Goal: Communication & Community: Answer question/provide support

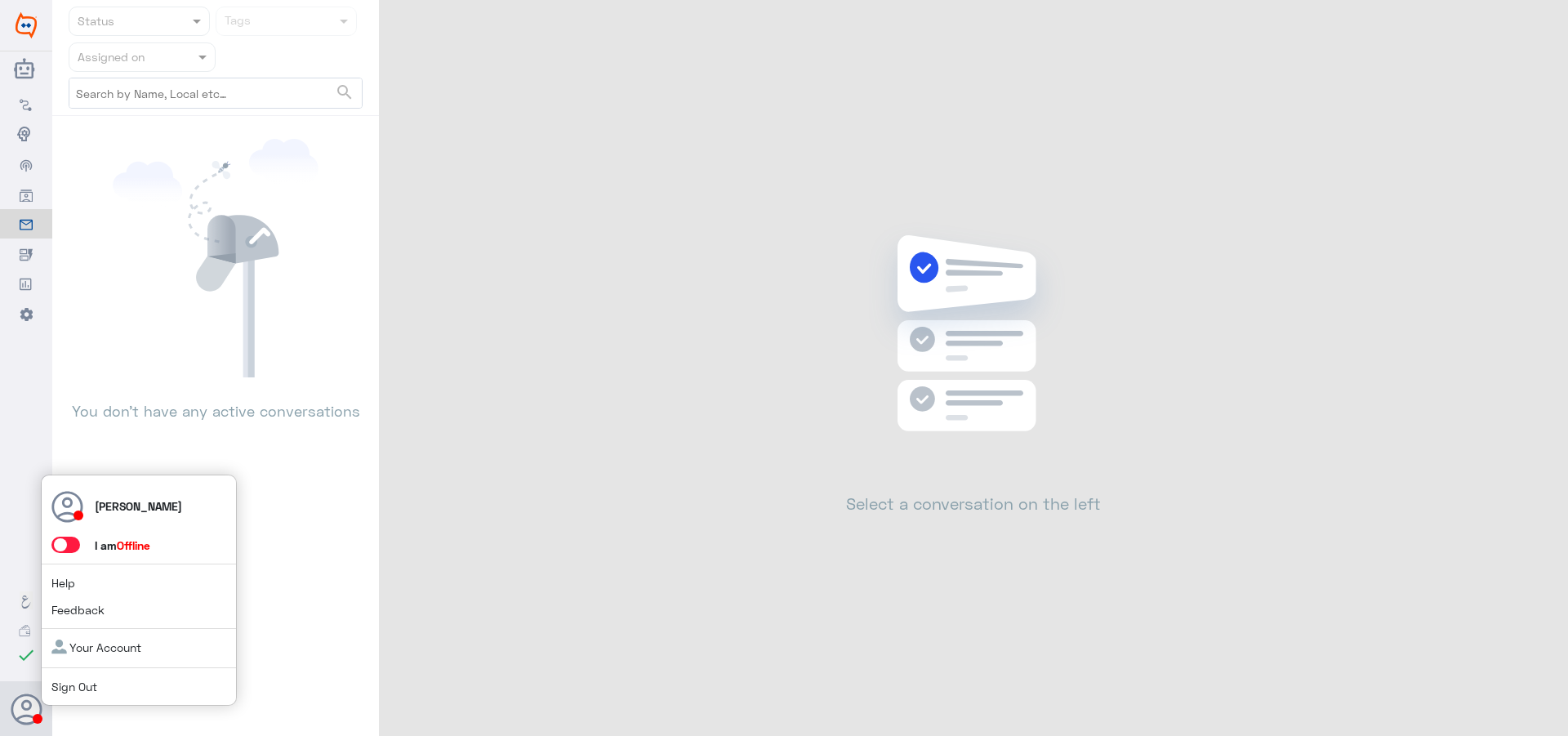
click at [68, 551] on span at bounding box center [65, 545] width 29 height 17
click at [0, 0] on input "checkbox" at bounding box center [0, 0] width 0 height 0
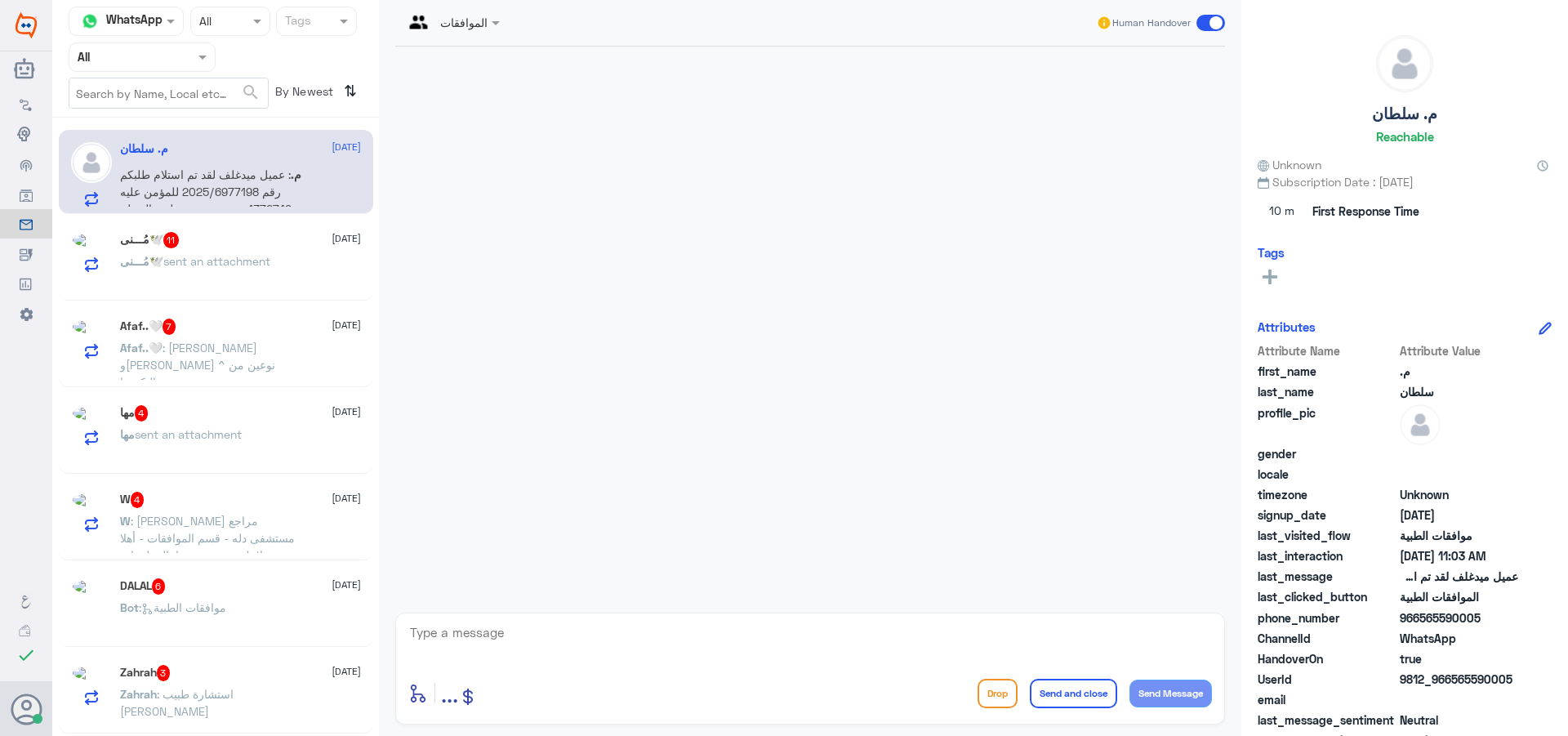
click at [137, 66] on div "Agent Filter All" at bounding box center [142, 57] width 147 height 30
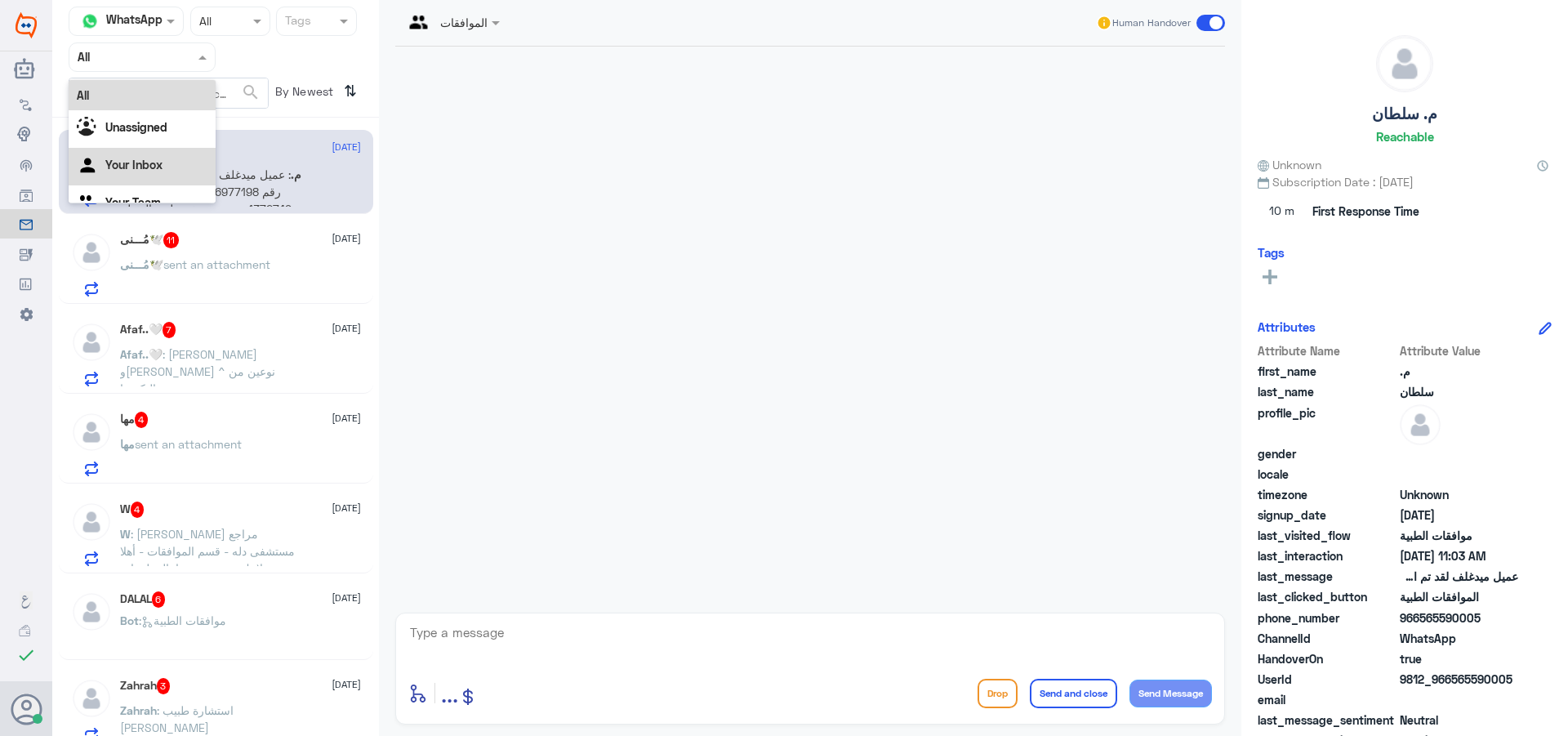
click at [163, 170] on div "Your Inbox" at bounding box center [142, 166] width 147 height 37
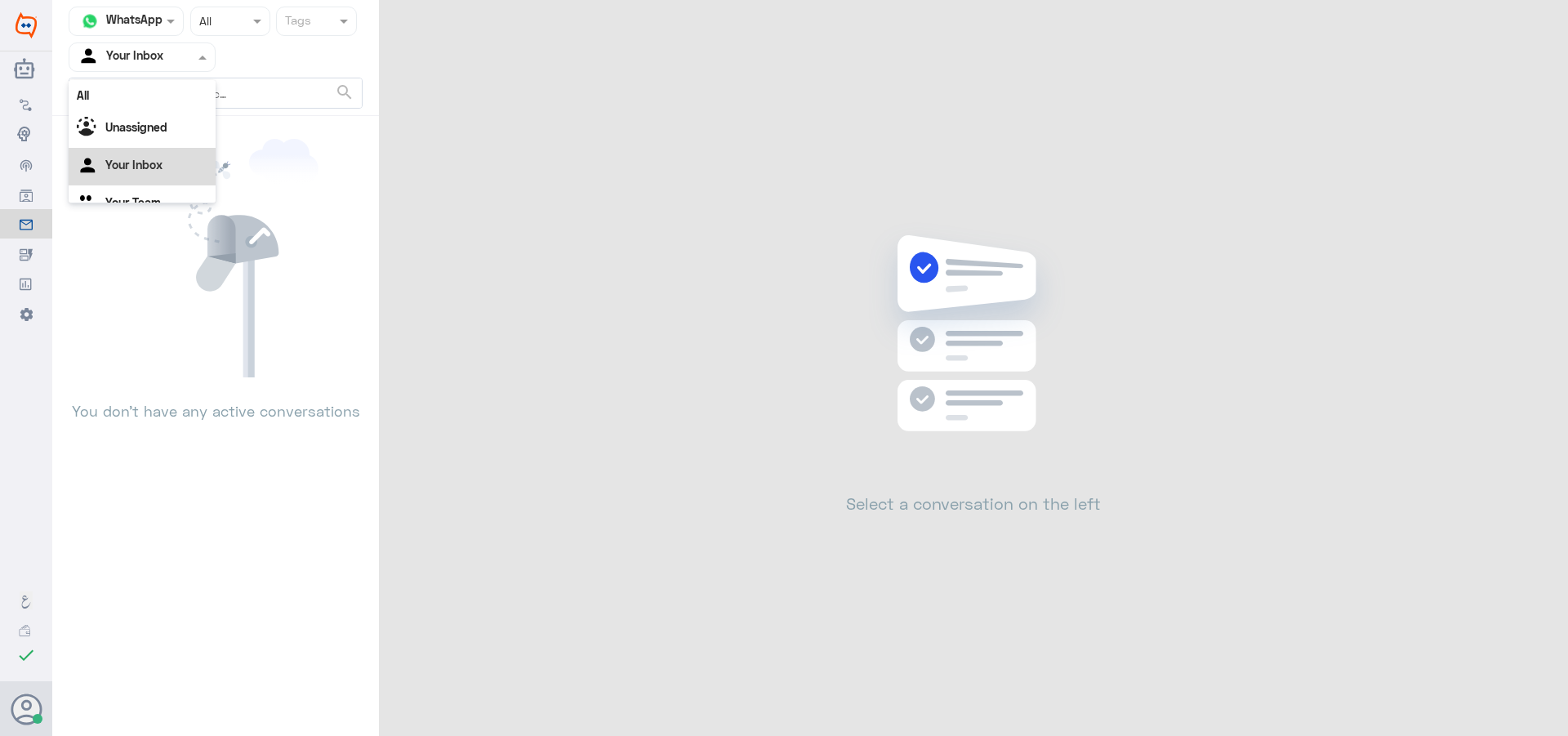
click at [181, 60] on div at bounding box center [142, 56] width 146 height 19
click at [153, 178] on Team "Your Team" at bounding box center [132, 181] width 55 height 14
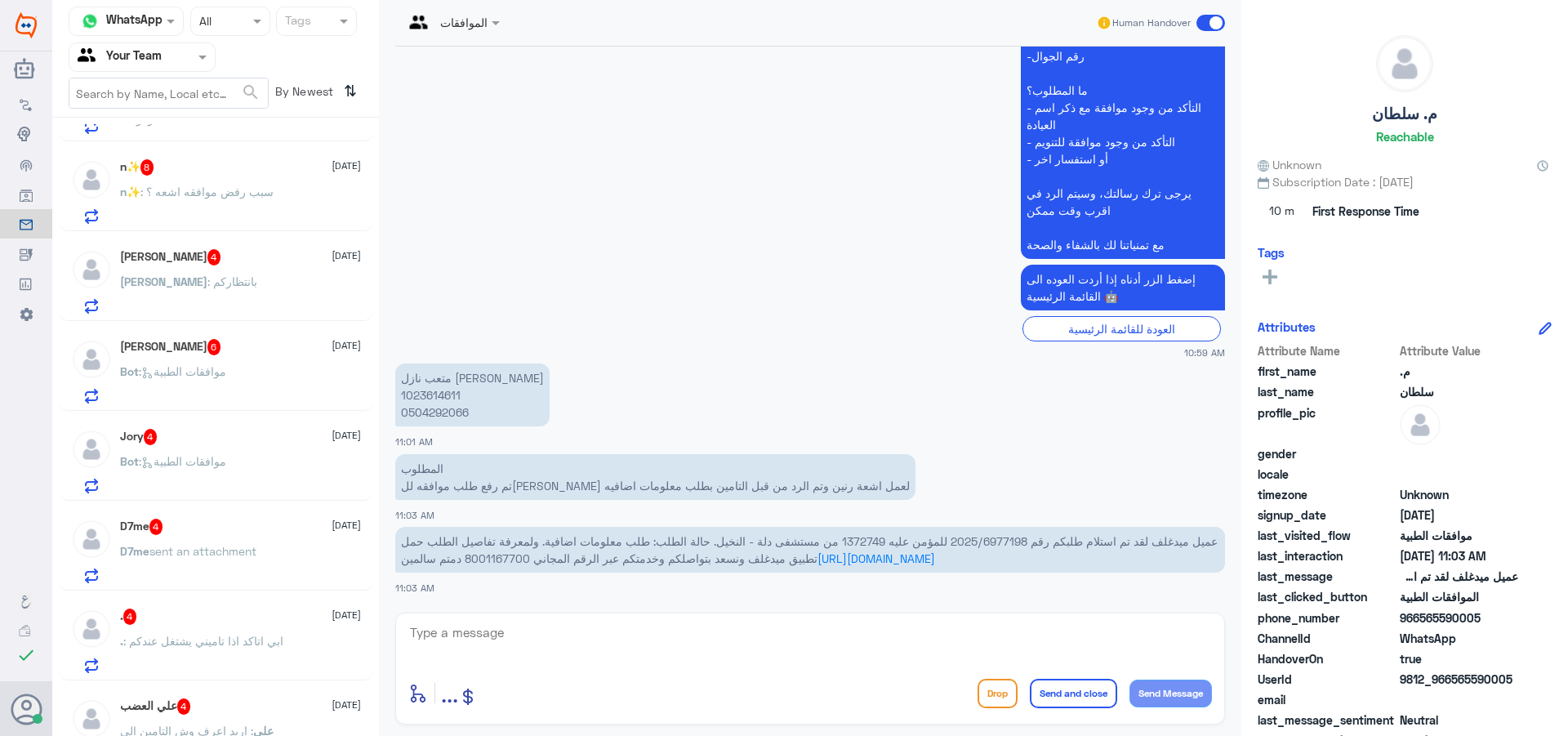
scroll to position [494, 0]
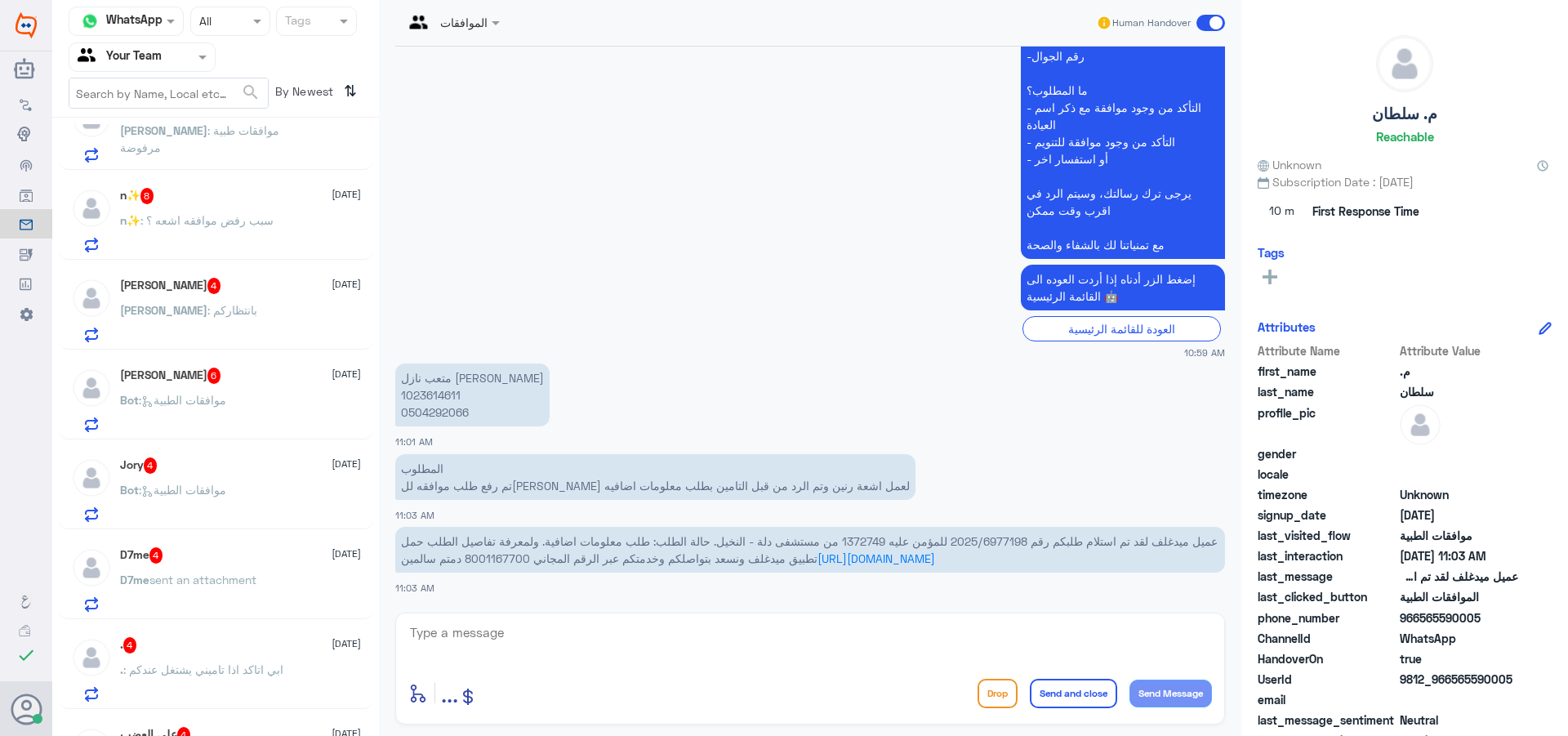
click at [224, 312] on div "[PERSON_NAME] : بانتظاركم" at bounding box center [240, 323] width 241 height 36
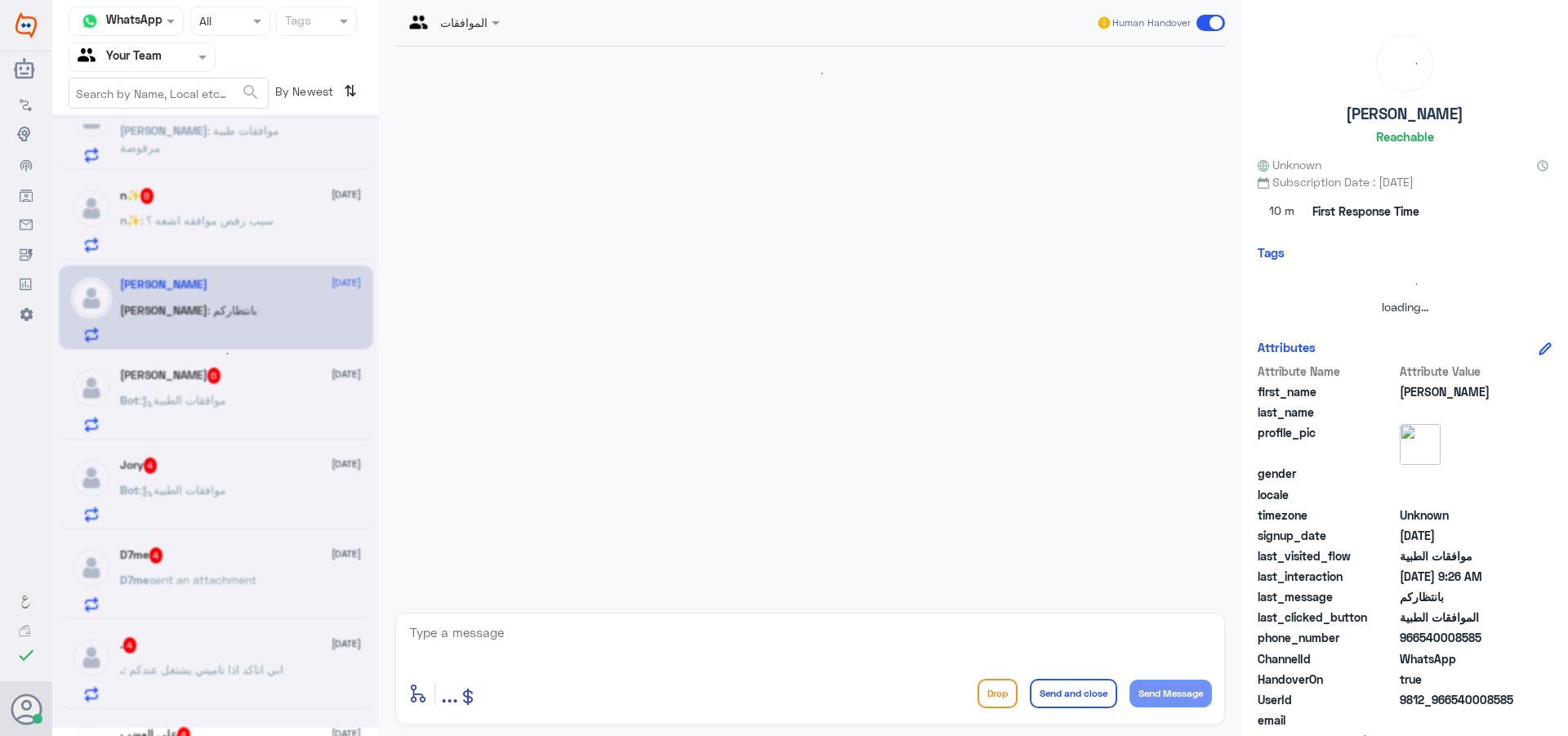
scroll to position [475, 0]
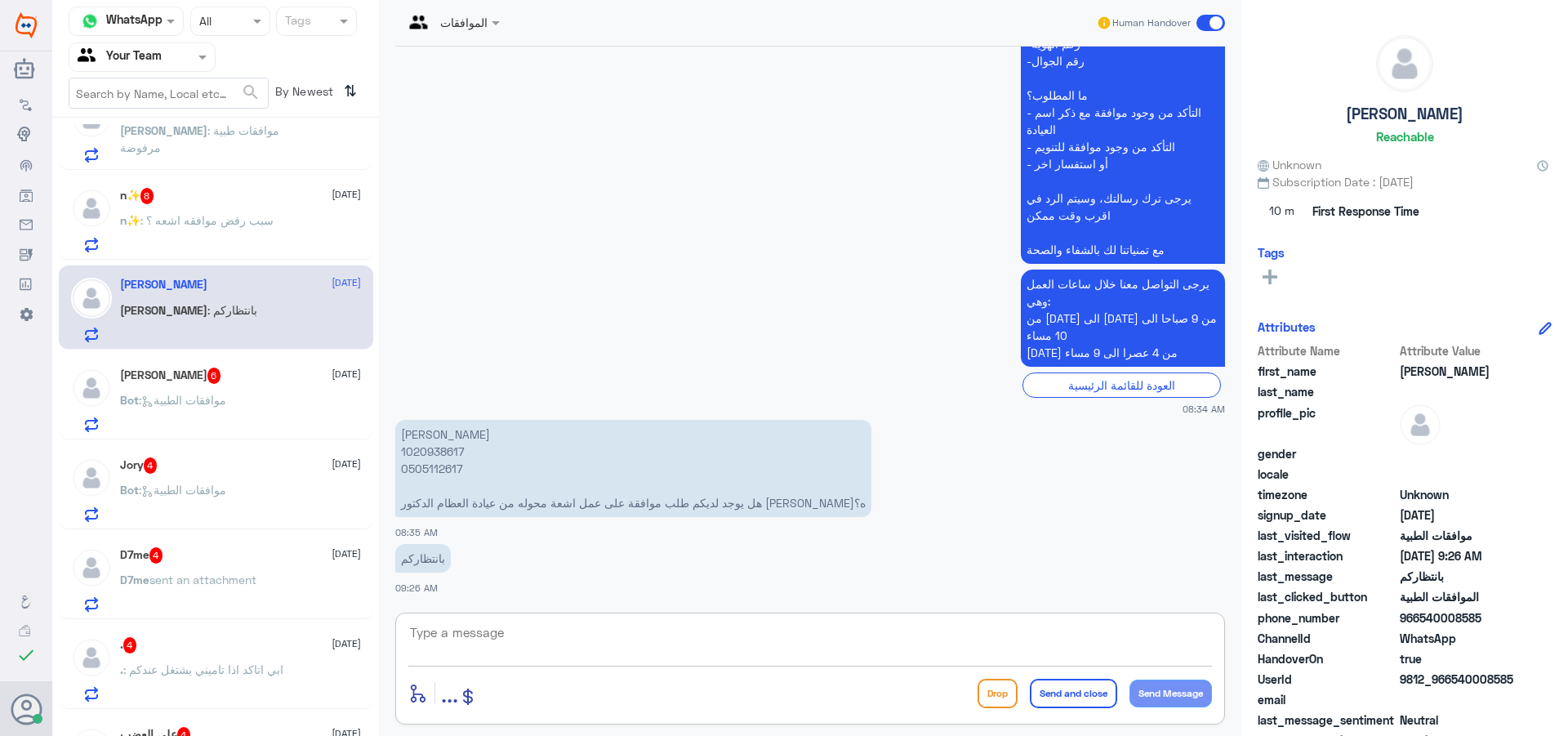
click at [550, 624] on textarea at bounding box center [810, 642] width 804 height 40
type textarea "h"
type textarea "اهلا وسهلا"
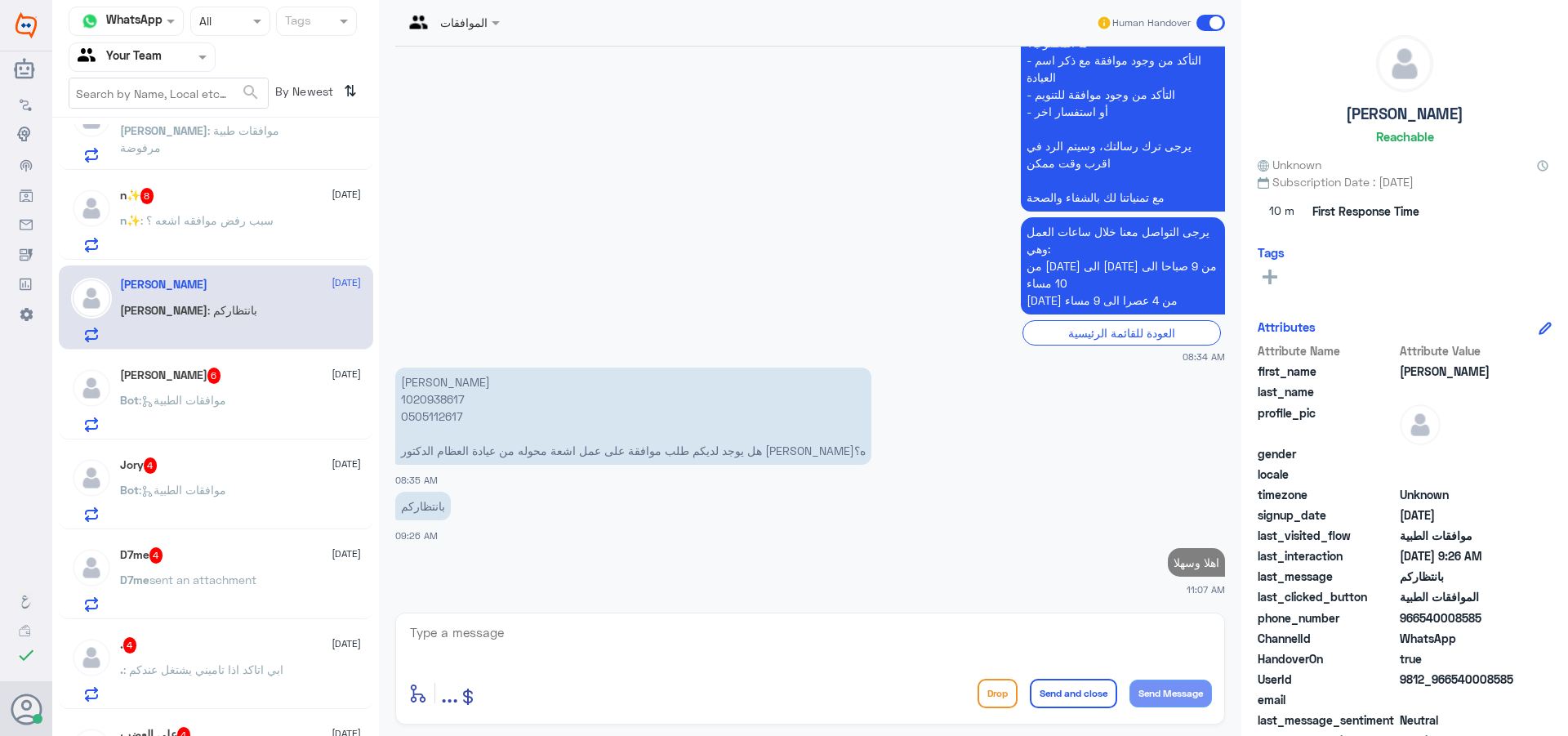
click at [429, 396] on p "[PERSON_NAME] 1020938617 0505112617 هل يوجد لديكم طلب موافقة على عمل اشعة محوله…" at bounding box center [633, 416] width 476 height 98
copy p "1020938617"
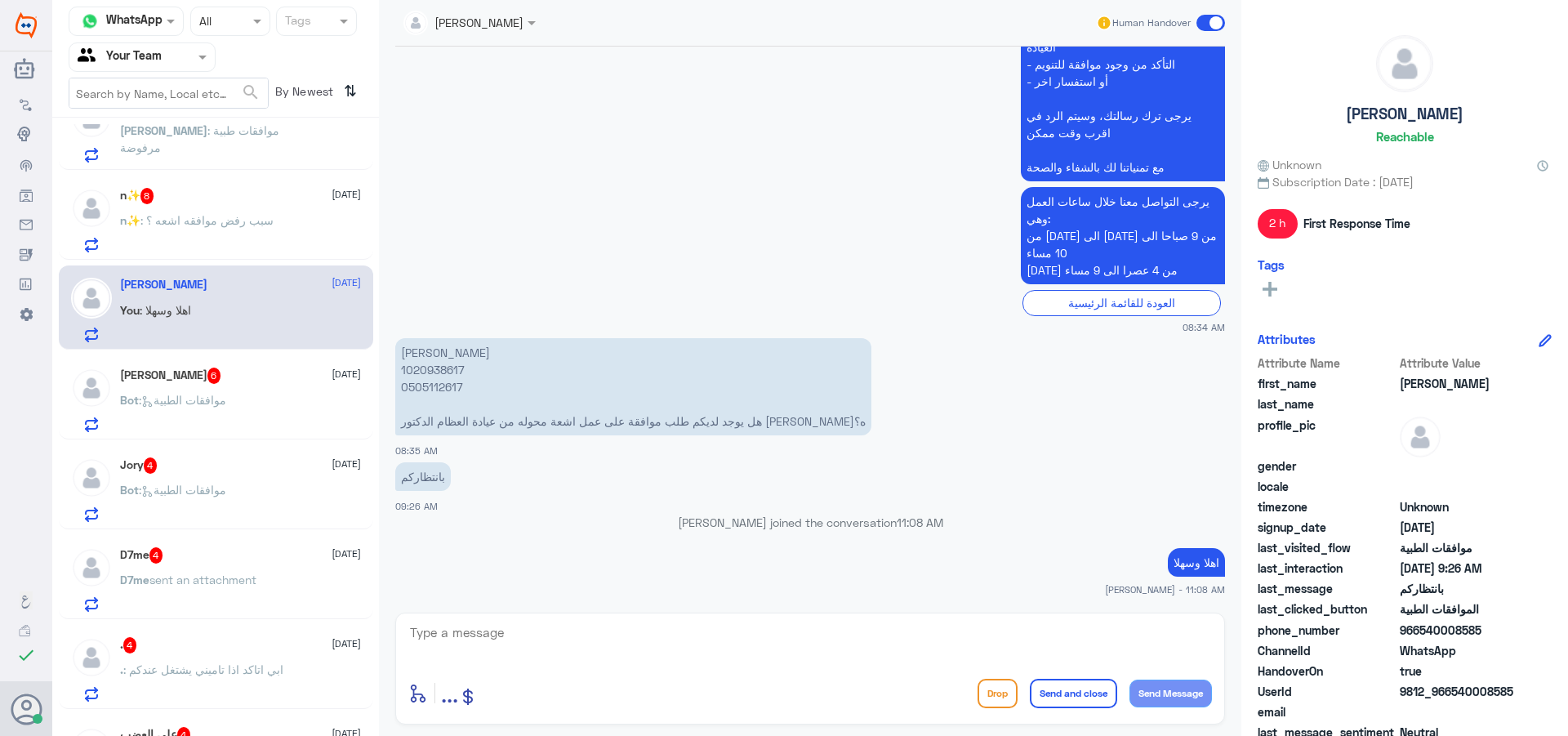
click at [595, 667] on div "enter flow name ... Drop Send and close Send Message" at bounding box center [810, 668] width 829 height 112
click at [596, 635] on textarea at bounding box center [810, 642] width 804 height 40
click at [450, 668] on div "تم enter flow name ... Drop Send and close Send Message" at bounding box center [810, 668] width 829 height 112
click at [442, 637] on textarea "تم" at bounding box center [810, 642] width 804 height 40
type textarea "ت"
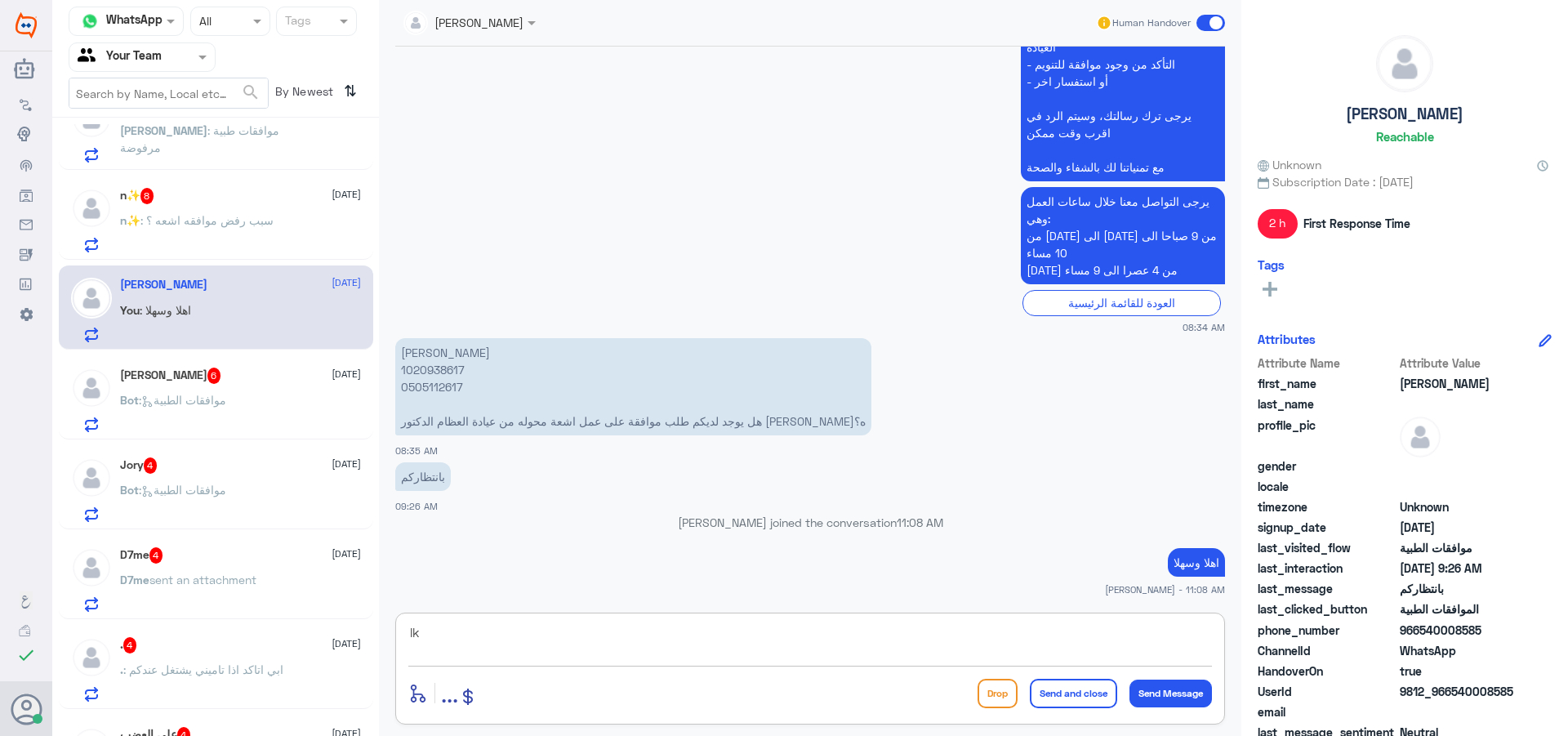
type textarea "l"
click at [1043, 635] on textarea "من الضروري تزودي بخطاب التحويل المرسل عبر الايميل فيما يخص التحويل" at bounding box center [810, 642] width 804 height 40
click at [1041, 638] on textarea "من الضروري تزودي بخطاب التحويل المرسل عبر الايميل فيما يخص التحويل" at bounding box center [810, 642] width 804 height 40
type textarea "من الضروري تزودي بخطاب التحويل من تأمينك المرسل عبر الايميل فيما يخص التحويل"
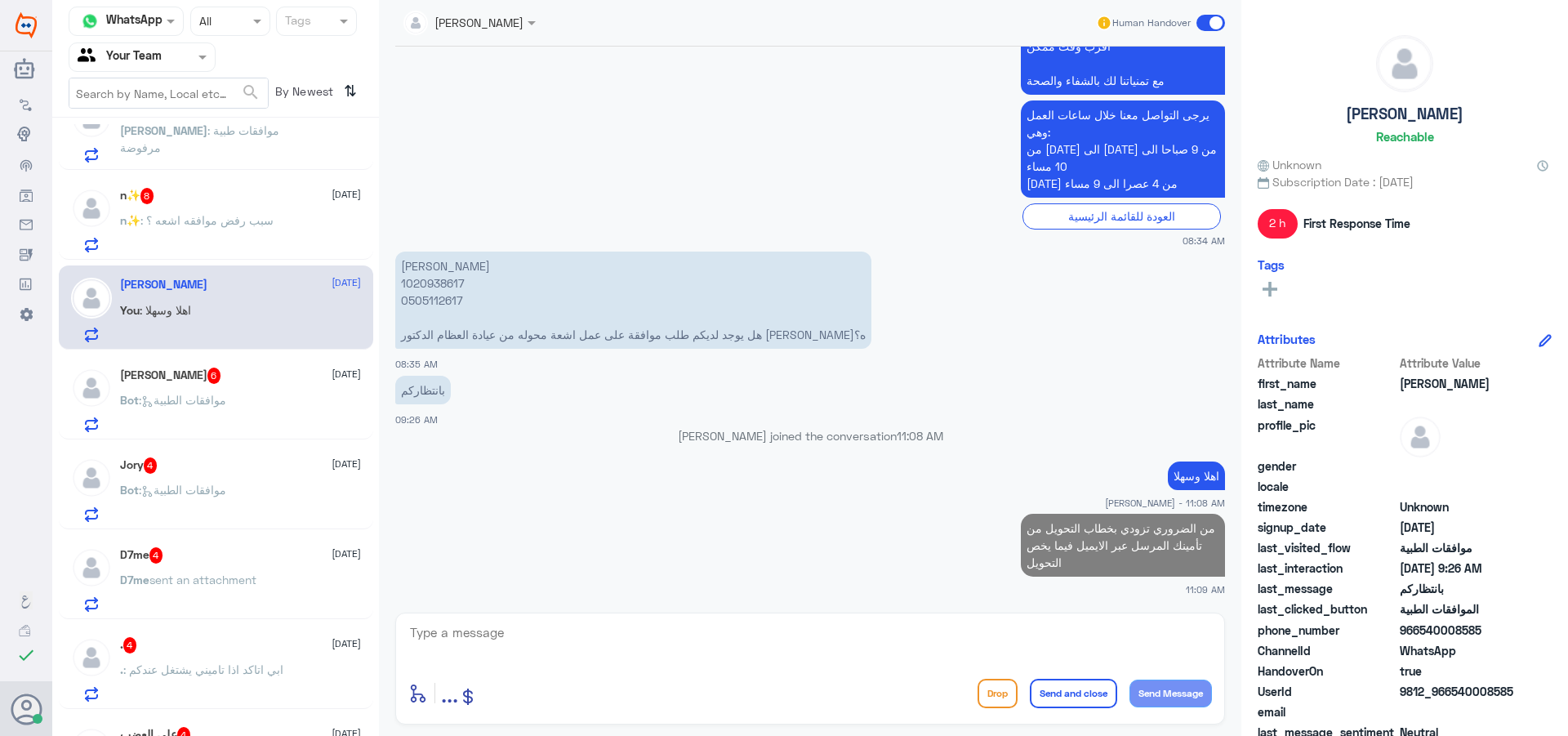
click at [211, 213] on span ": سبب رفض موافقه اشعه ؟" at bounding box center [207, 220] width 133 height 14
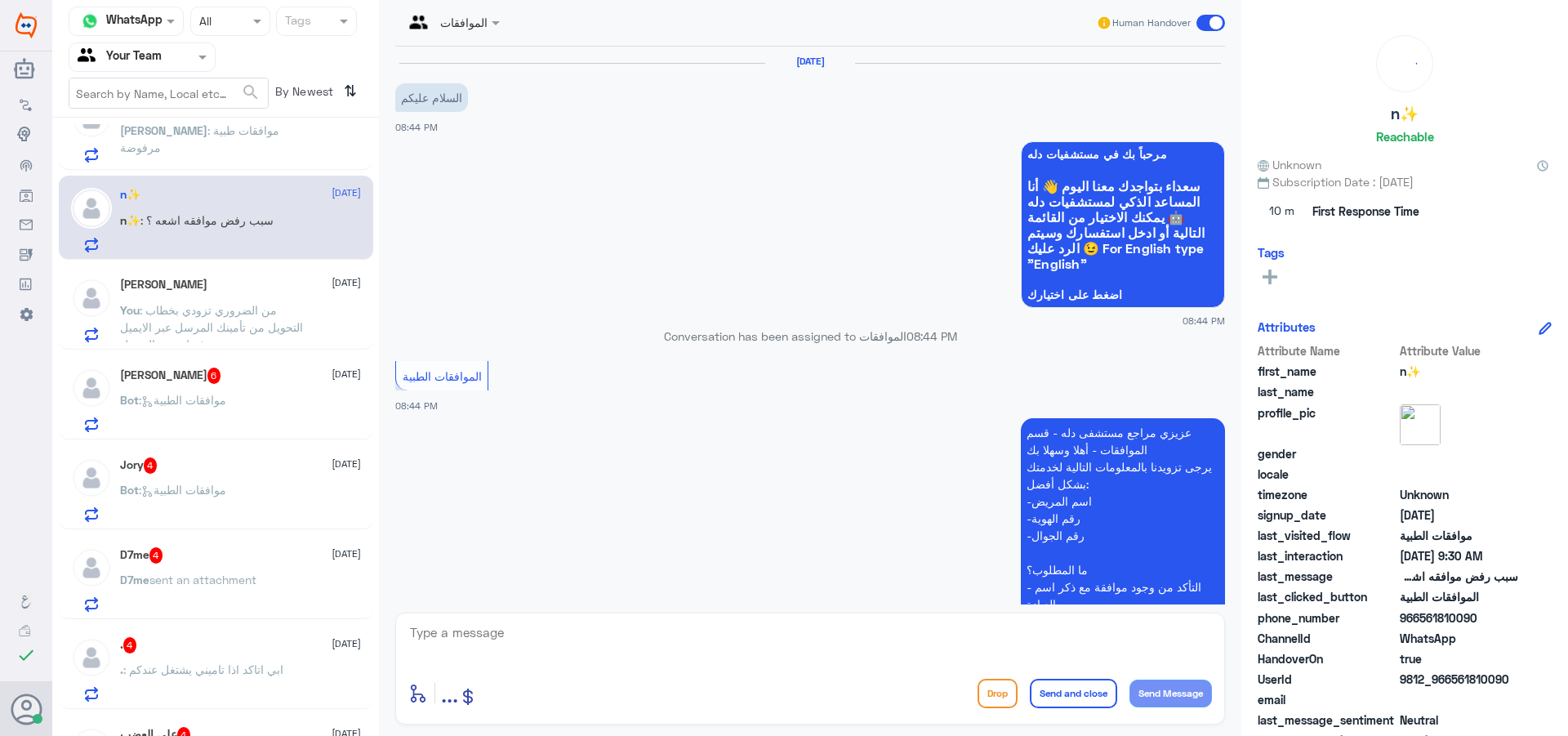
scroll to position [1382, 0]
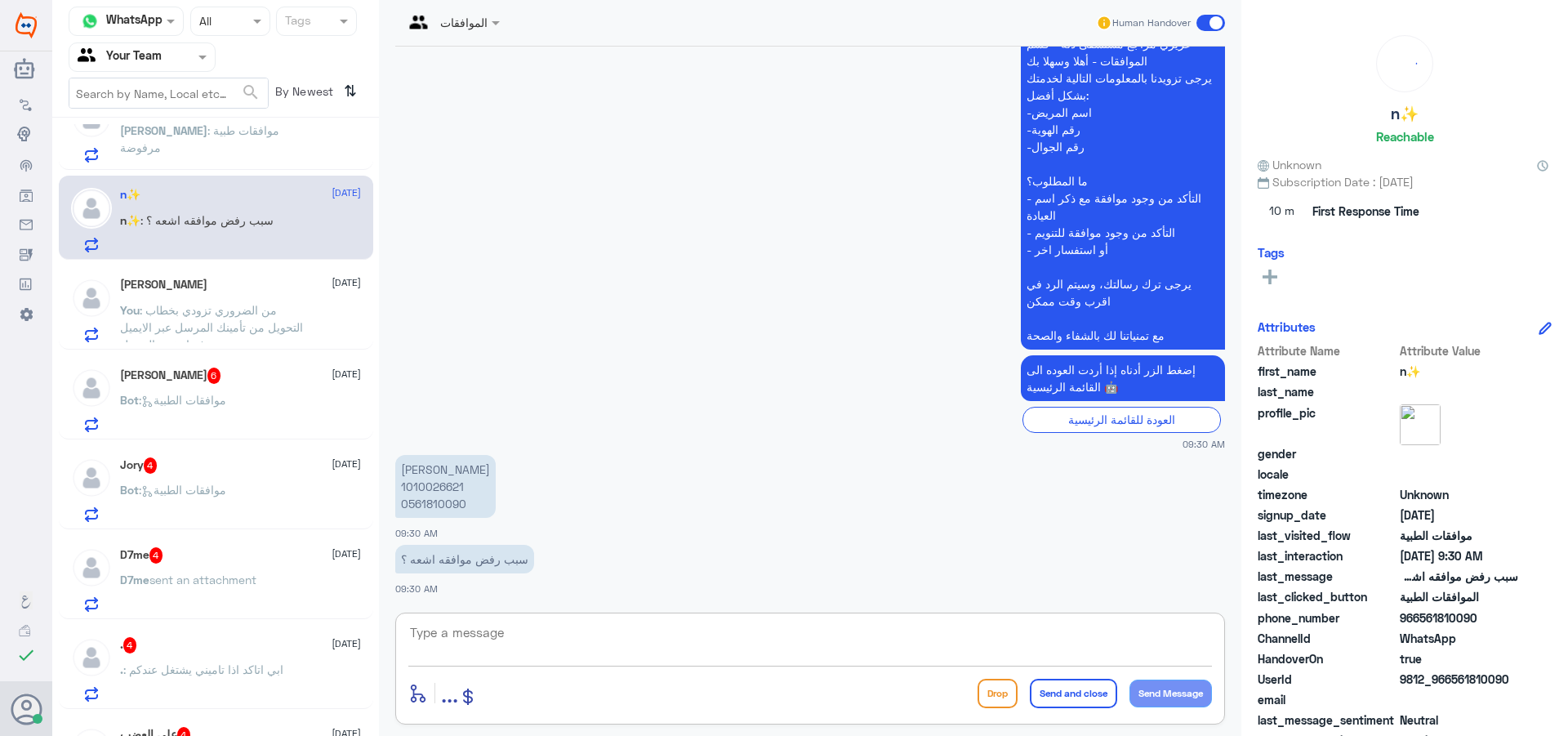
click at [494, 648] on textarea at bounding box center [810, 642] width 804 height 40
type textarea "اهلا وسهلا"
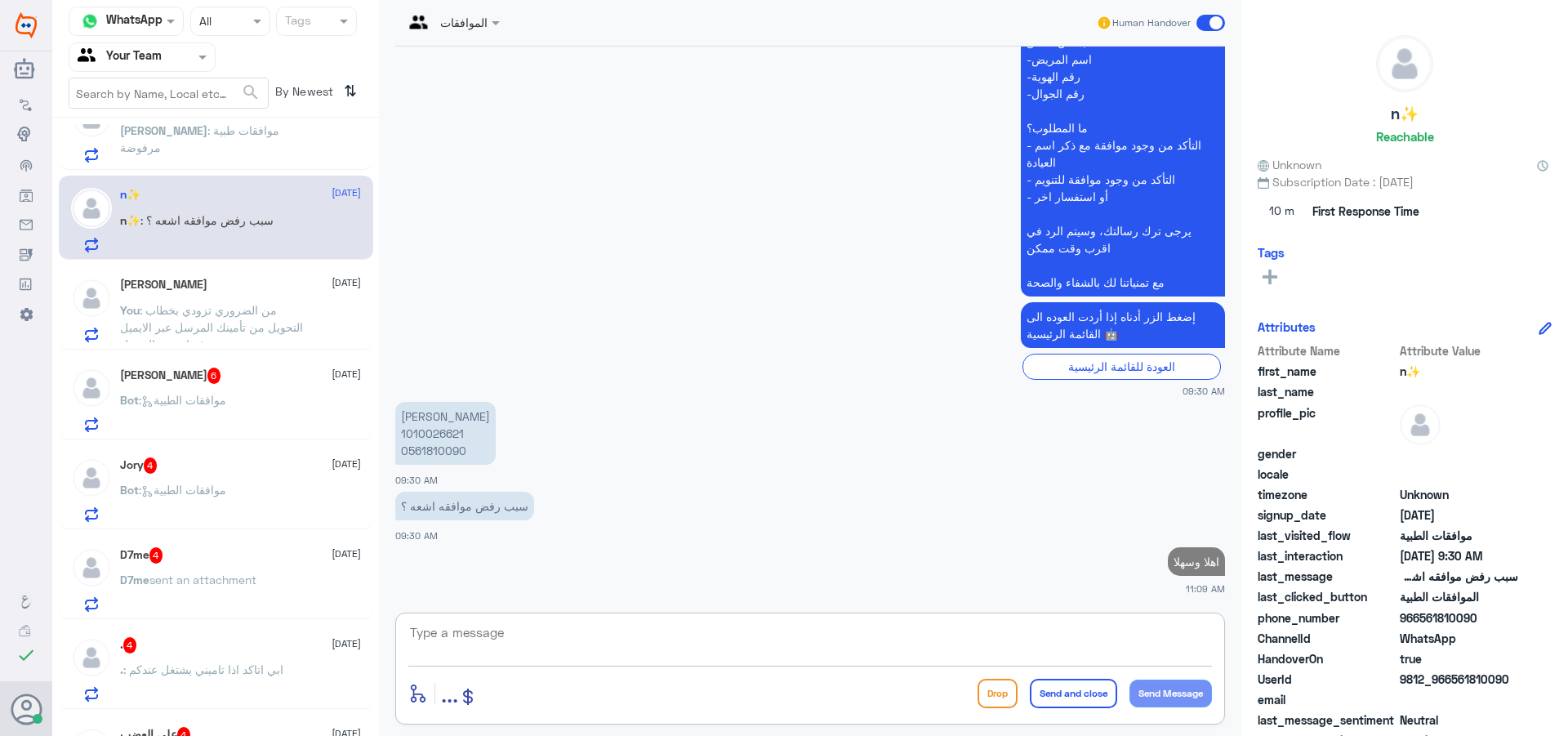
click at [416, 426] on p "[PERSON_NAME] 1010026621 0561810090" at bounding box center [445, 433] width 100 height 63
click at [428, 437] on p "[PERSON_NAME] 1010026621 0561810090" at bounding box center [445, 433] width 100 height 63
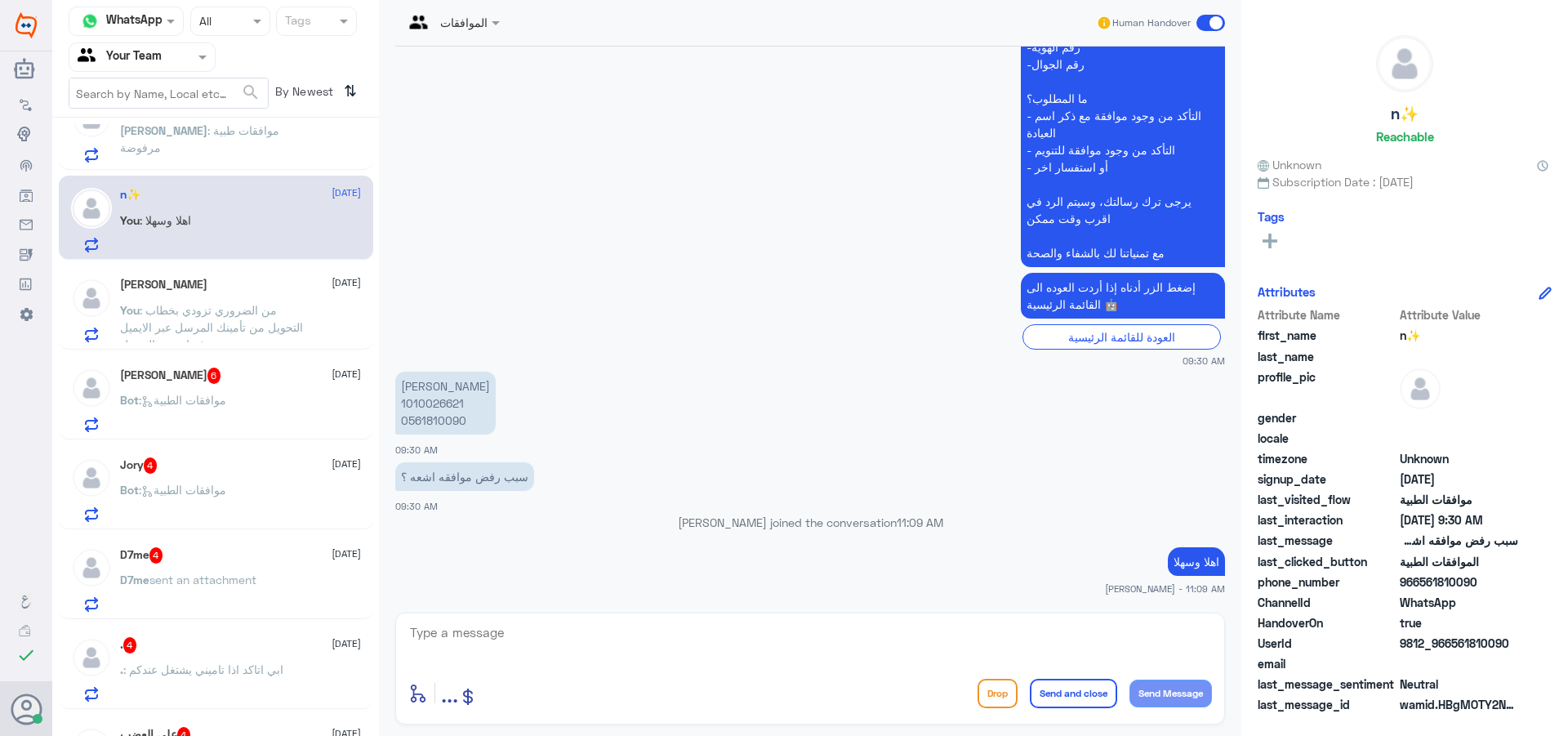
click at [428, 437] on div "[PERSON_NAME] 1010026621 0561810090 09:30 AM" at bounding box center [810, 412] width 829 height 90
click at [441, 408] on p "[PERSON_NAME] 1010026621 0561810090" at bounding box center [445, 403] width 100 height 63
copy p "1010026621"
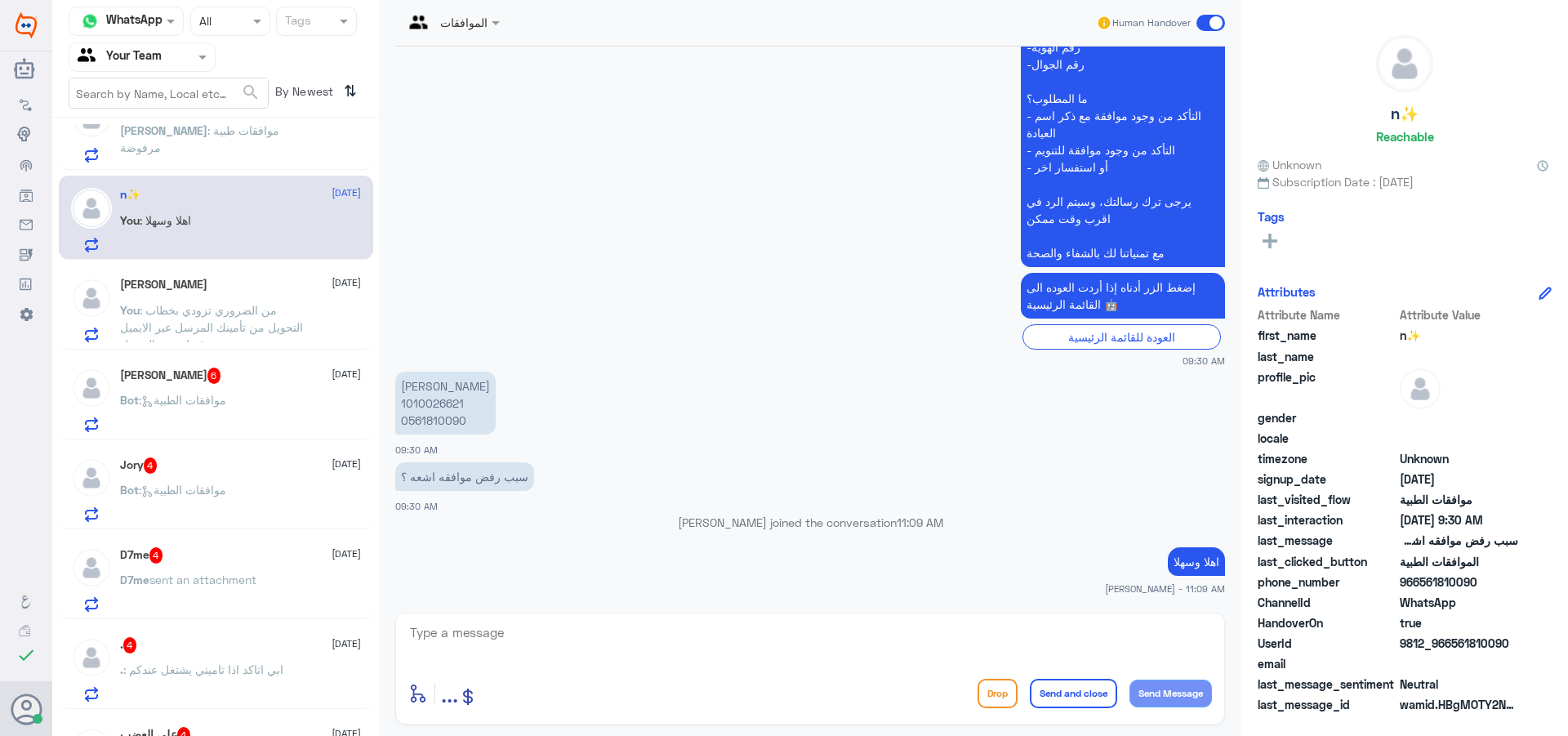
click at [690, 628] on textarea at bounding box center [810, 642] width 804 height 40
type textarea "تم متابعة طلبك بالتقرير الطبي قيد المعالجة"
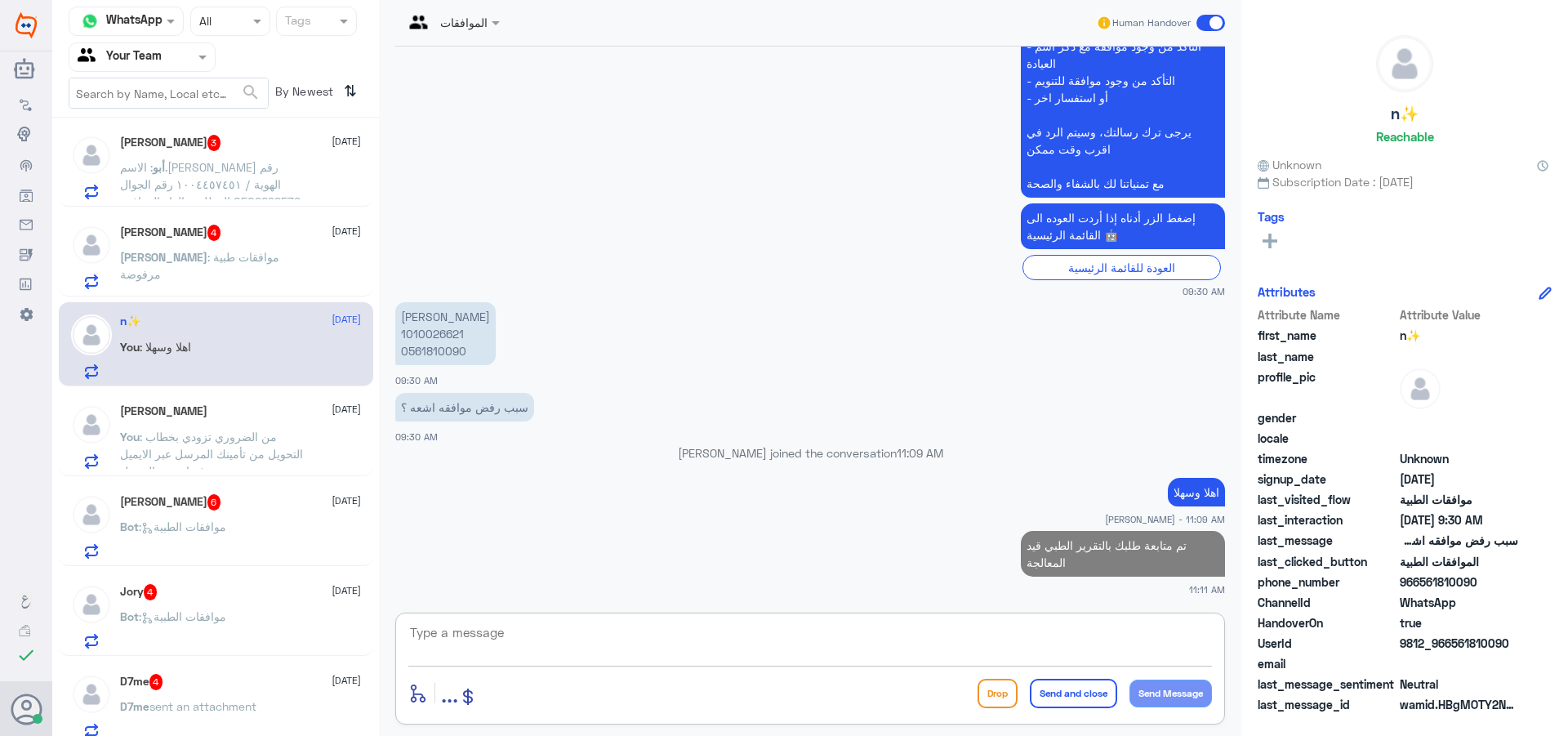
scroll to position [330, 0]
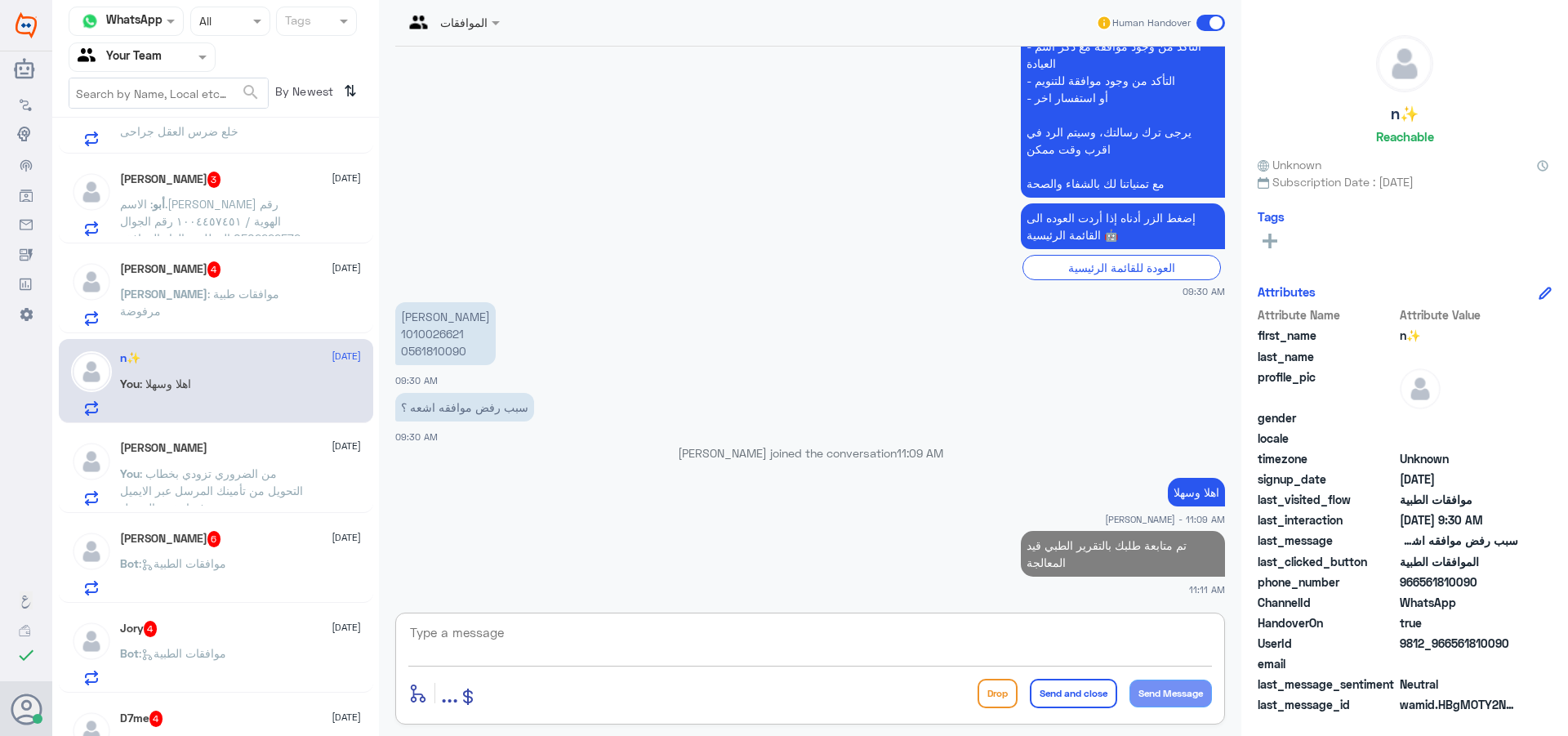
click at [208, 291] on span "[PERSON_NAME]" at bounding box center [164, 294] width 88 height 14
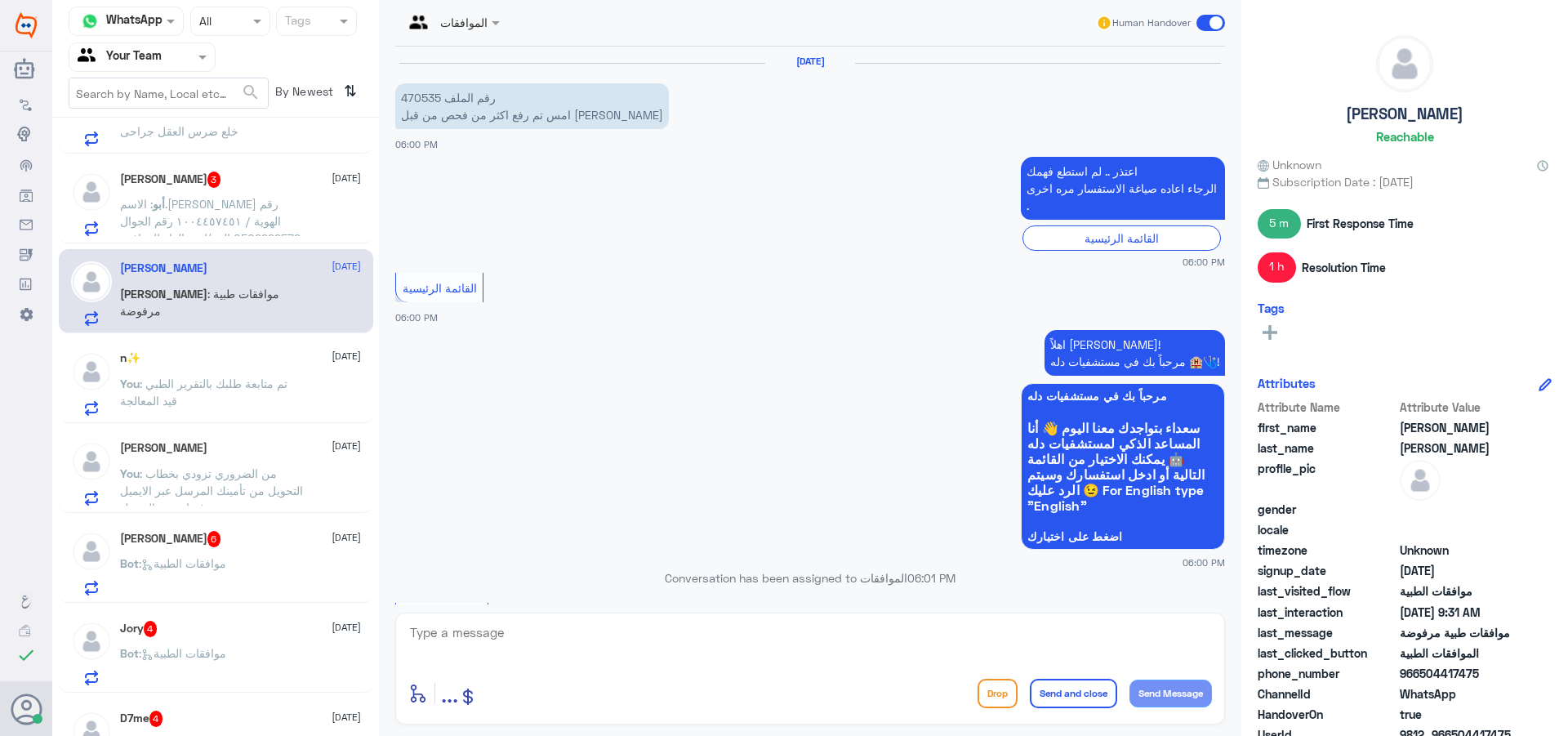
scroll to position [1694, 0]
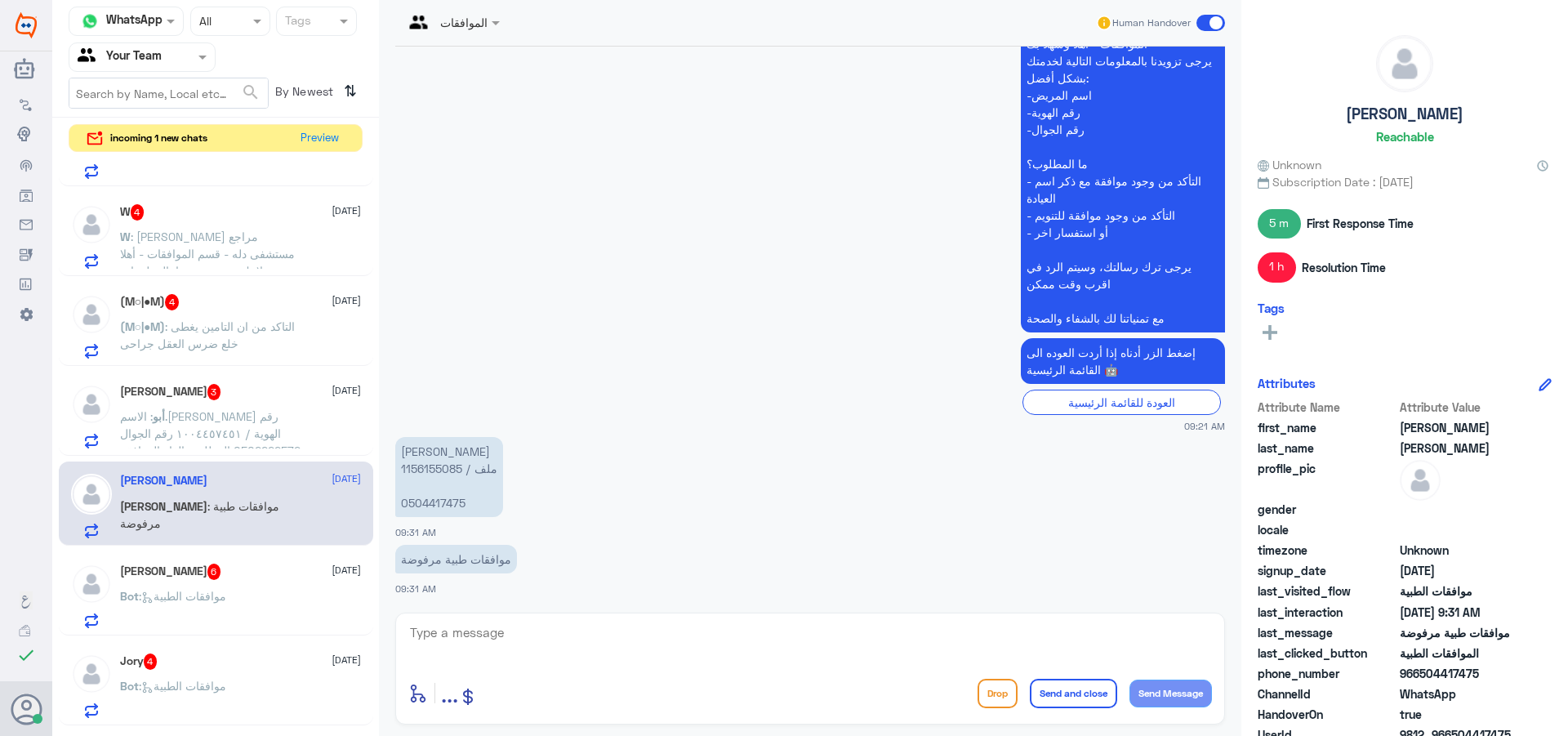
click at [467, 613] on div "enter flow name ... Drop Send and close Send Message" at bounding box center [810, 668] width 829 height 112
click at [578, 655] on textarea at bounding box center [810, 642] width 804 height 40
type textarea "h"
type textarea "اهلا وسهلا"
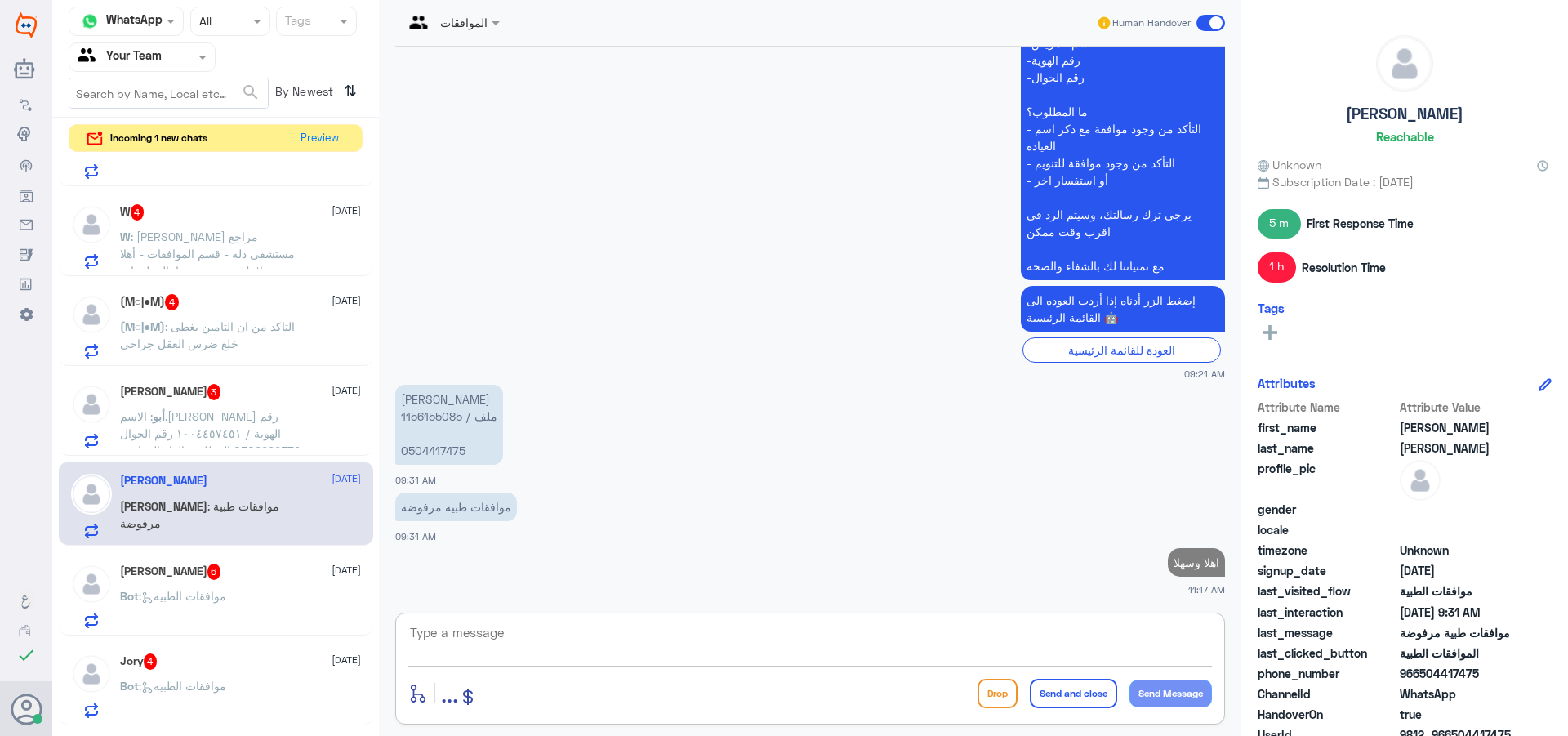
click at [441, 417] on p "[PERSON_NAME] ملف / 1156155085 0504417475" at bounding box center [449, 424] width 108 height 80
copy p "1156155085"
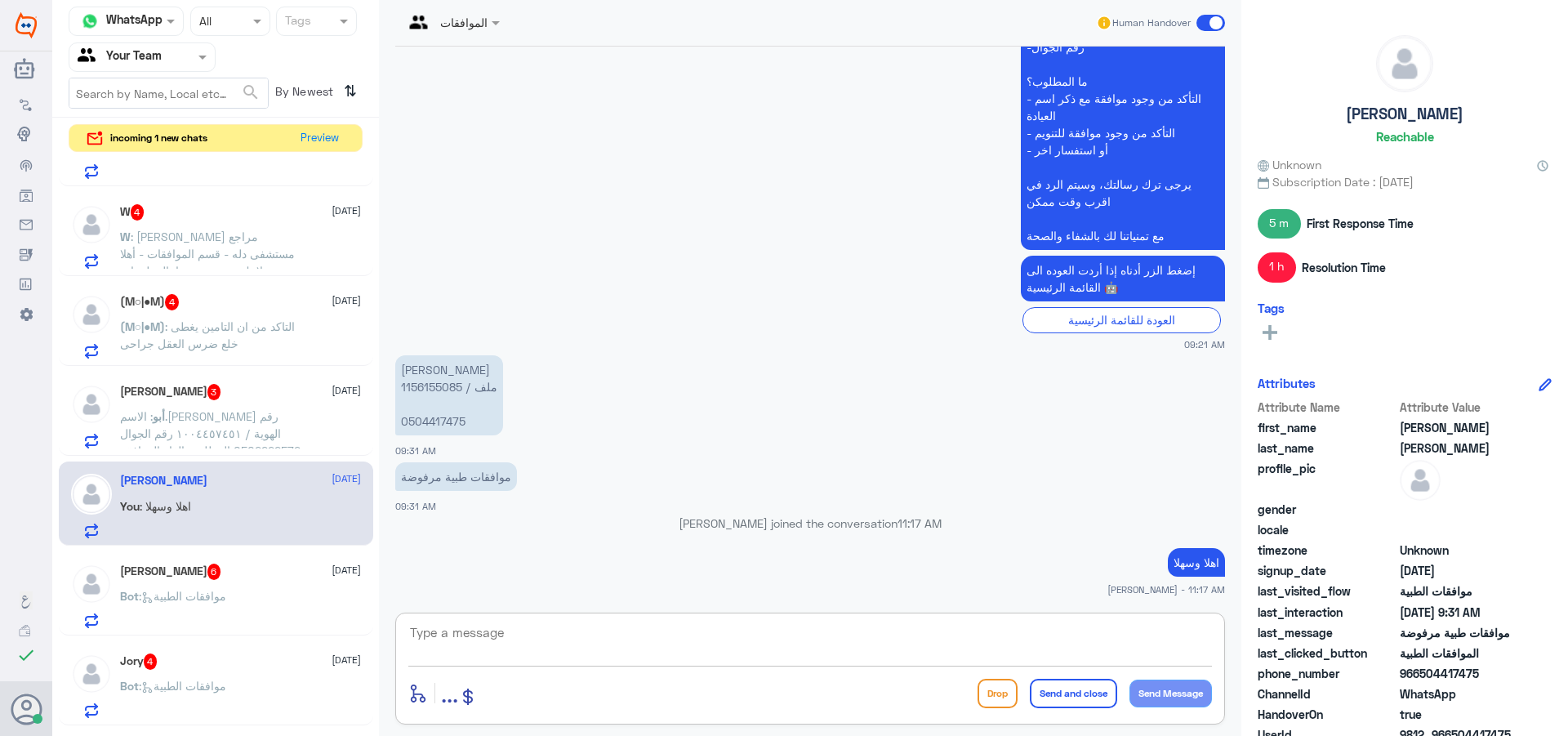
click at [451, 629] on textarea at bounding box center [810, 642] width 804 height 40
type textarea "j"
type textarea "تم متابعة طلبك وهو قيد المعالجة الان"
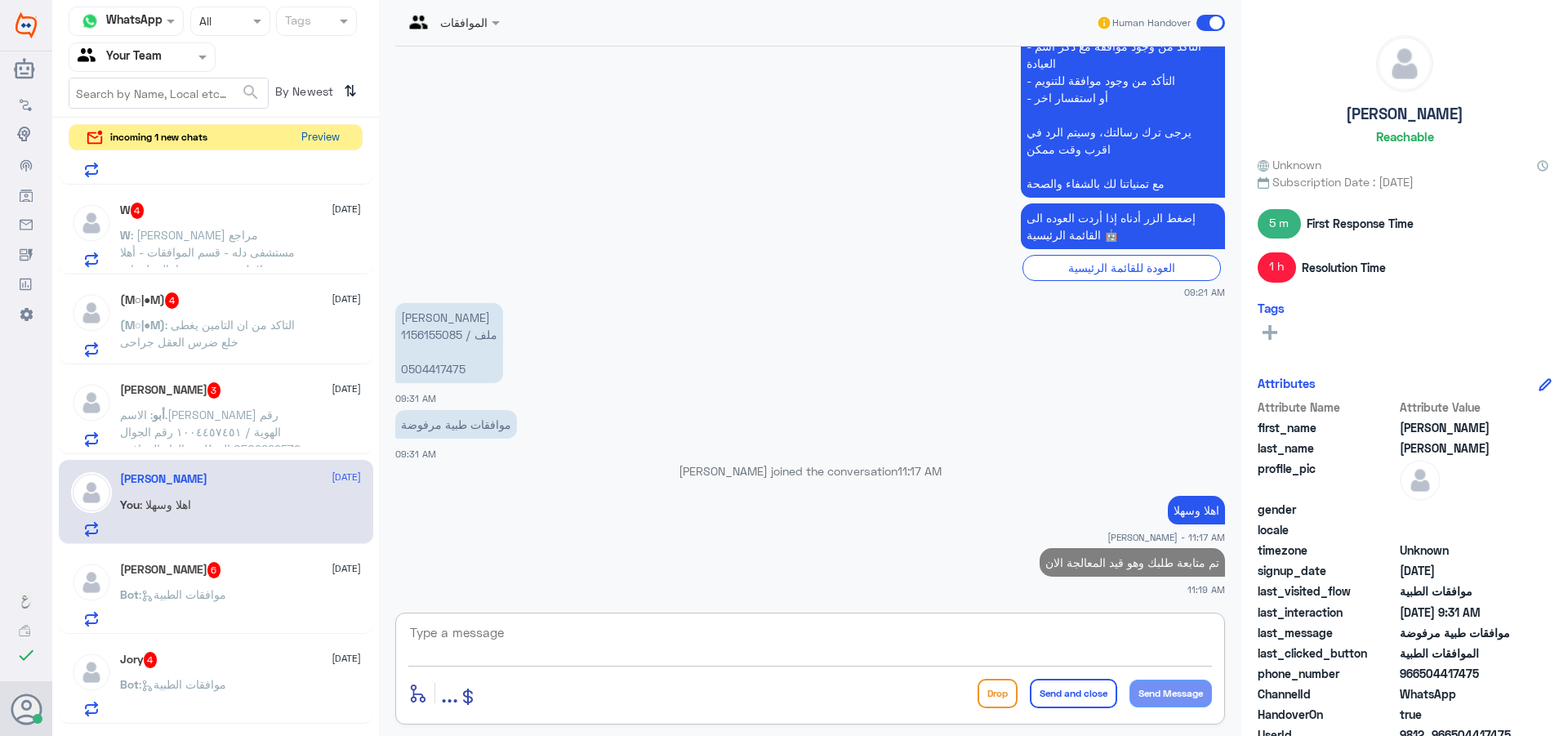
click at [337, 136] on button "Preview" at bounding box center [320, 137] width 50 height 26
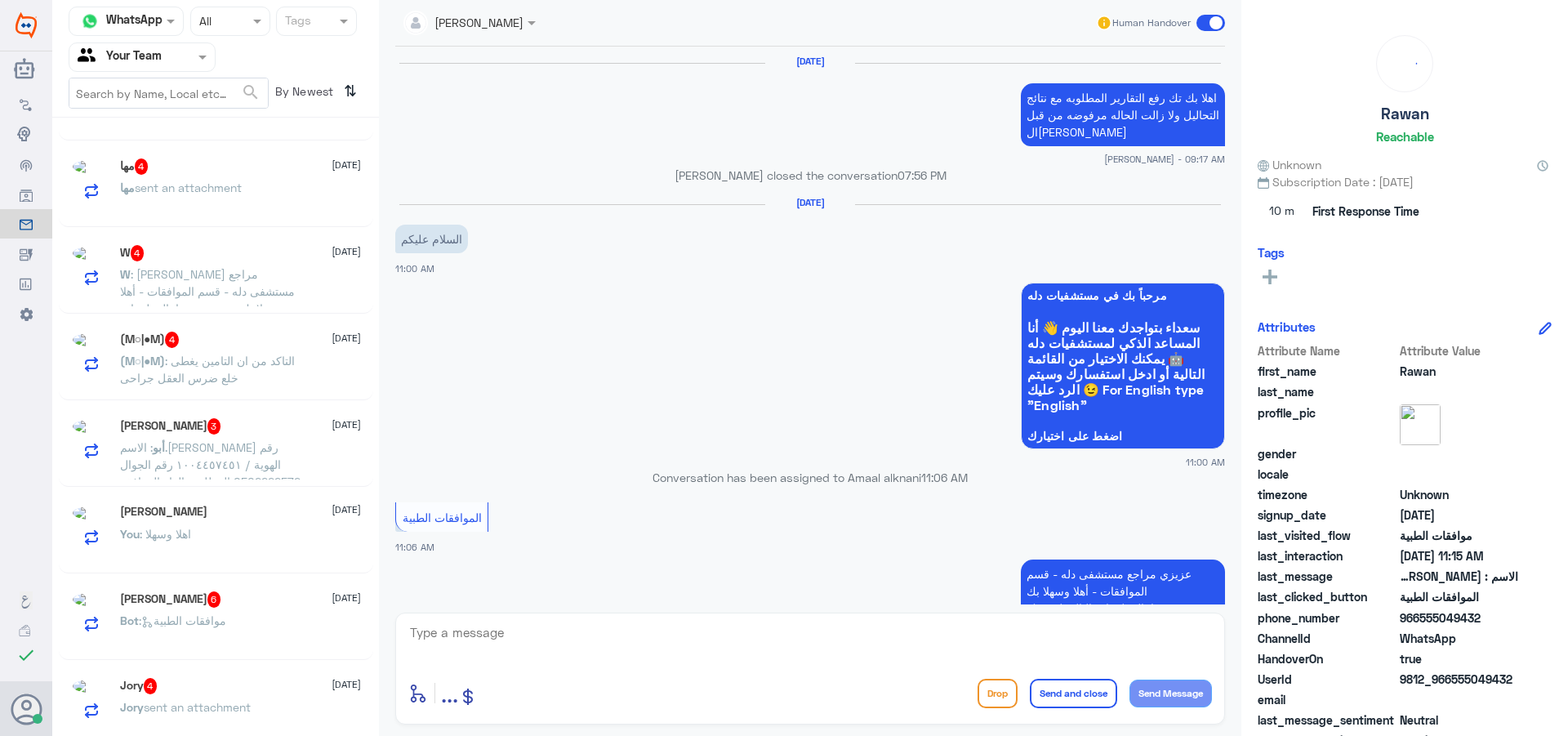
scroll to position [1736, 0]
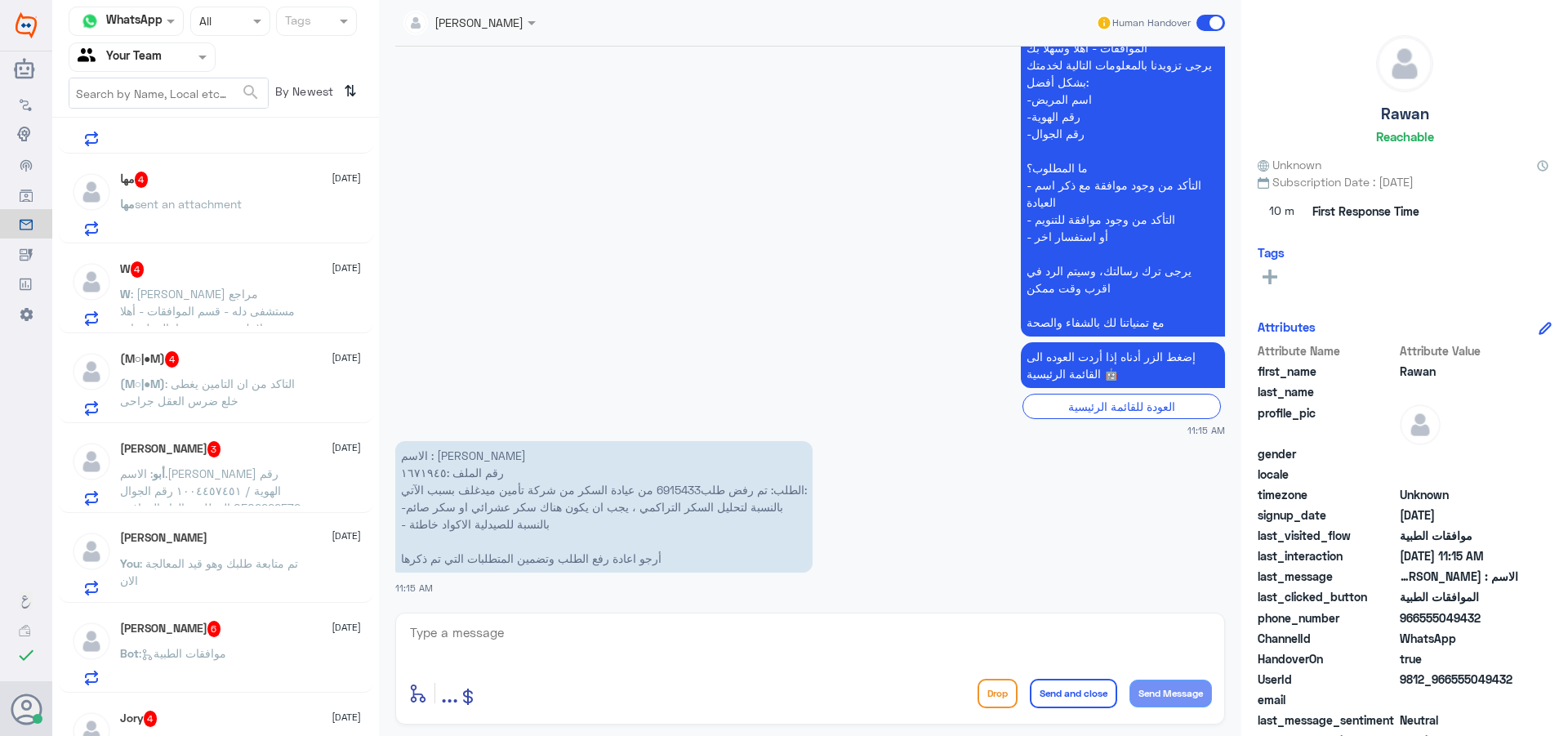
click at [165, 480] on span "أبو" at bounding box center [159, 473] width 12 height 14
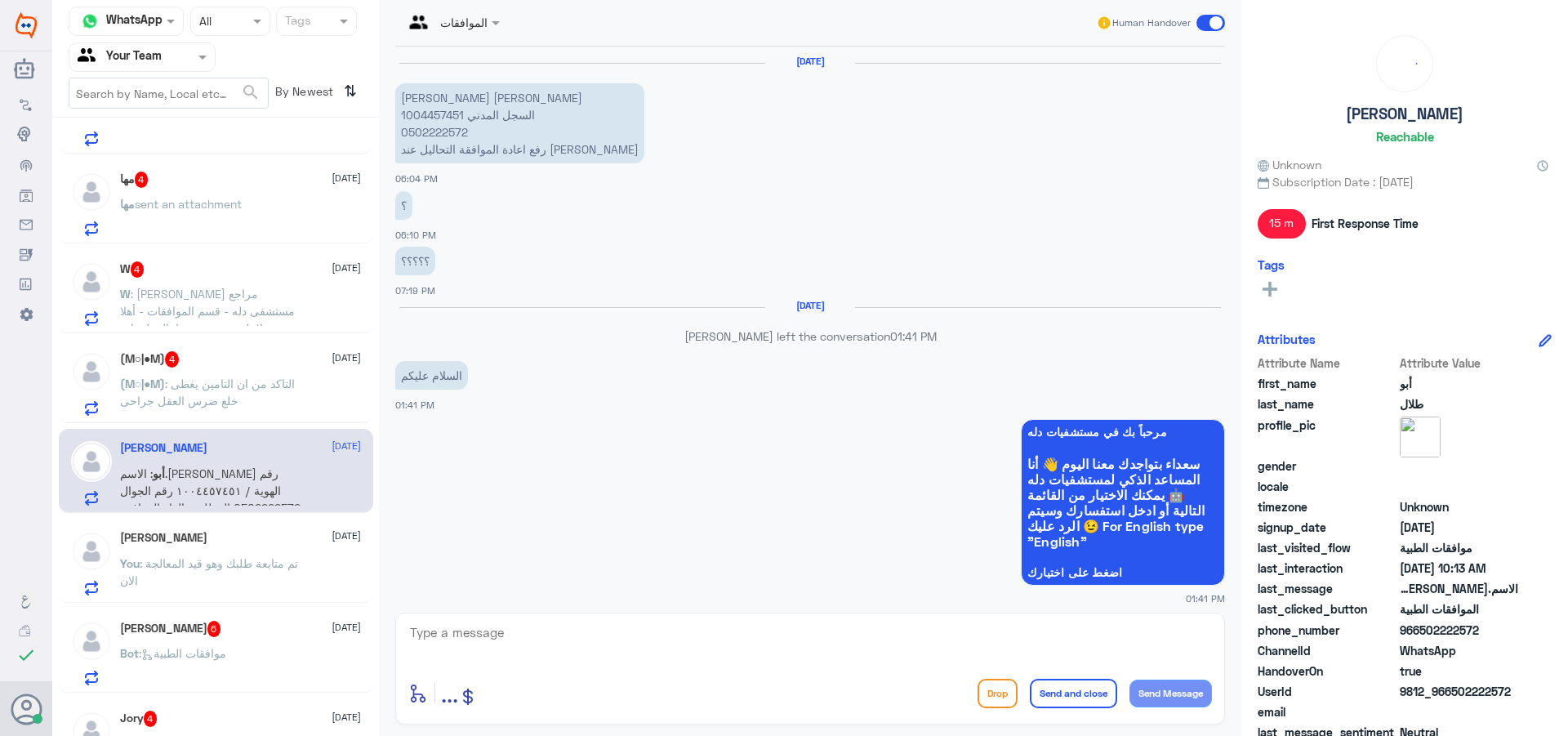
scroll to position [1716, 0]
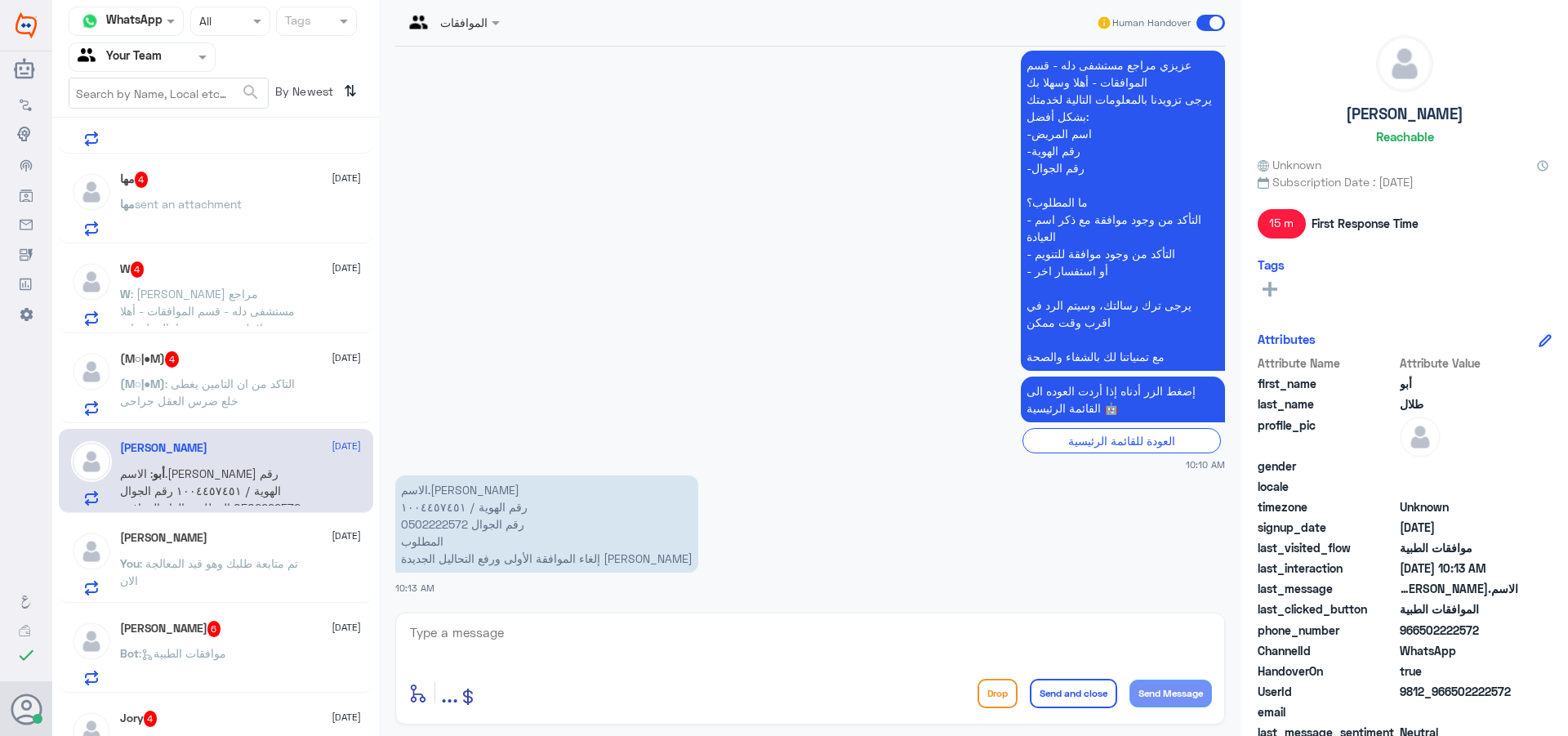
click at [626, 657] on textarea at bounding box center [810, 642] width 804 height 40
type textarea "اهلا وسهلا"
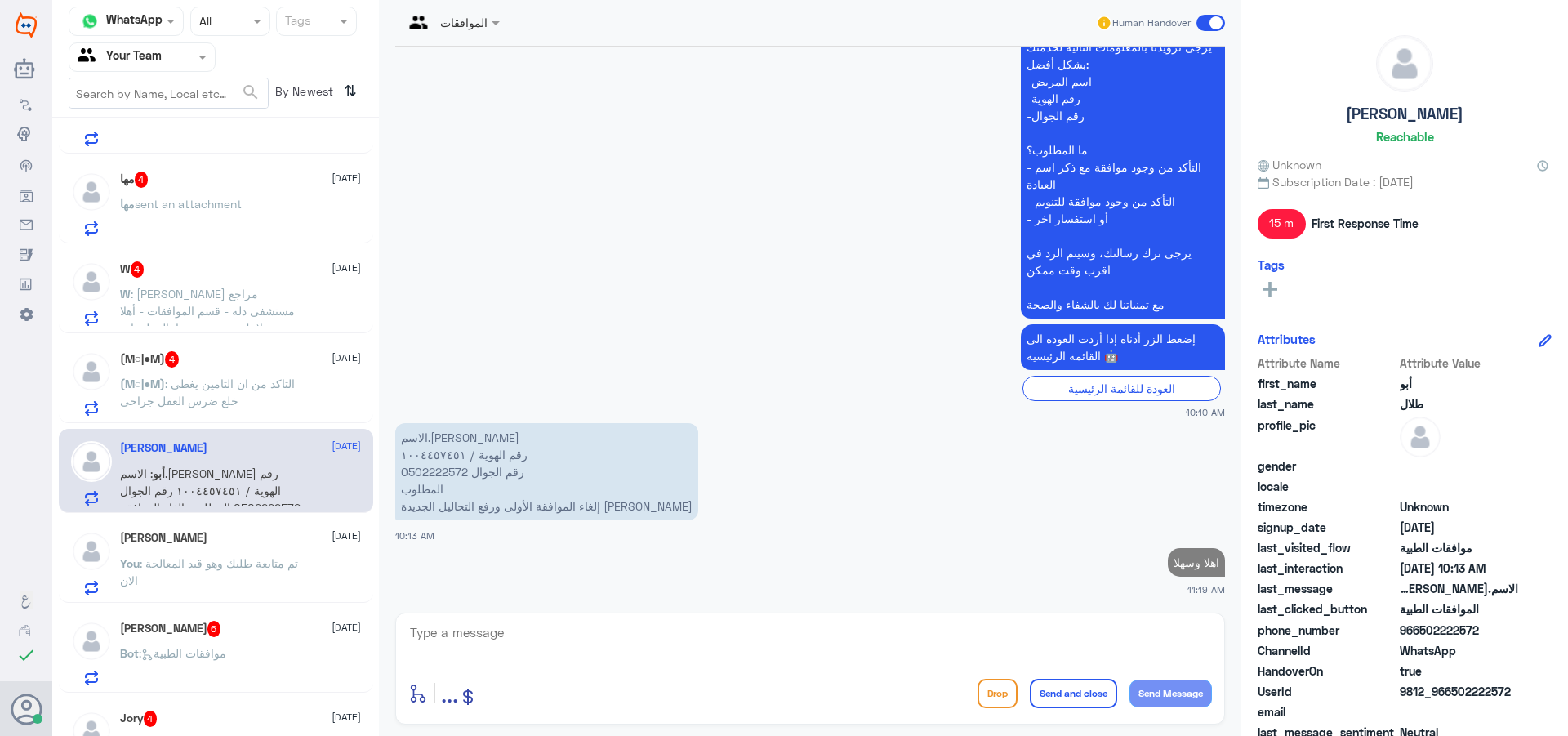
click at [437, 469] on p "الاسم.[PERSON_NAME] رقم الهوية / ١٠٠٤٤٥٧٤٥١ رقم الجوال 0502222572 ‏المطلوب ‏إلغ…" at bounding box center [547, 472] width 303 height 98
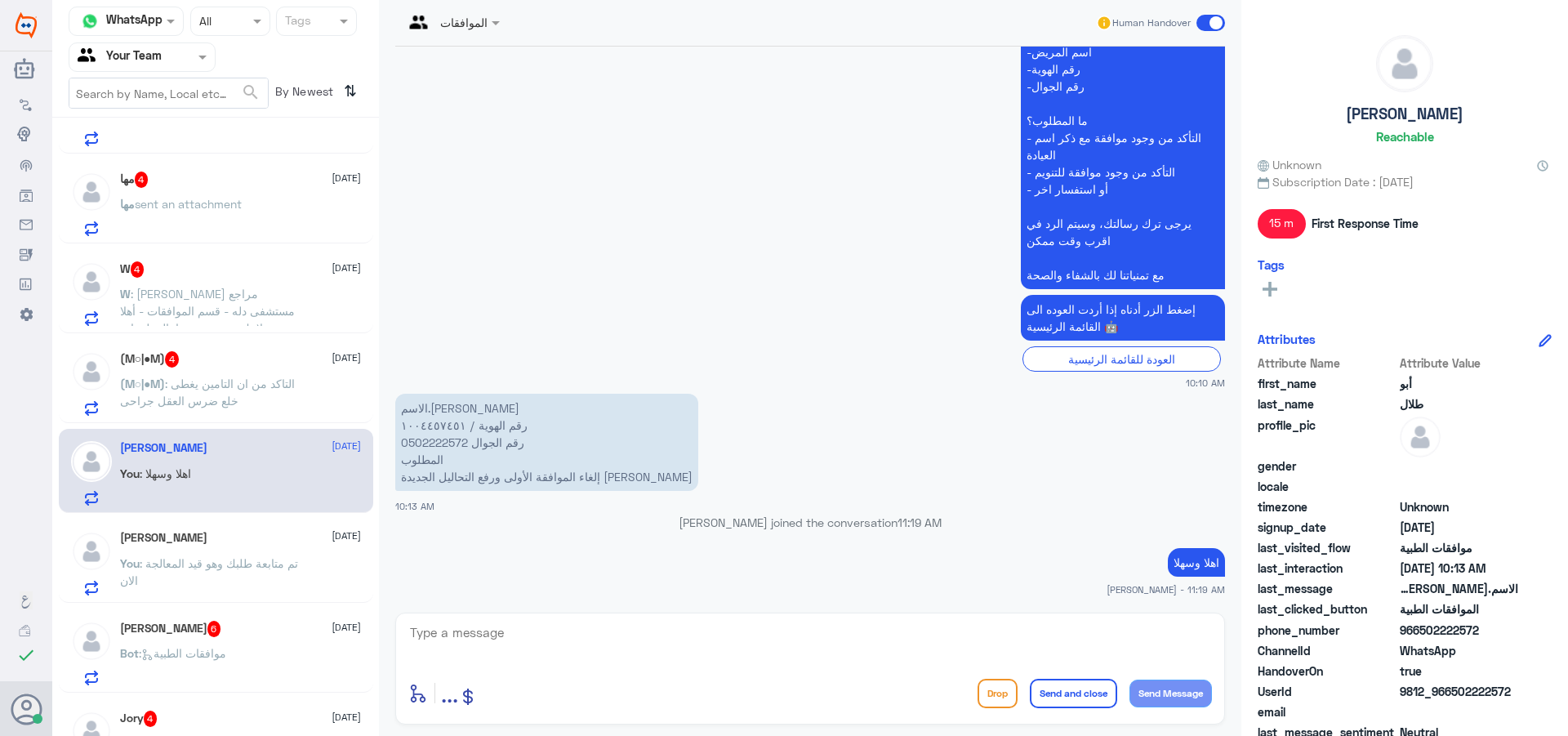
scroll to position [1764, 0]
copy p "0502222572"
click at [417, 442] on p "الاسم.[PERSON_NAME] رقم الهوية / ١٠٠٤٤٥٧٤٥١ رقم الجوال 0502222572 ‏المطلوب ‏إلغ…" at bounding box center [547, 442] width 303 height 98
copy p "0502222572"
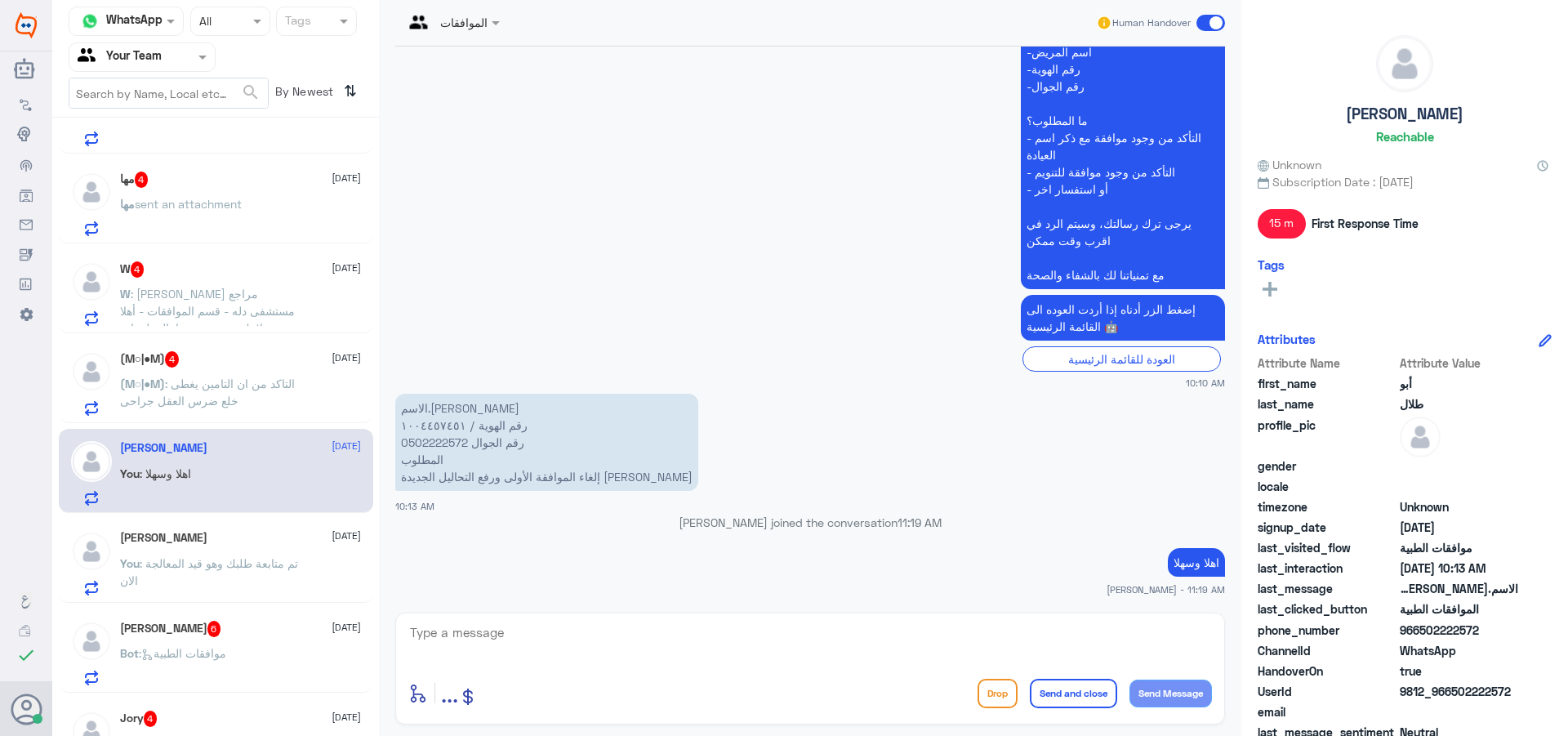
click at [504, 664] on div at bounding box center [810, 643] width 804 height 44
click at [500, 645] on textarea at bounding box center [810, 642] width 804 height 40
click at [772, 609] on div "الموافقات Human Handover [DATE] ‏[PERSON_NAME] [PERSON_NAME] ‏السجل المدني 1004…" at bounding box center [810, 370] width 863 height 741
click at [760, 632] on textarea at bounding box center [810, 642] width 804 height 40
type textarea "k"
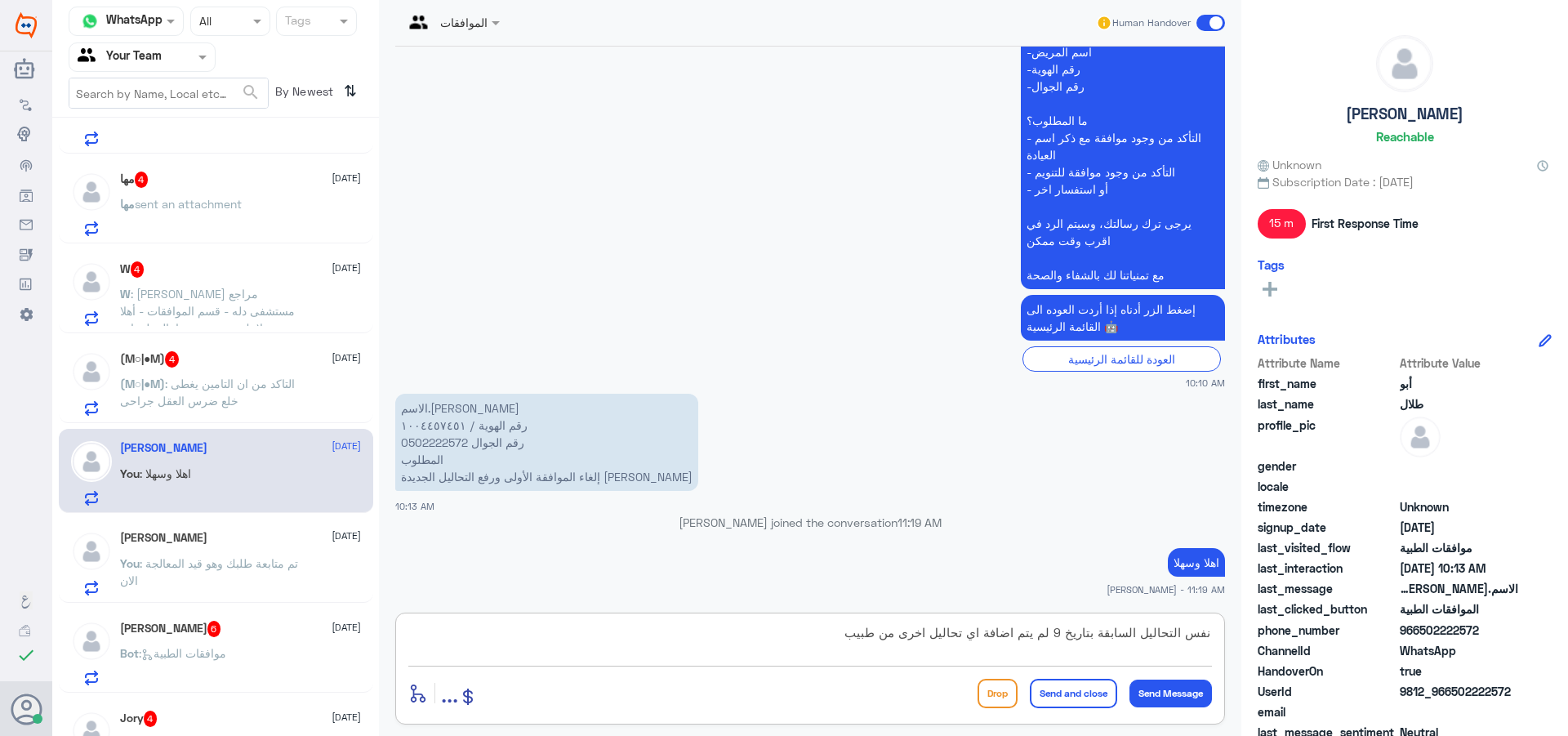
type textarea "نفس التحاليل السابقة بتاريخ 9 لم يتم اضافة اي تحاليل اخرى من طبيبك"
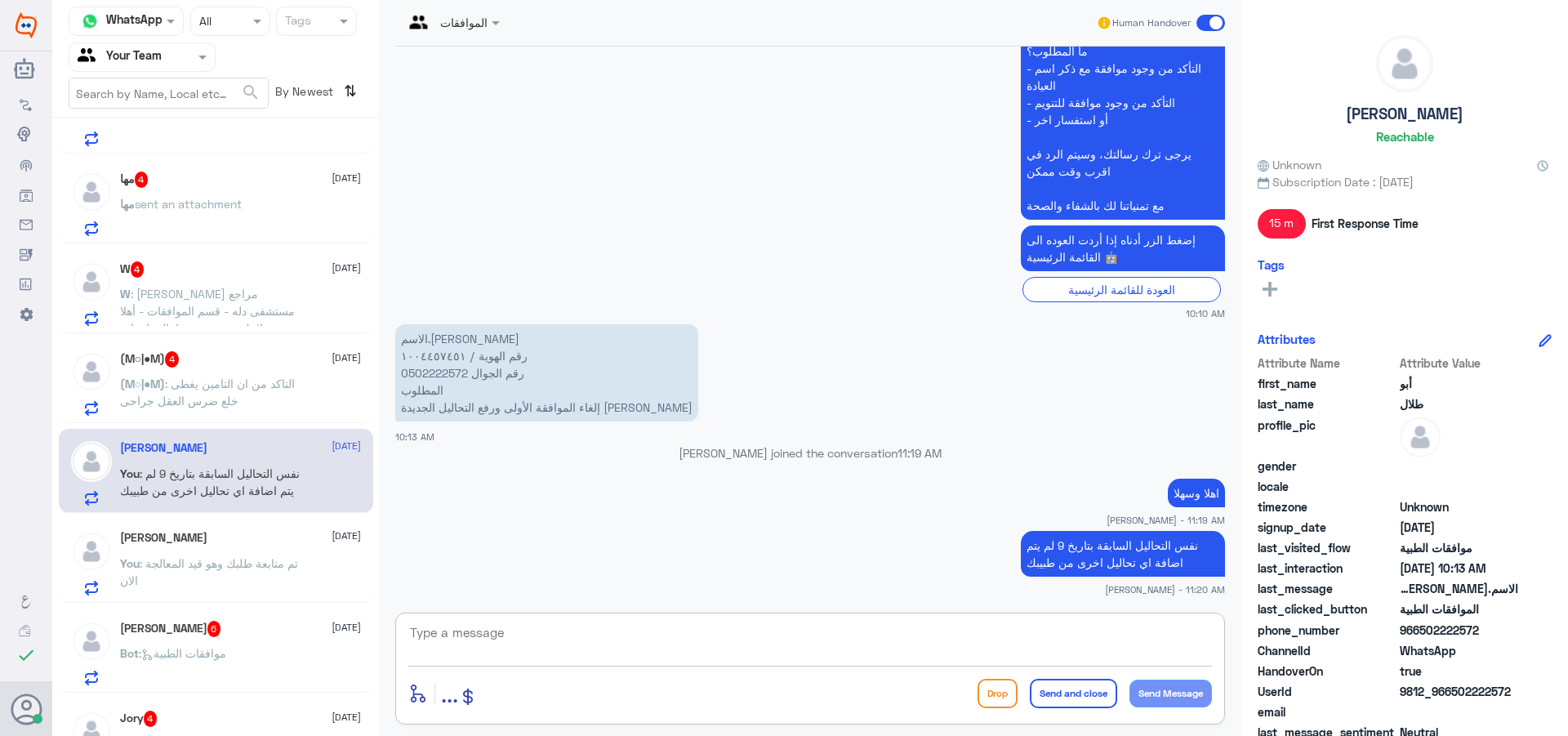
click at [241, 375] on p "(M○|●M) : التاكد من ان التامين يغطى خلع ضرس العقل جراحى" at bounding box center [212, 394] width 184 height 41
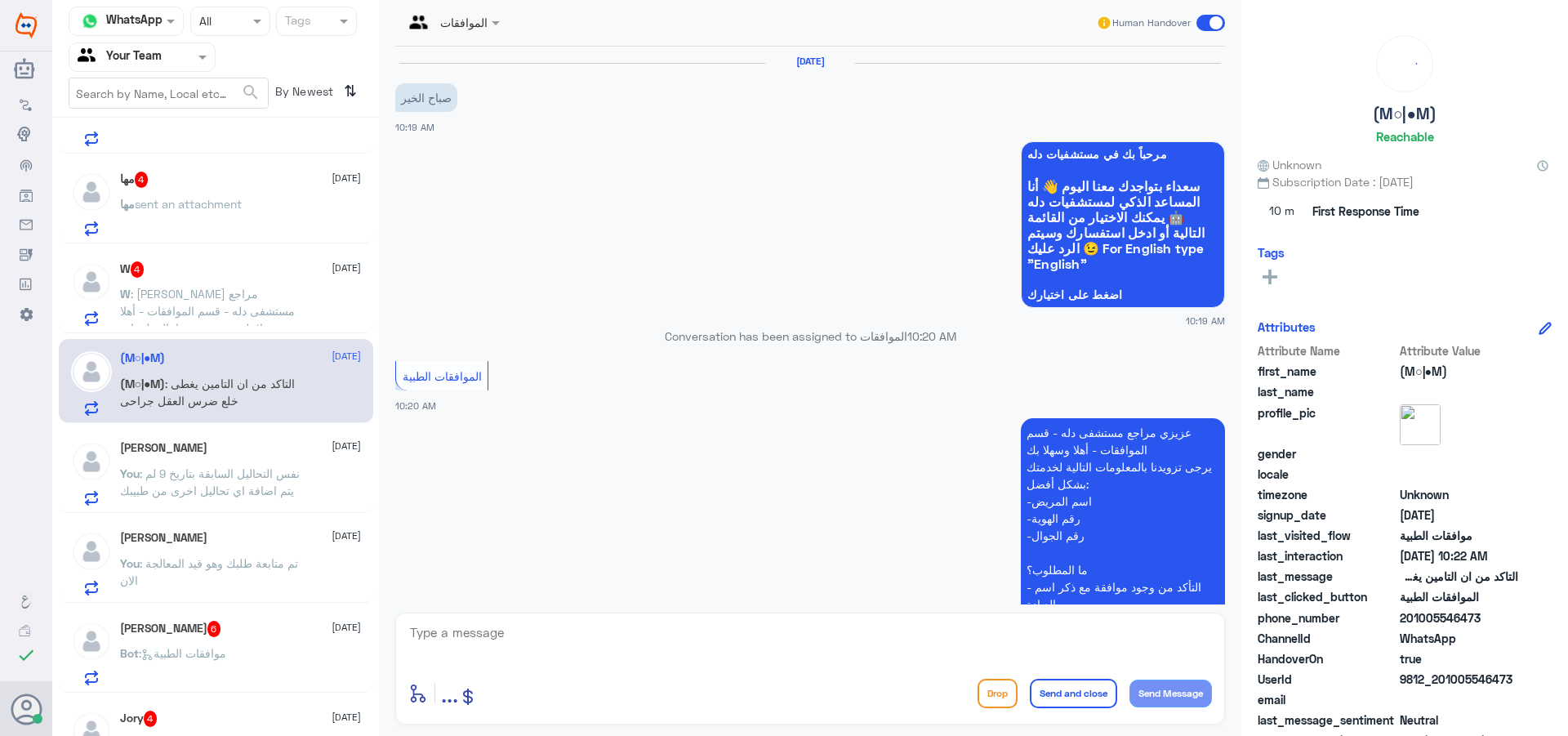
scroll to position [355, 0]
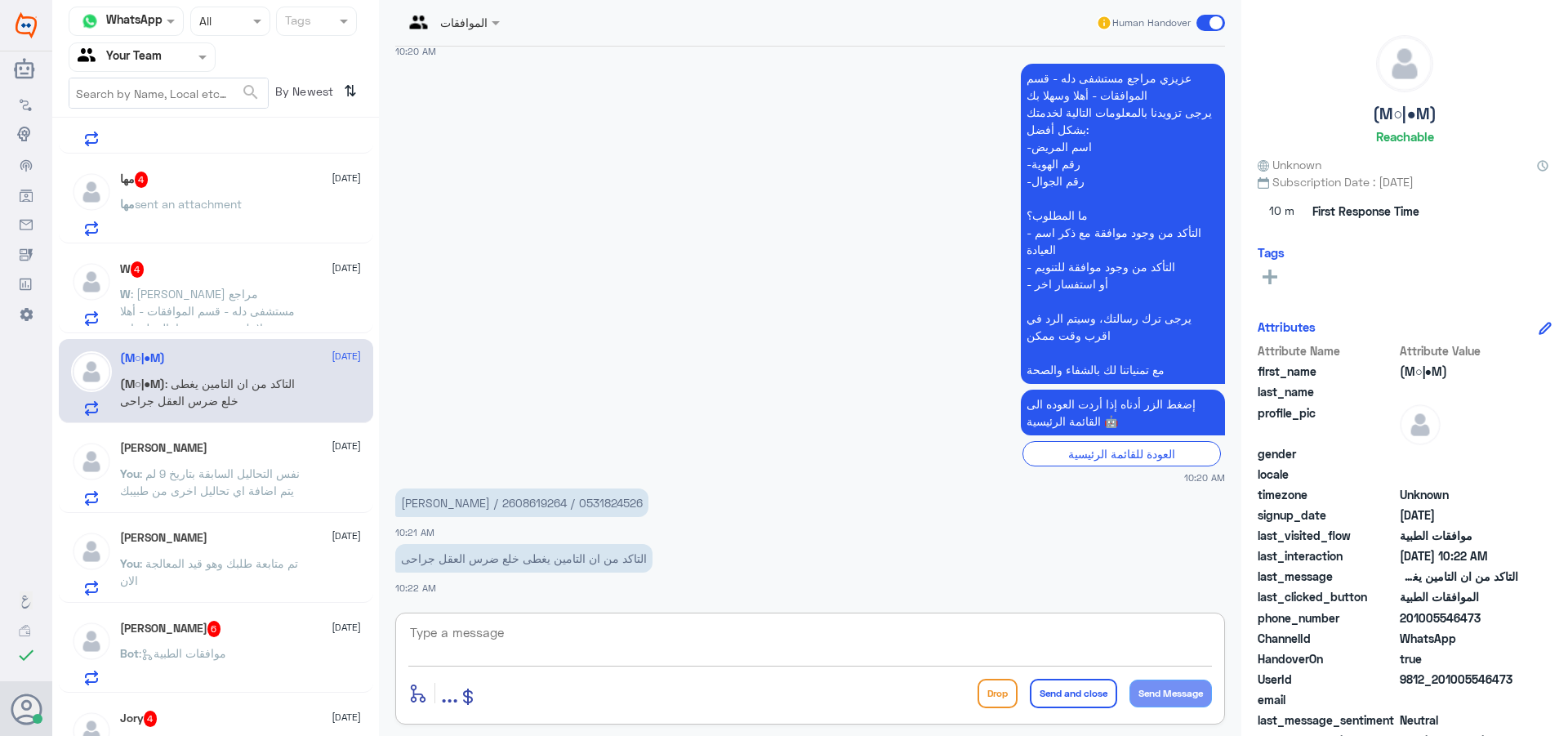
click at [519, 638] on textarea at bounding box center [810, 642] width 804 height 40
click at [1210, 630] on textarea "يغطى [PERSON_NAME] اذا لديك لمت في الاسنان كافي" at bounding box center [810, 642] width 804 height 40
type textarea "اهلا و[PERSON_NAME] اذا لديك لمت في الاسنان كافي"
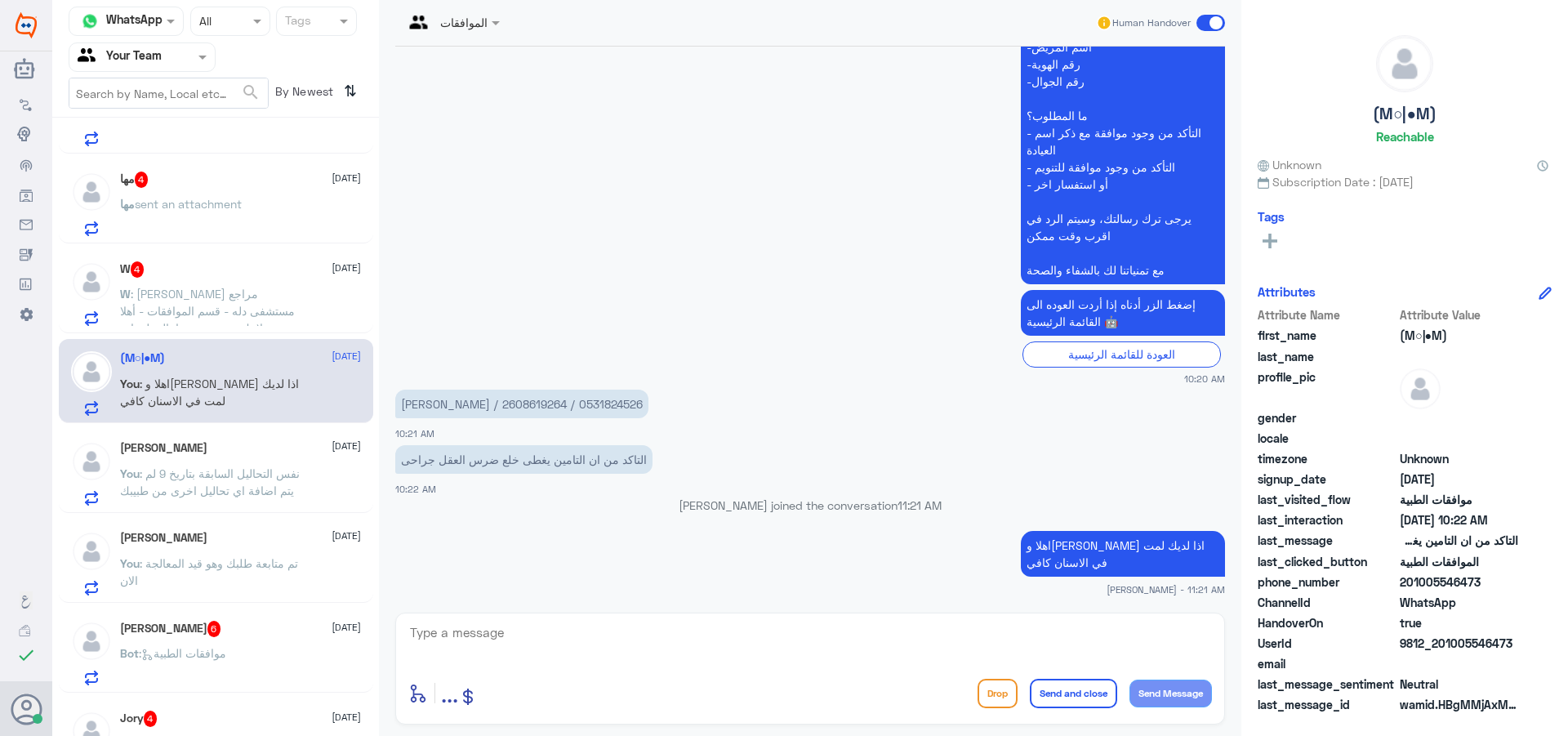
click at [227, 310] on span ": [PERSON_NAME] مراجع مستشفى دله - قسم الموافقات - أهلا وسهلا بك يرجى تزويدنا ب…" at bounding box center [212, 397] width 184 height 220
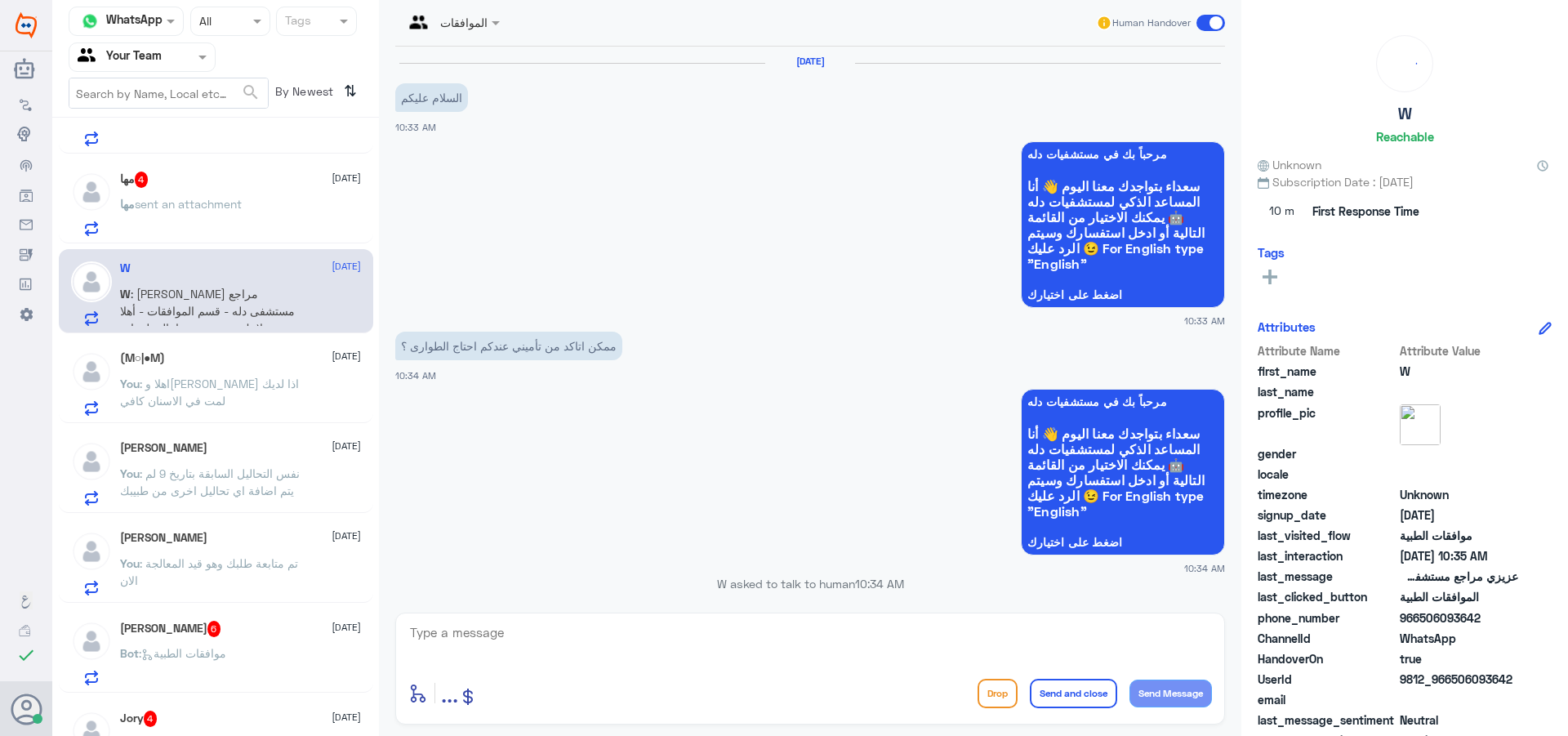
scroll to position [872, 0]
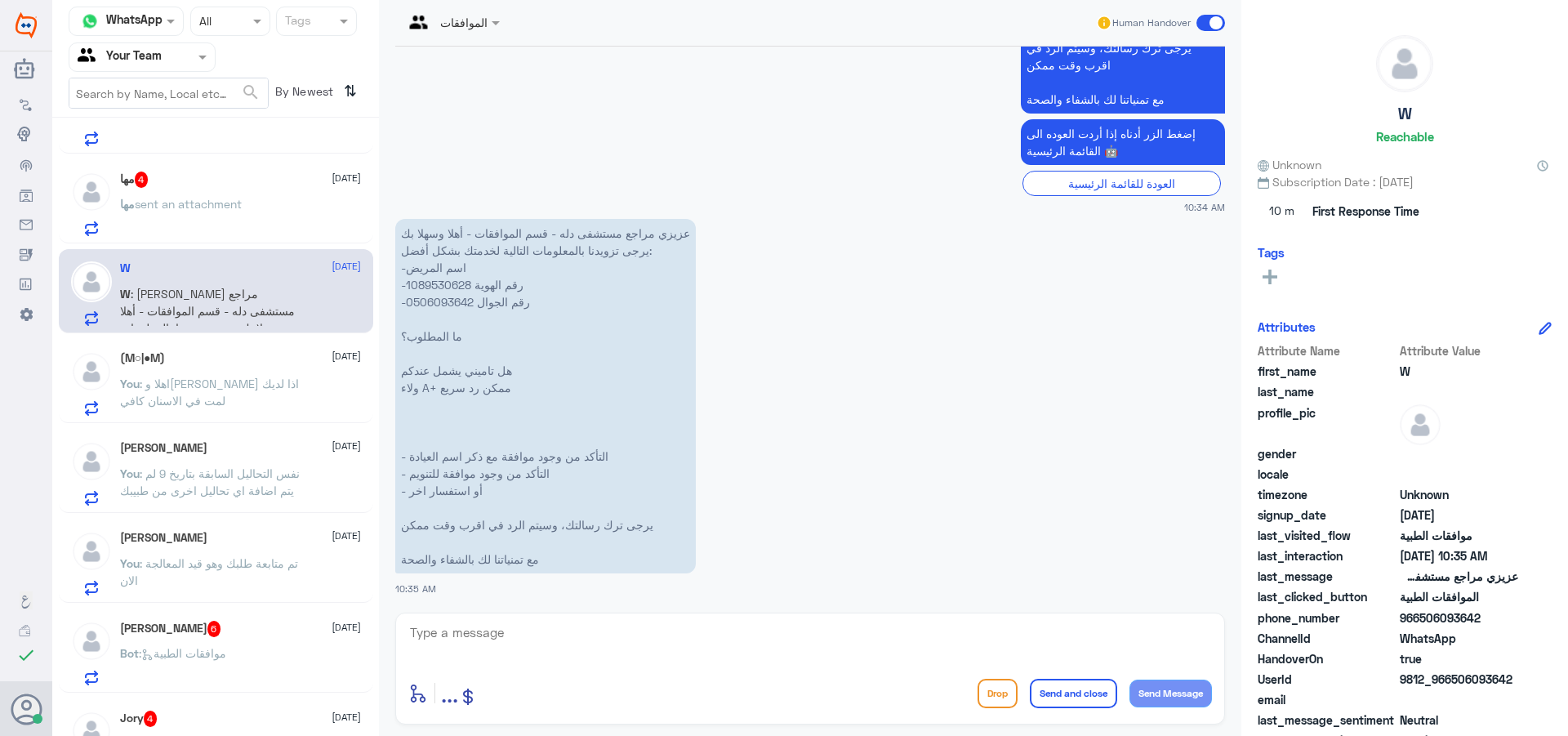
click at [612, 644] on textarea at bounding box center [810, 642] width 804 height 40
click at [429, 290] on p "عزيزي مراجع مستشفى دله - قسم الموافقات - أهلا وسهلا بك يرجى تزويدنا بالمعلومات …" at bounding box center [545, 396] width 300 height 355
click at [429, 289] on p "عزيزي مراجع مستشفى دله - قسم الموافقات - أهلا وسهلا بك يرجى تزويدنا بالمعلومات …" at bounding box center [545, 396] width 300 height 355
copy p "1089530628"
click at [633, 613] on div "enter flow name ... Drop Send and close Send Message" at bounding box center [810, 668] width 829 height 112
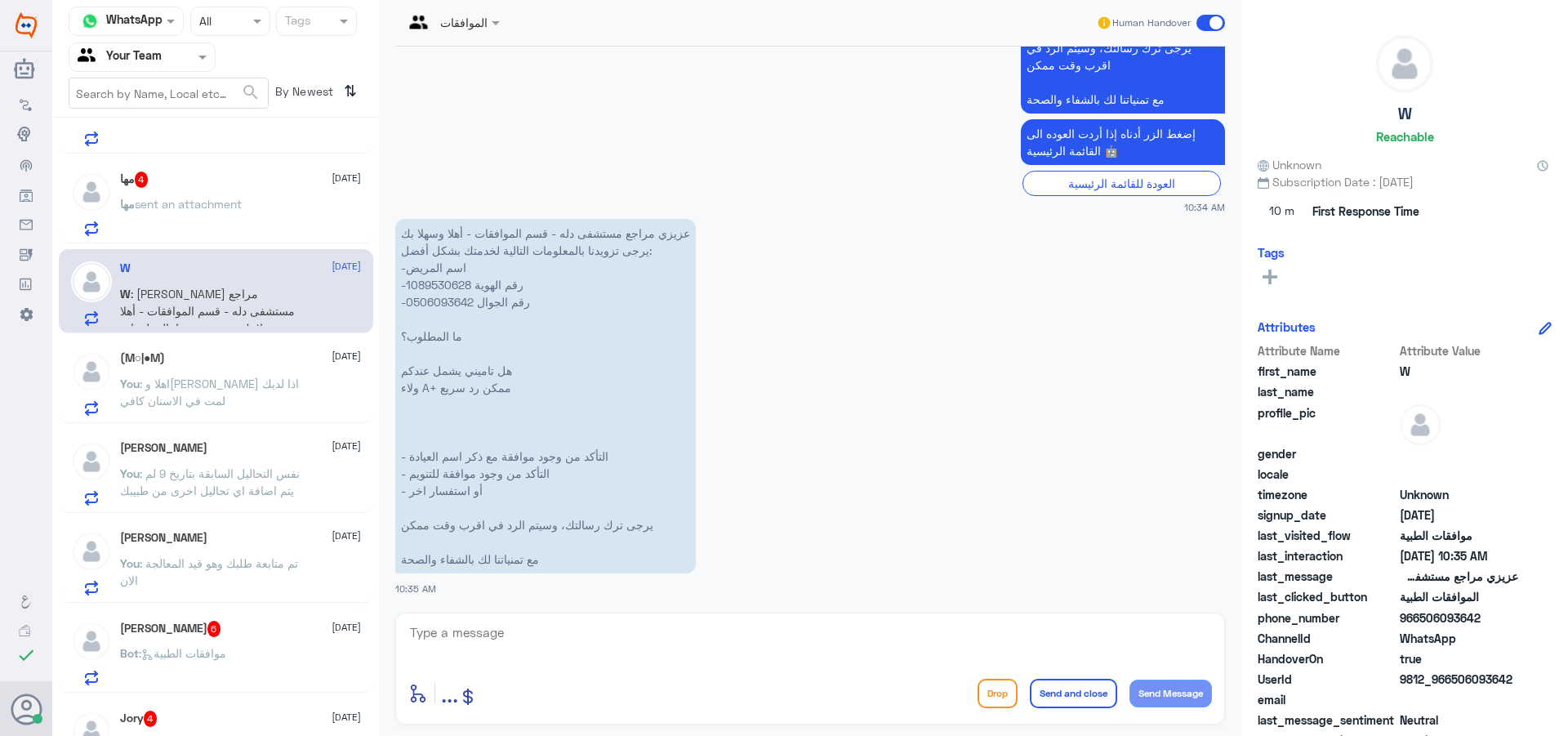
click at [598, 614] on div "enter flow name ... Drop Send and close Send Message" at bounding box center [810, 668] width 829 height 112
click at [616, 637] on textarea at bounding box center [810, 642] width 804 height 40
type textarea "d"
click at [504, 418] on p "عزيزي مراجع مستشفى دله - قسم الموافقات - أهلا وسهلا بك يرجى تزويدنا بالمعلومات …" at bounding box center [545, 396] width 300 height 355
click at [870, 660] on textarea "للاسف" at bounding box center [810, 642] width 804 height 40
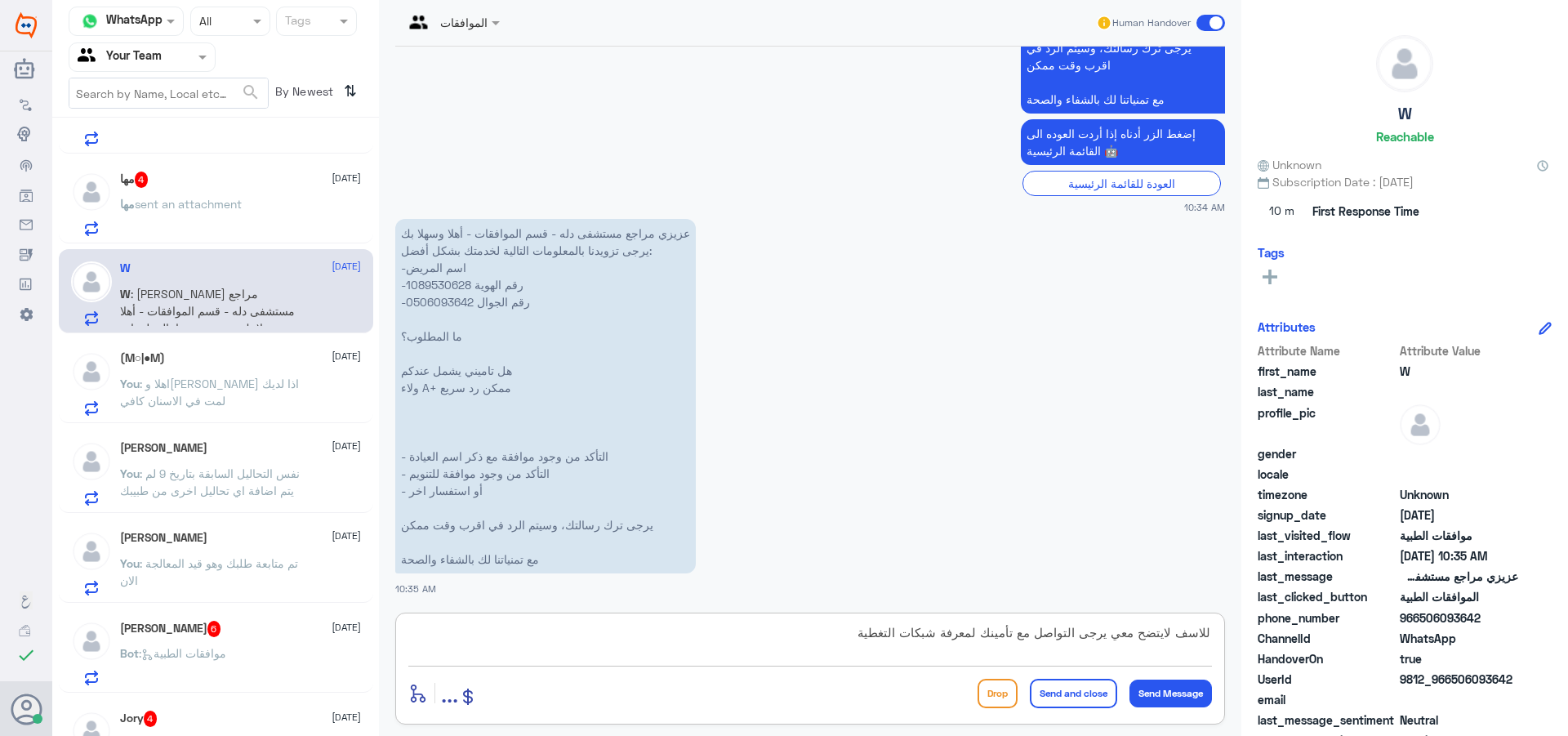
click at [1170, 633] on textarea "للاسف لايتضح معي يرجى التواصل مع تأمينك لمعرفة شبكات التغطية" at bounding box center [810, 642] width 804 height 40
click at [1087, 635] on textarea "للاسف تم التحقق ولم لايتضح معي يرجى التواصل مع تأمينك لمعرفة شبكات التغطية" at bounding box center [810, 642] width 804 height 40
click at [1049, 634] on textarea "للاسف تم التحقق ولم يتضح معي يرجى التواصل مع تأمينك لمعرفة شبكات التغطية" at bounding box center [810, 642] width 804 height 40
click at [1032, 637] on textarea "للاسف تم التحقق ولم يتضح معي يرجى التواصل مع تأمينك لمعرفة شبكات التغطية" at bounding box center [810, 642] width 804 height 40
click at [1037, 637] on textarea "للاسف تم التحقق ولم يتضح معي يرجى التواصل مع تأمينك لمعرفة شبكات التغطية" at bounding box center [810, 642] width 804 height 40
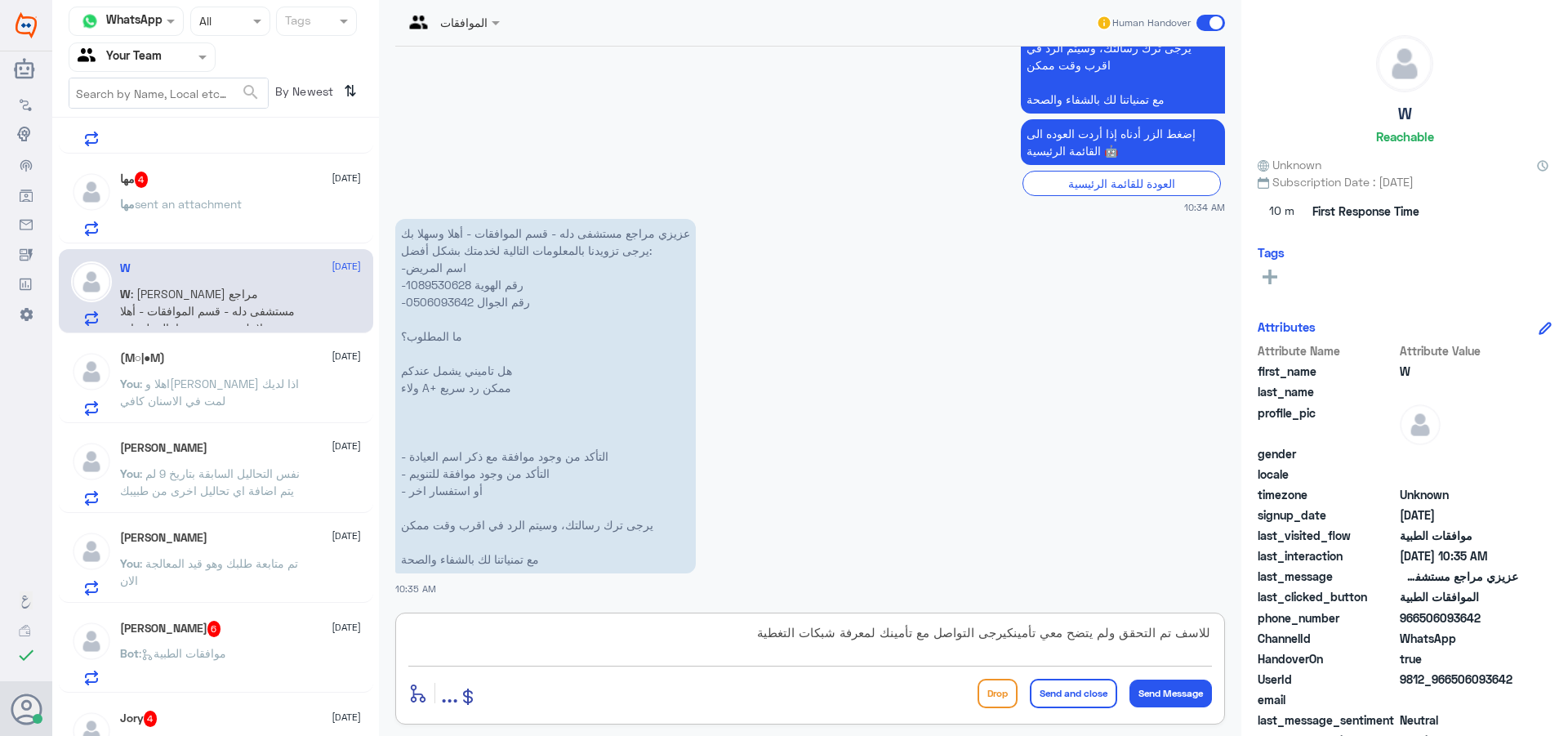
type textarea "للاسف تم التحقق ولم يتضح معي تأمينك يرجى التواصل مع تأمينك لمعرفة شبكات التغطية"
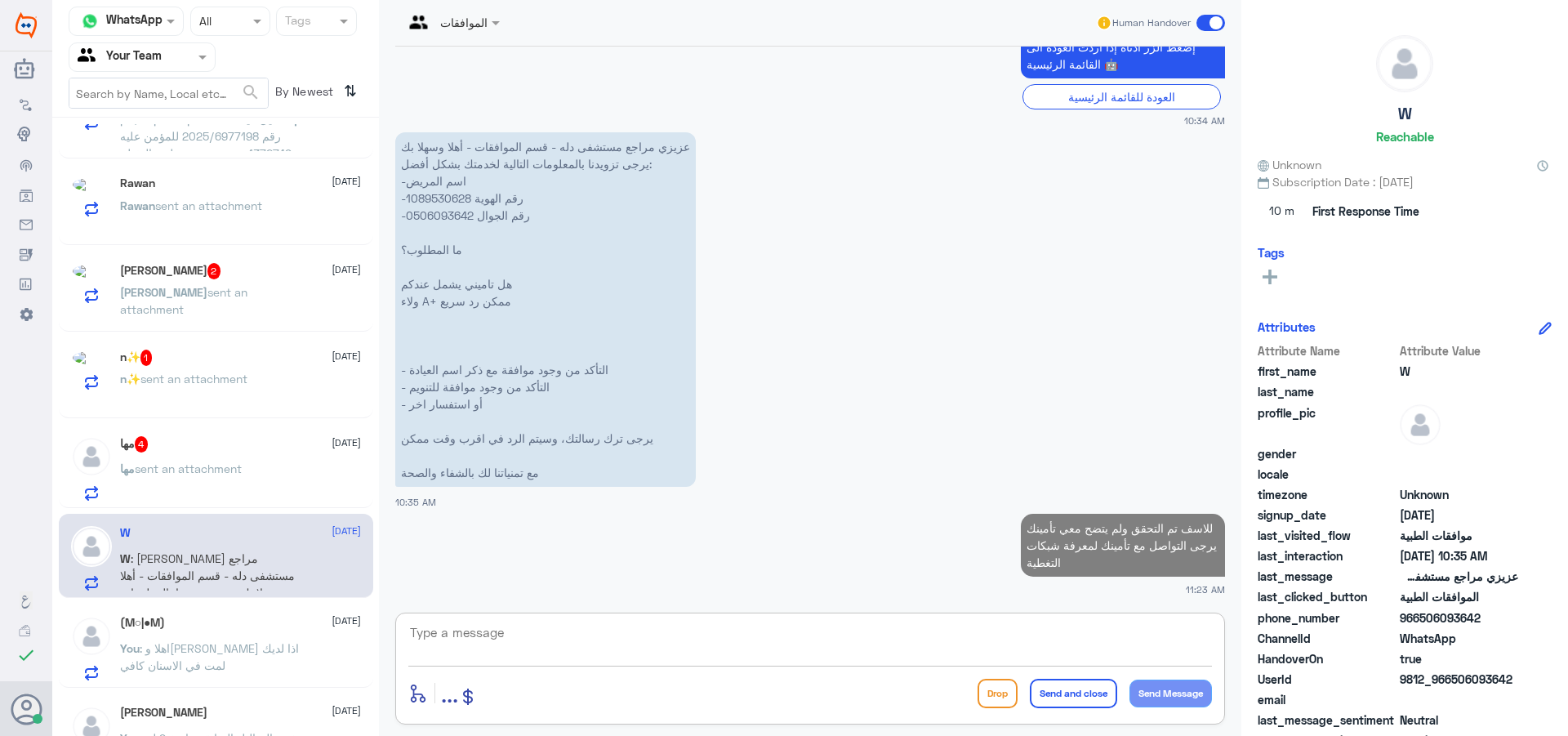
scroll to position [3, 0]
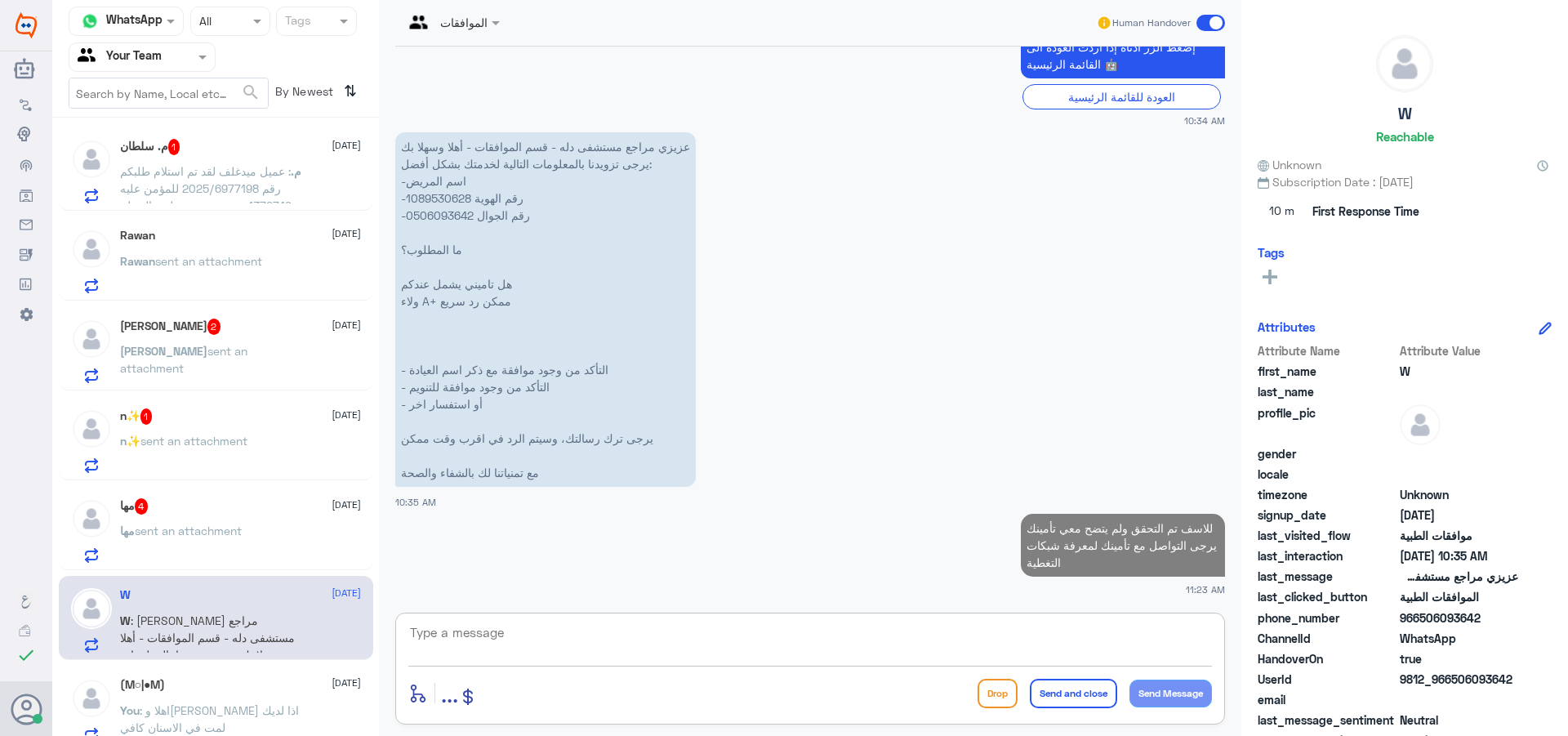
click at [234, 516] on div "مها 4 [DATE] مها sent an attachment" at bounding box center [240, 530] width 241 height 65
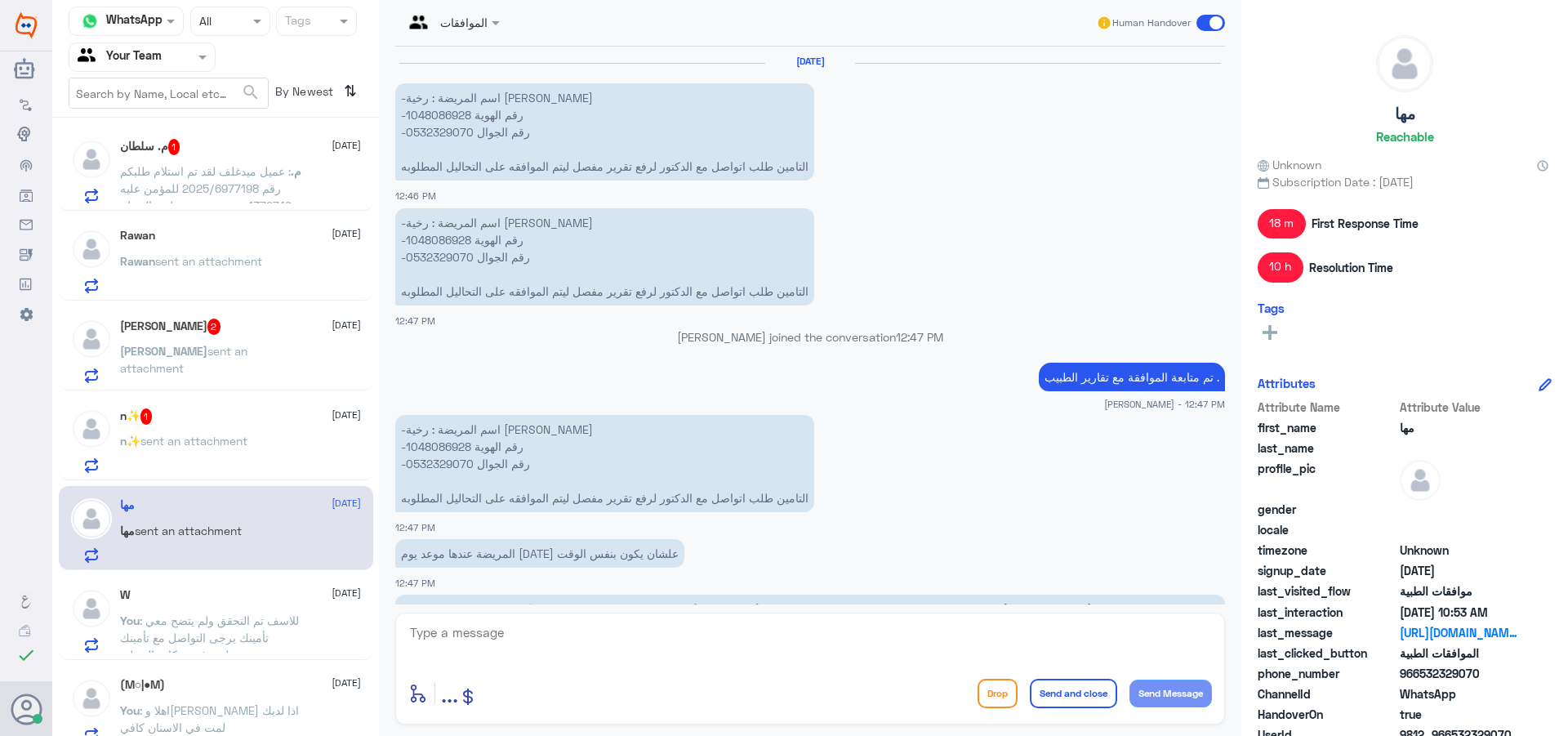
scroll to position [1405, 0]
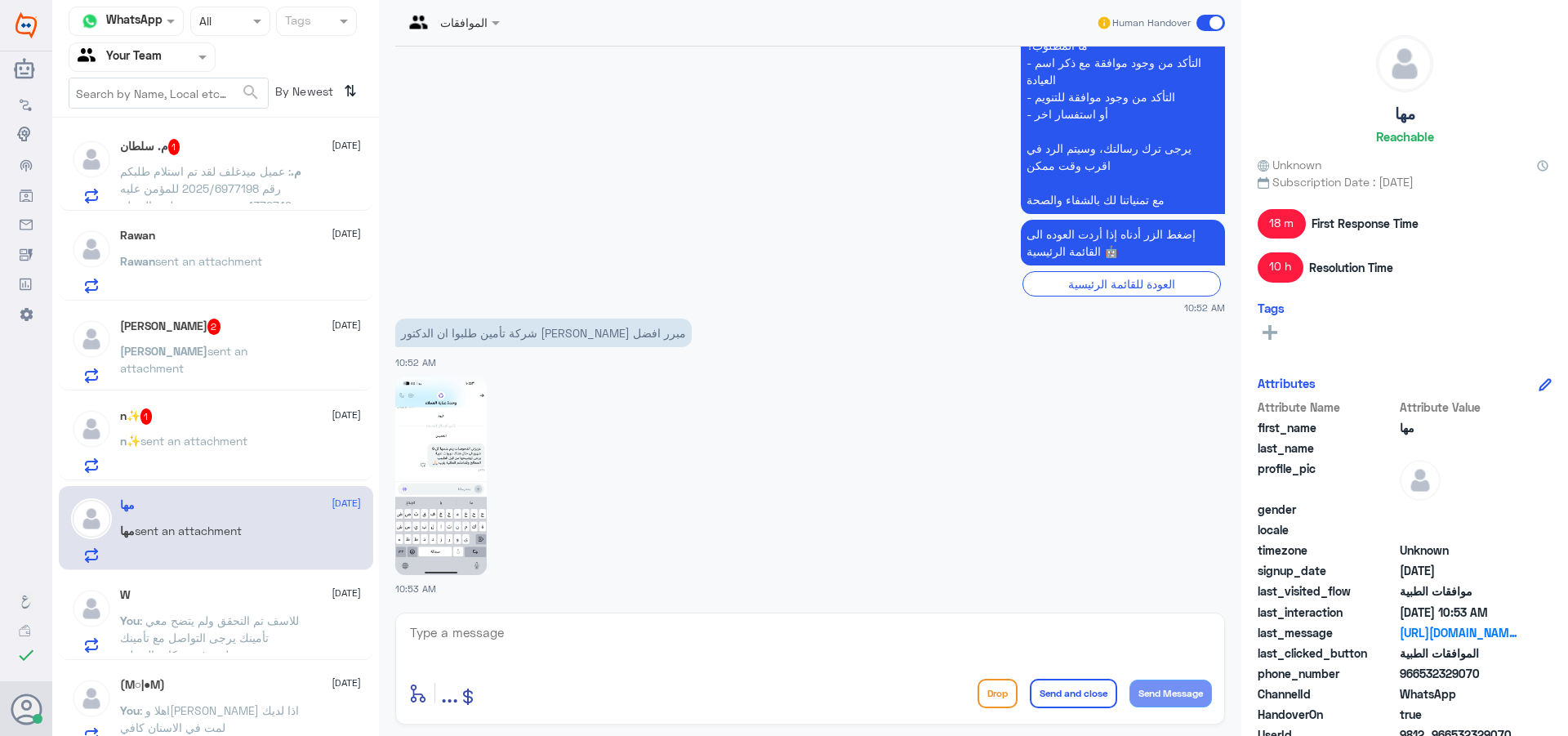
click at [589, 639] on textarea at bounding box center [810, 642] width 804 height 40
click at [681, 636] on textarea at bounding box center [810, 642] width 804 height 40
type textarea "اهلا وسهلا"
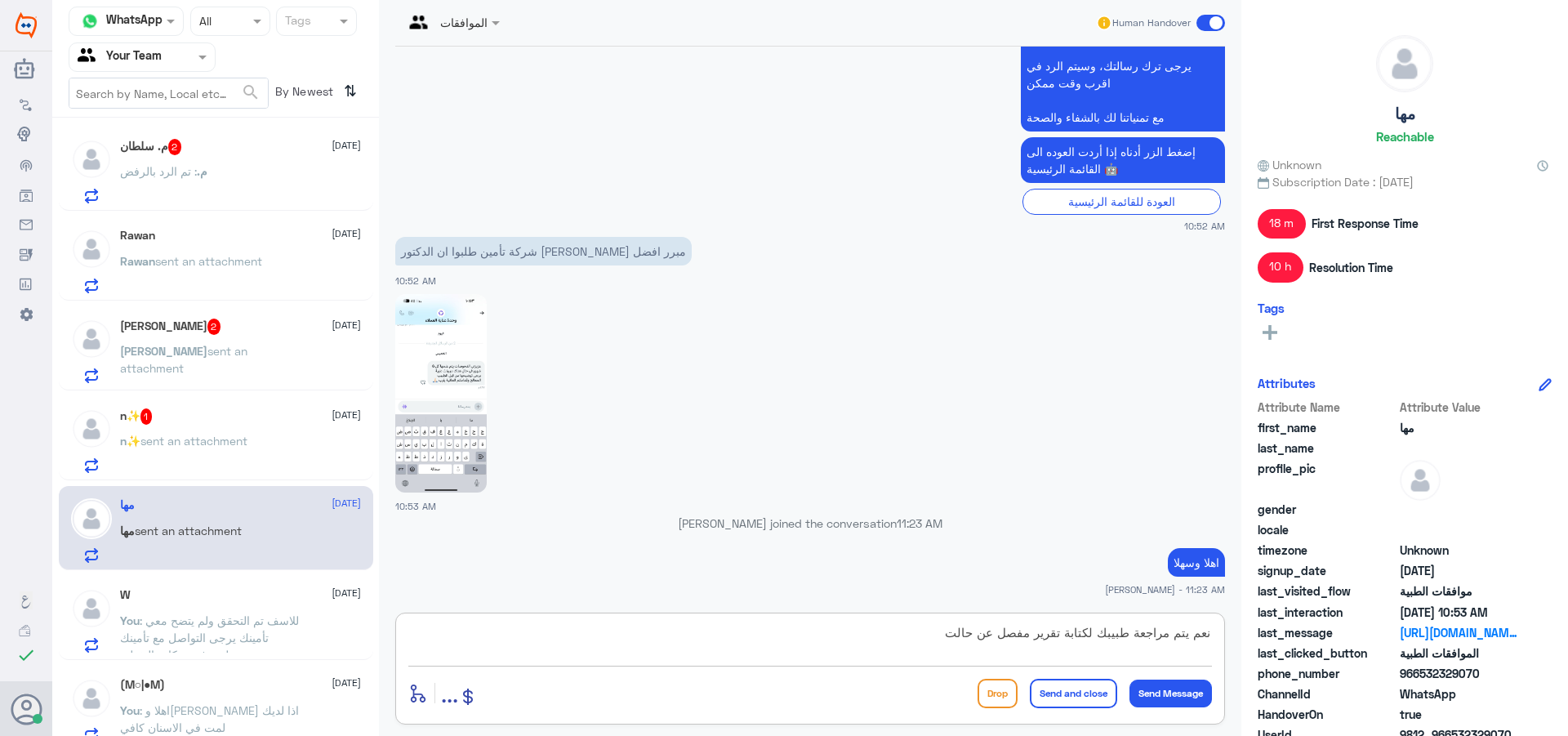
type textarea "نعم يتم مراجعة طبيبك لكتابة تقرير مفصل عن حالتك"
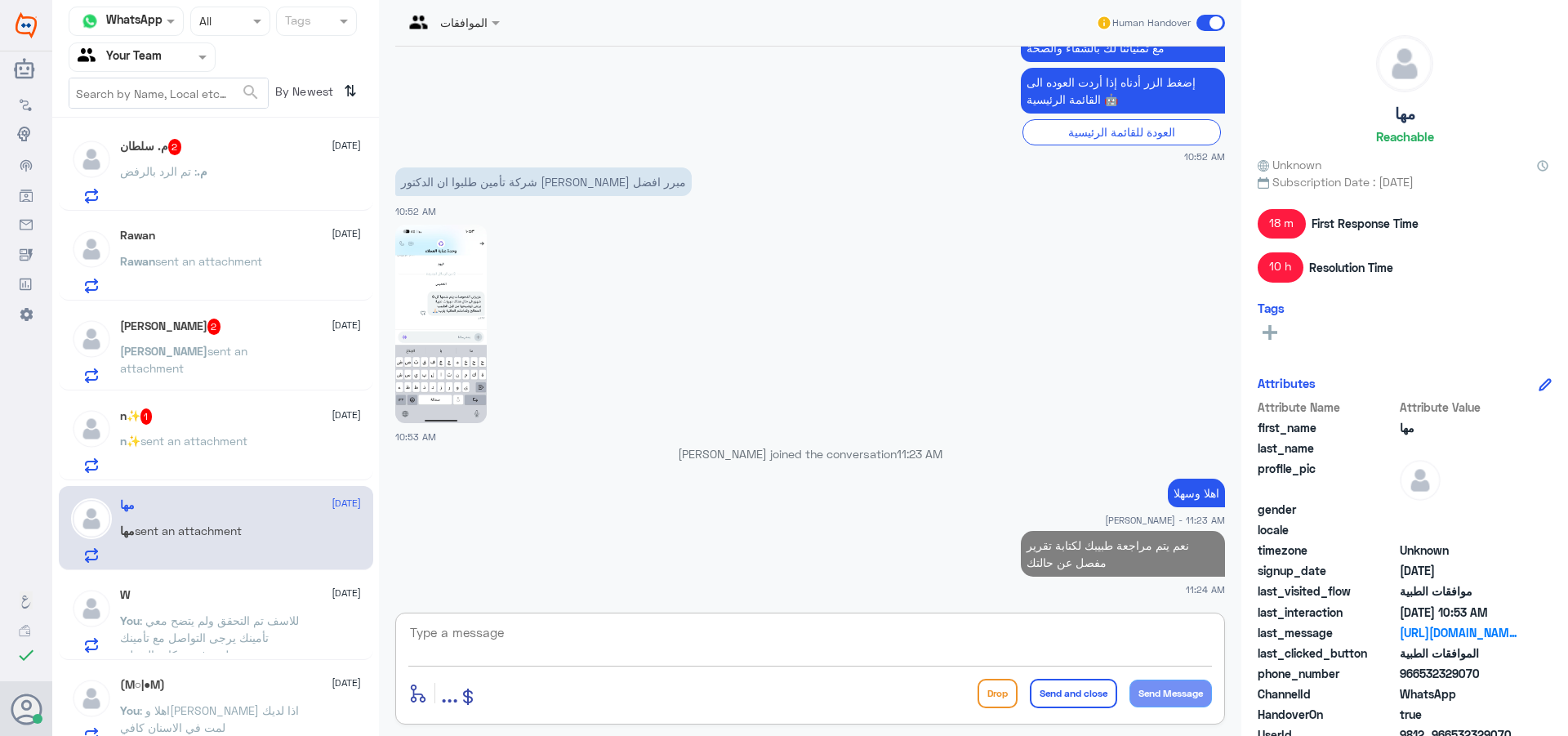
click at [247, 465] on p "n✨ sent an attachment" at bounding box center [184, 452] width 127 height 41
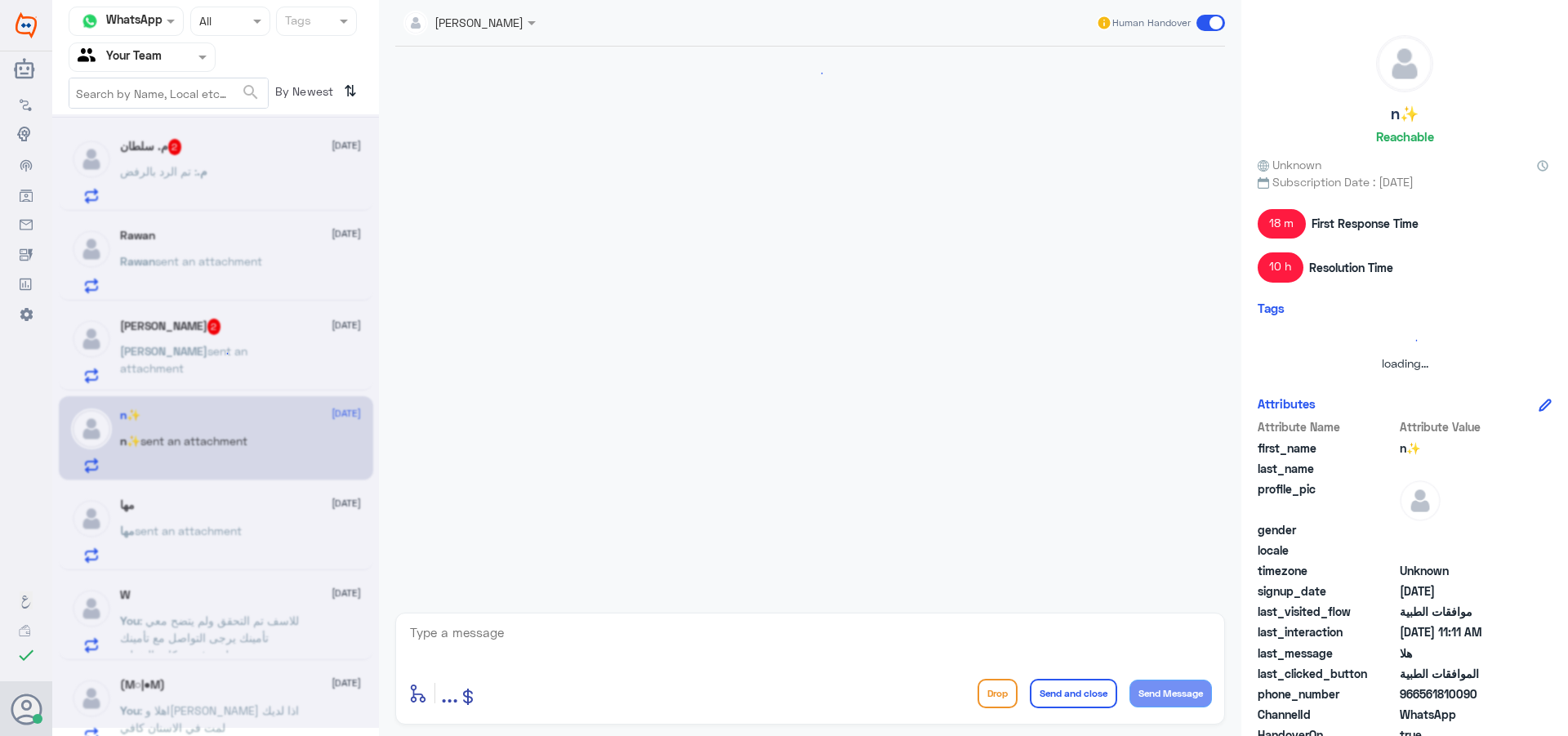
click at [251, 449] on div at bounding box center [215, 421] width 327 height 614
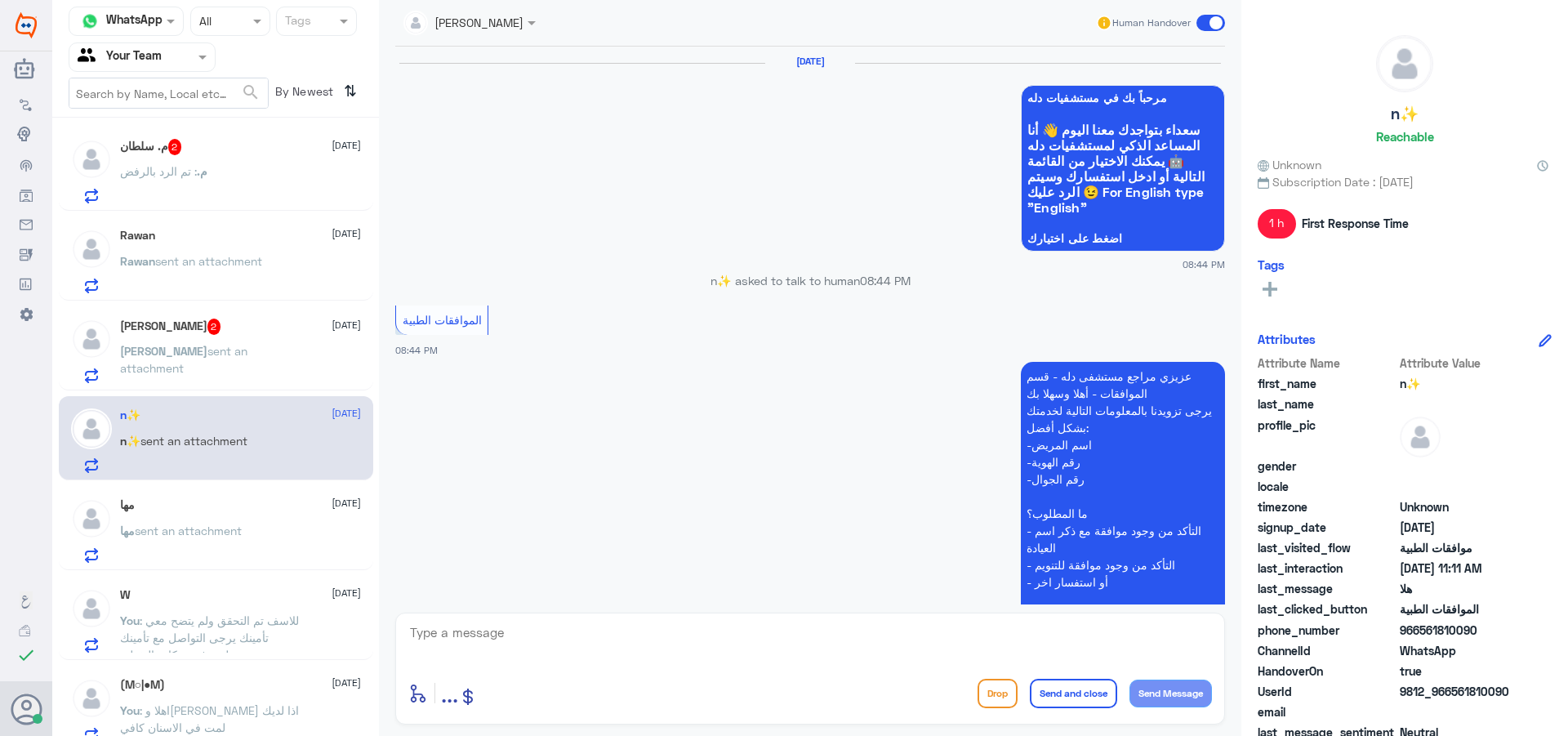
scroll to position [1534, 0]
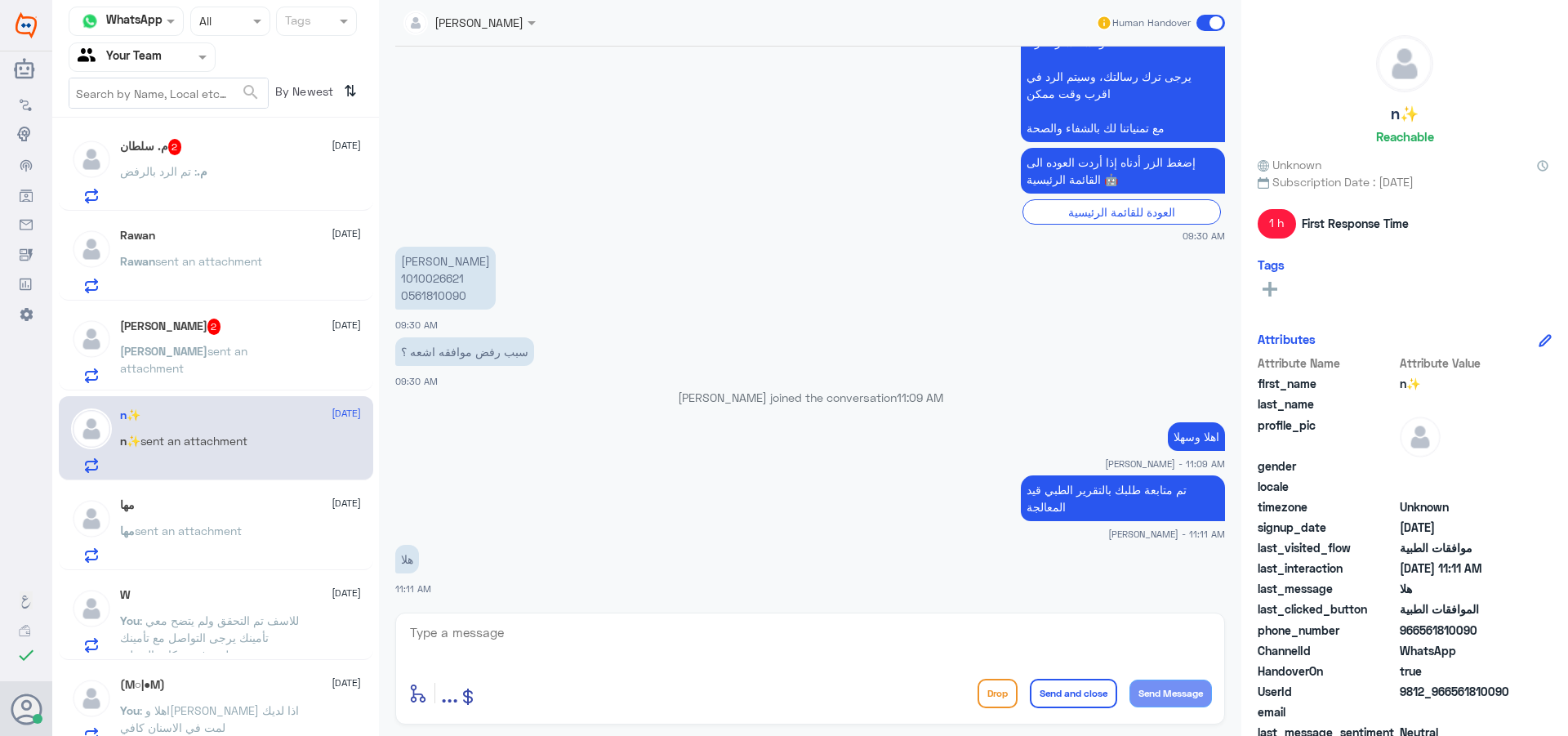
click at [213, 344] on span "sent an attachment" at bounding box center [184, 360] width 127 height 31
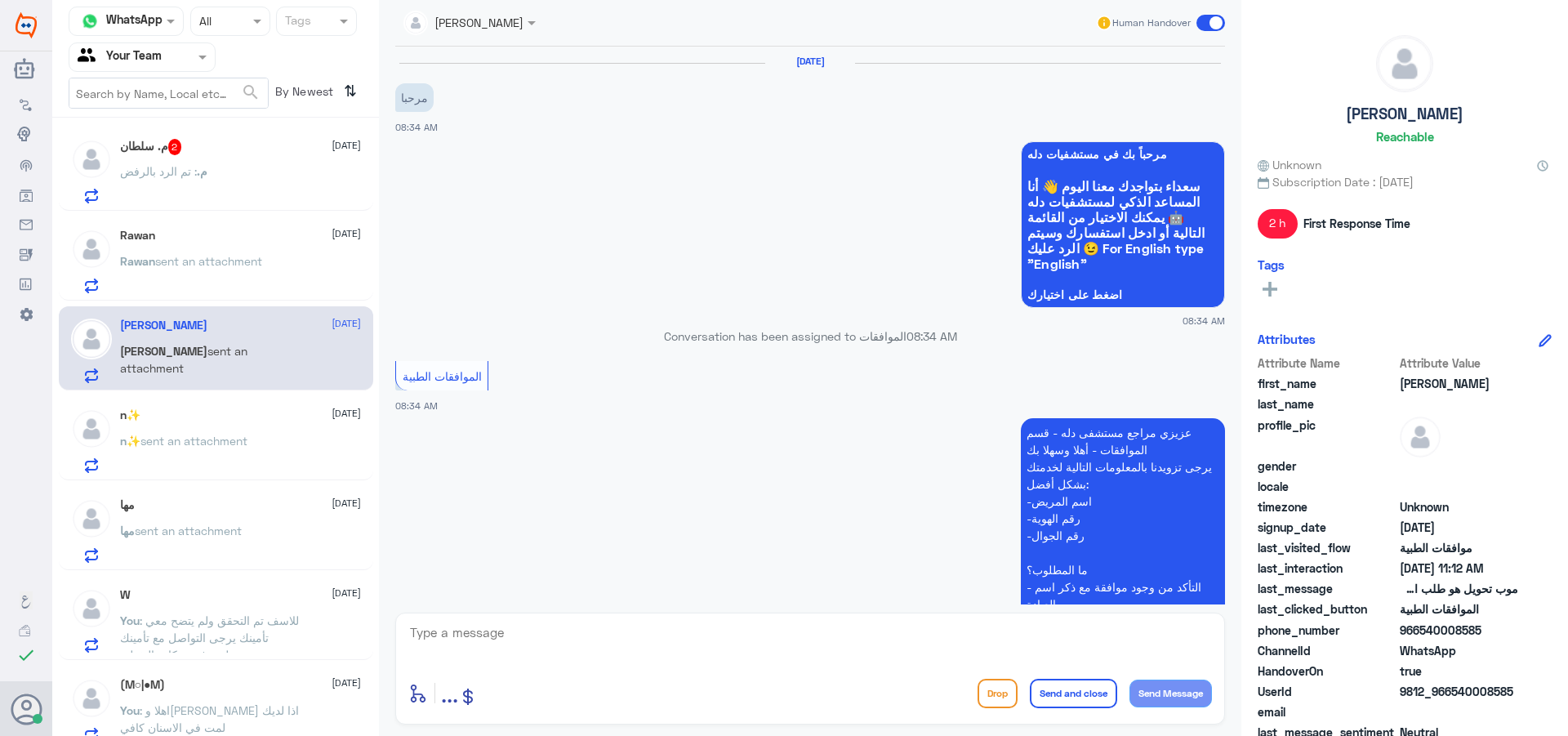
scroll to position [755, 0]
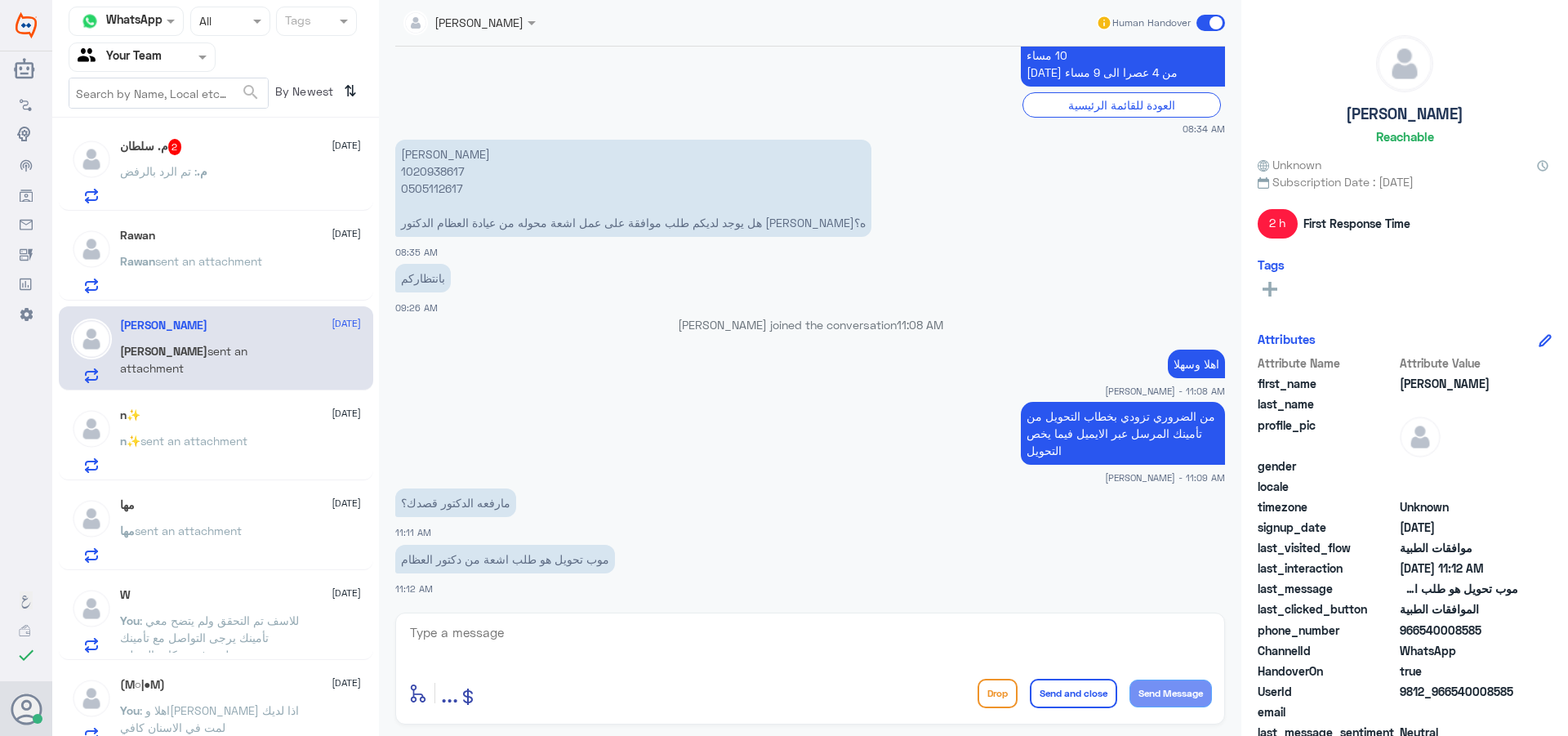
click at [614, 647] on textarea at bounding box center [810, 642] width 804 height 40
click at [418, 170] on p "[PERSON_NAME] 1020938617 0505112617 هل يوجد لديكم طلب موافقة على عمل اشعة محوله…" at bounding box center [633, 189] width 476 height 98
copy p "1020938617"
click at [767, 642] on textarea at bounding box center [810, 642] width 804 height 40
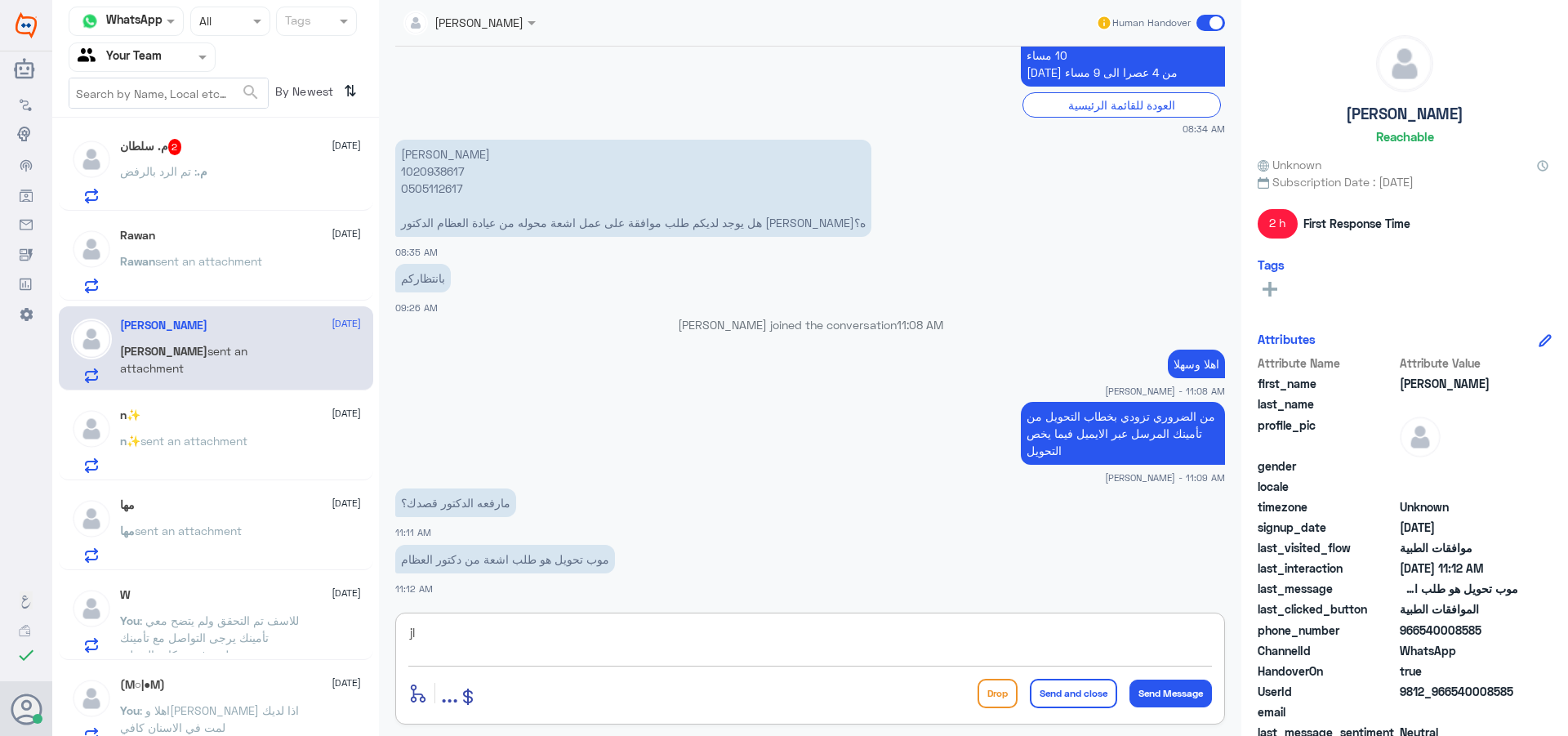
type textarea "j"
type textarea "تم الرفع قيد المعالجة"
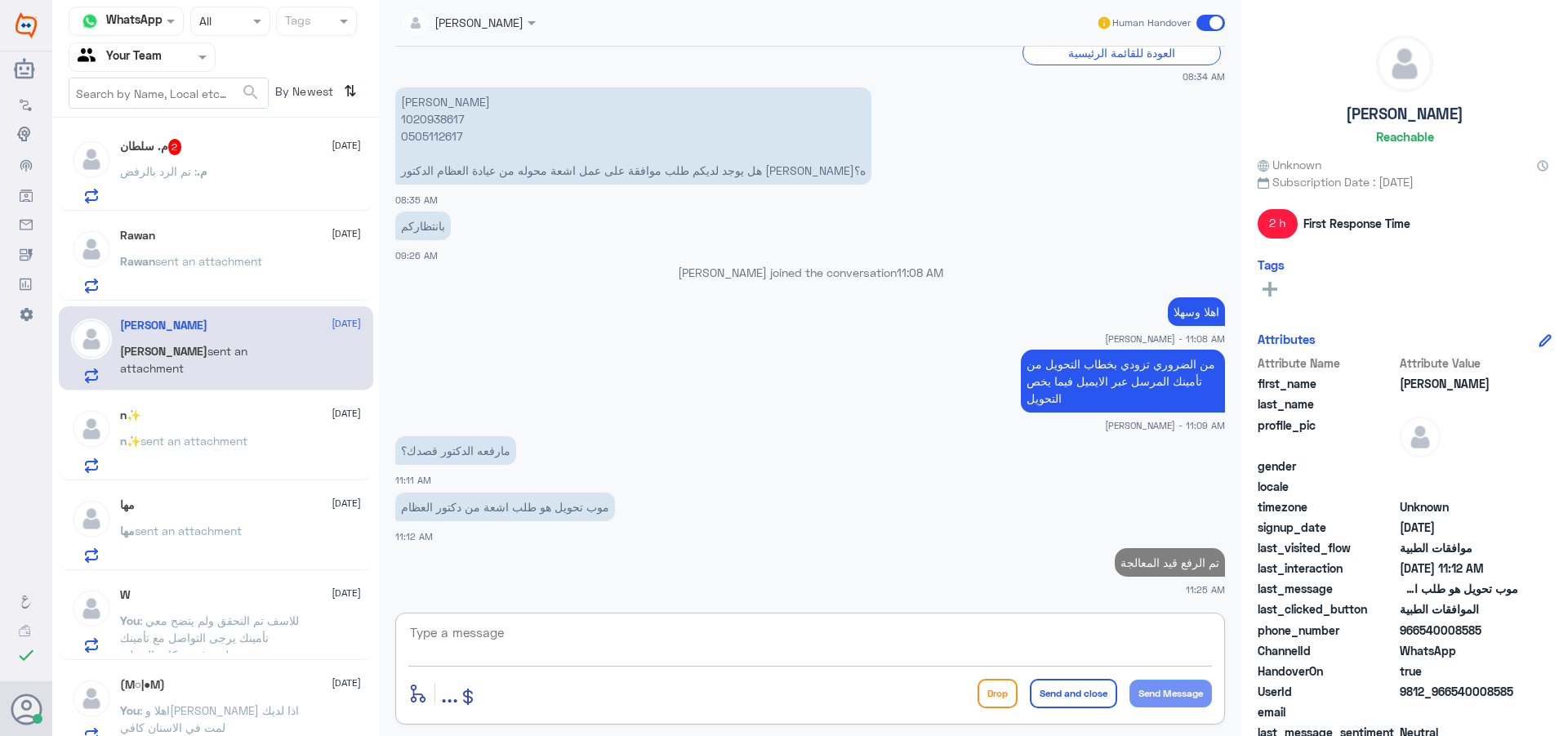
scroll to position [0, 0]
click at [220, 276] on p "[PERSON_NAME] sent an attachment" at bounding box center [191, 275] width 142 height 41
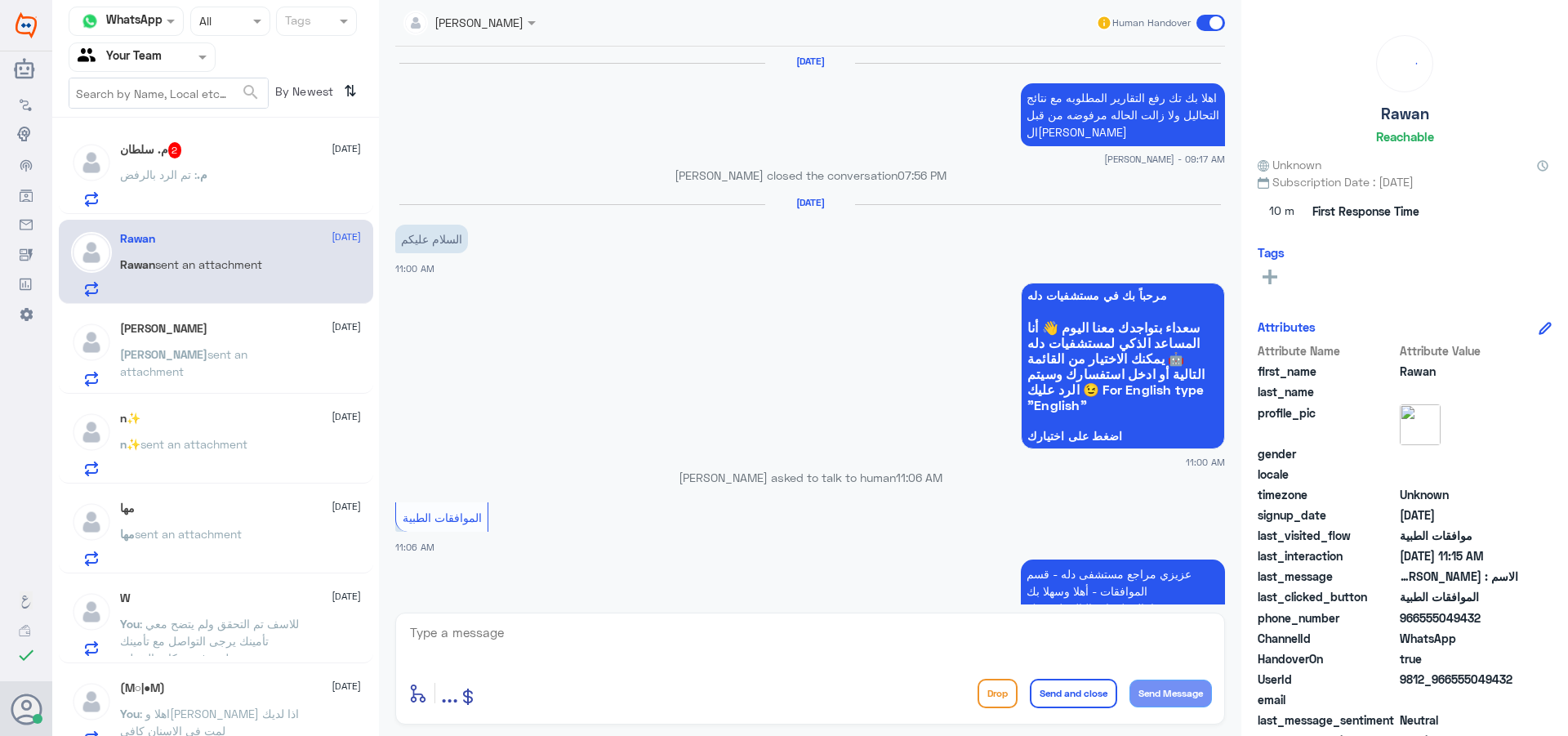
scroll to position [1736, 0]
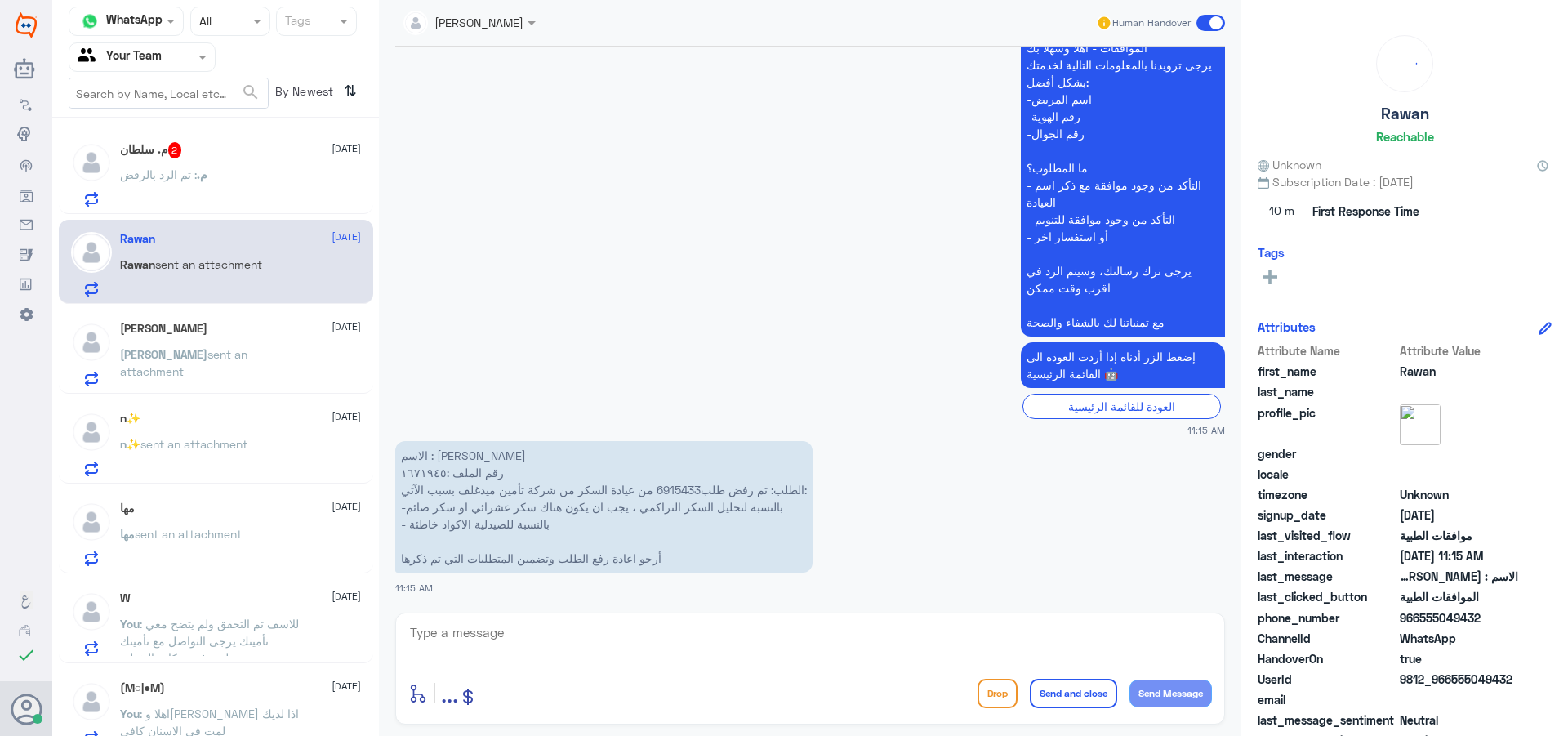
click at [662, 642] on textarea at bounding box center [810, 642] width 804 height 40
type textarea "اهلا وسهلا"
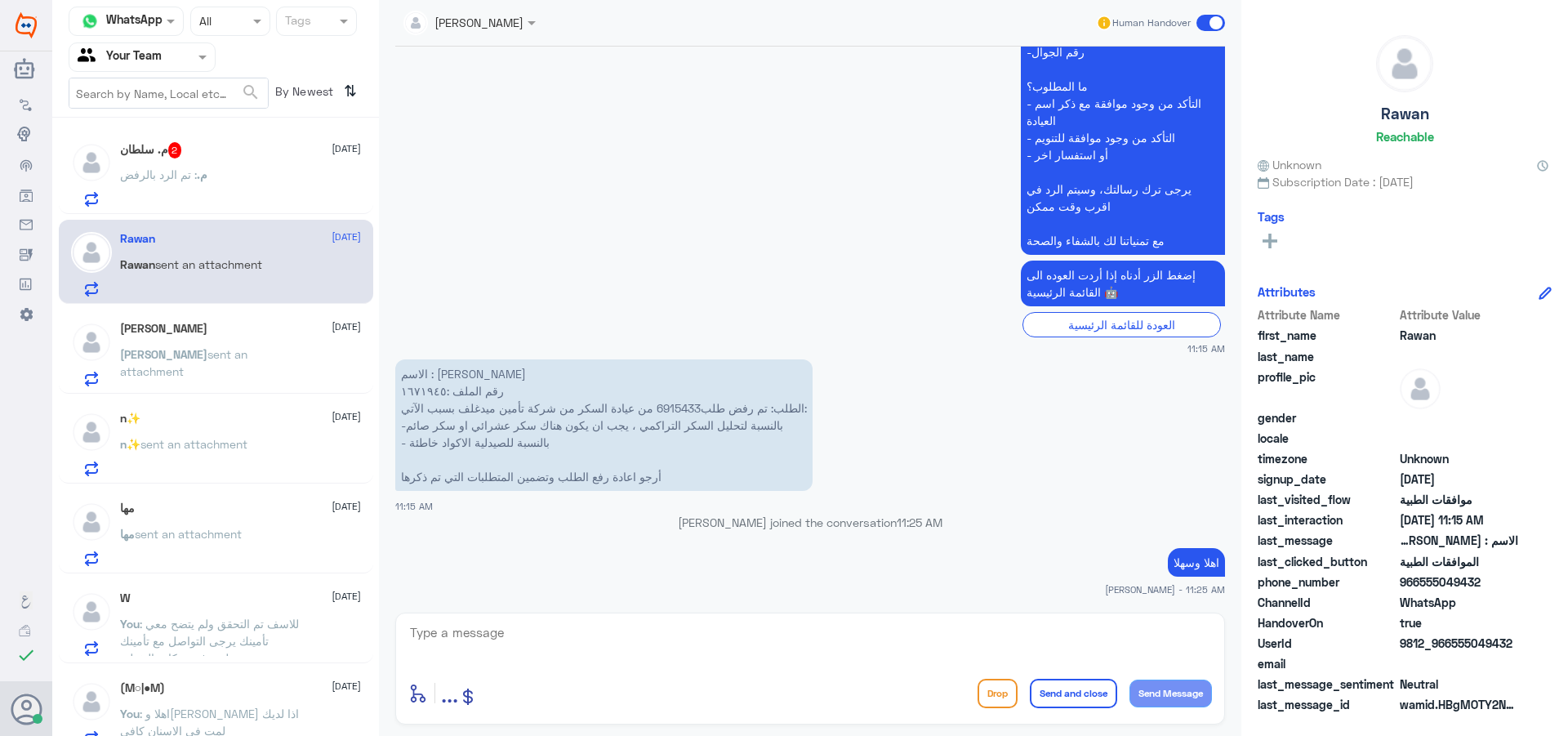
click at [667, 403] on p "الاسم : [PERSON_NAME] رقم الملف :١٦٧١٩٤٥ الطلب: تم رفض طلب6915433 من عيادة السك…" at bounding box center [604, 425] width 418 height 131
copy p "طلب6915433"
click at [693, 401] on p "الاسم : [PERSON_NAME] رقم الملف :١٦٧١٩٤٥ الطلب: تم رفض طلب6915433 من عيادة السك…" at bounding box center [604, 425] width 418 height 131
click at [552, 634] on textarea at bounding box center [810, 642] width 804 height 40
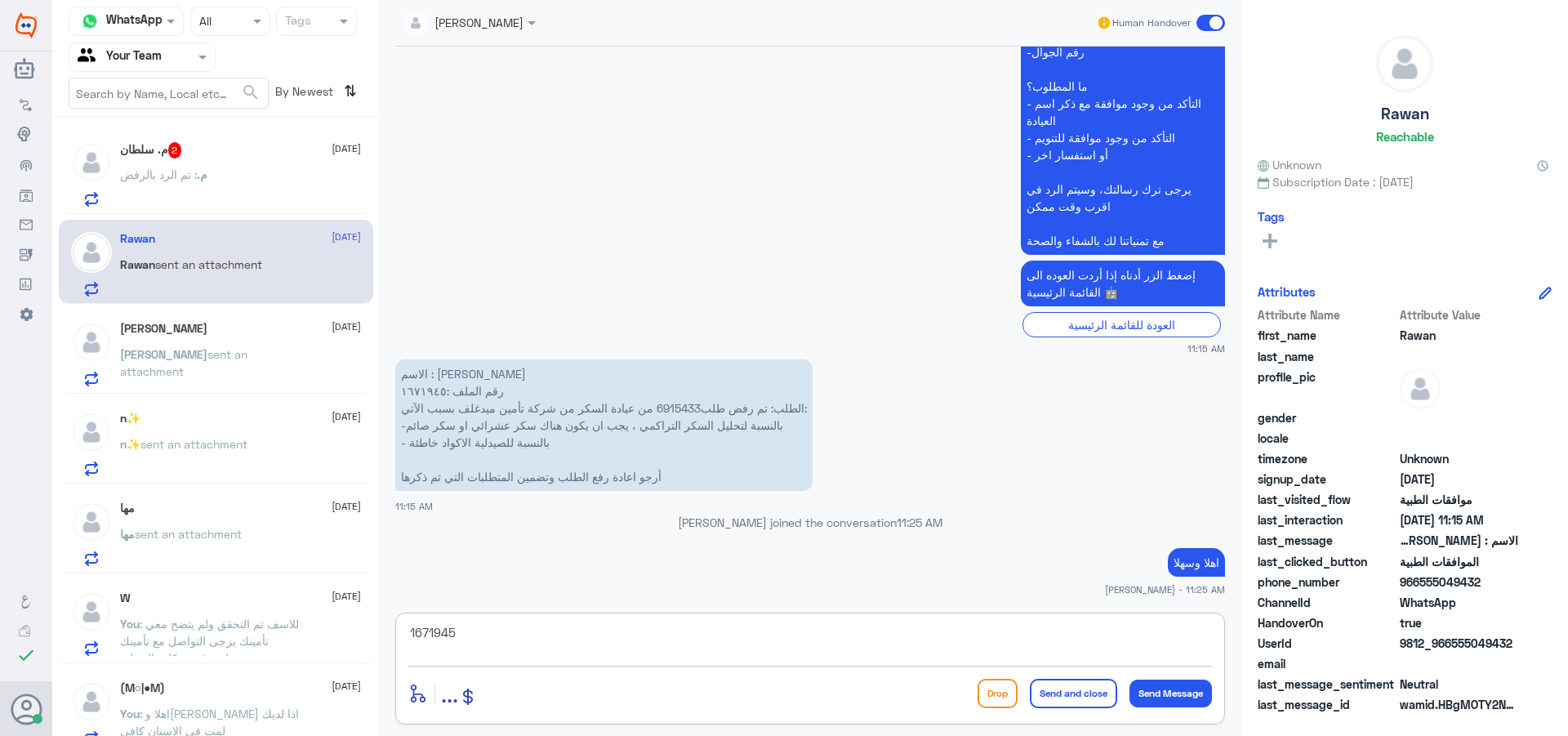
click at [441, 624] on textarea "1671945" at bounding box center [810, 642] width 804 height 40
click at [441, 627] on textarea "1671945" at bounding box center [810, 642] width 804 height 40
type textarea "j"
type textarea "تم رفع تحليل السكر العشوائي"
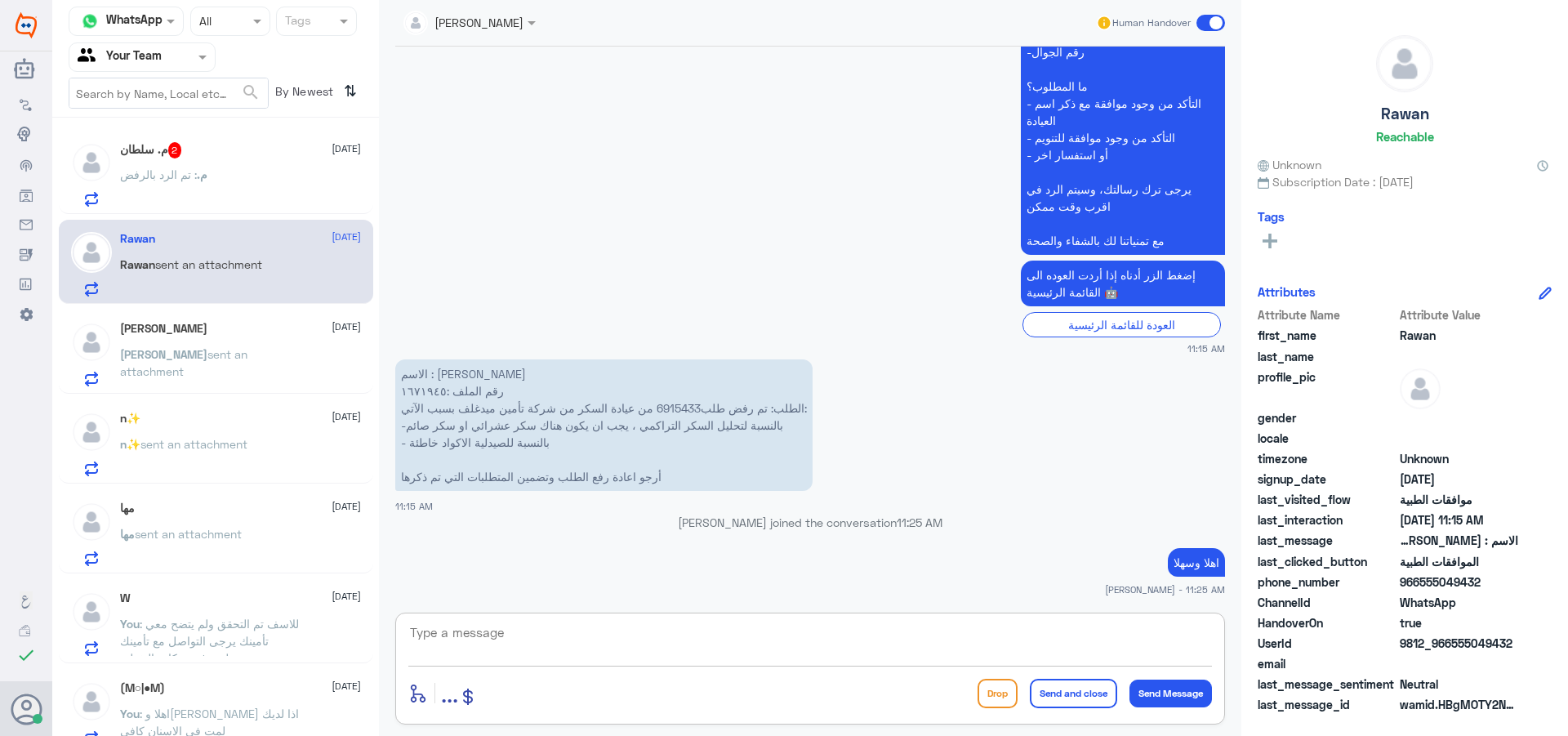
scroll to position [1840, 0]
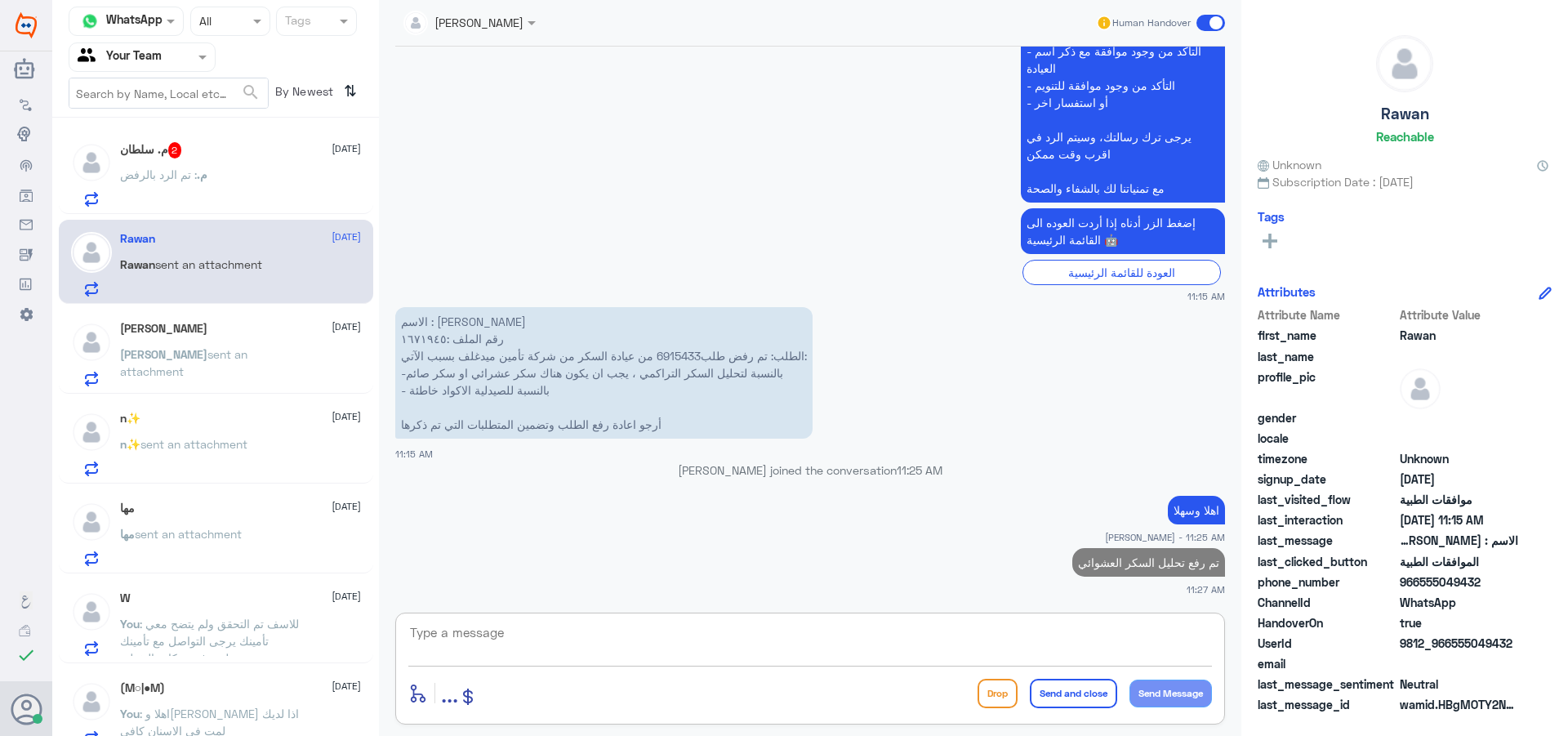
click at [192, 195] on p "م. : تم الرد بالرفض" at bounding box center [164, 185] width 88 height 41
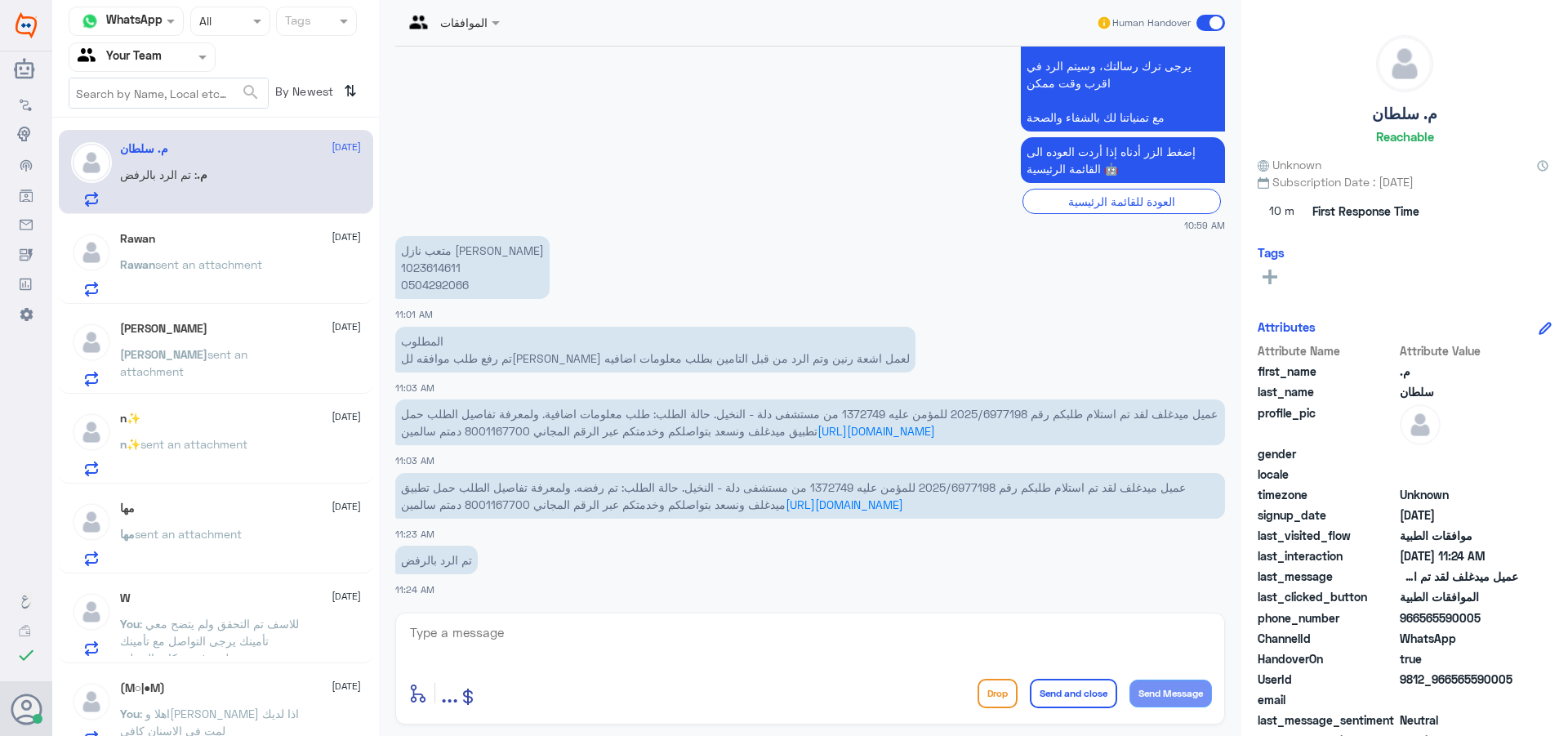
scroll to position [637, 0]
drag, startPoint x: 595, startPoint y: 627, endPoint x: 624, endPoint y: 647, distance: 35.2
click at [596, 628] on textarea at bounding box center [810, 642] width 804 height 40
type textarea "اهلا وسهلا"
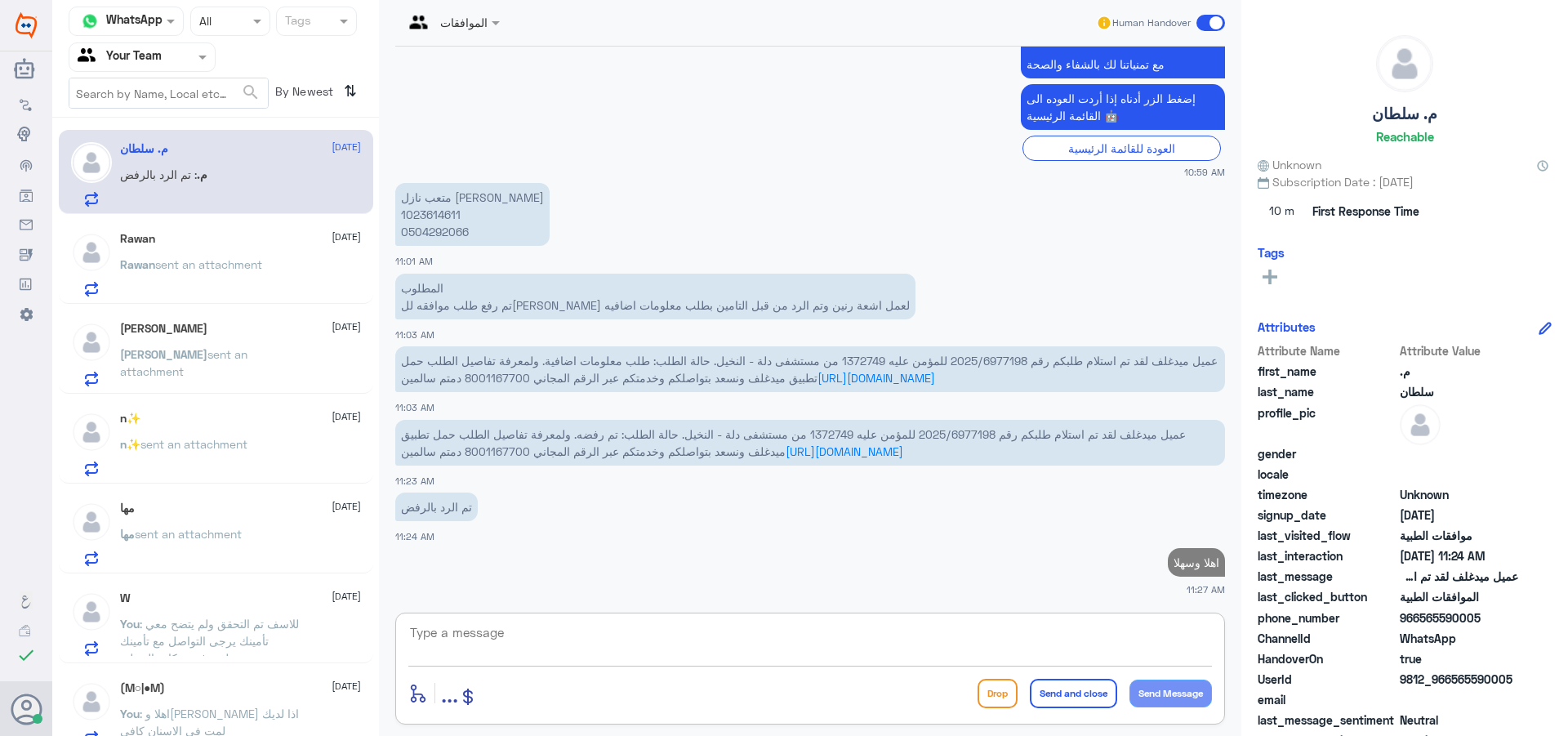
click at [448, 231] on p "متعب نازل [PERSON_NAME] 1023614611 0504292066" at bounding box center [472, 214] width 155 height 63
copy p "0504292066"
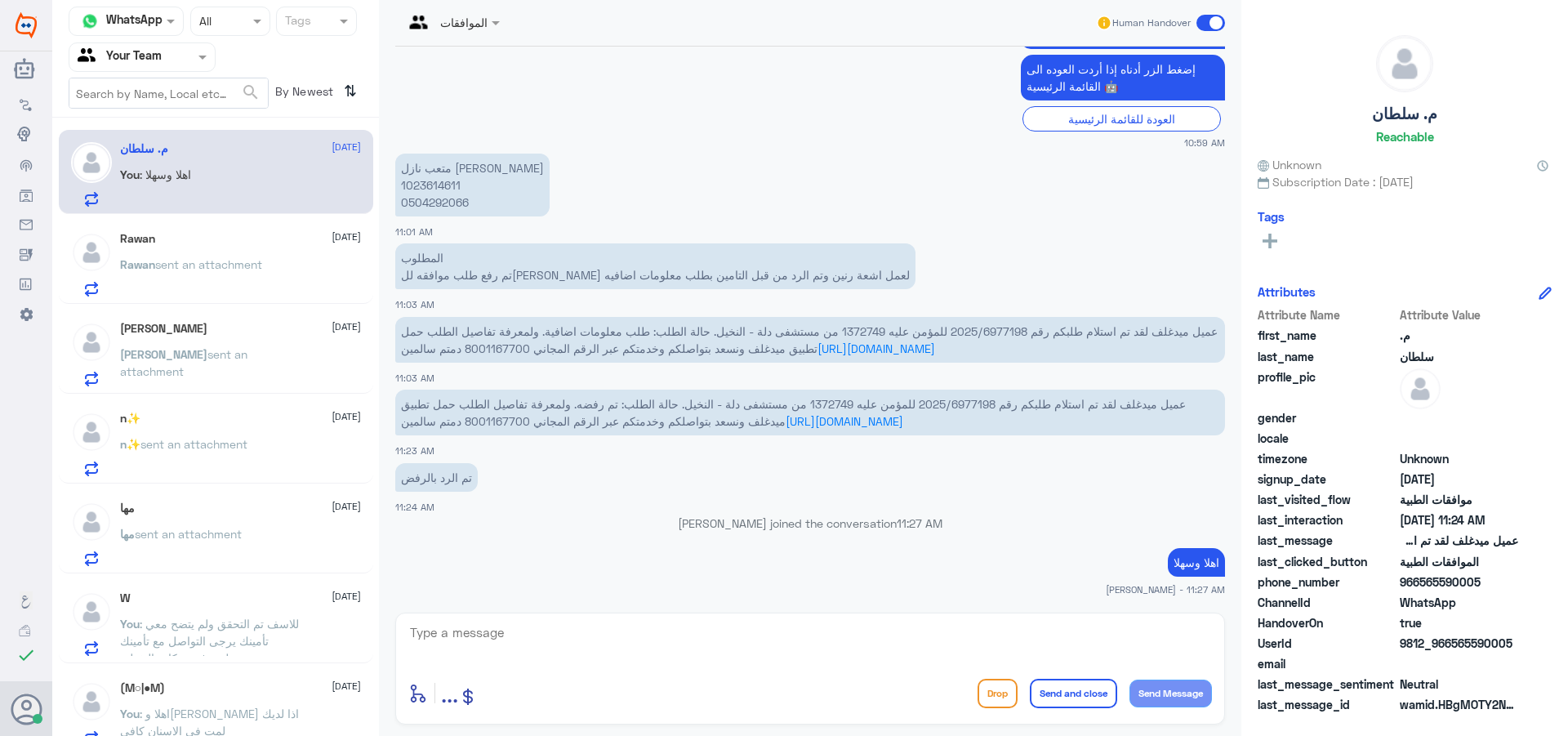
click at [421, 198] on p "متعب نازل [PERSON_NAME] 1023614611 0504292066" at bounding box center [472, 185] width 155 height 63
copy p "0504292066"
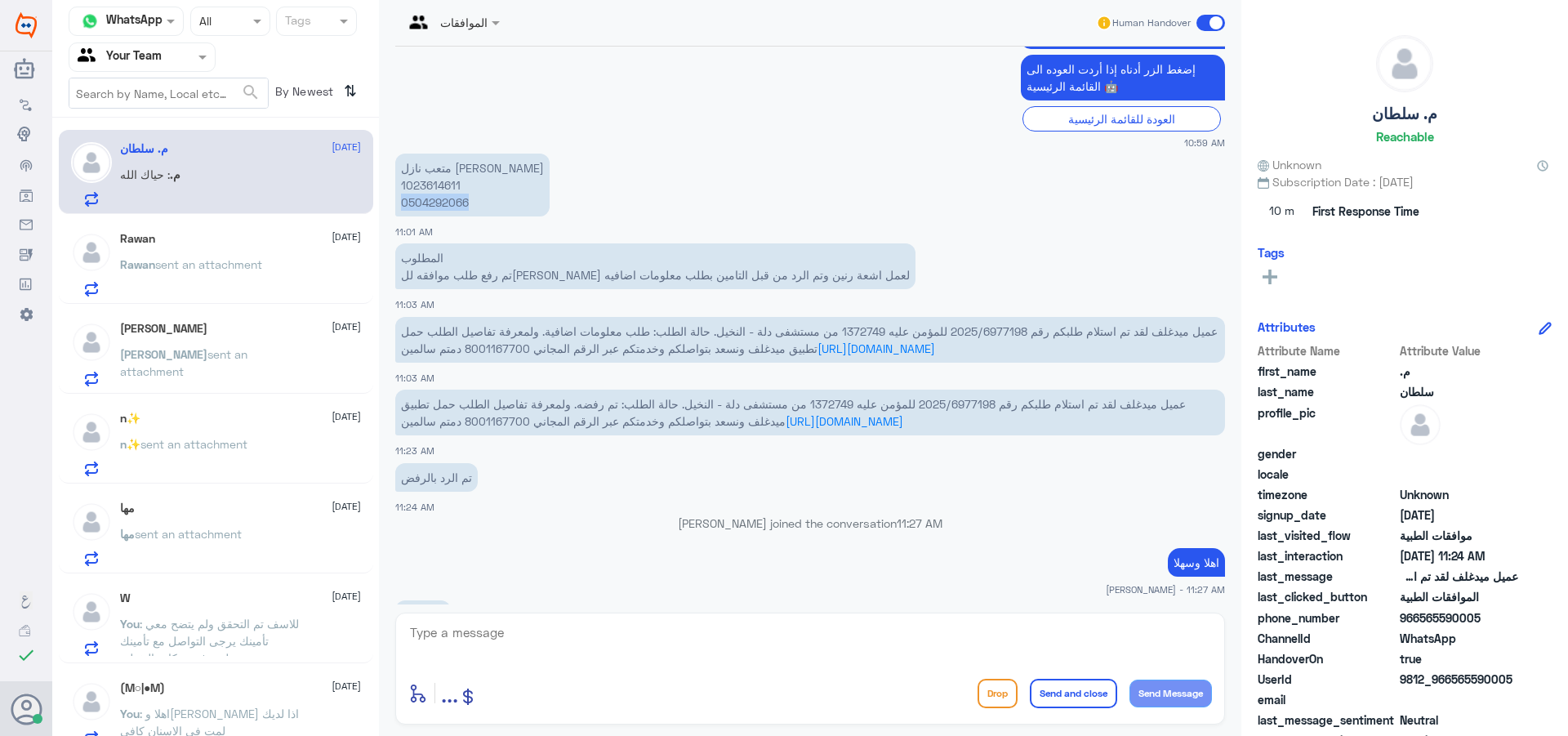
scroll to position [746, 0]
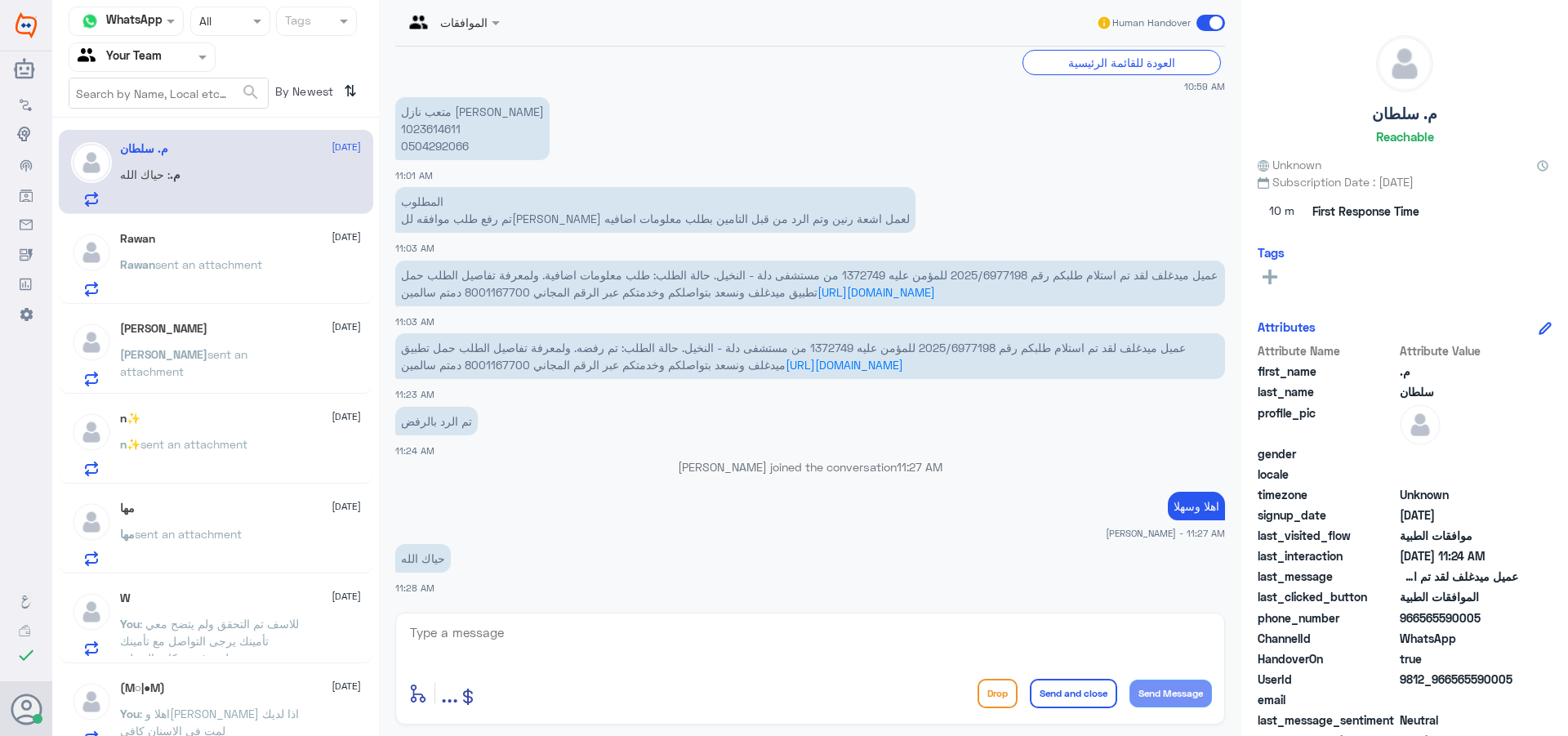
click at [703, 630] on textarea at bounding box center [810, 642] width 804 height 40
type textarea "j"
type textarea "تم رفع التقارير ال"
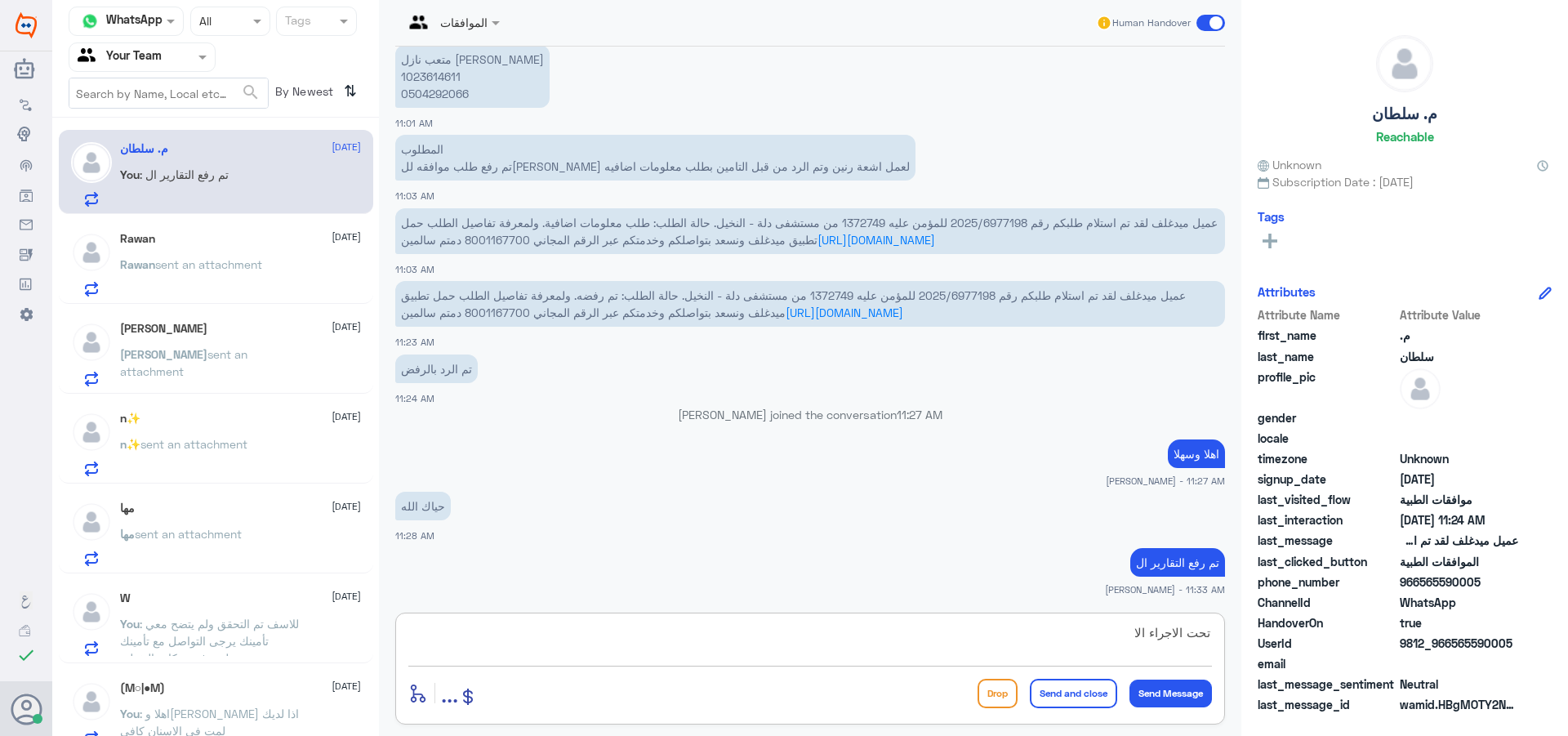
type textarea "تحت الاجراء الان"
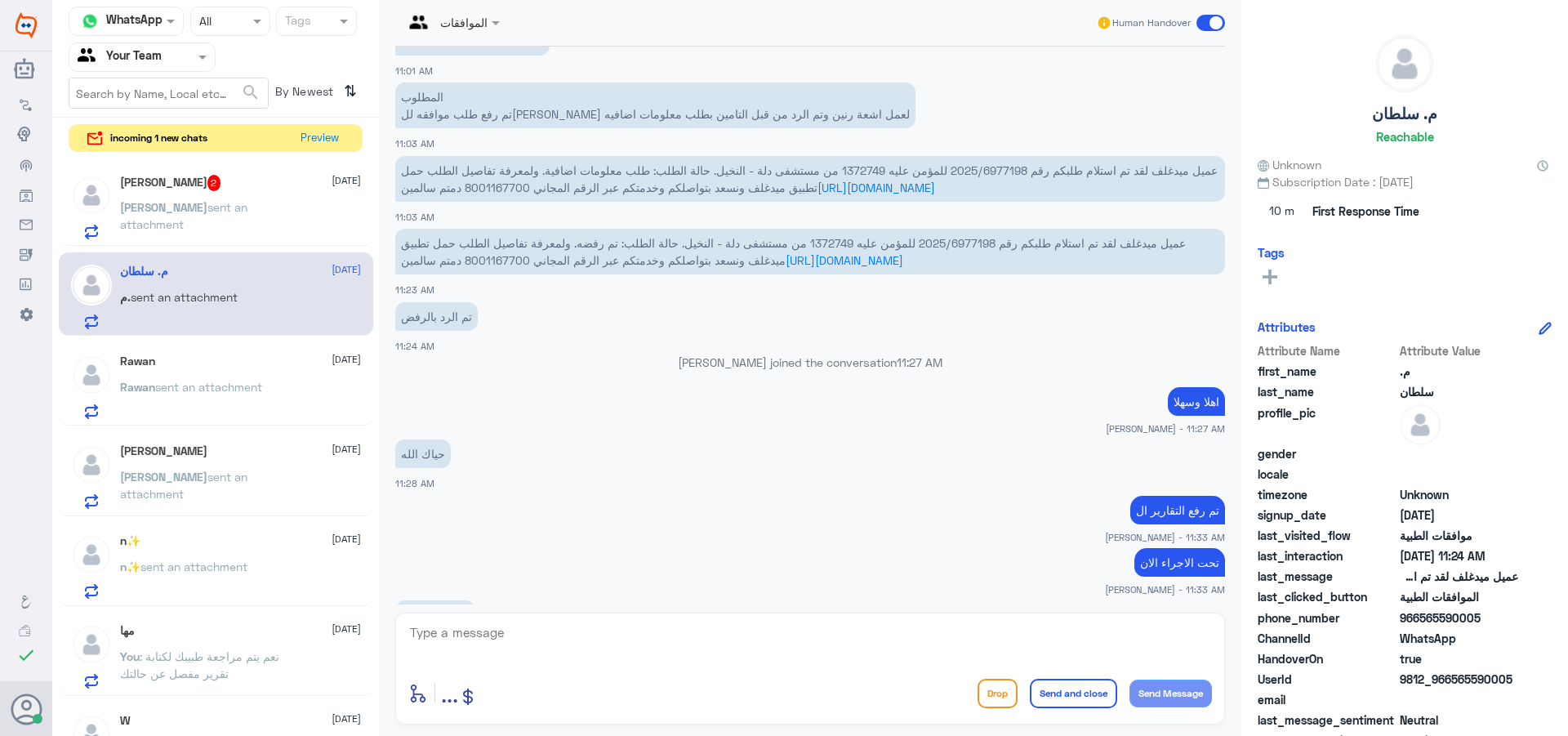
scroll to position [906, 0]
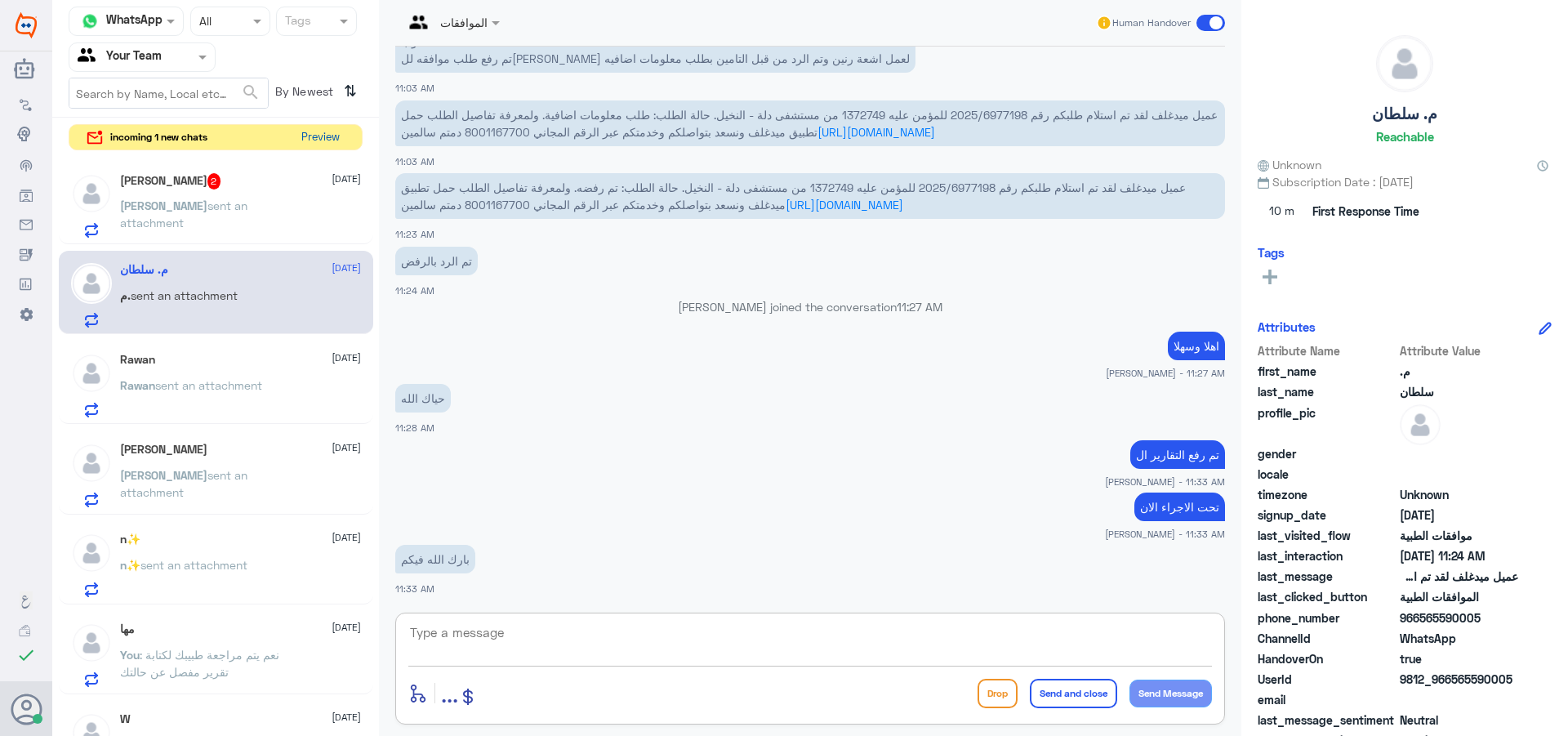
click at [333, 145] on button "Preview" at bounding box center [320, 137] width 50 height 26
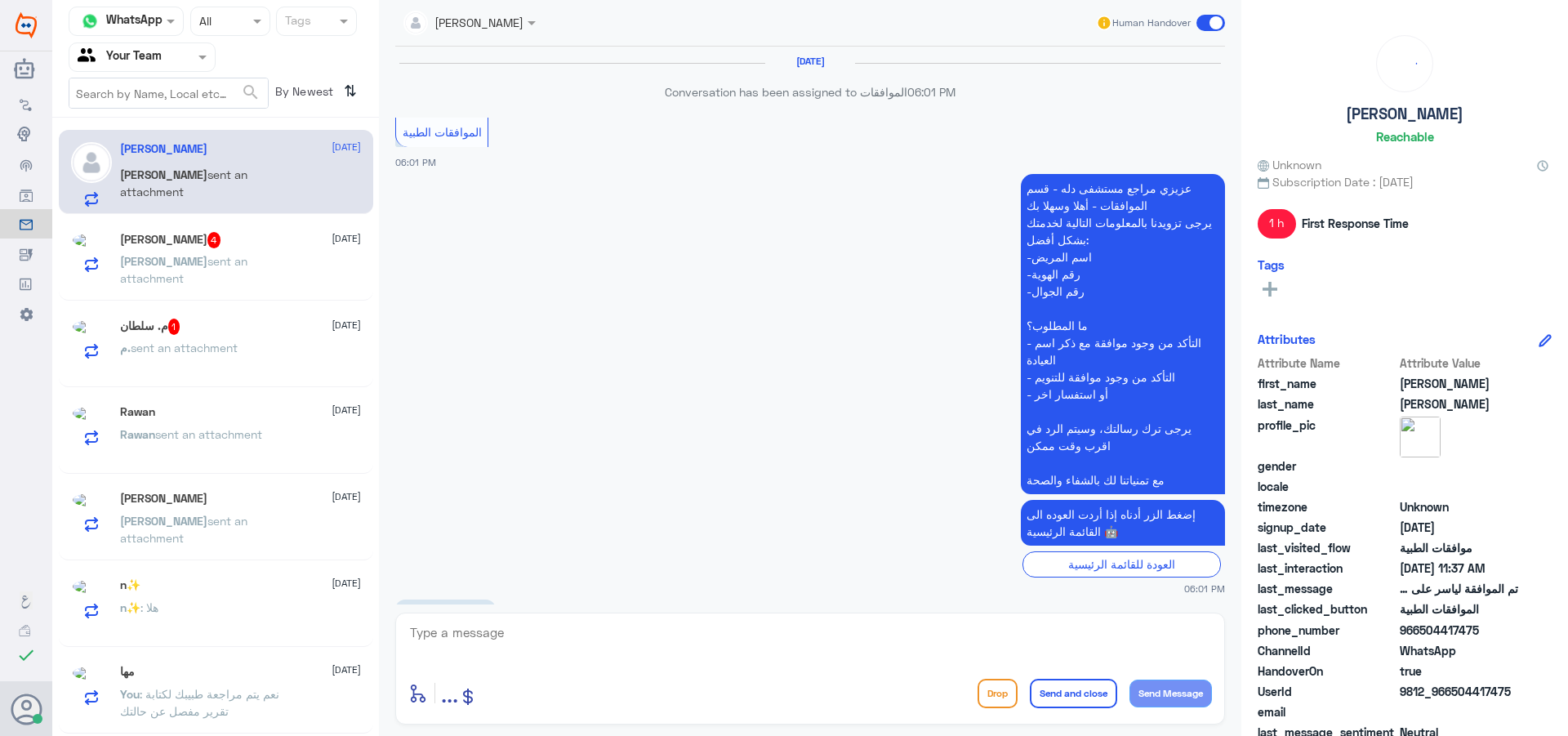
scroll to position [1539, 0]
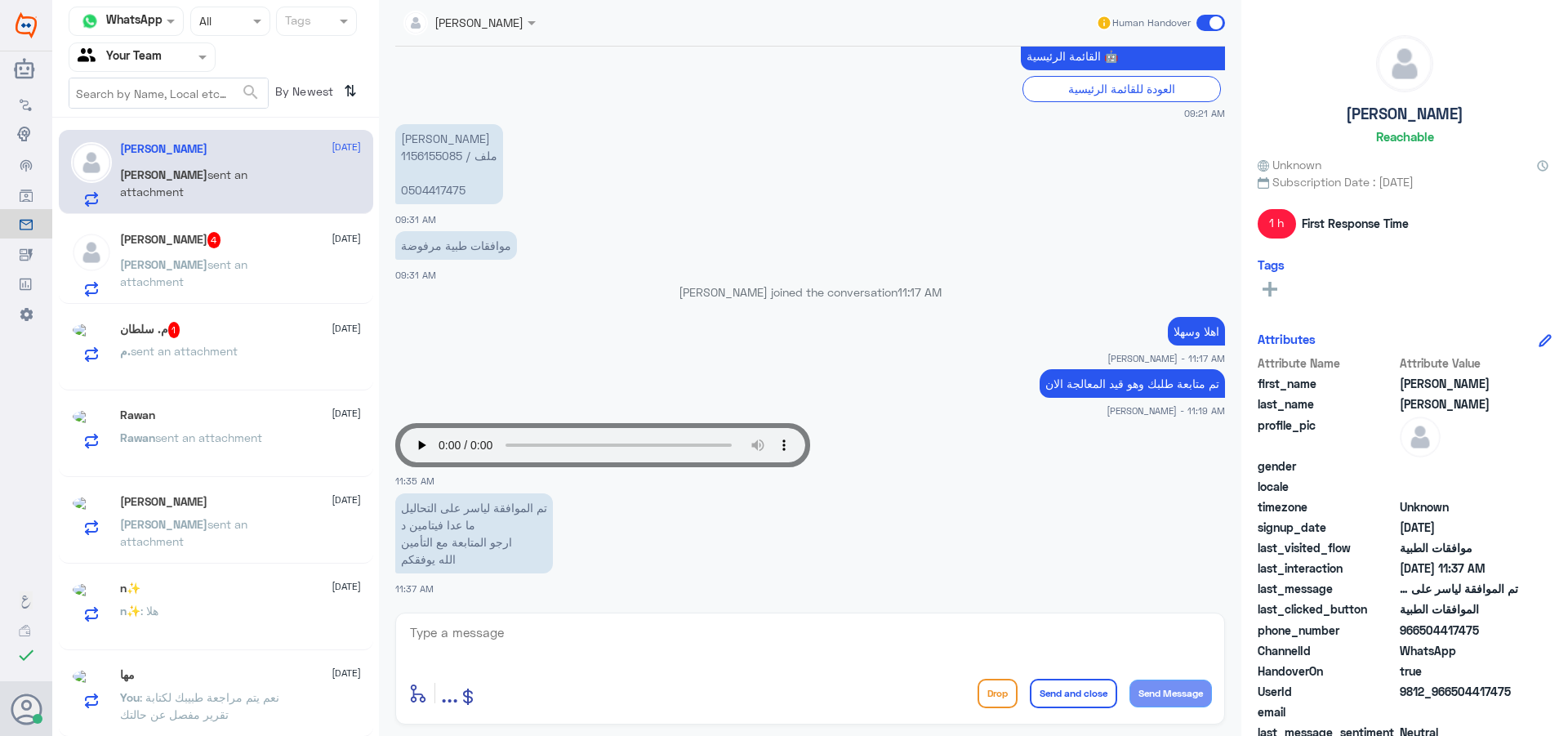
click at [266, 340] on div "م. سلطان 1 [DATE] م. sent an attachment" at bounding box center [240, 352] width 241 height 61
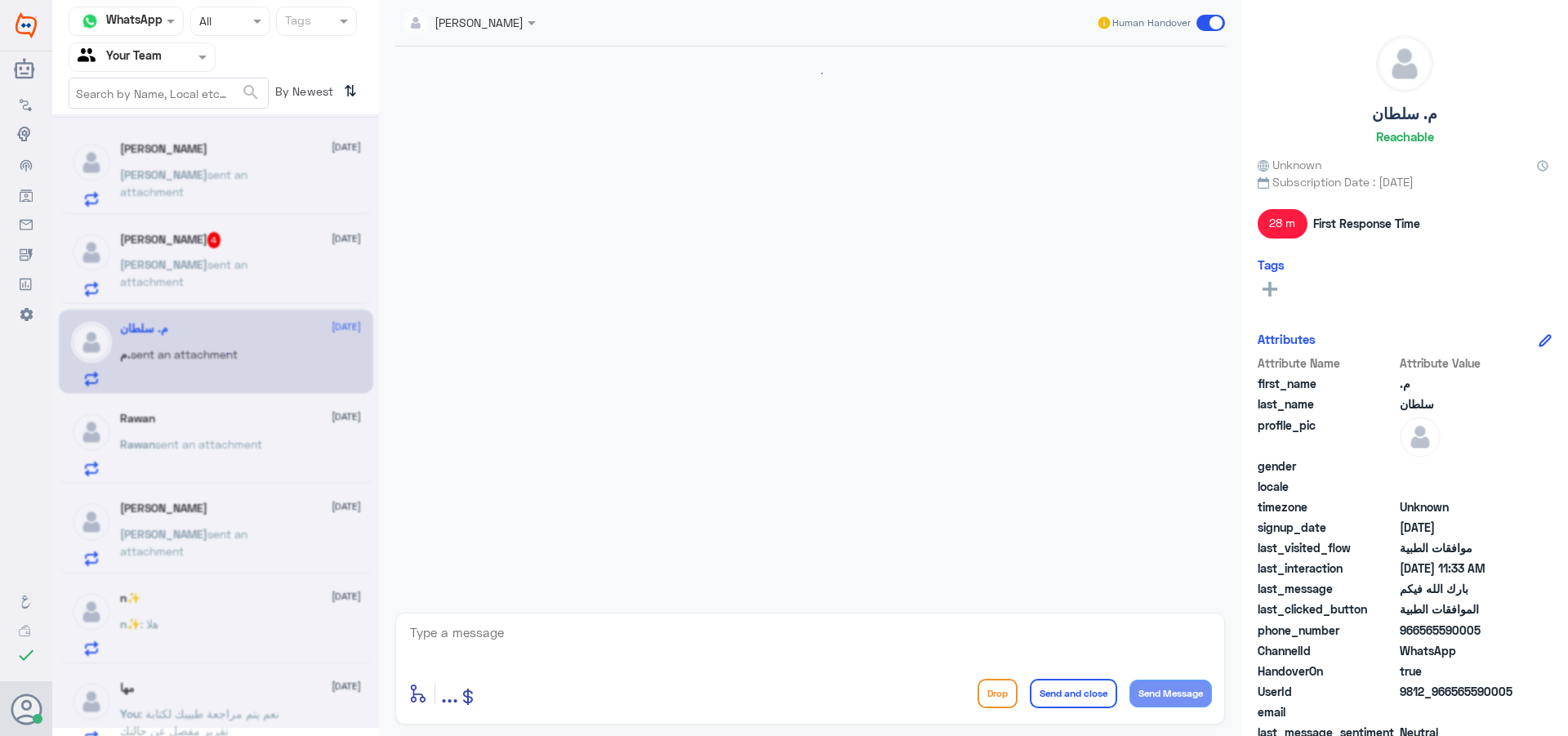
scroll to position [936, 0]
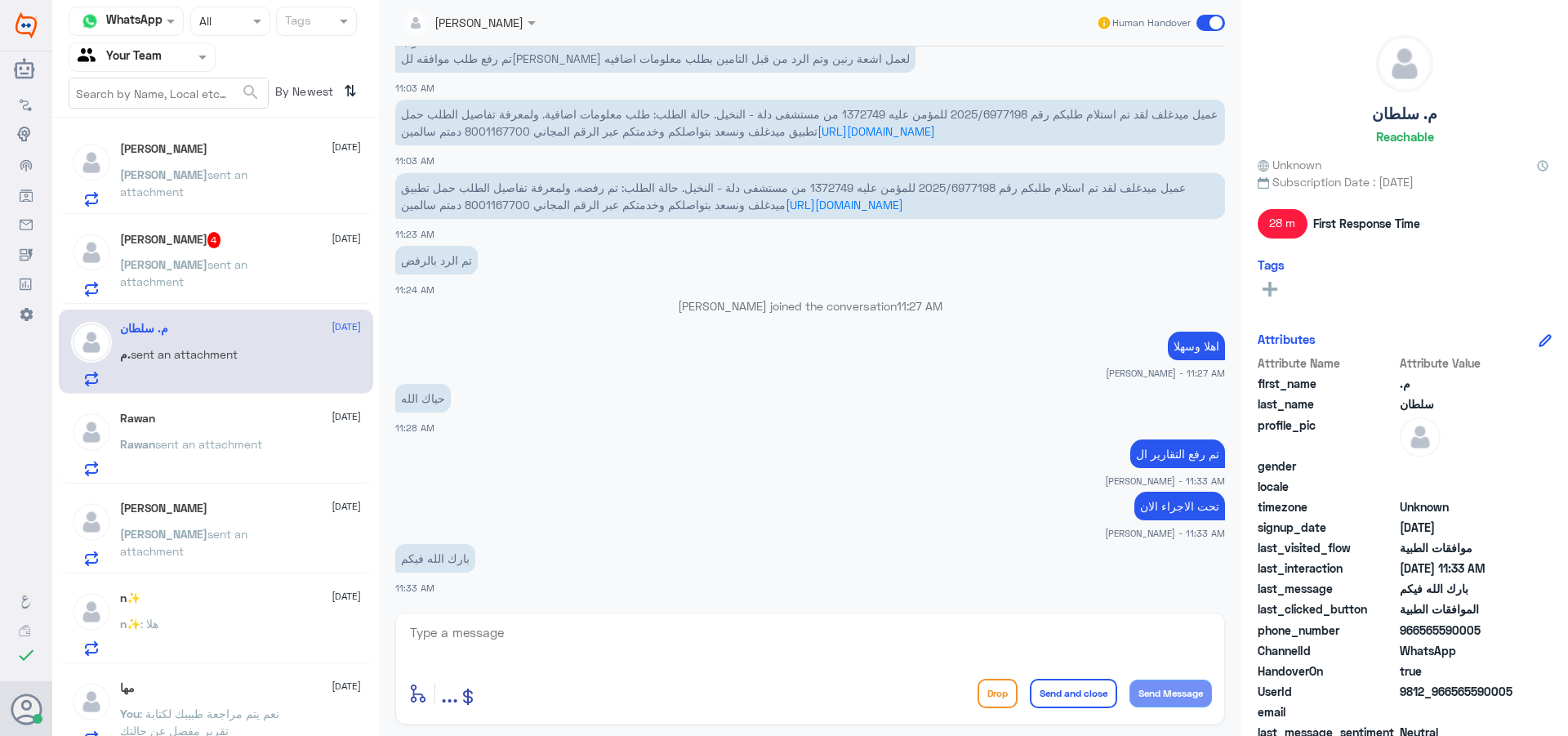
click at [282, 277] on p "[PERSON_NAME] sent an attachment" at bounding box center [212, 275] width 184 height 41
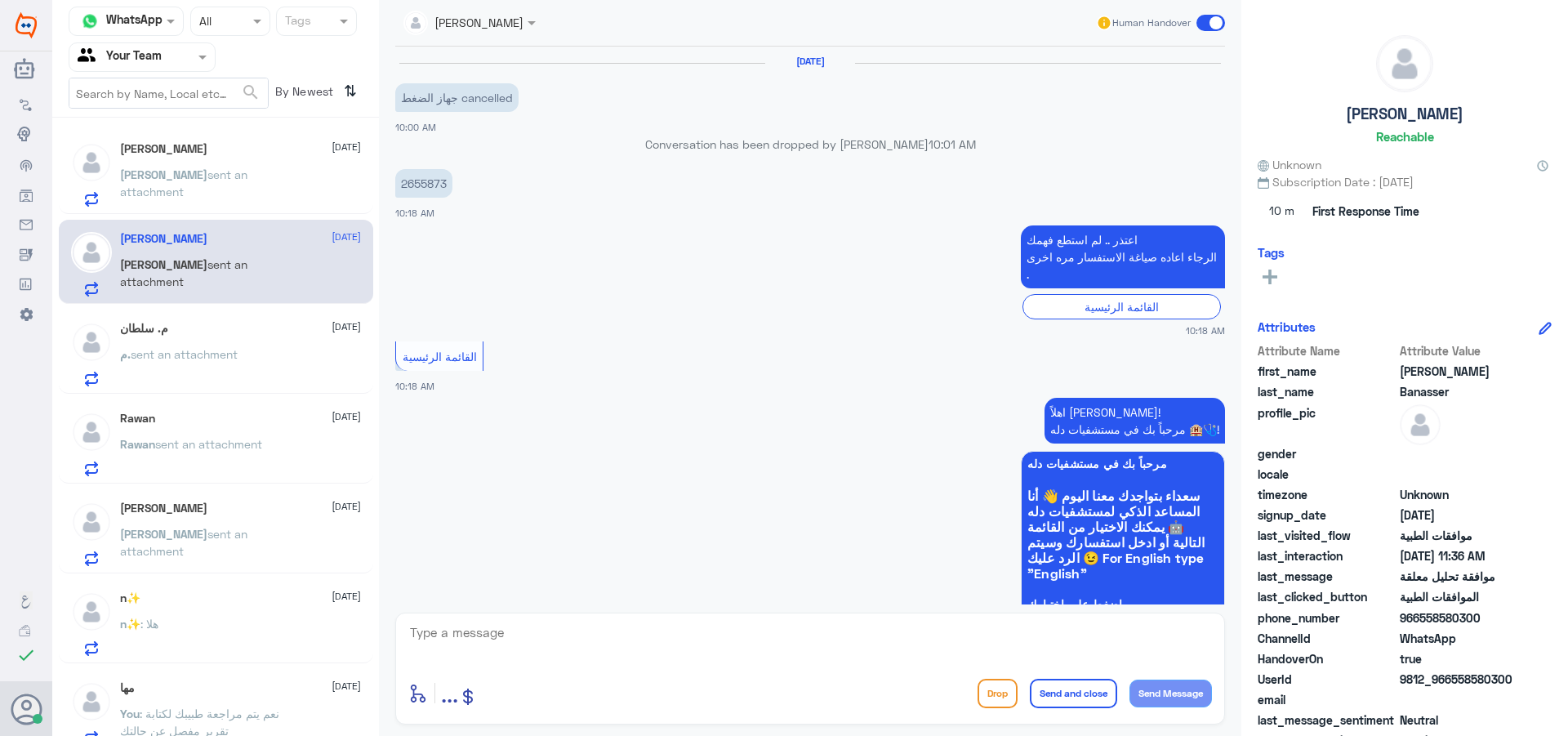
scroll to position [1628, 0]
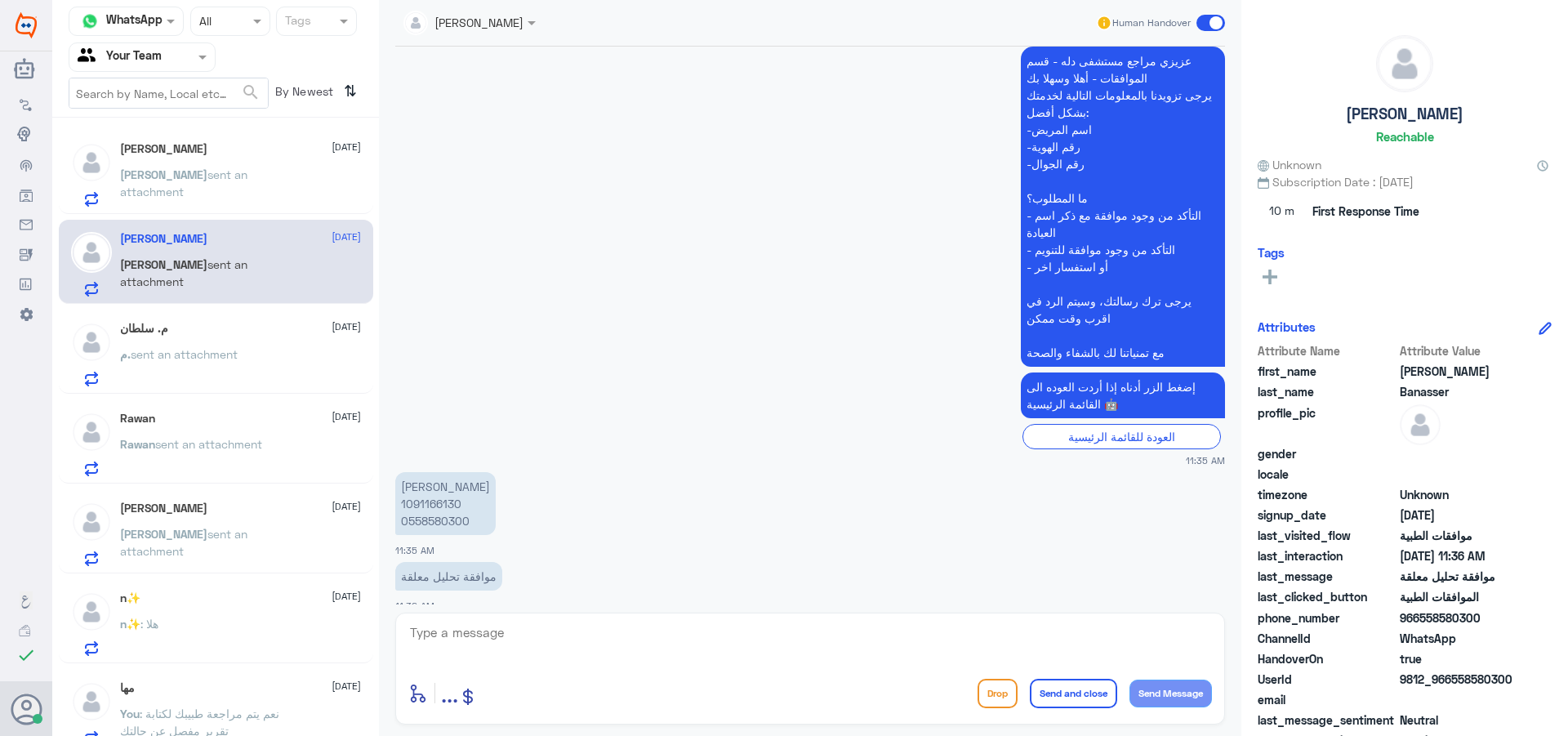
drag, startPoint x: 513, startPoint y: 629, endPoint x: 604, endPoint y: 690, distance: 109.6
click at [514, 635] on textarea at bounding box center [810, 642] width 804 height 40
type textarea "h"
type textarea "اهلا وسلا"
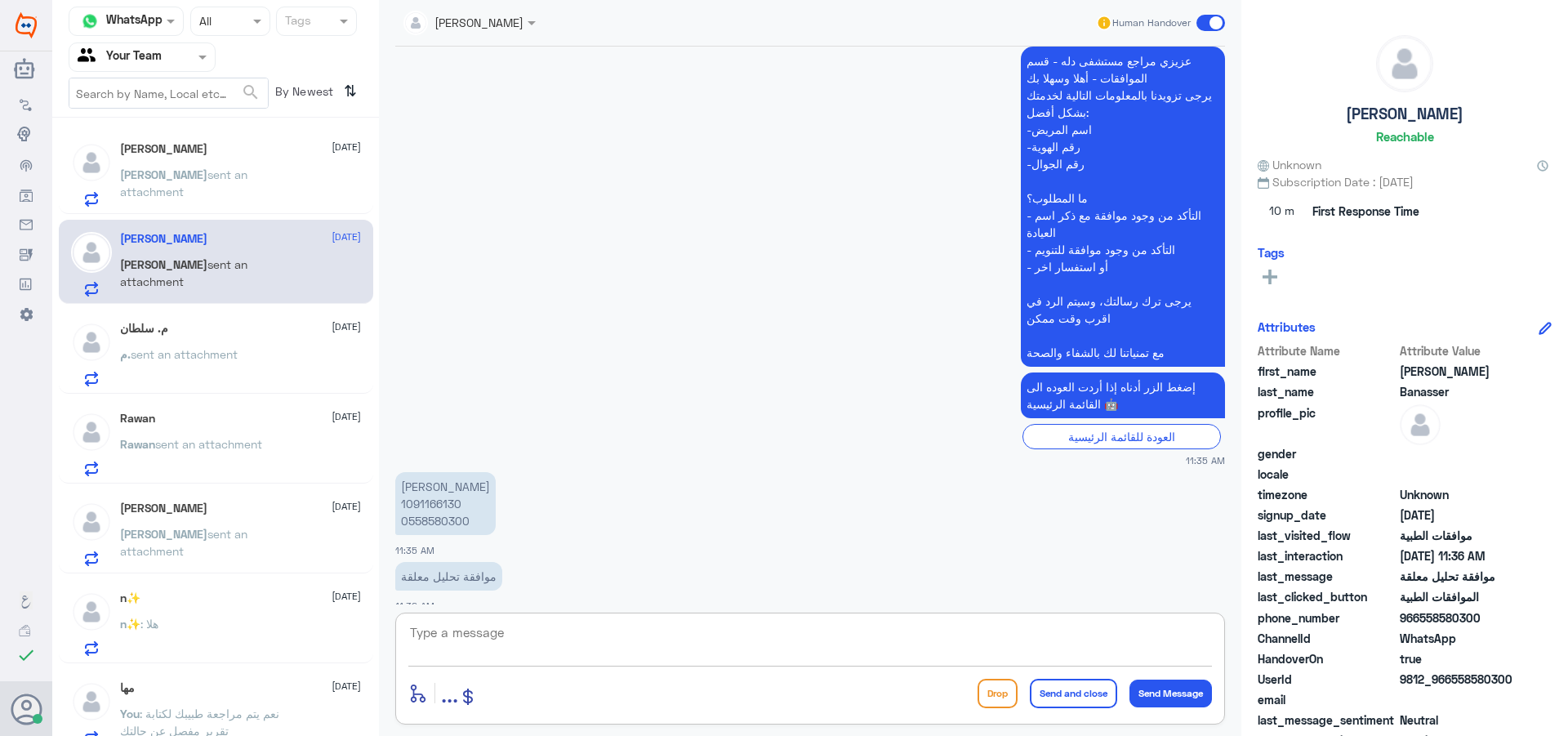
scroll to position [1681, 0]
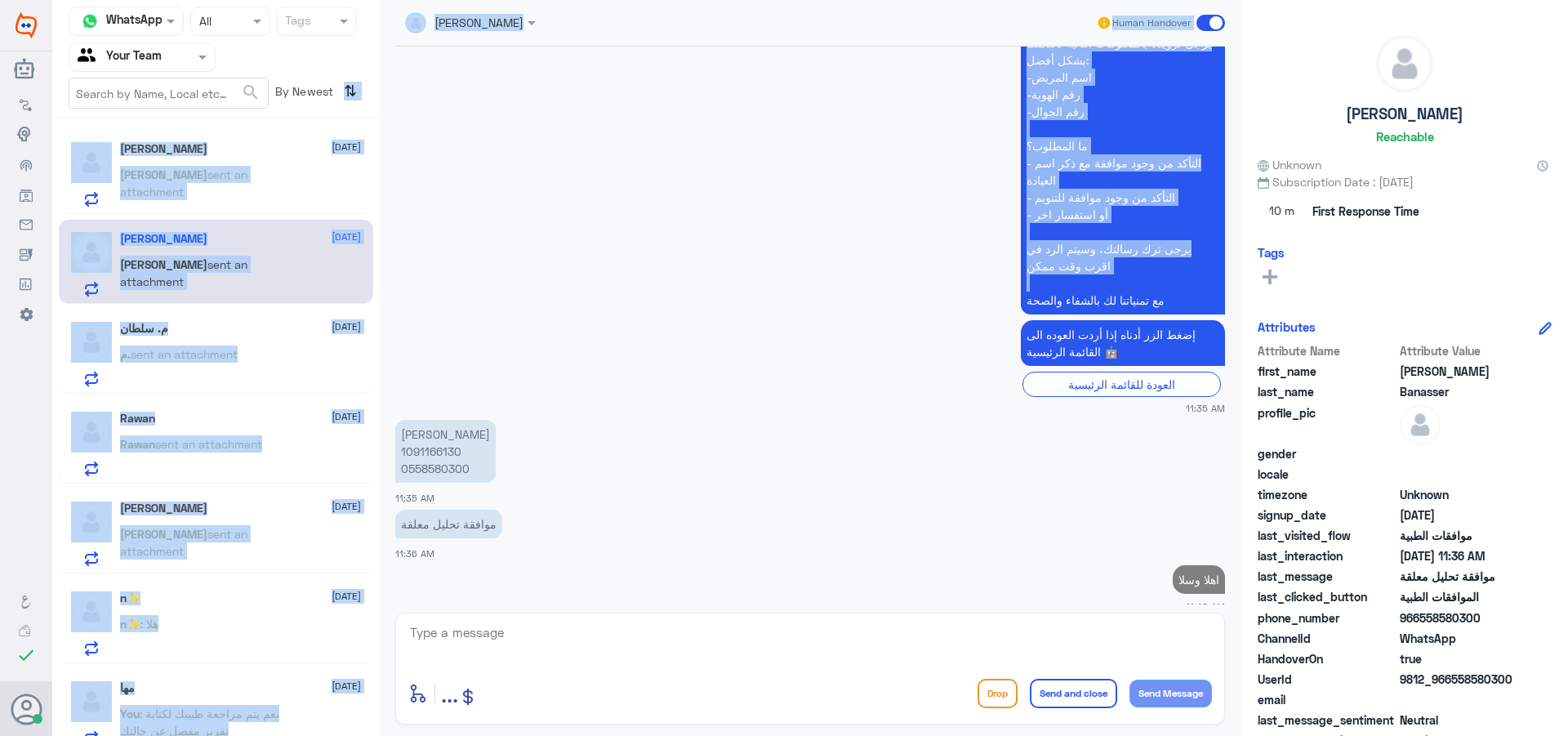
drag, startPoint x: 363, startPoint y: 155, endPoint x: 493, endPoint y: 369, distance: 250.4
click at [487, 363] on div "Channel WhatsApp Status × All Tags Agent Filter Your Team search By Newest ⇅ [P…" at bounding box center [810, 370] width 1516 height 741
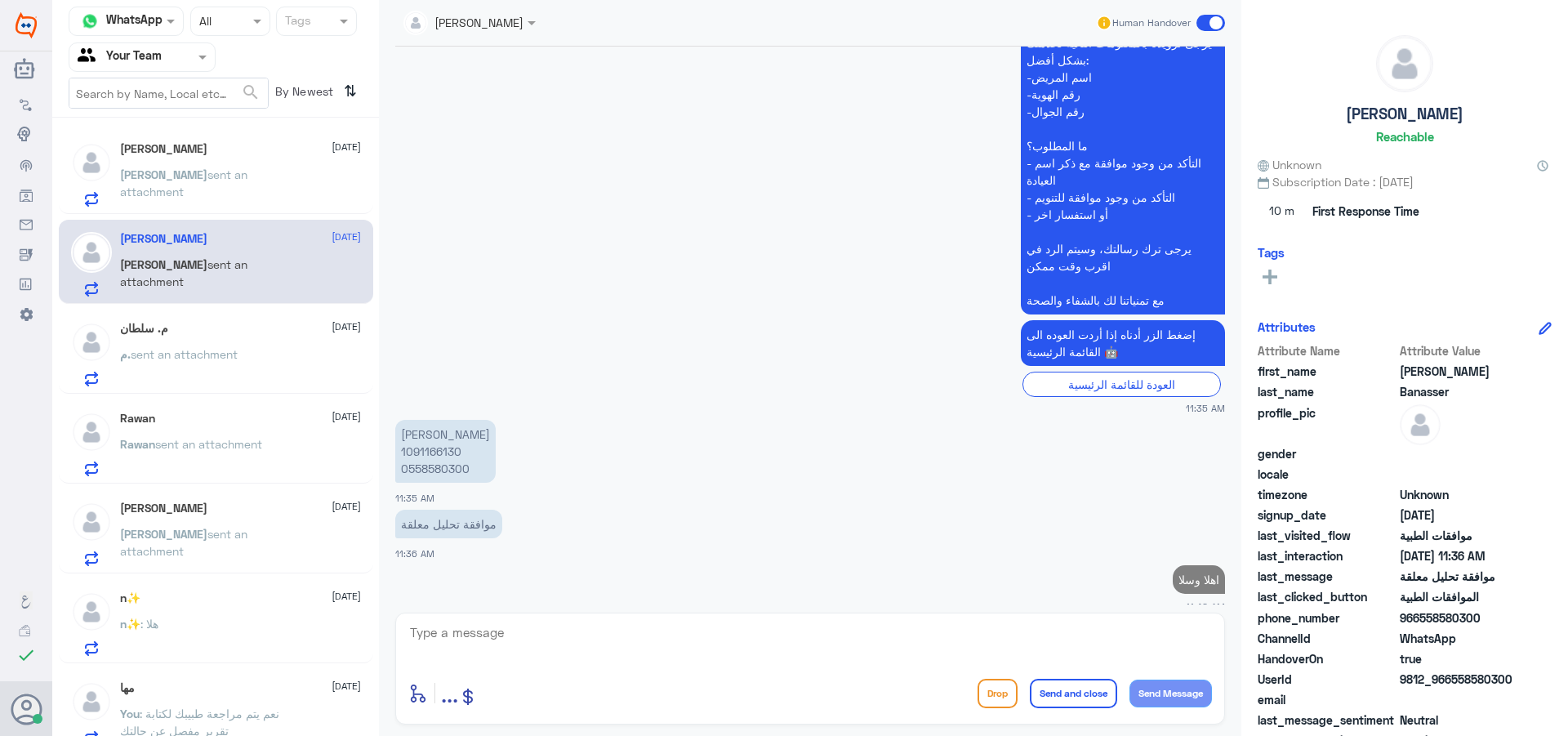
click at [449, 438] on p "[PERSON_NAME] 1091166130 0558580300" at bounding box center [445, 452] width 100 height 63
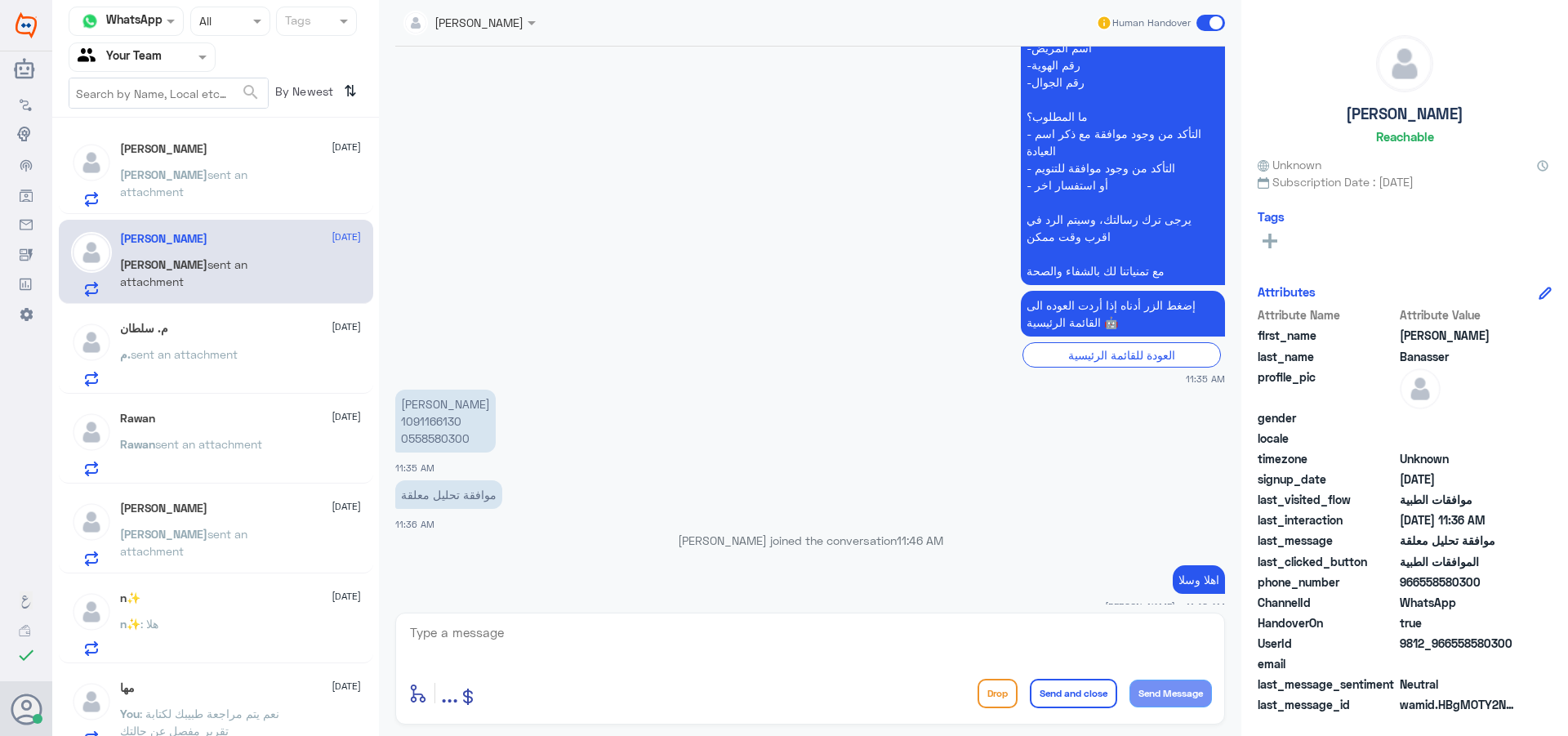
click at [432, 402] on p "[PERSON_NAME] 1091166130 0558580300" at bounding box center [445, 421] width 100 height 63
click at [538, 656] on textarea at bounding box center [810, 642] width 804 height 40
type textarea "h"
type textarea "الزيارة في اي فرع من فضلك ؟"
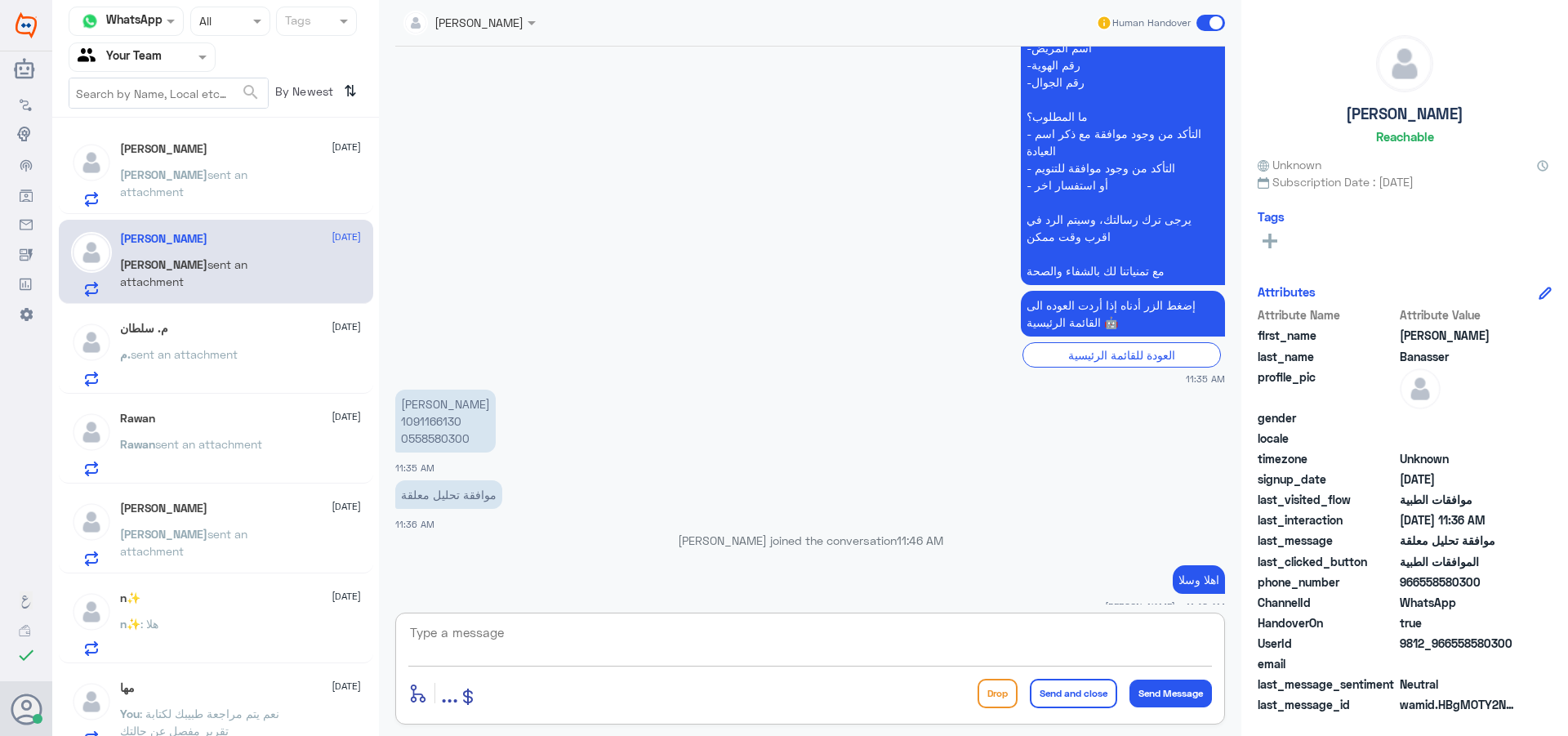
scroll to position [1734, 0]
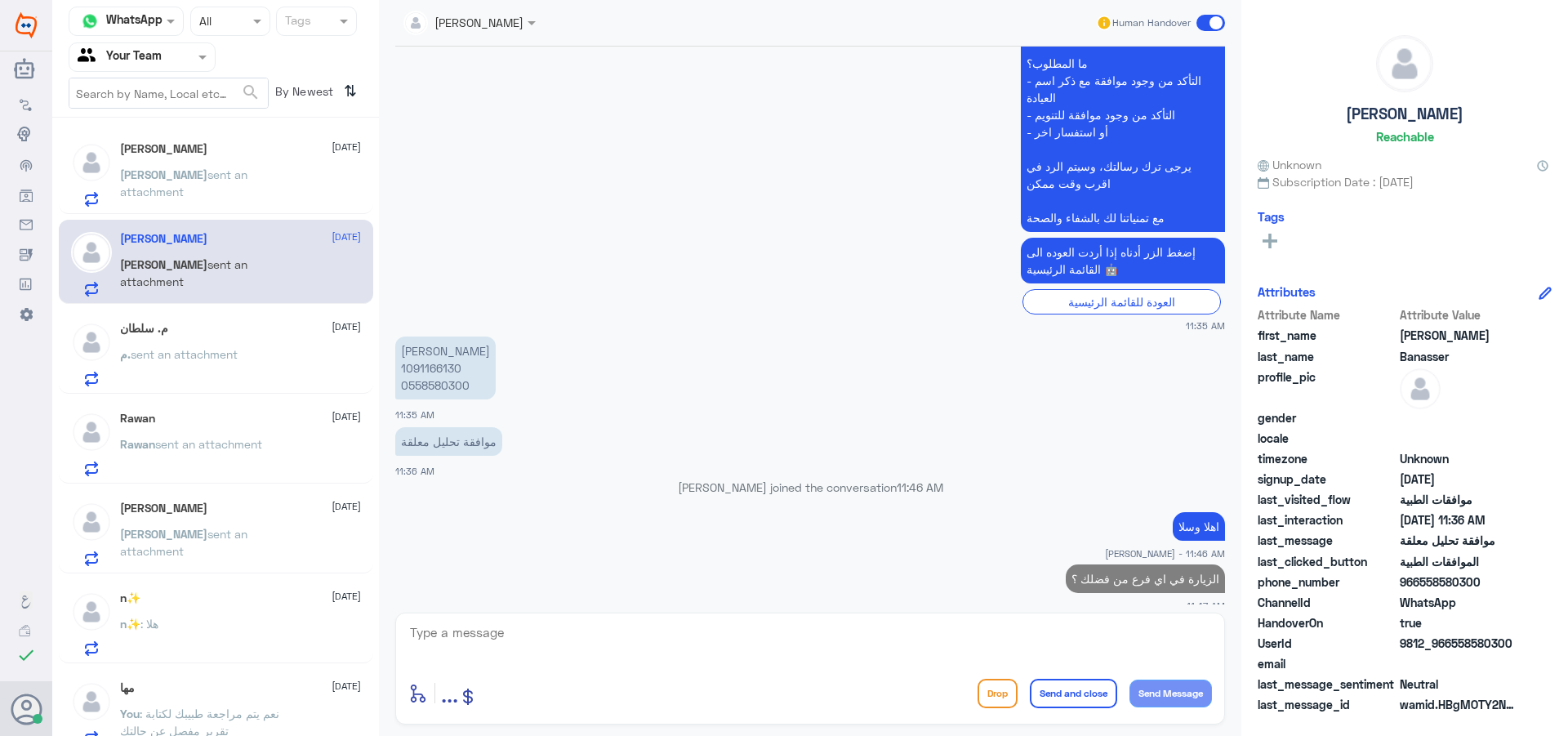
click at [249, 206] on p "[PERSON_NAME] sent an attachment" at bounding box center [212, 185] width 184 height 41
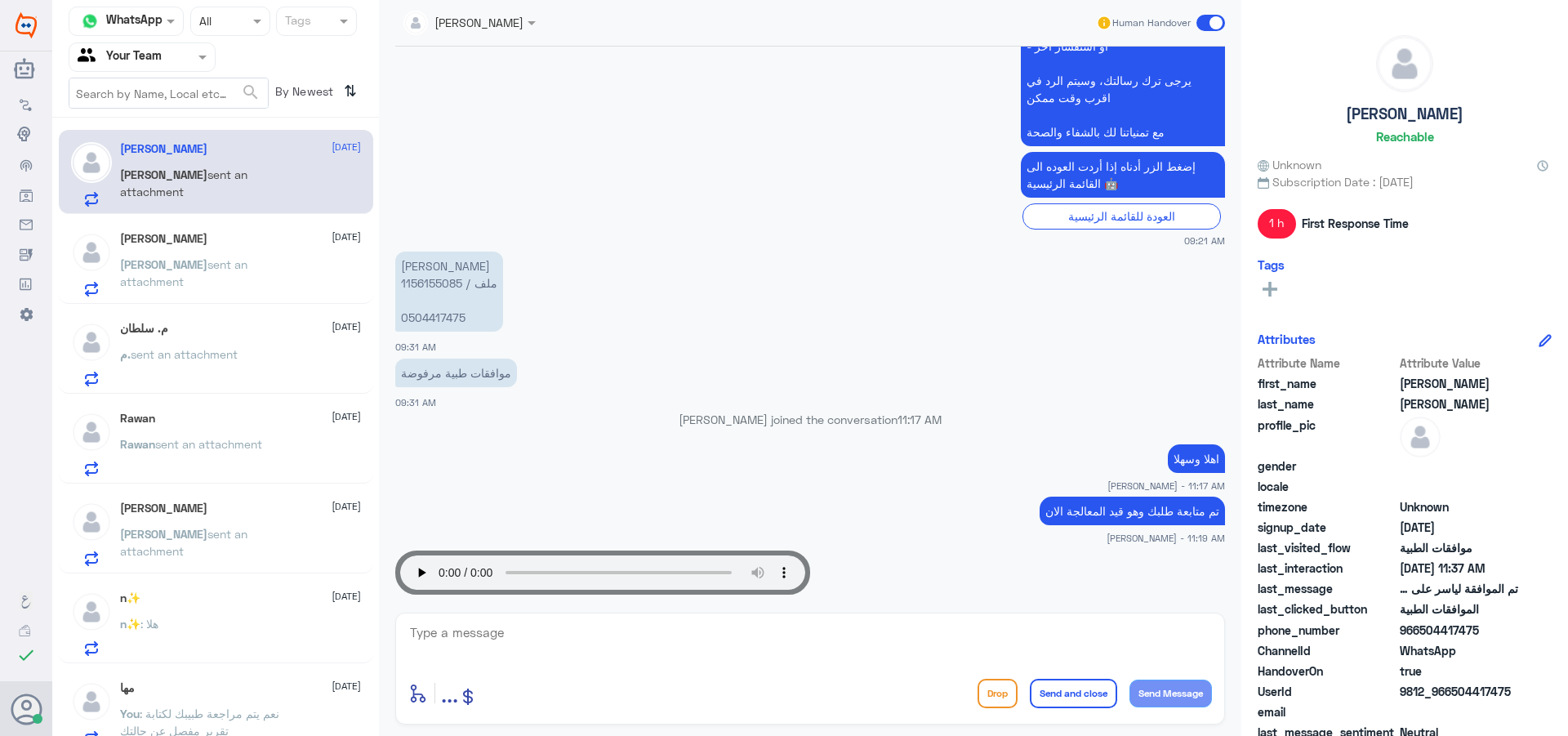
scroll to position [1375, 0]
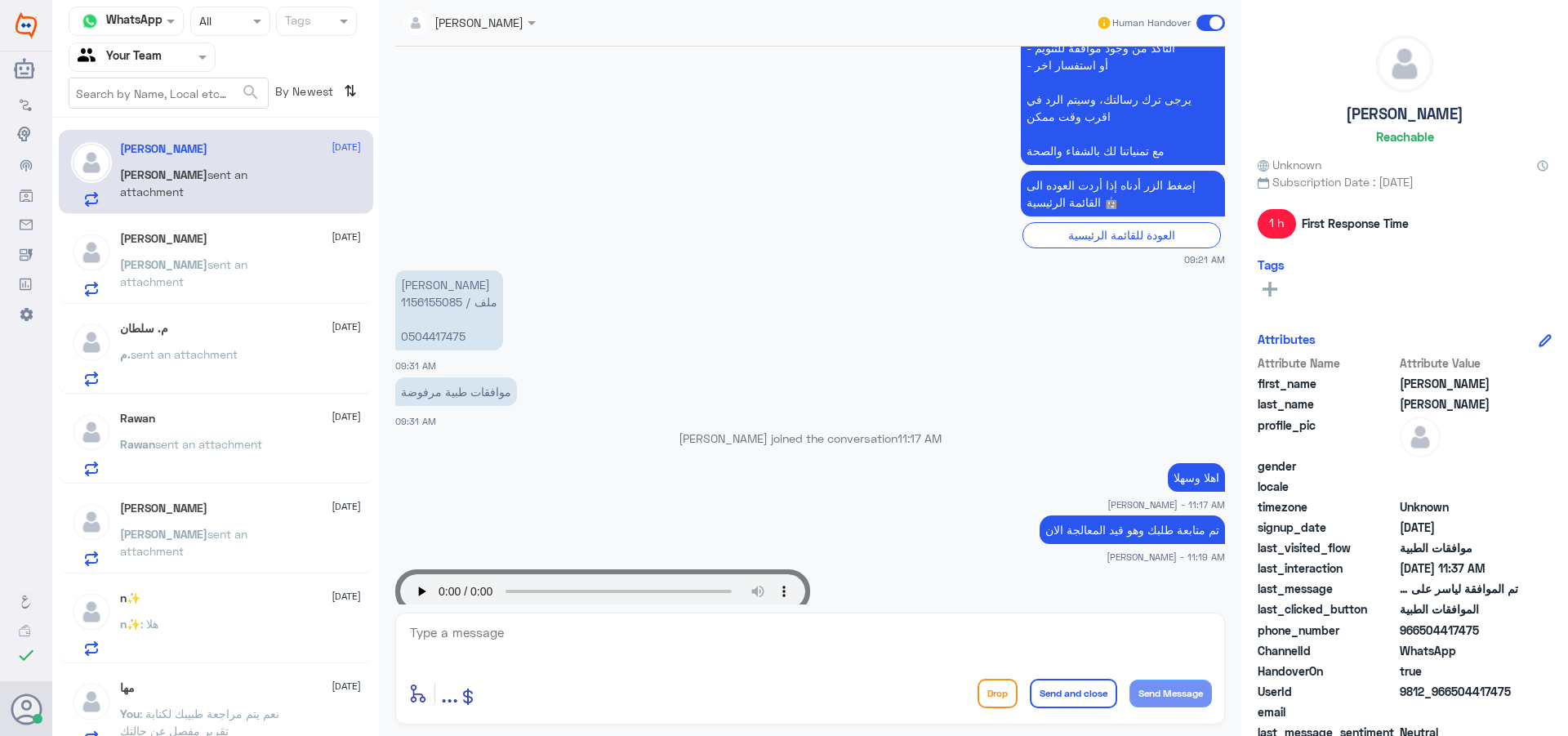
click at [437, 309] on p "[PERSON_NAME] ملف / 1156155085 0504417475" at bounding box center [449, 310] width 108 height 80
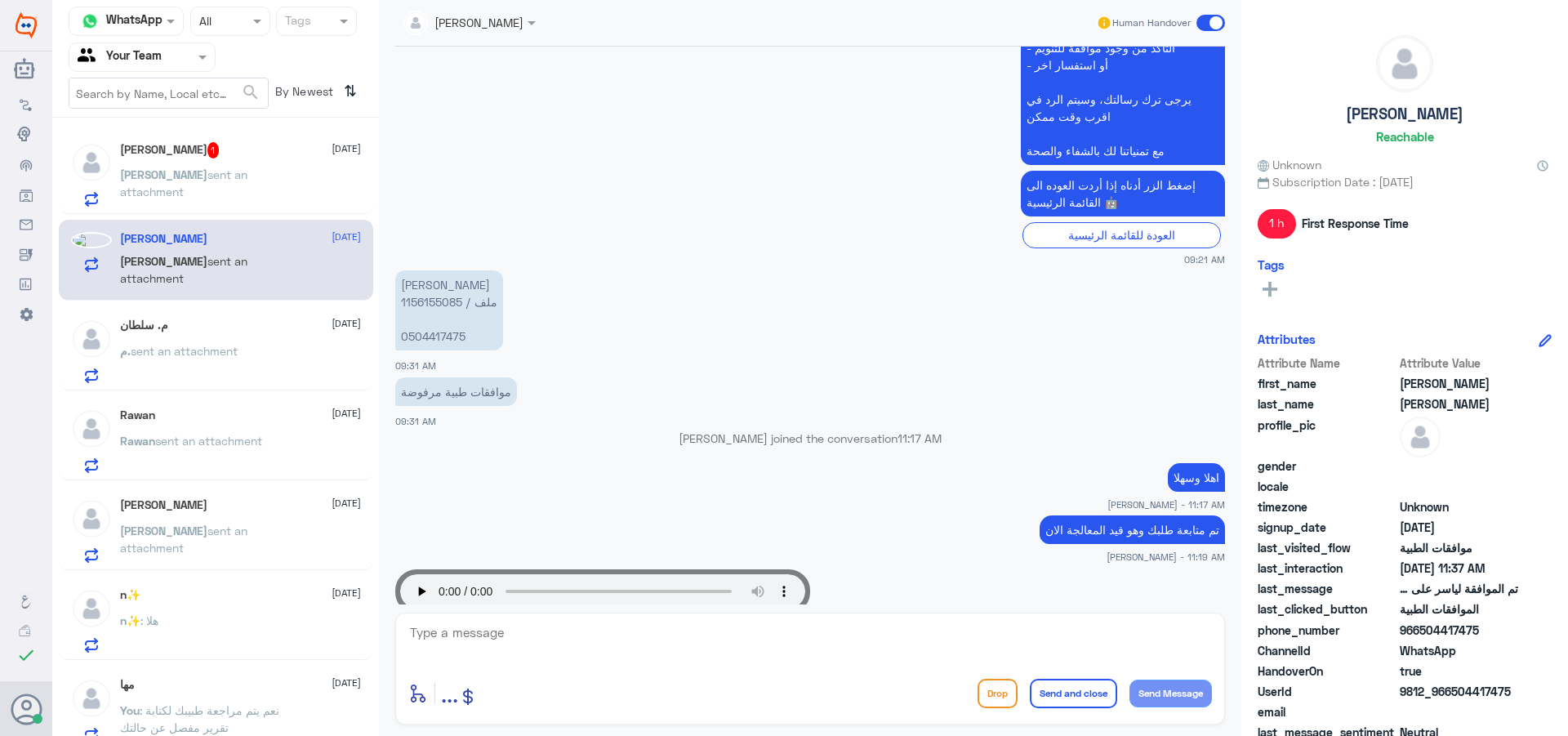
click at [437, 319] on p "[PERSON_NAME] ملف / 1156155085 0504417475" at bounding box center [449, 310] width 108 height 80
click at [649, 640] on textarea at bounding box center [810, 642] width 804 height 40
type textarea "j"
type textarea "تم المتابعة مرة اخرى"
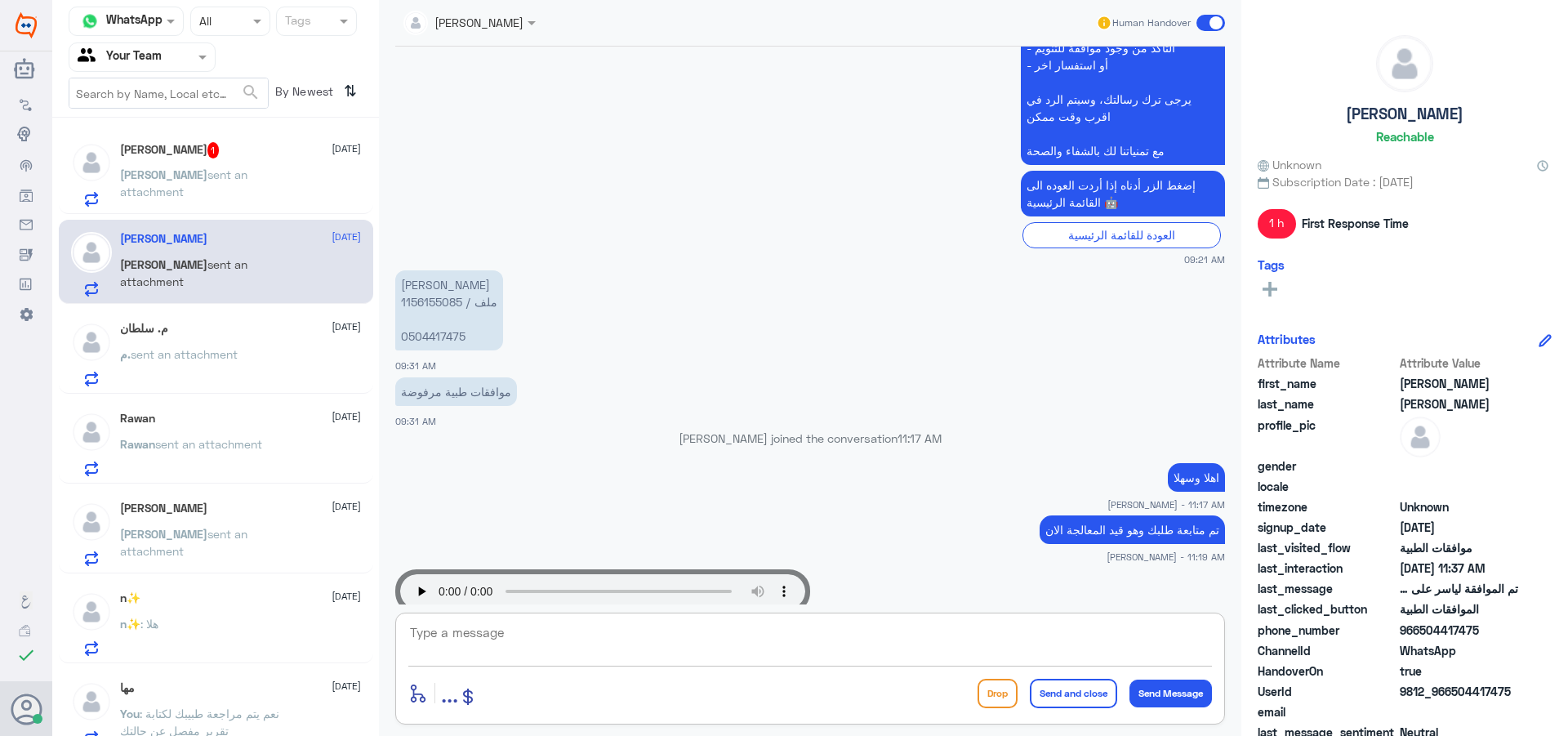
scroll to position [1591, 0]
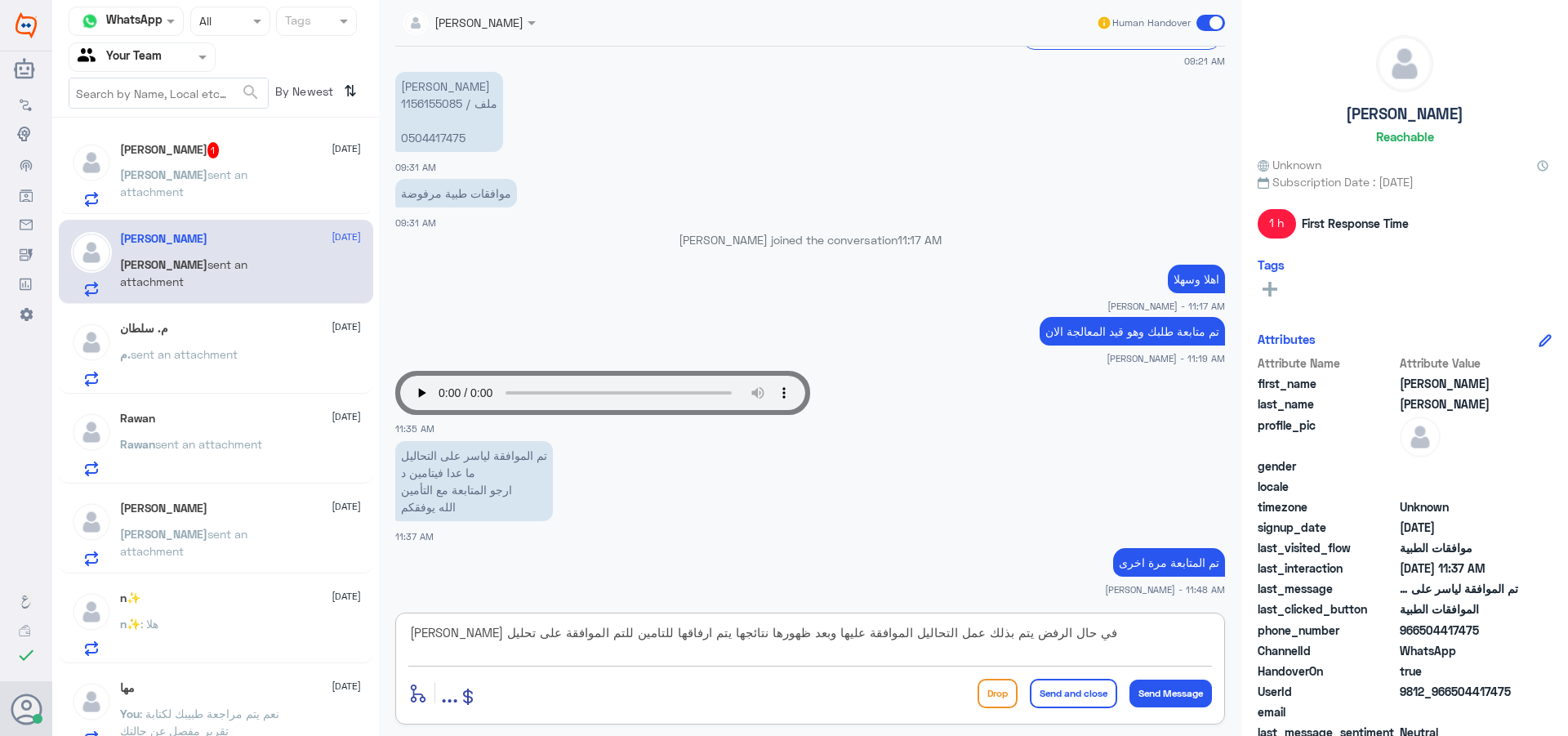
type textarea "[PERSON_NAME] في حال الرفض يتم بذلك عمل التحاليل الموافقة عليها وبعد ظهورها نتا…"
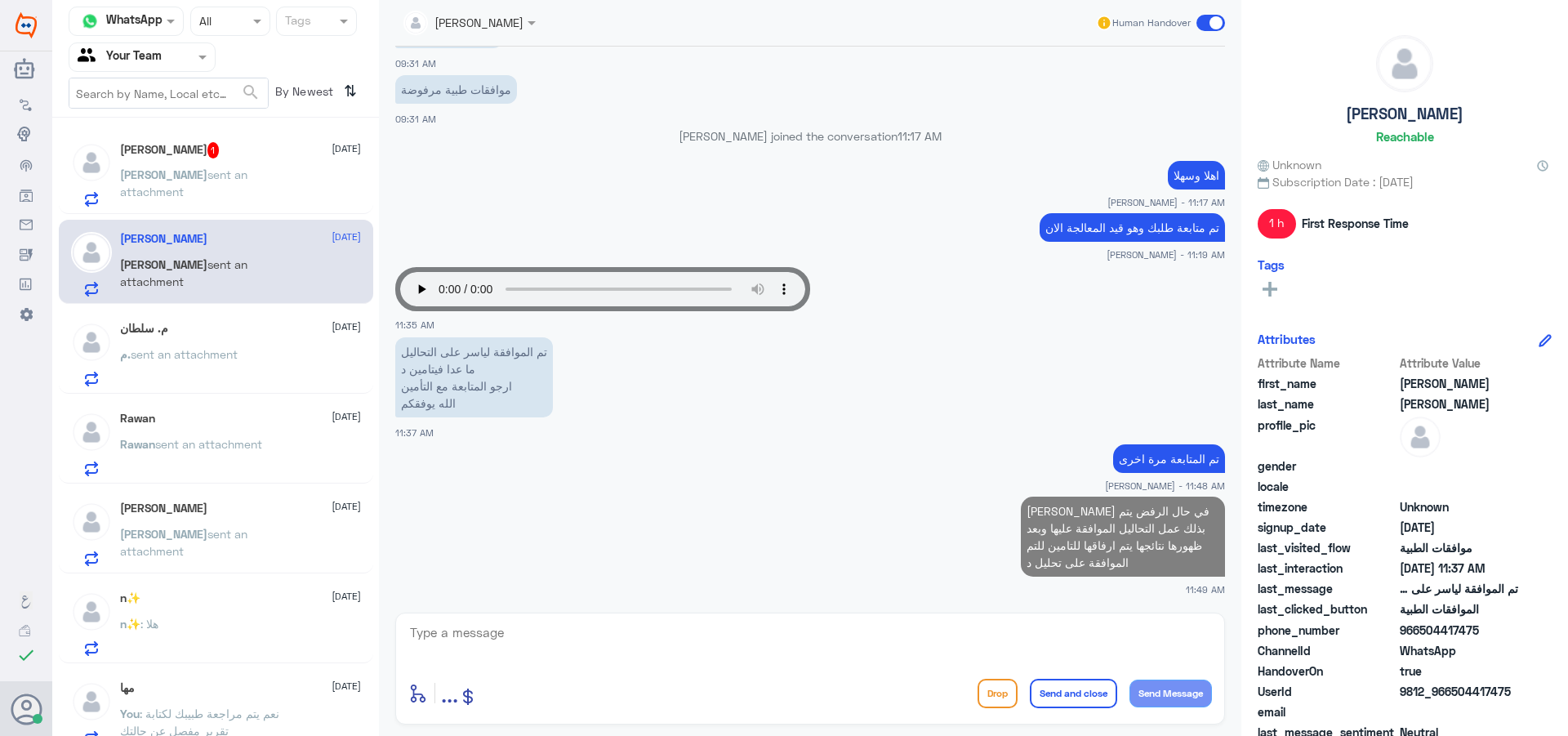
click at [142, 140] on div "[PERSON_NAME] 1 [DATE] [PERSON_NAME] sent an attachment" at bounding box center [216, 172] width 314 height 84
click at [181, 155] on h5 "[PERSON_NAME] 1" at bounding box center [170, 151] width 99 height 17
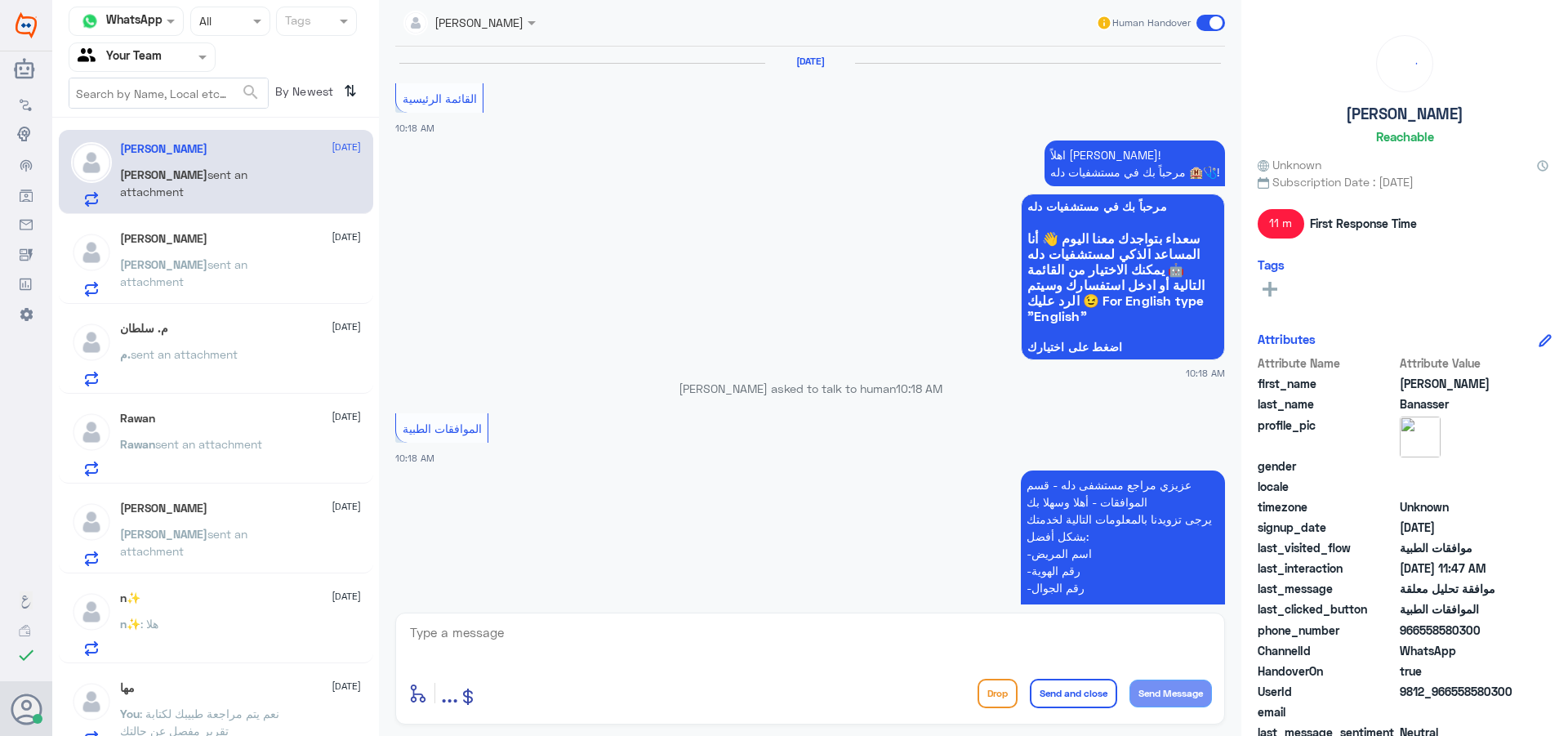
scroll to position [1579, 0]
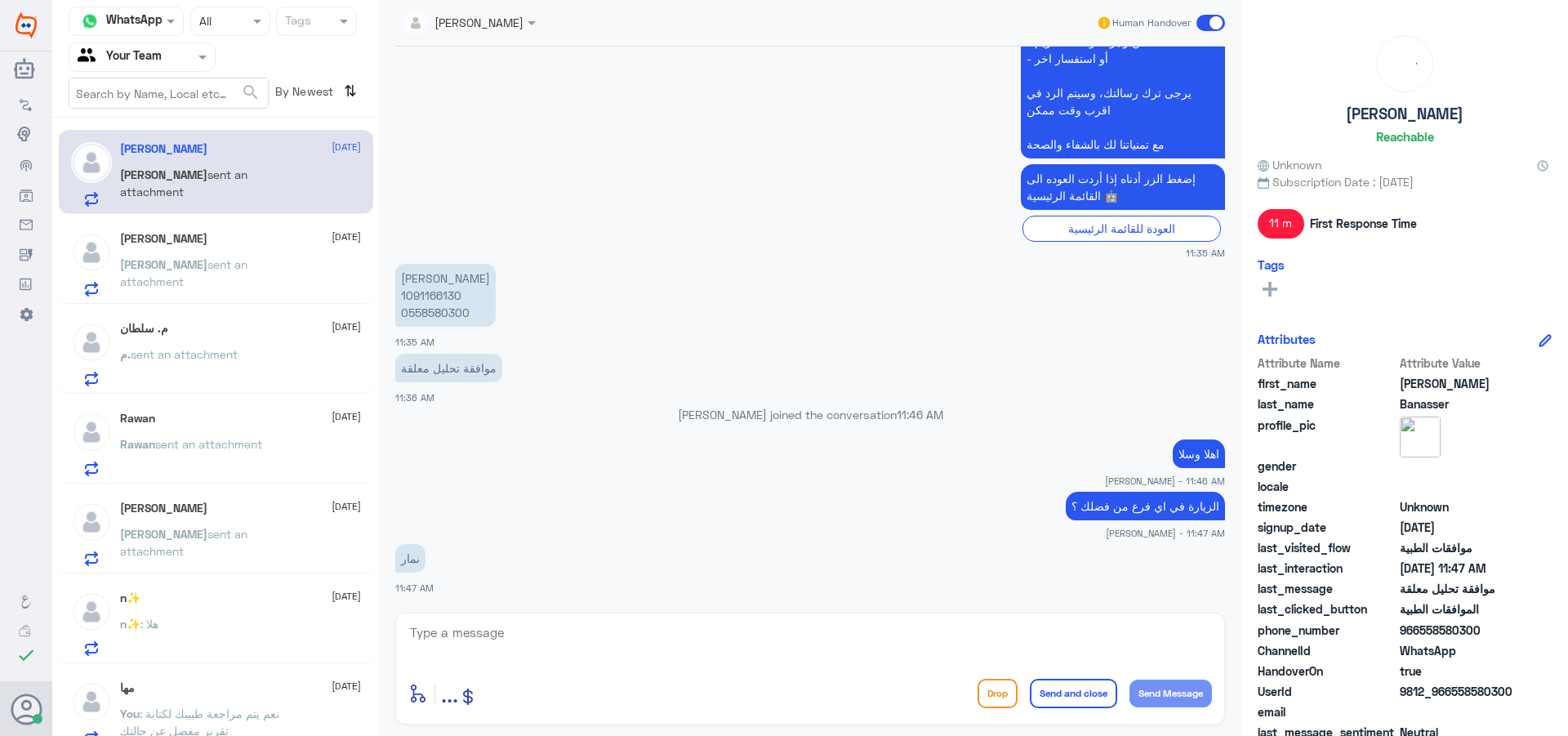
click at [935, 671] on div "enter flow name ... Drop Send and close Send Message" at bounding box center [810, 668] width 829 height 112
click at [928, 628] on textarea at bounding box center [810, 642] width 804 height 40
type textarea "ا"
type textarea "يرجى التوصل مع فرع نمار لخدمتك"
click at [1064, 692] on button "Send and close" at bounding box center [1073, 694] width 88 height 30
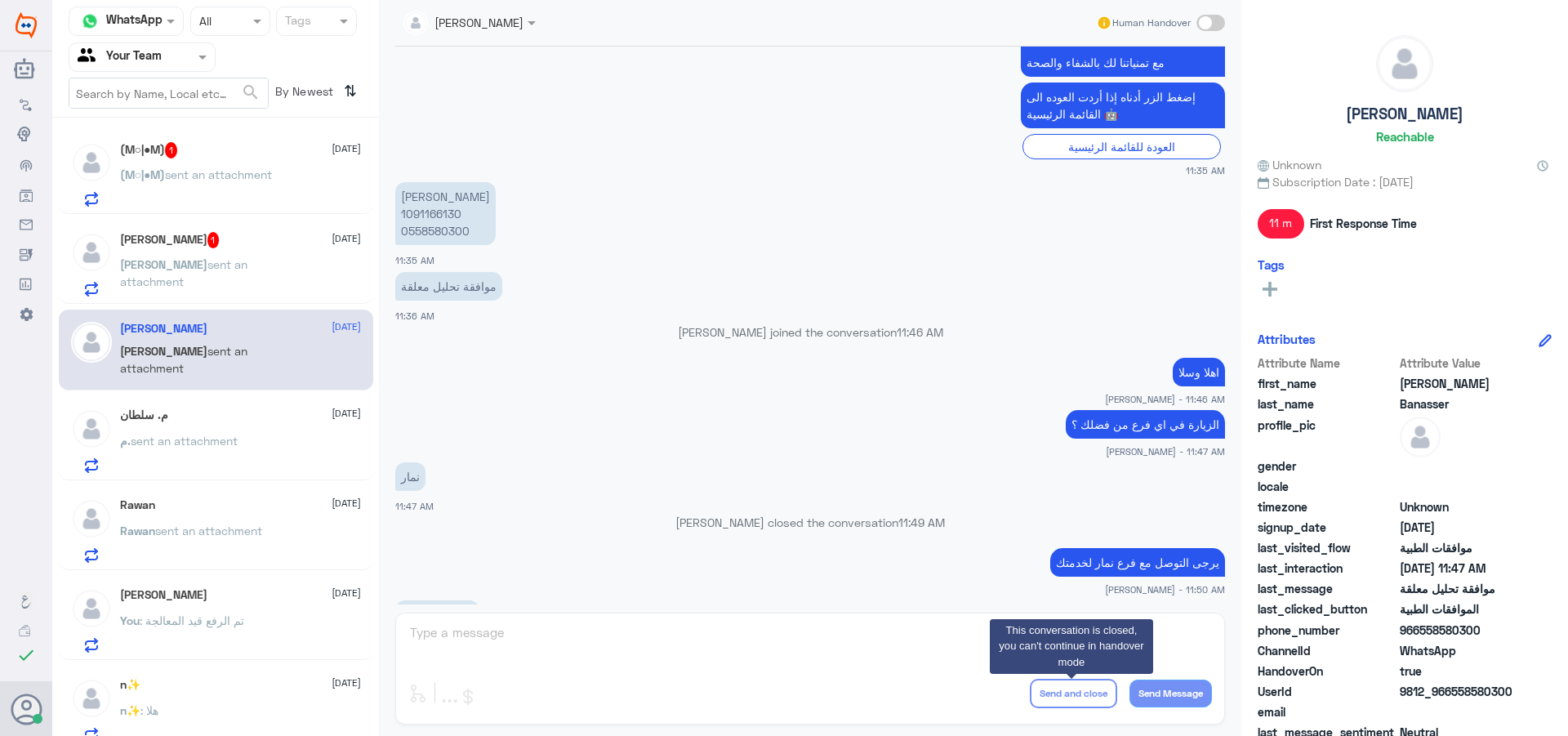
scroll to position [1879, 0]
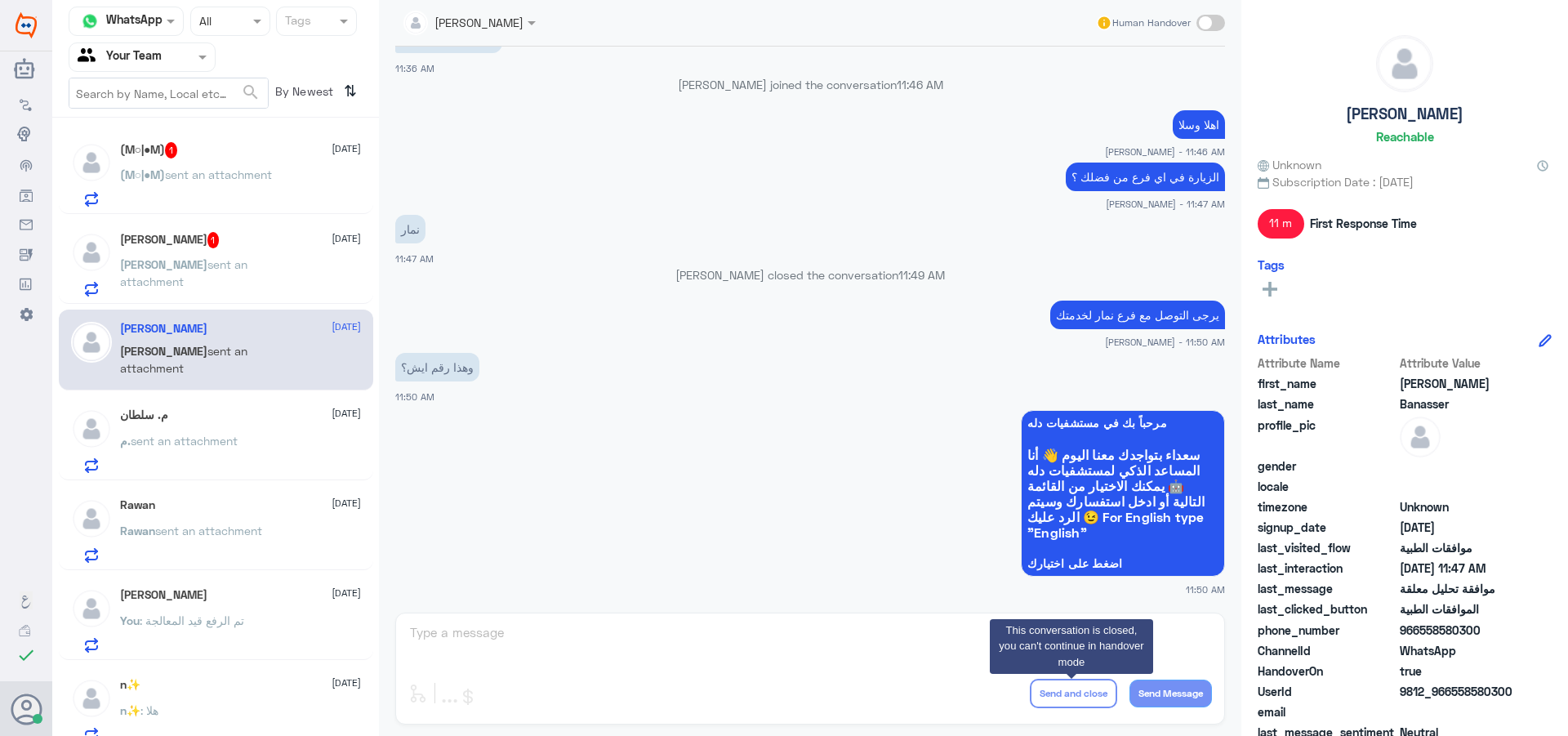
click at [239, 279] on p "[PERSON_NAME] sent an attachment" at bounding box center [212, 275] width 184 height 41
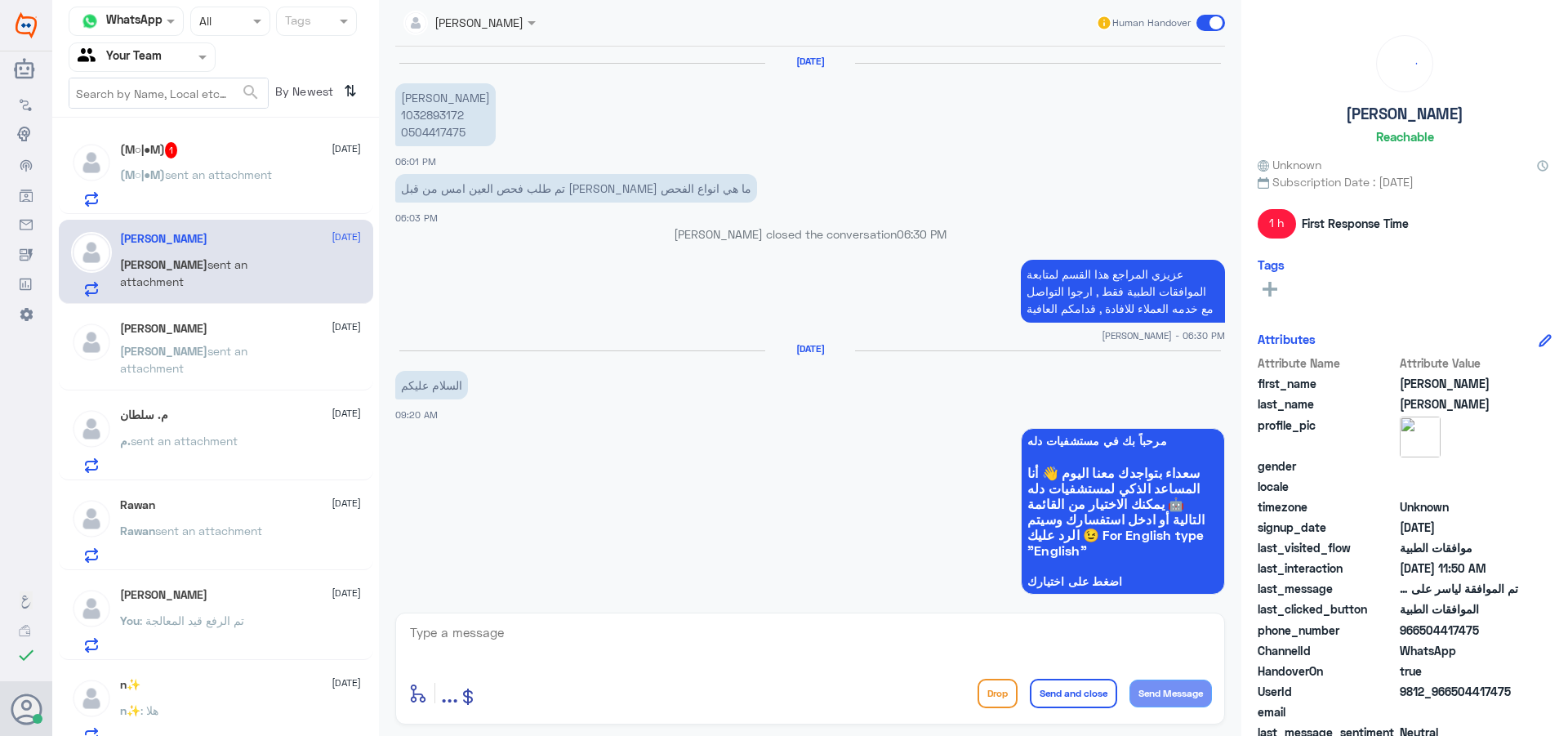
scroll to position [1235, 0]
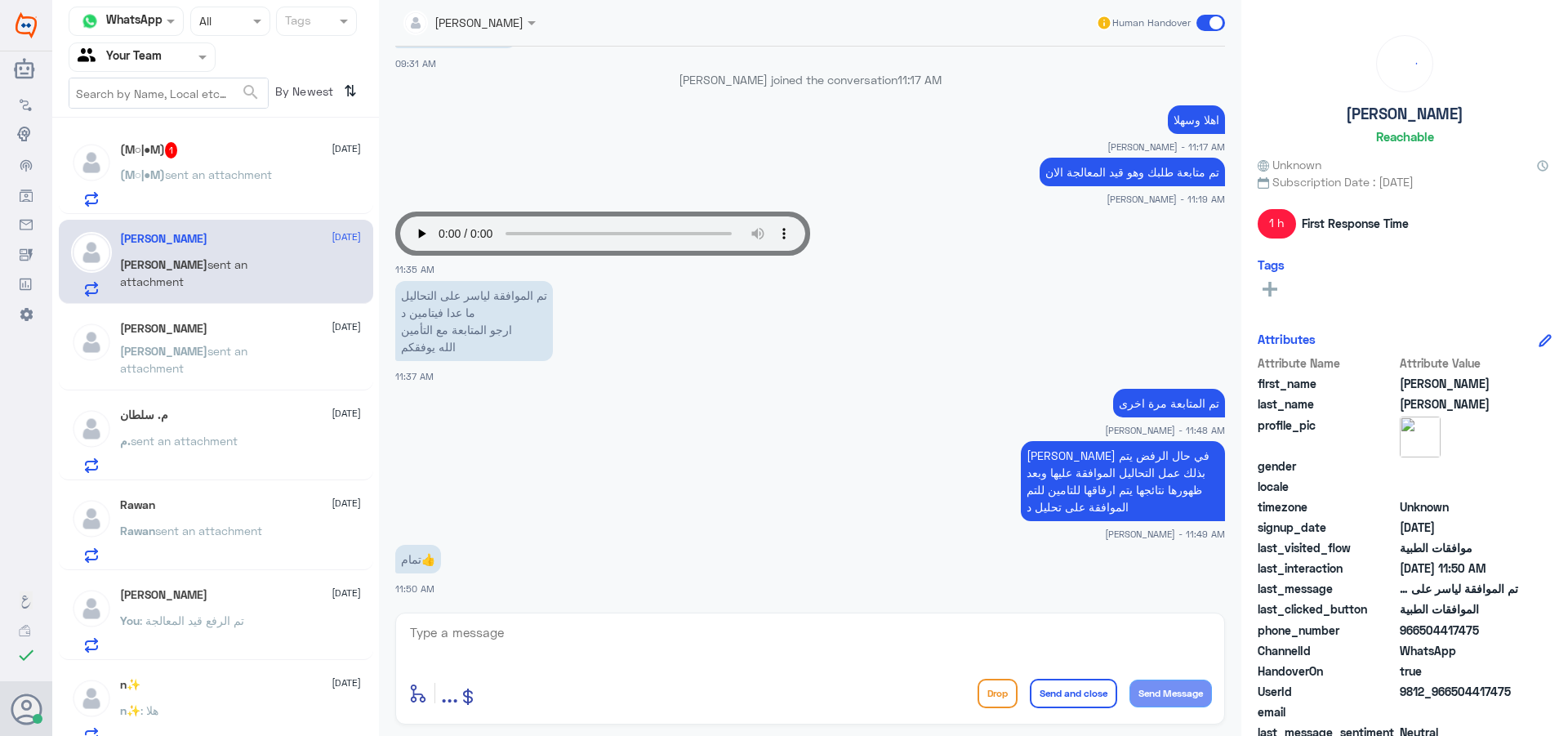
click at [270, 368] on p "[PERSON_NAME] sent an attachment" at bounding box center [212, 362] width 184 height 41
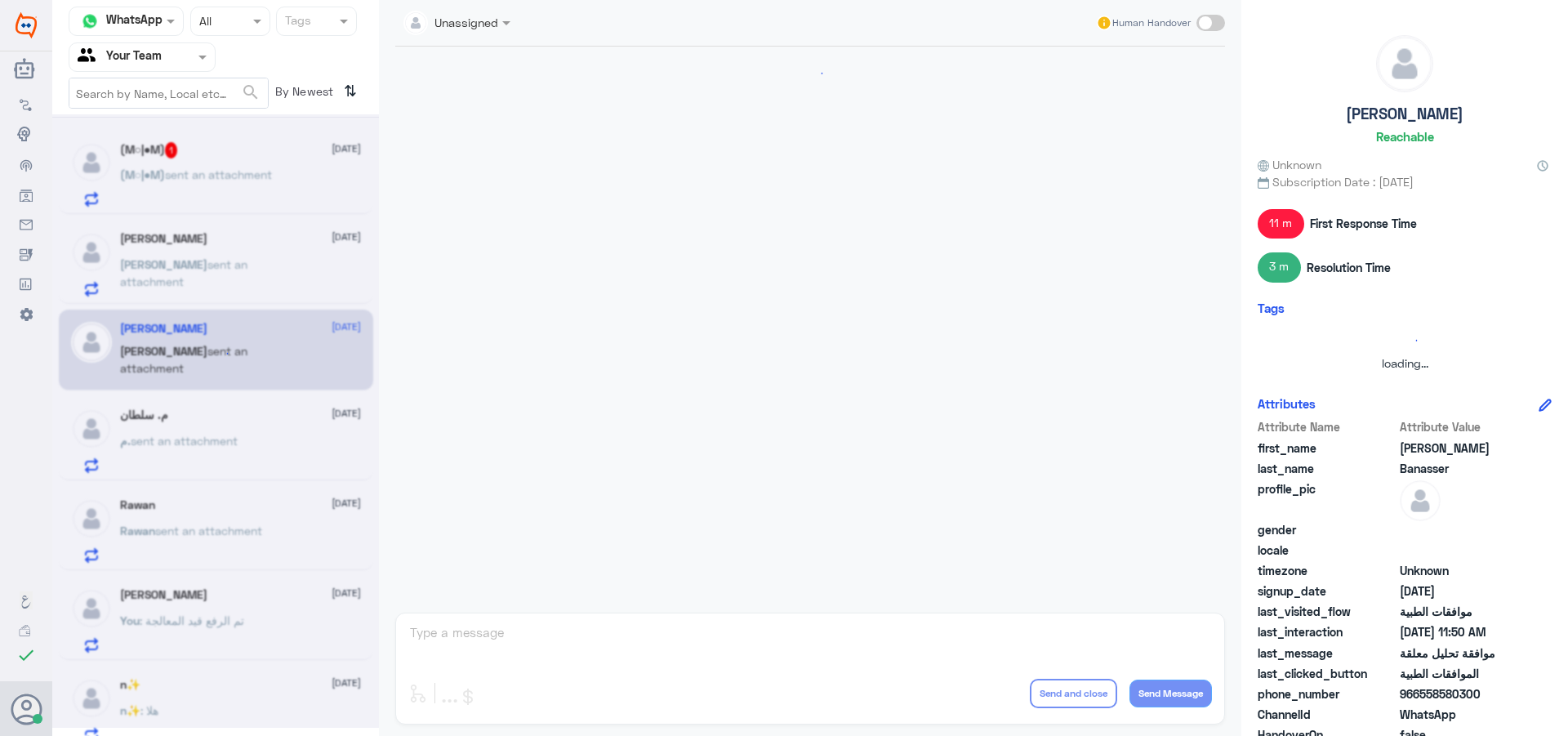
scroll to position [1579, 0]
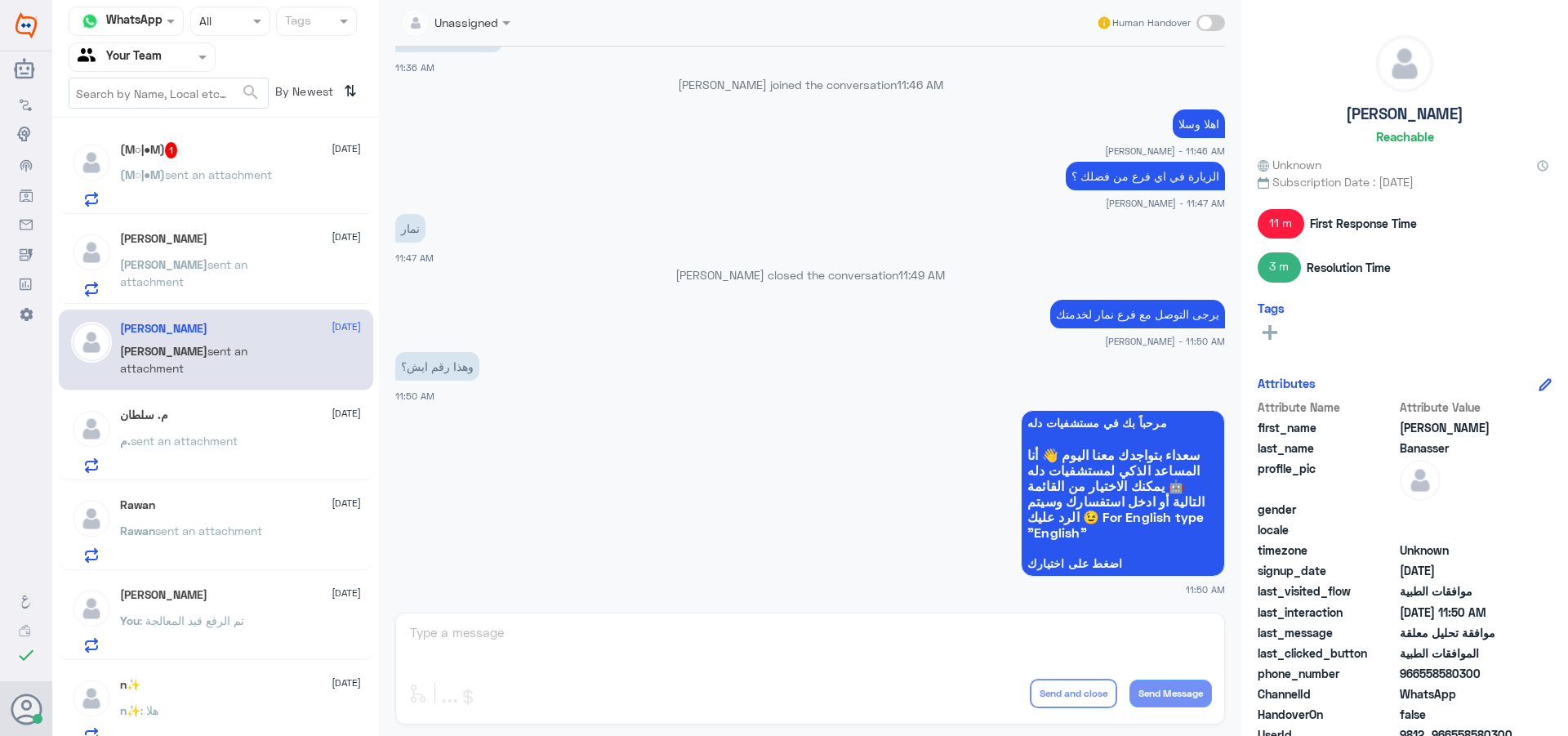
click at [179, 260] on span "sent an attachment" at bounding box center [184, 273] width 127 height 31
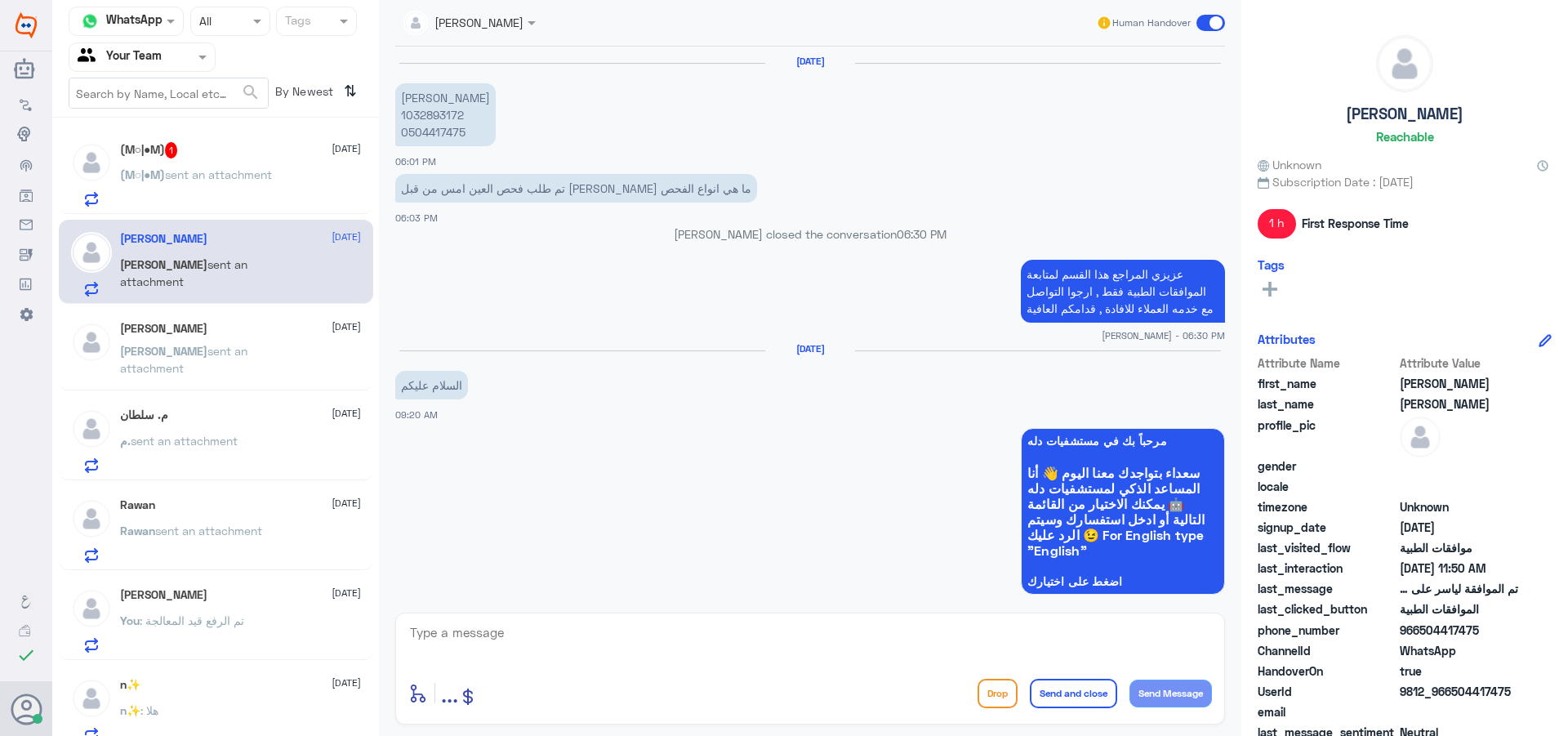
scroll to position [1235, 0]
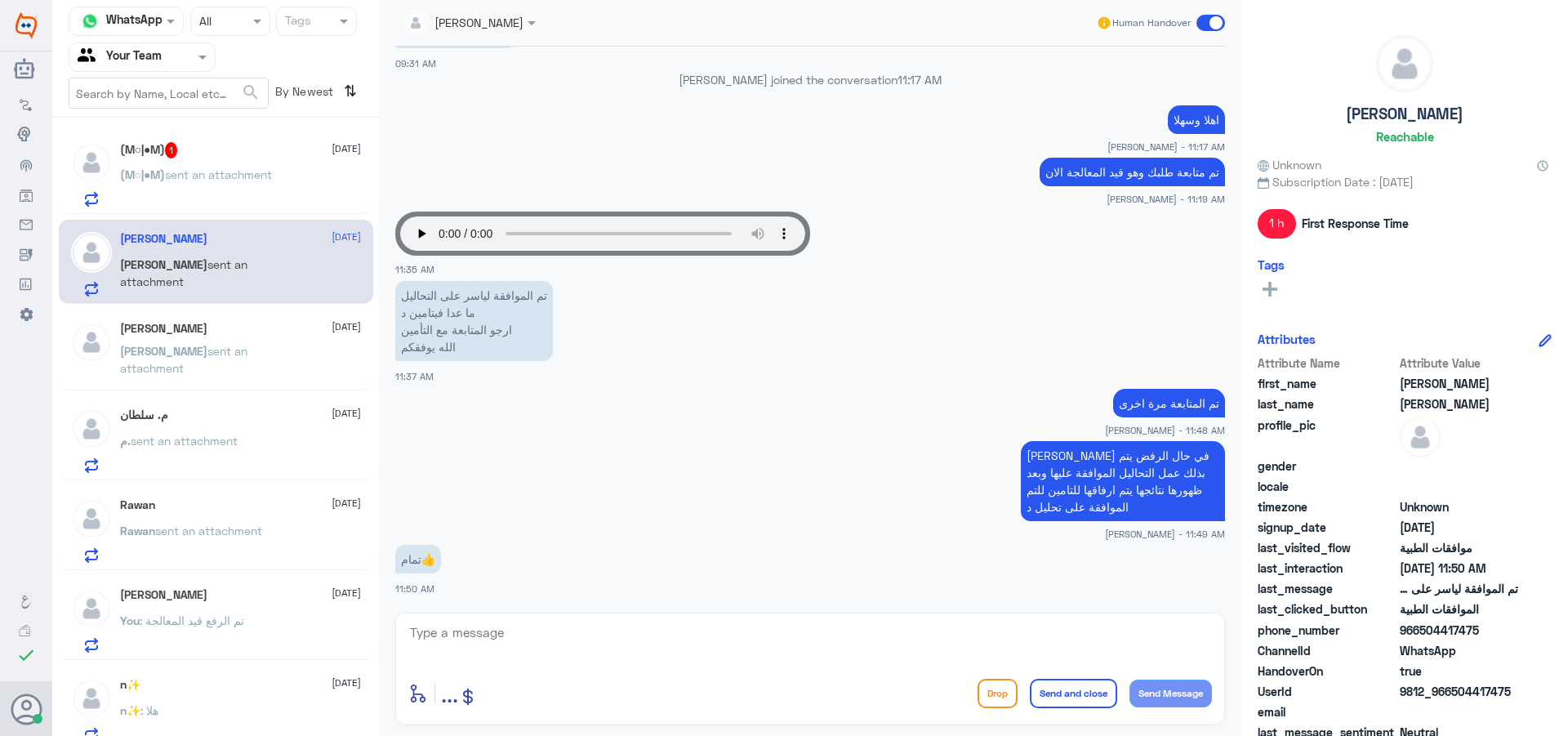
click at [204, 187] on p "(M○|●M) sent an attachment" at bounding box center [196, 185] width 153 height 41
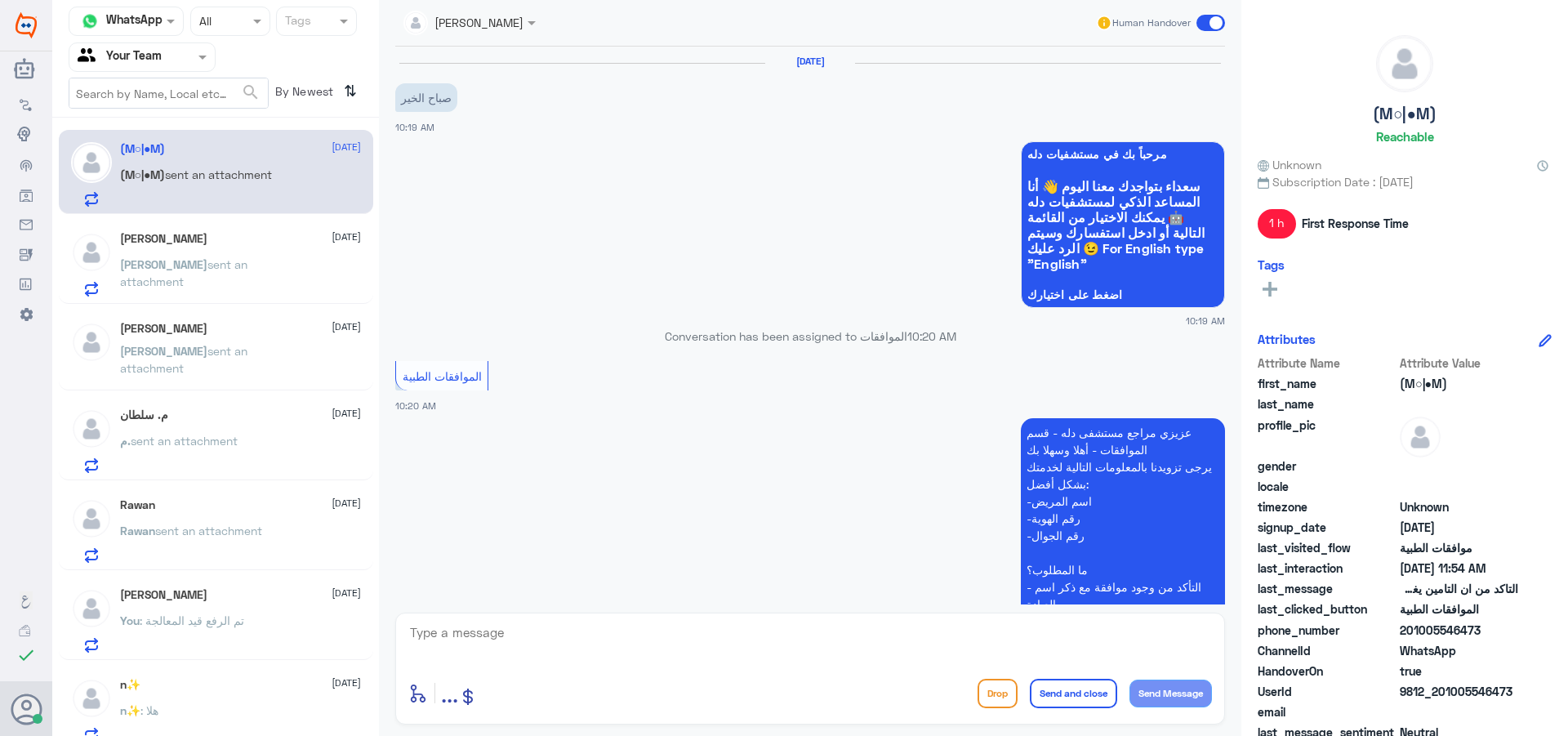
scroll to position [509, 0]
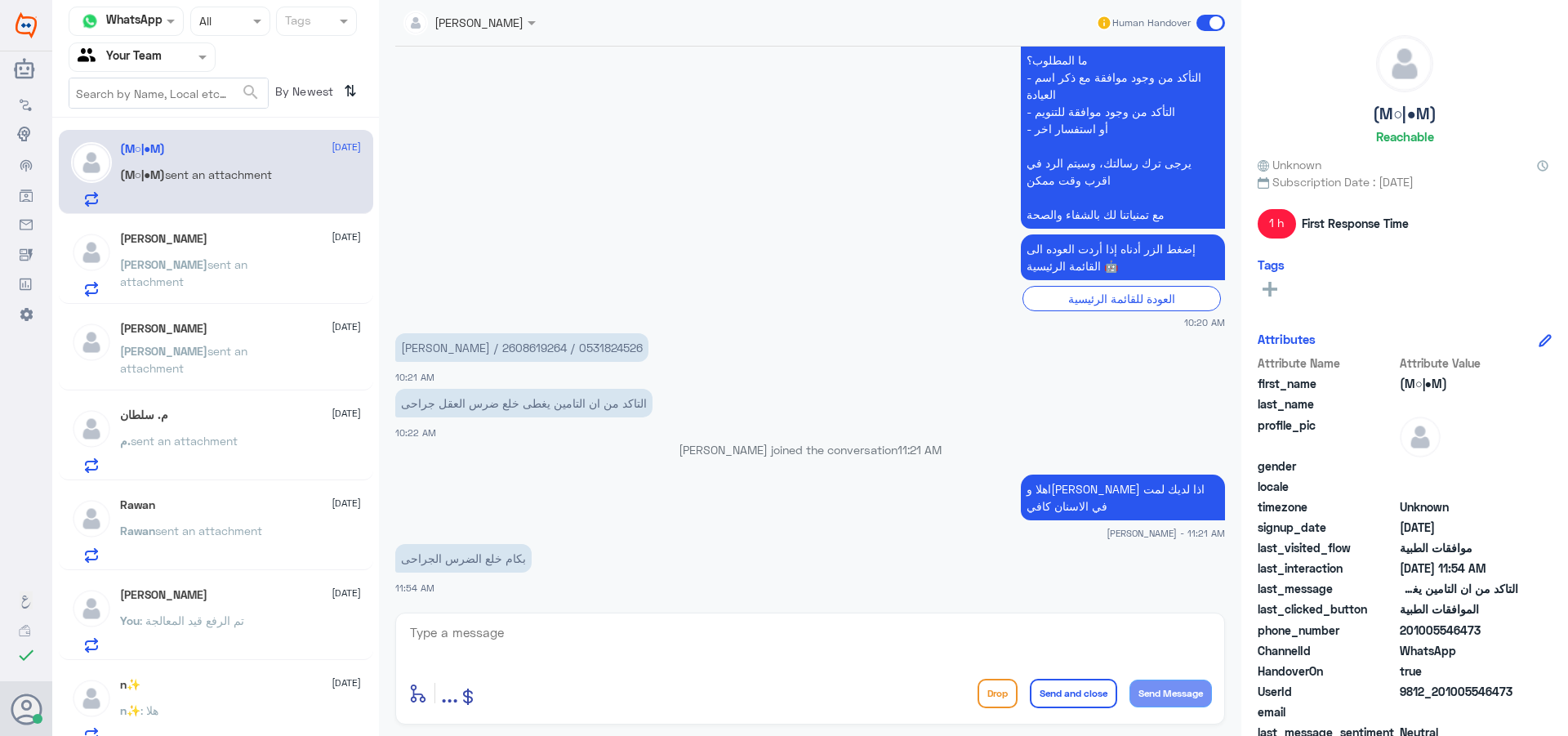
click at [691, 656] on textarea at bounding box center [810, 642] width 804 height 40
click at [695, 654] on textarea at bounding box center [810, 642] width 804 height 40
type textarea "d"
type textarea "يرجى التواصل مع خدمة العملاء للاستعلام عن الاسعار"
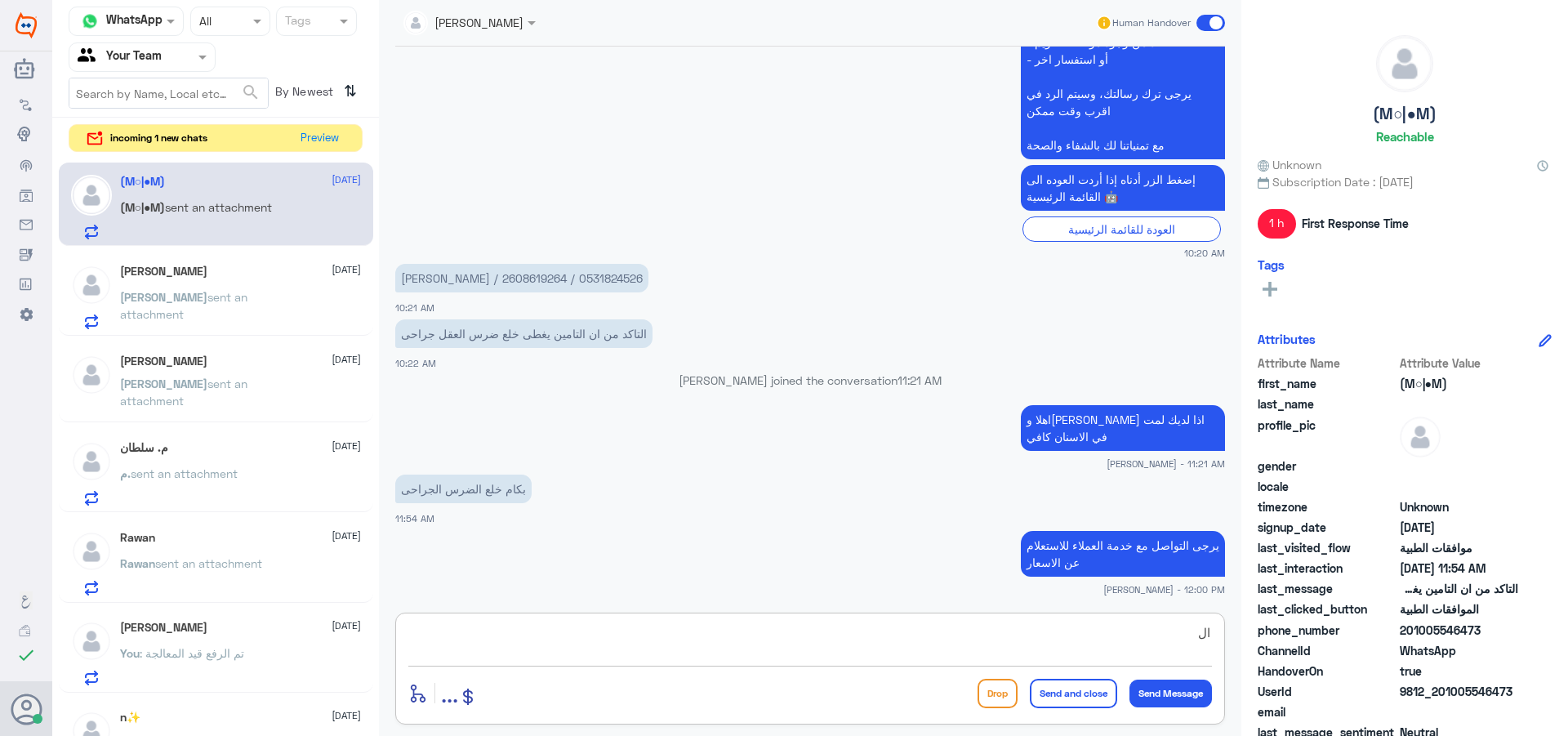
type textarea "ا"
click at [326, 131] on button "Preview" at bounding box center [320, 137] width 50 height 26
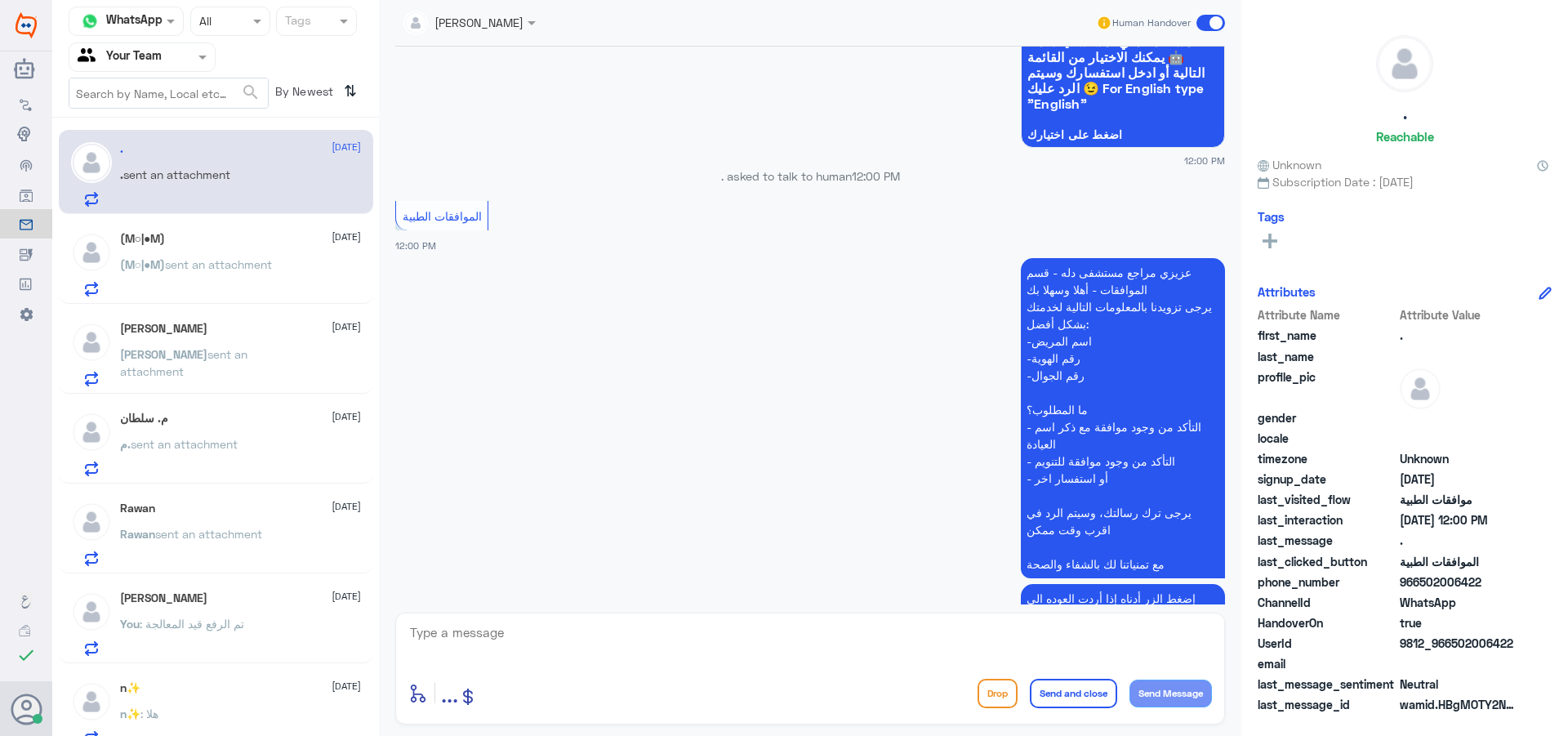
scroll to position [164, 0]
click at [559, 638] on textarea at bounding box center [810, 642] width 804 height 40
type textarea "ه"
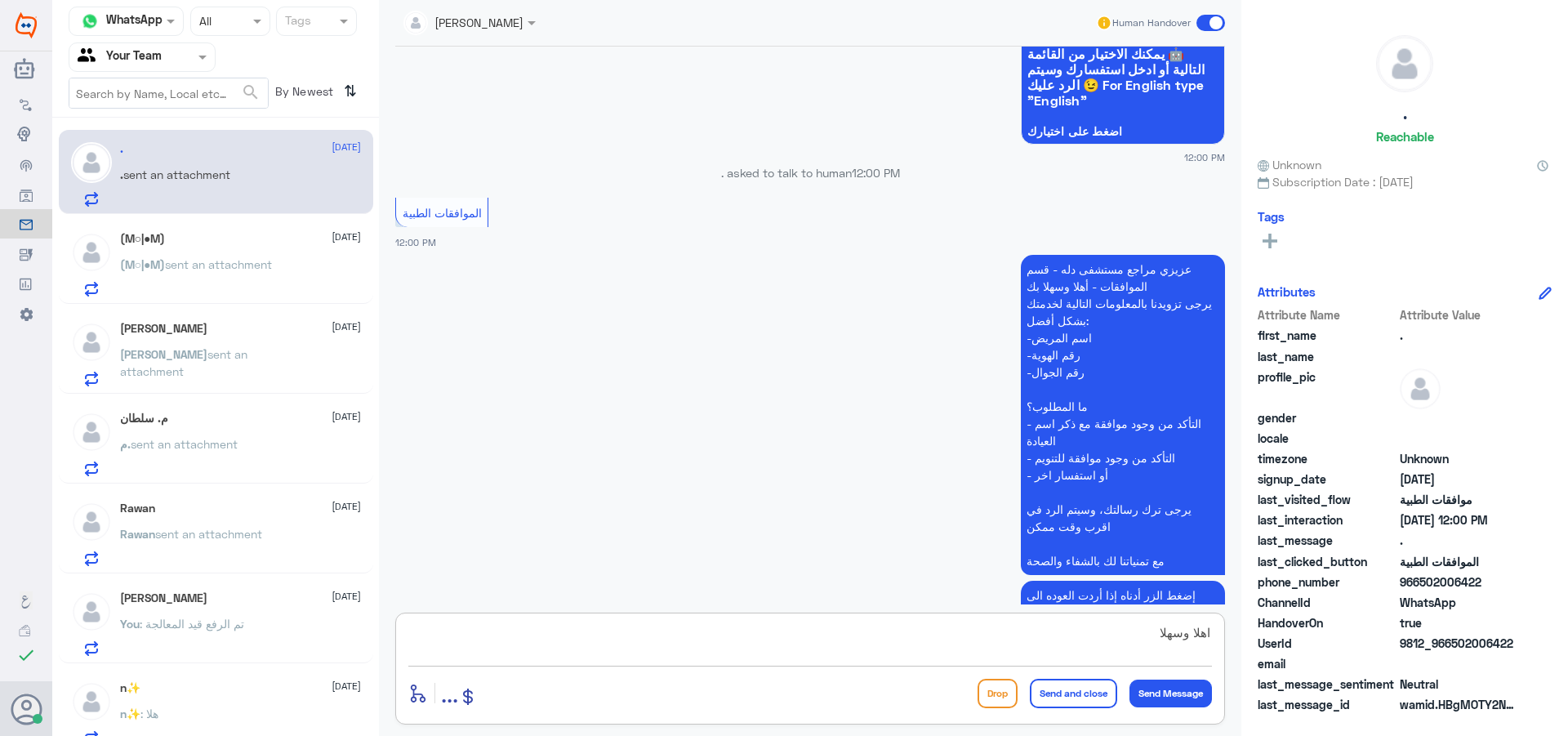
type textarea "اهلا وسهلا"
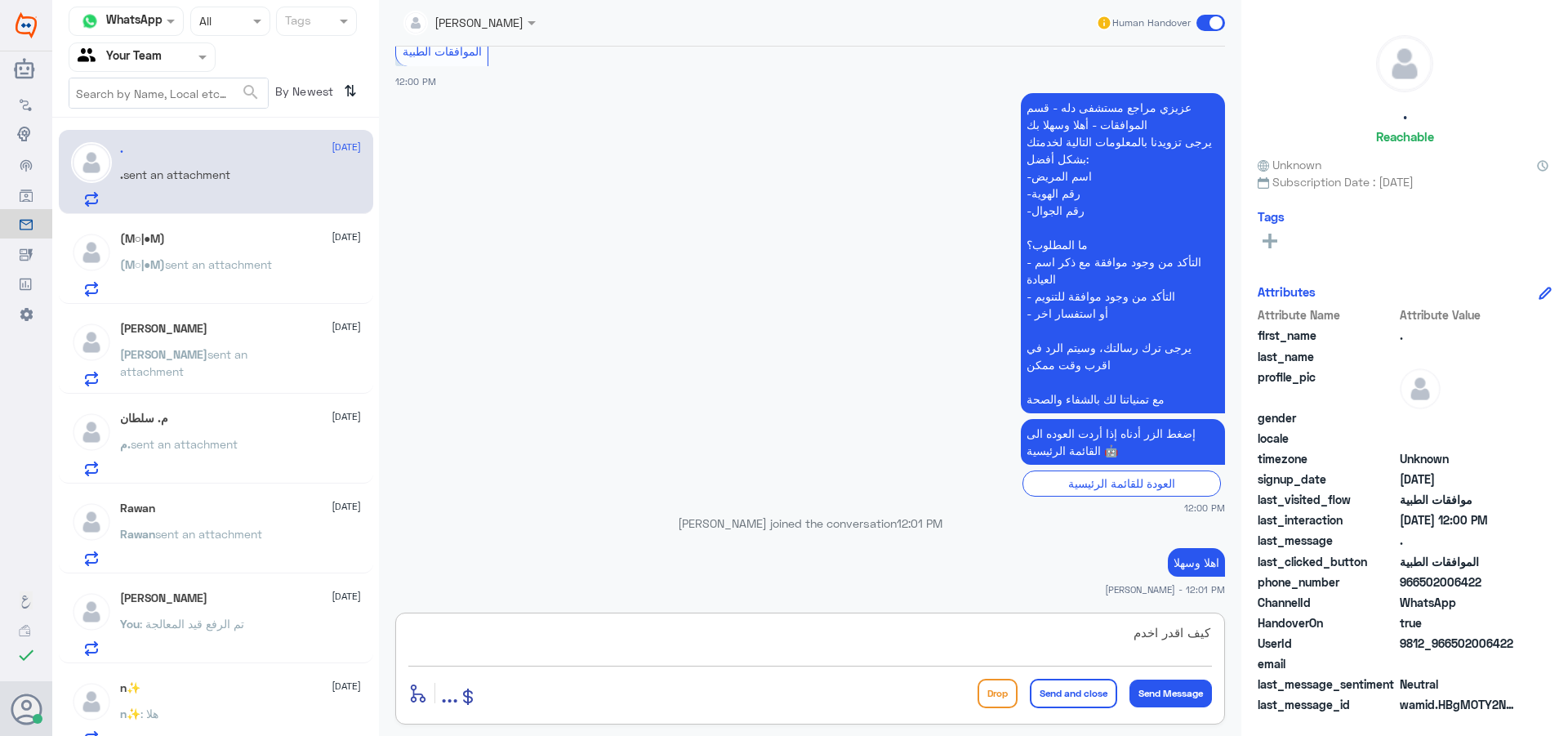
type textarea "كيف اقدر اخدمك"
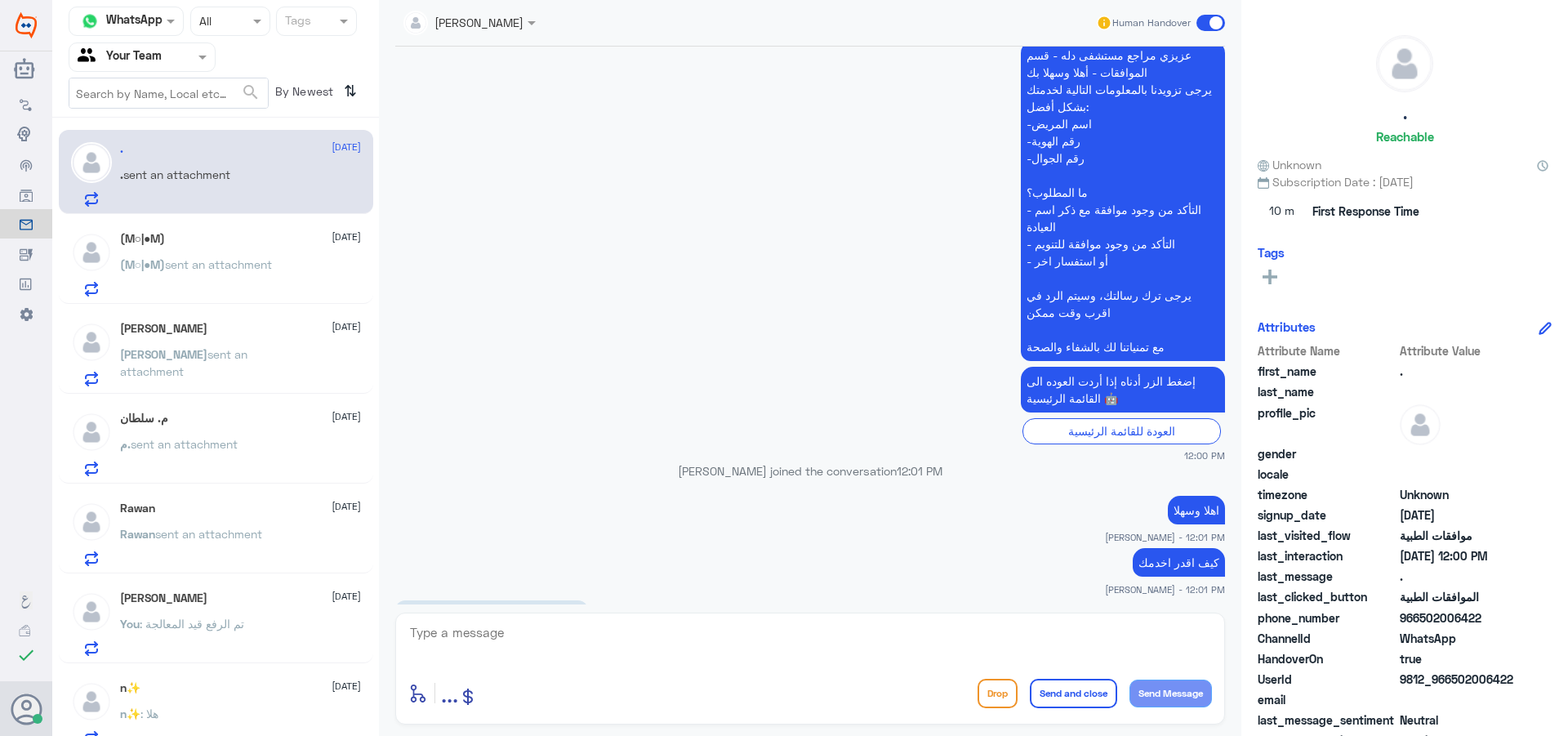
scroll to position [421, 0]
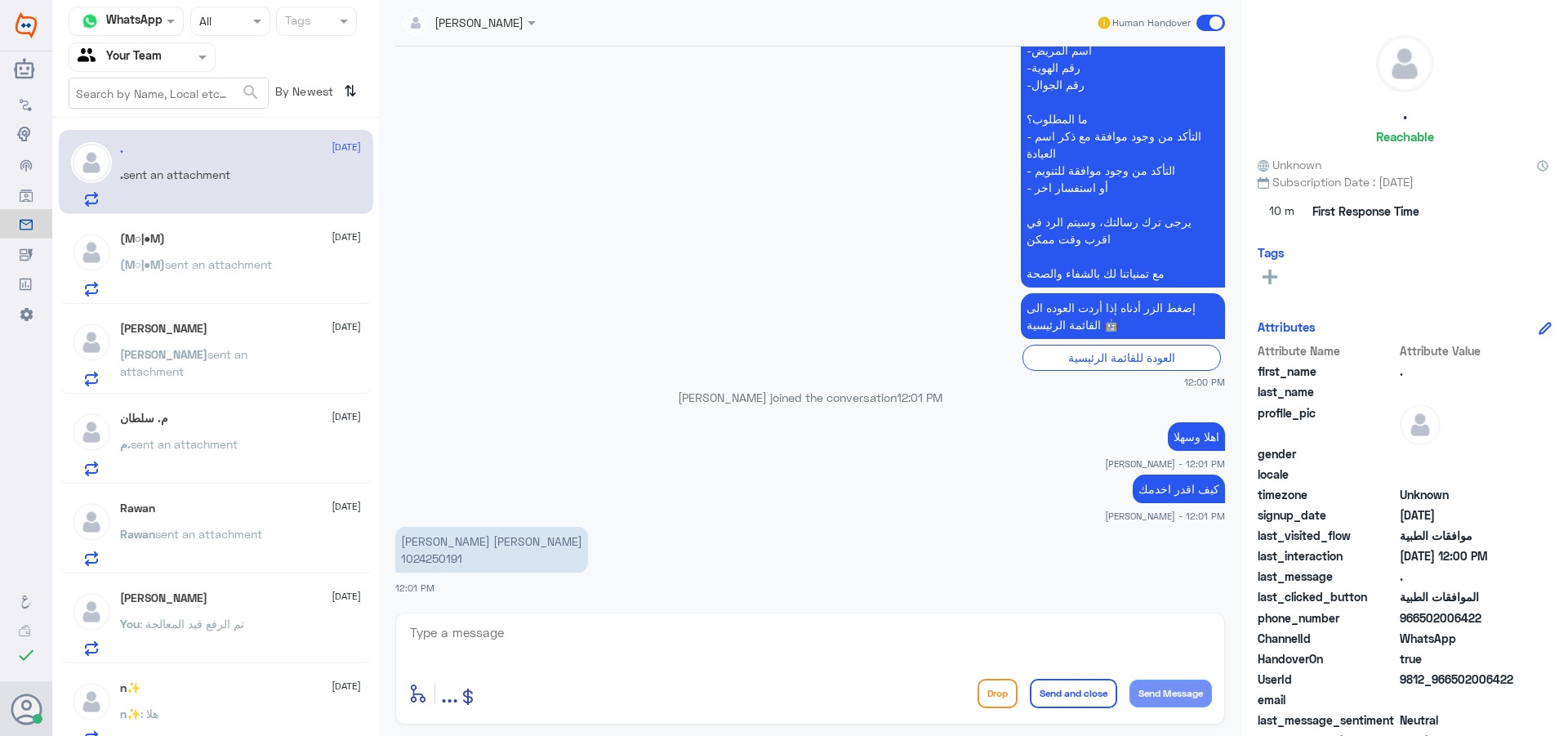
click at [428, 559] on p "[PERSON_NAME] [PERSON_NAME] 1024250191" at bounding box center [491, 549] width 193 height 45
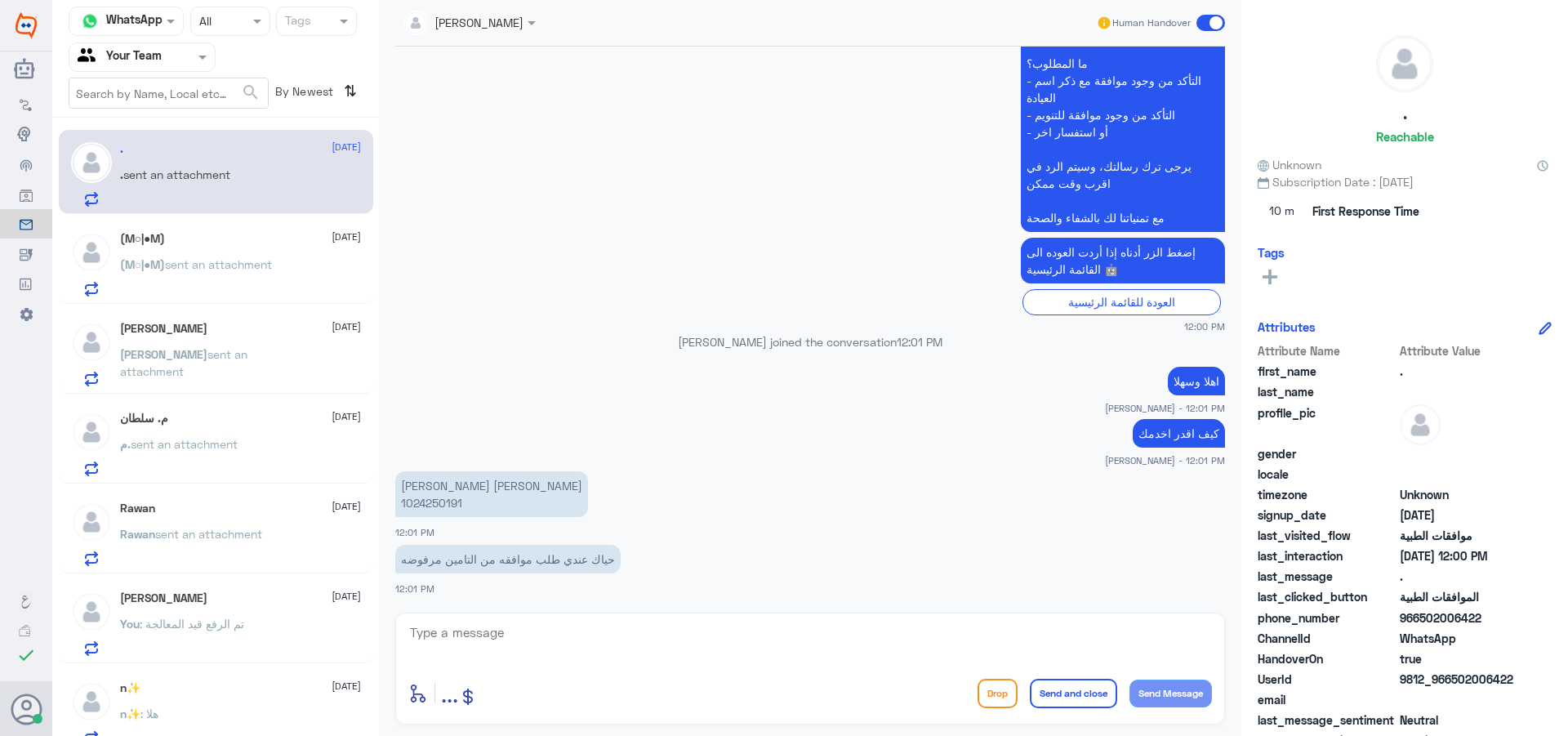
click at [211, 278] on p "(M○|●M) sent an attachment" at bounding box center [196, 275] width 153 height 41
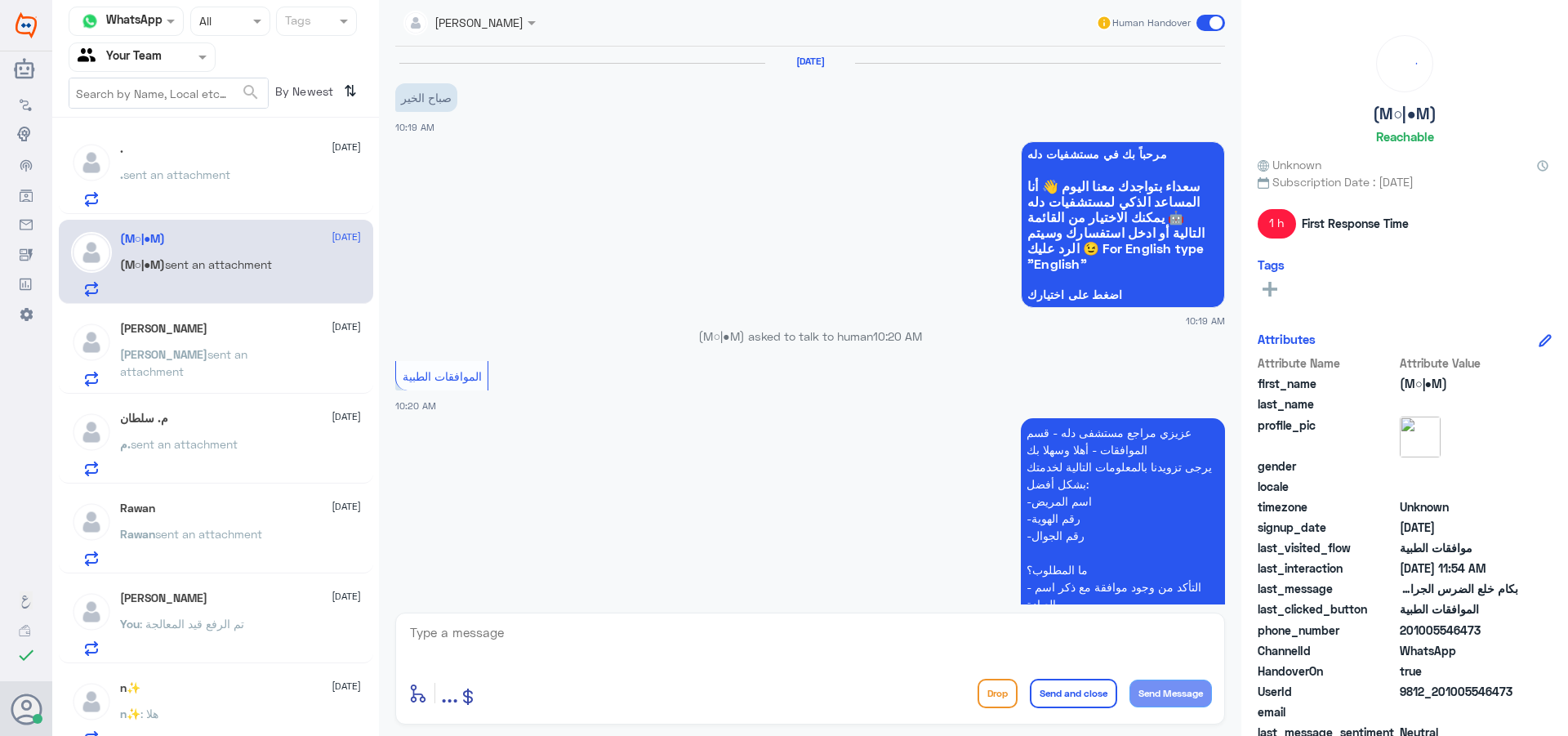
scroll to position [579, 0]
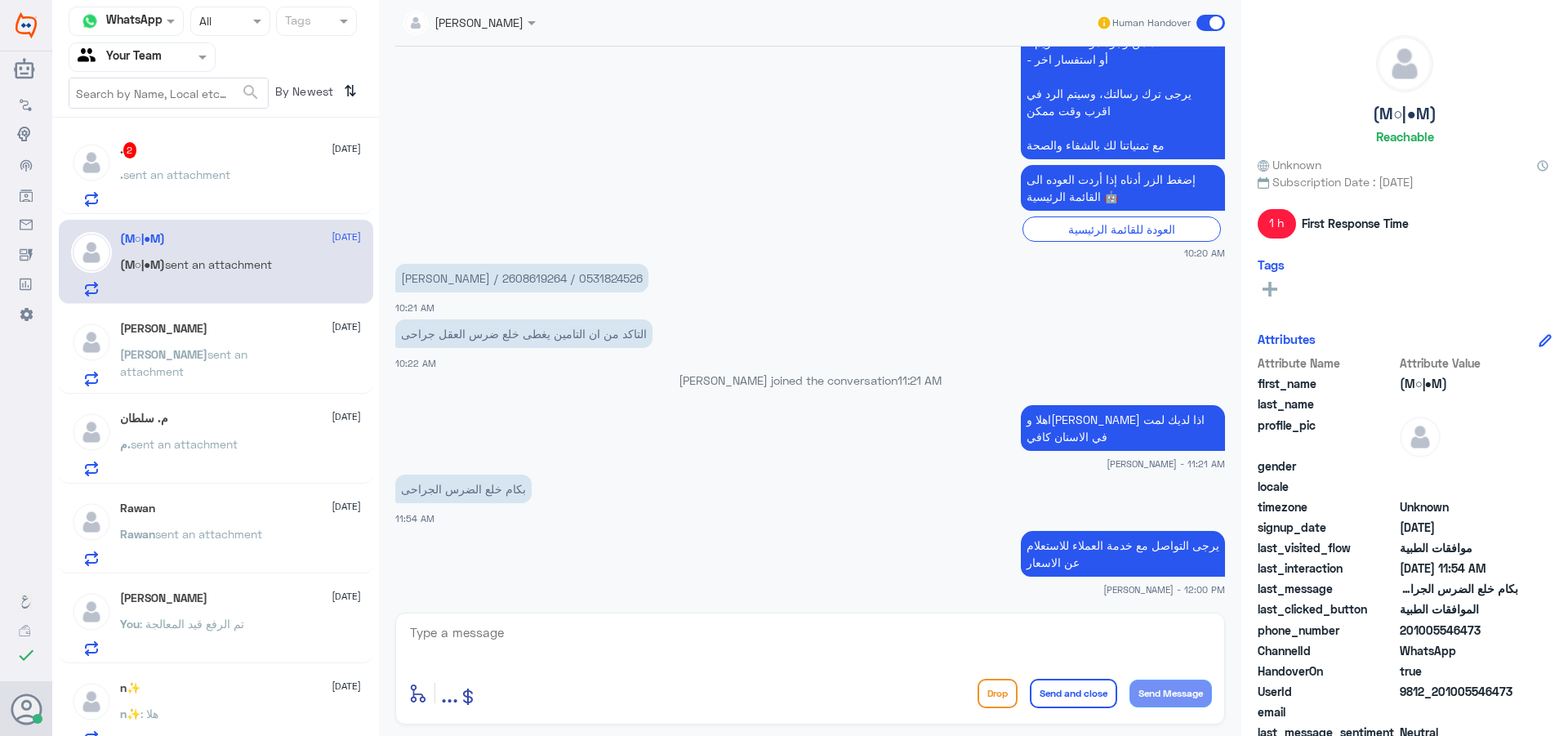
drag, startPoint x: 466, startPoint y: 652, endPoint x: 472, endPoint y: 641, distance: 12.5
click at [466, 652] on textarea at bounding box center [810, 642] width 804 height 40
click at [146, 189] on p ". sent an attachment" at bounding box center [174, 185] width 110 height 41
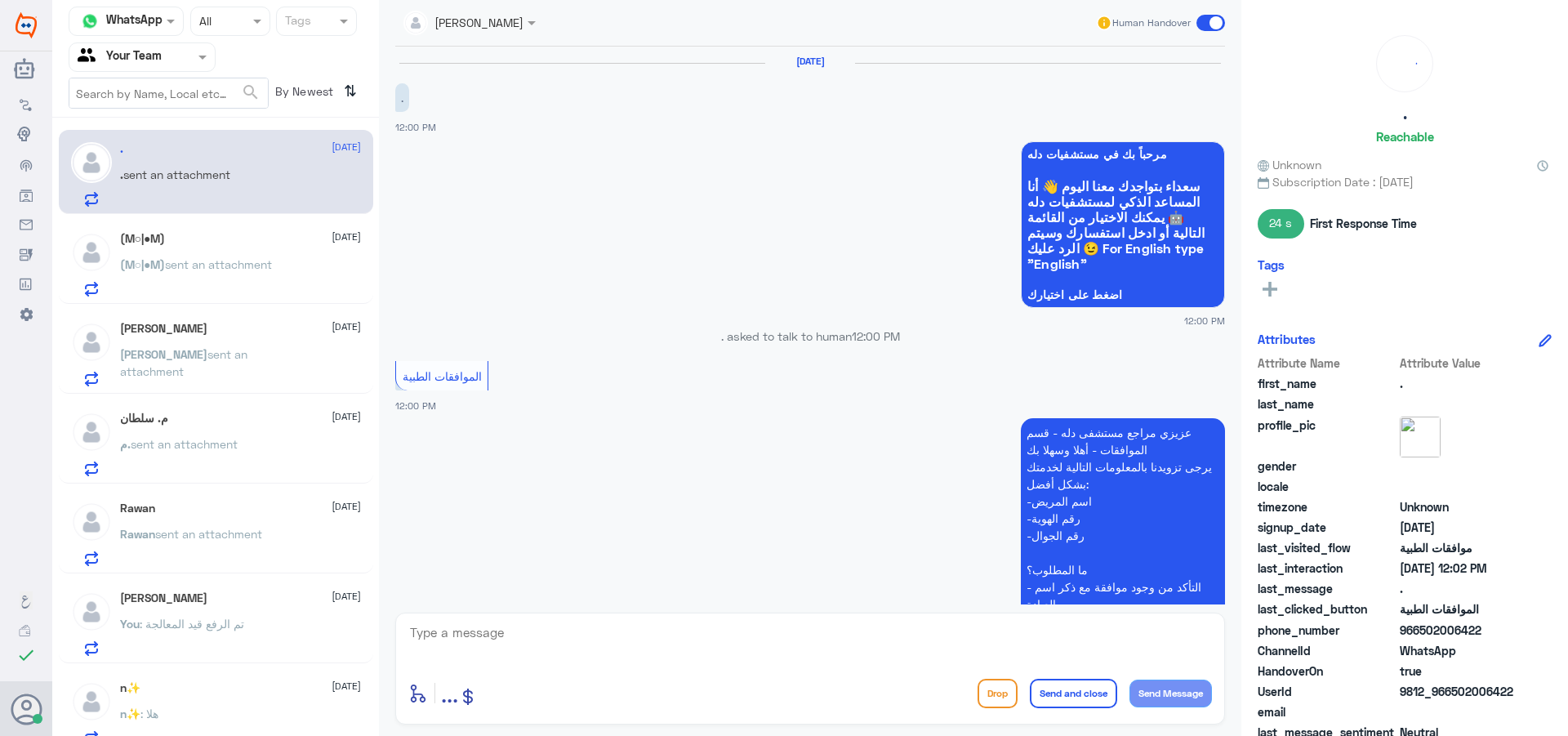
scroll to position [634, 0]
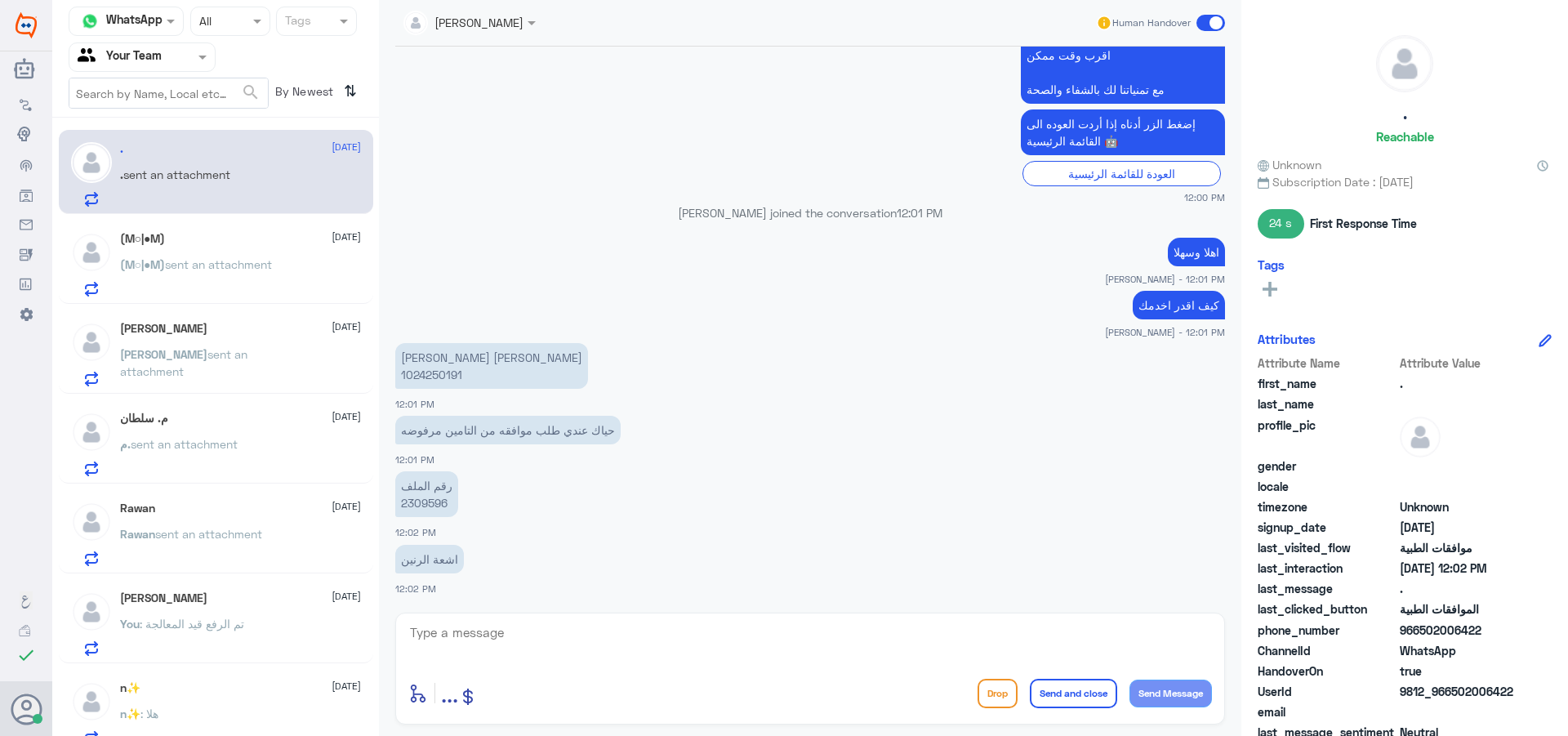
click at [538, 632] on textarea at bounding box center [810, 642] width 804 height 40
type textarea "هل تم اشعة عادية للظهر"
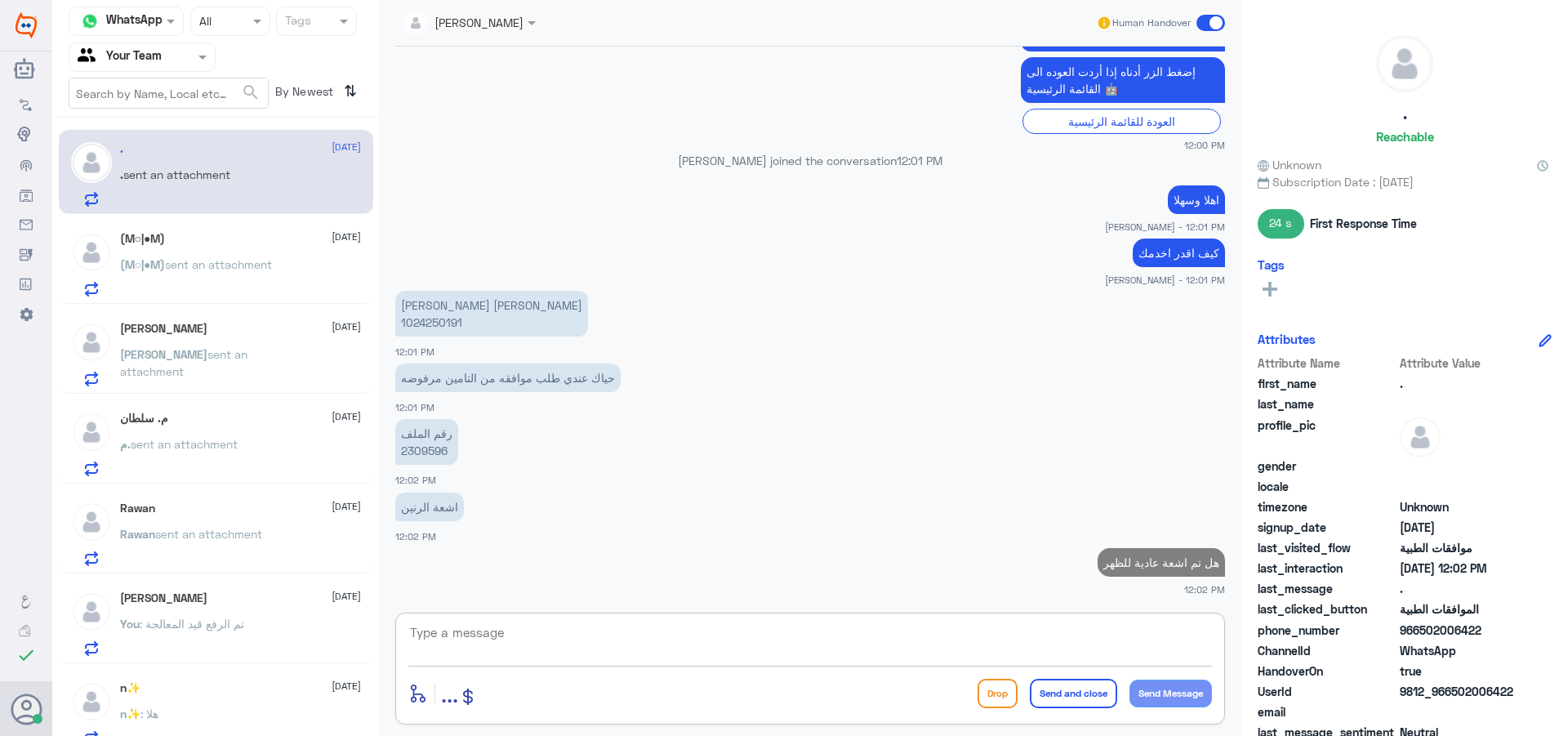
type textarea "؟"
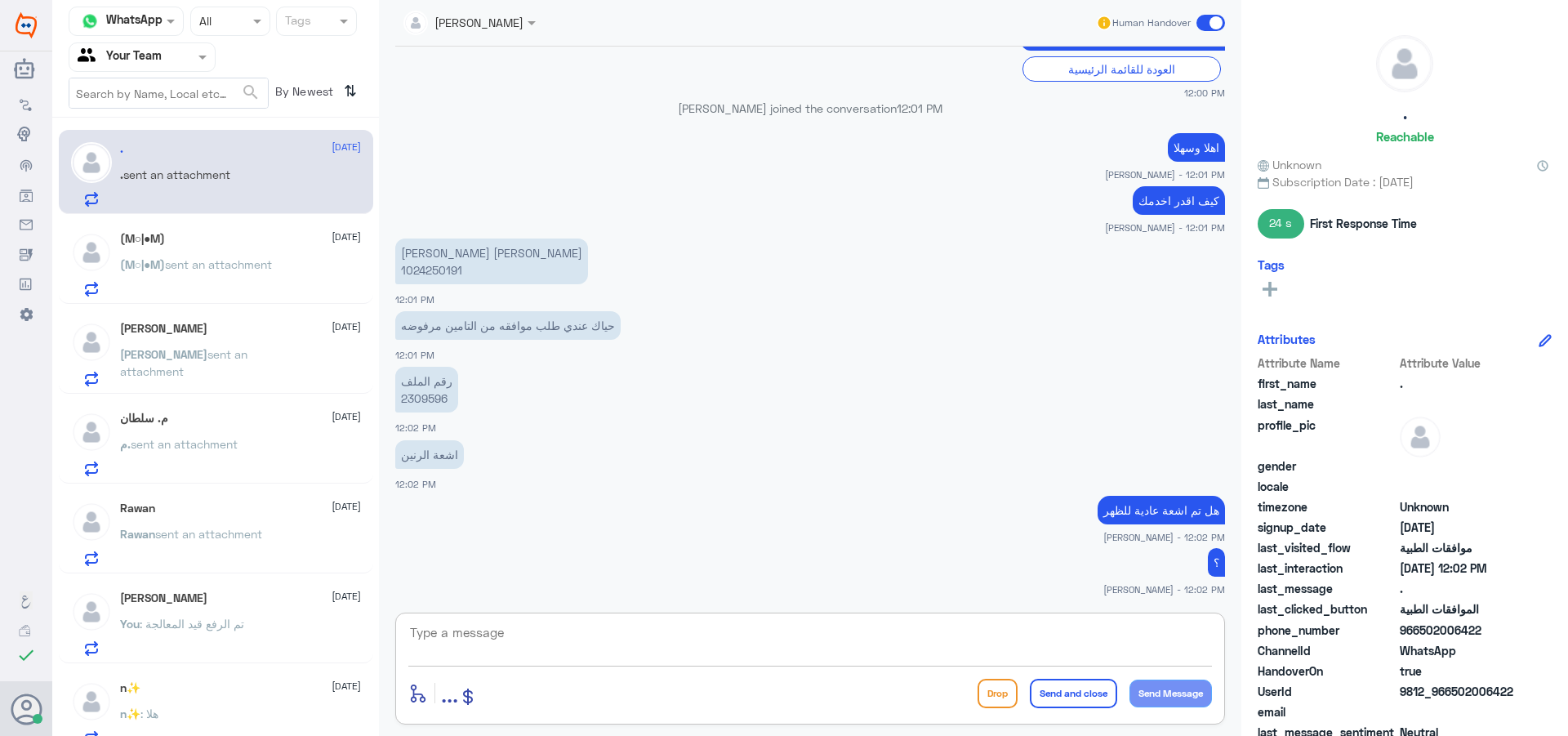
click at [1007, 648] on textarea at bounding box center [810, 642] width 804 height 40
type textarea "عمل"
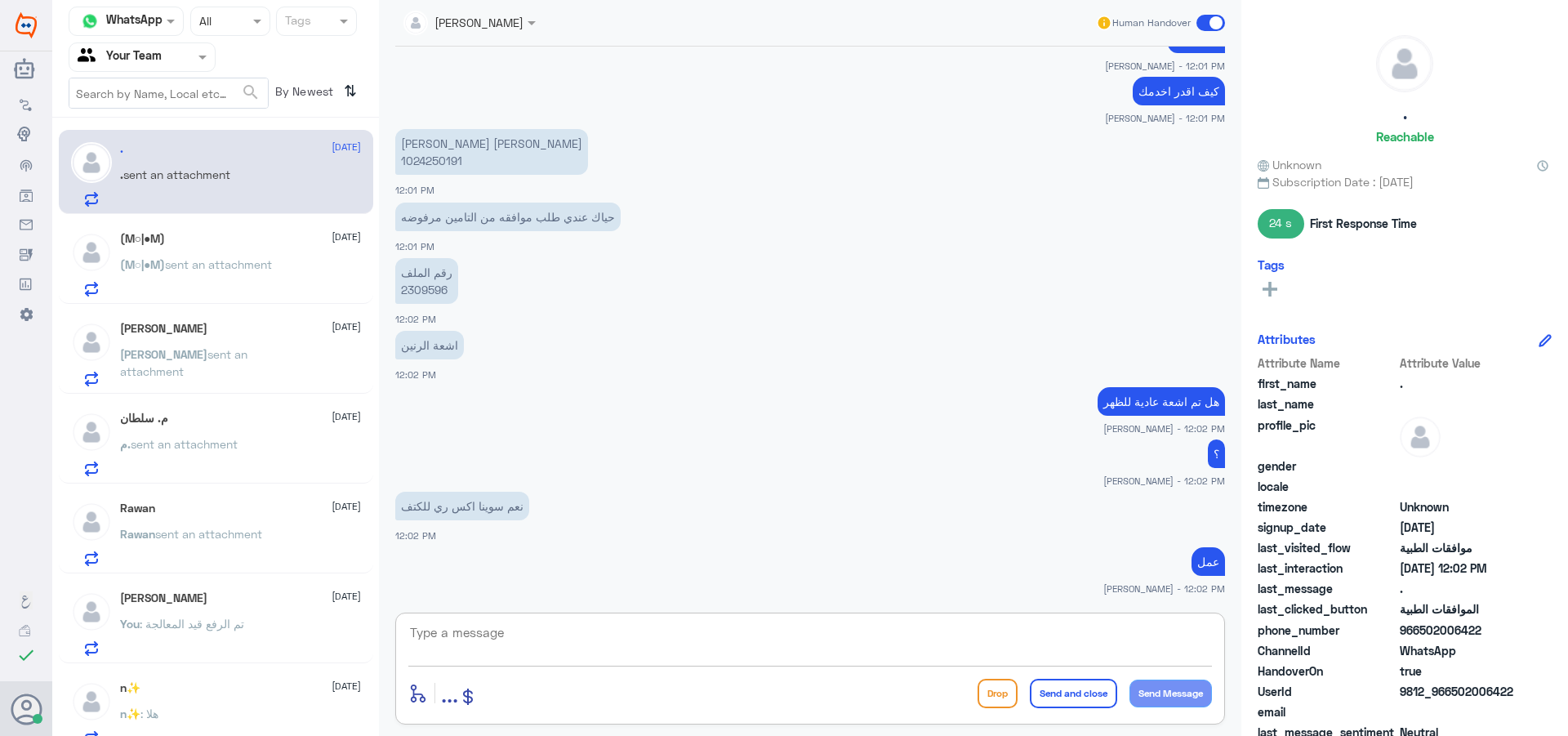
click at [697, 634] on textarea at bounding box center [810, 642] width 804 height 40
type textarea "من فضلك زودني بها"
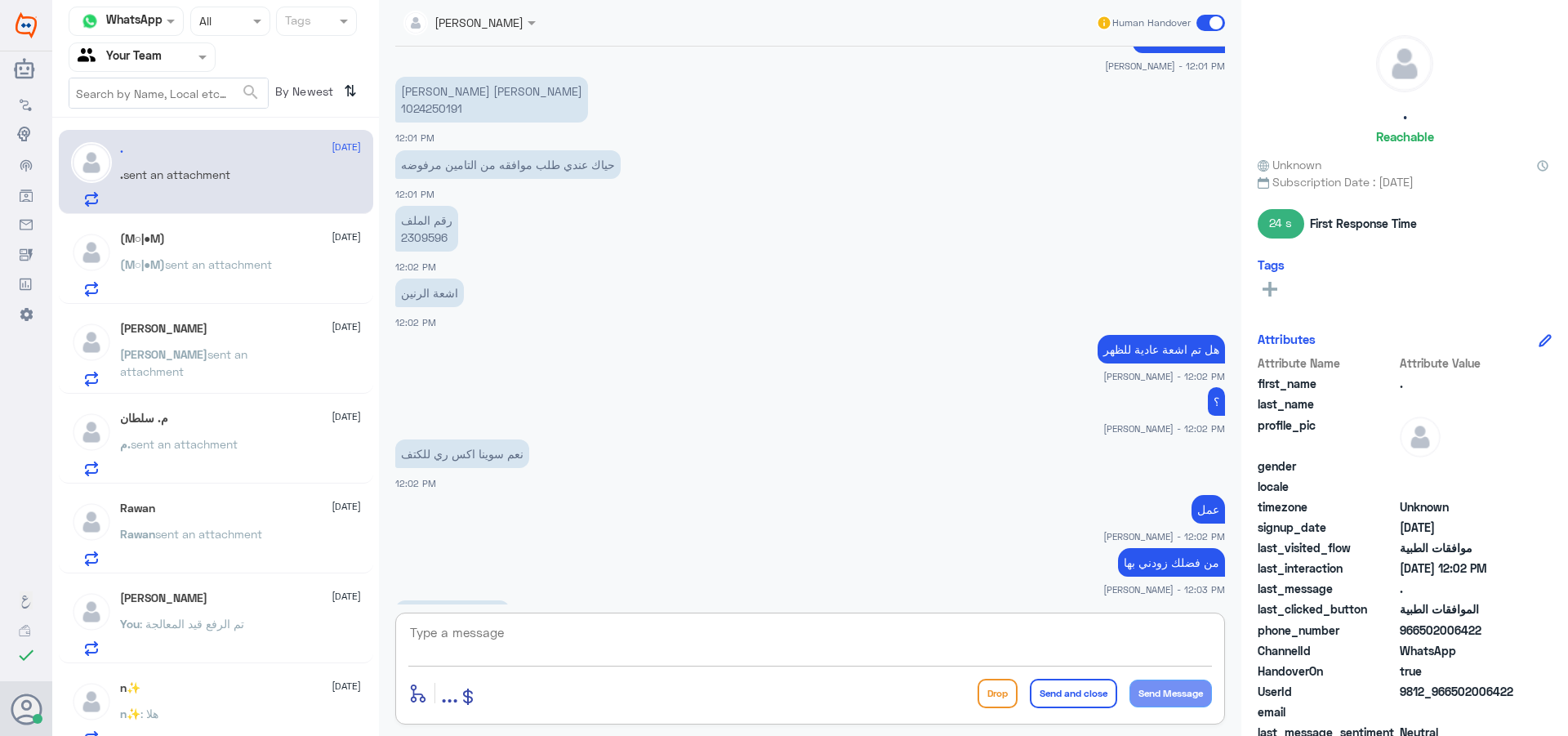
scroll to position [900, 0]
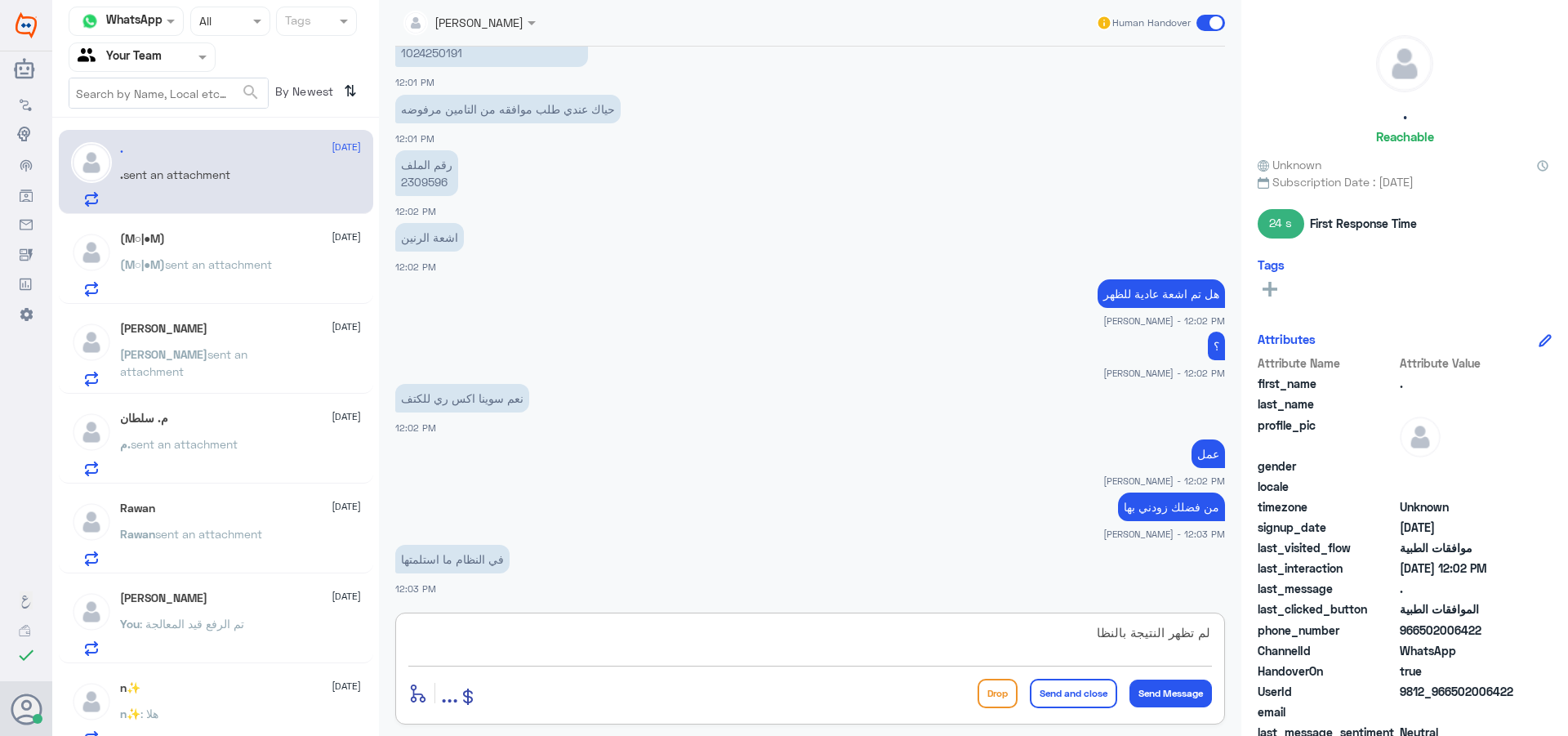
type textarea "لم تظهر النتيجة بالنظام"
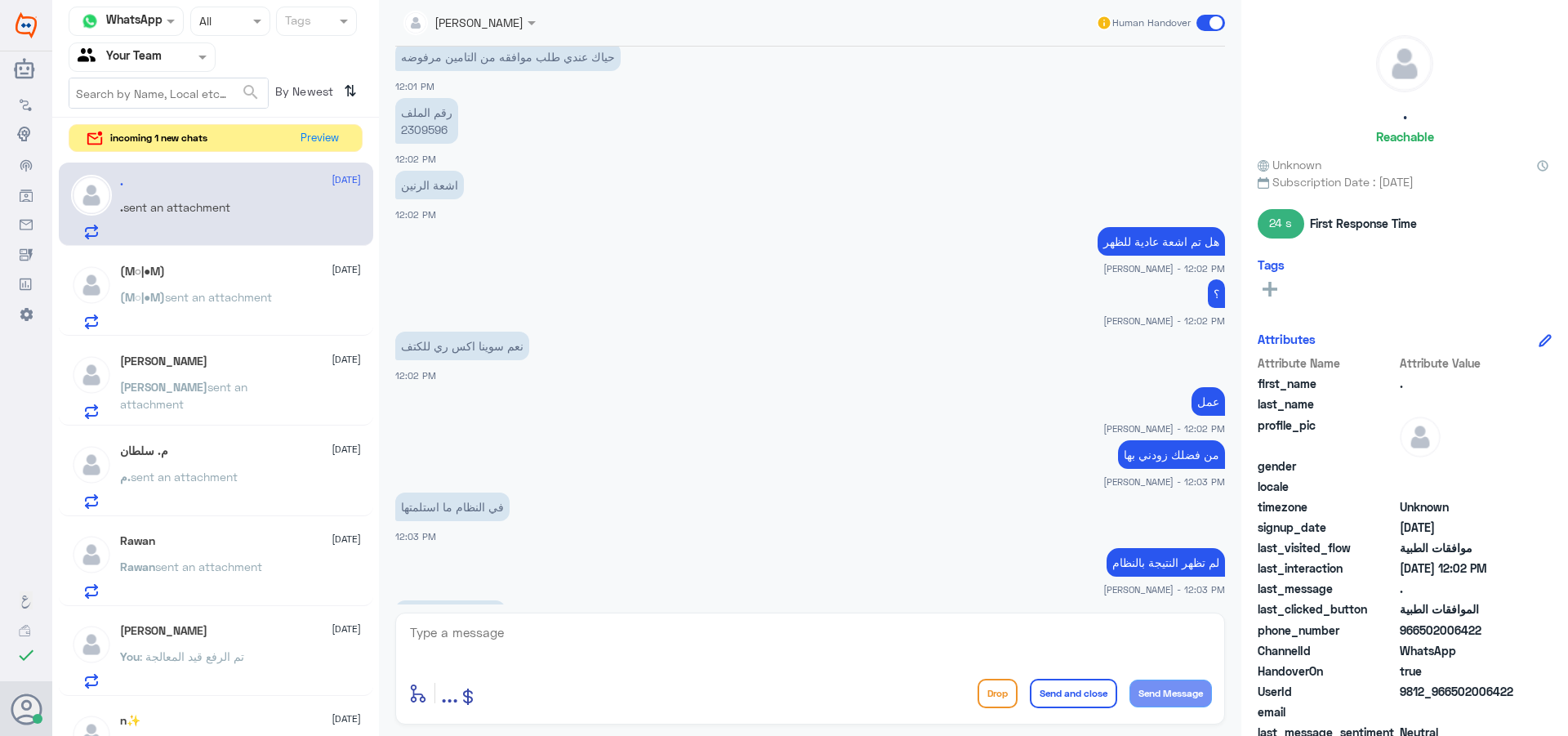
scroll to position [1460, 0]
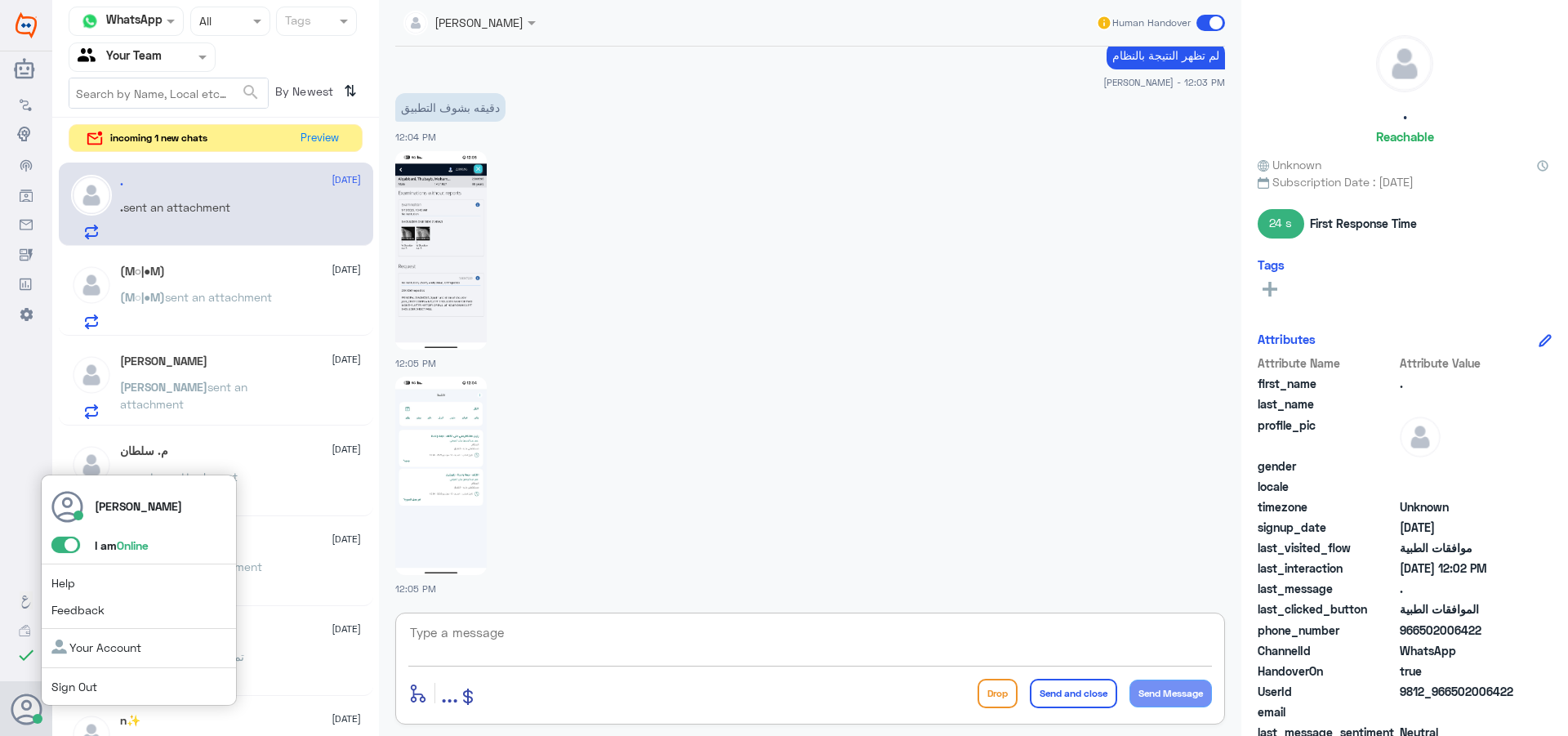
click at [55, 537] on span at bounding box center [73, 545] width 43 height 17
click at [64, 547] on span at bounding box center [65, 545] width 29 height 17
click at [0, 0] on input "checkbox" at bounding box center [0, 0] width 0 height 0
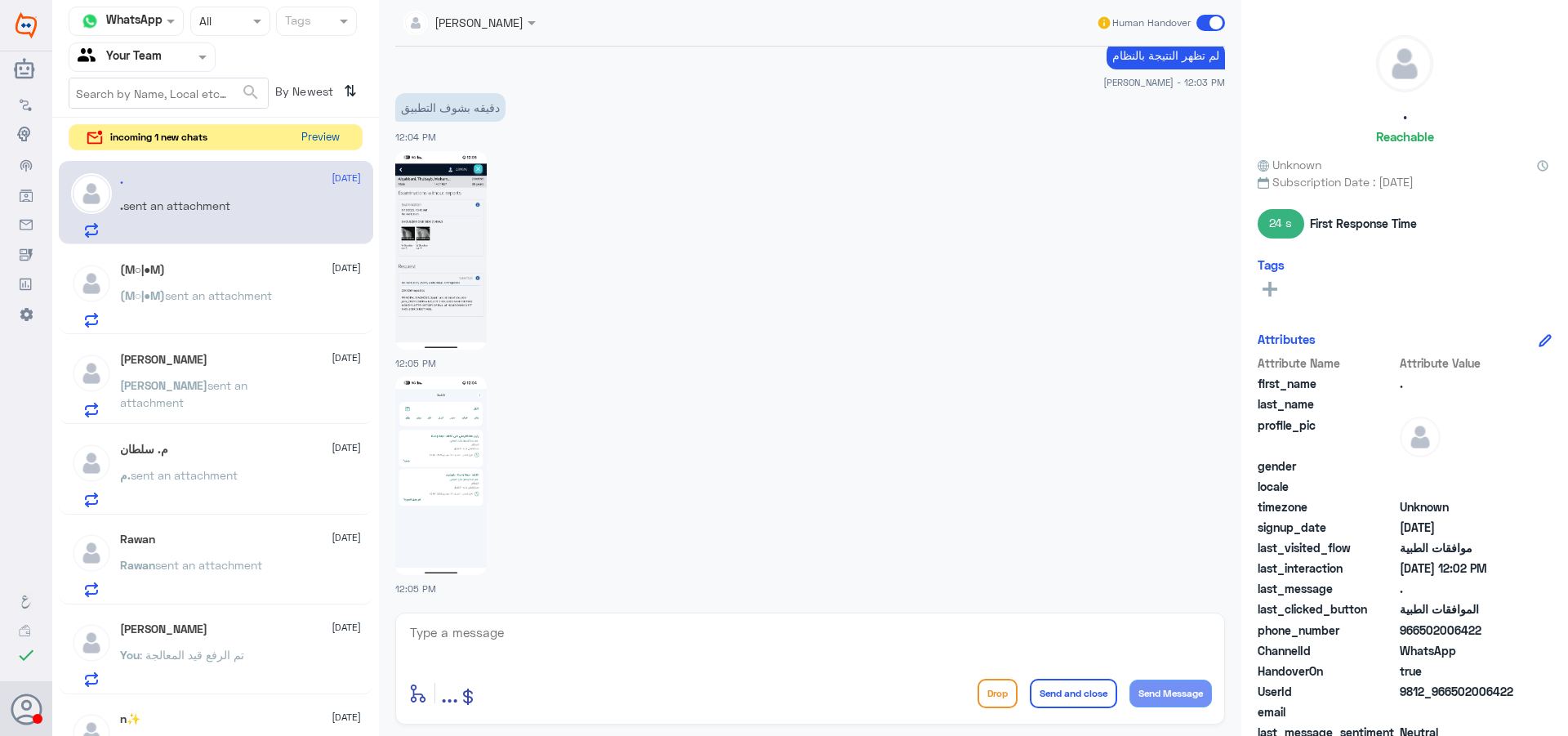
click at [313, 135] on button "Preview" at bounding box center [320, 137] width 50 height 26
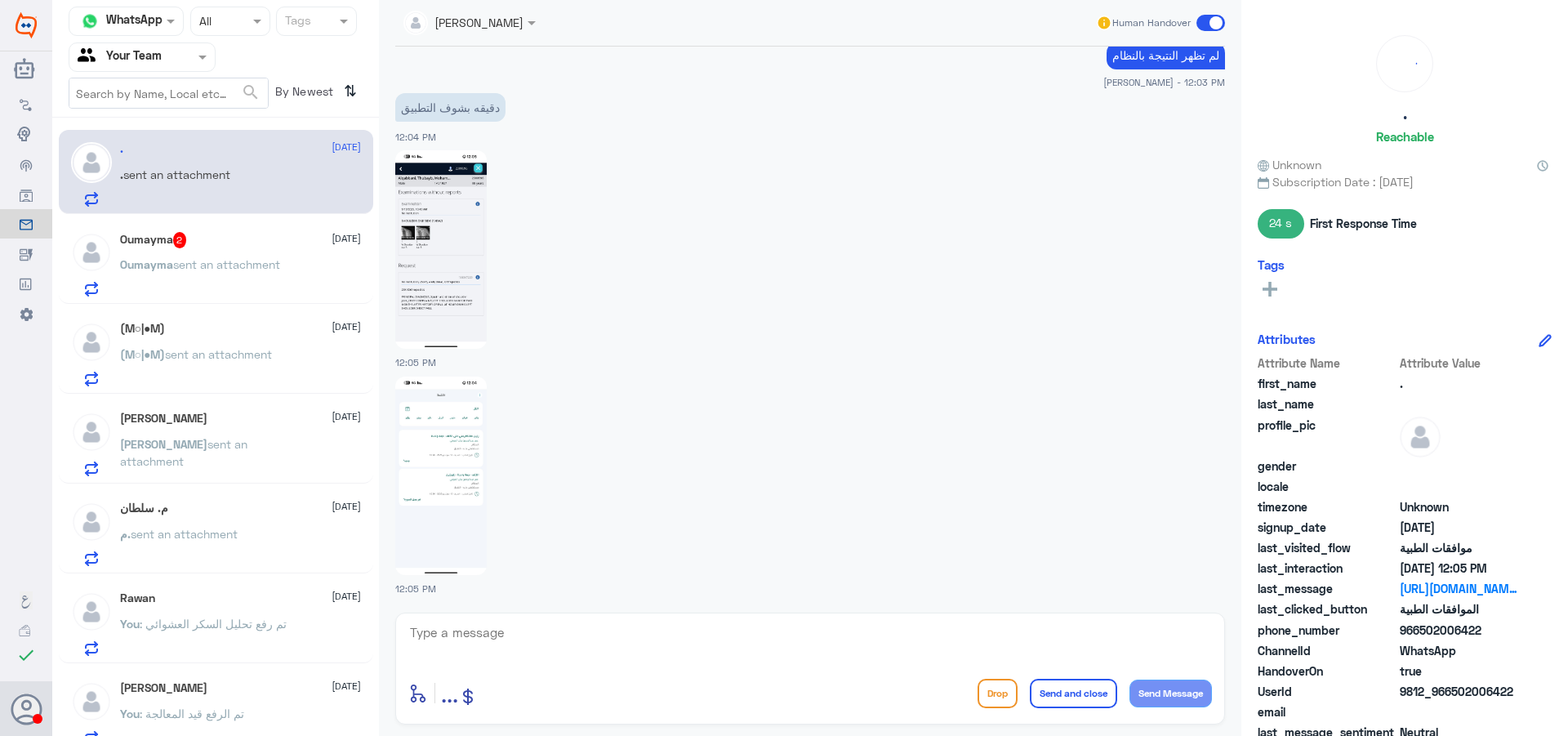
scroll to position [1190, 0]
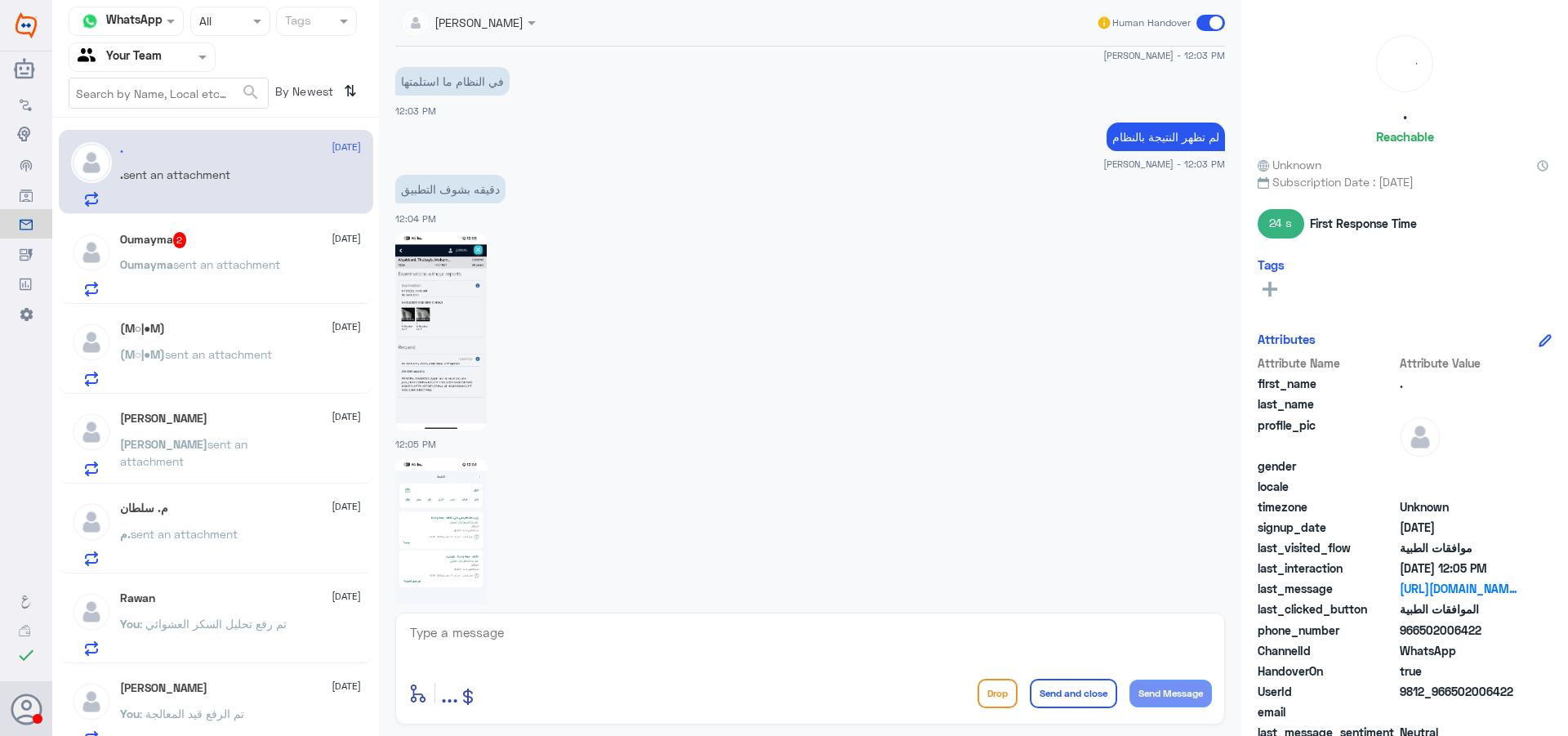
click at [167, 274] on p "Oumayma sent an attachment" at bounding box center [200, 275] width 160 height 41
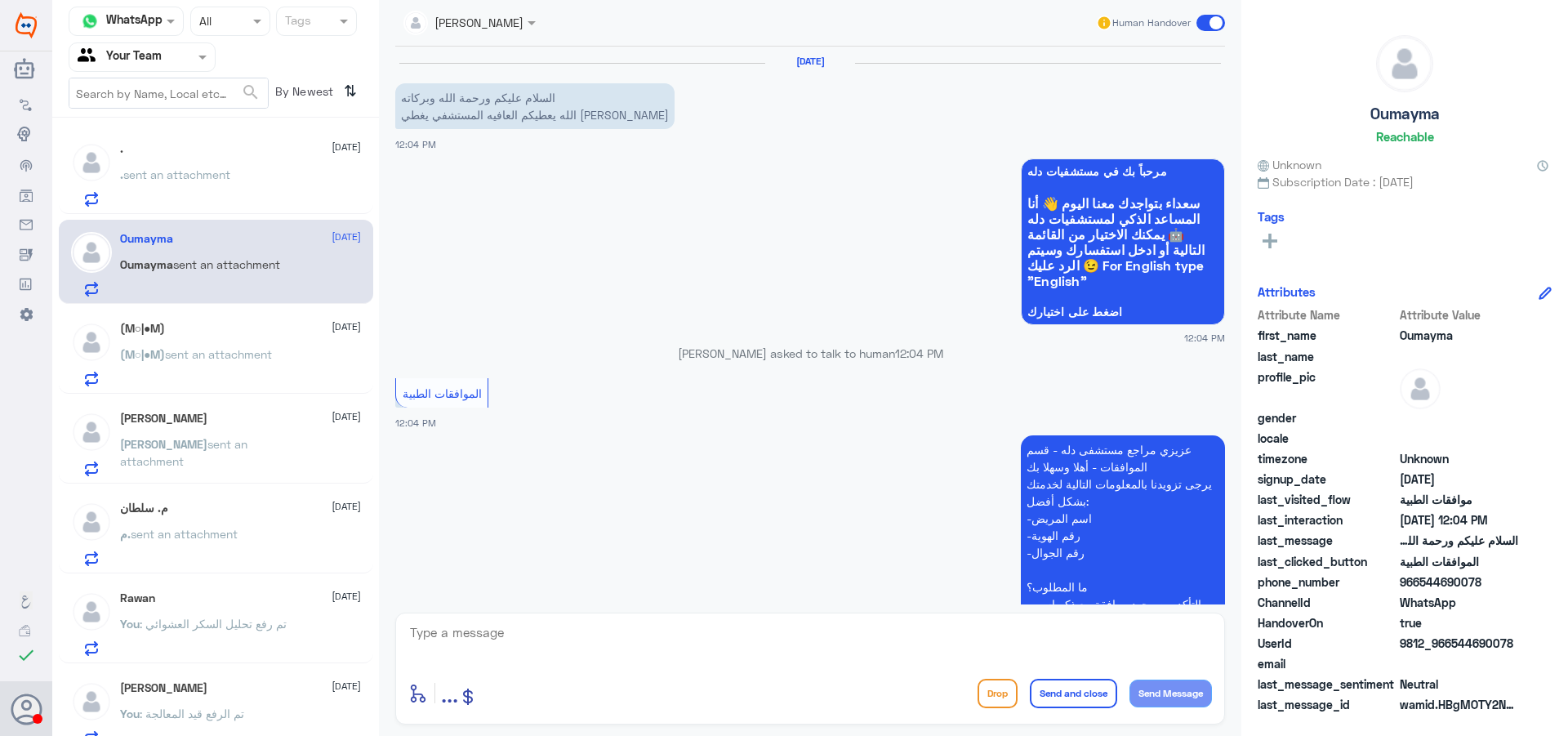
click at [489, 627] on textarea at bounding box center [810, 642] width 804 height 40
click at [168, 171] on span "sent an attachment" at bounding box center [176, 174] width 107 height 14
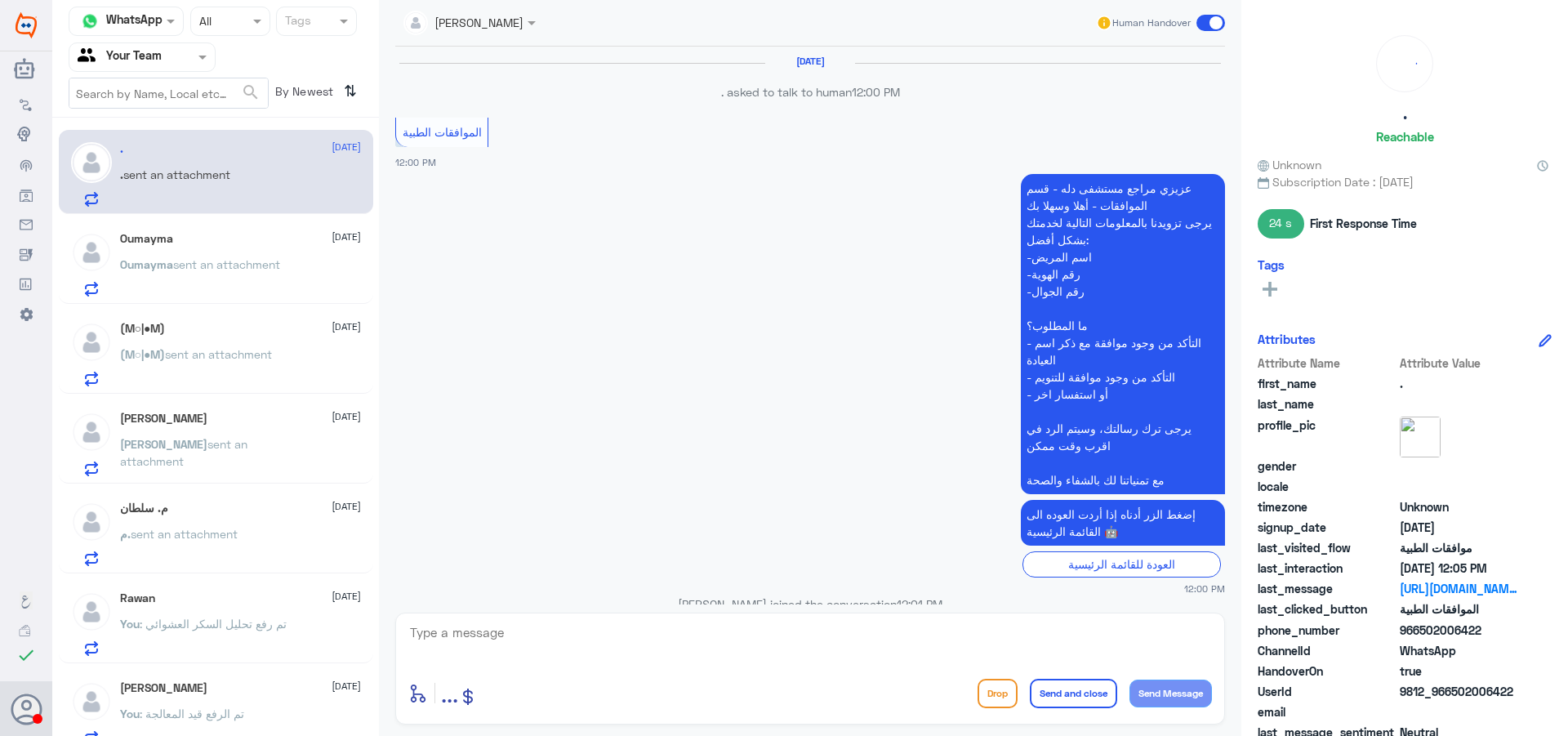
scroll to position [1272, 0]
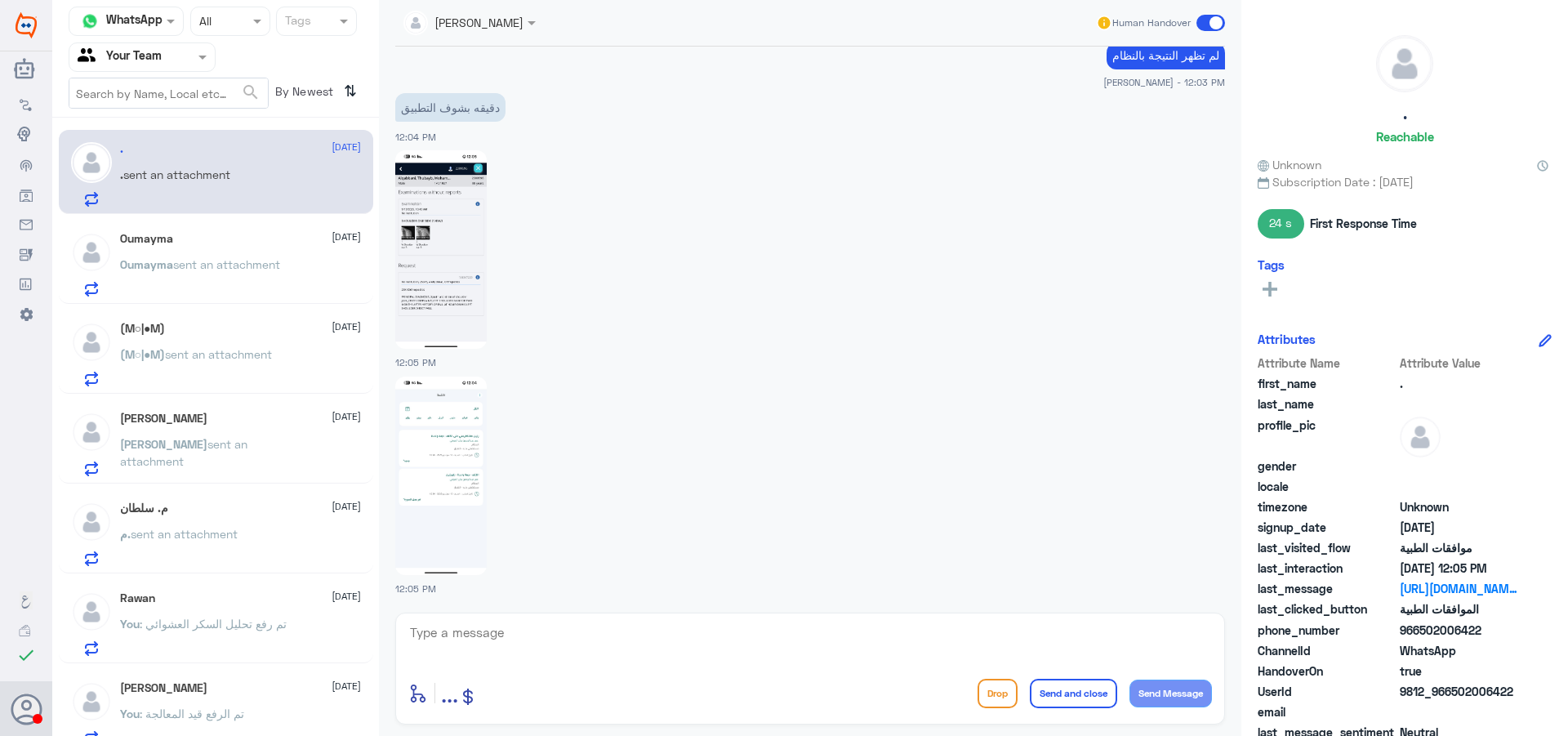
click at [444, 293] on img at bounding box center [441, 250] width 92 height 198
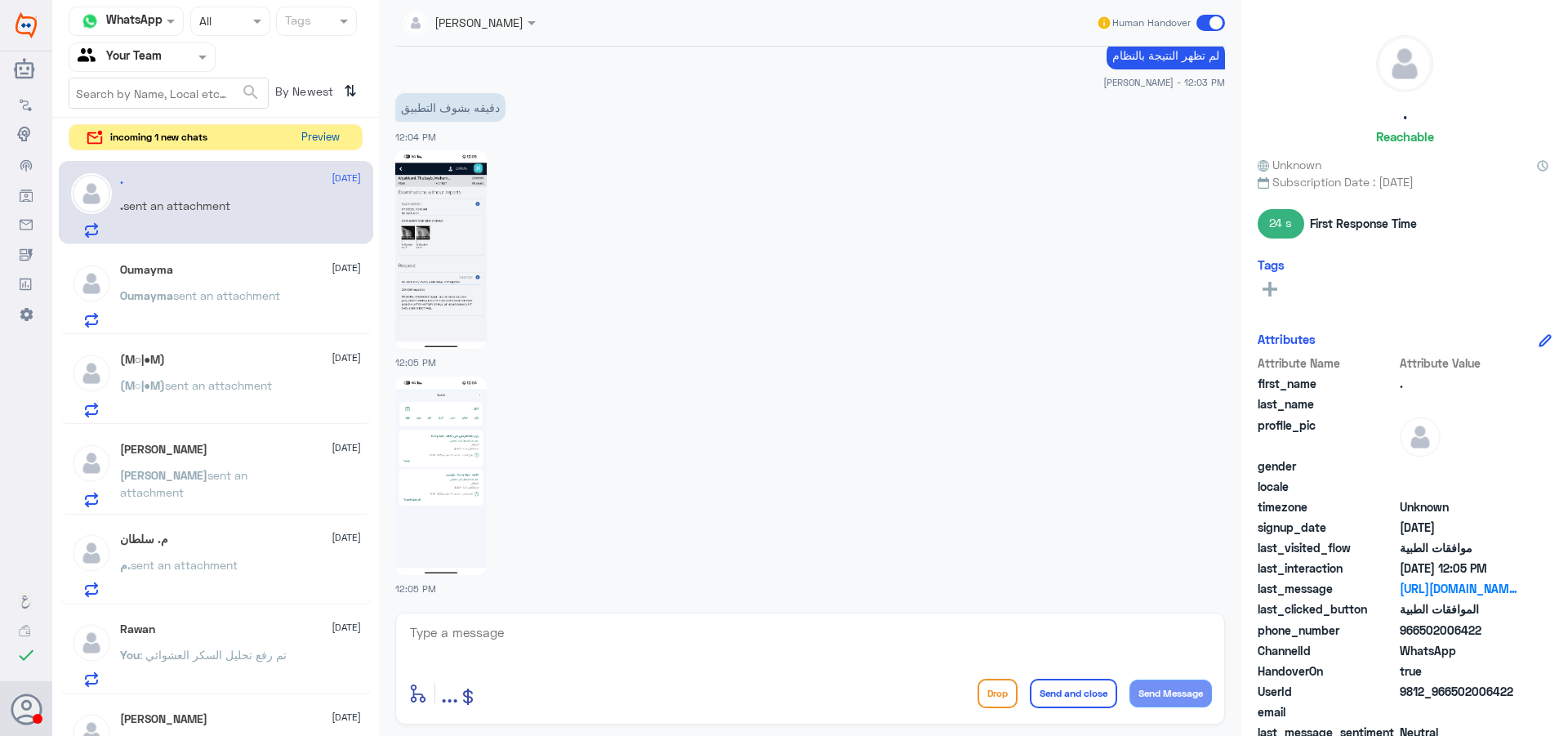
click at [345, 143] on button "Preview" at bounding box center [320, 137] width 50 height 26
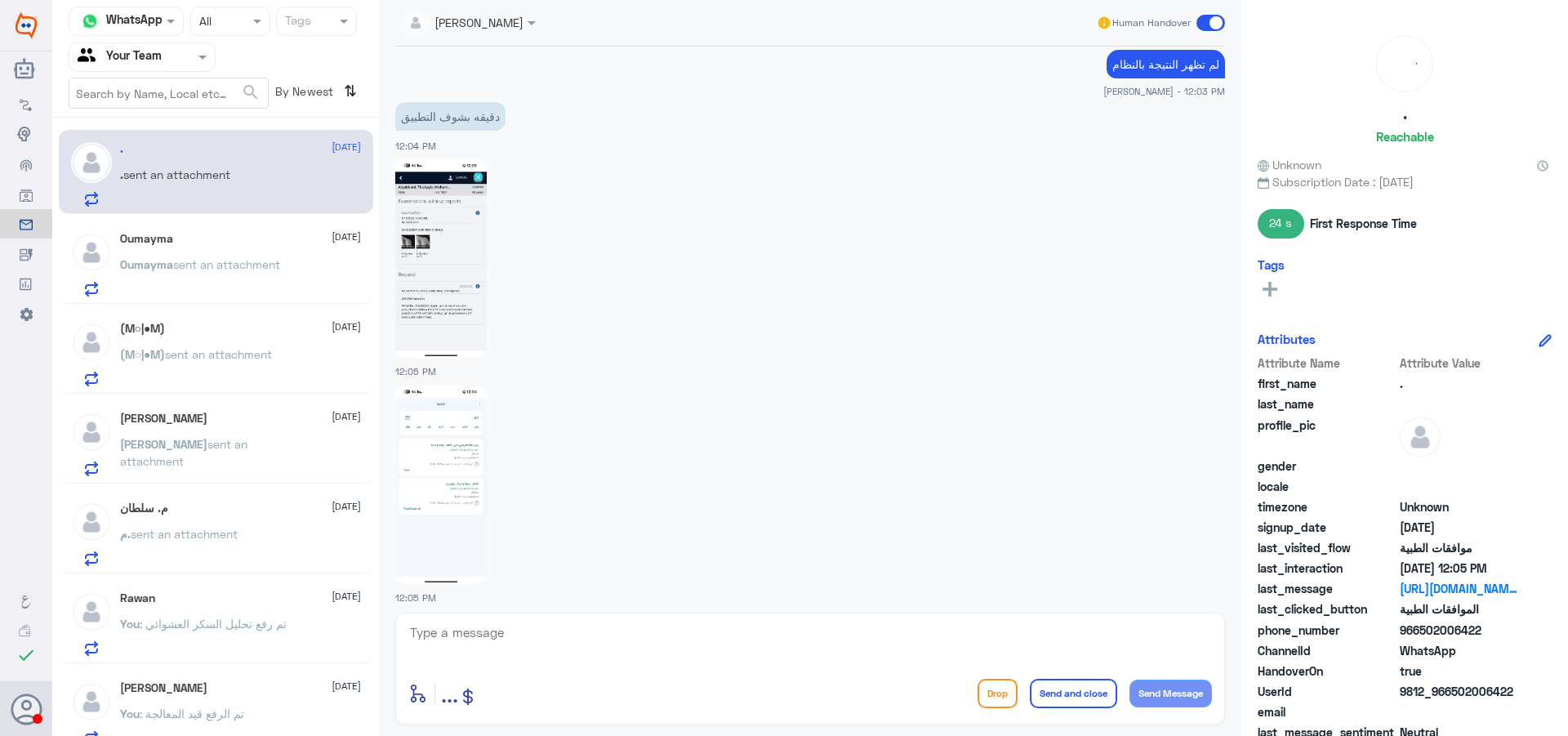
scroll to position [1272, 0]
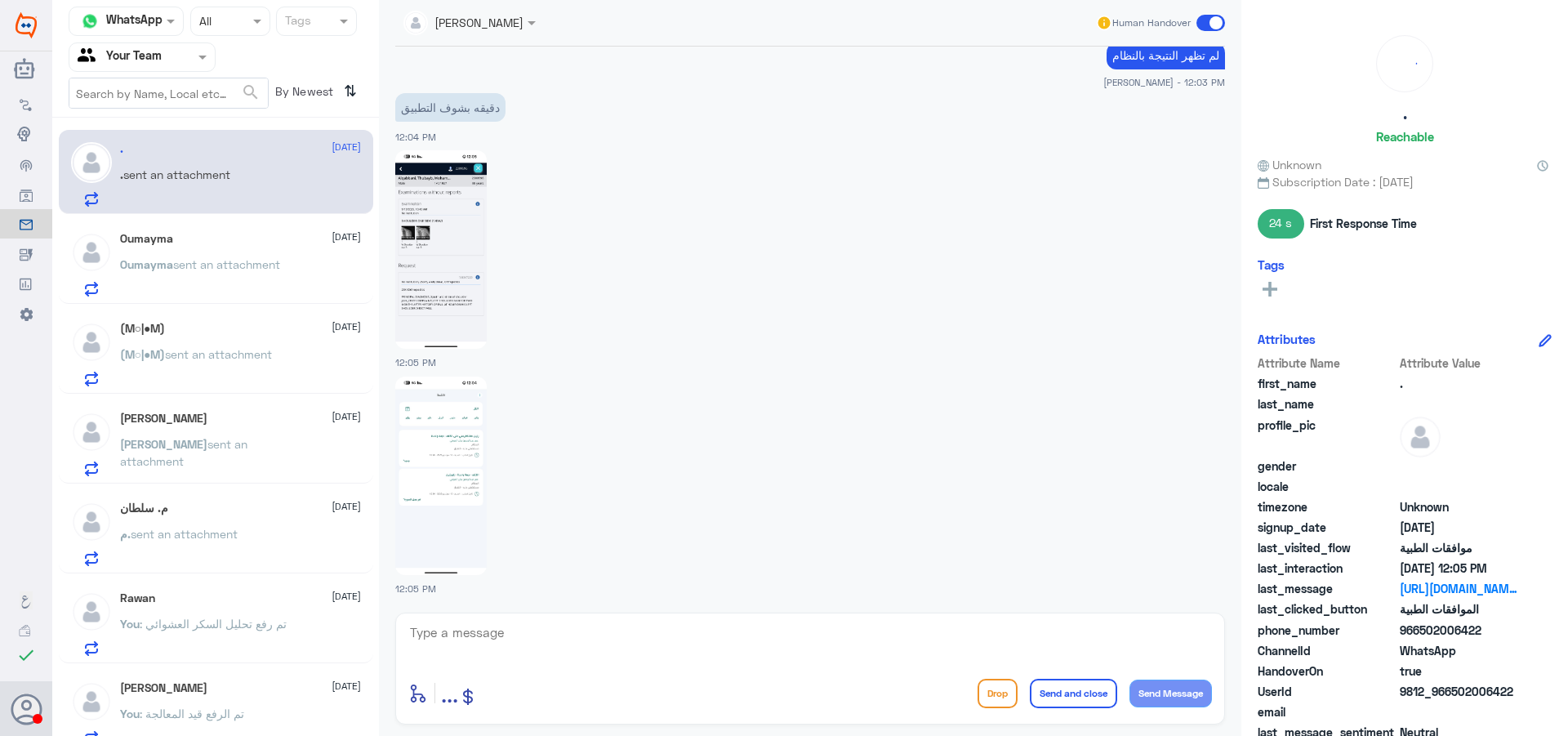
click at [552, 656] on textarea at bounding box center [810, 642] width 804 height 40
click at [1212, 19] on span at bounding box center [1211, 23] width 29 height 17
click at [0, 0] on input "checkbox" at bounding box center [0, 0] width 0 height 0
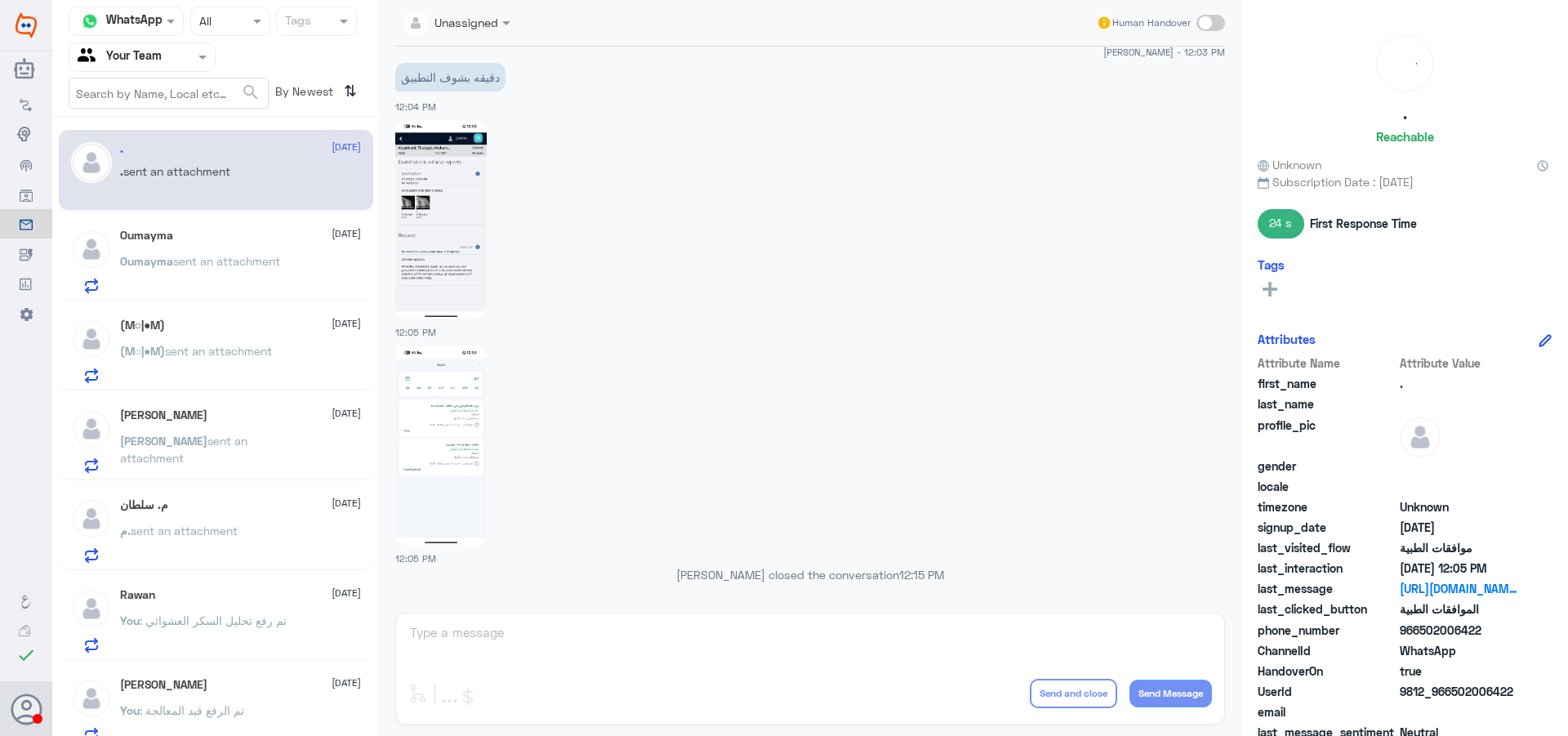
click at [258, 286] on p "Oumayma sent an attachment" at bounding box center [200, 272] width 160 height 41
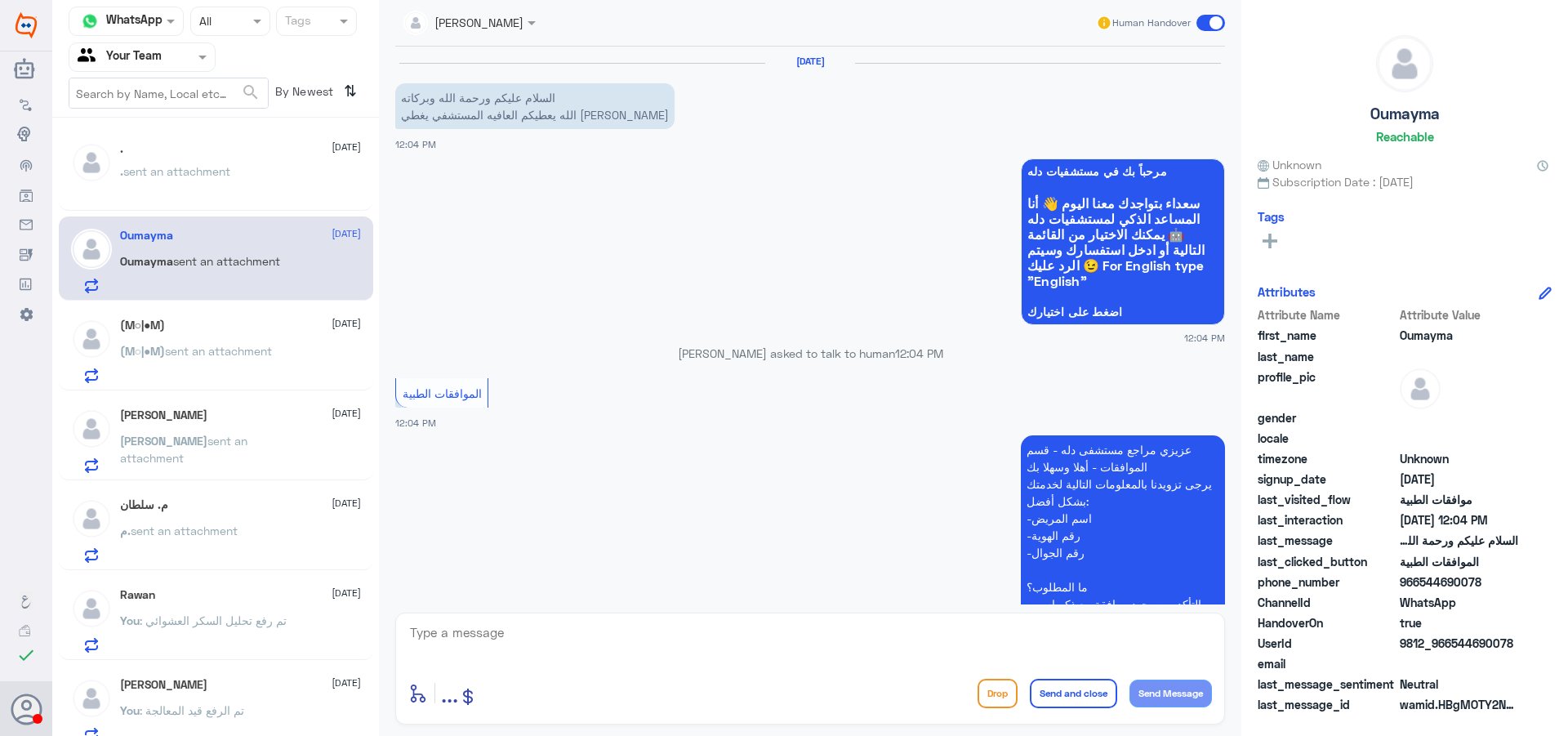
click at [541, 651] on textarea at bounding box center [810, 642] width 804 height 40
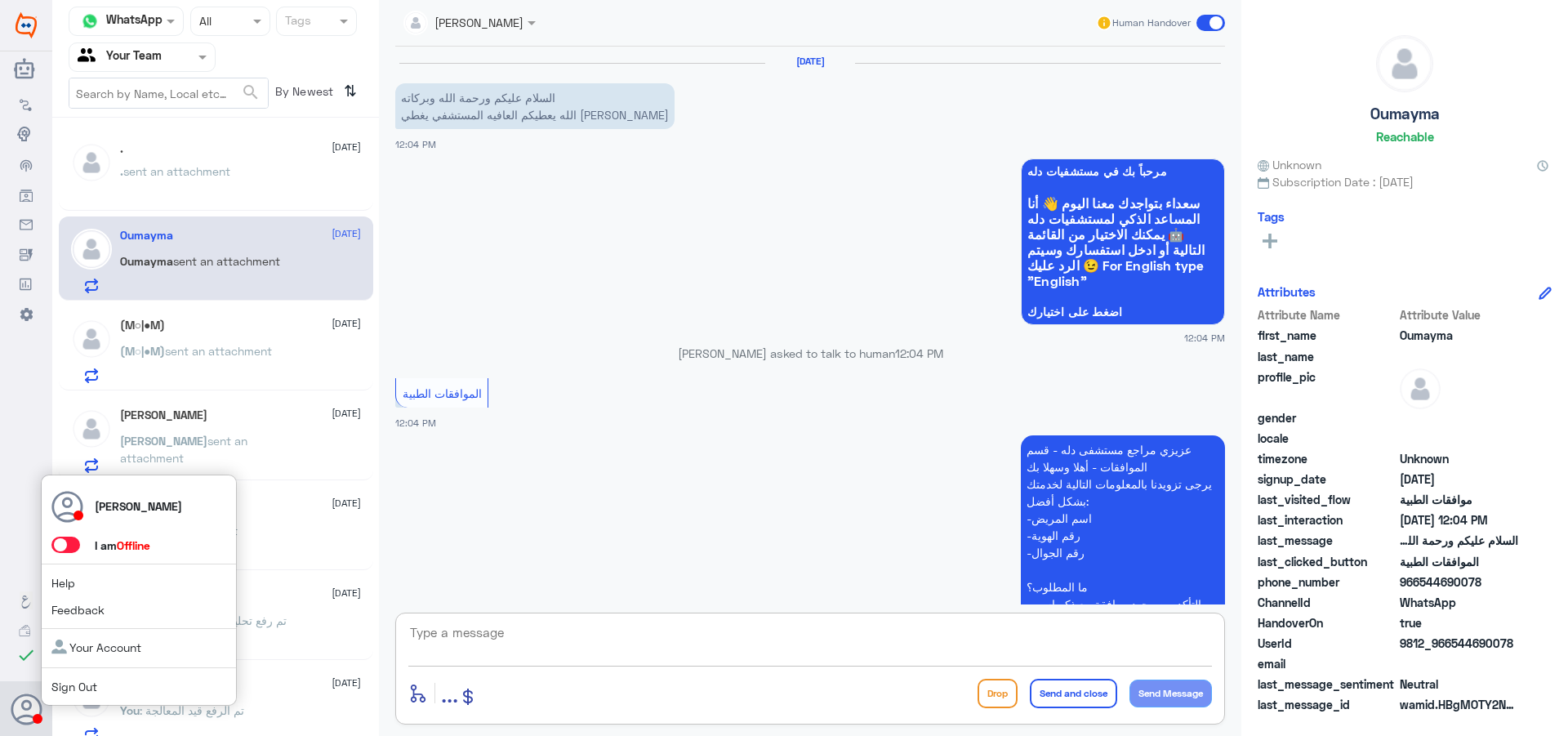
click at [72, 547] on span at bounding box center [65, 545] width 29 height 17
click at [0, 0] on input "checkbox" at bounding box center [0, 0] width 0 height 0
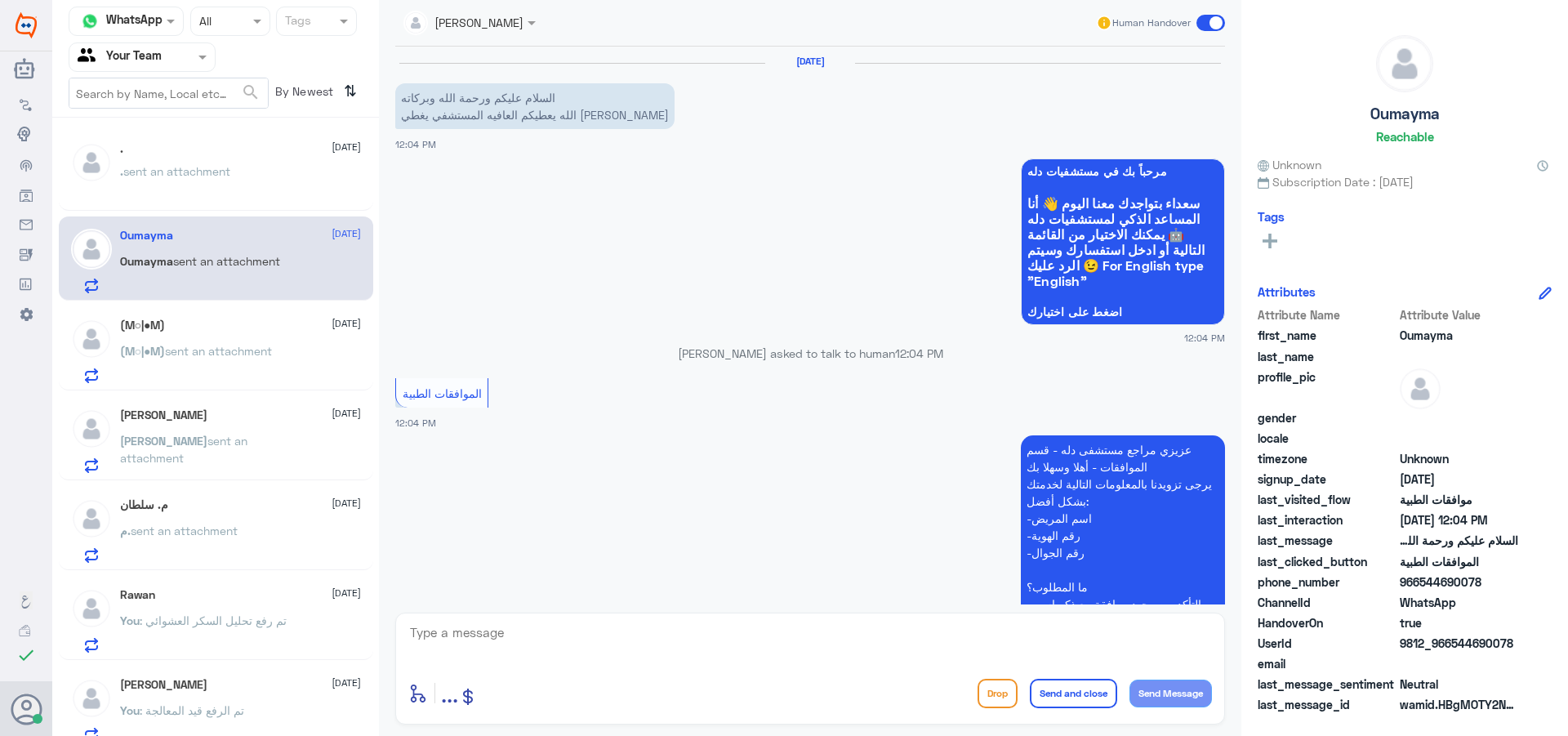
click at [231, 213] on div ". [DATE] . sent an attachment Oumayma [DATE] Oumayma sent an attachment (M○|●M)…" at bounding box center [215, 433] width 327 height 618
click at [239, 179] on div ". sent an attachment" at bounding box center [240, 184] width 241 height 36
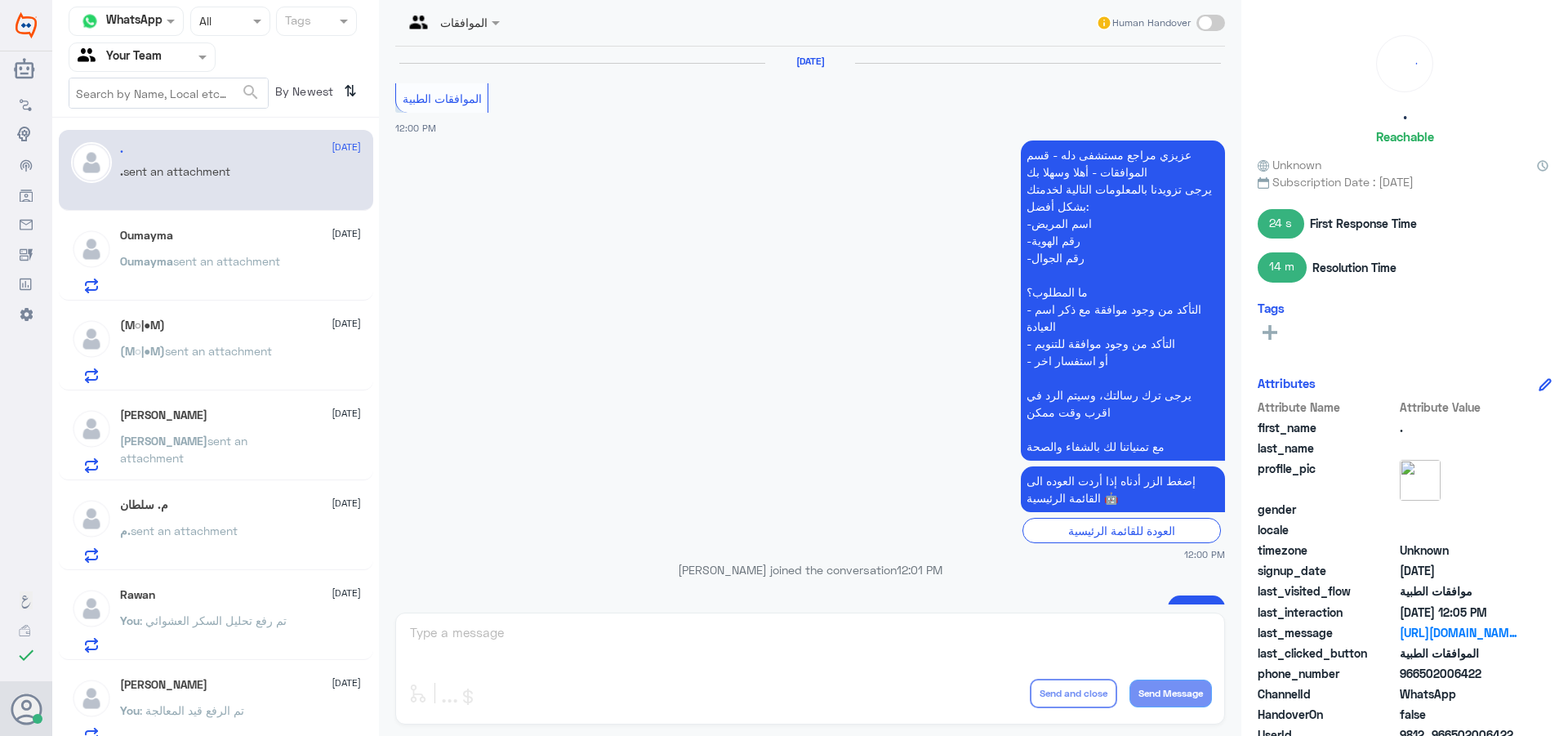
scroll to position [1268, 0]
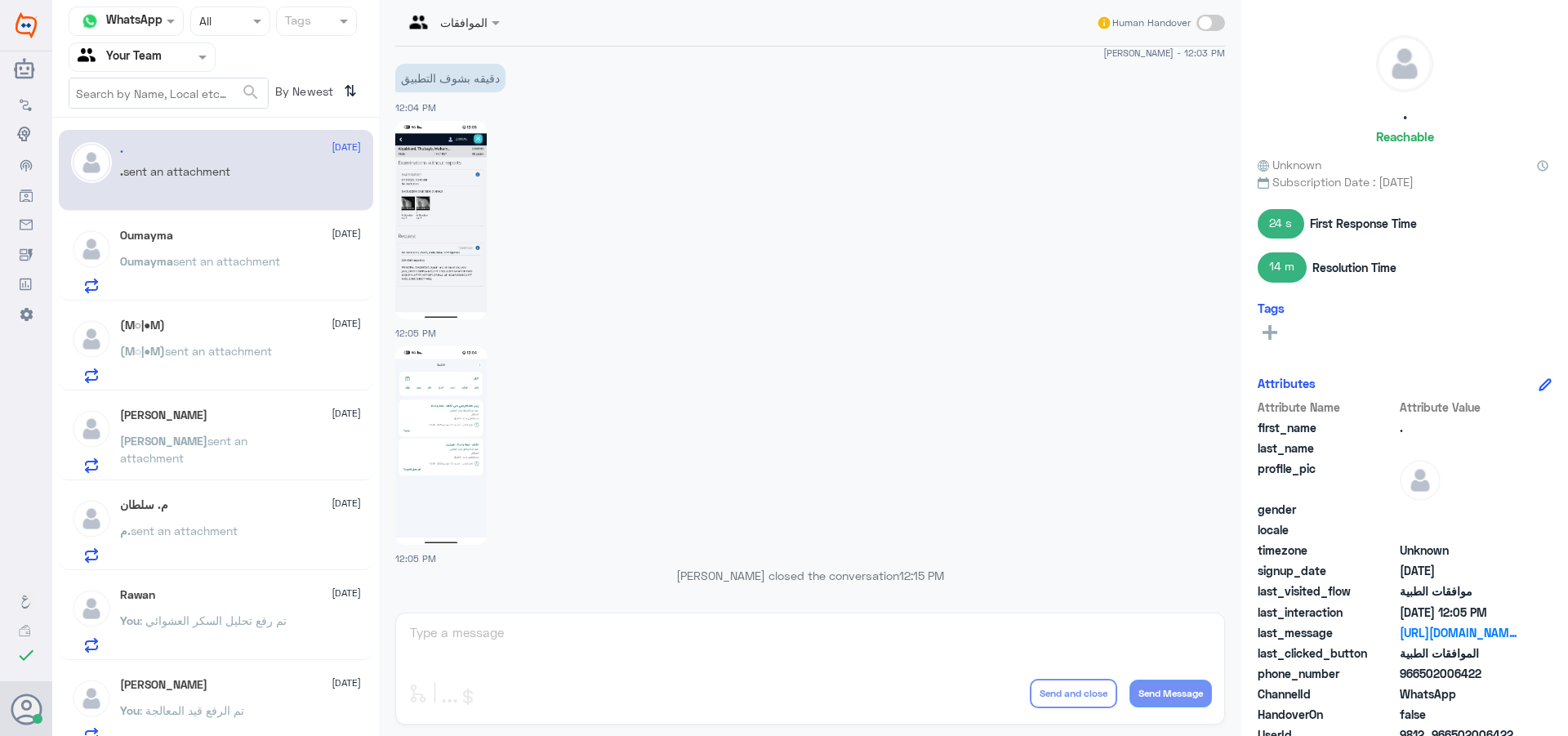
drag, startPoint x: 303, startPoint y: 570, endPoint x: 294, endPoint y: 567, distance: 9.5
click at [303, 571] on div ". [DATE] . sent an attachment Oumayma [DATE] Oumayma sent an attachment (M○|●M)…" at bounding box center [215, 433] width 327 height 618
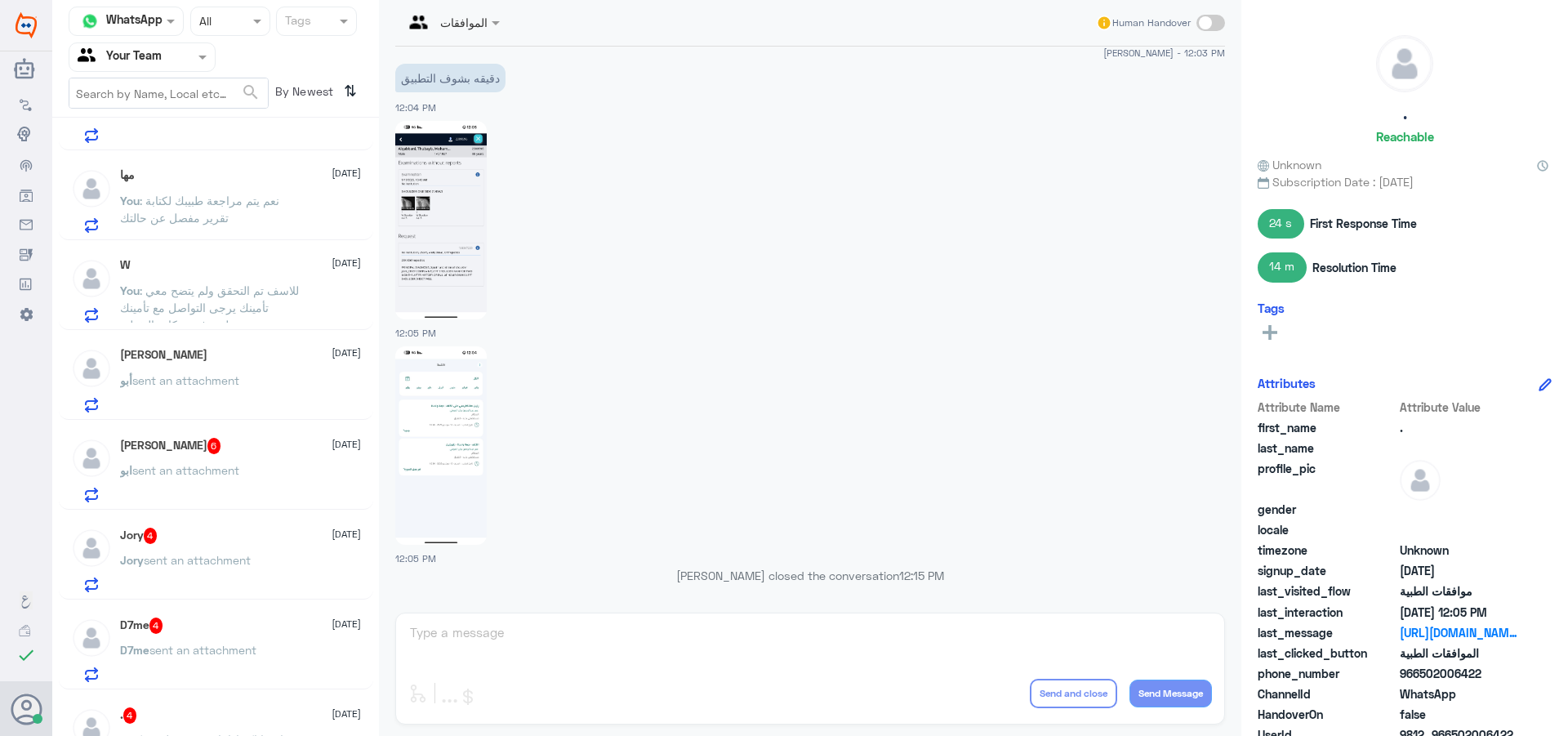
scroll to position [684, 0]
click at [303, 409] on div "أبو sent an attachment" at bounding box center [240, 399] width 241 height 36
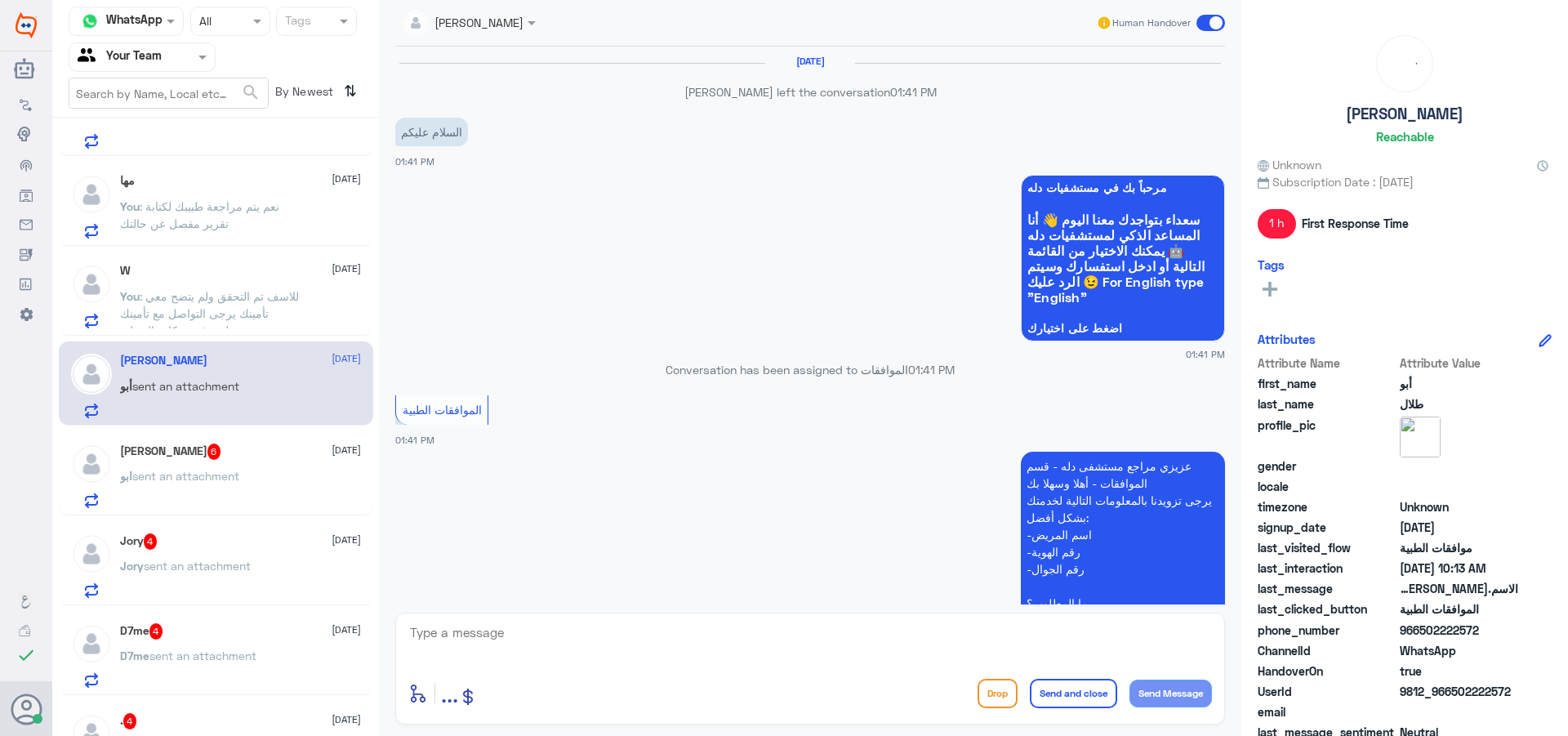
scroll to position [1623, 0]
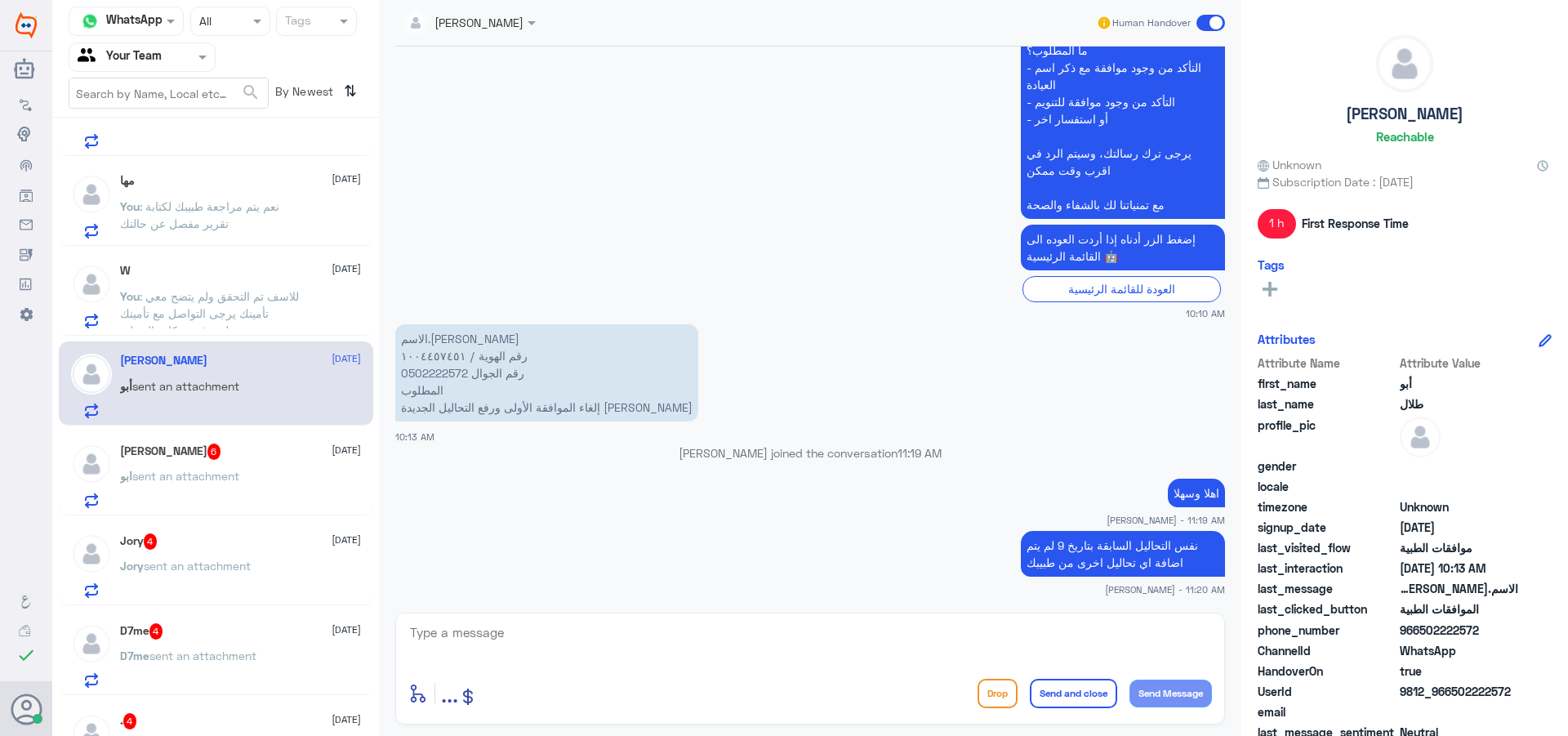
click at [294, 458] on div "[PERSON_NAME] 6 [DATE]" at bounding box center [240, 452] width 241 height 17
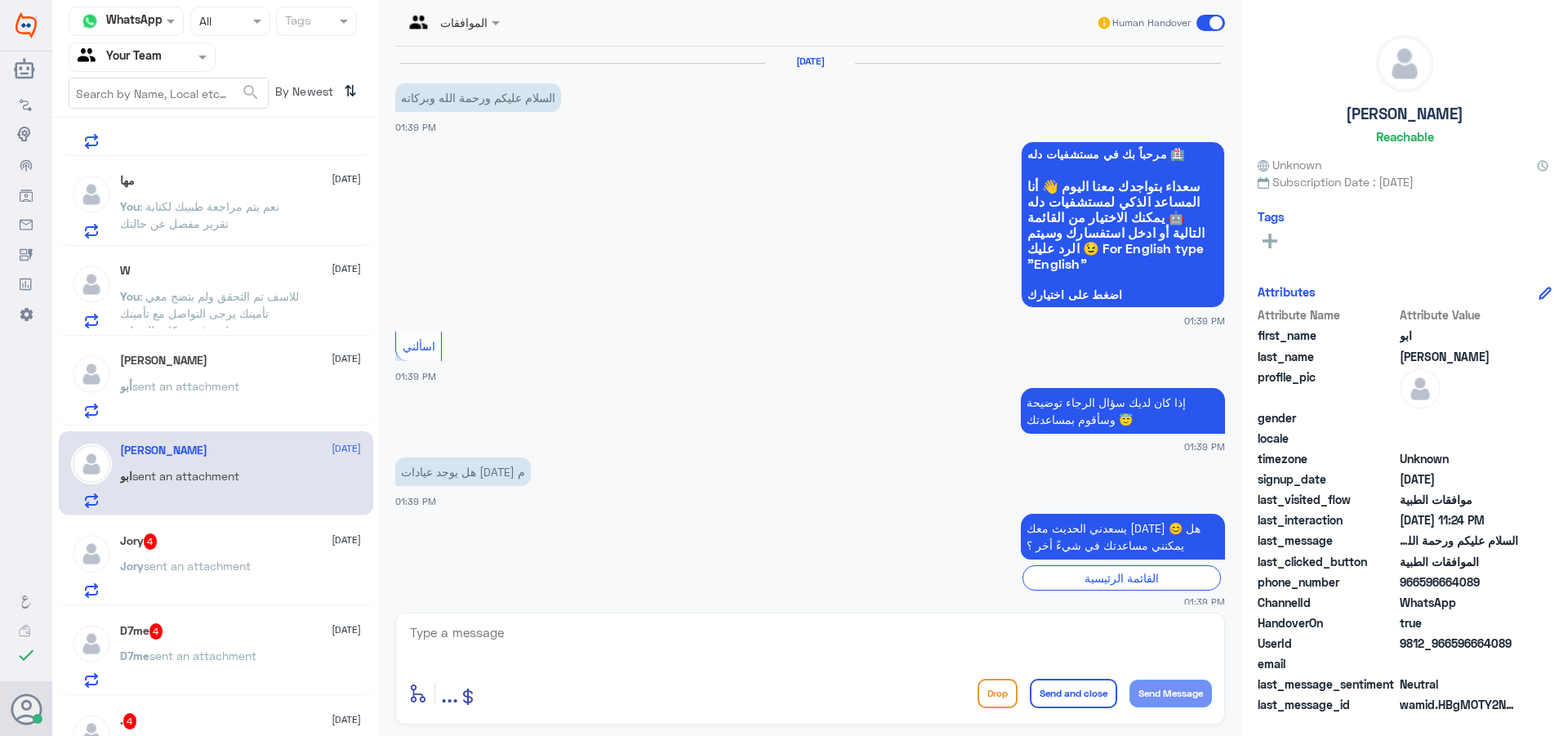
click at [1213, 22] on span at bounding box center [1211, 23] width 29 height 17
click at [0, 0] on input "checkbox" at bounding box center [0, 0] width 0 height 0
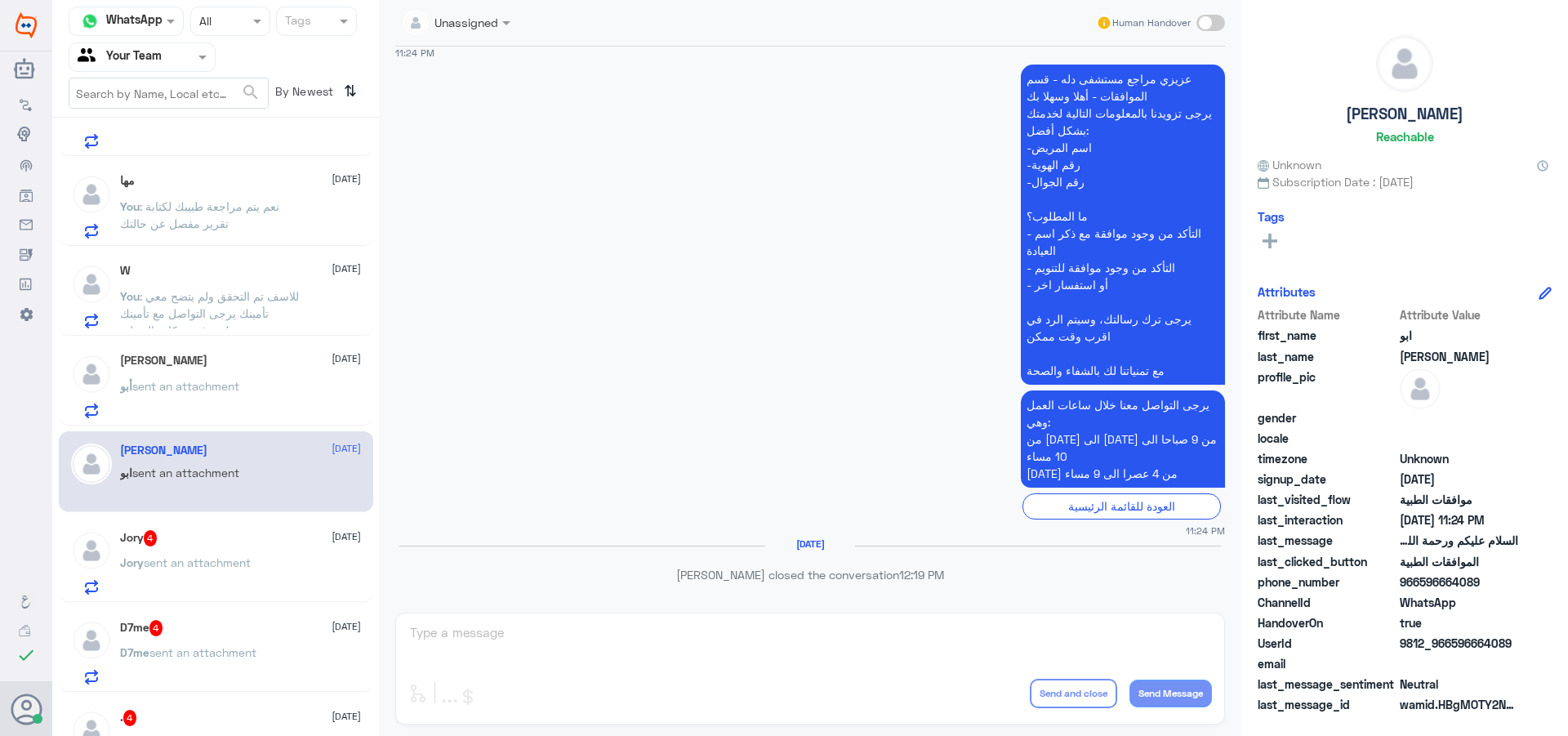
click at [208, 547] on div "Jory 4 [DATE]" at bounding box center [240, 538] width 241 height 17
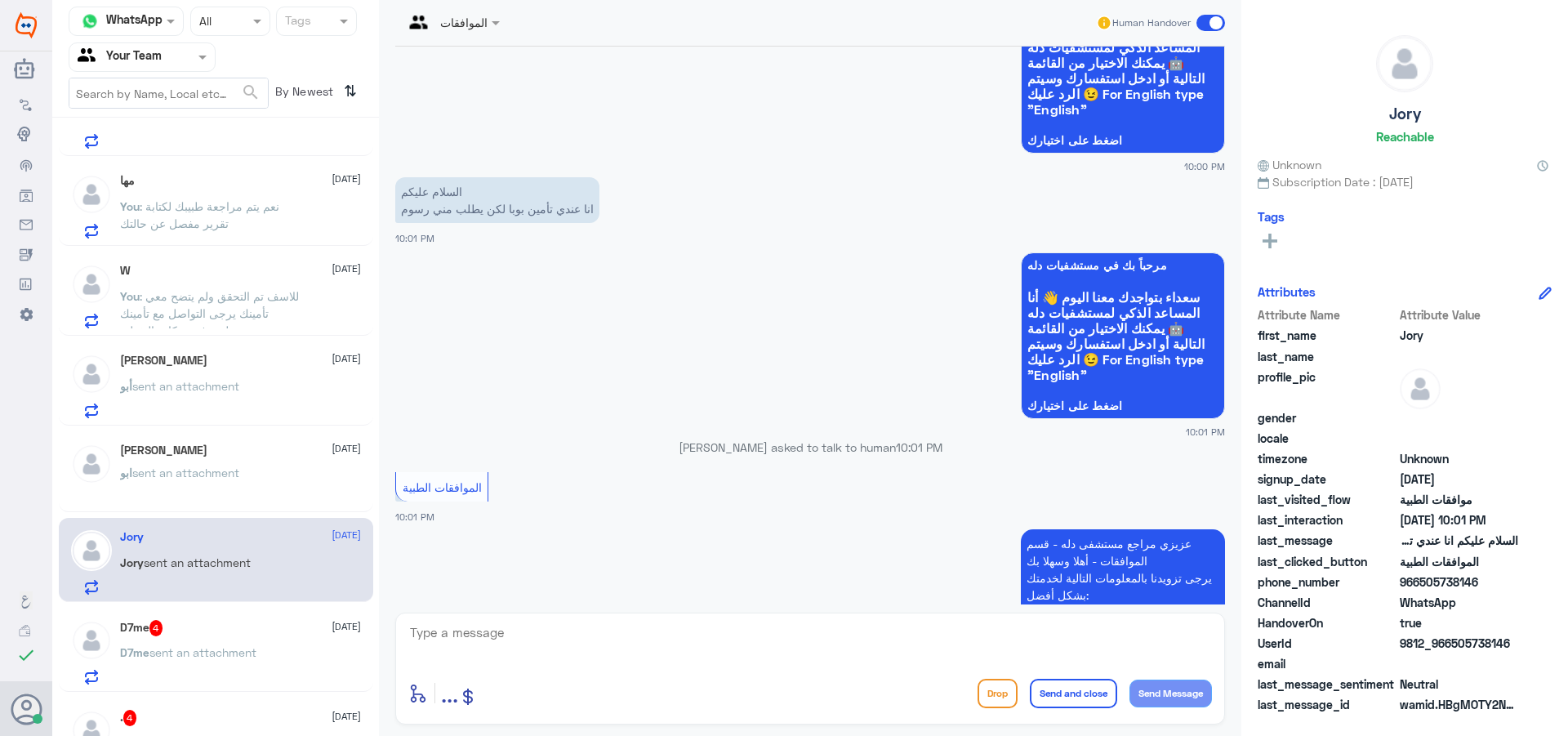
scroll to position [585, 0]
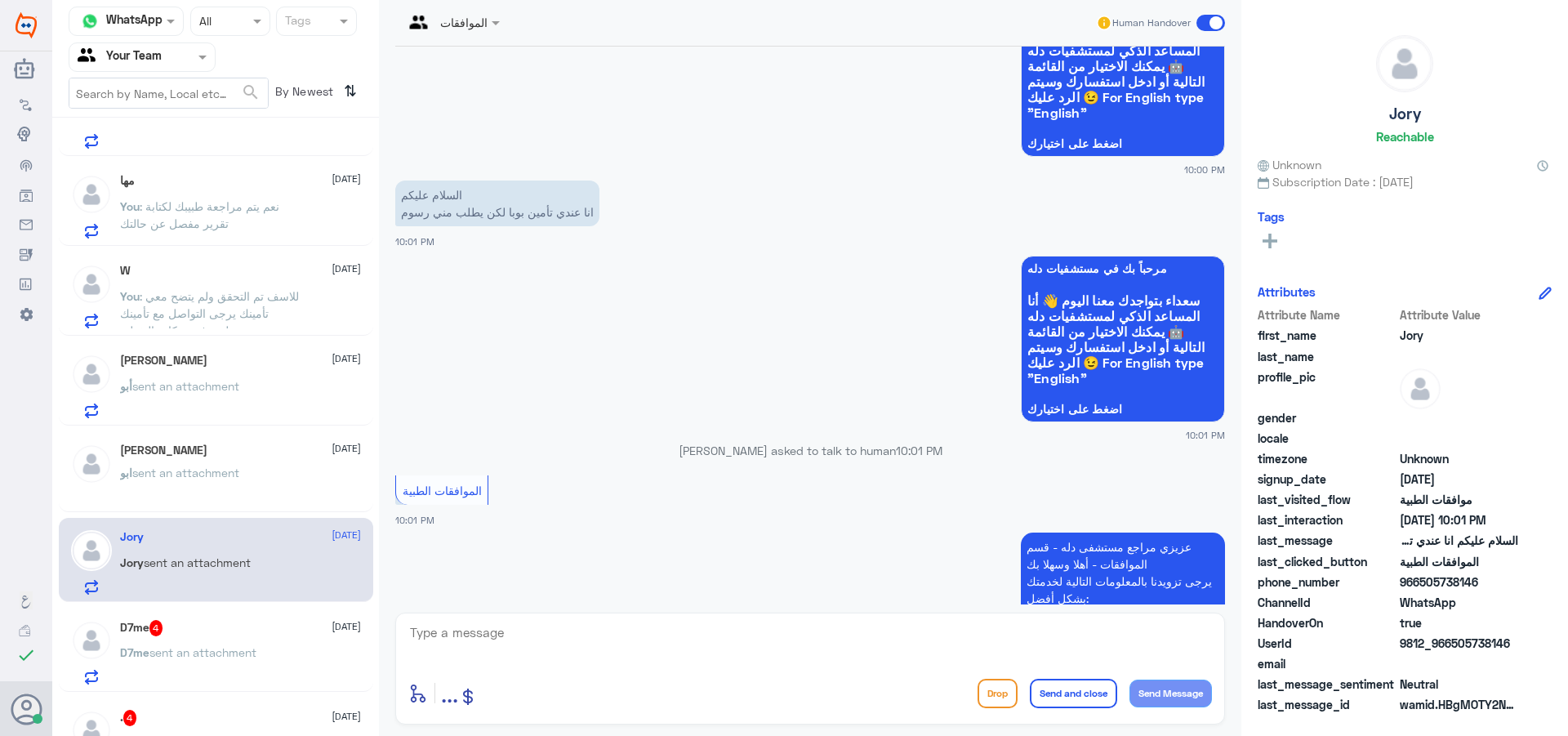
click at [244, 639] on div "D7me 4 [DATE] D7me sent an attachment" at bounding box center [240, 652] width 241 height 65
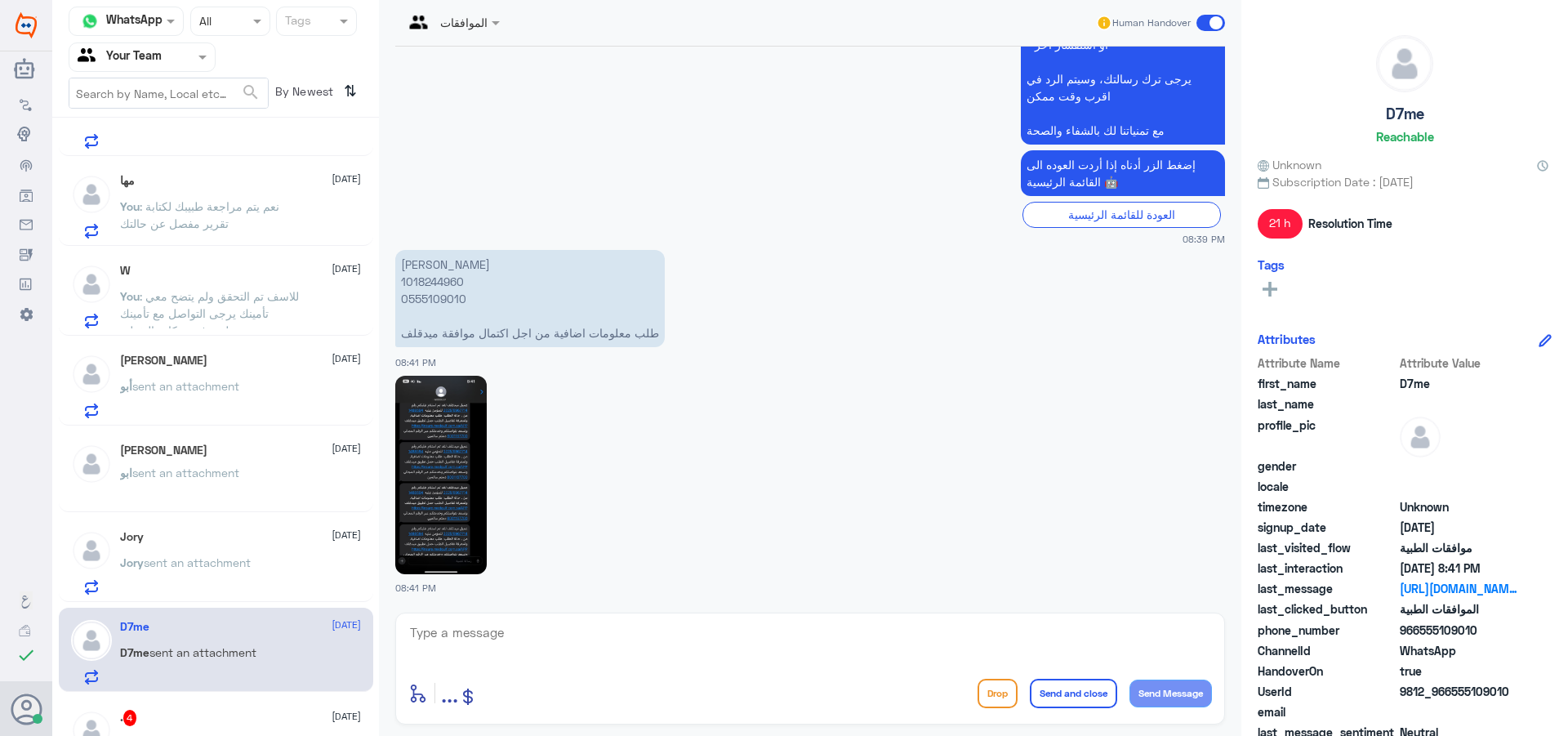
scroll to position [1776, 0]
click at [455, 446] on img at bounding box center [441, 476] width 92 height 198
click at [415, 292] on p "[PERSON_NAME] 1018244960 0555109010 طلب معلومات اضافية من اجل اكتمال موافقة ميد…" at bounding box center [530, 299] width 270 height 98
click at [425, 303] on p "[PERSON_NAME] 1018244960 0555109010 طلب معلومات اضافية من اجل اكتمال موافقة ميد…" at bounding box center [530, 299] width 270 height 98
click at [436, 283] on p "[PERSON_NAME] 1018244960 0555109010 طلب معلومات اضافية من اجل اكتمال موافقة ميد…" at bounding box center [530, 299] width 270 height 98
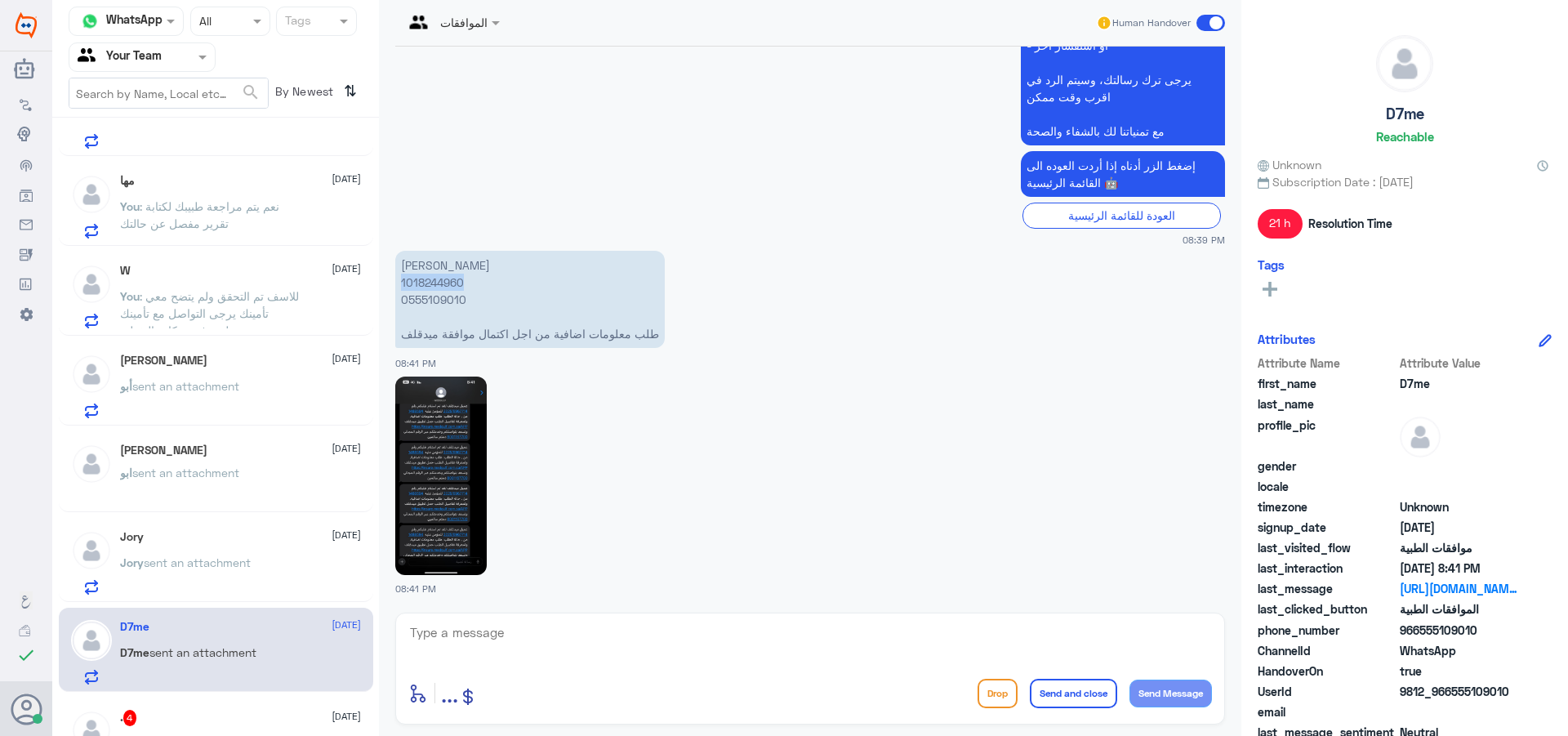
click at [436, 283] on p "[PERSON_NAME] 1018244960 0555109010 طلب معلومات اضافية من اجل اكتمال موافقة ميد…" at bounding box center [530, 299] width 270 height 98
click at [428, 523] on img at bounding box center [441, 476] width 92 height 198
click at [440, 640] on textarea at bounding box center [810, 642] width 804 height 40
type textarea "u"
type textarea "عزيزي الطلب في فرع نمار ام النخيل"
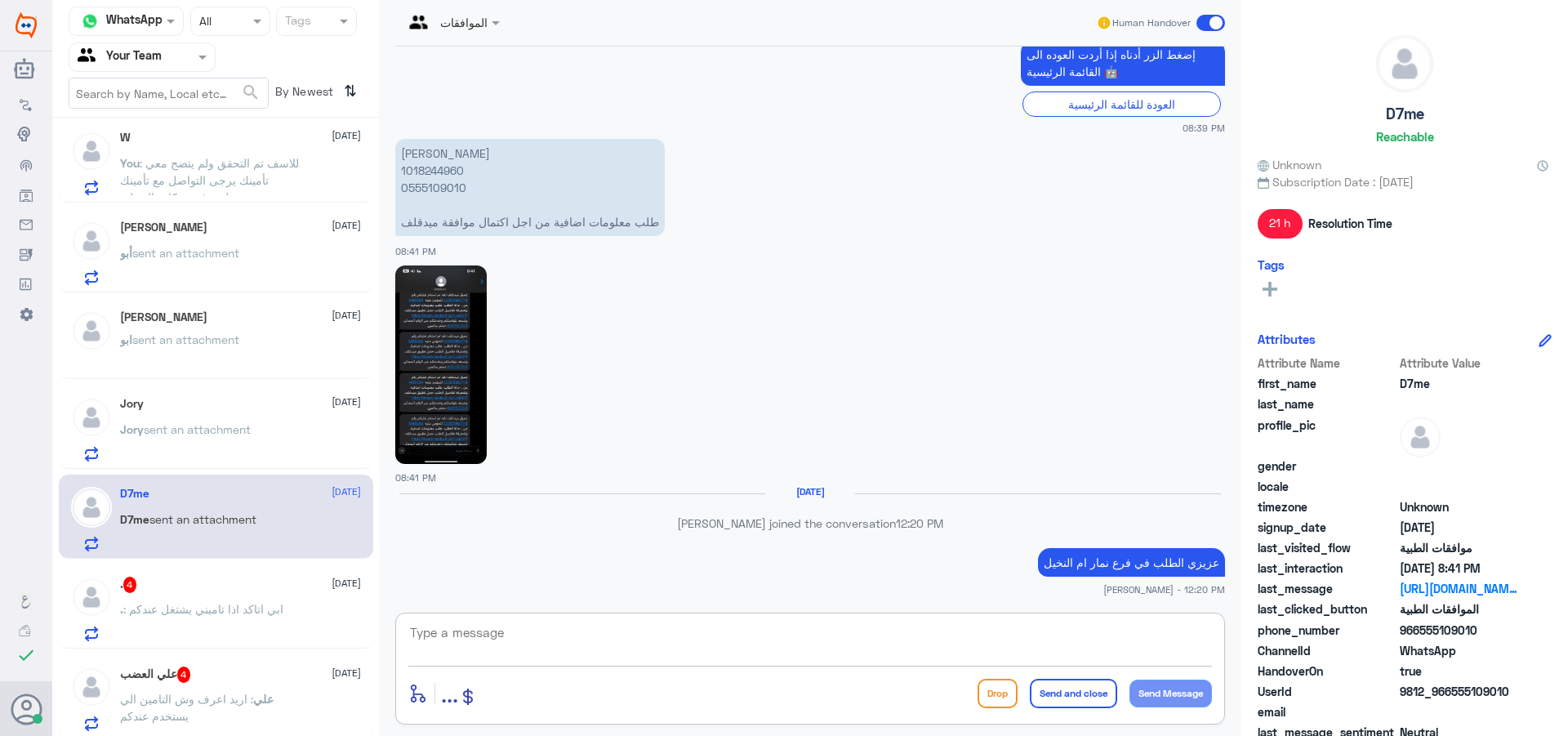
scroll to position [1854, 0]
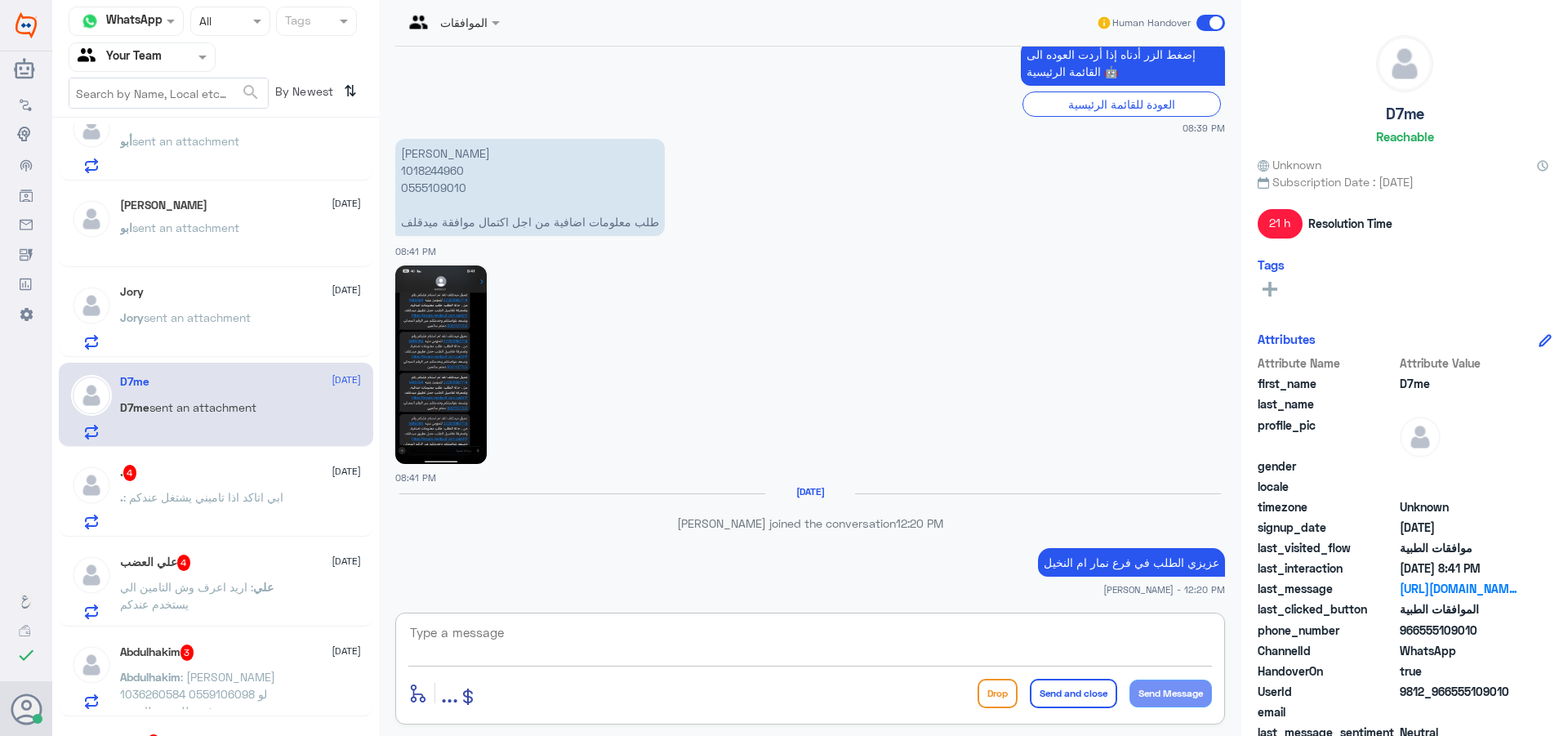
click at [185, 485] on div ". 4 [DATE] . : ابي اتاكد اذا تاميني يشتغل عندكم" at bounding box center [240, 497] width 241 height 65
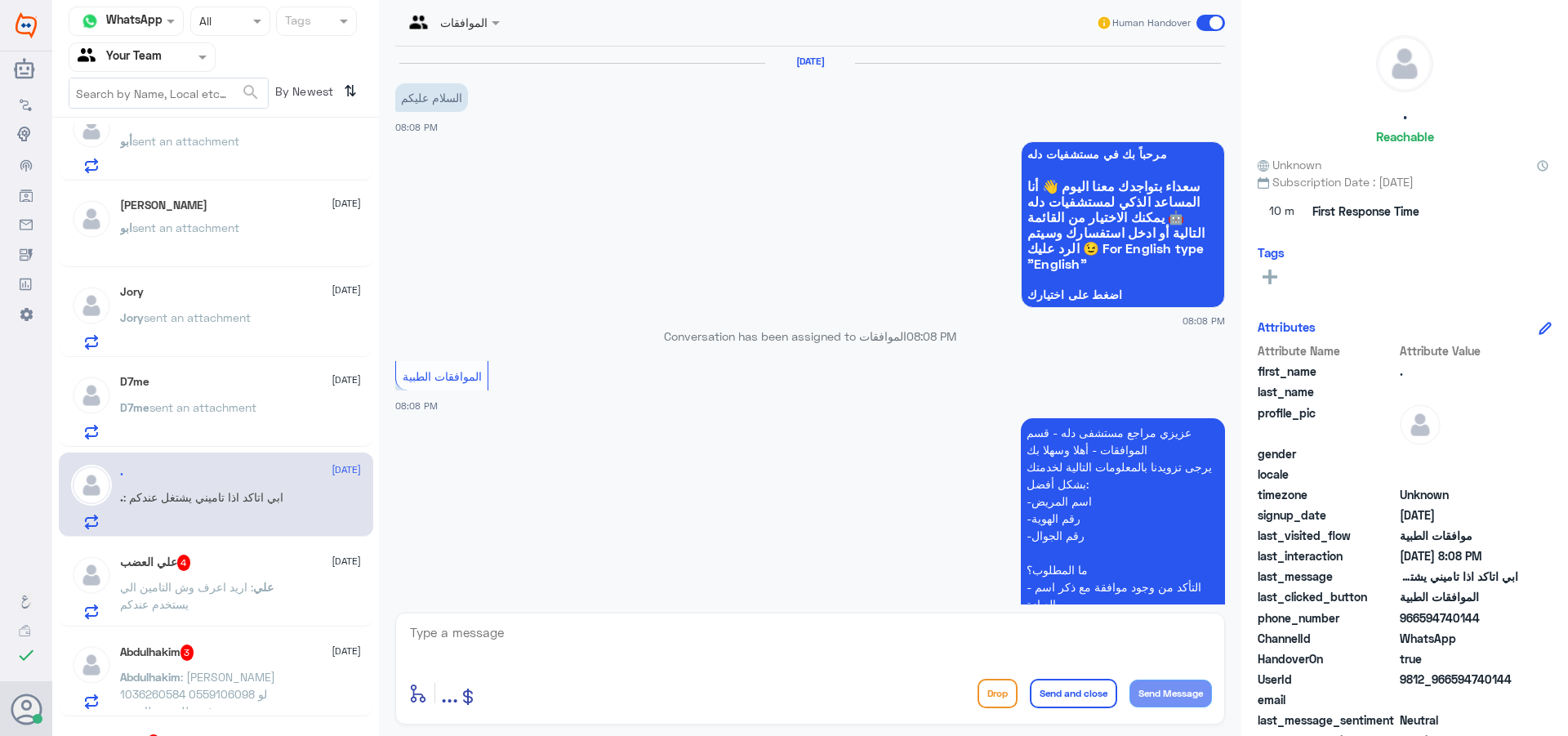
scroll to position [389, 0]
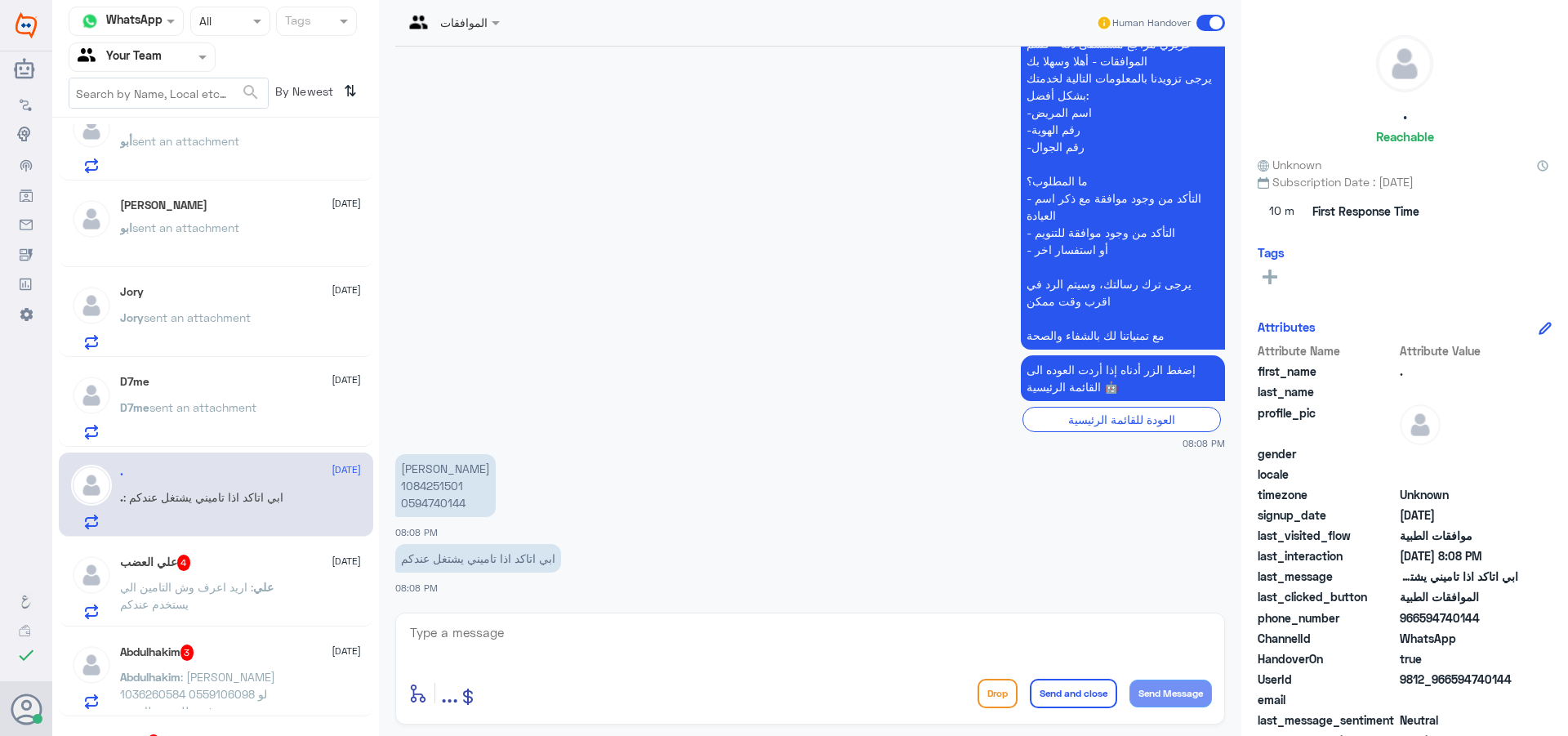
click at [256, 597] on p "علي : اريد اعرف وش التامين الي يستخدم عندكم" at bounding box center [212, 598] width 184 height 41
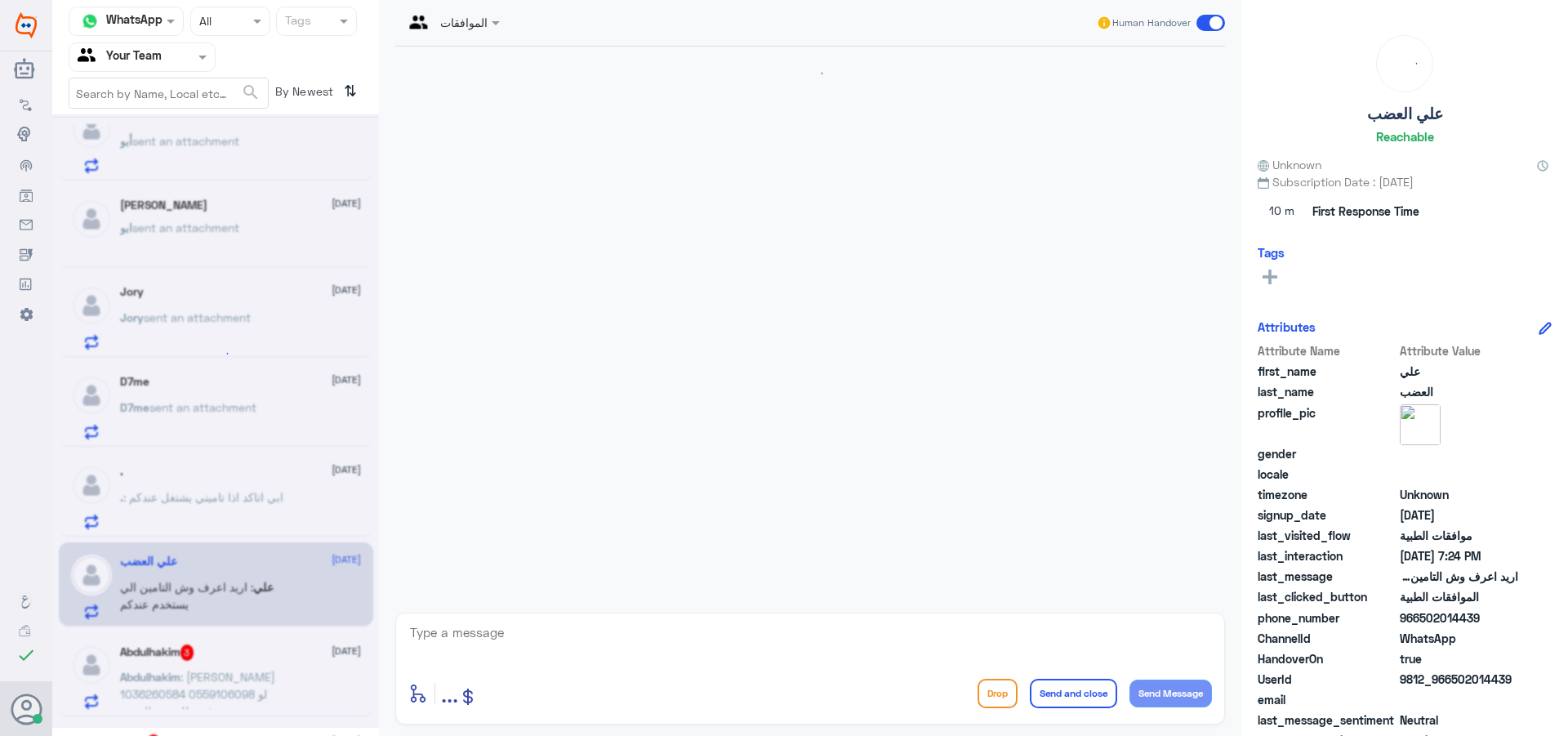
scroll to position [547, 0]
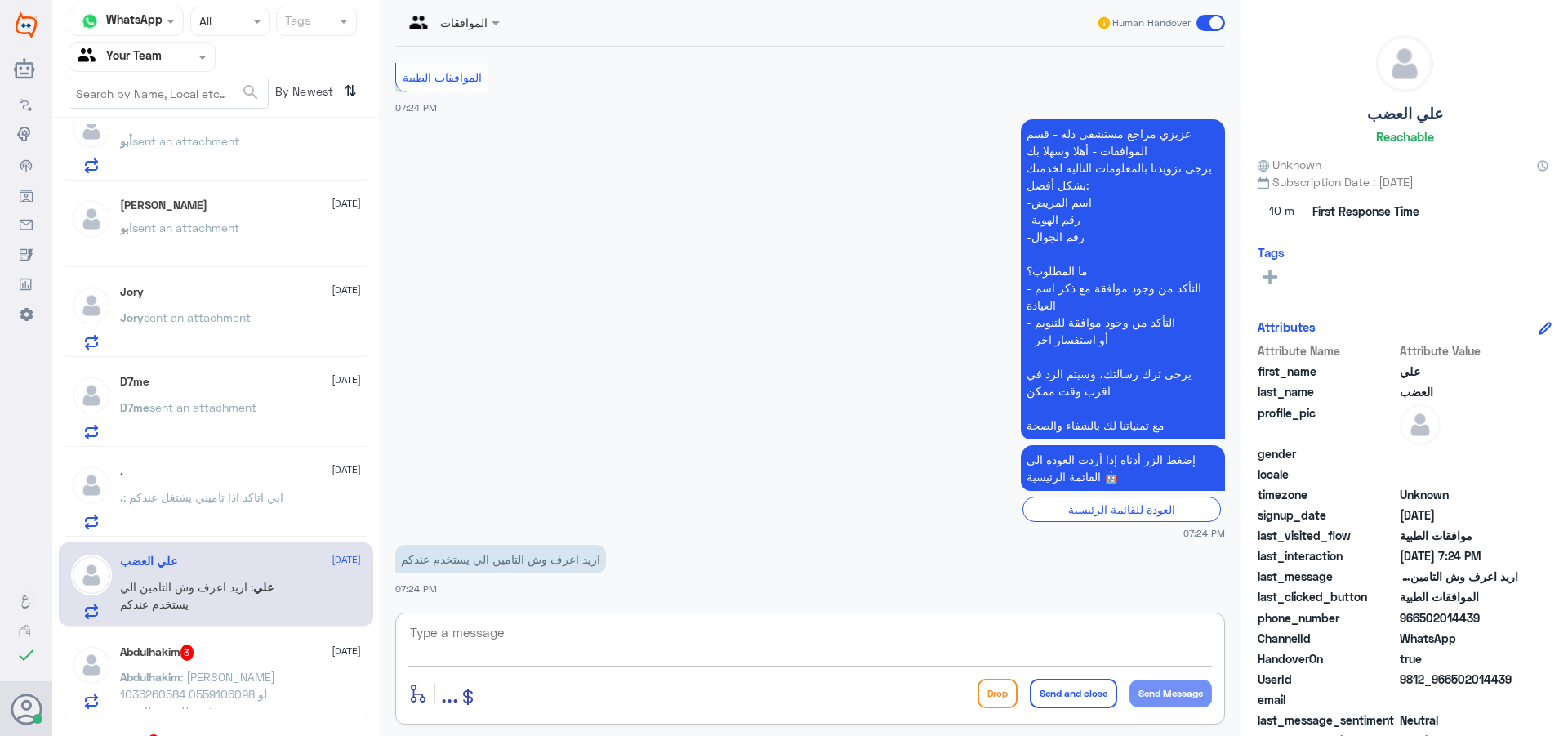
click at [528, 635] on textarea at bounding box center [810, 642] width 804 height 40
type textarea "جميع التامينات"
click at [1092, 692] on button "Send and close" at bounding box center [1073, 694] width 88 height 30
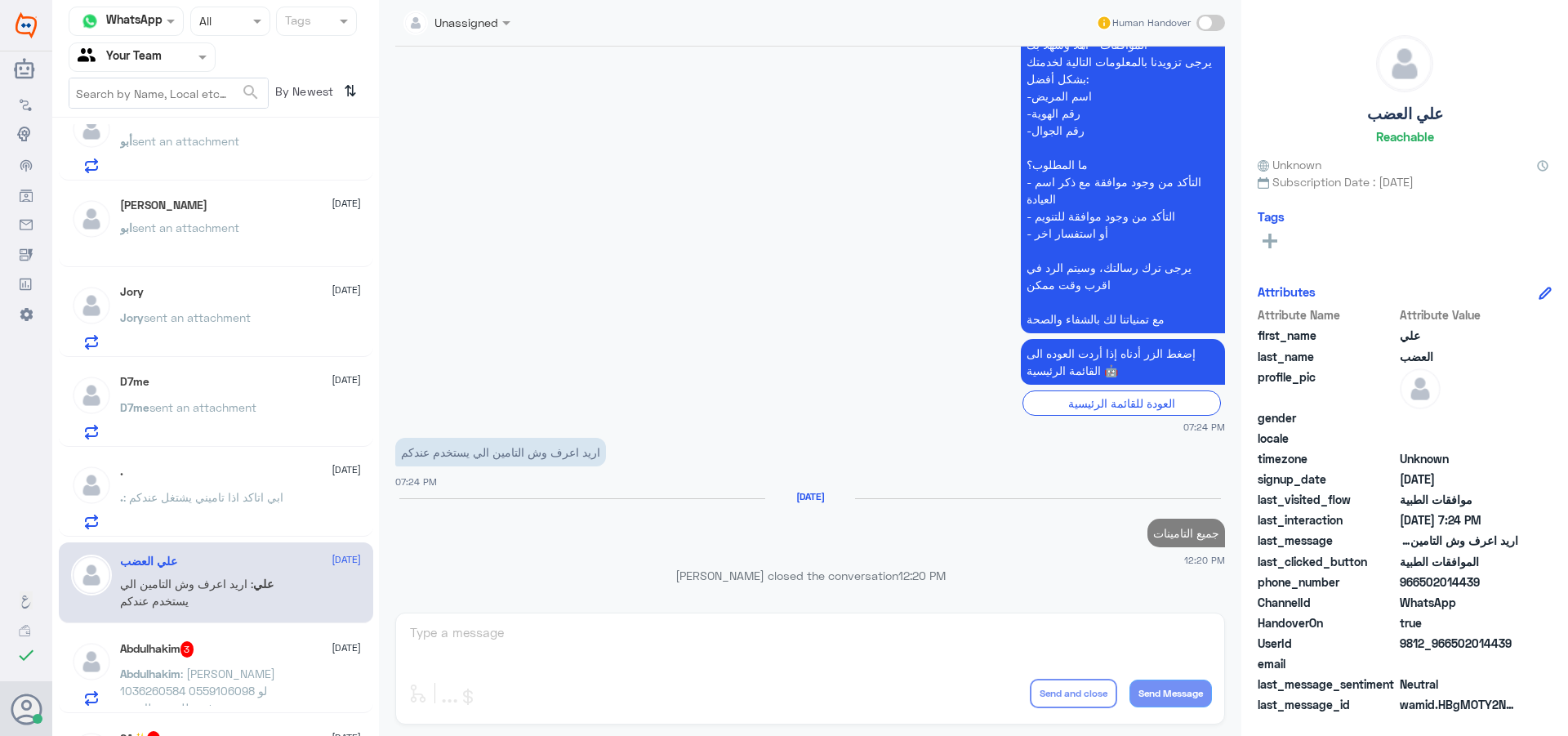
click at [239, 653] on div "Abdulhakim 3 [DATE]" at bounding box center [240, 649] width 241 height 17
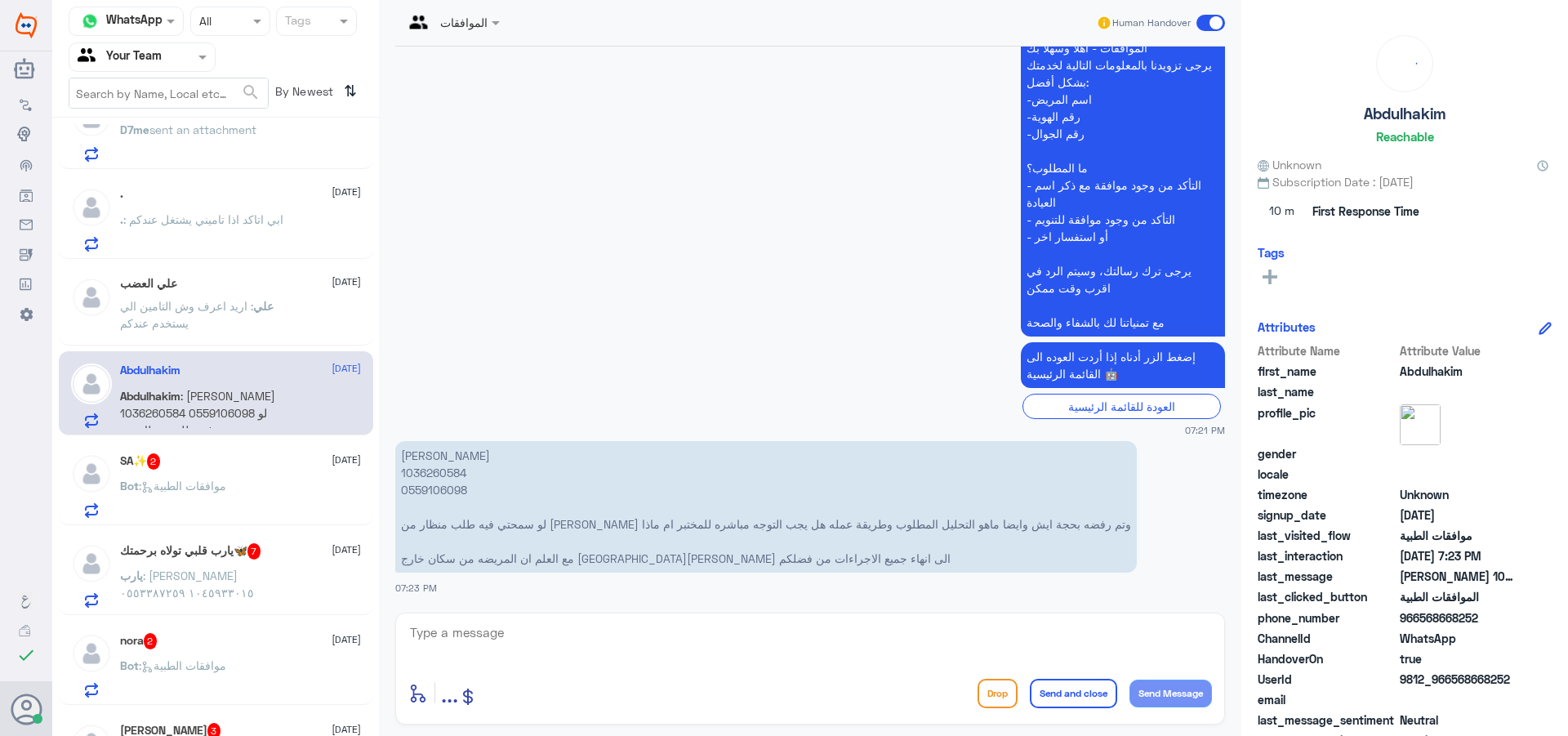
scroll to position [1255, 0]
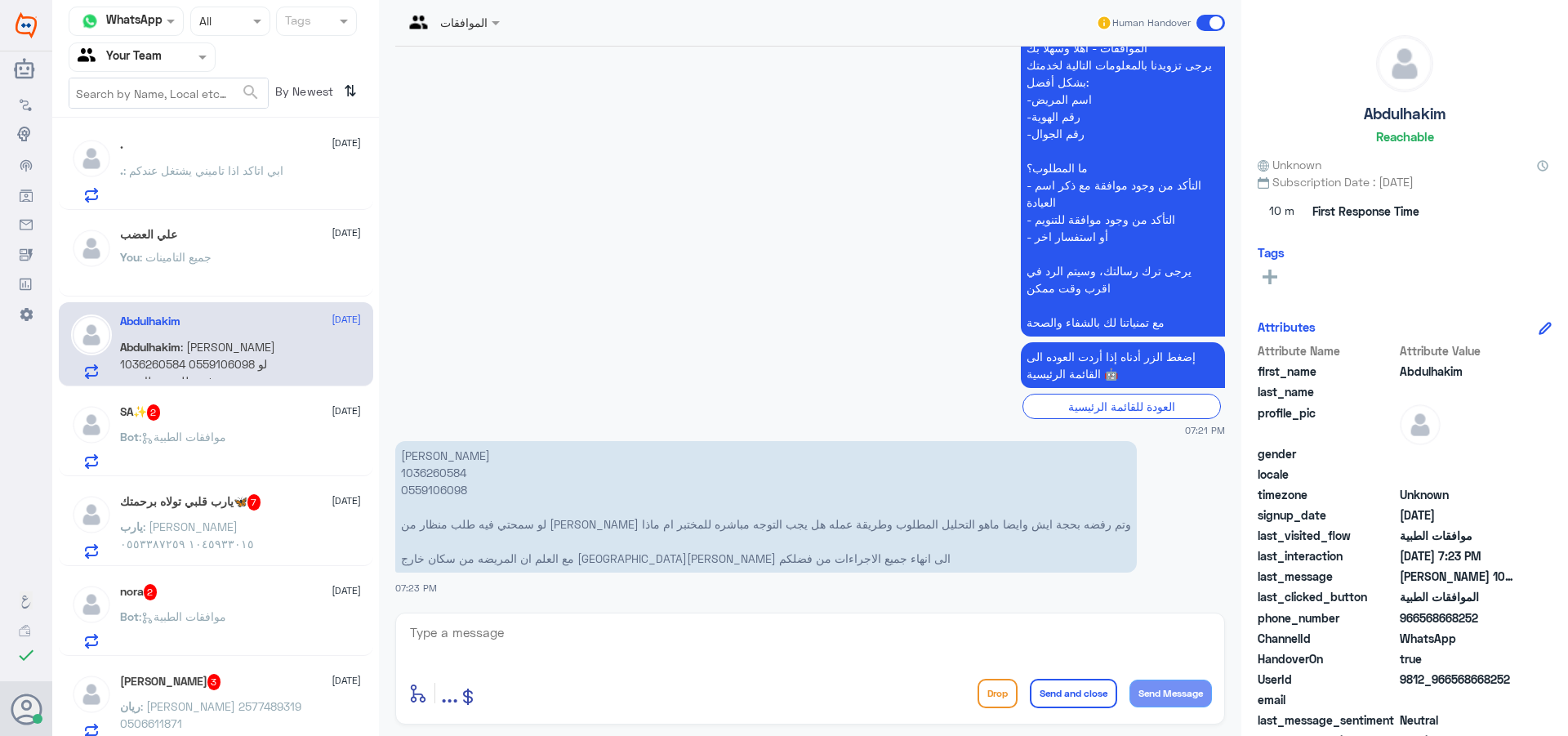
click at [227, 271] on div "You : جميع التامينات" at bounding box center [240, 270] width 241 height 36
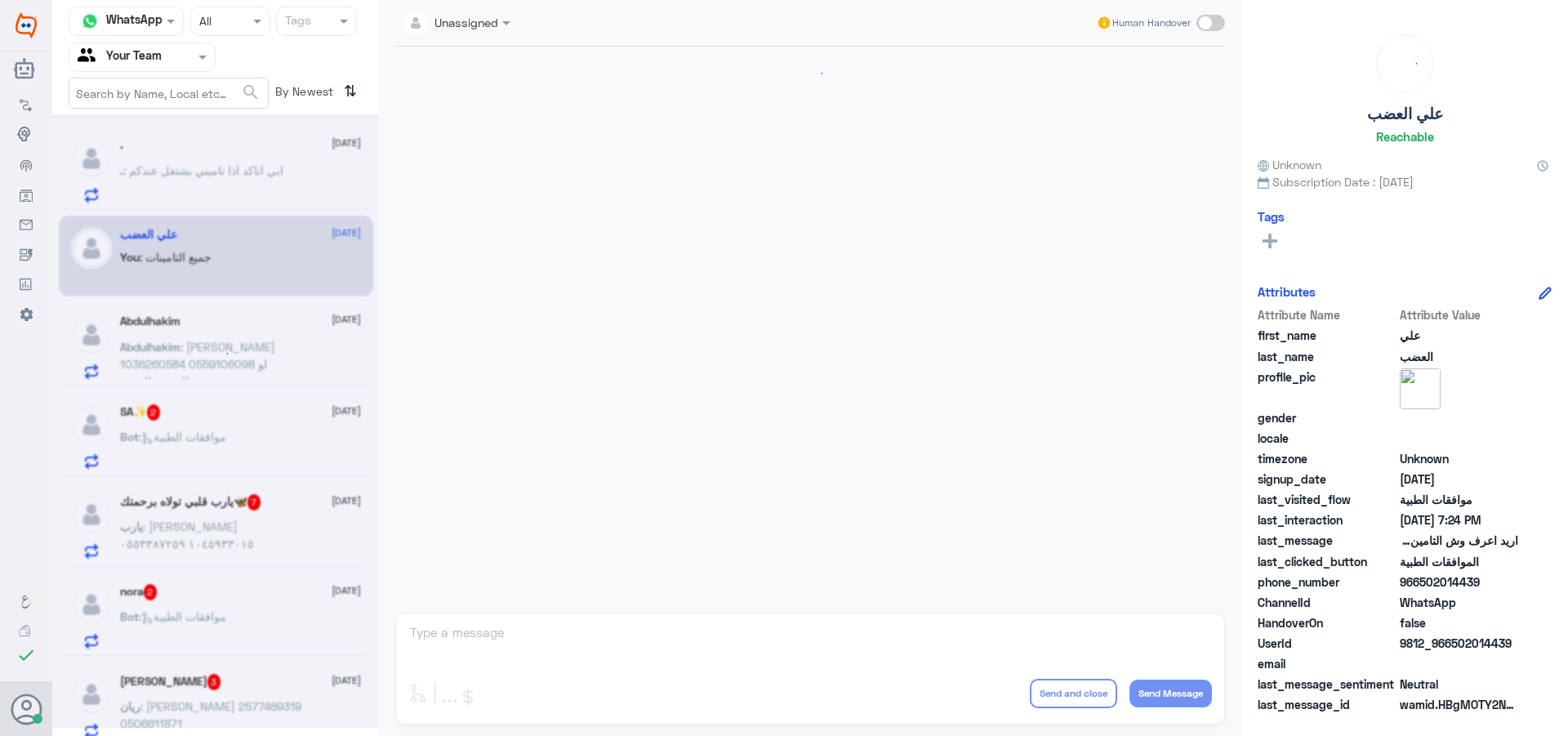
scroll to position [657, 0]
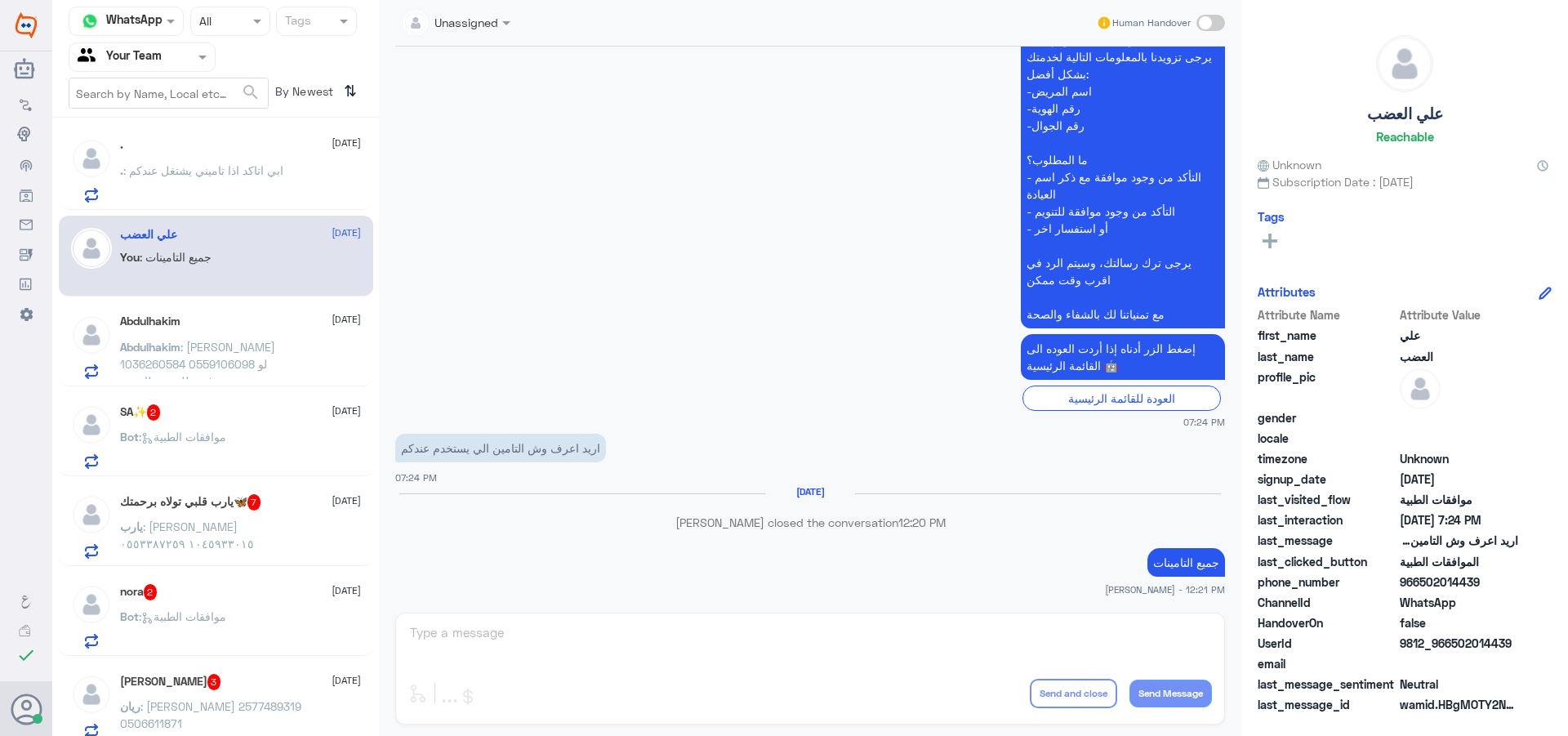
click at [1211, 18] on span at bounding box center [1211, 23] width 29 height 17
click at [0, 0] on input "checkbox" at bounding box center [0, 0] width 0 height 0
click at [1016, 635] on textarea at bounding box center [810, 642] width 804 height 40
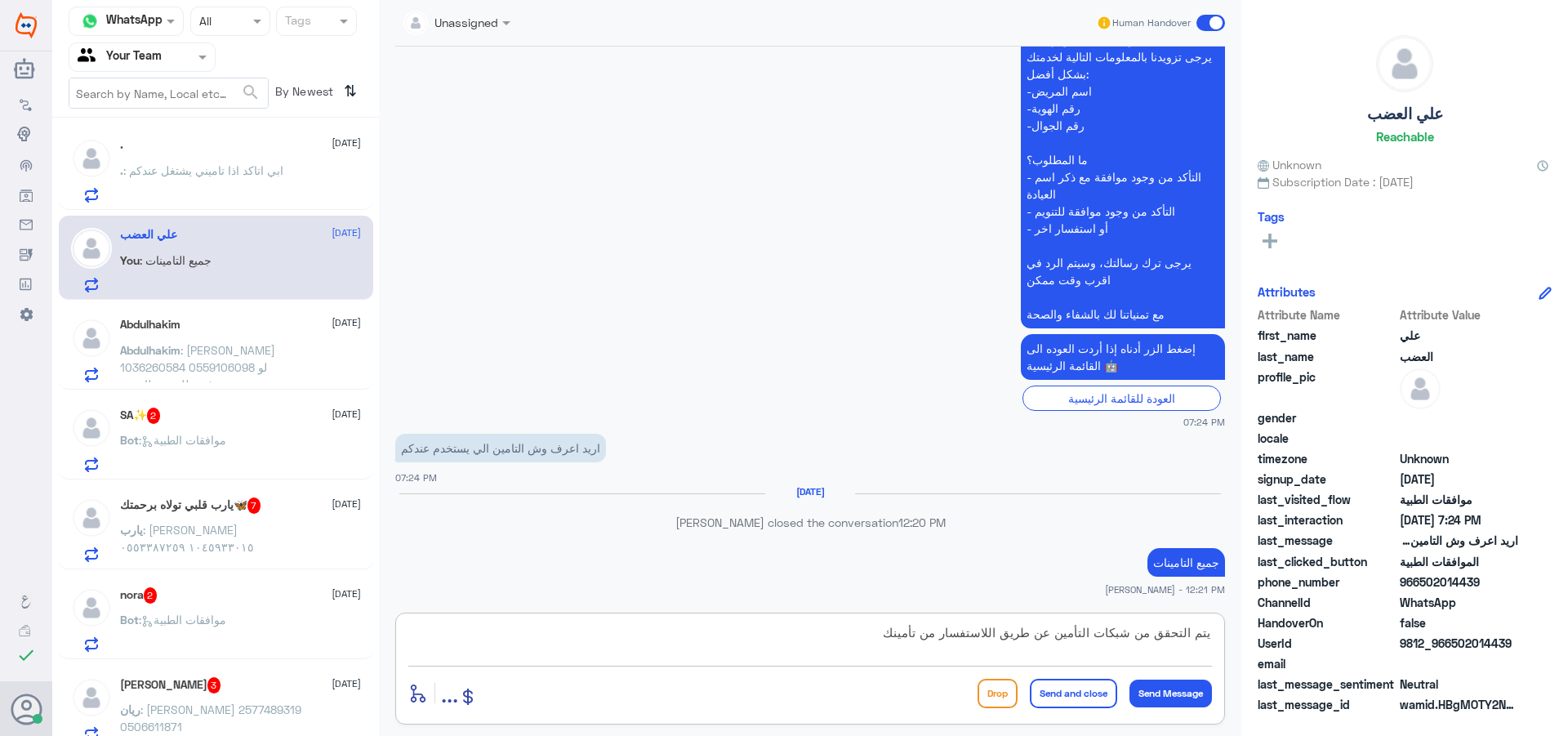
type textarea "يتم التحقق من شبكات التأمين عن طريق اللاستفسار من تأمينك"
click at [1092, 688] on button "Send and close" at bounding box center [1073, 694] width 88 height 30
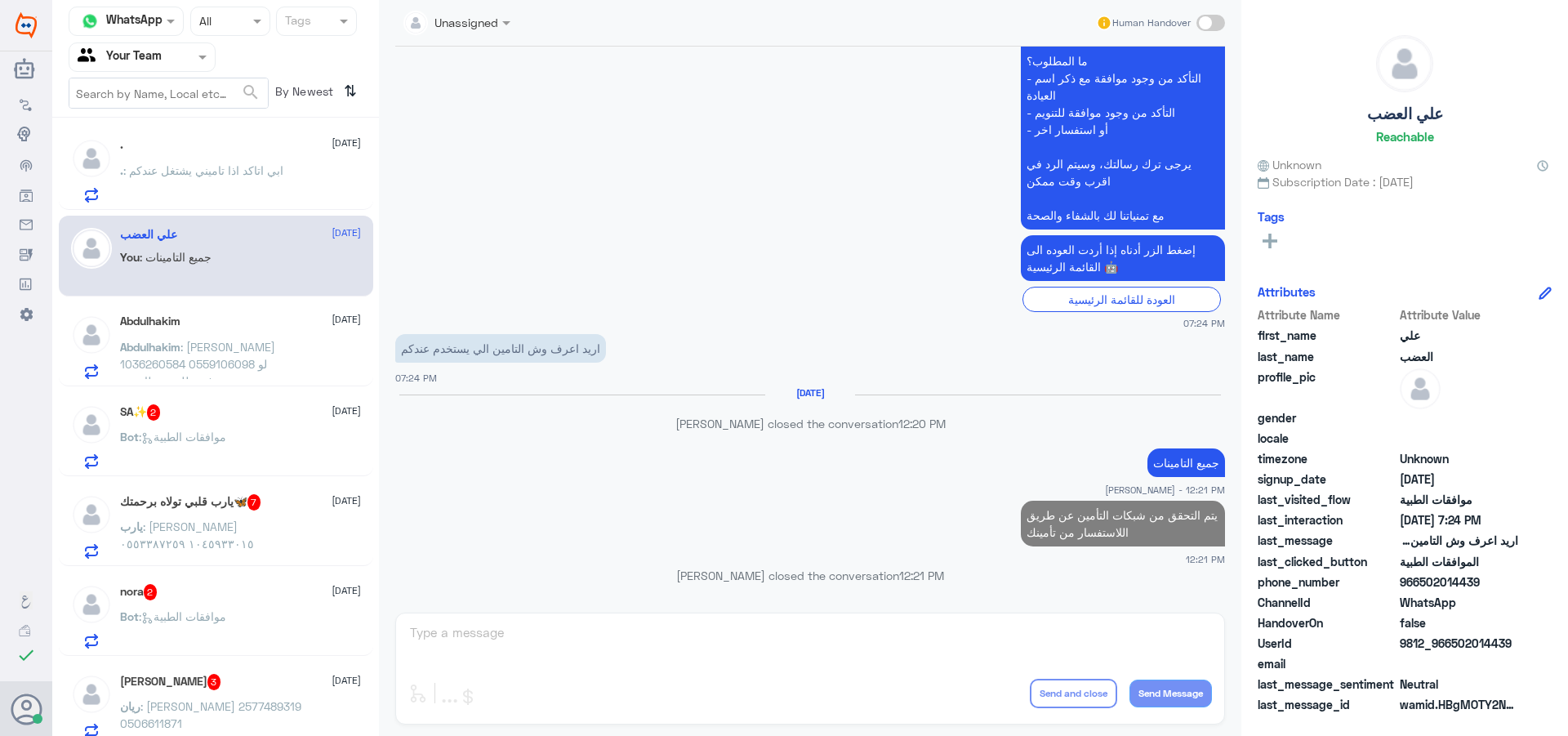
click at [173, 347] on span "Abdulhakim" at bounding box center [150, 346] width 60 height 14
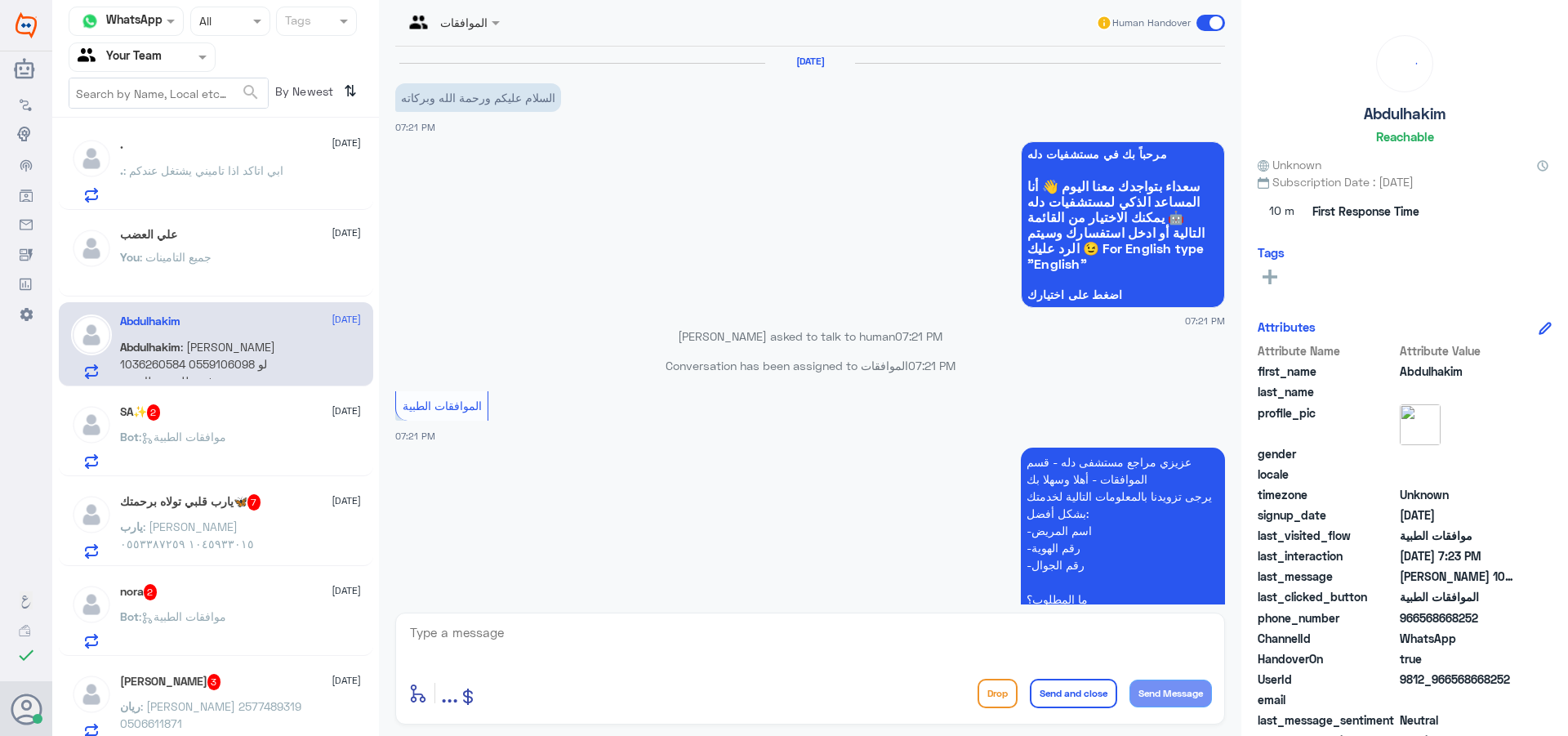
scroll to position [431, 0]
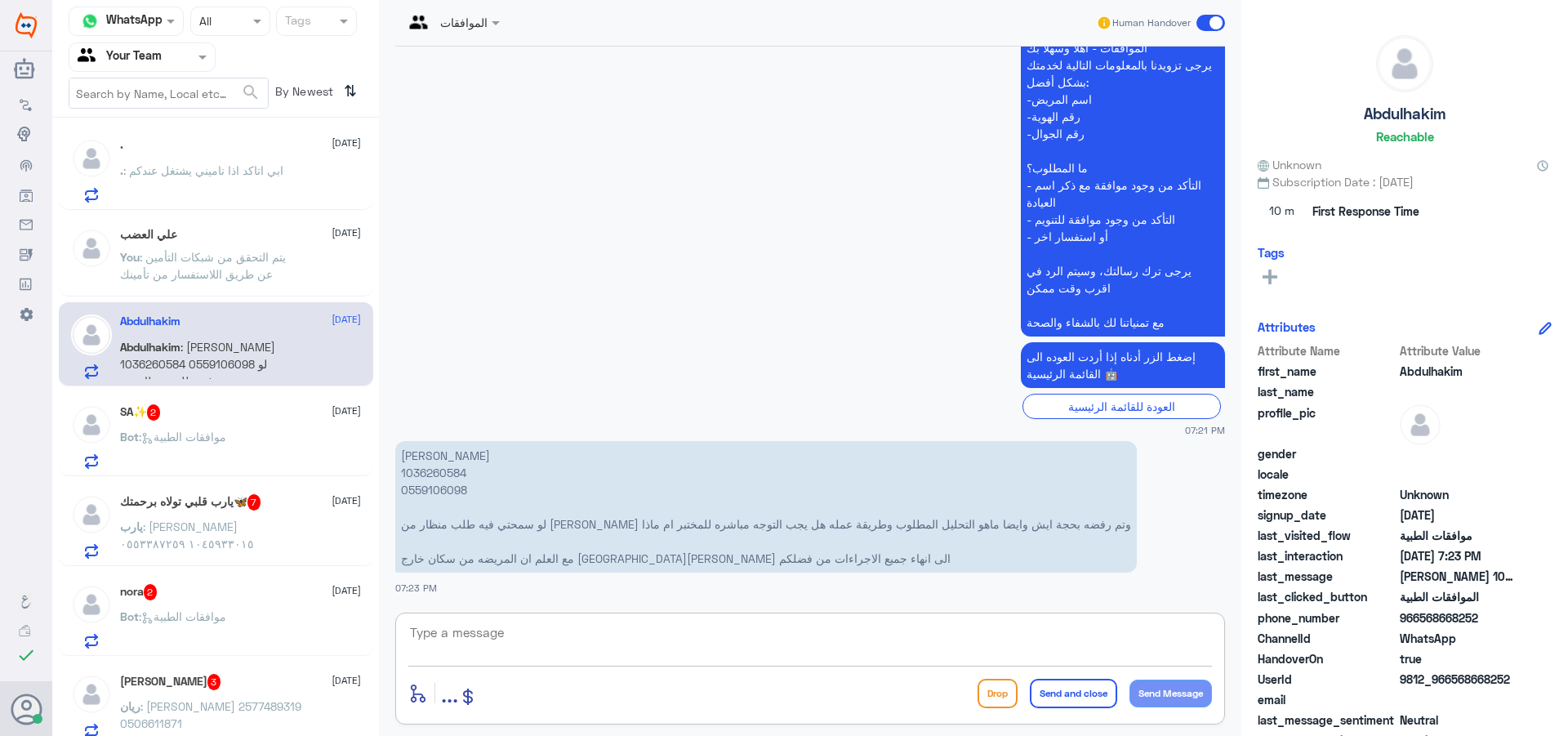
click at [531, 633] on textarea at bounding box center [810, 642] width 804 height 40
type textarea "اهلا وسهلا"
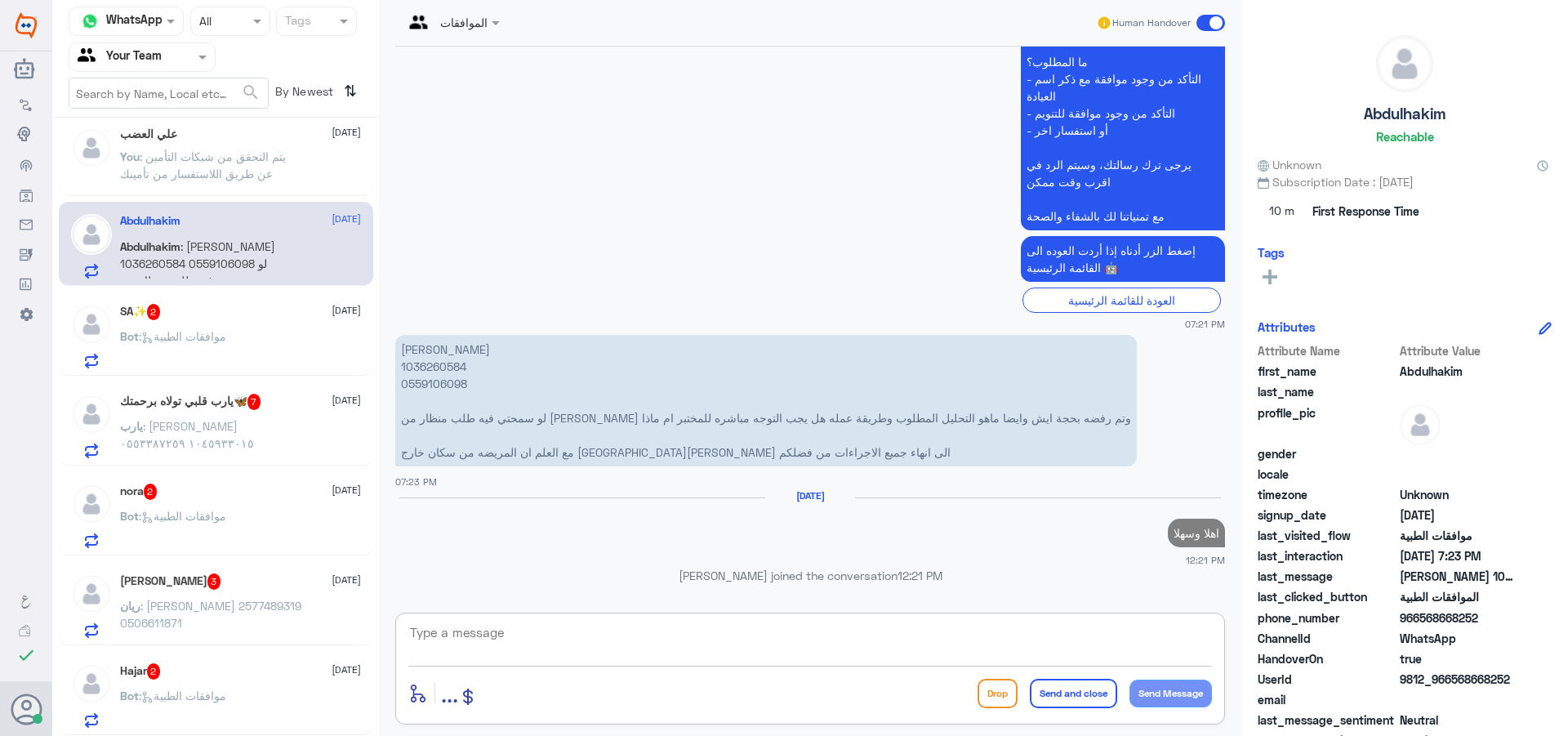
scroll to position [512, 0]
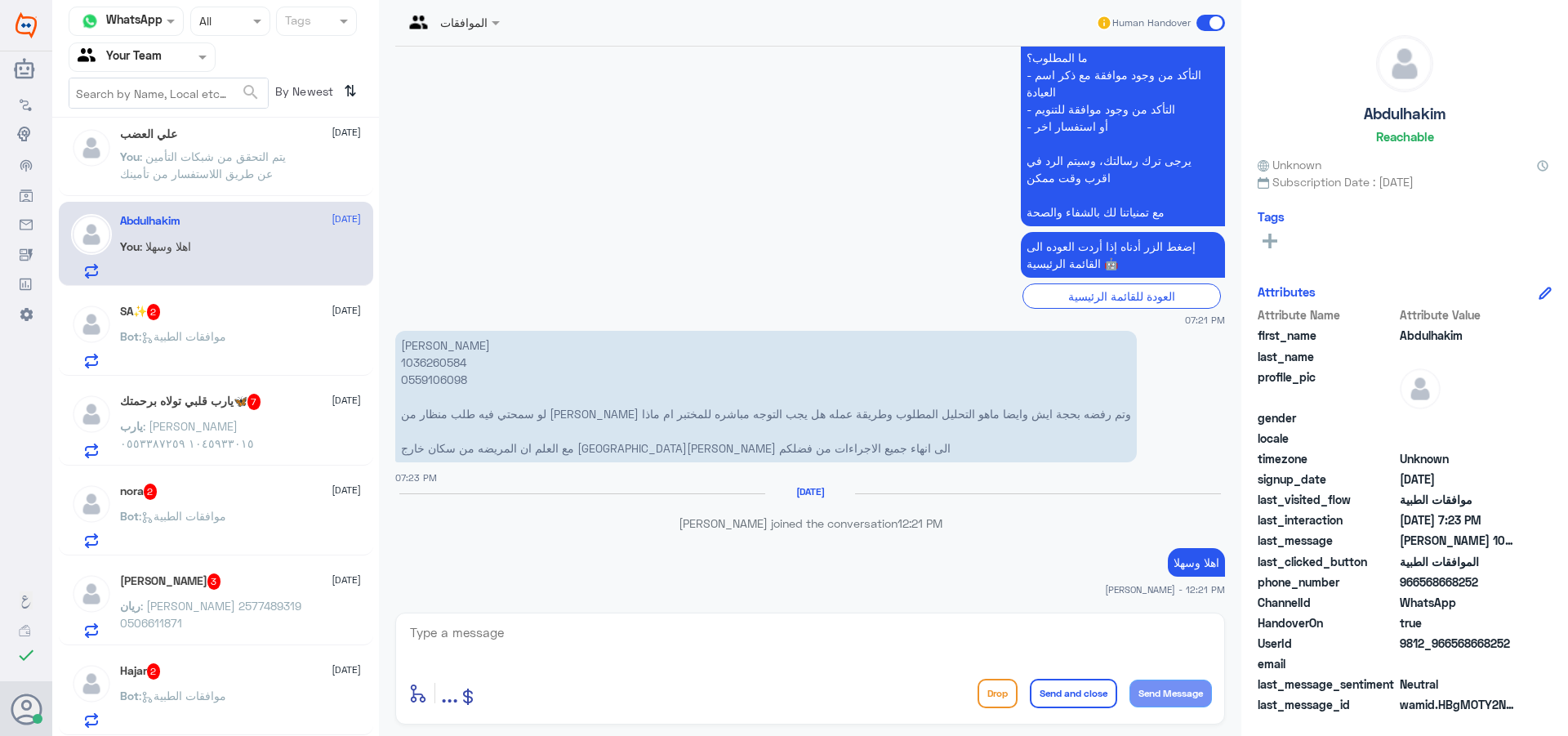
click at [447, 362] on p "[PERSON_NAME] 1036260584 0559106098 لو سمحتي فيه طلب منظار من [PERSON_NAME] وتم…" at bounding box center [766, 396] width 742 height 131
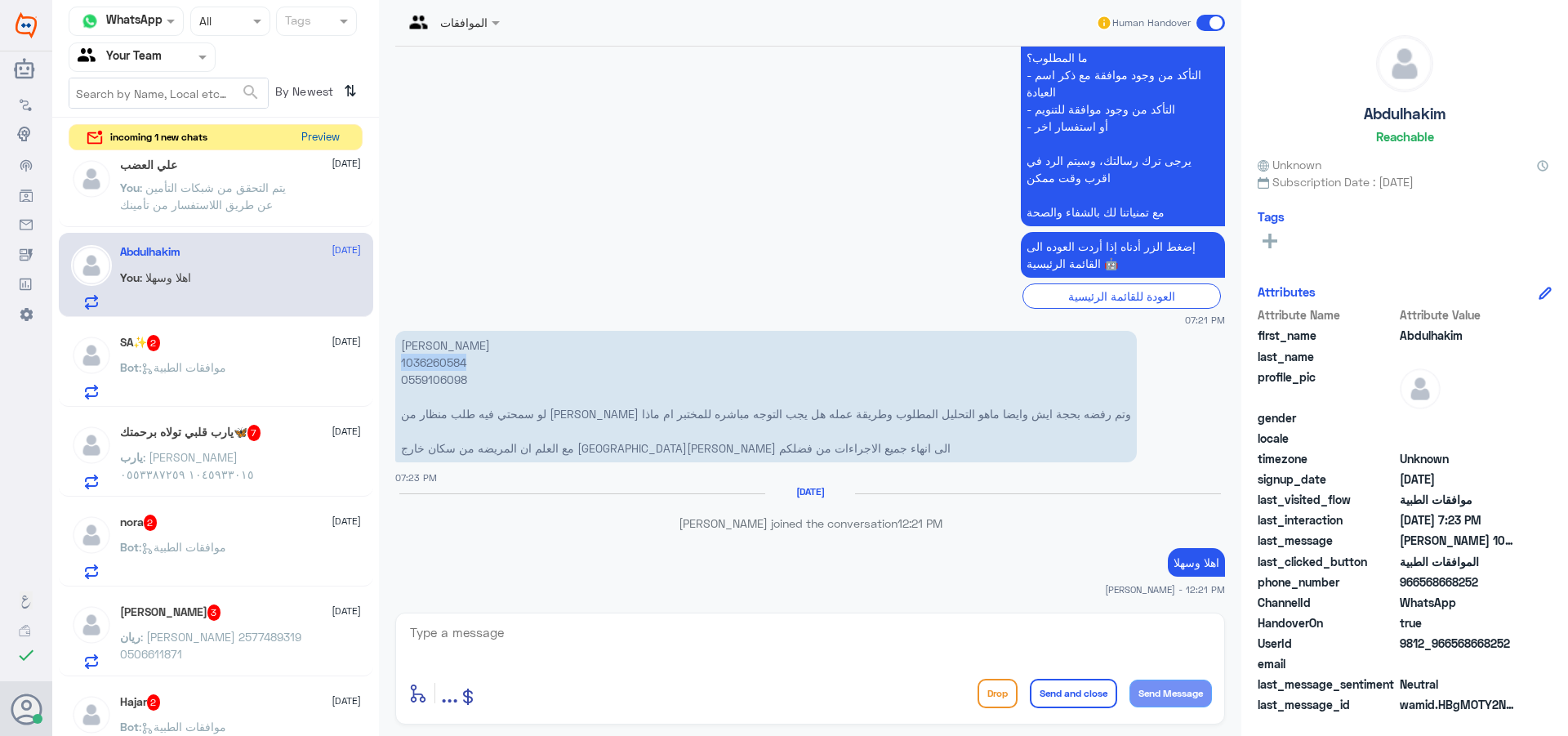
click at [319, 136] on button "Preview" at bounding box center [320, 137] width 50 height 26
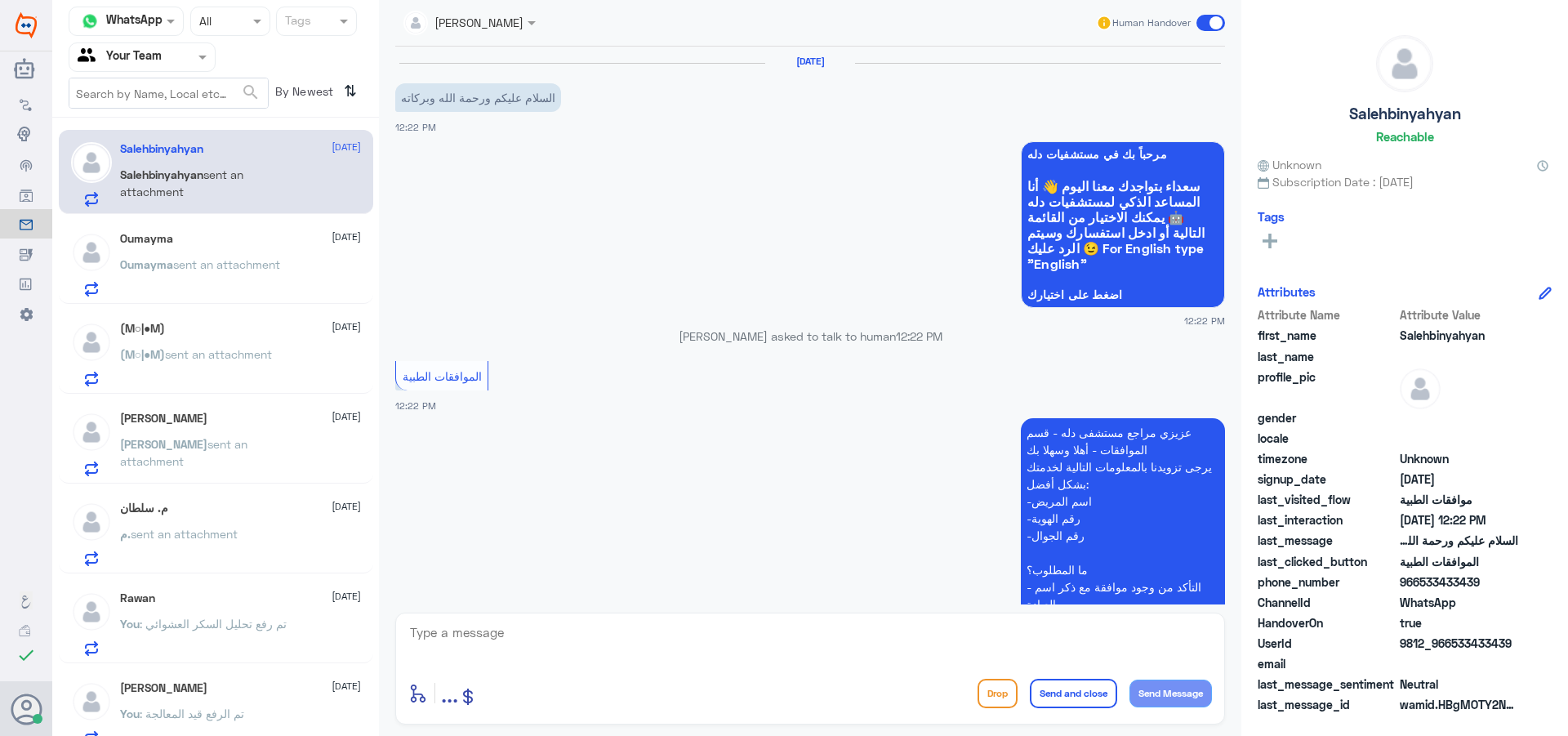
click at [573, 628] on textarea at bounding box center [810, 642] width 804 height 40
click at [289, 283] on div "Oumayma sent an attachment" at bounding box center [240, 278] width 241 height 36
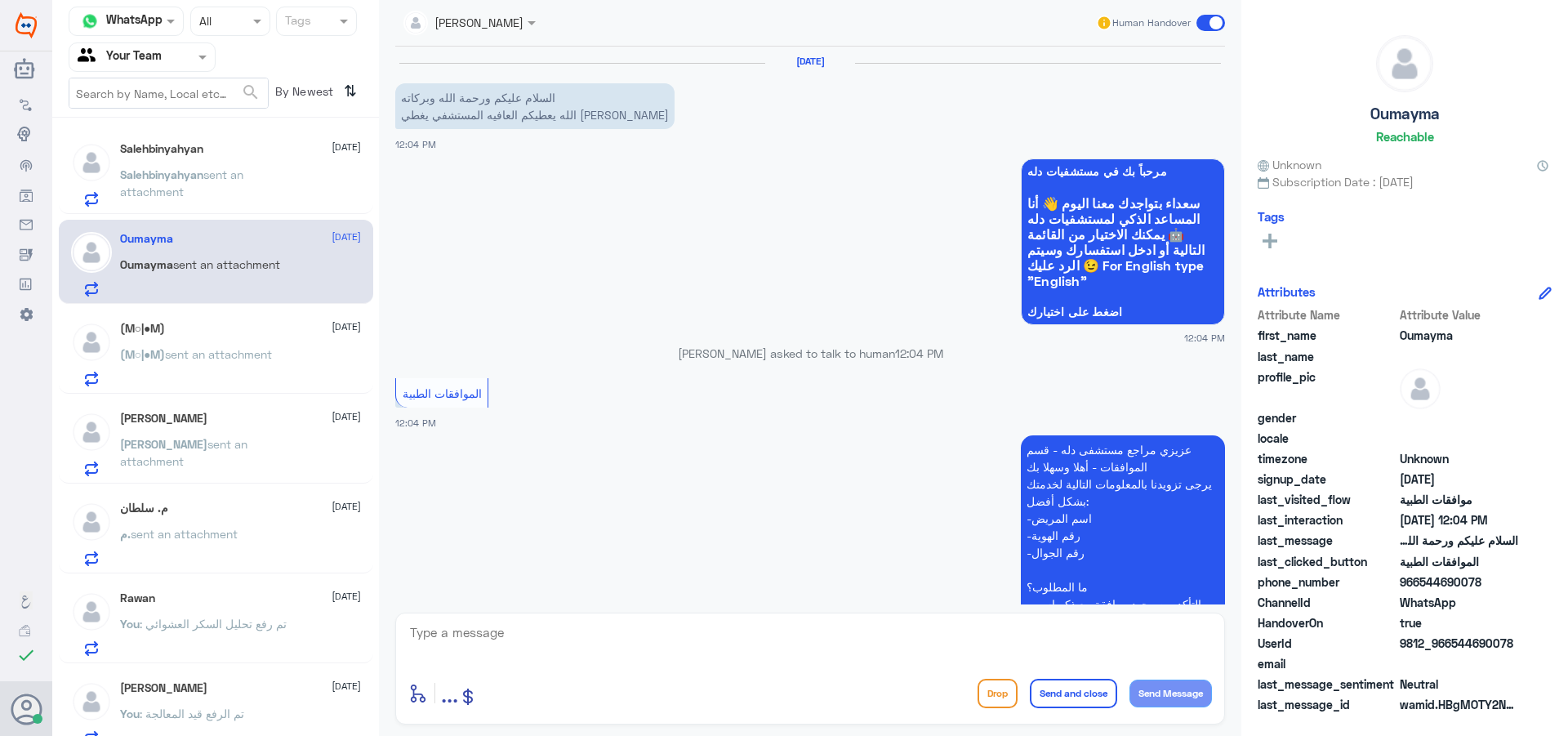
click at [187, 201] on p "Salehbinyahyan sent an attachment" at bounding box center [212, 185] width 184 height 41
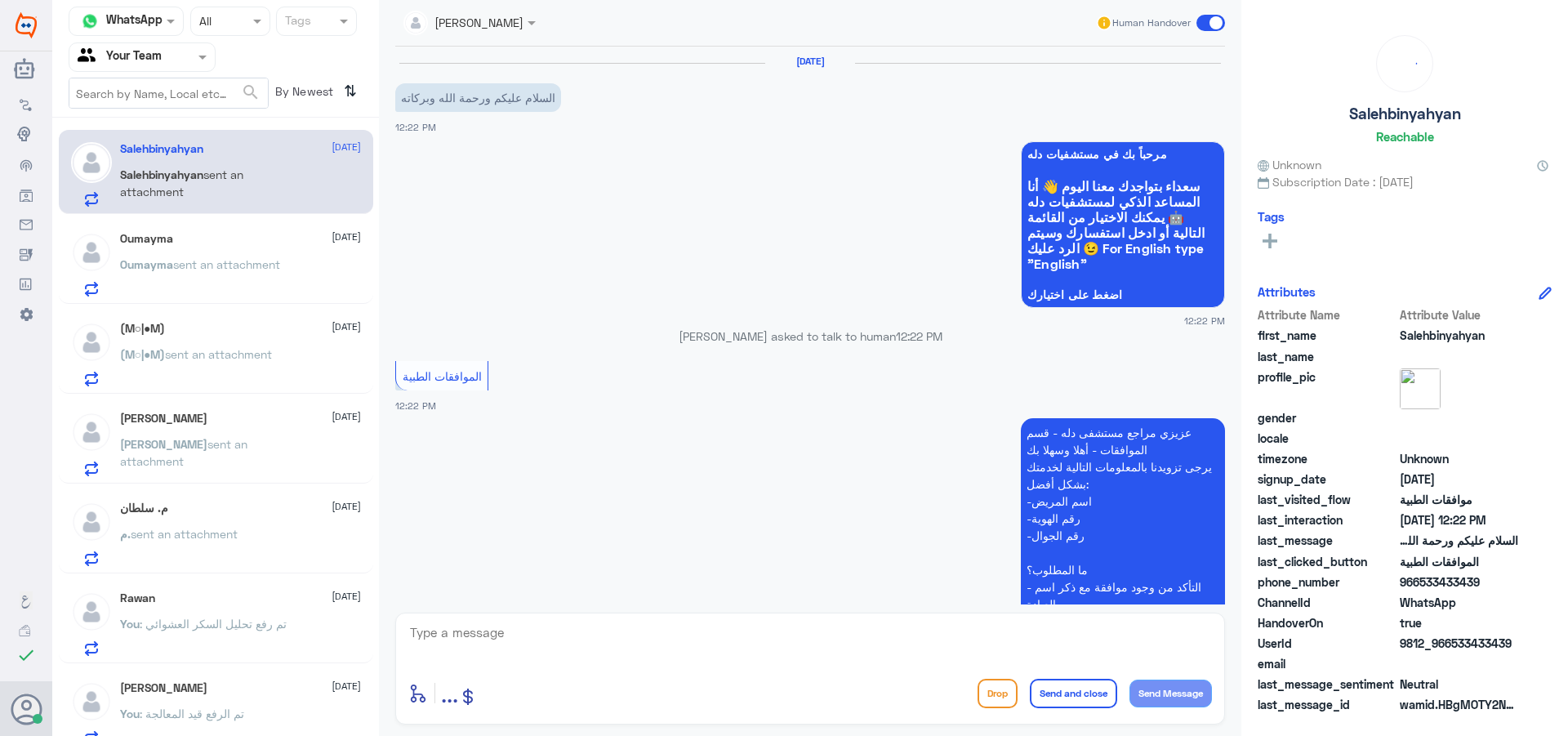
scroll to position [242, 0]
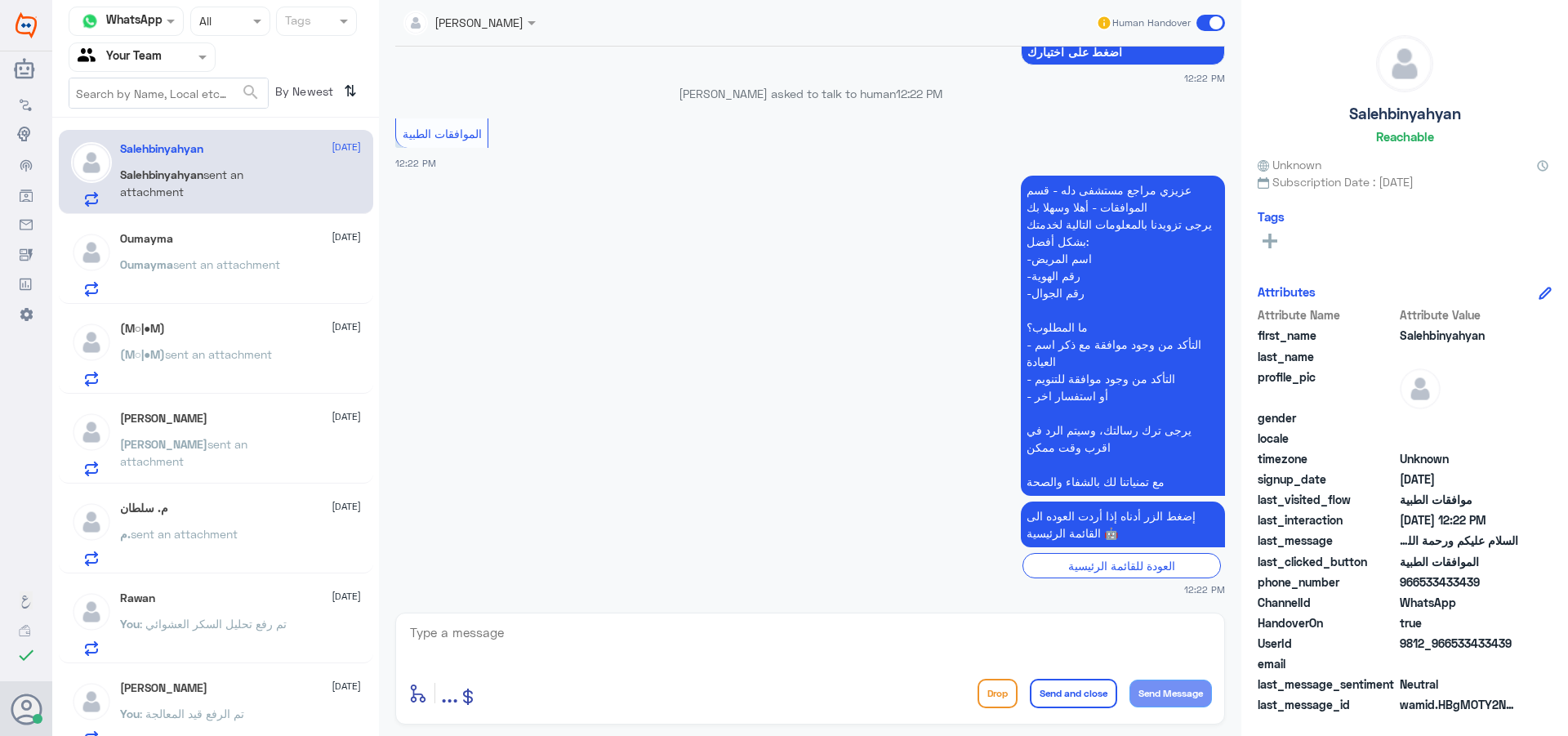
click at [607, 655] on textarea at bounding box center [810, 642] width 804 height 40
type textarea ","
type textarea "وعليكم السلام"
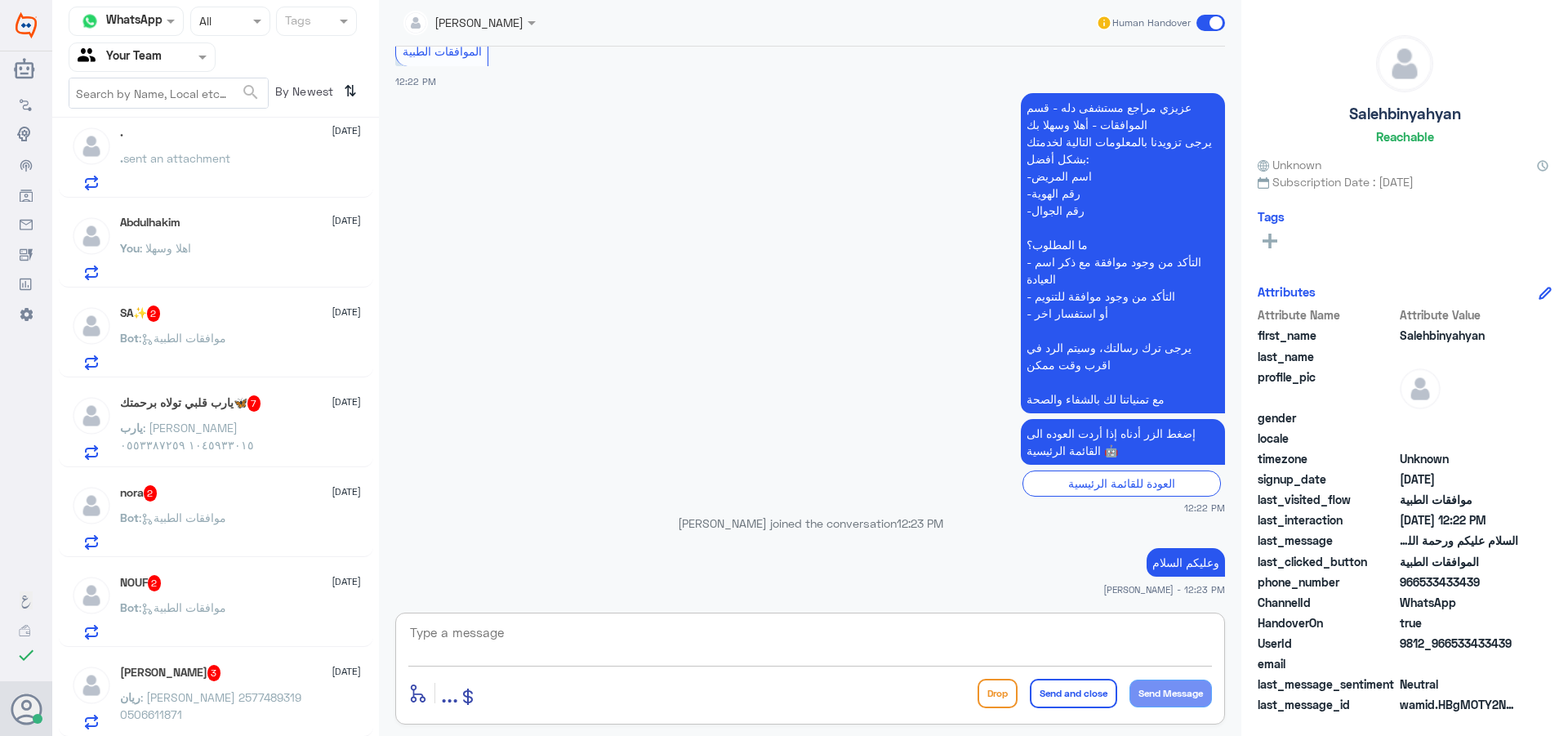
scroll to position [1186, 0]
click at [227, 332] on span ": موافقات الطبية" at bounding box center [183, 336] width 88 height 14
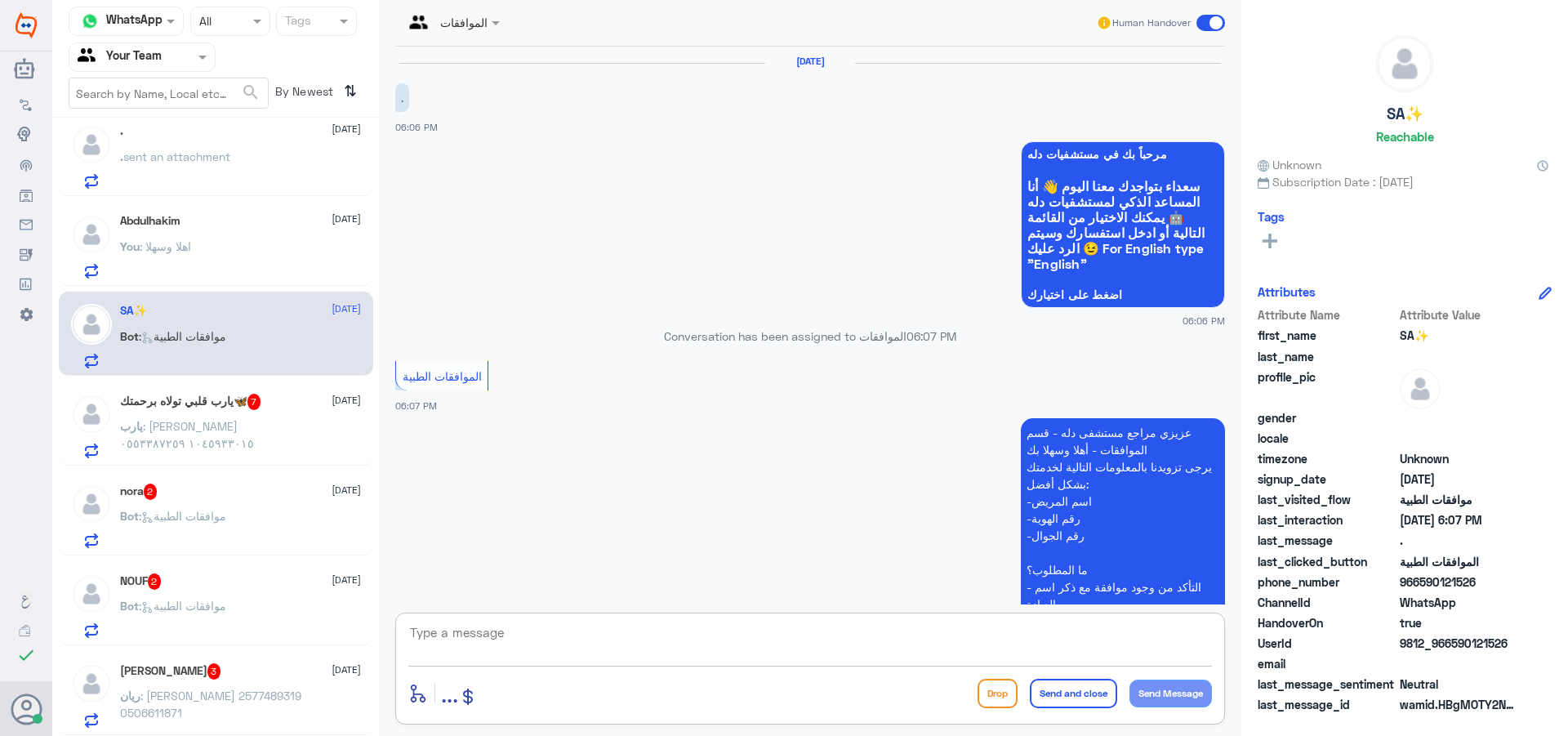
drag, startPoint x: 549, startPoint y: 648, endPoint x: 564, endPoint y: 634, distance: 20.5
click at [552, 646] on textarea at bounding box center [810, 642] width 804 height 40
type textarea "اهلا وسهلا"
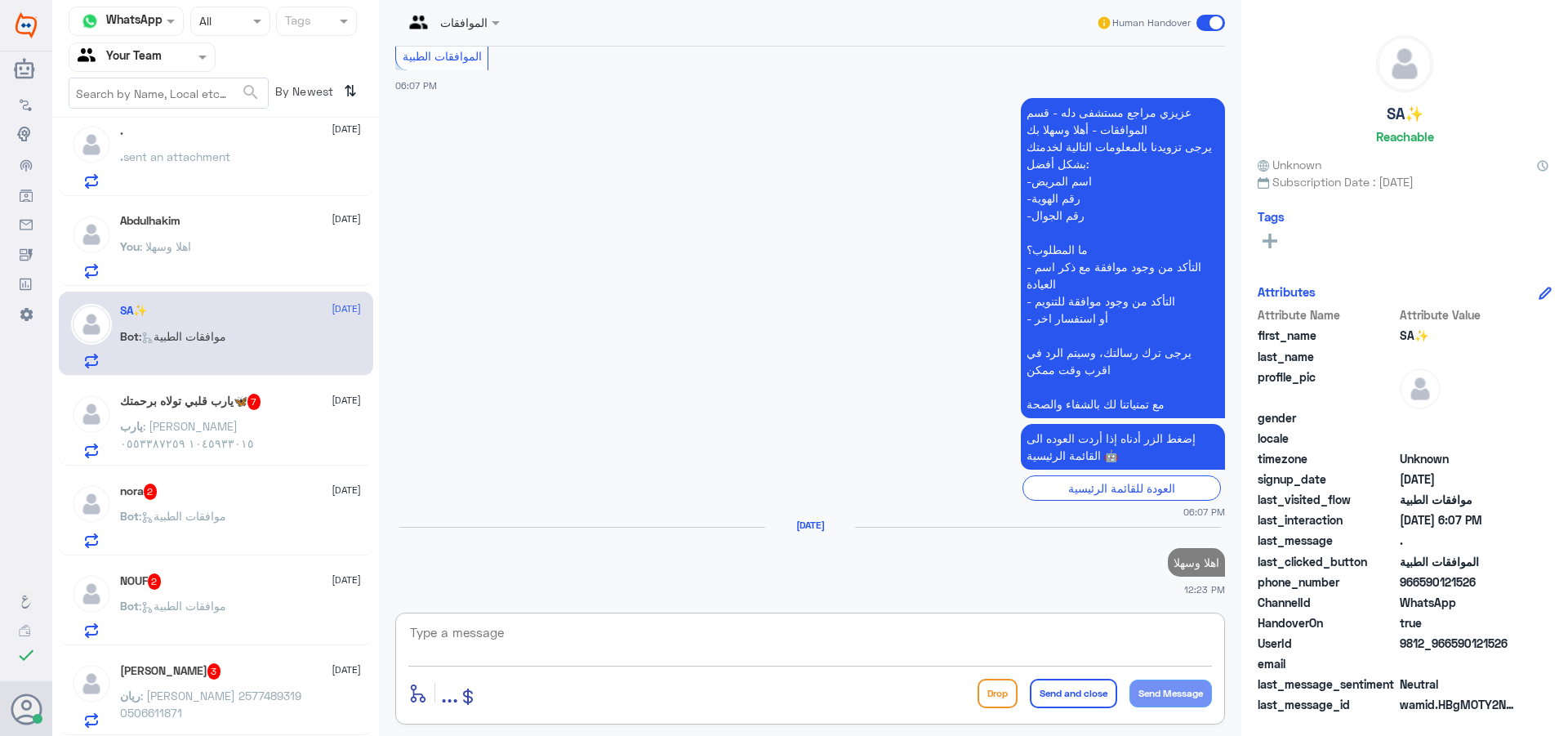
click at [206, 415] on div "‏يارب قلبي تولاه برحمتك🦋 7 [DATE] ‏يارب : [PERSON_NAME] ١٠٤٥٩٣٣٠١٥ ٠٥٥٣٣٨٧٢٥٩" at bounding box center [240, 426] width 241 height 65
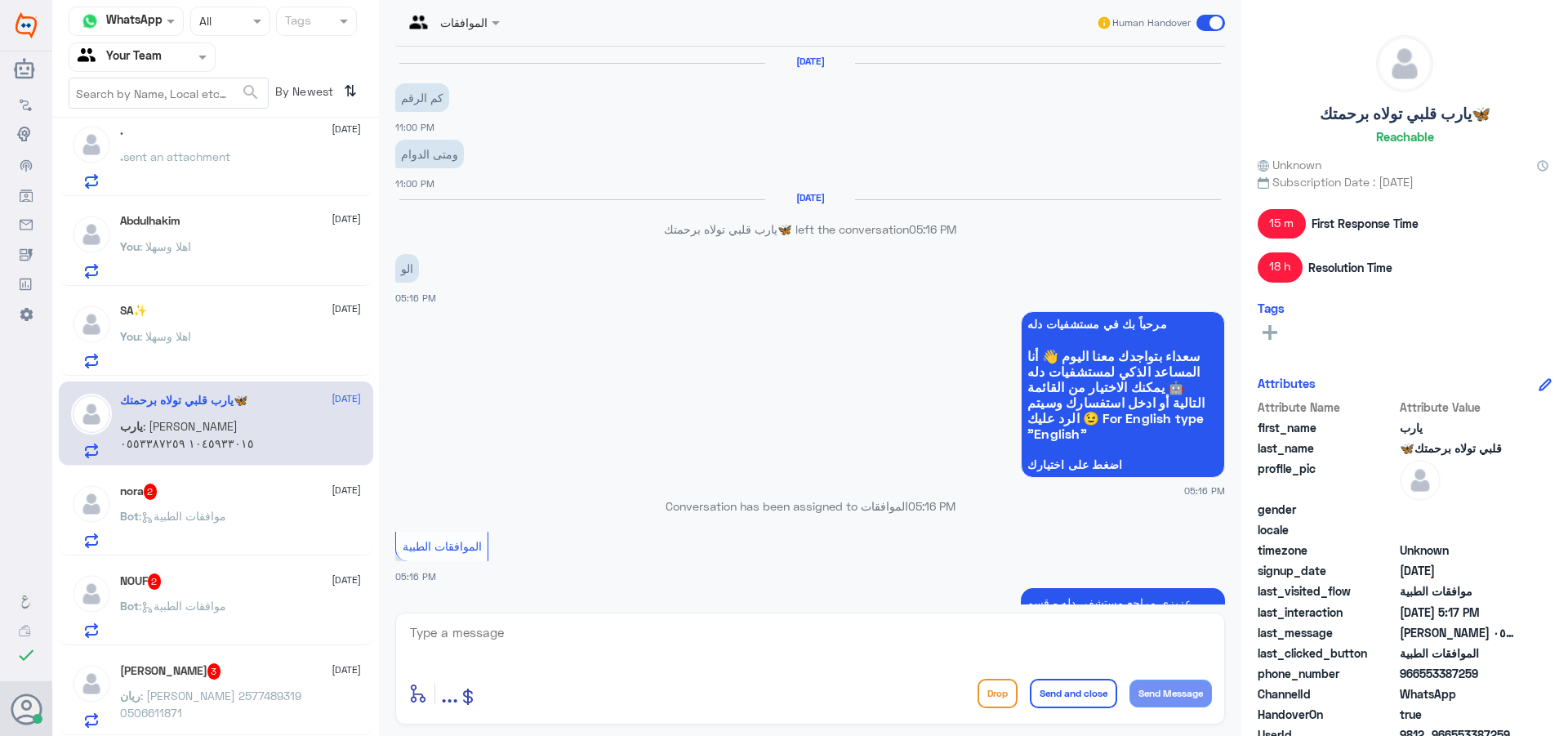
scroll to position [1508, 0]
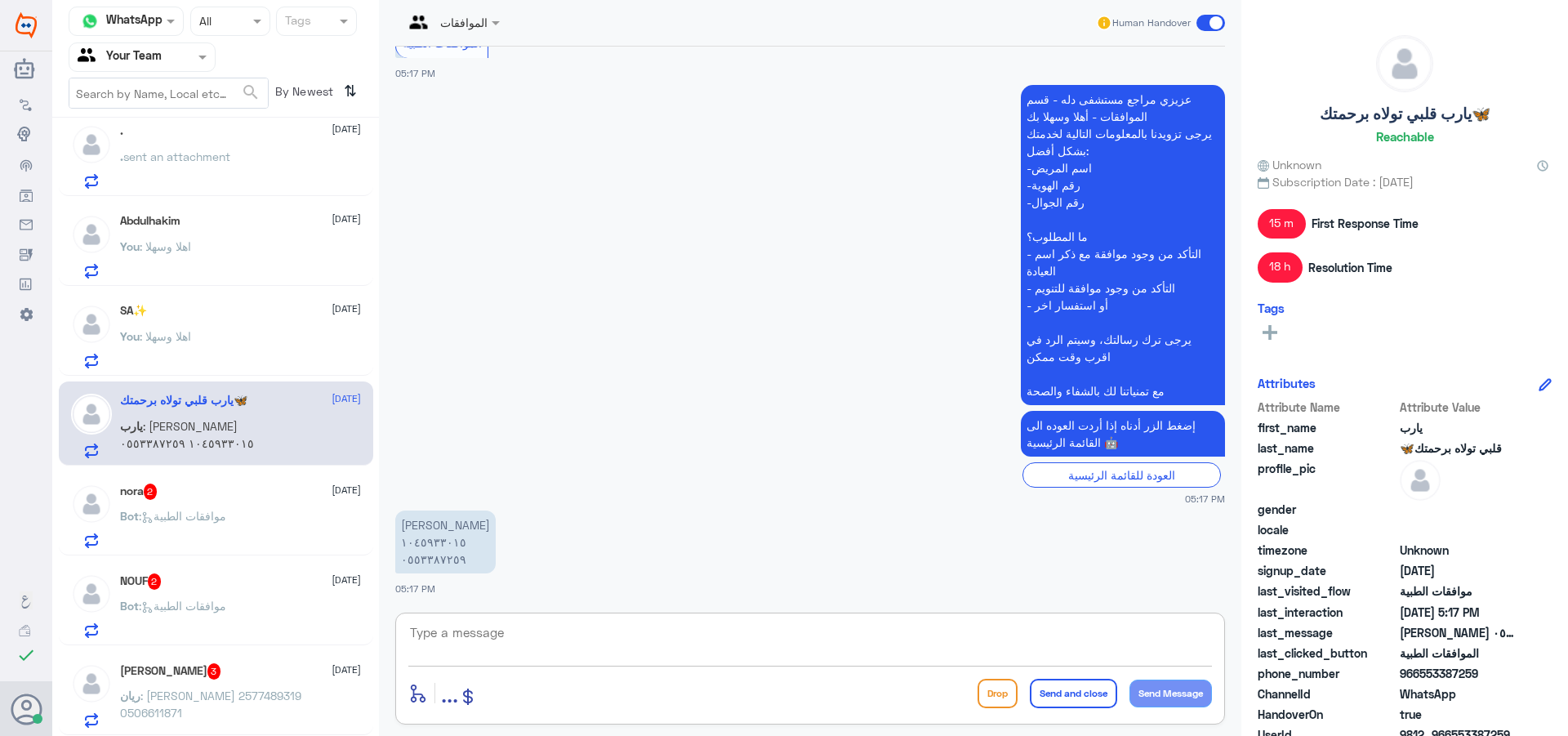
click at [471, 632] on textarea at bounding box center [810, 642] width 804 height 40
click at [465, 633] on textarea "0553387259" at bounding box center [810, 642] width 804 height 40
type textarea "0553387259"
click at [194, 519] on span ": موافقات الطبية" at bounding box center [183, 515] width 88 height 14
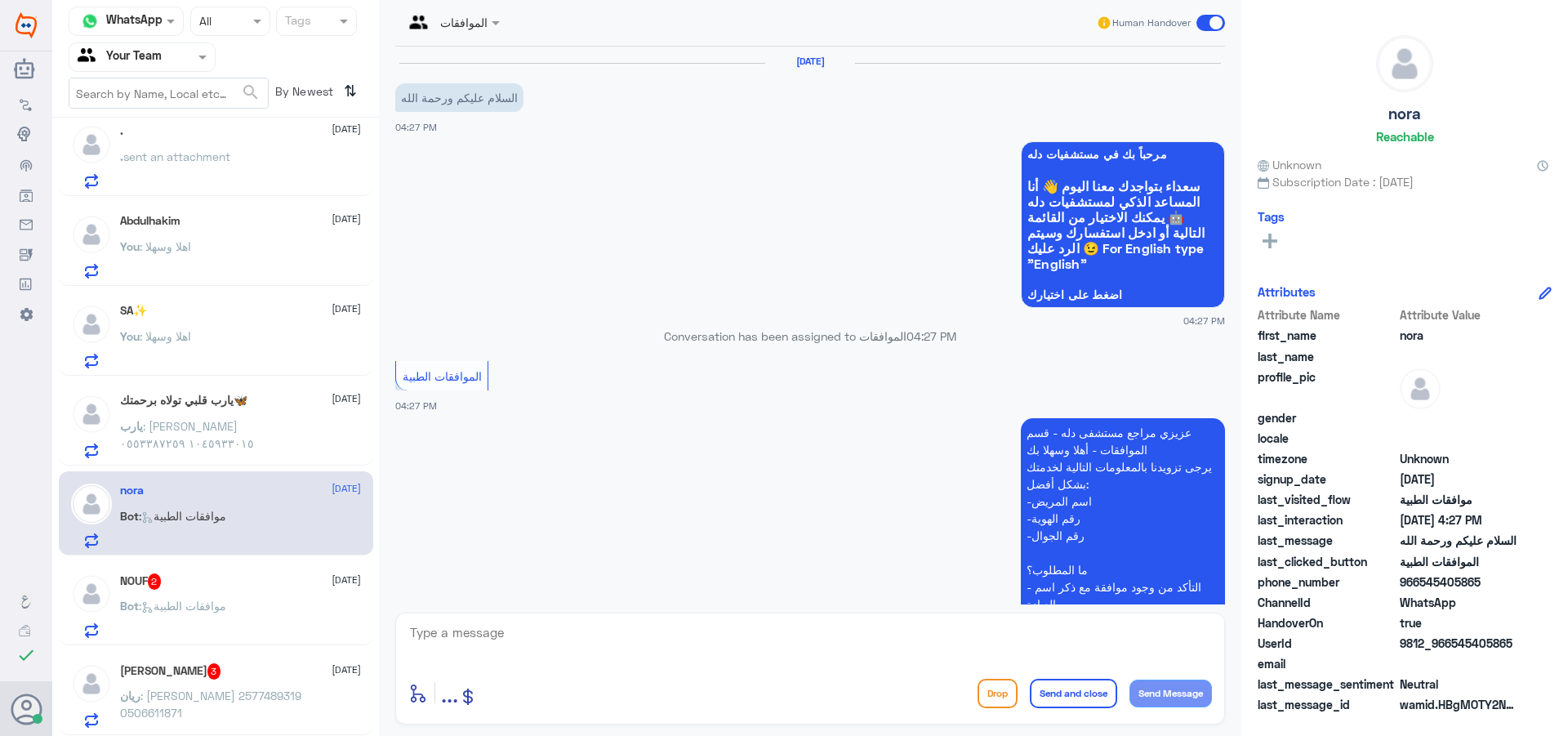
click at [562, 651] on textarea at bounding box center [810, 642] width 804 height 40
type textarea ","
type textarea "وعليكم السلام"
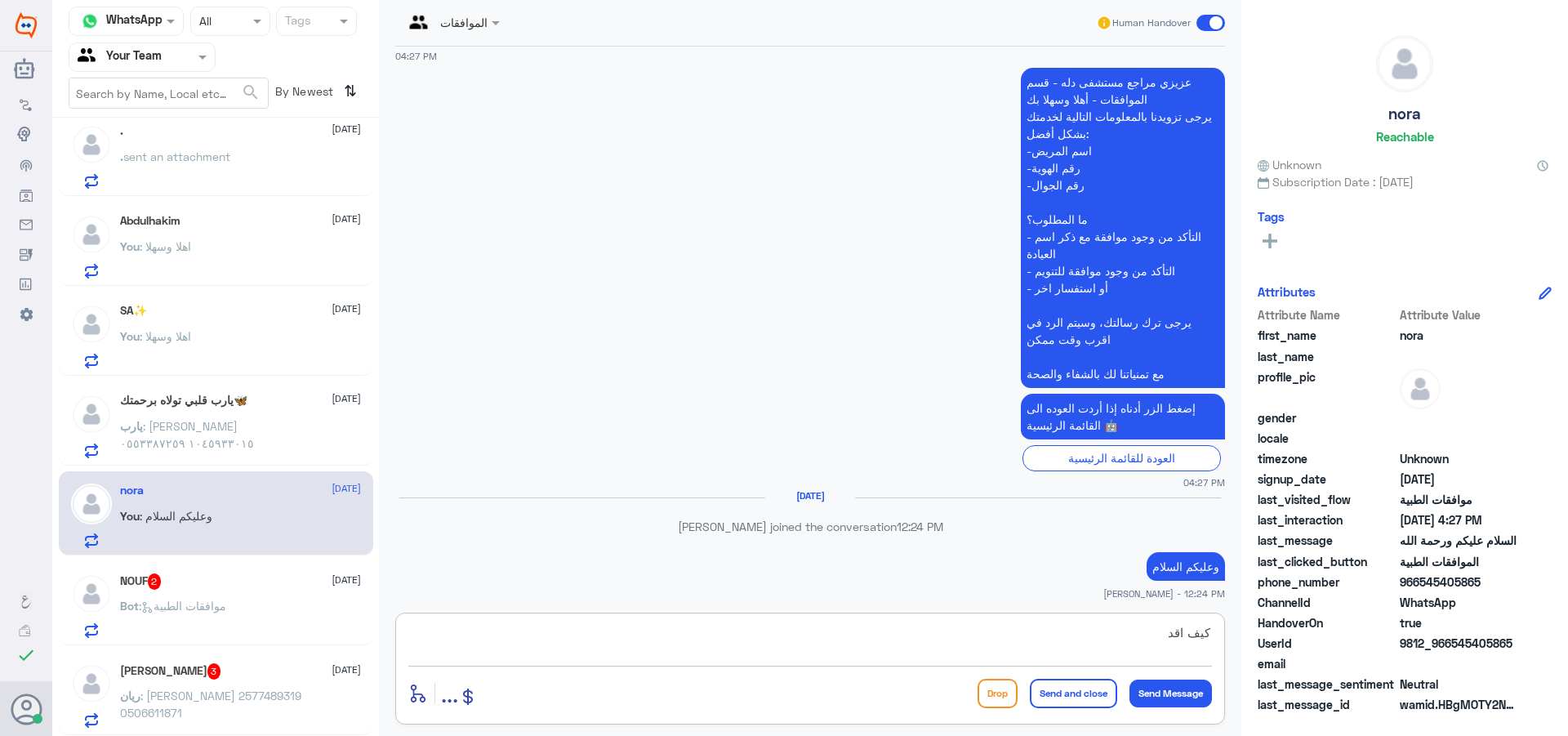
scroll to position [324, 0]
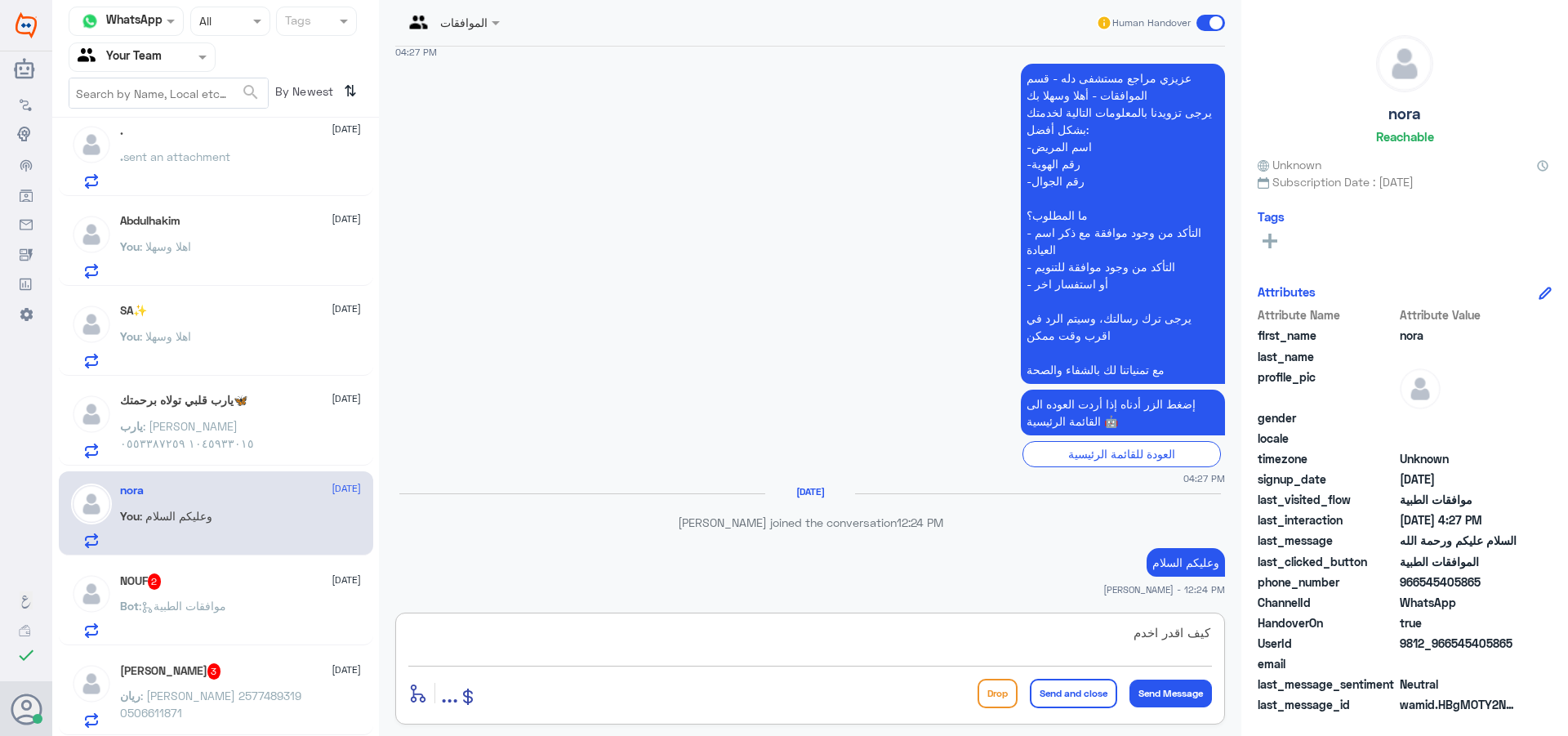
type textarea "كيف اقدر اخدمك"
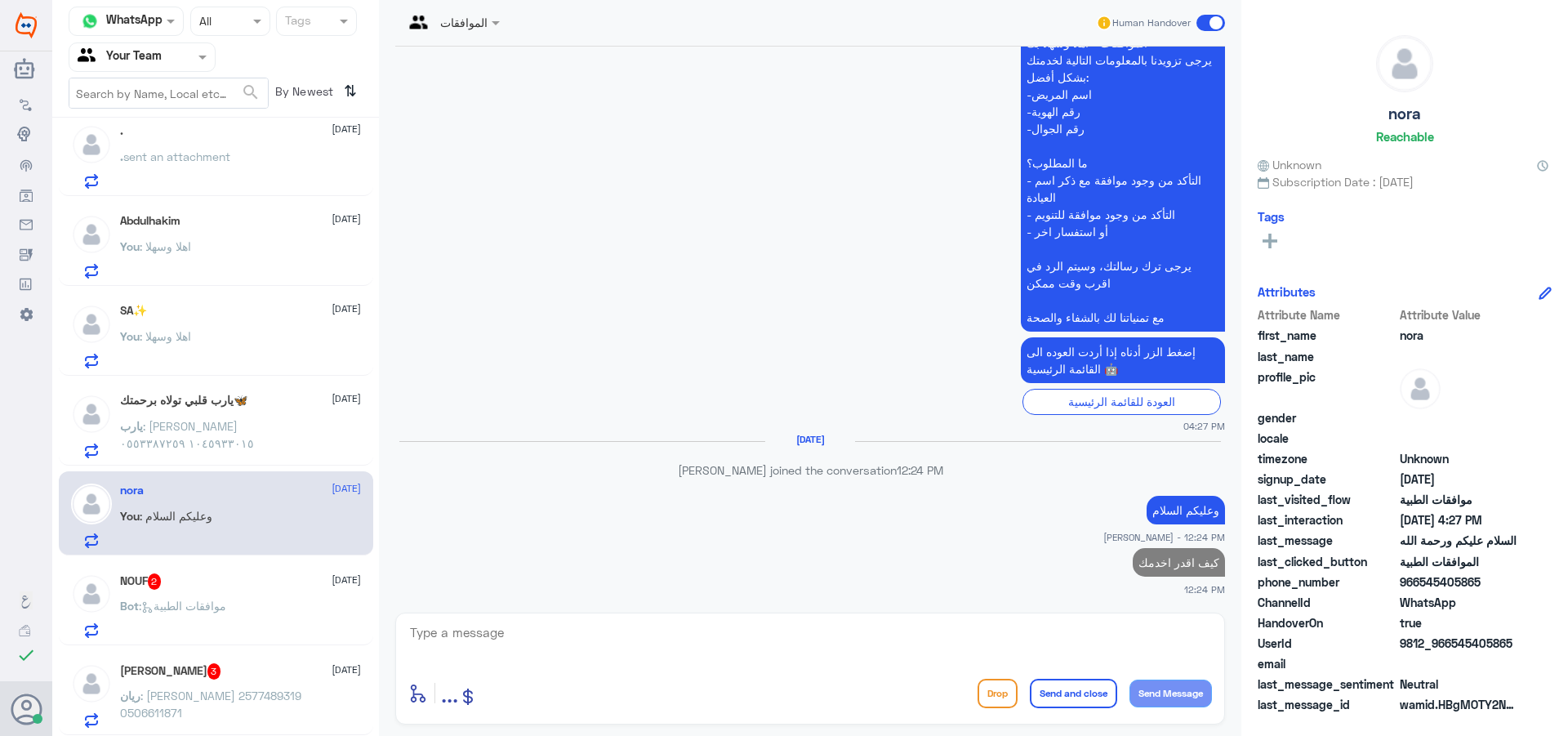
click at [255, 622] on div "Bot : موافقات الطبية" at bounding box center [240, 619] width 241 height 36
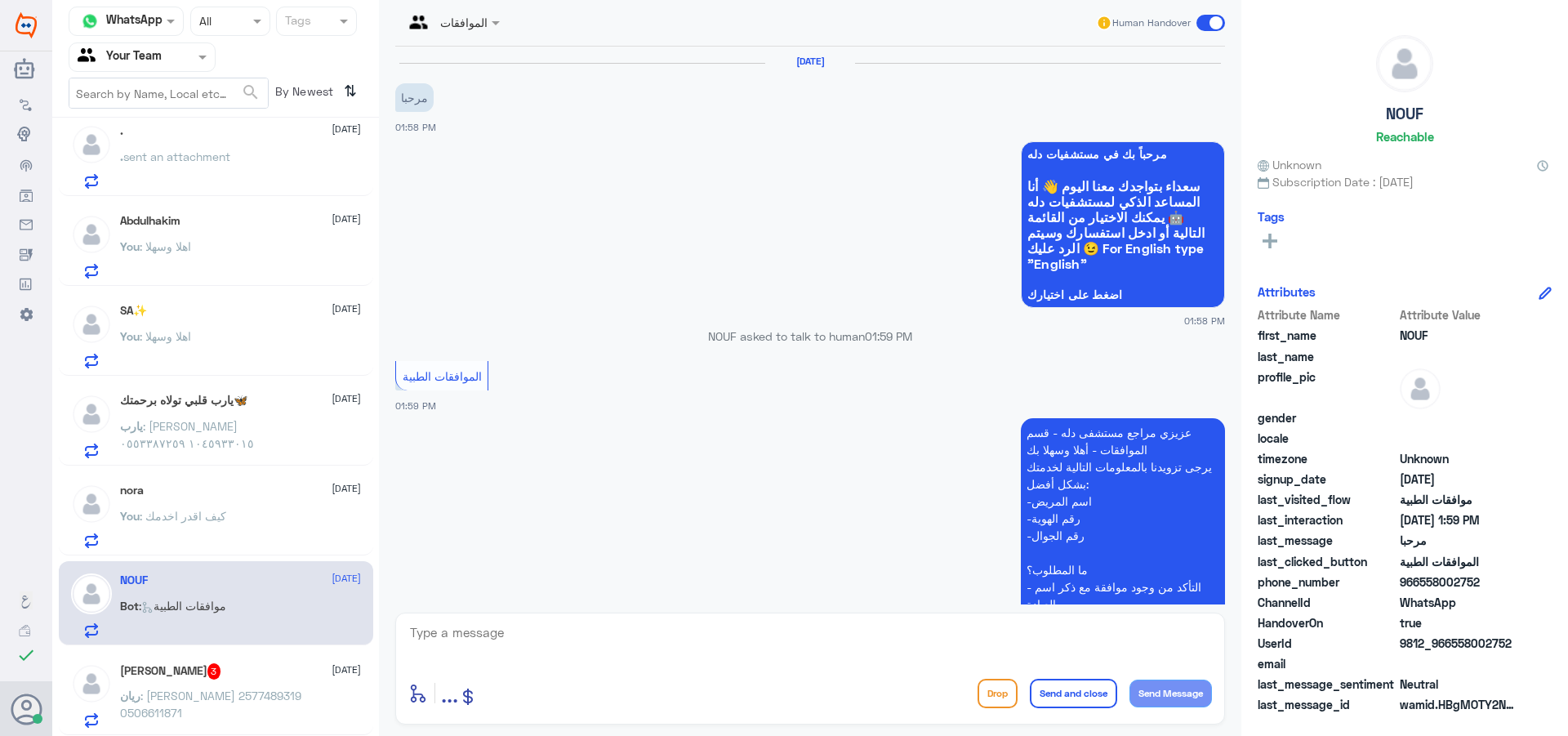
click at [662, 649] on div "enter flow name ... Drop Send and close Send Message" at bounding box center [810, 668] width 829 height 112
click at [743, 618] on div "enter flow name ... Drop Send and close Send Message" at bounding box center [810, 668] width 829 height 112
click at [753, 647] on textarea at bounding box center [810, 642] width 804 height 40
type textarea "اهلا وسهلا"
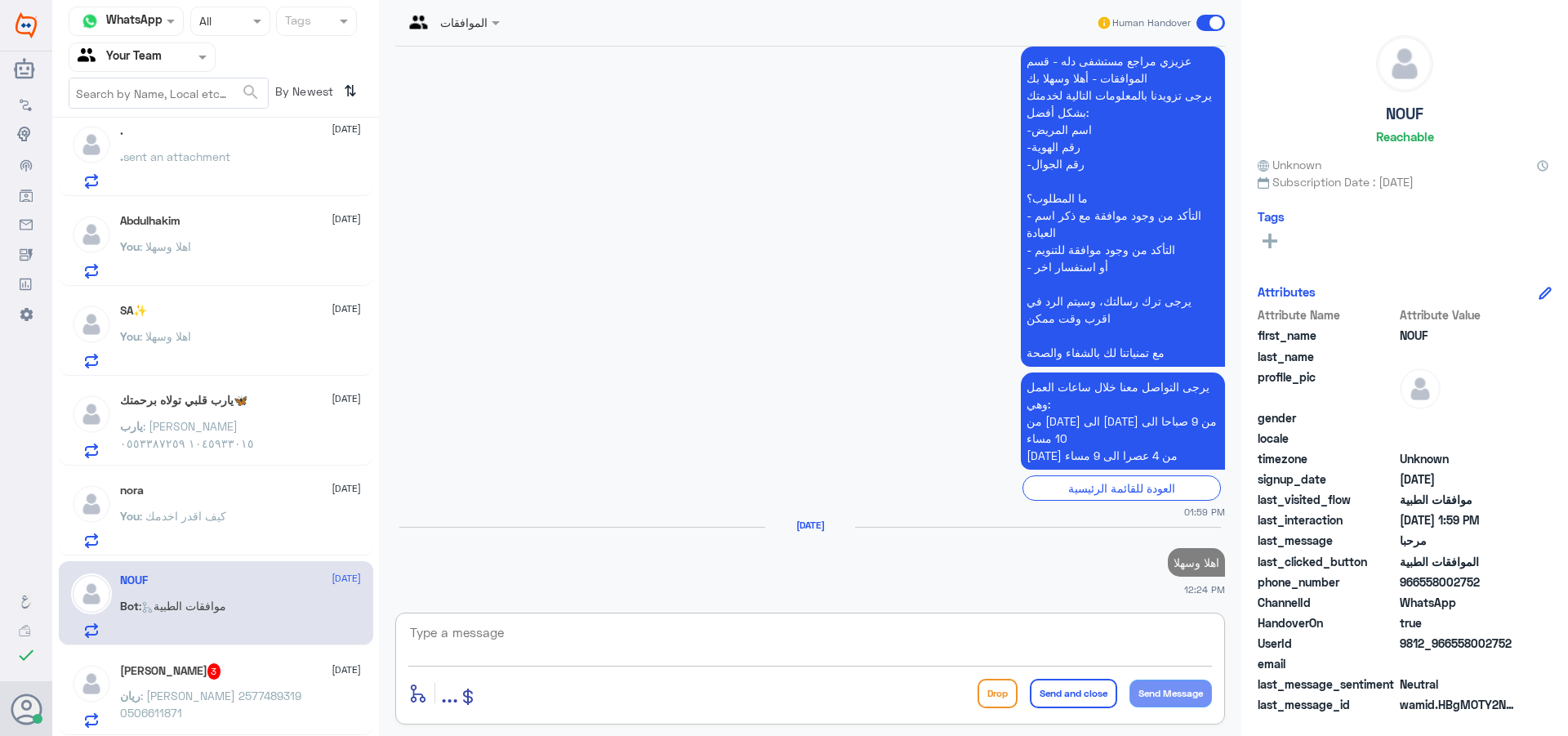
click at [141, 695] on span "ريان" at bounding box center [130, 695] width 21 height 14
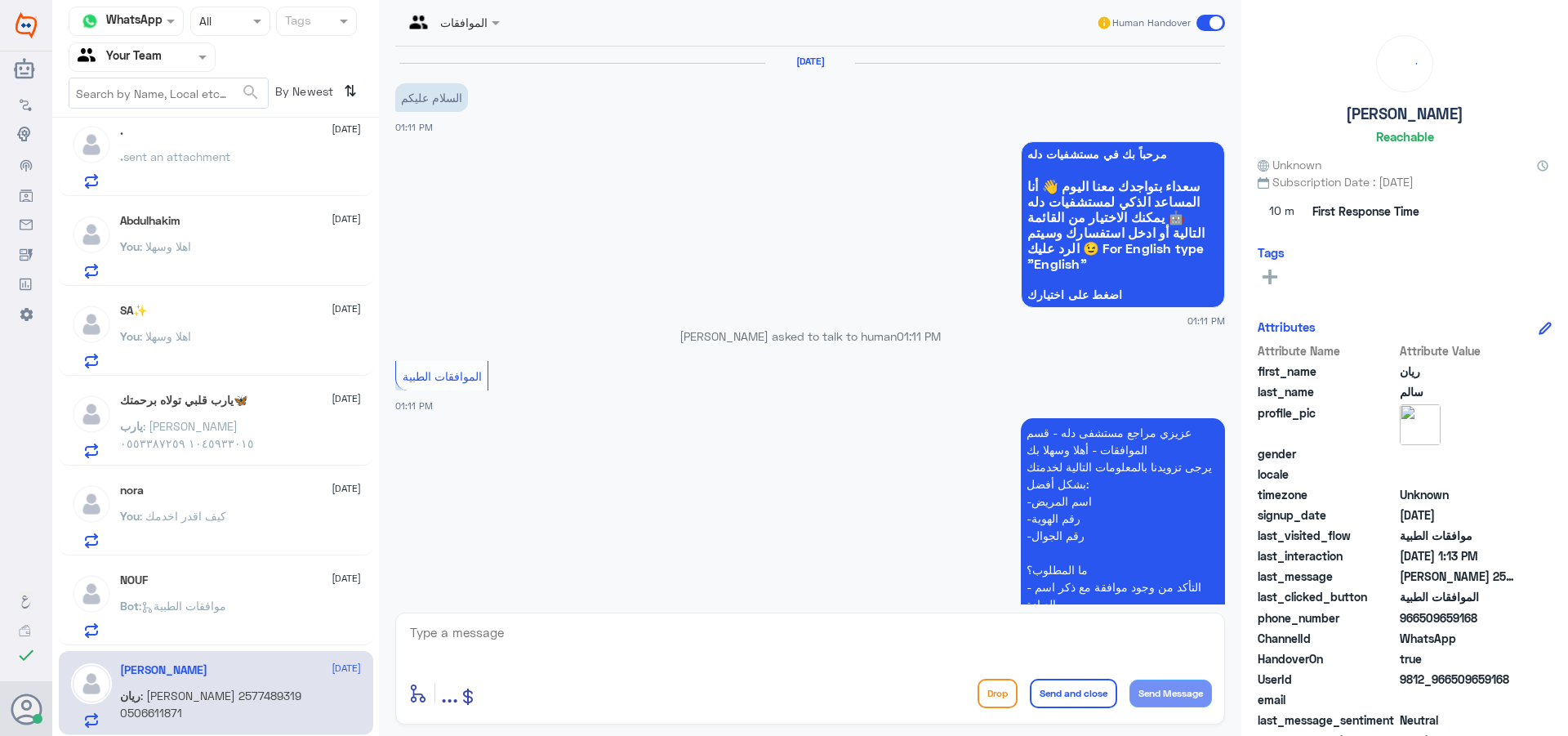
scroll to position [384, 0]
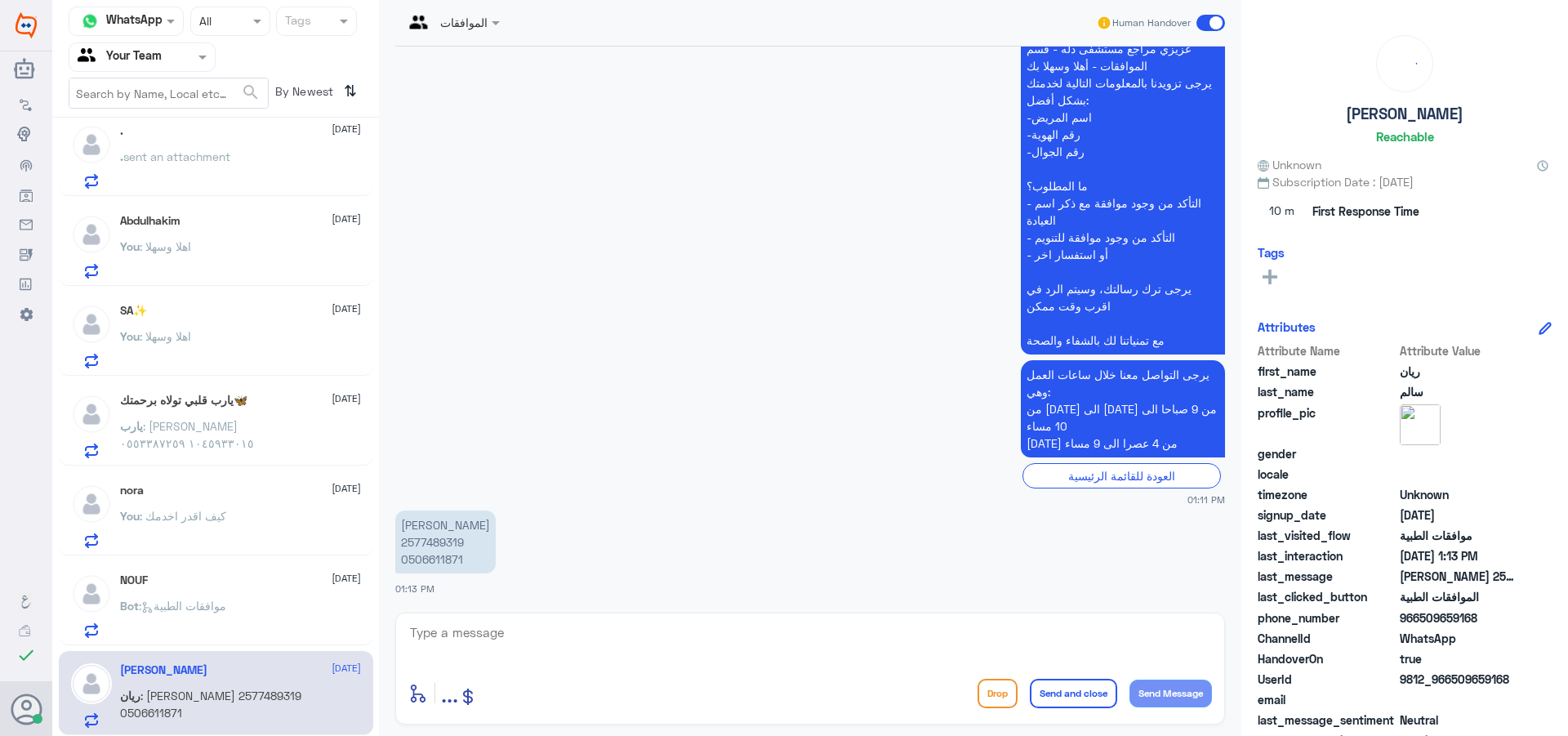
click at [269, 590] on div "NOUF [DATE] Bot : موافقات الطبية" at bounding box center [240, 605] width 241 height 65
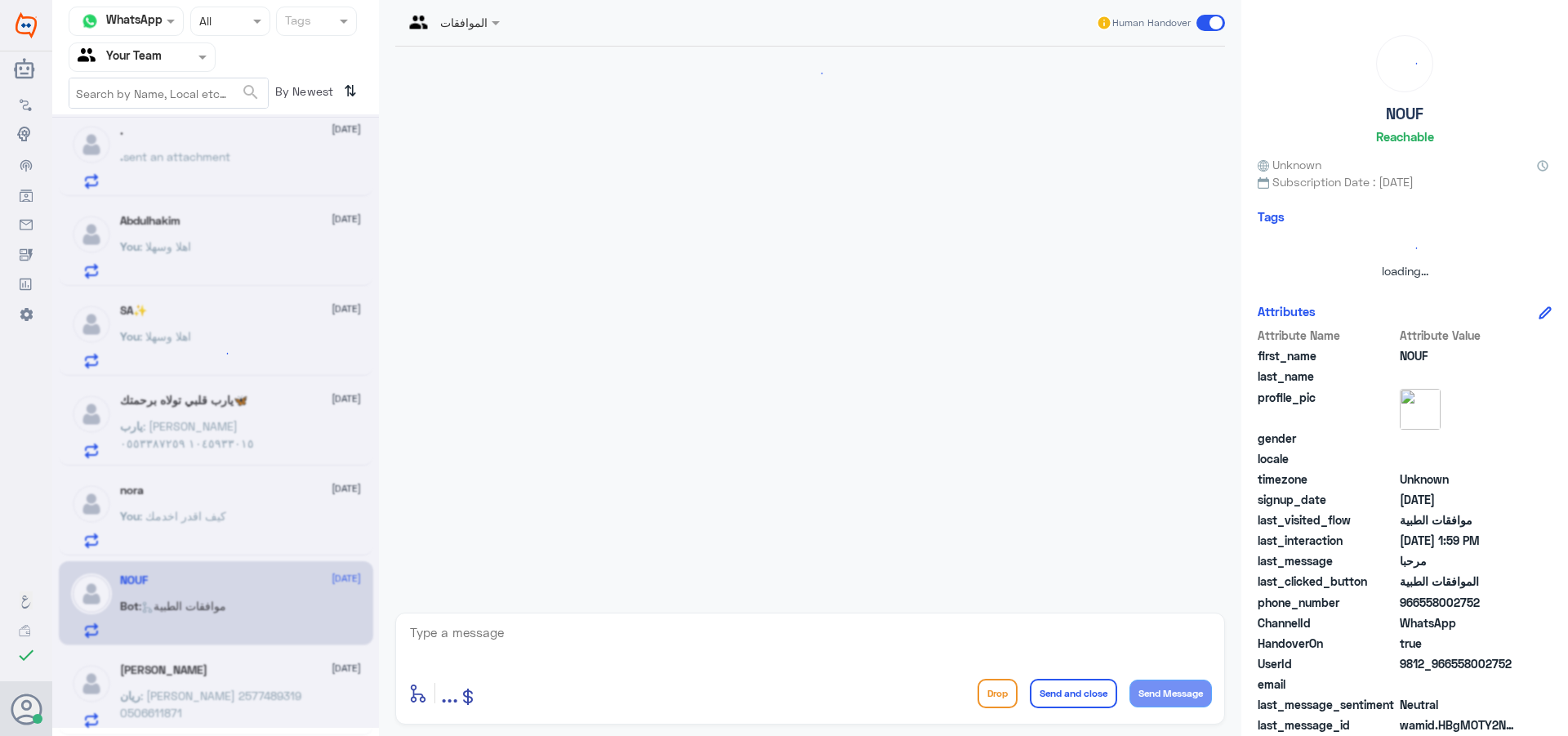
drag, startPoint x: 538, startPoint y: 645, endPoint x: 547, endPoint y: 656, distance: 14.2
click at [538, 646] on textarea at bounding box center [810, 642] width 804 height 40
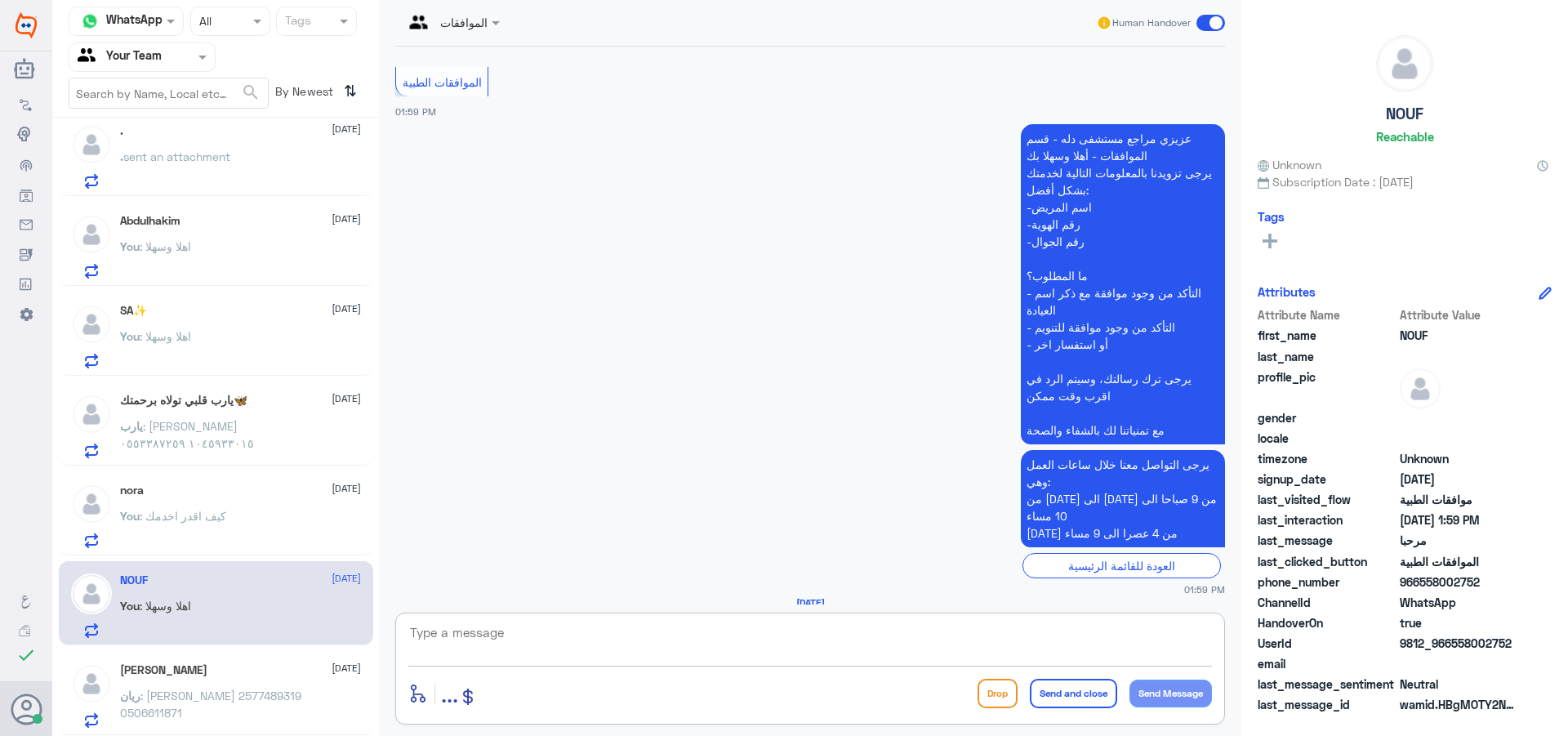
scroll to position [405, 0]
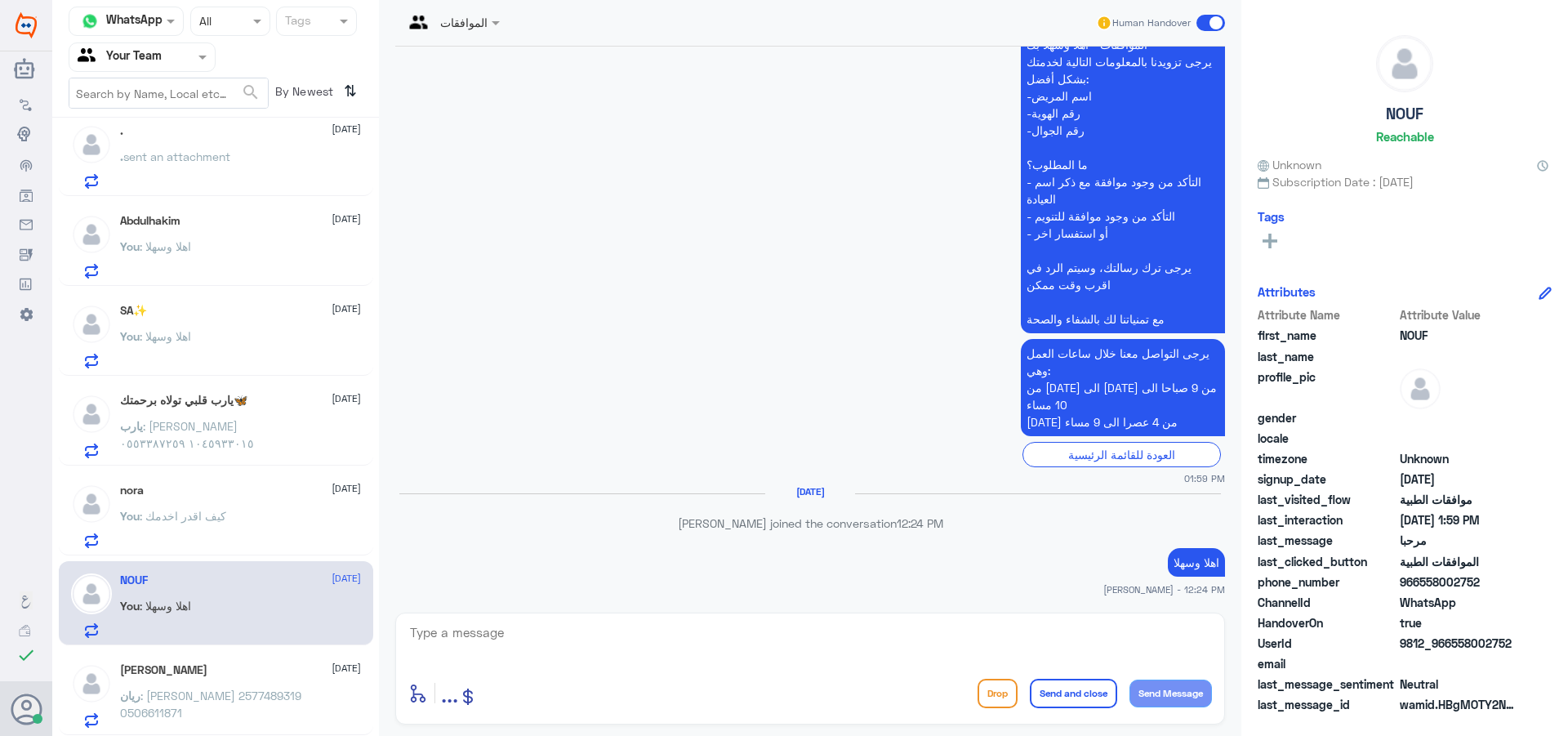
click at [228, 694] on span ": [PERSON_NAME] 2577489319 0506611871" at bounding box center [210, 705] width 181 height 31
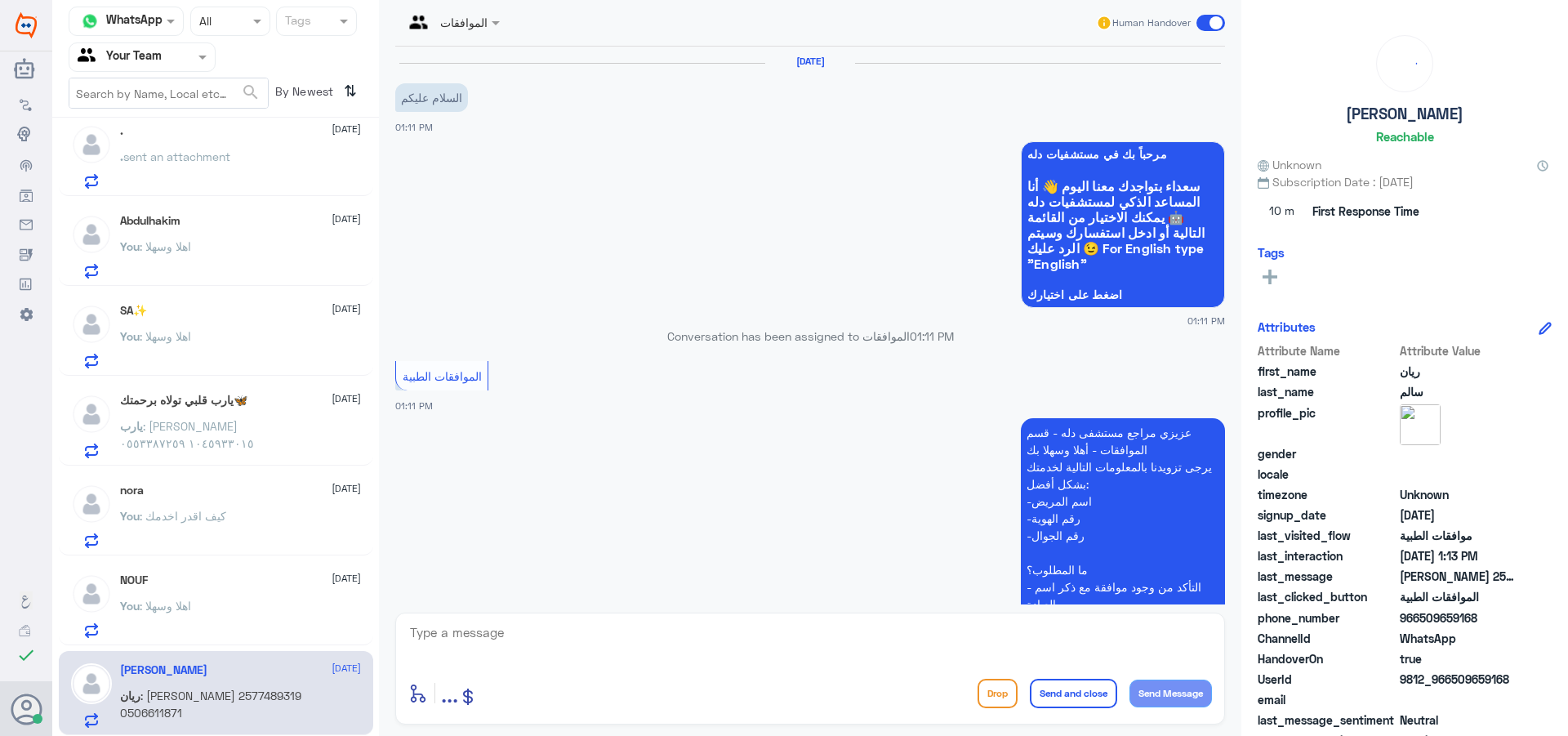
scroll to position [384, 0]
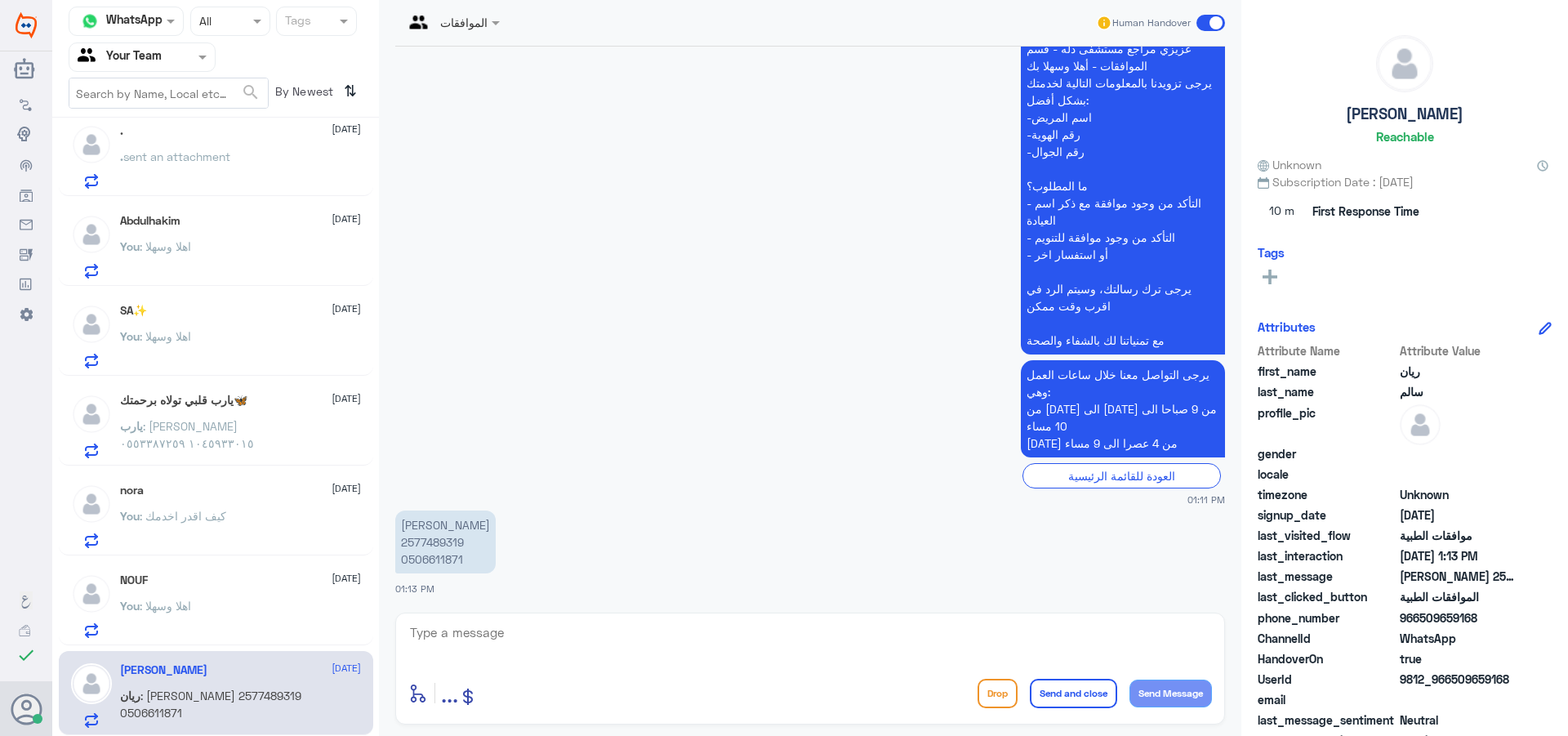
click at [431, 538] on p "[PERSON_NAME] 2577489319 0506611871" at bounding box center [445, 542] width 100 height 63
click at [432, 539] on p "[PERSON_NAME] 2577489319 0506611871" at bounding box center [445, 542] width 100 height 63
click at [432, 538] on p "[PERSON_NAME] 2577489319 0506611871" at bounding box center [445, 542] width 100 height 63
click at [163, 611] on span ": اهلا وسهلا" at bounding box center [165, 605] width 51 height 14
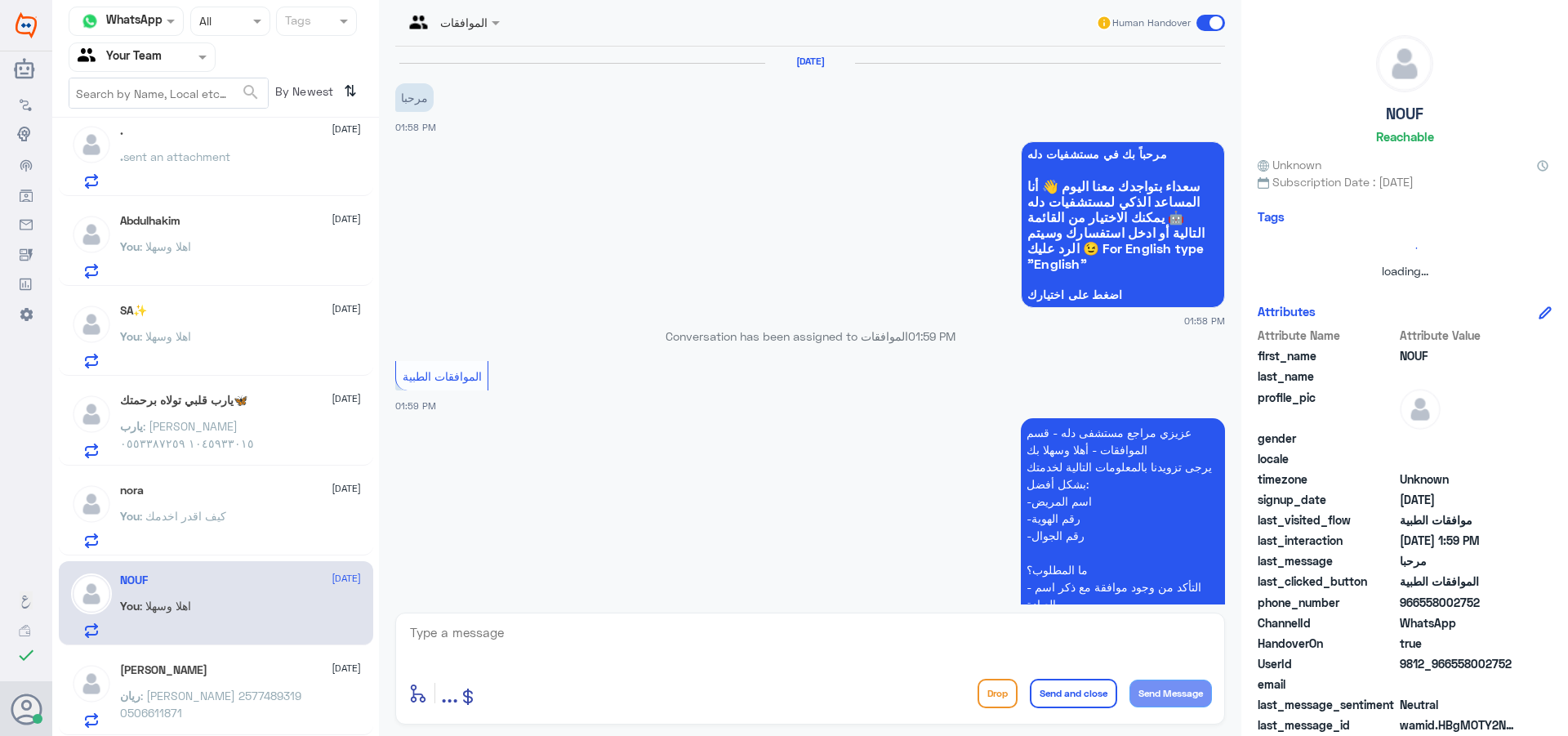
scroll to position [405, 0]
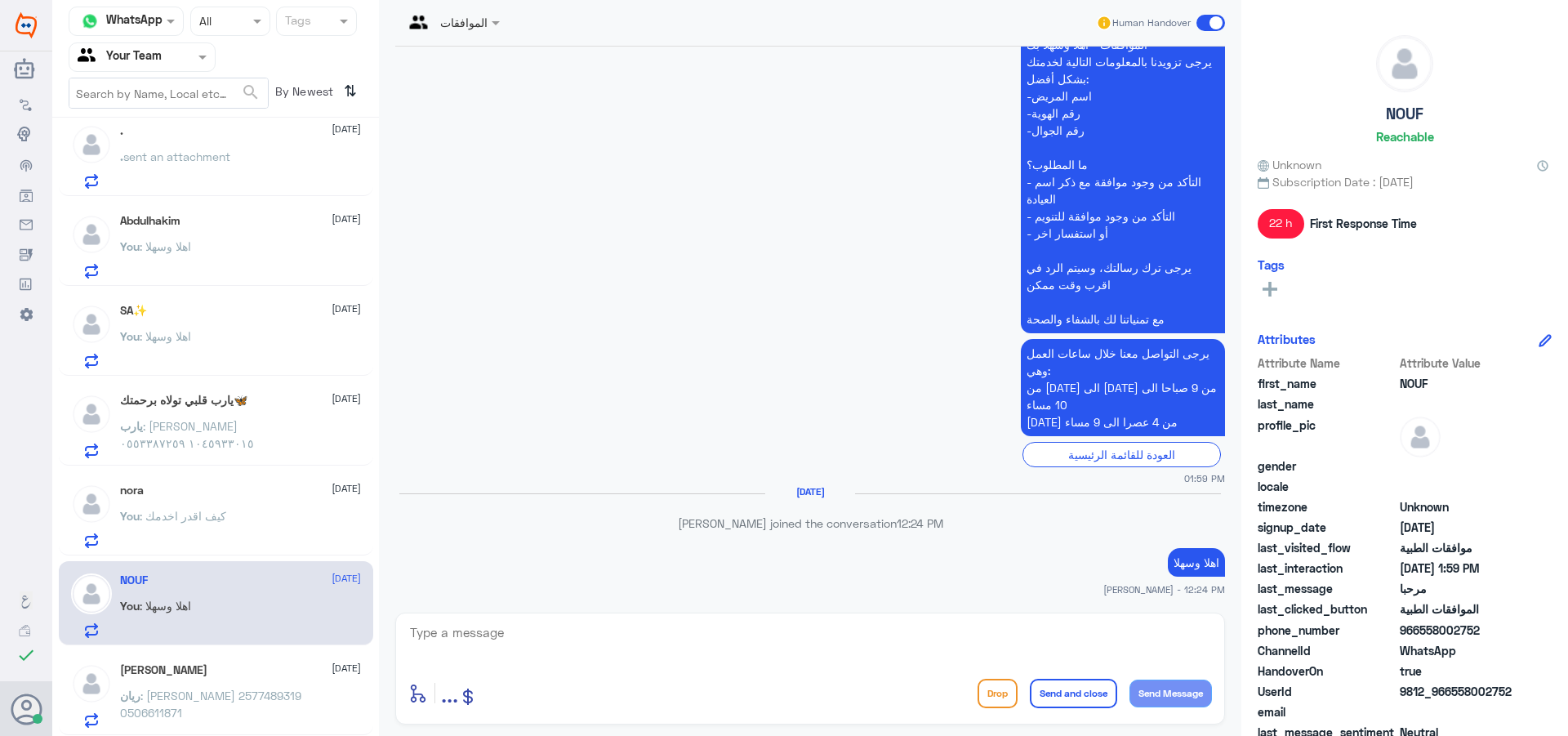
click at [205, 397] on h5 "‏يارب قلبي تولاه برحمتك🦋" at bounding box center [184, 400] width 127 height 14
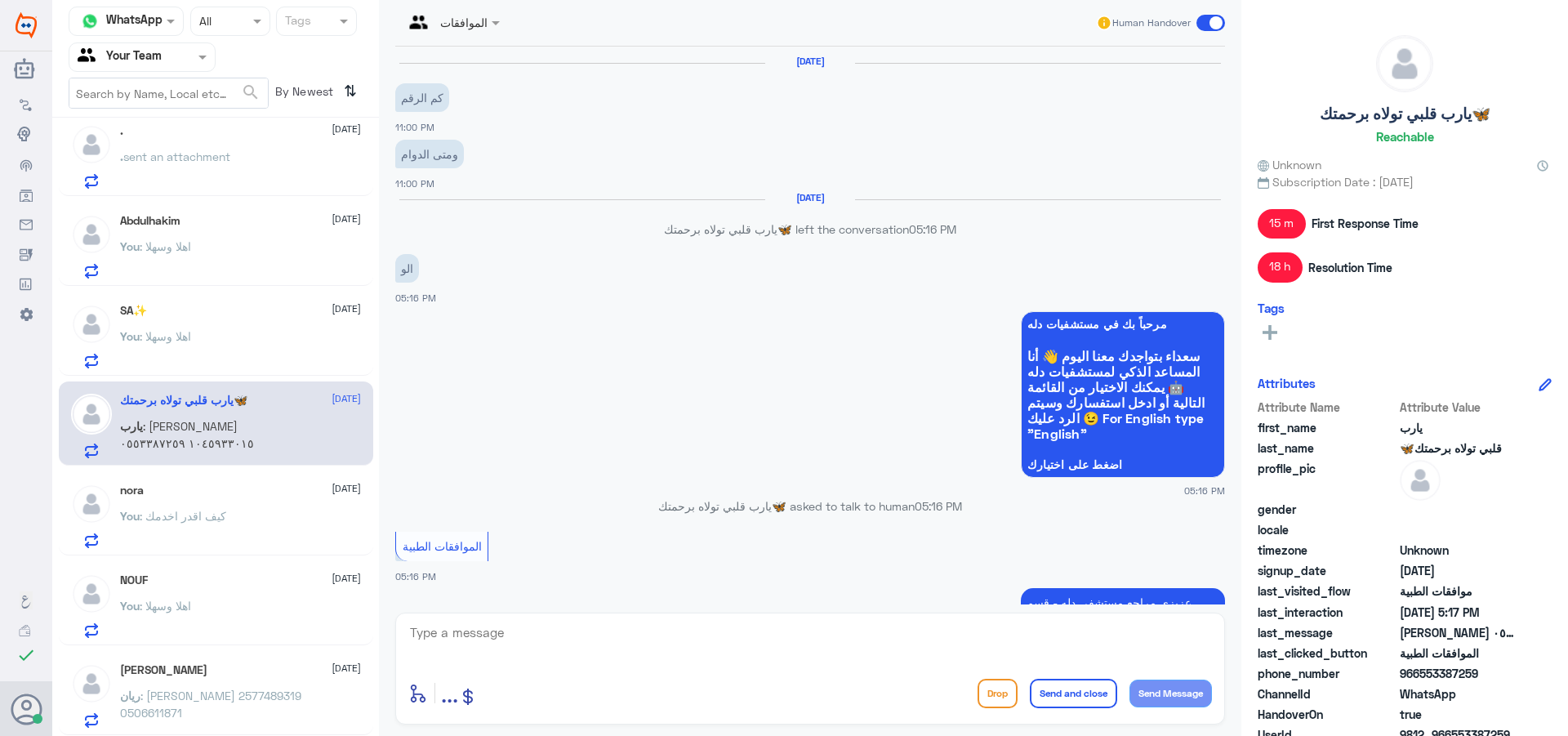
scroll to position [1508, 0]
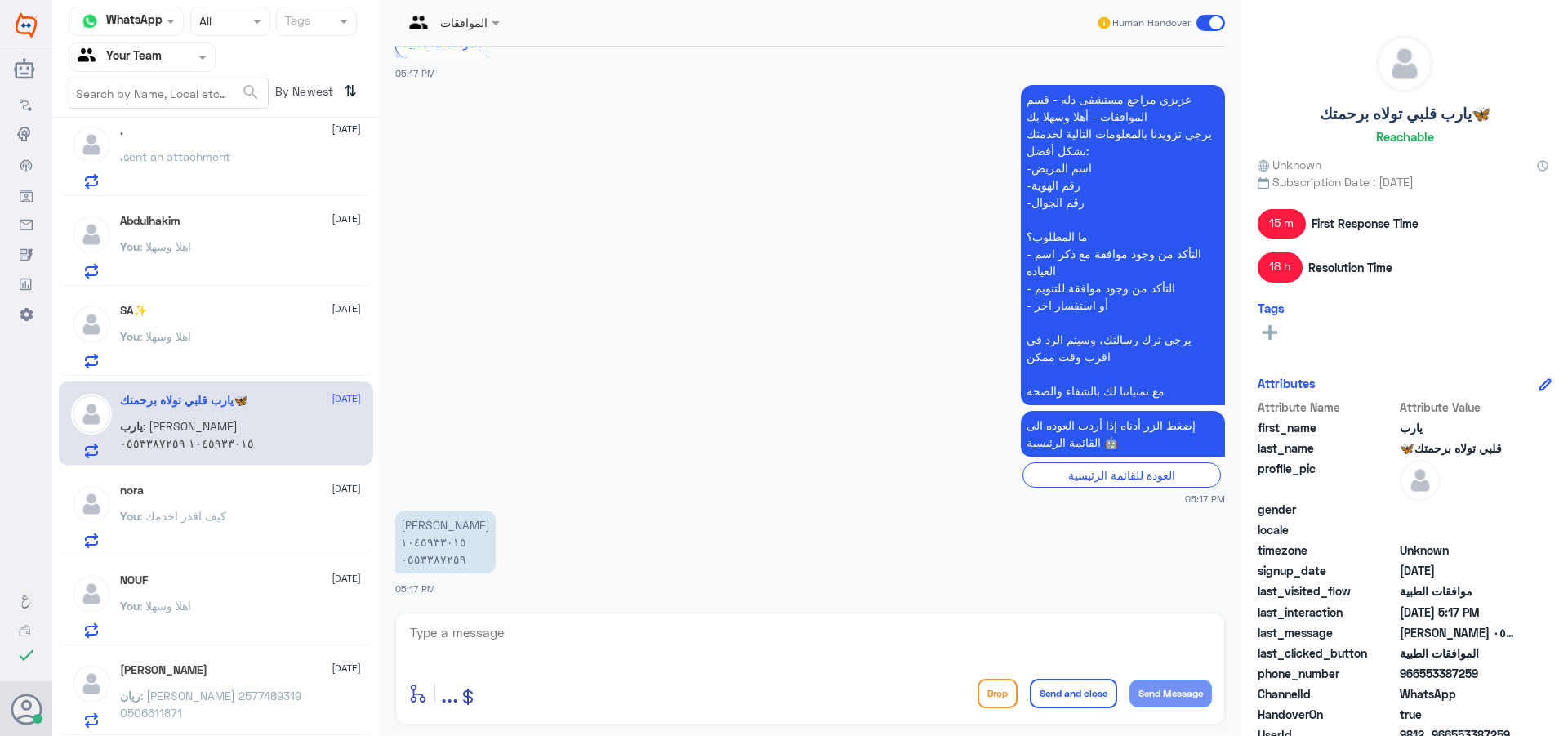
click at [195, 676] on div "[PERSON_NAME] [DATE]" at bounding box center [240, 670] width 241 height 14
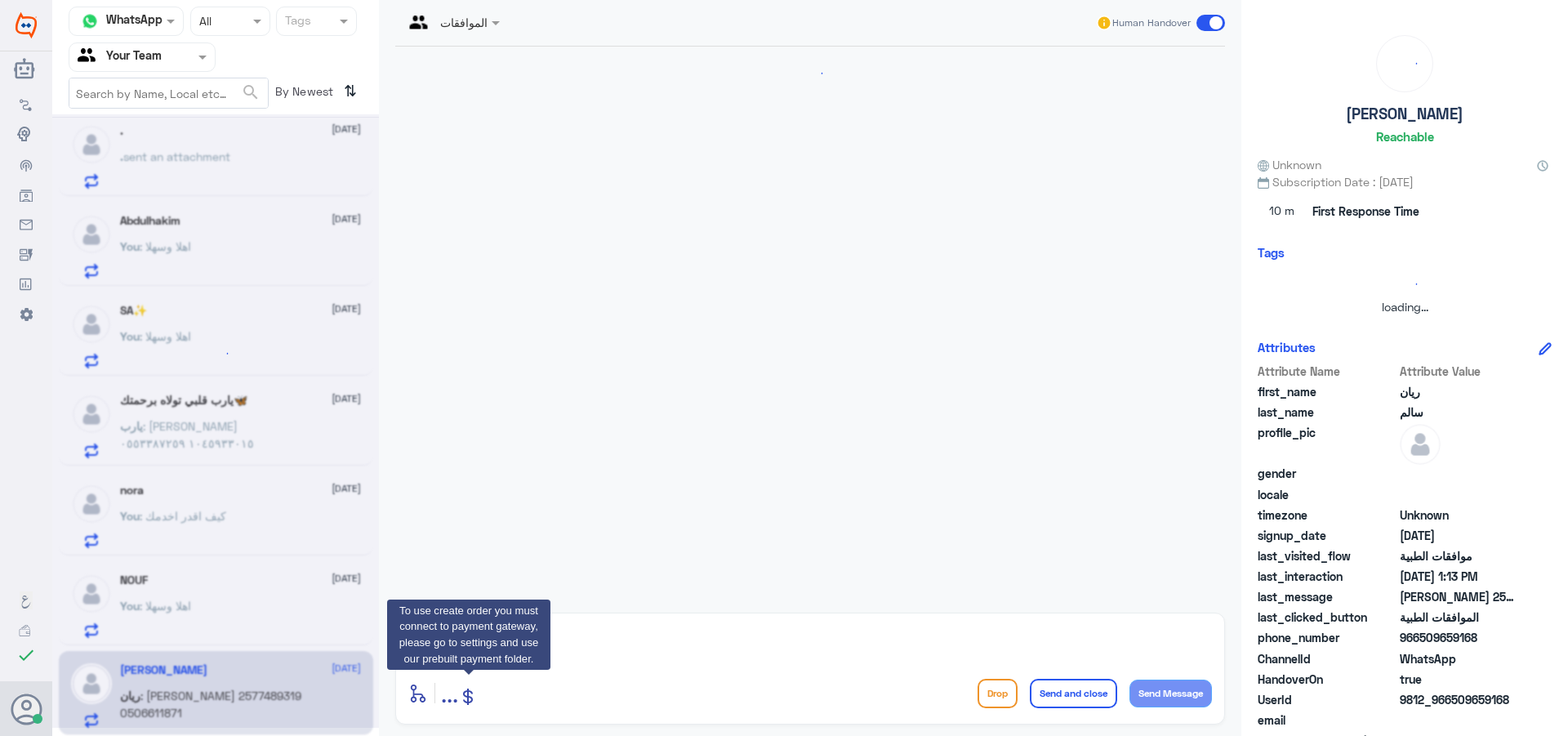
scroll to position [384, 0]
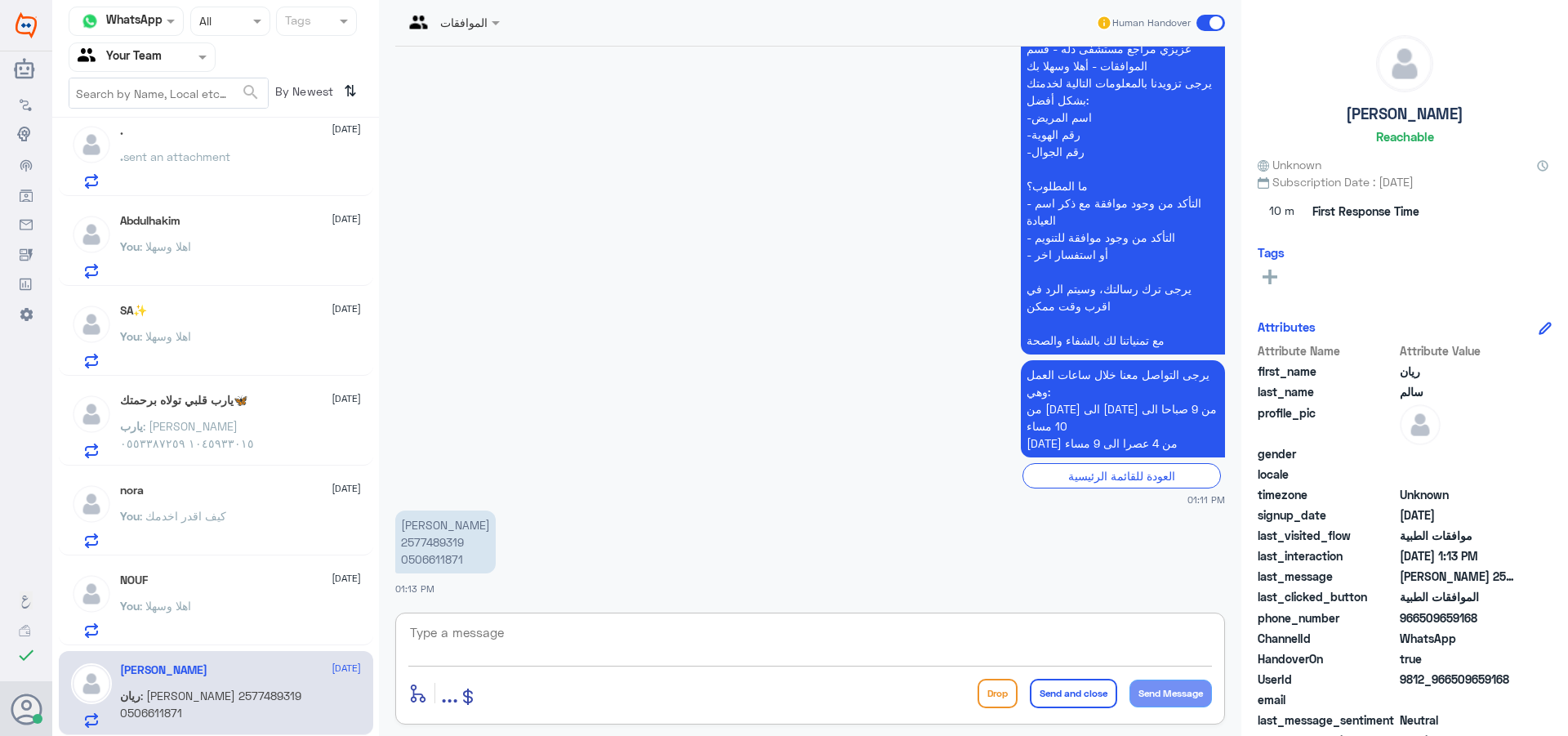
click at [500, 645] on textarea at bounding box center [810, 642] width 804 height 40
type textarea "h"
type textarea "اهلا وسهلا"
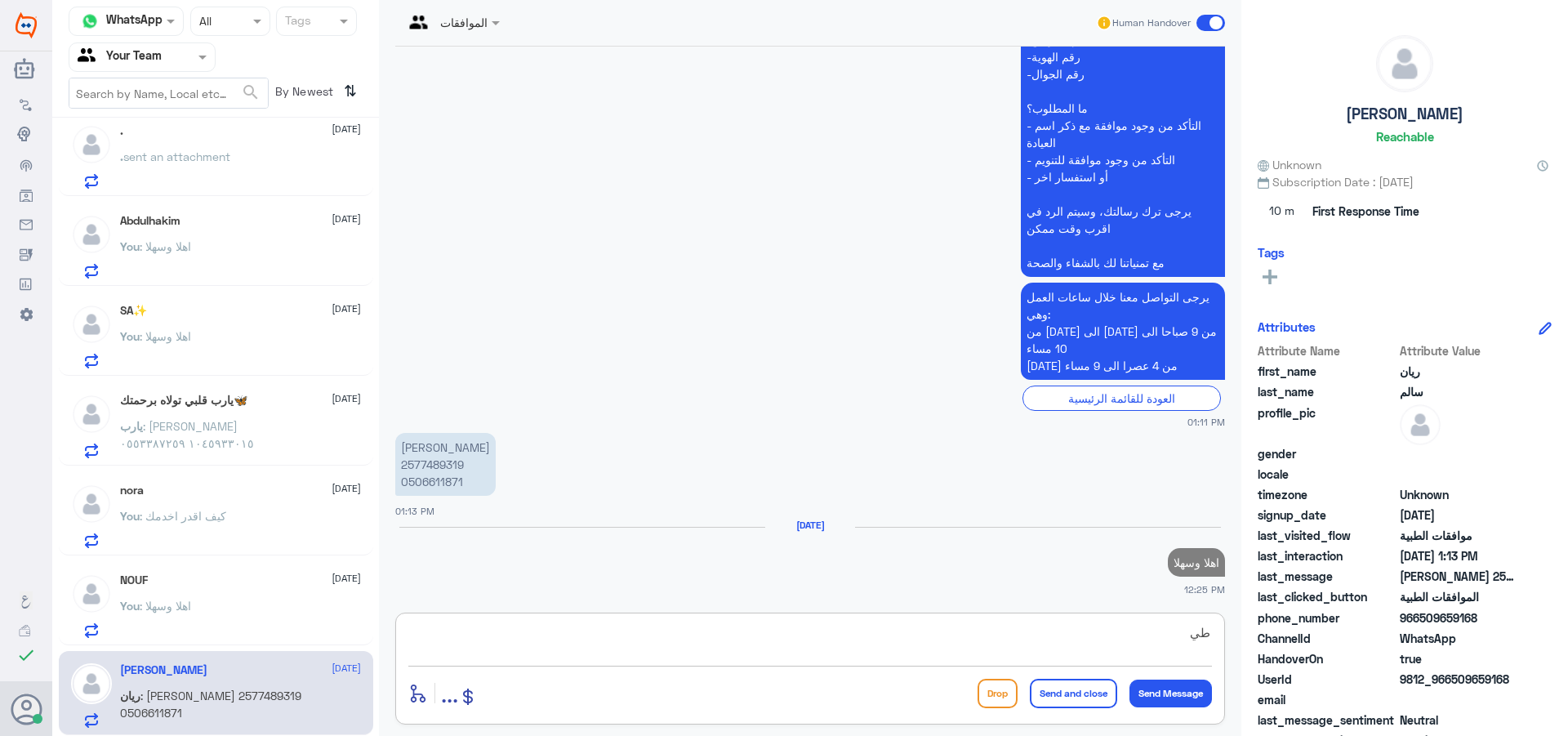
type textarea "ط"
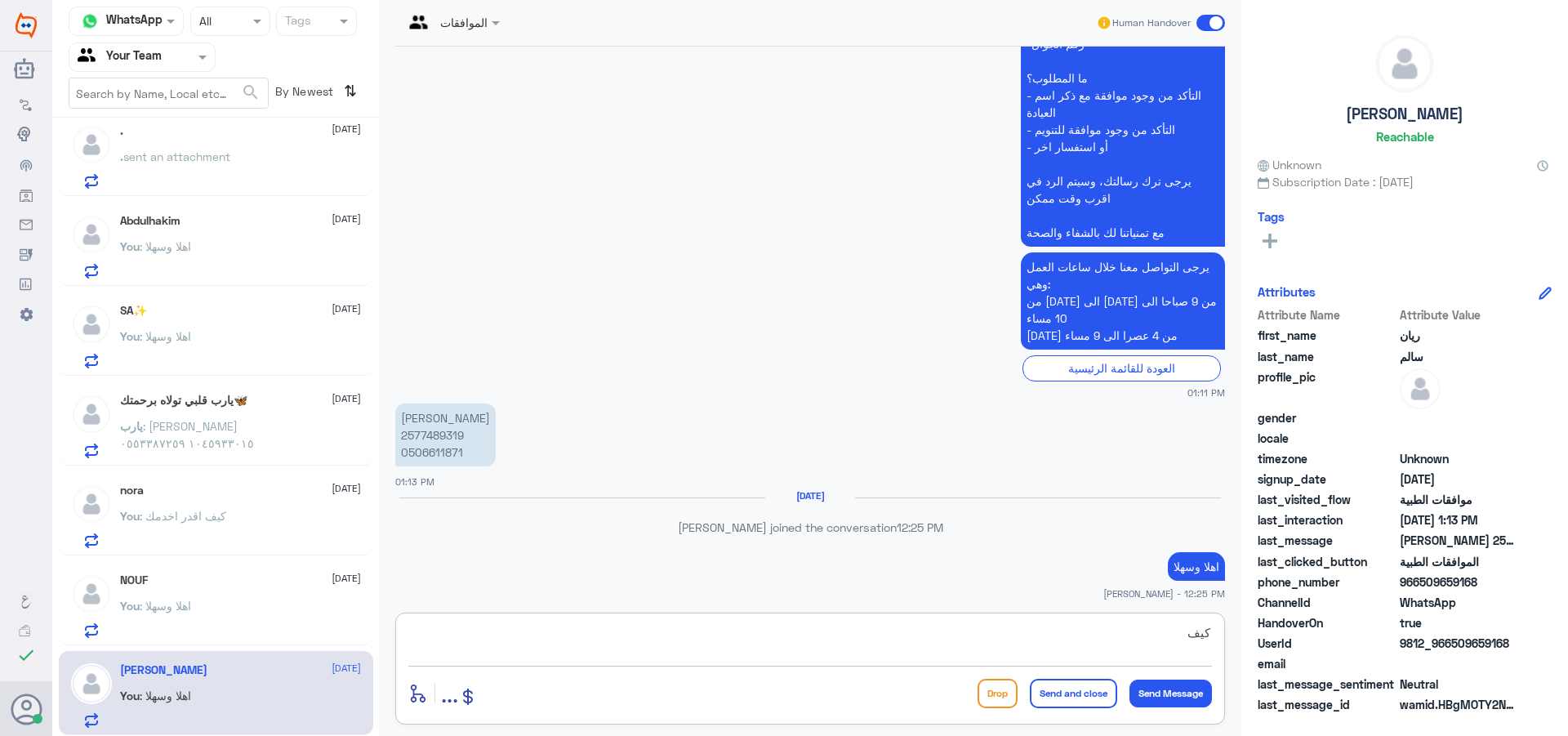
scroll to position [466, 0]
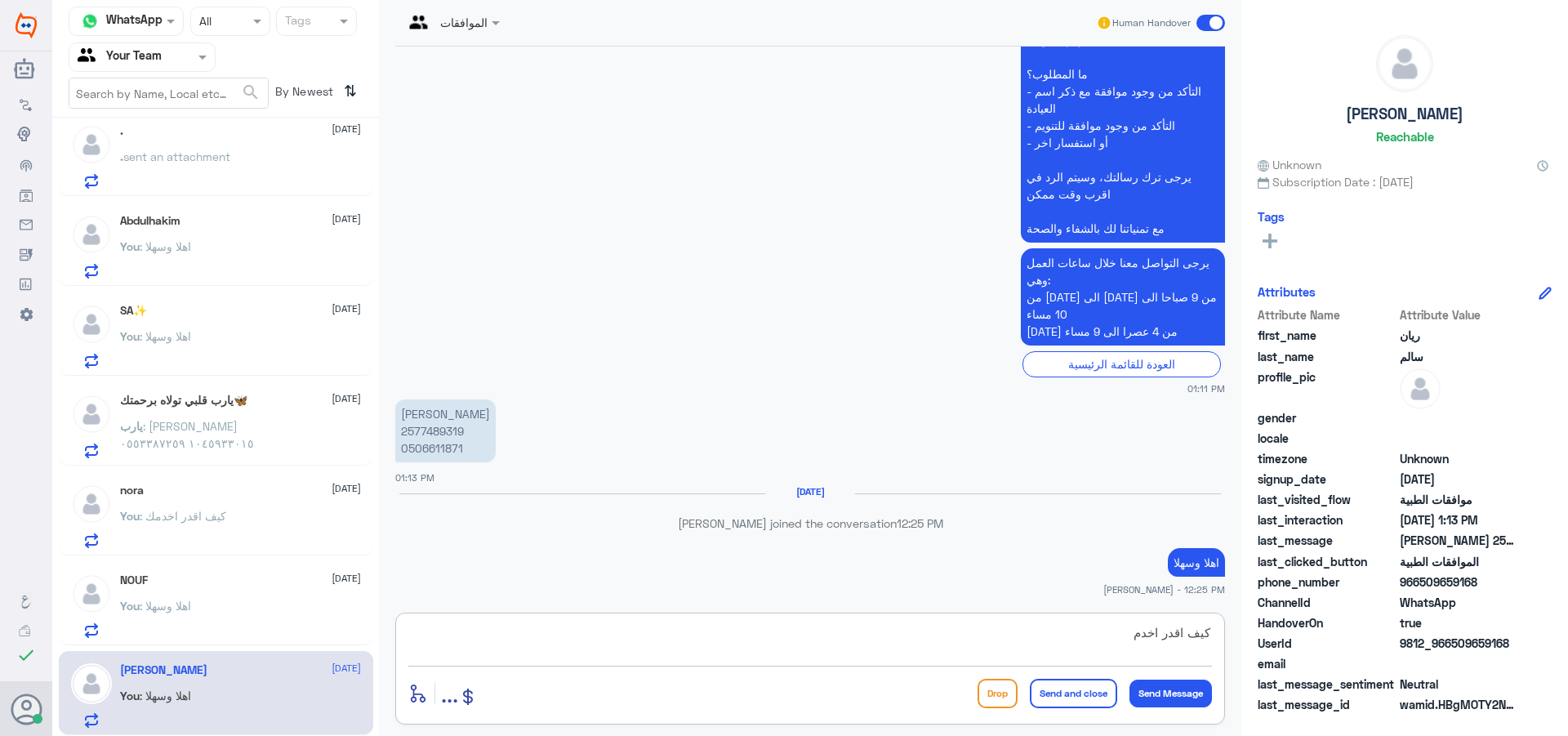
type textarea "كيف اقدر اخدمك"
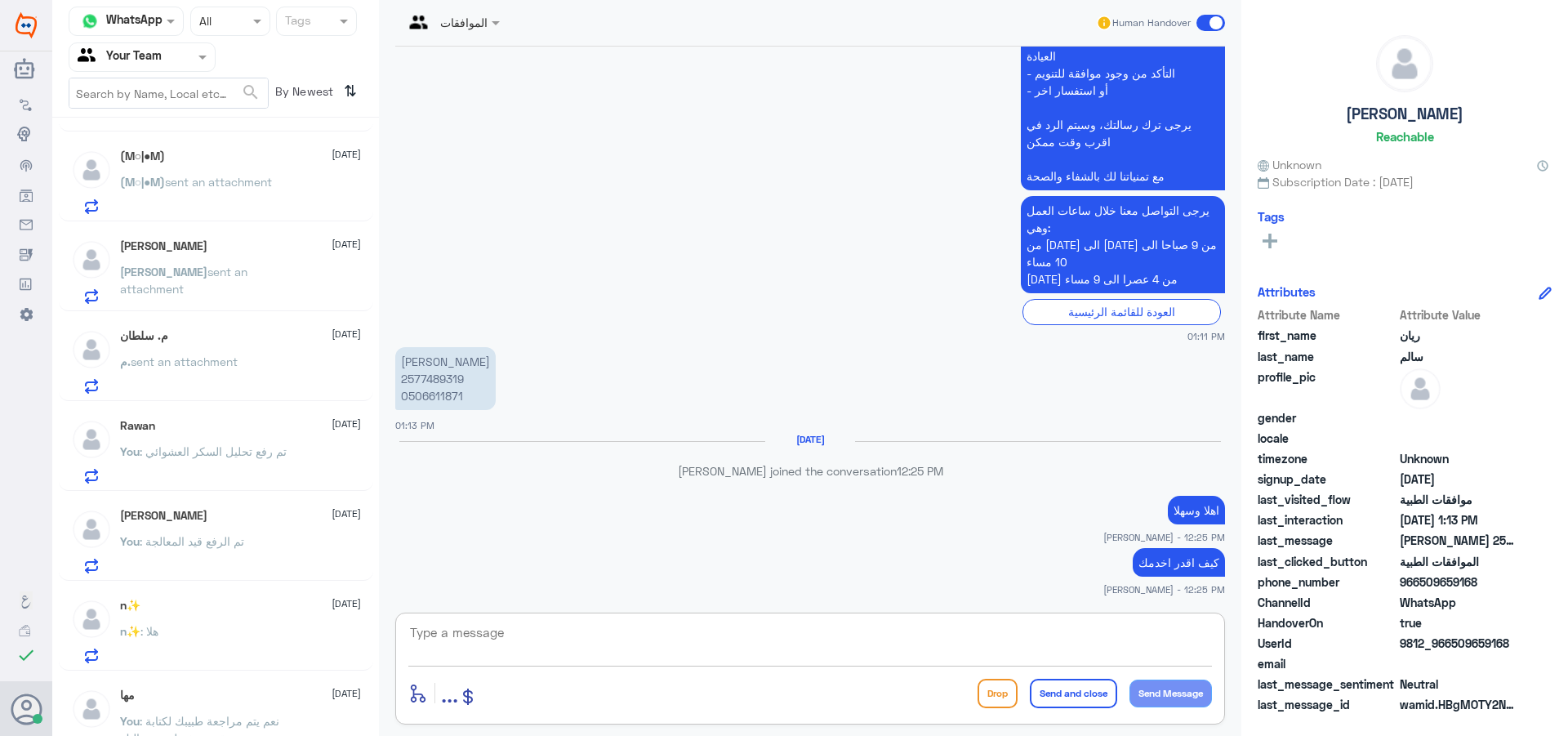
scroll to position [0, 0]
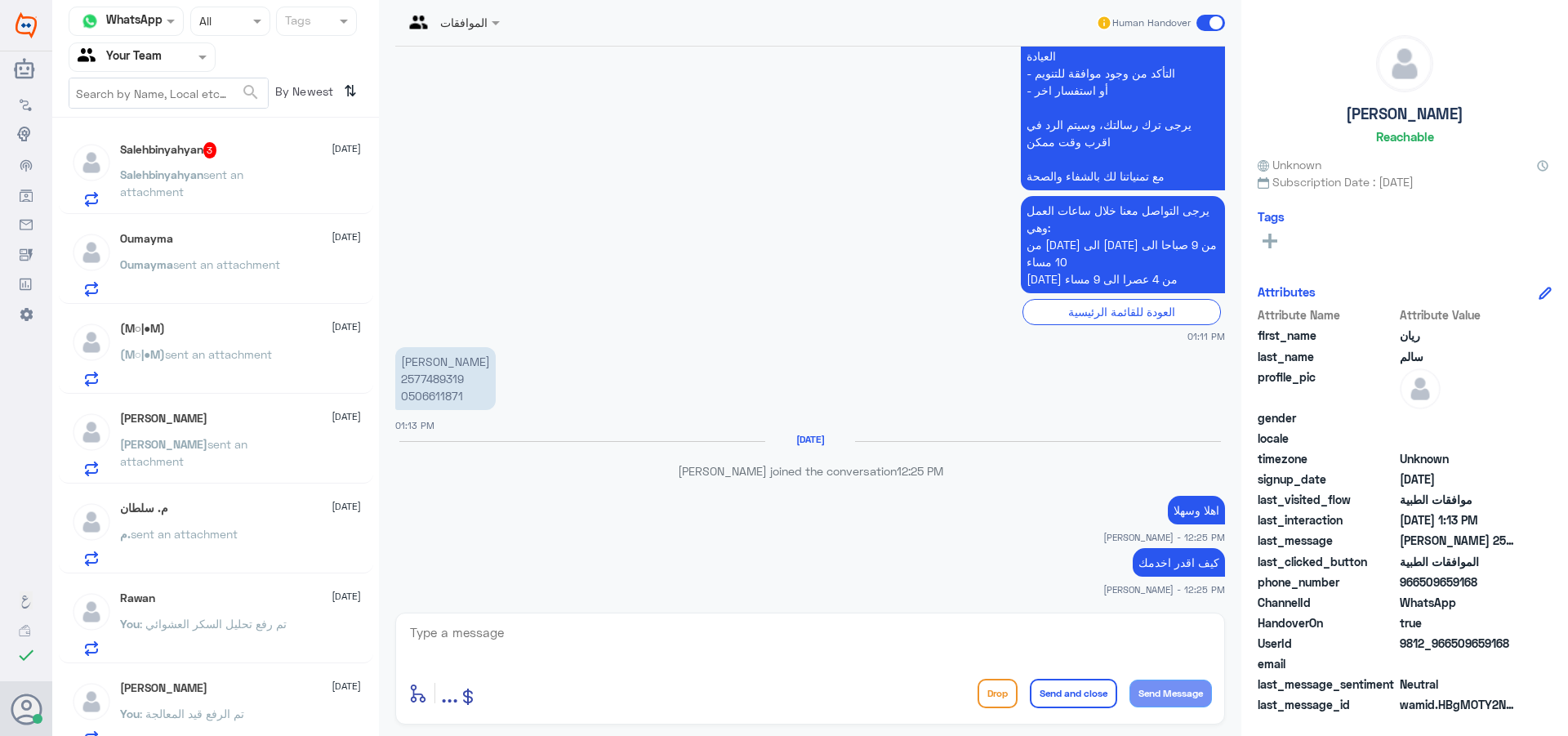
click at [263, 190] on p "Salehbinyahyan sent an attachment" at bounding box center [212, 185] width 184 height 41
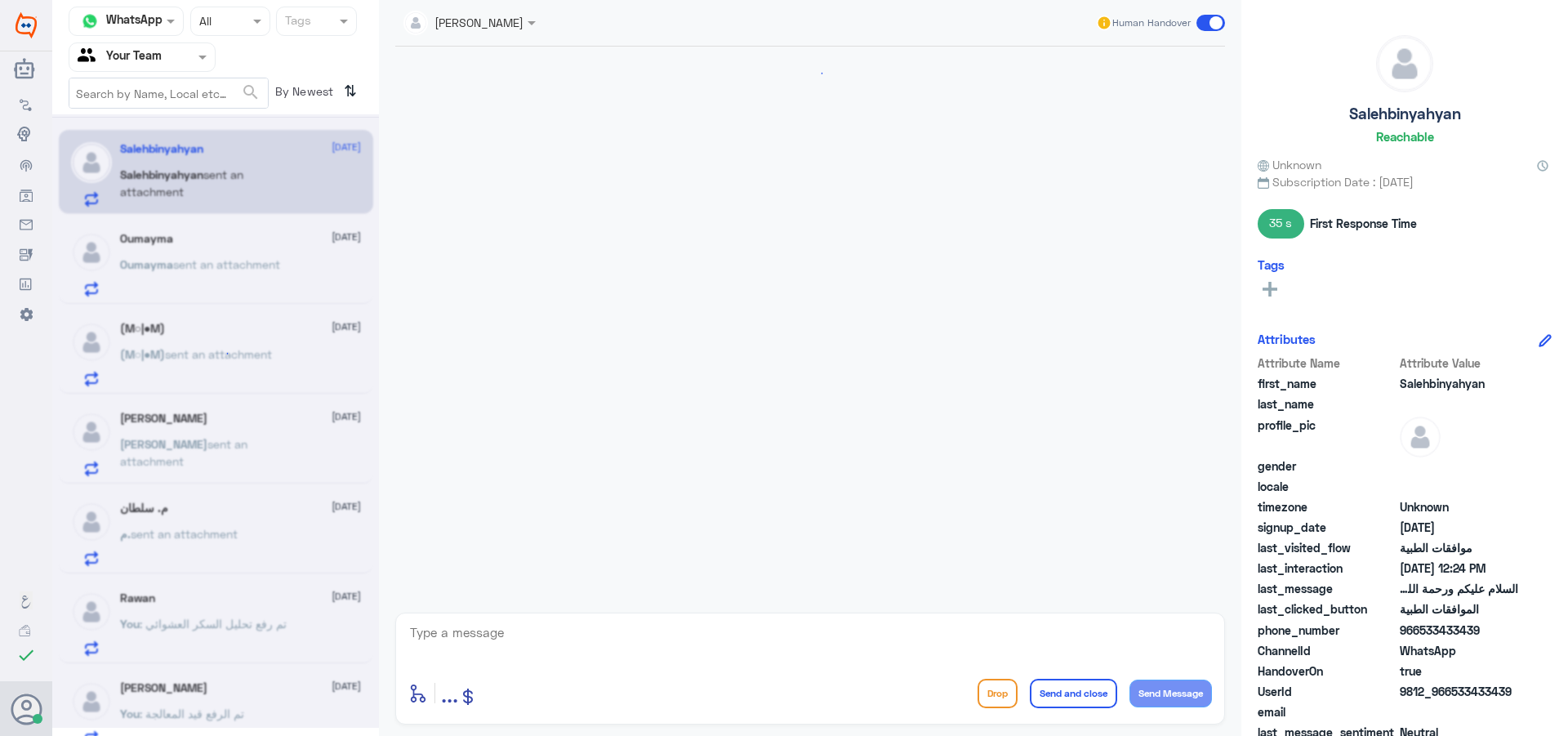
scroll to position [680, 0]
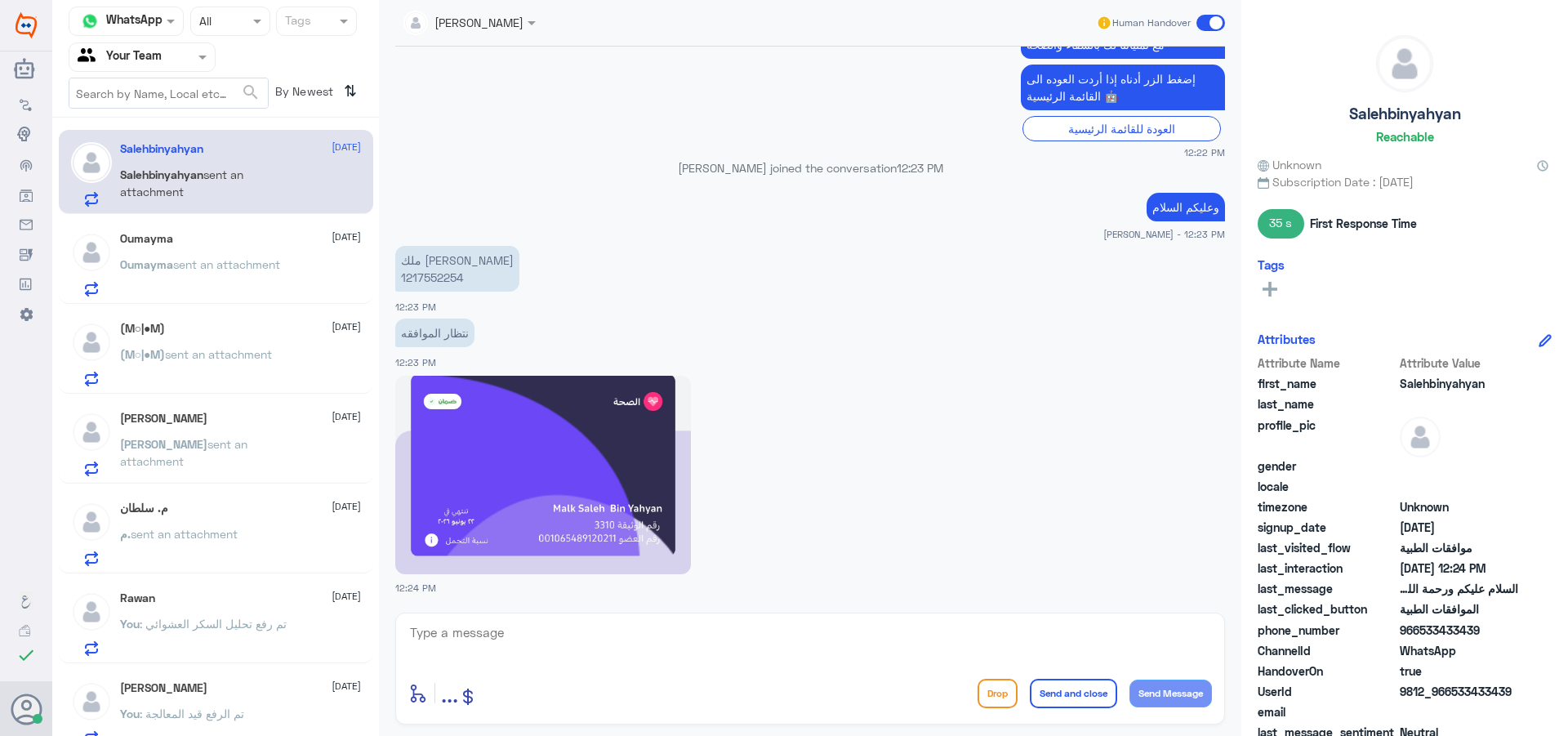
click at [433, 278] on p "ملك [PERSON_NAME] 1217552254" at bounding box center [457, 268] width 124 height 45
click at [579, 646] on textarea at bounding box center [810, 642] width 804 height 40
type textarea "بخصوص اي خدمة من فضلك؟"
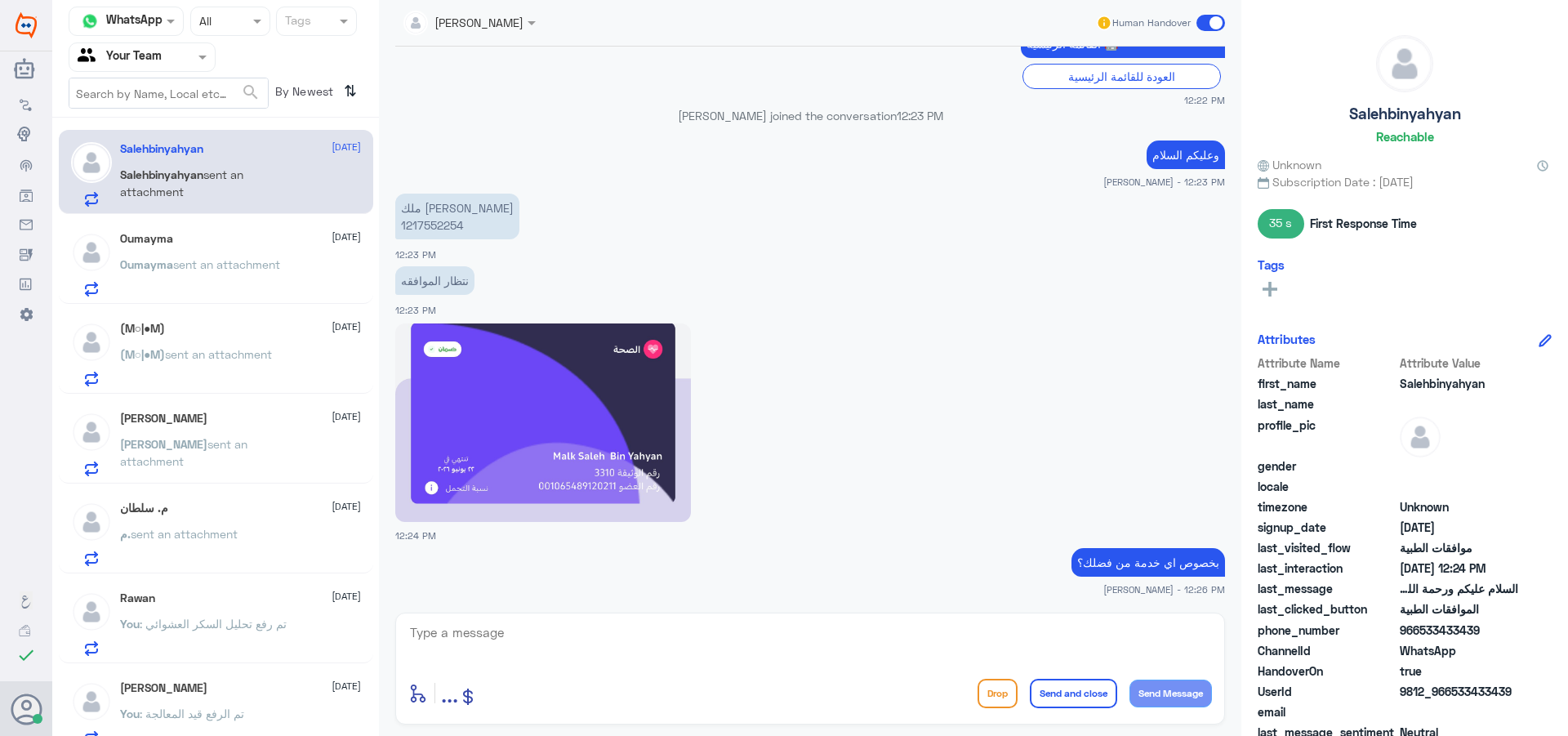
click at [318, 296] on div "Oumayma sent an attachment" at bounding box center [240, 278] width 241 height 36
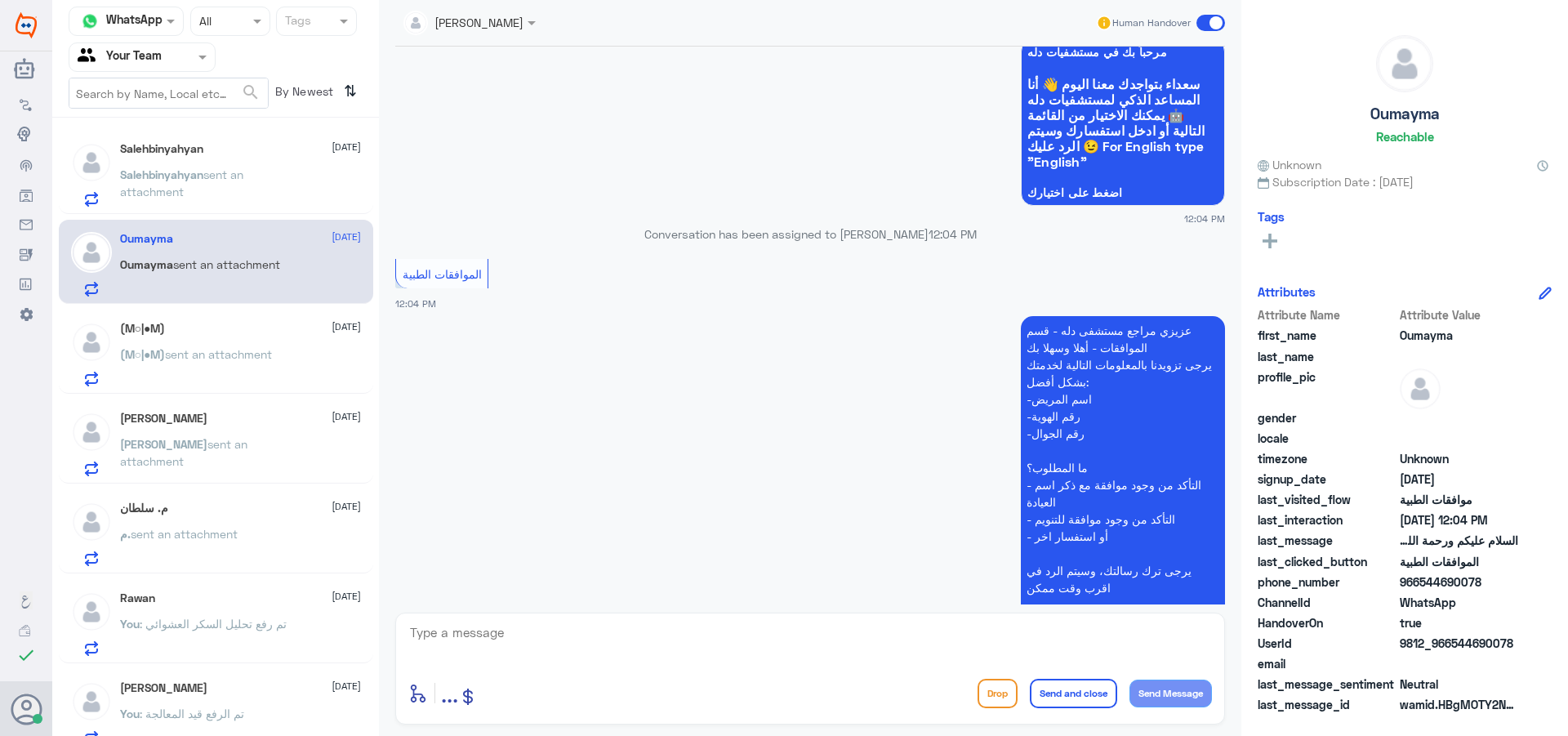
scroll to position [15, 0]
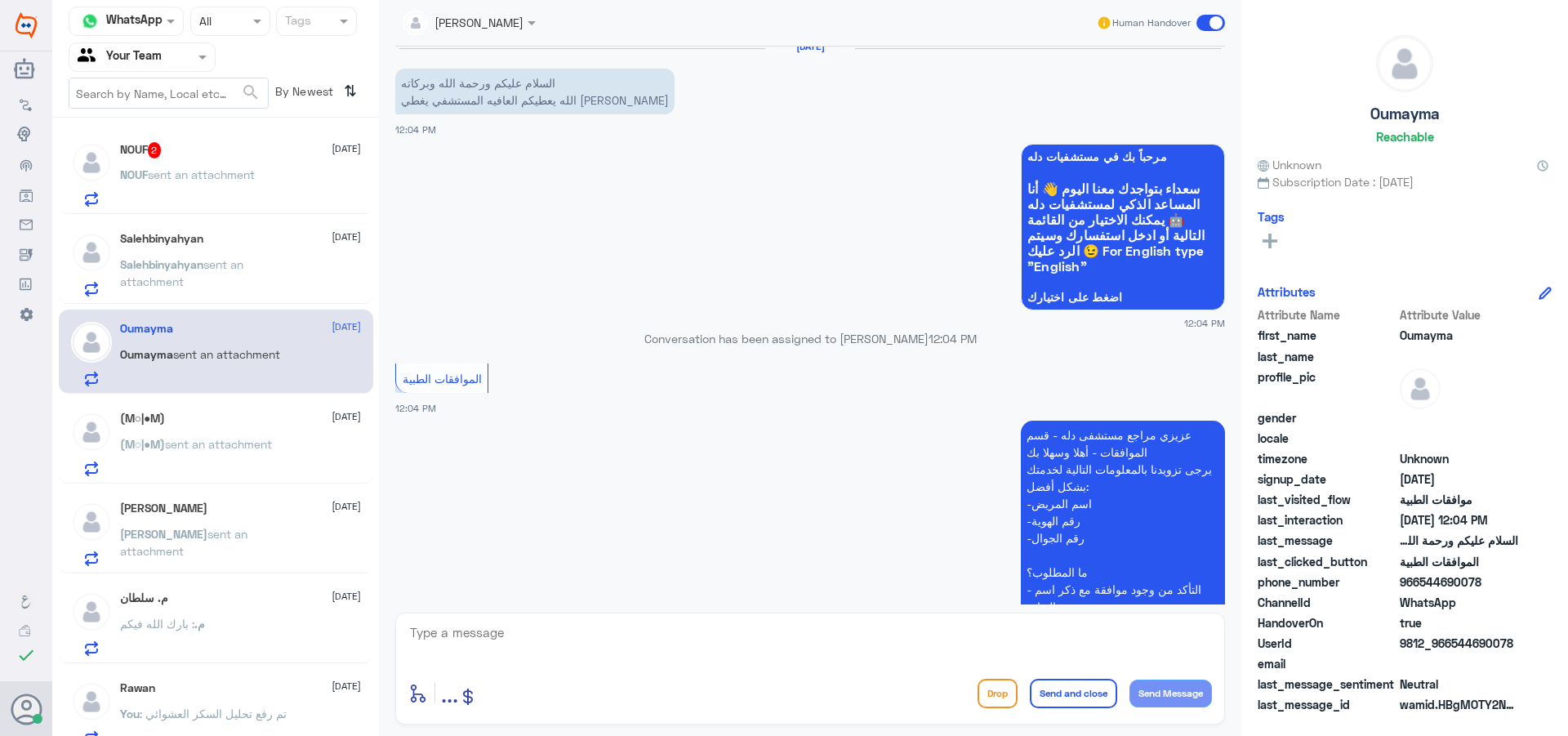
click at [250, 174] on span "sent an attachment" at bounding box center [201, 174] width 107 height 14
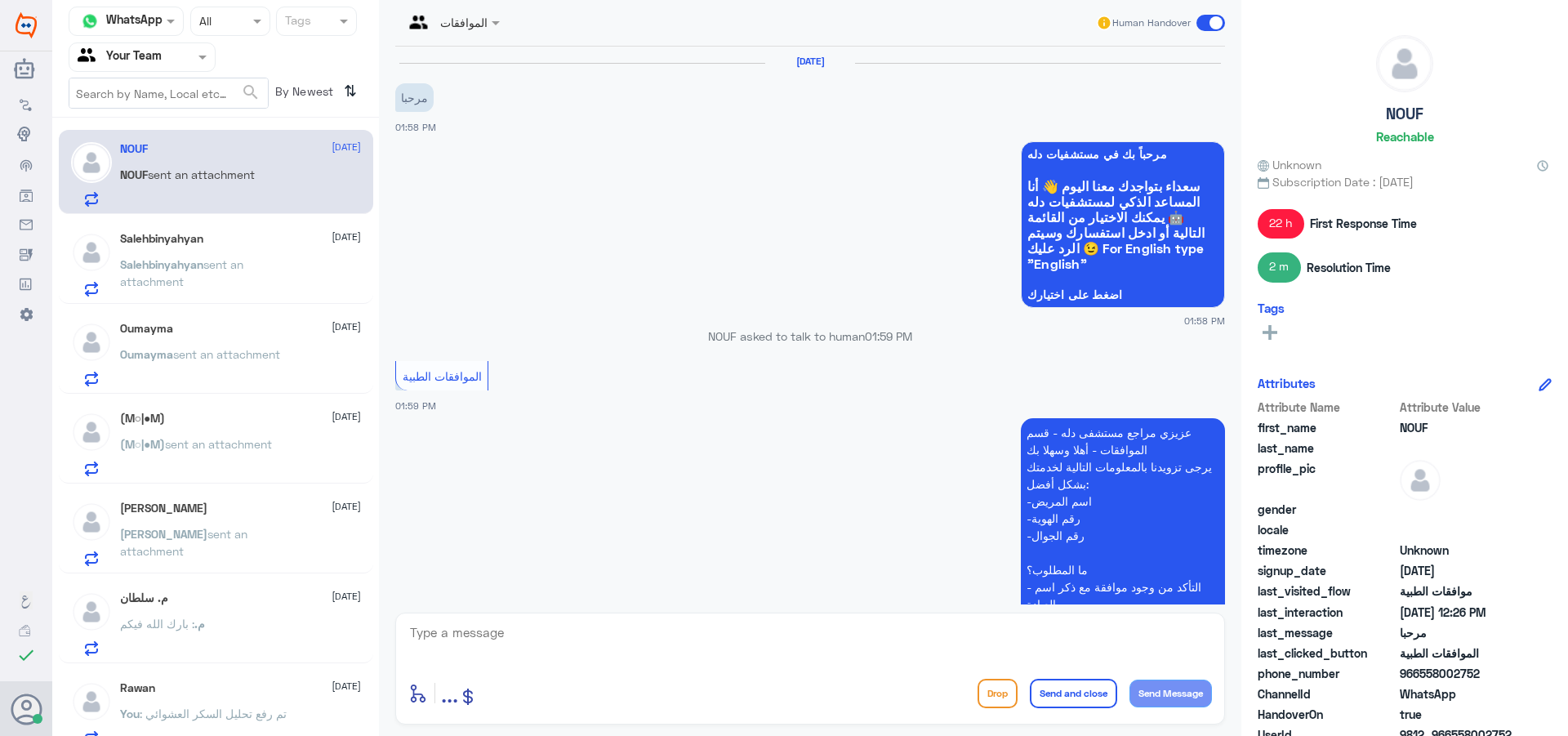
scroll to position [930, 0]
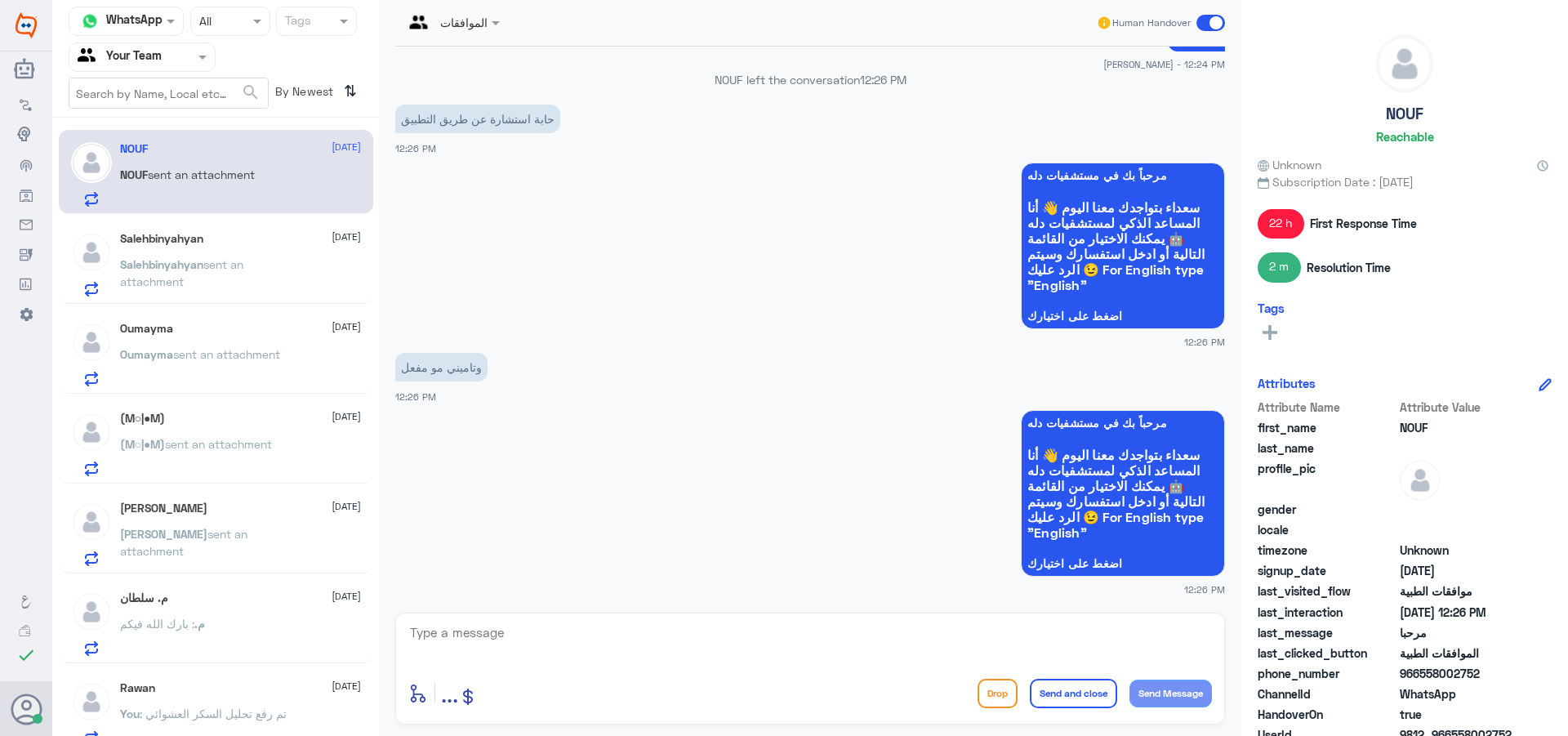
click at [693, 638] on textarea at bounding box center [810, 642] width 804 height 40
type textarea "هل يوجد لديك ملف"
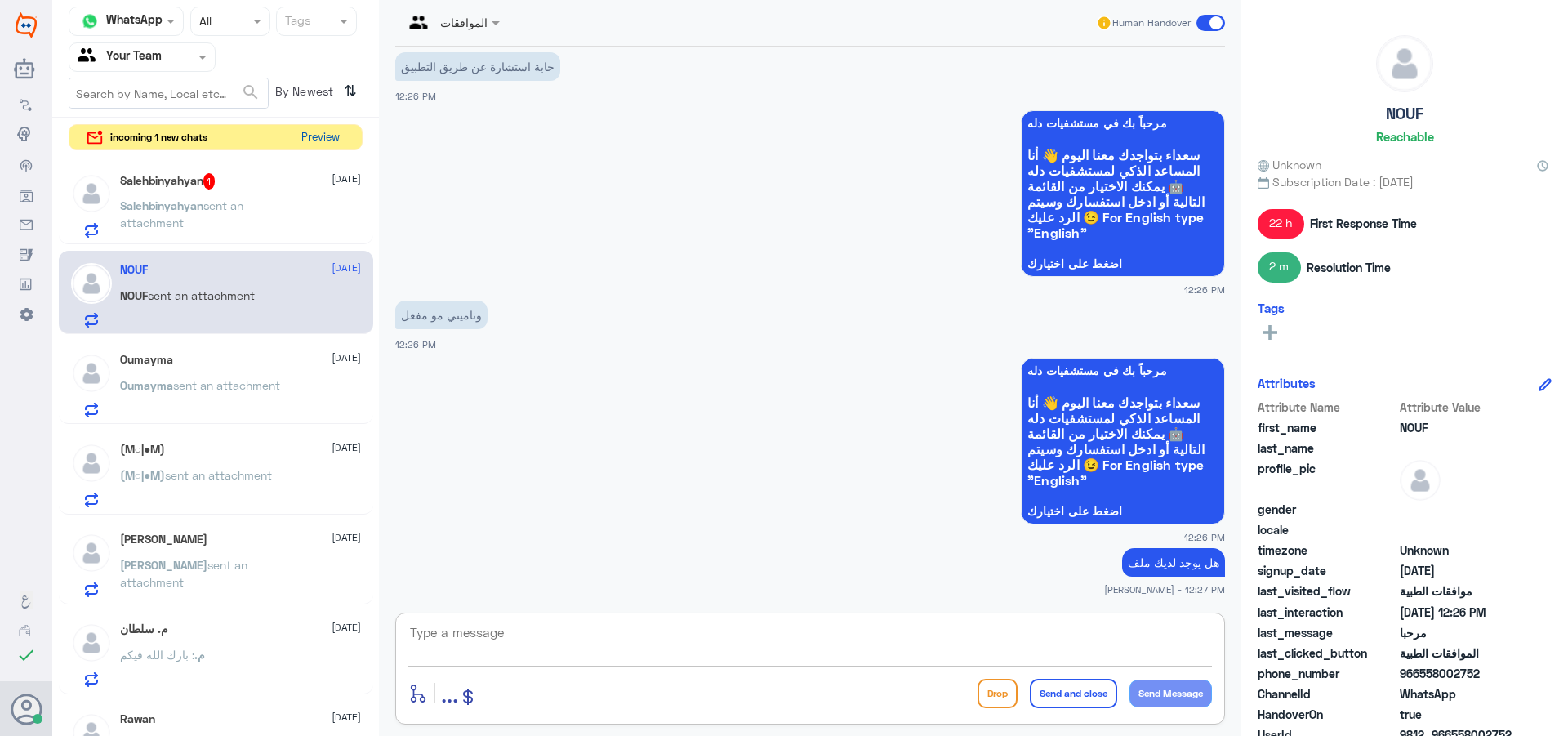
click at [327, 133] on button "Preview" at bounding box center [320, 137] width 50 height 26
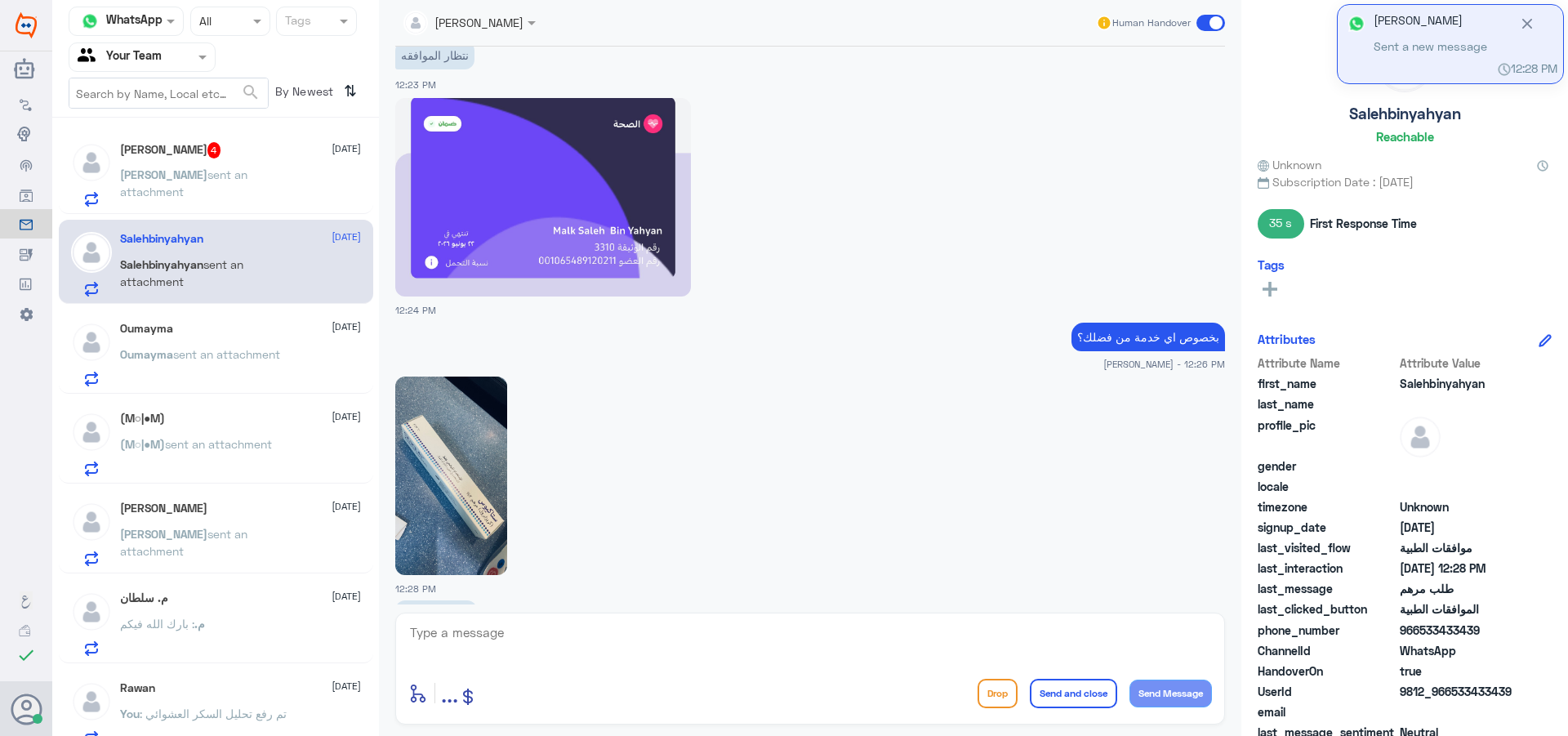
scroll to position [1014, 0]
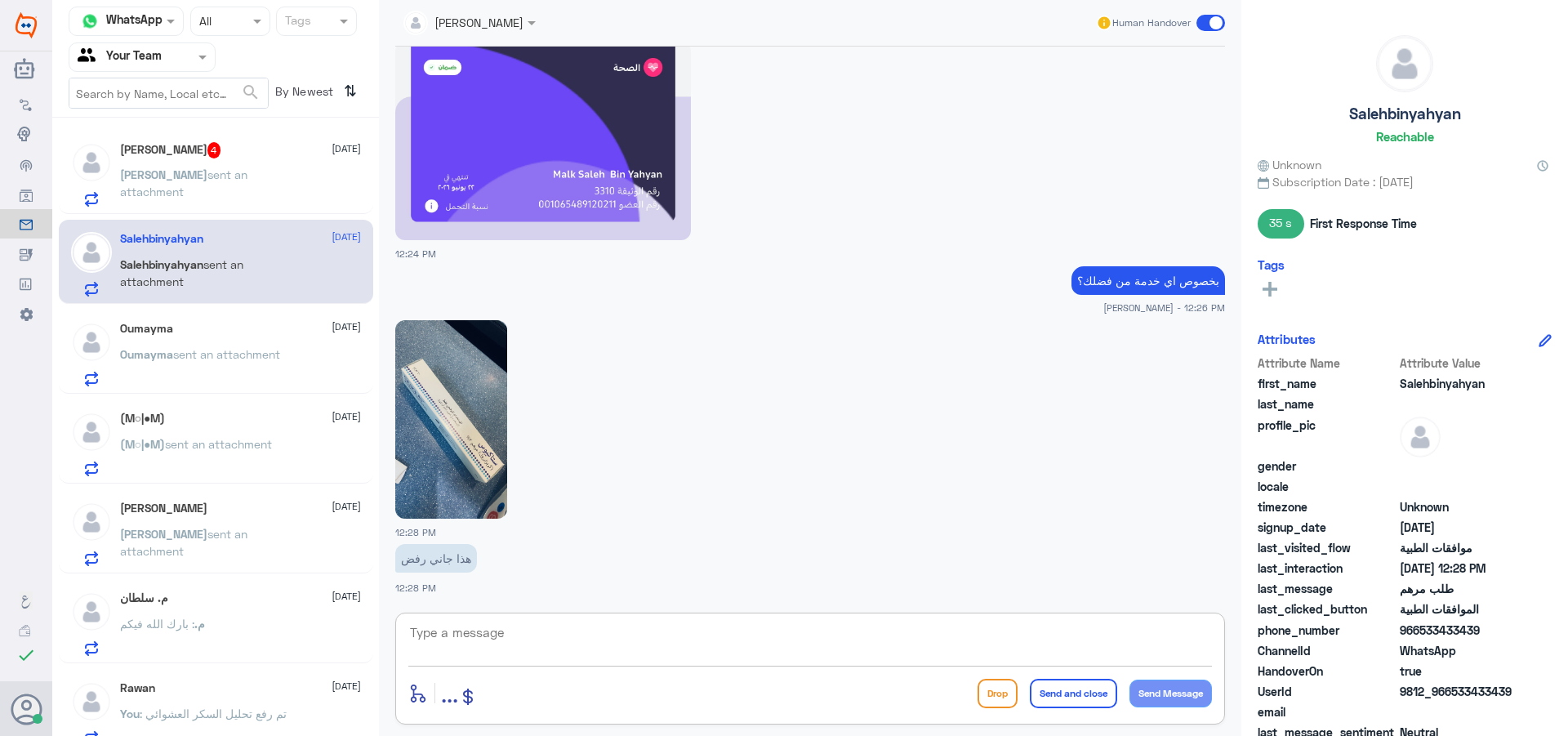
click at [498, 654] on textarea at bounding box center [810, 642] width 804 height 40
click at [179, 360] on span "sent an attachment" at bounding box center [226, 354] width 107 height 14
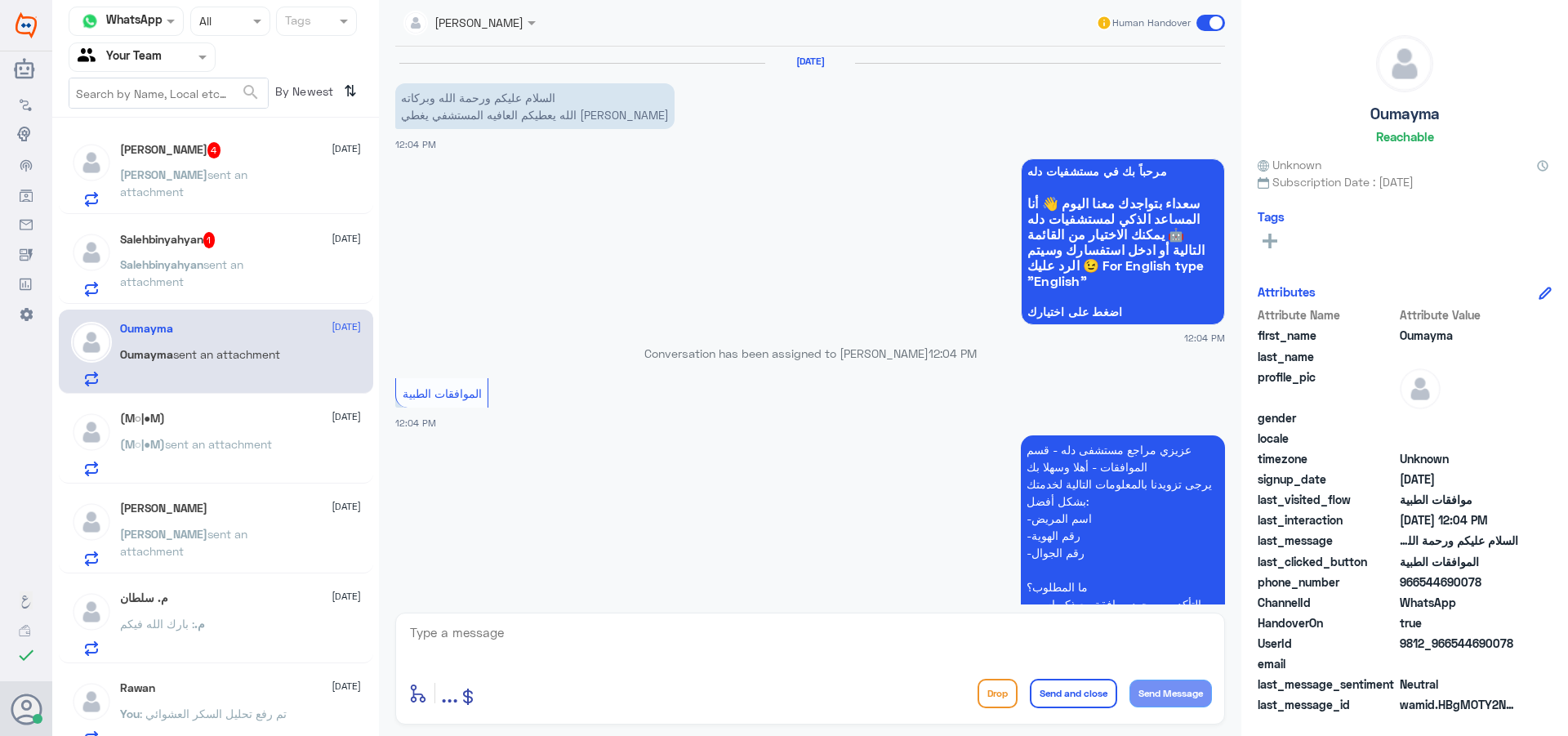
click at [233, 290] on p "Salehbinyahyan sent an attachment" at bounding box center [212, 275] width 184 height 41
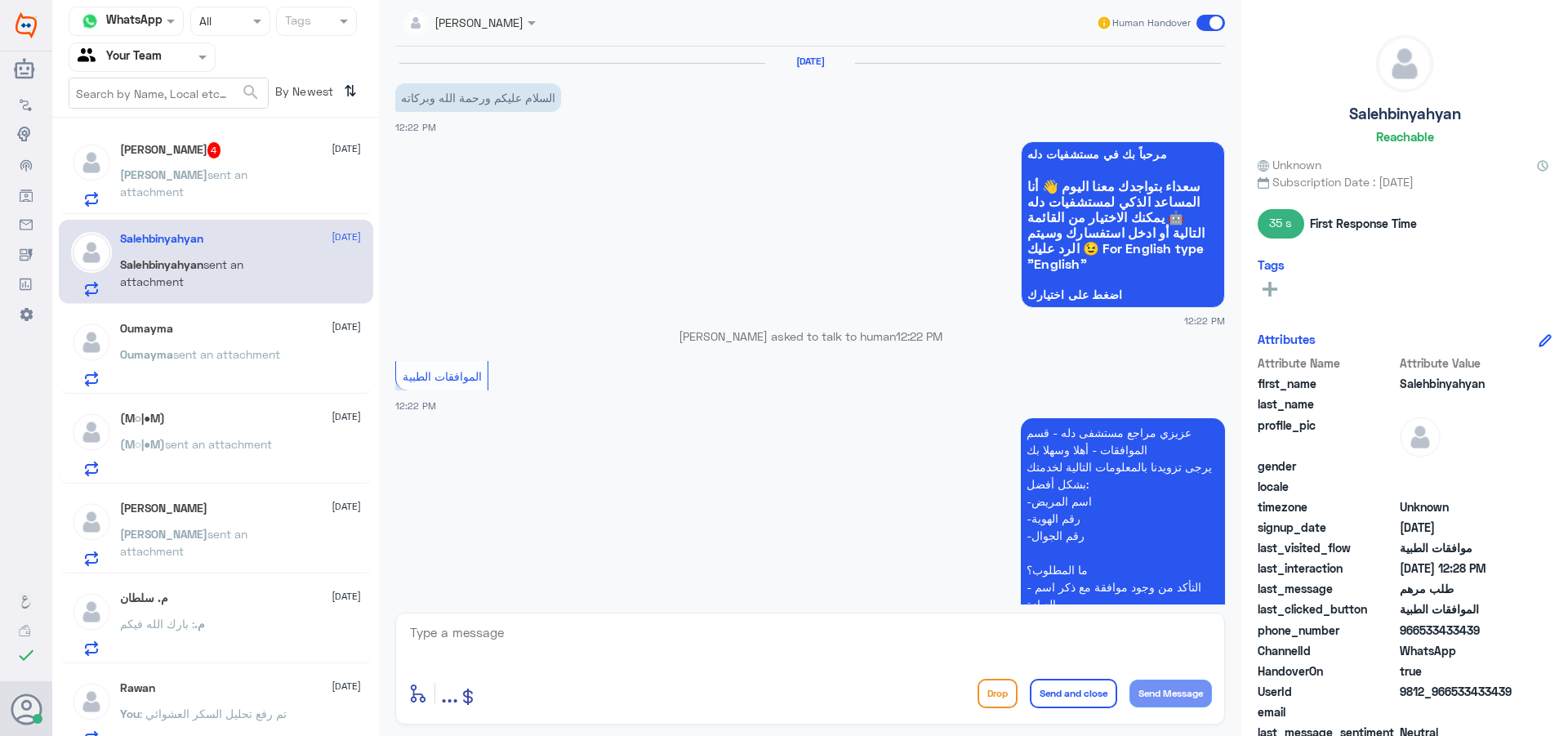
scroll to position [1014, 0]
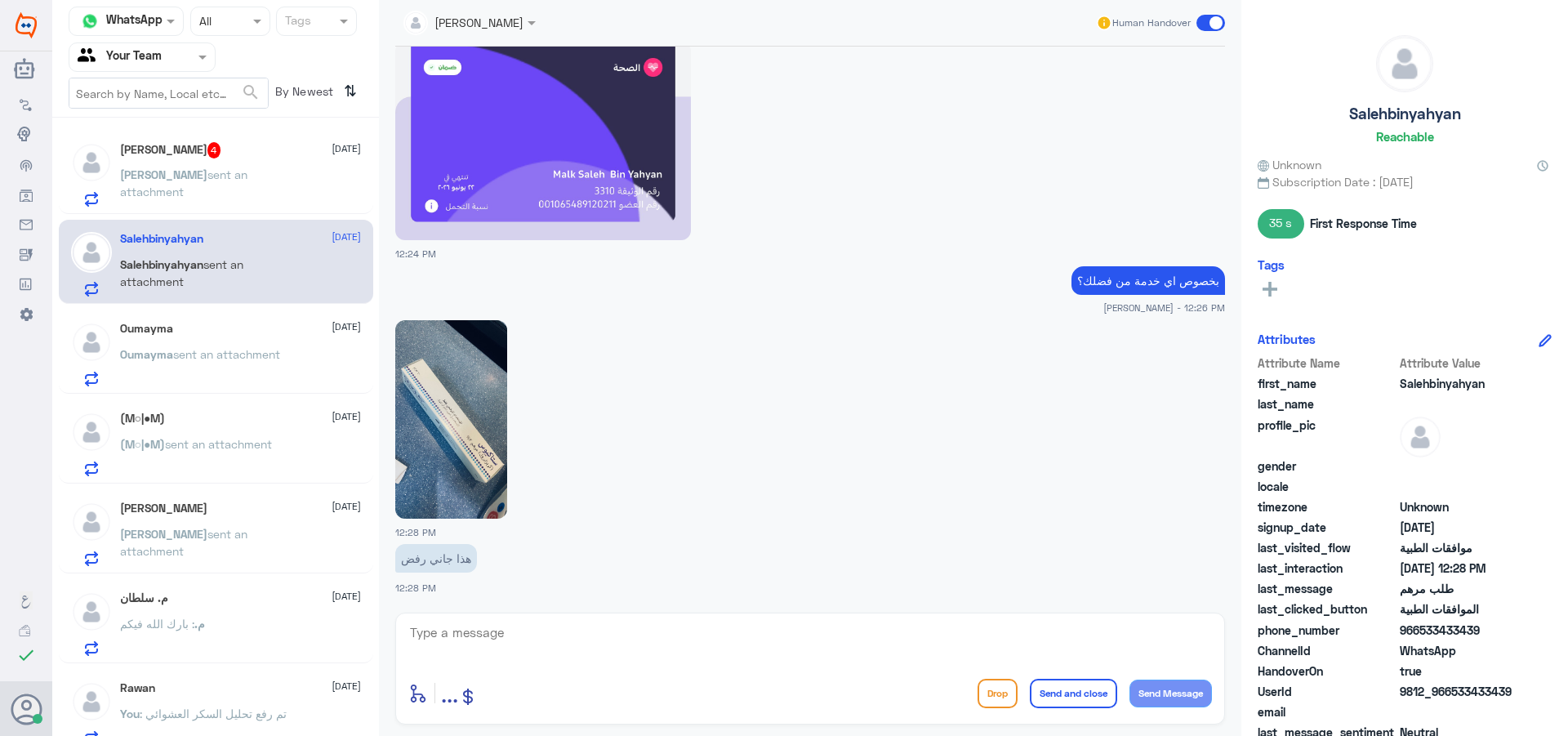
click at [277, 156] on div "[PERSON_NAME] 4 [DATE]" at bounding box center [240, 151] width 241 height 17
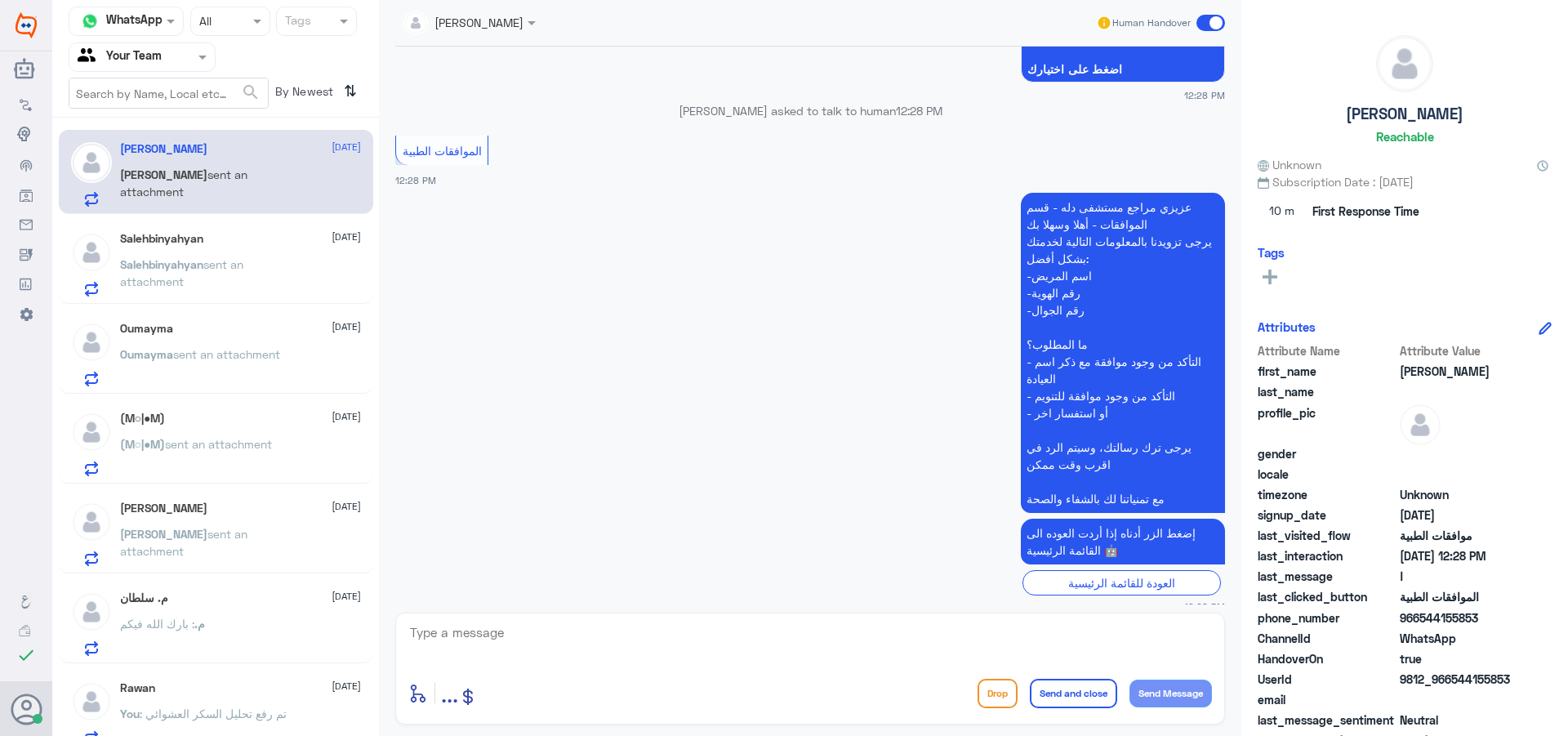
scroll to position [1546, 0]
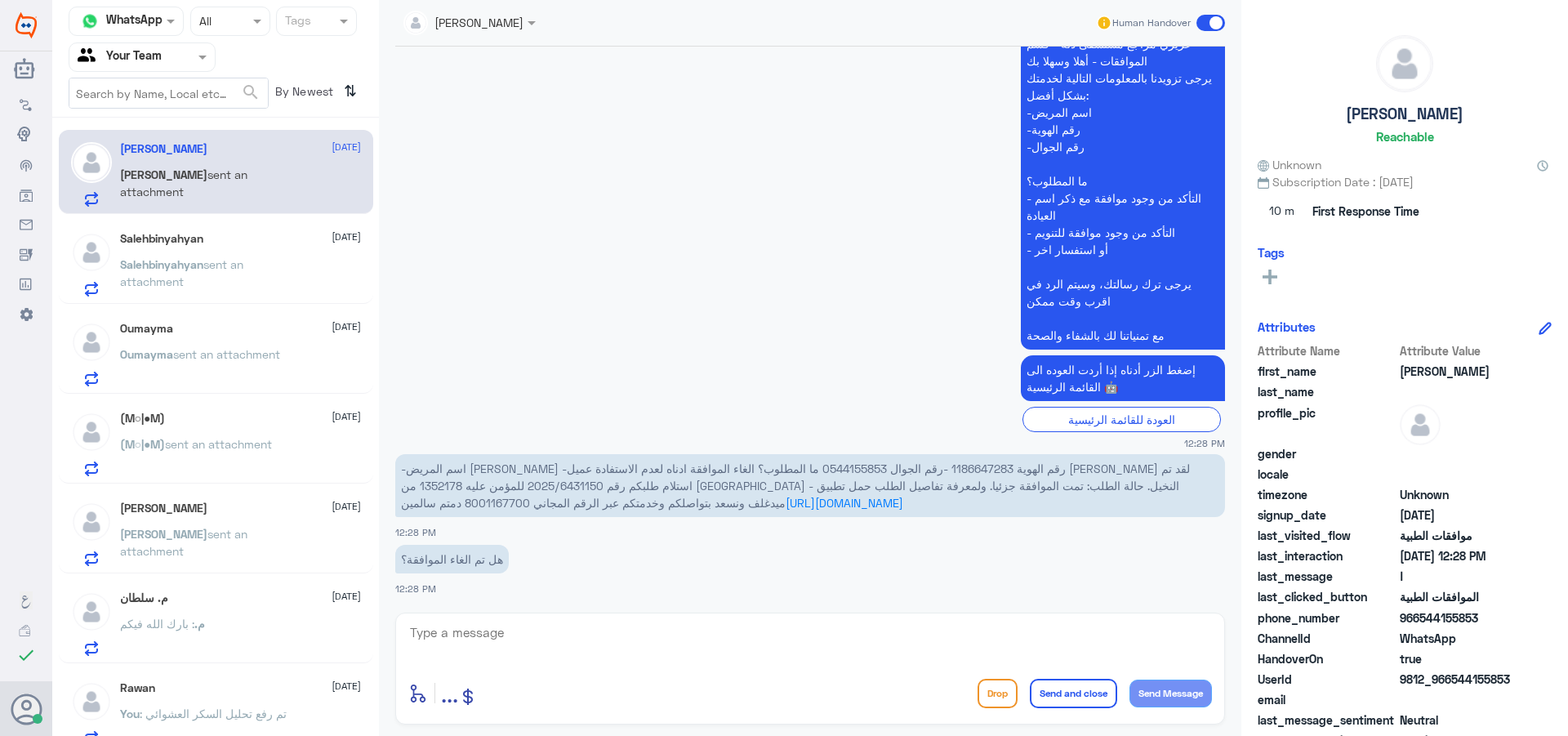
click at [872, 470] on span "-اسم المريض [PERSON_NAME] -رقم الهوية 1186647283 -رقم الجوال 0544155853 ما المط…" at bounding box center [796, 485] width 789 height 48
drag, startPoint x: 1169, startPoint y: 485, endPoint x: 1095, endPoint y: 488, distance: 74.1
click at [1095, 488] on span "-اسم المريض [PERSON_NAME] -رقم الهوية 1186647283 -رقم الجوال 0544155853 ما المط…" at bounding box center [796, 485] width 789 height 48
click at [619, 636] on textarea at bounding box center [810, 642] width 804 height 40
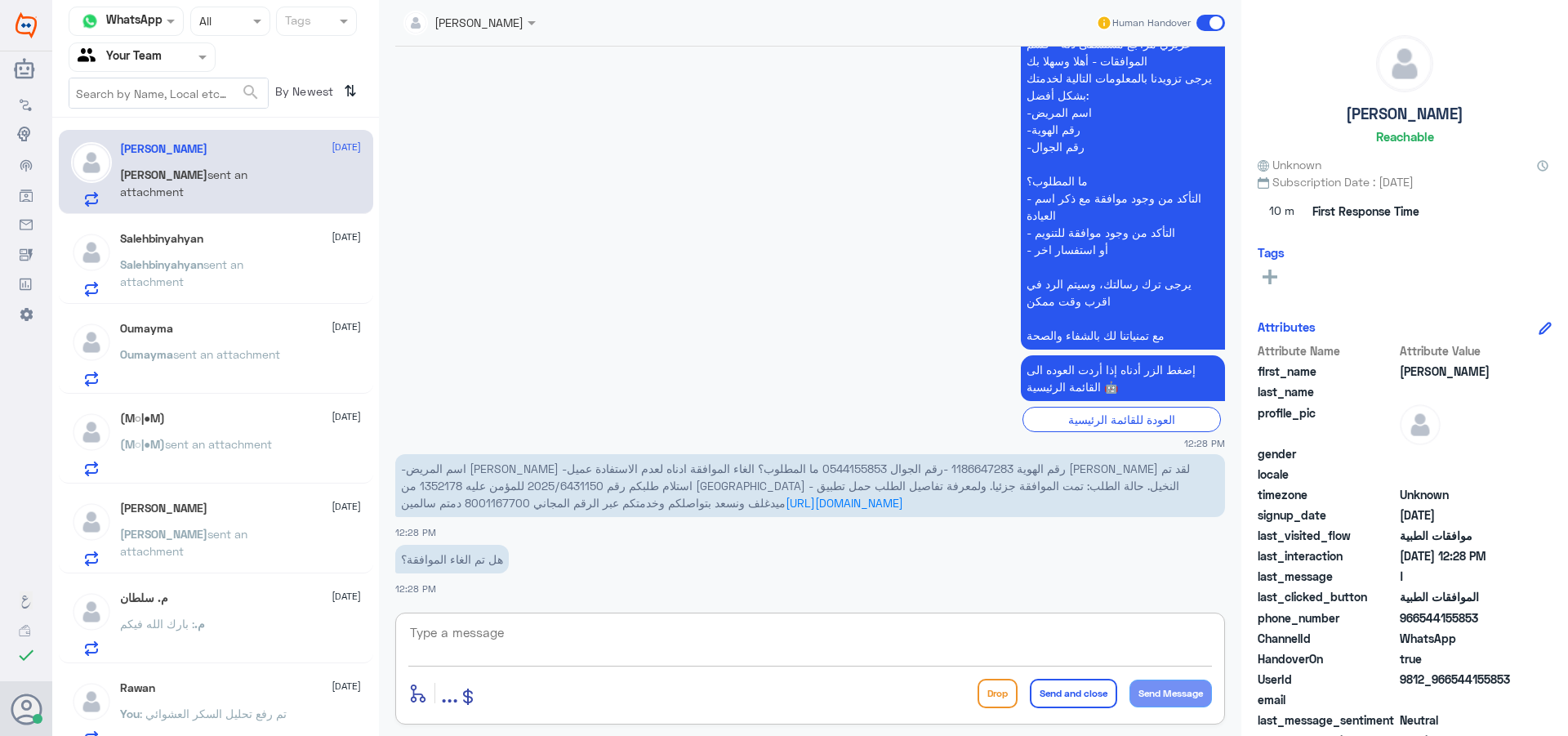
type textarea "["
type textarea "جاري العمل على الالغاء"
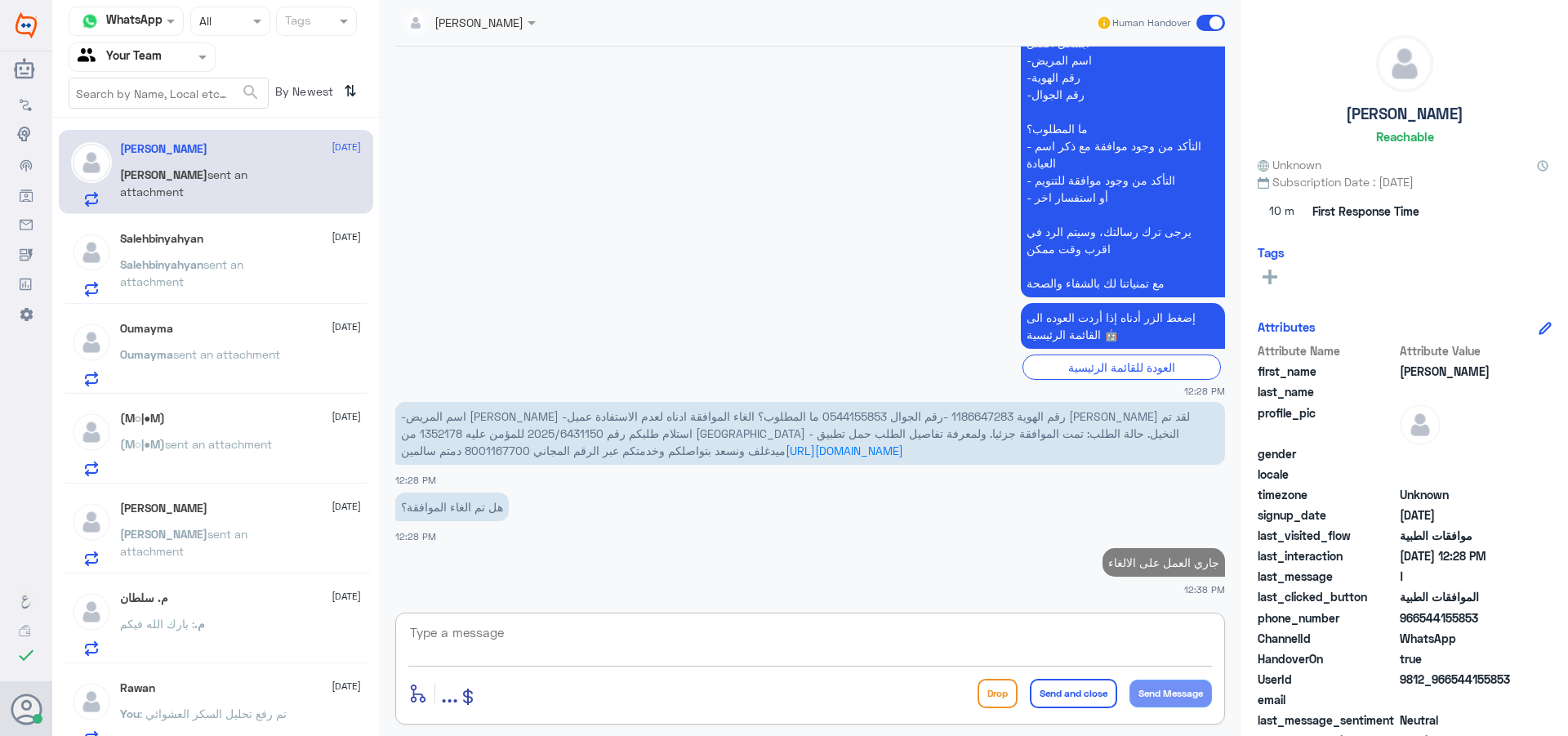
click at [262, 283] on p "Salehbinyahyan sent an attachment" at bounding box center [212, 275] width 184 height 41
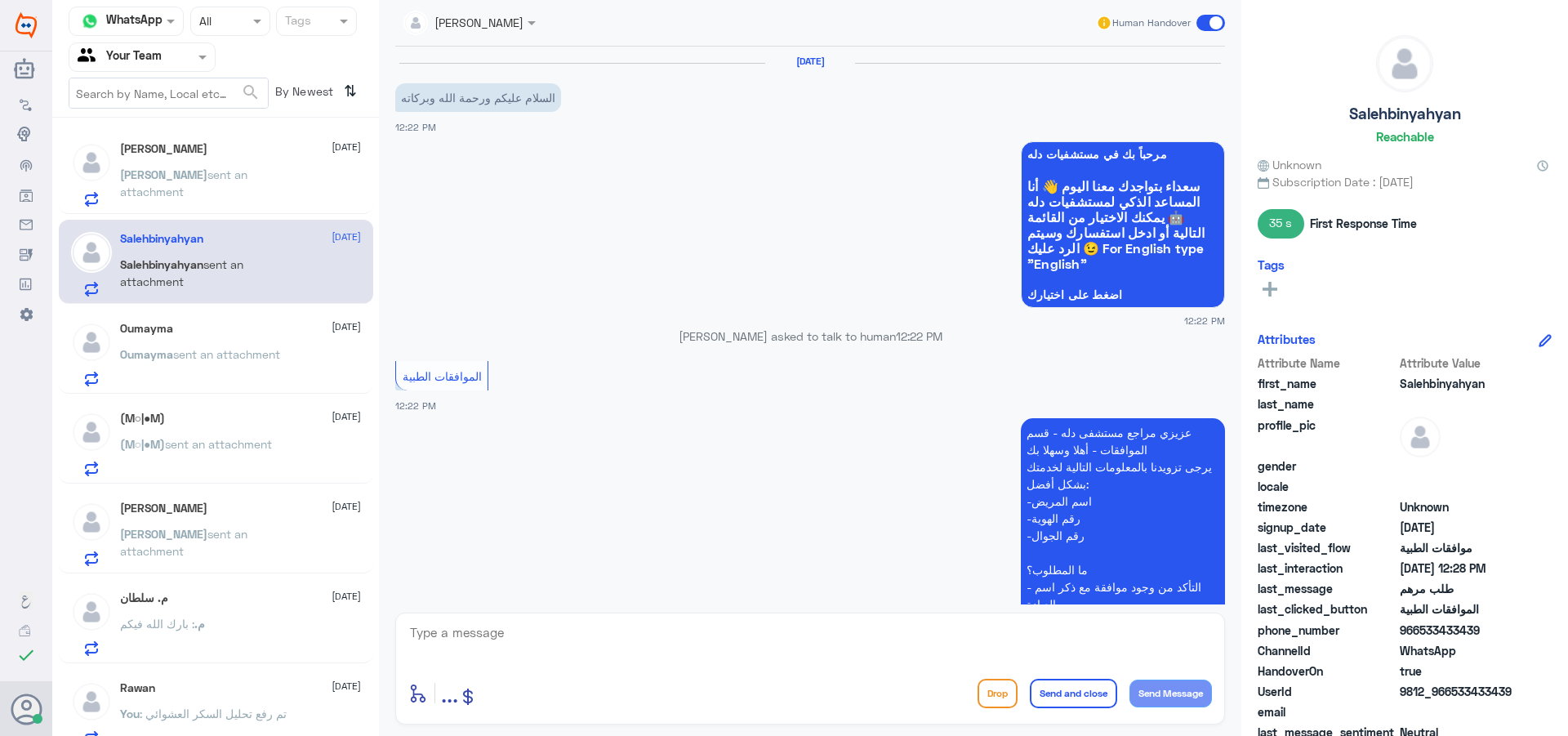
scroll to position [1014, 0]
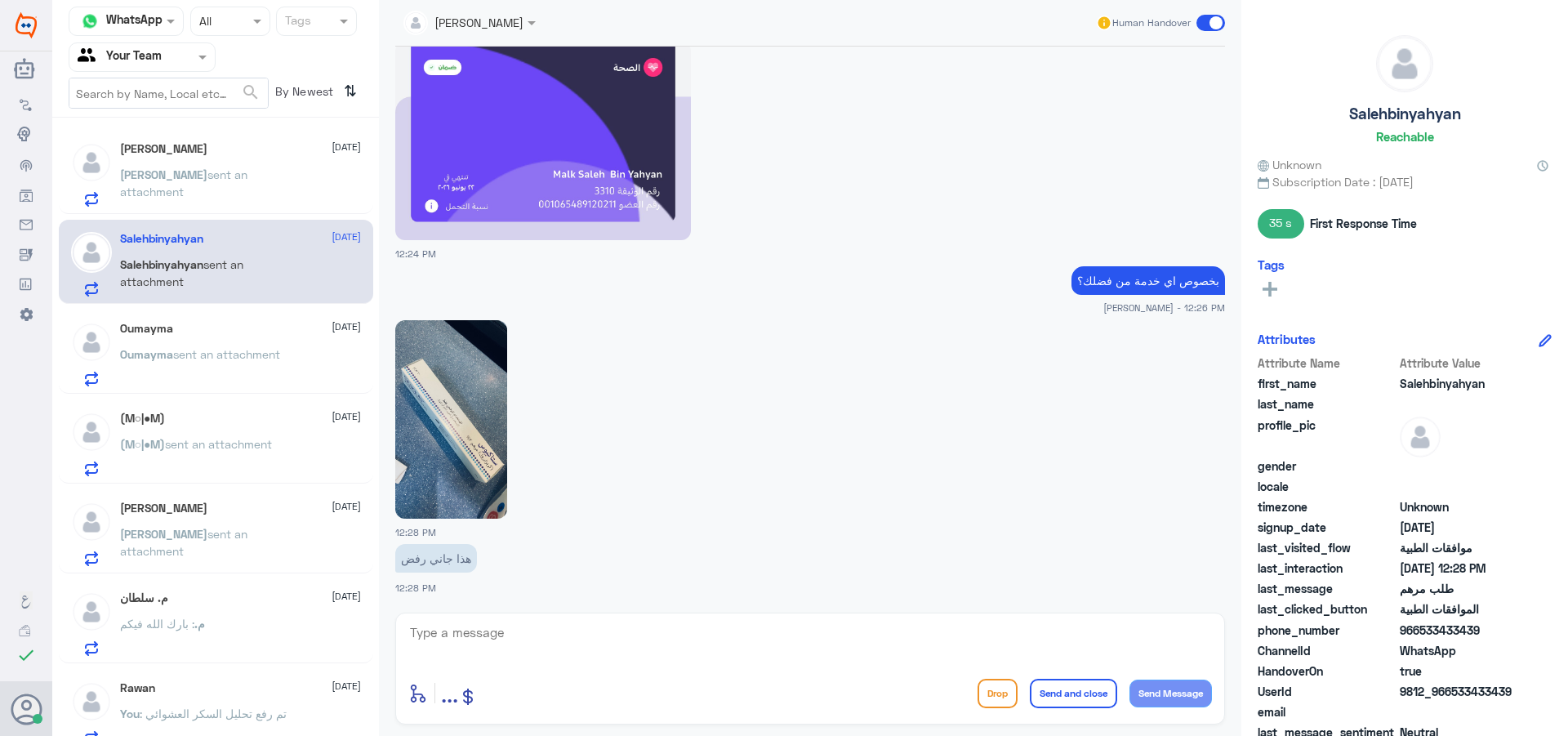
click at [187, 189] on p "[PERSON_NAME] sent an attachment" at bounding box center [212, 185] width 184 height 41
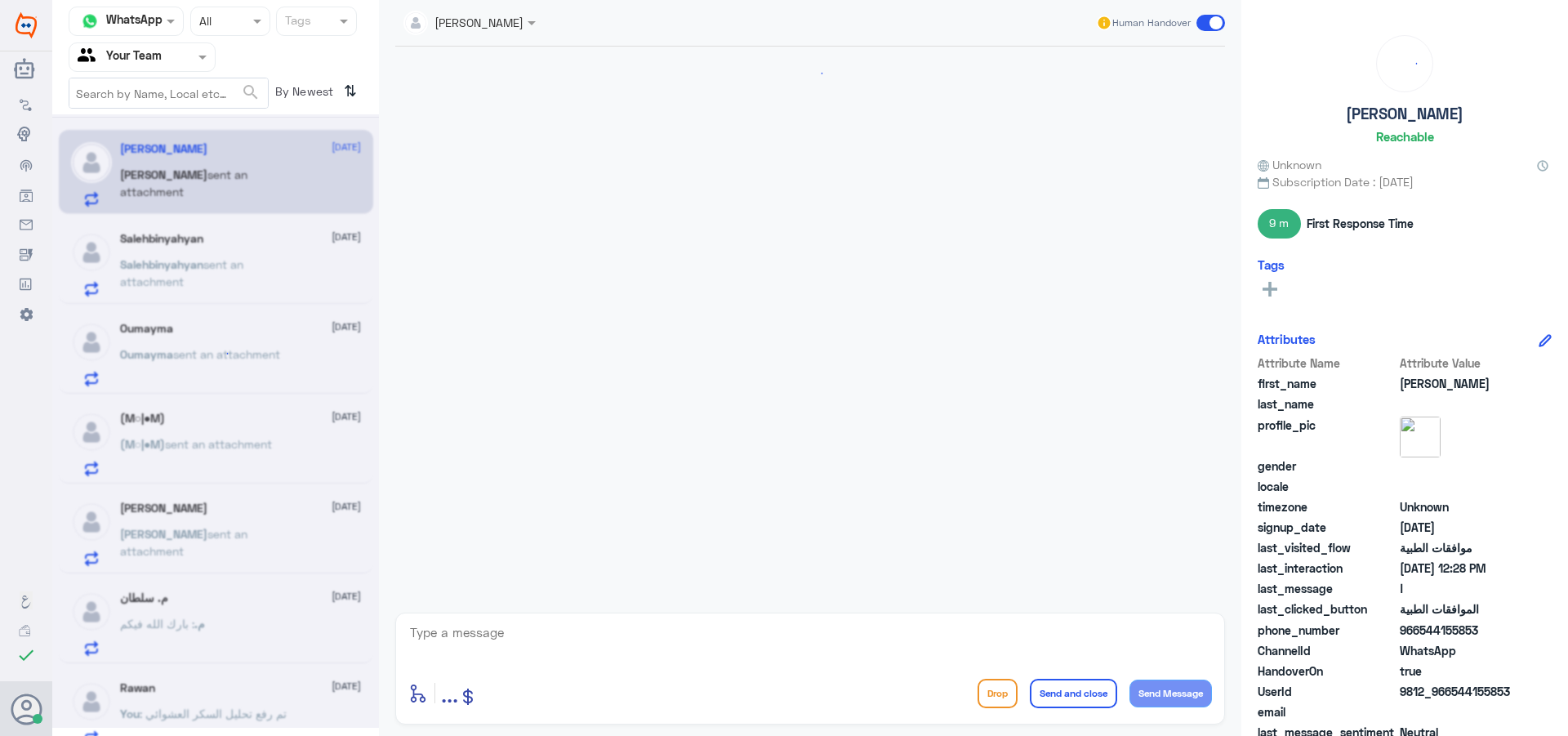
scroll to position [1479, 0]
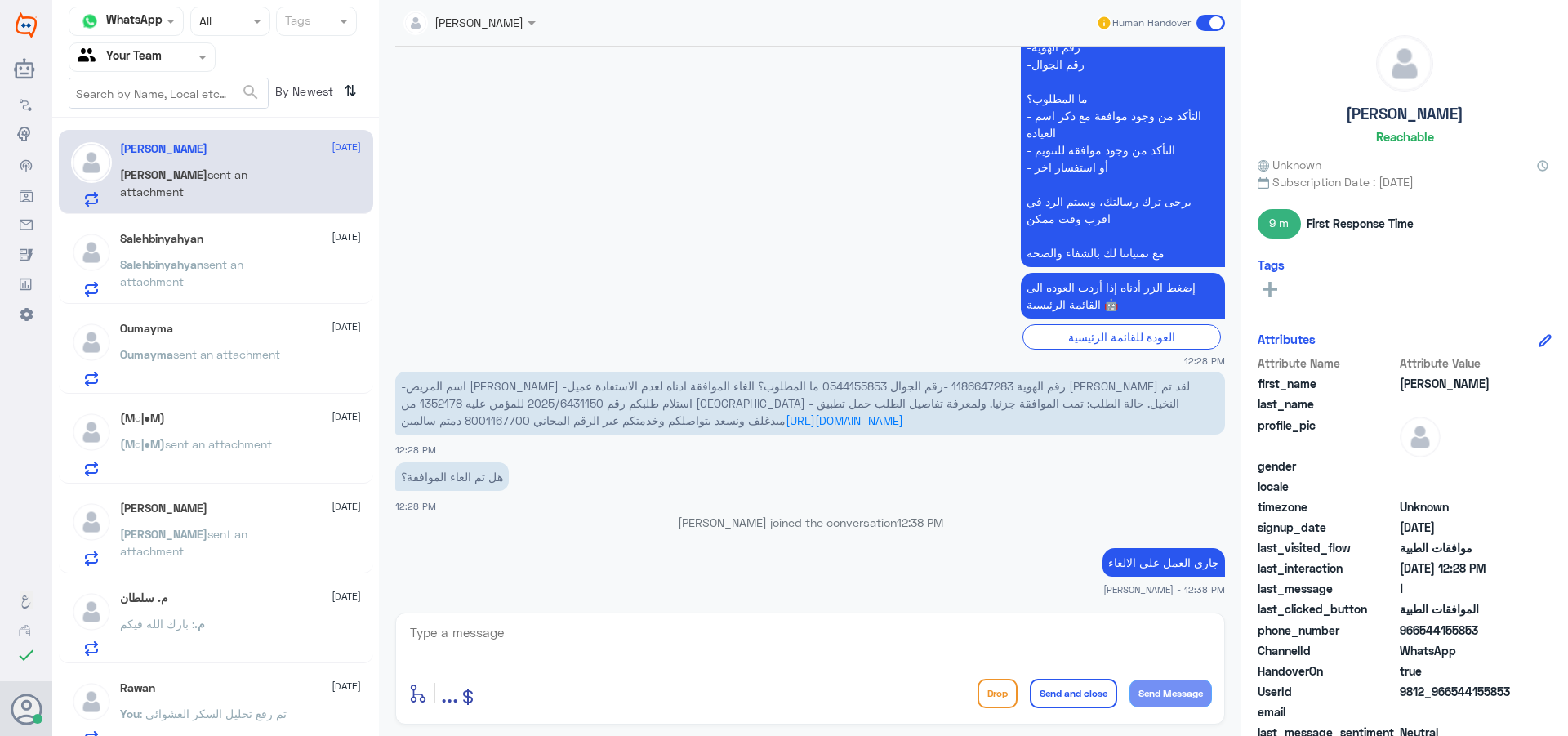
click at [218, 476] on p "(M○|●M) sent an attachment" at bounding box center [196, 455] width 153 height 41
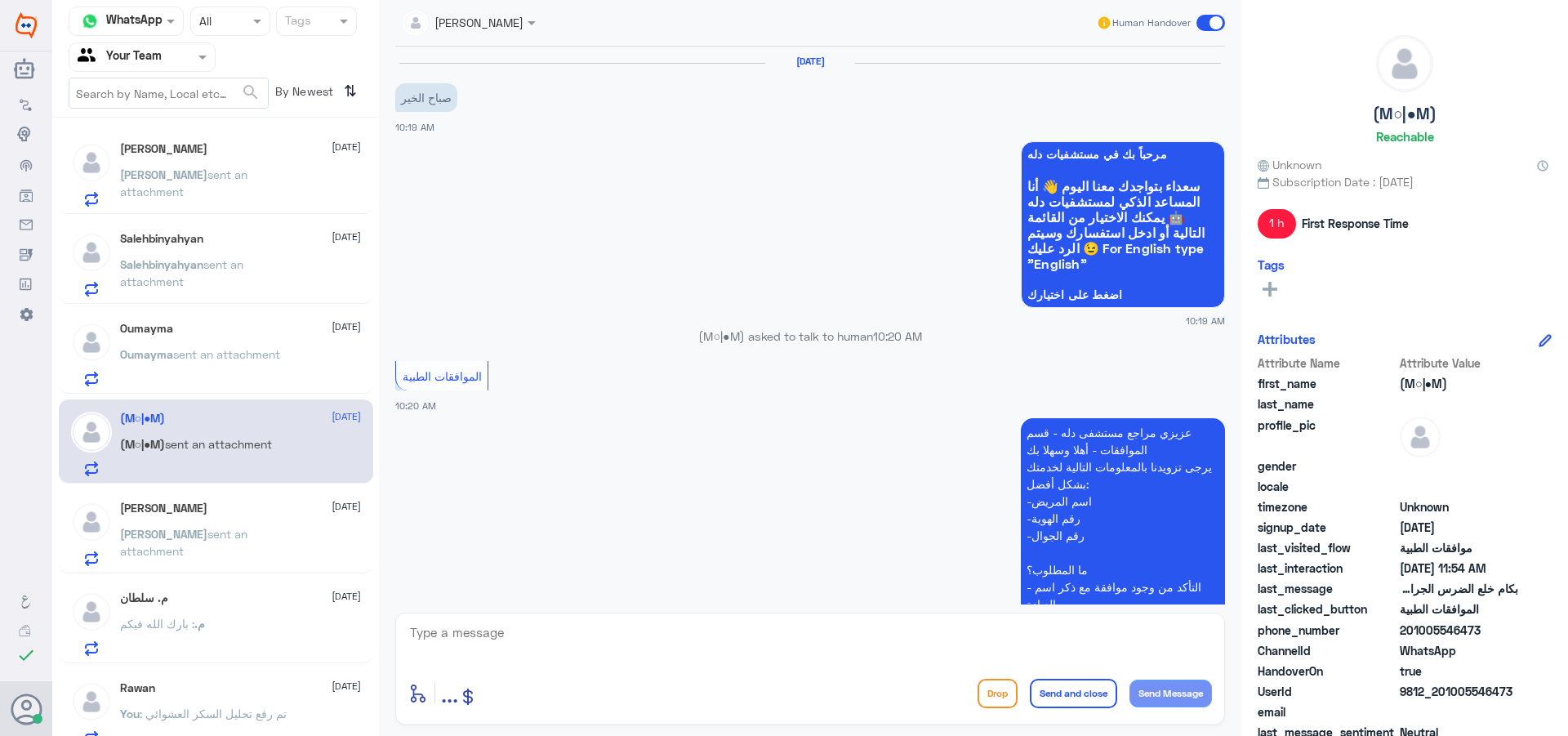
scroll to position [579, 0]
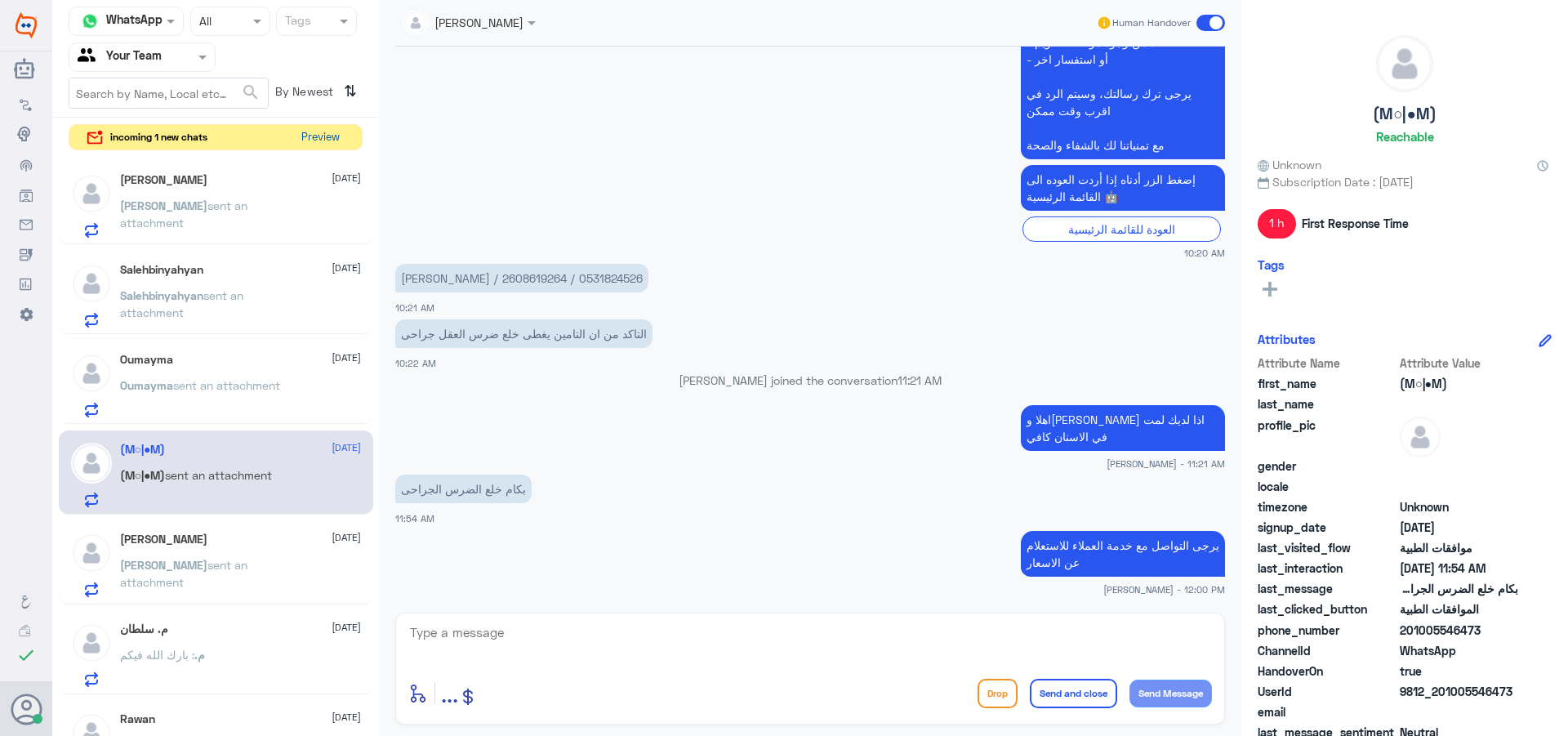
click at [333, 134] on button "Preview" at bounding box center [320, 137] width 50 height 26
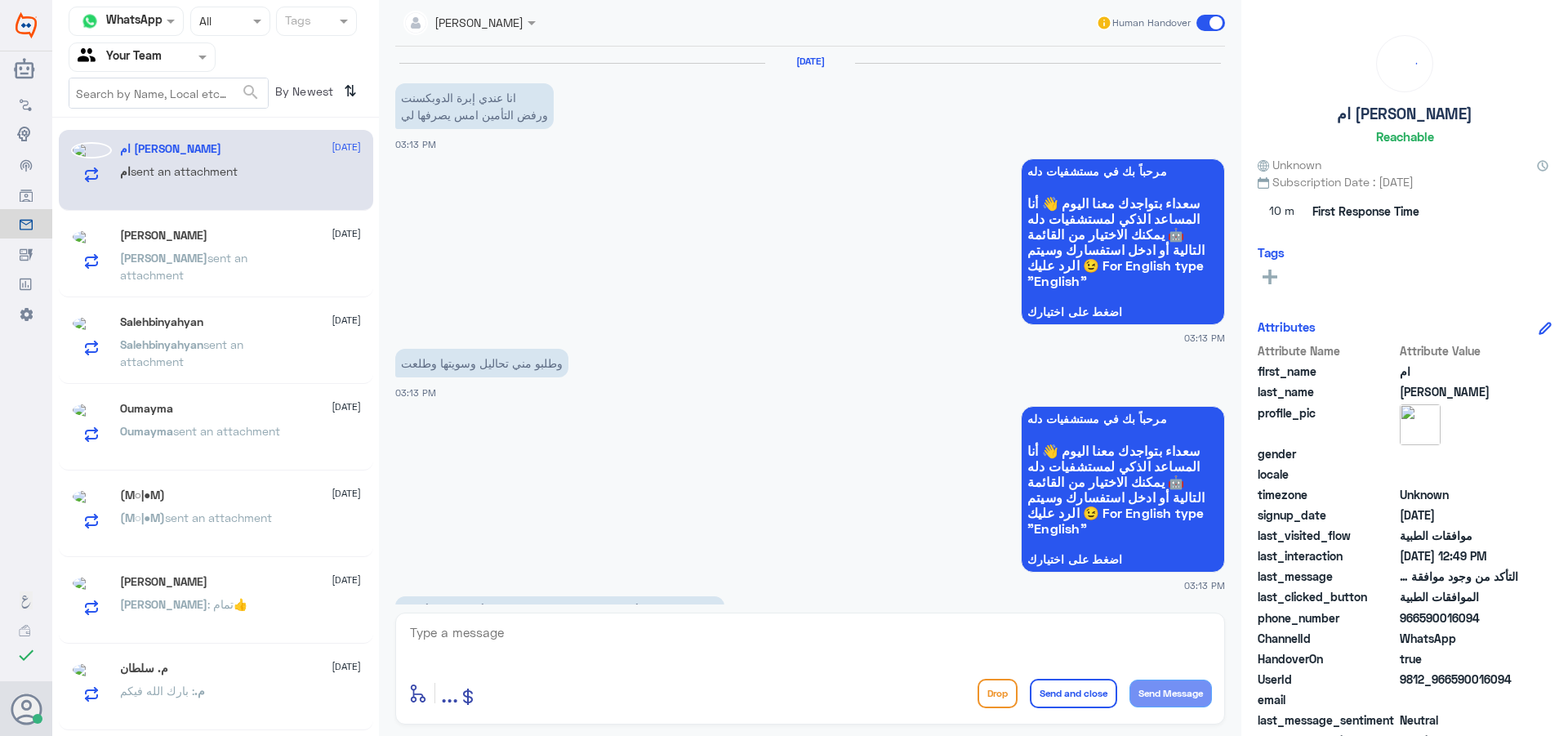
scroll to position [1192, 0]
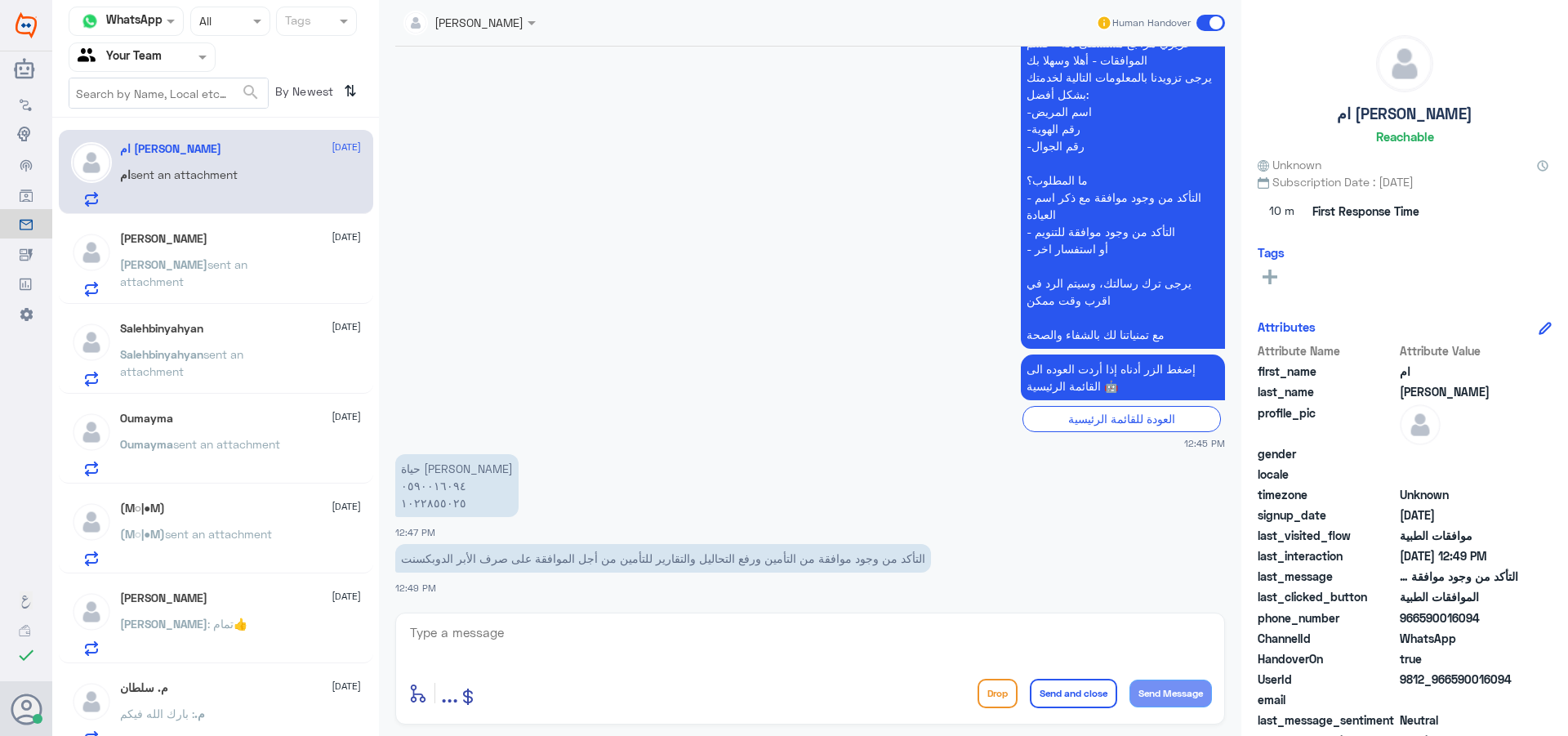
click at [233, 281] on p "[PERSON_NAME] sent an attachment" at bounding box center [212, 275] width 184 height 41
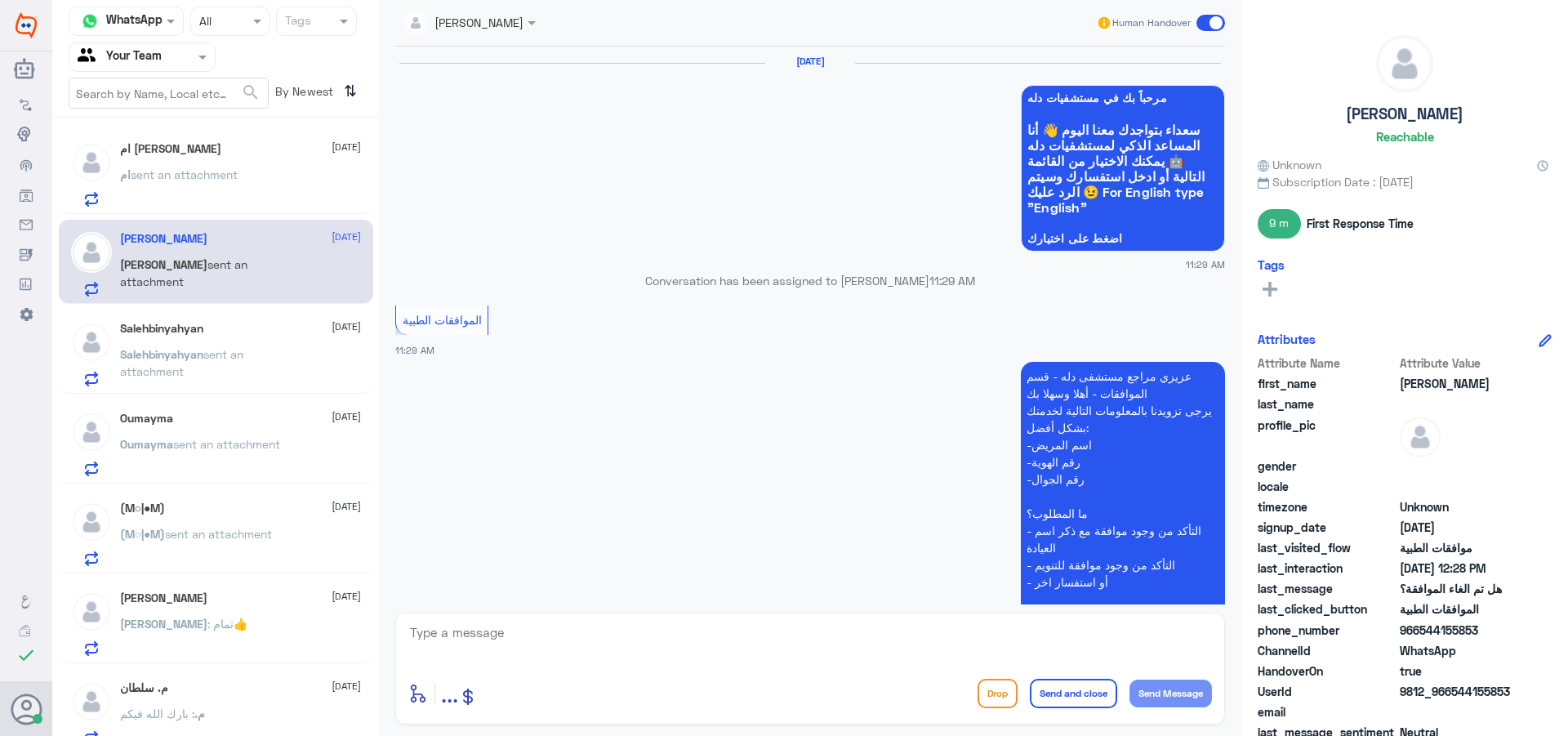
scroll to position [1479, 0]
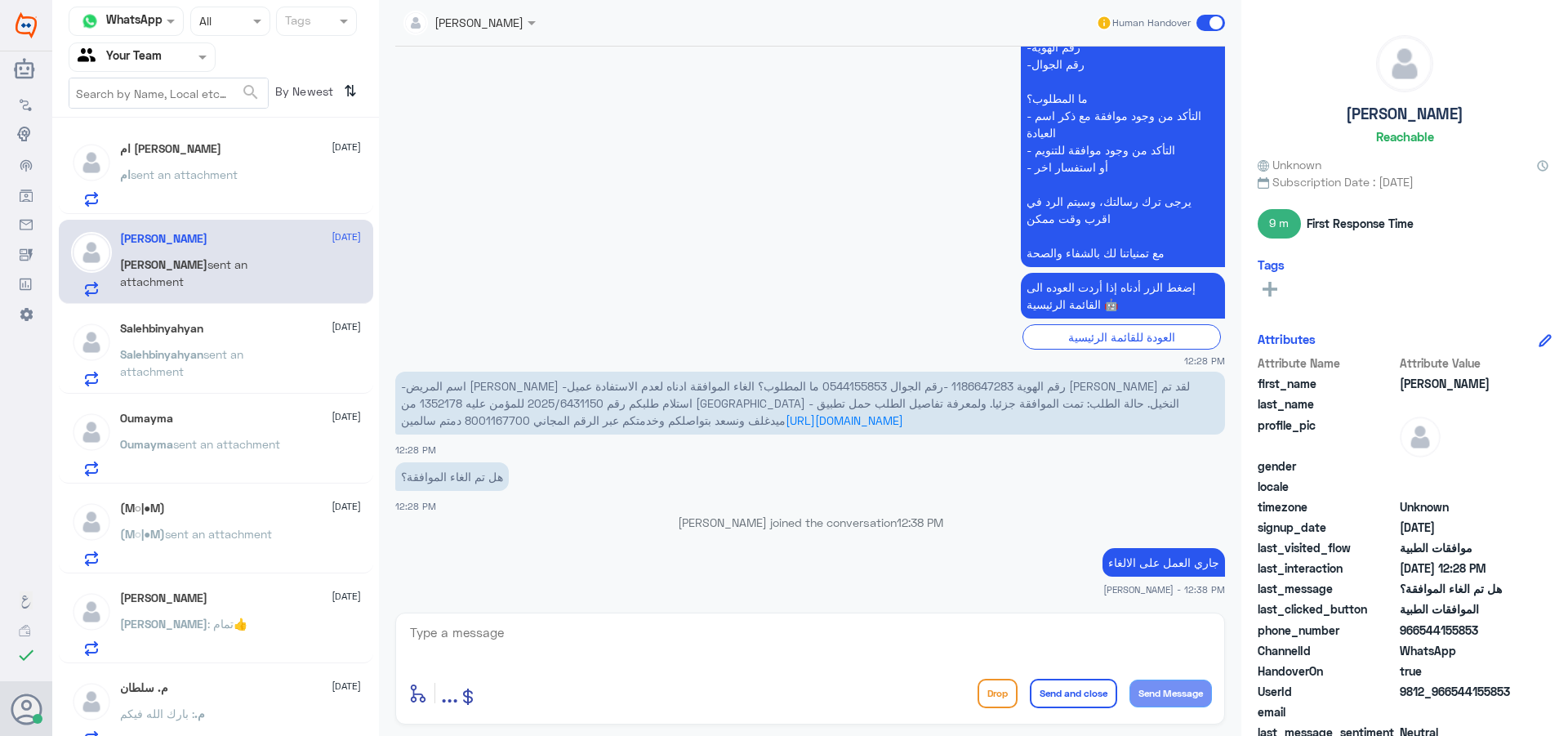
click at [252, 197] on div "ام sent an attachment" at bounding box center [240, 188] width 241 height 36
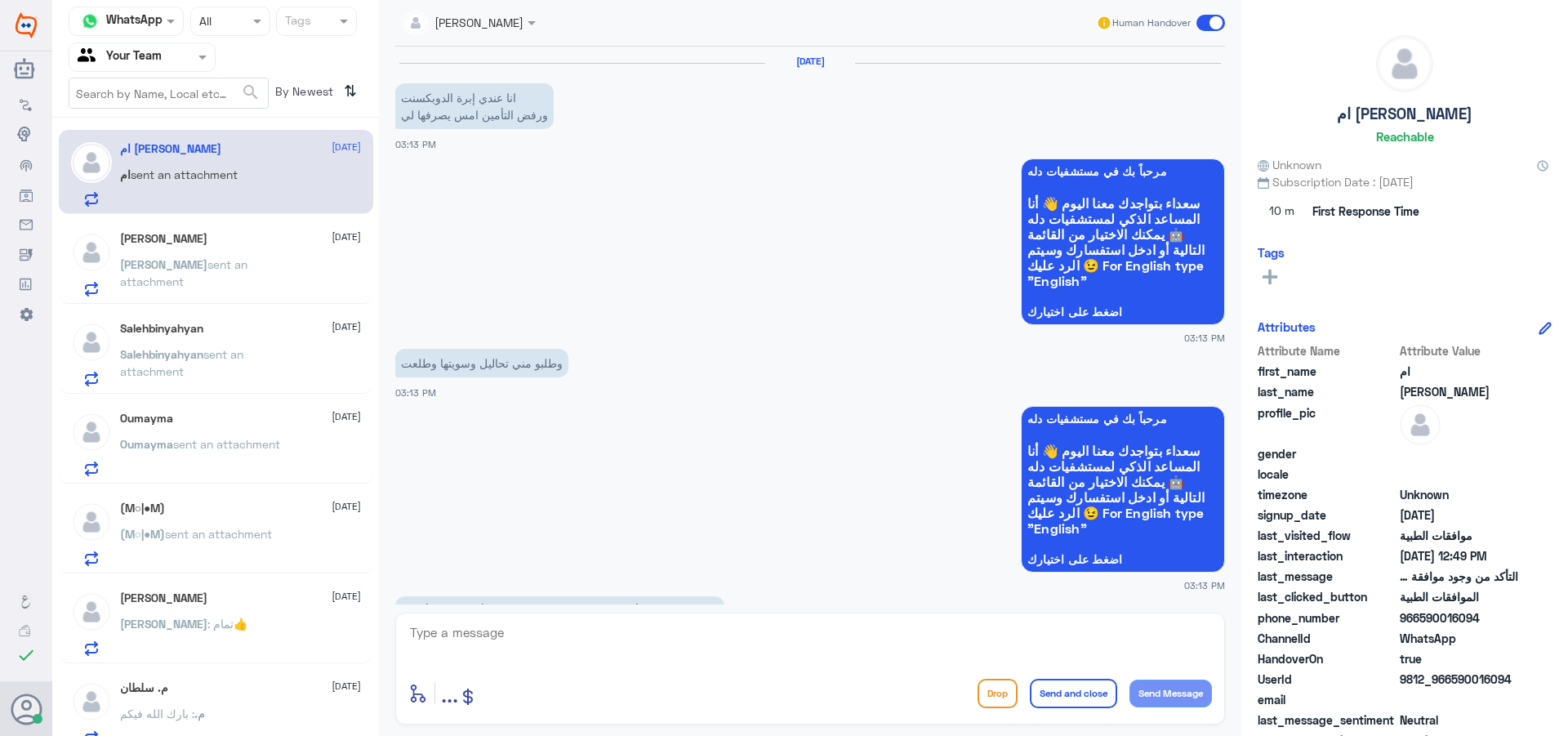
scroll to position [1192, 0]
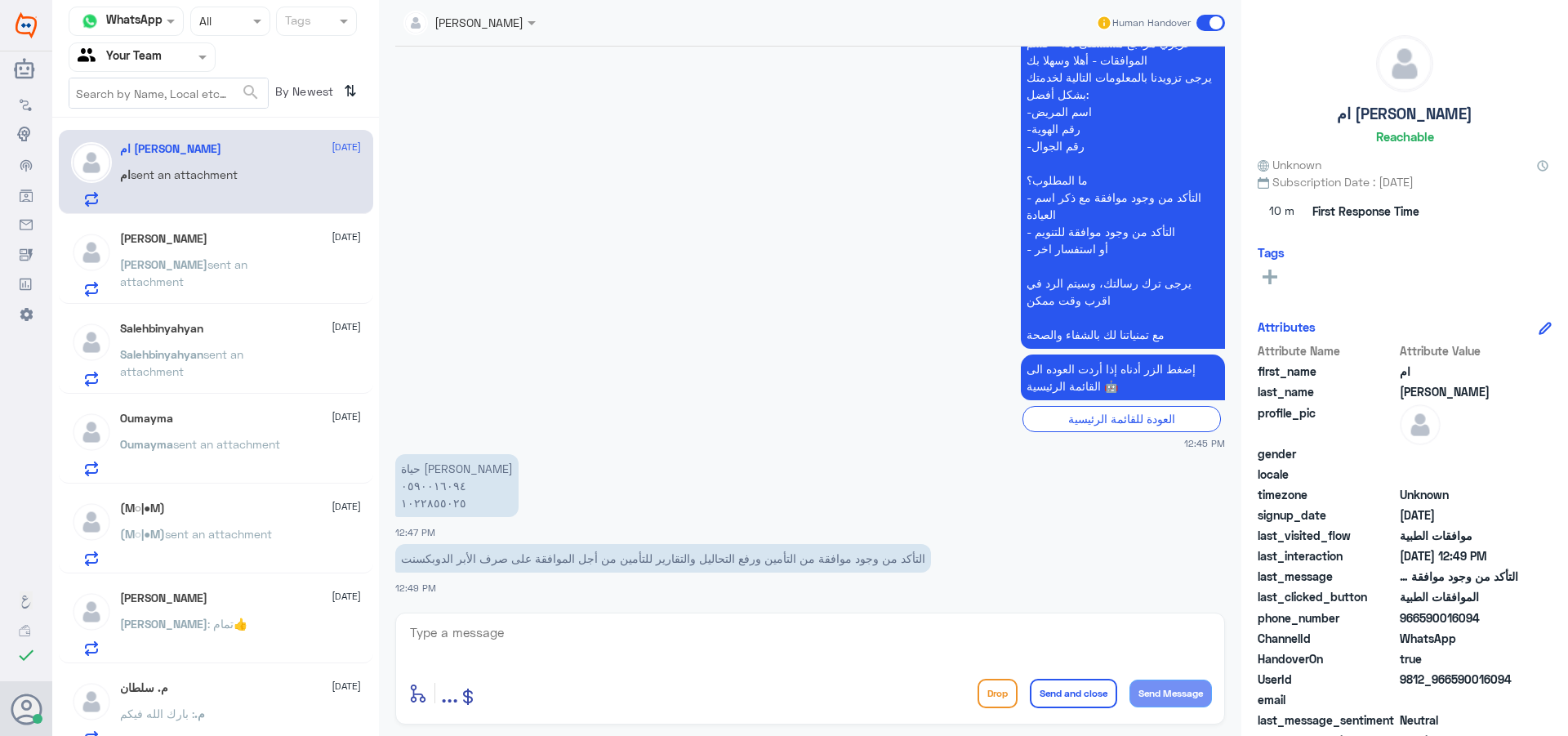
click at [552, 661] on textarea at bounding box center [810, 642] width 804 height 40
click at [261, 248] on div "[PERSON_NAME] [DATE] [PERSON_NAME] sent an attachment" at bounding box center [240, 264] width 241 height 65
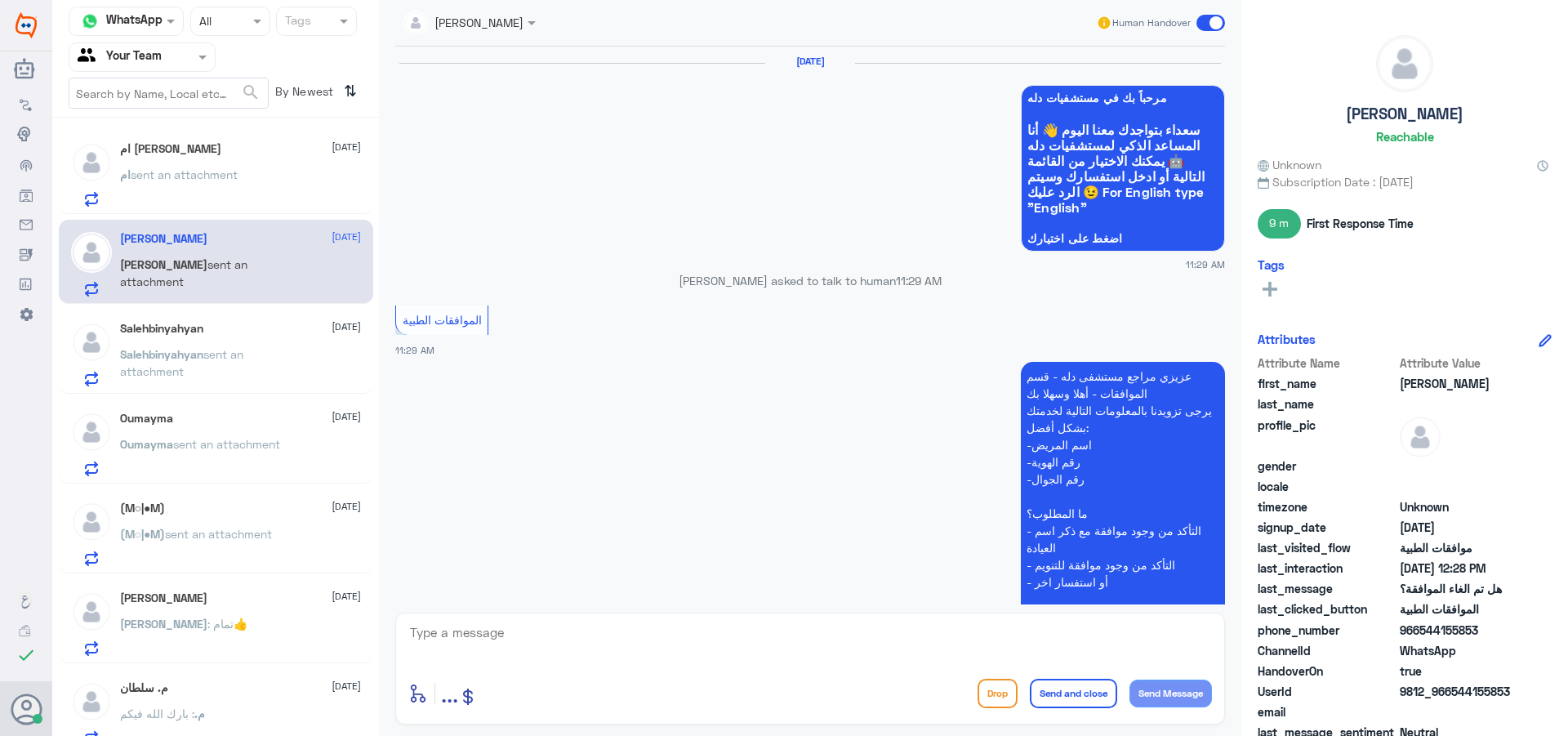
scroll to position [1479, 0]
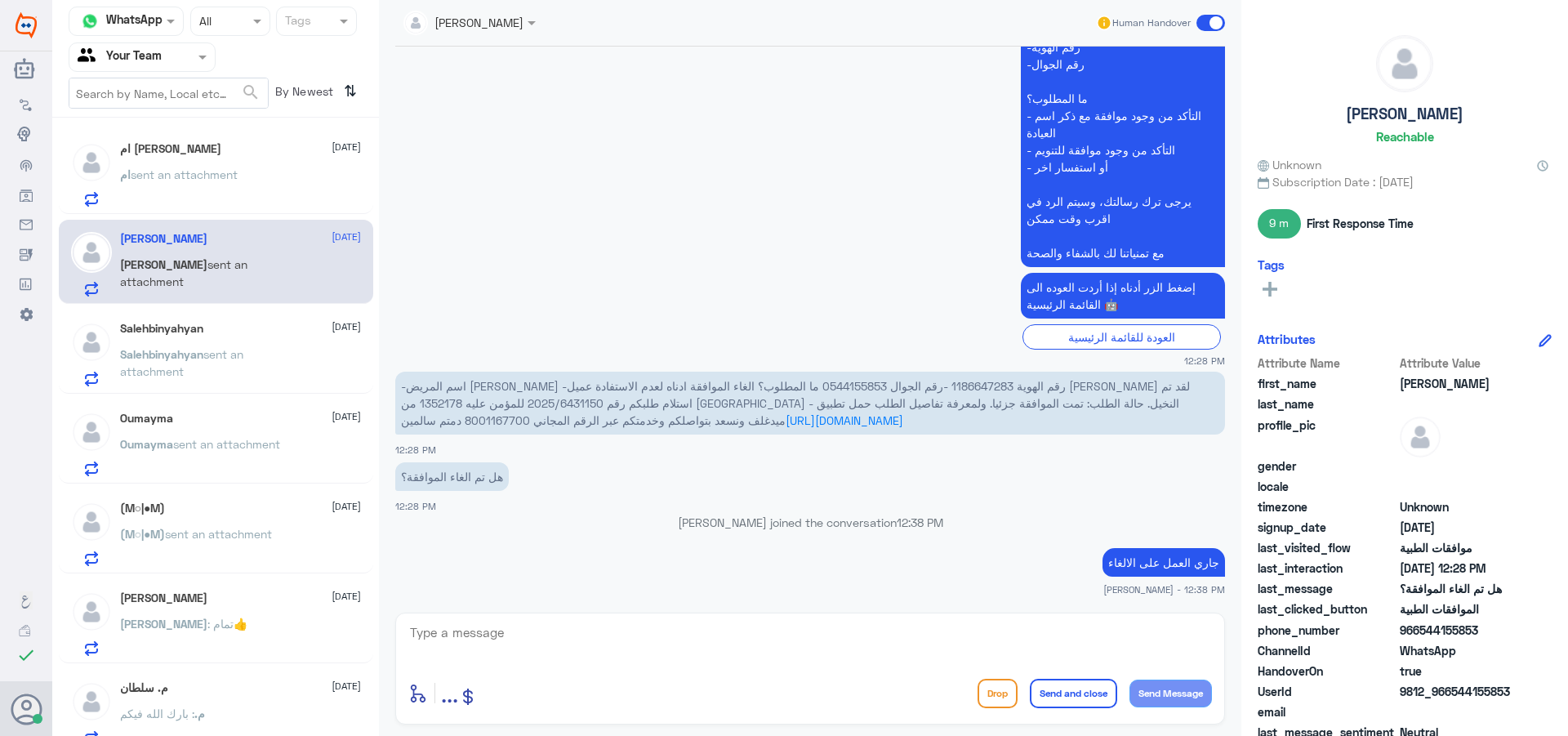
click at [272, 162] on div "ام [PERSON_NAME] [DATE] ام sent an attachment" at bounding box center [240, 174] width 241 height 65
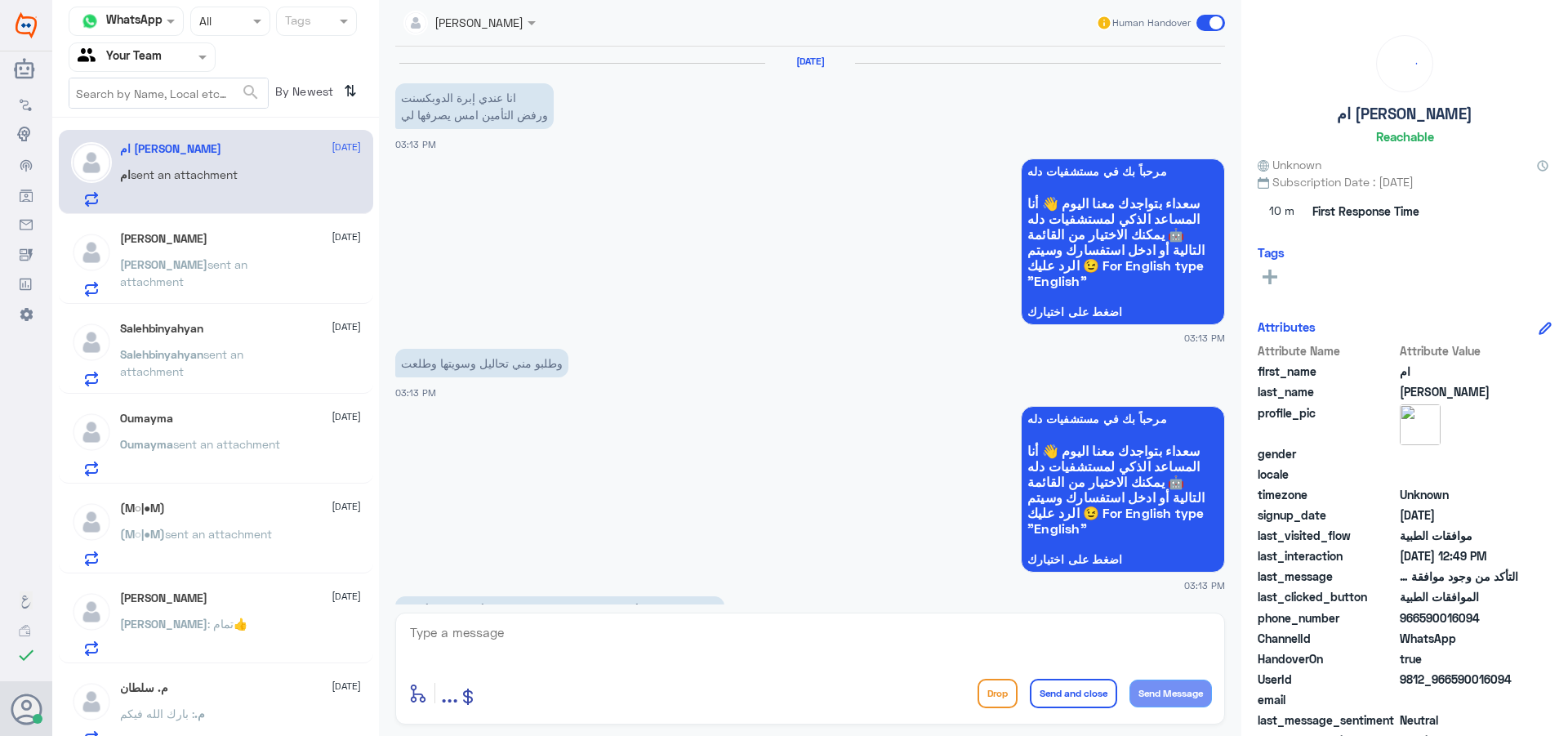
scroll to position [1192, 0]
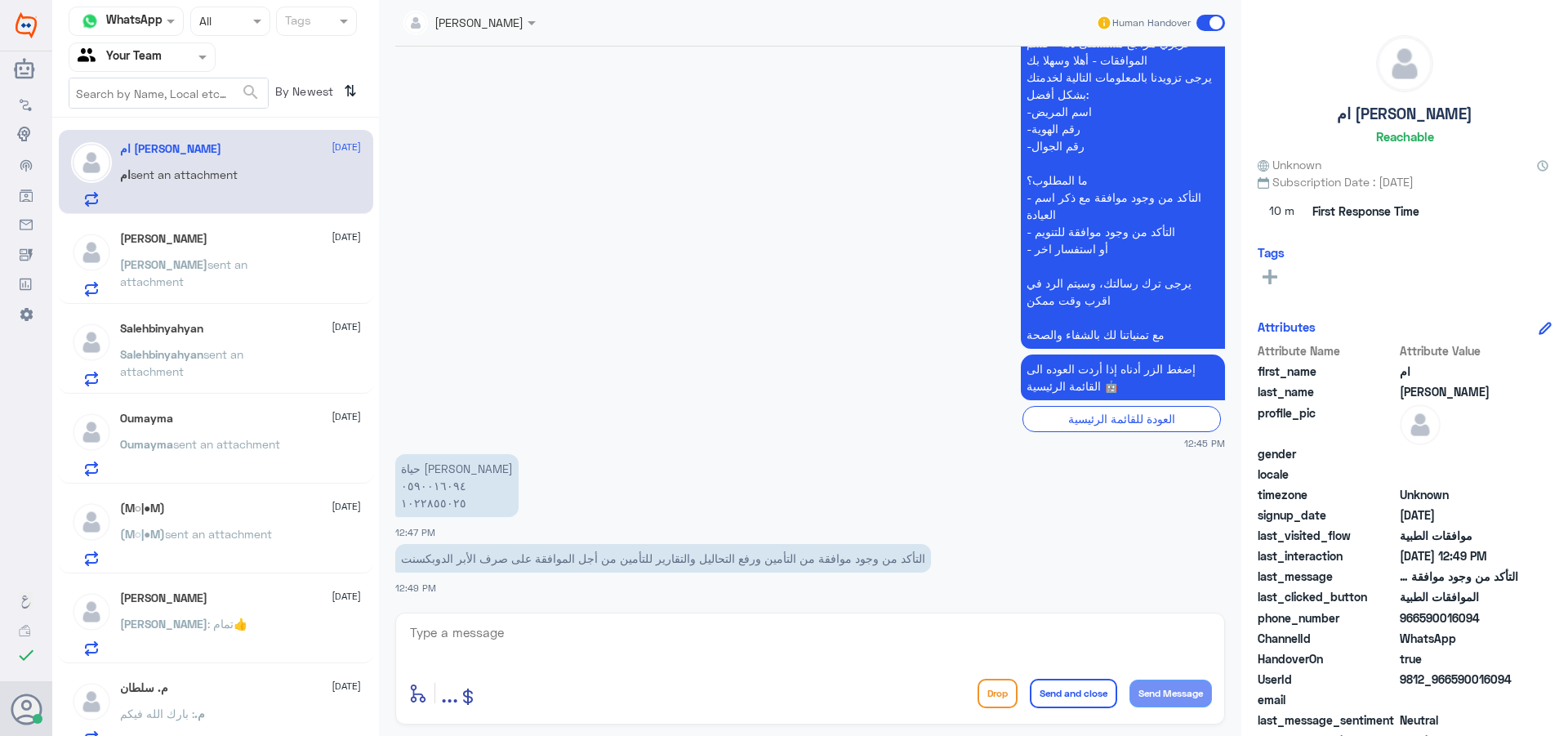
click at [208, 264] on span "sent an attachment" at bounding box center [184, 273] width 127 height 31
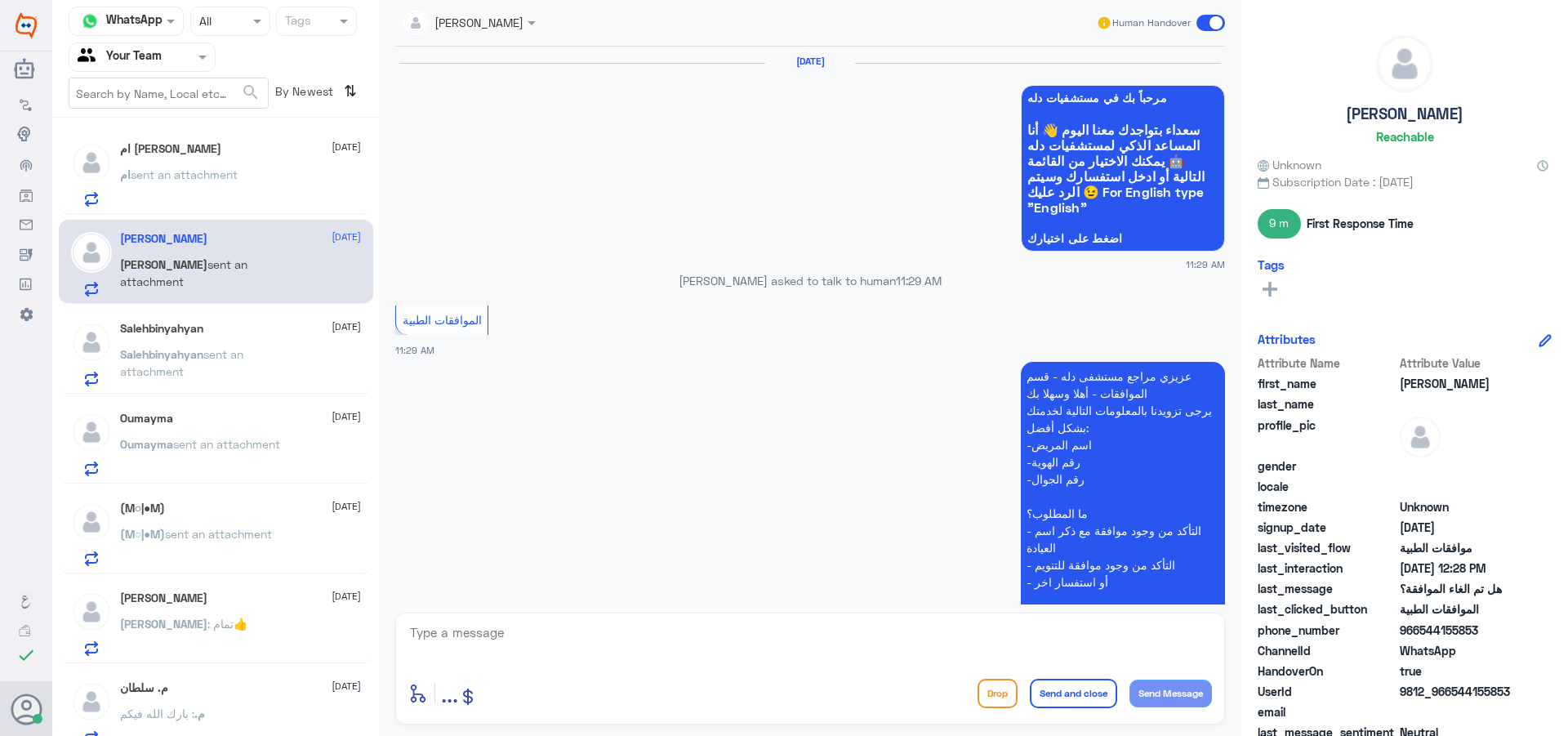
scroll to position [1479, 0]
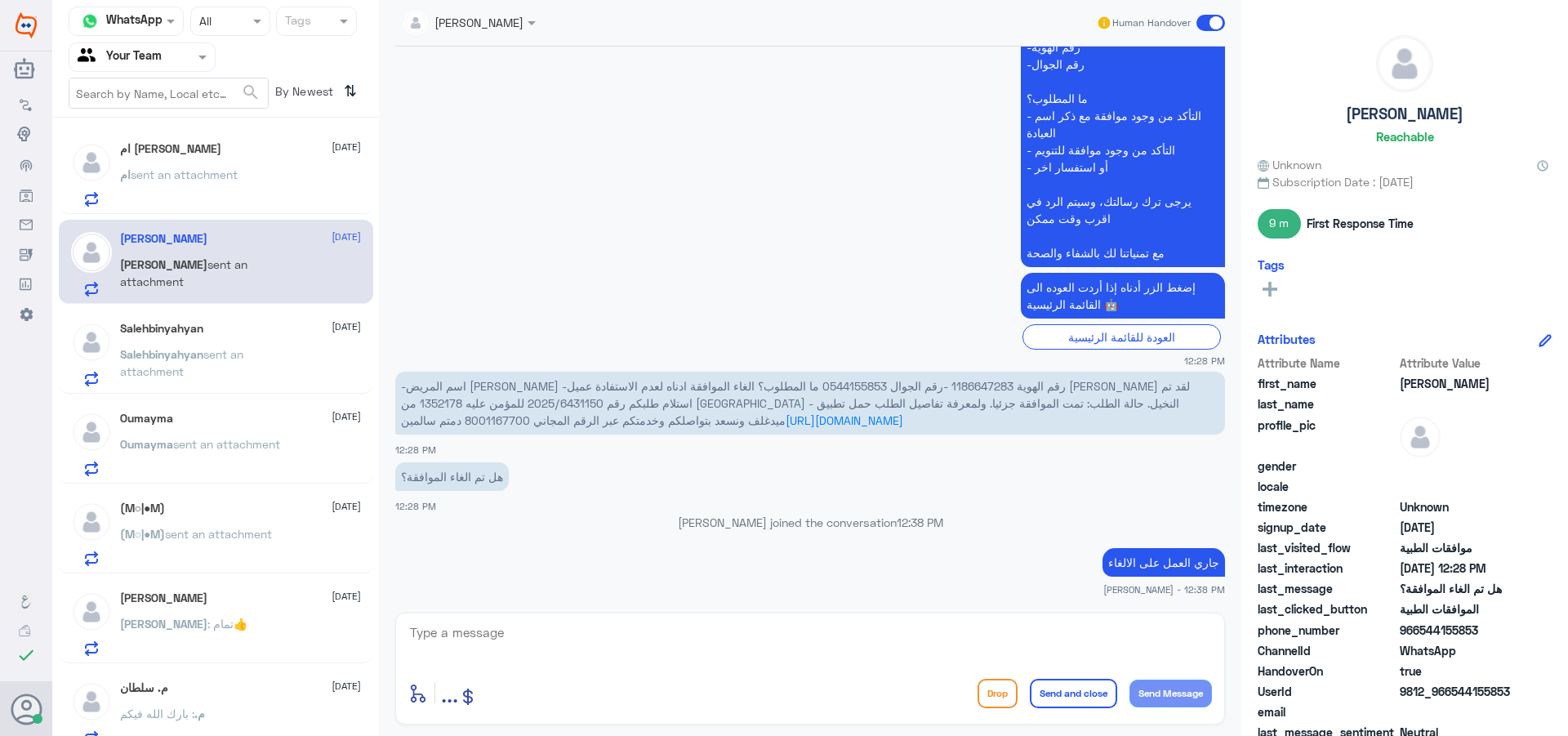
click at [172, 192] on p "ام sent an attachment" at bounding box center [179, 185] width 117 height 41
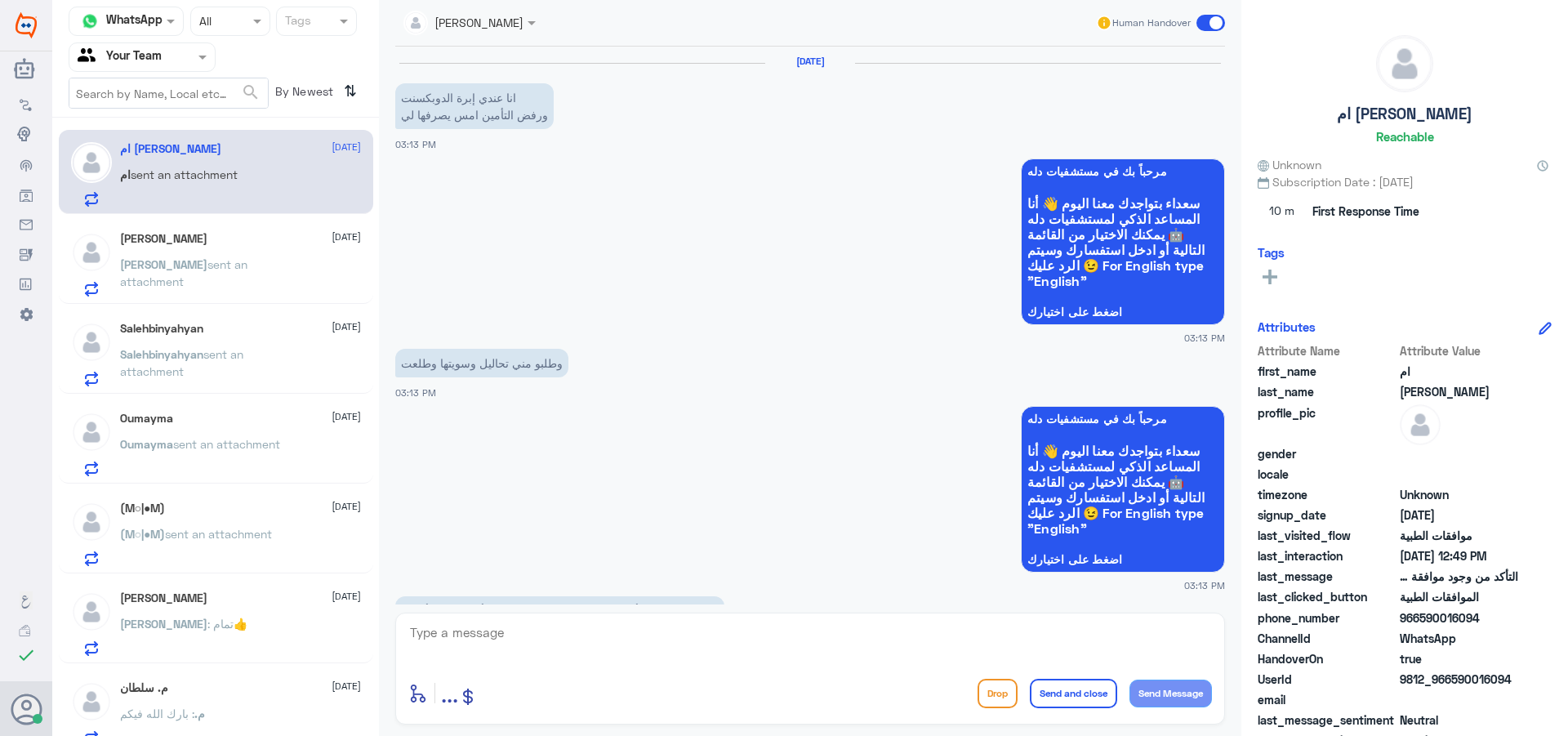
scroll to position [1192, 0]
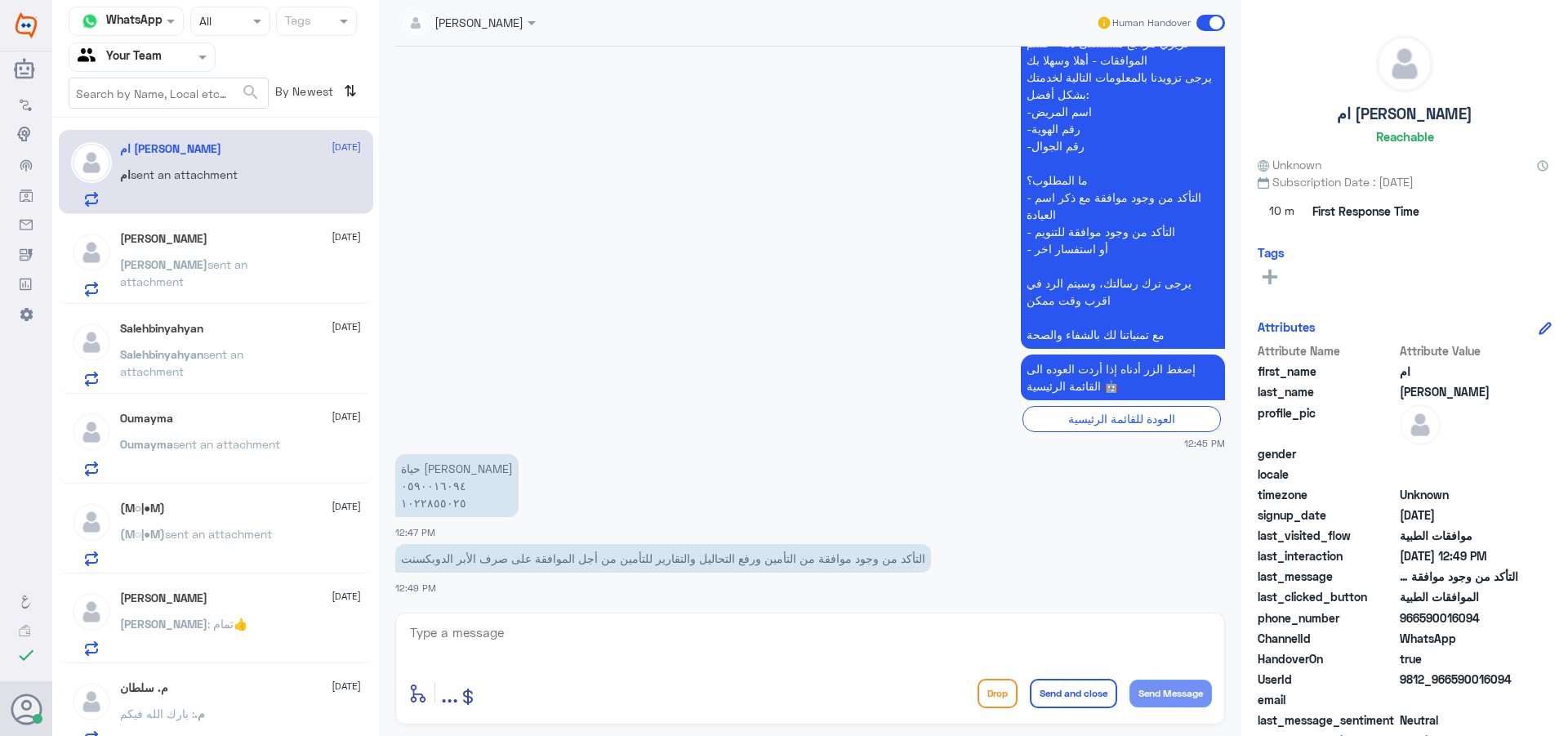
click at [697, 609] on div "[PERSON_NAME] Human Handover [DATE] انا عندي إبرة الدوبكسنت ورفض التأمين امس يص…" at bounding box center [810, 370] width 863 height 741
click at [756, 657] on textarea at bounding box center [810, 642] width 804 height 40
type textarea "h"
type textarea "اهلا وسهلا"
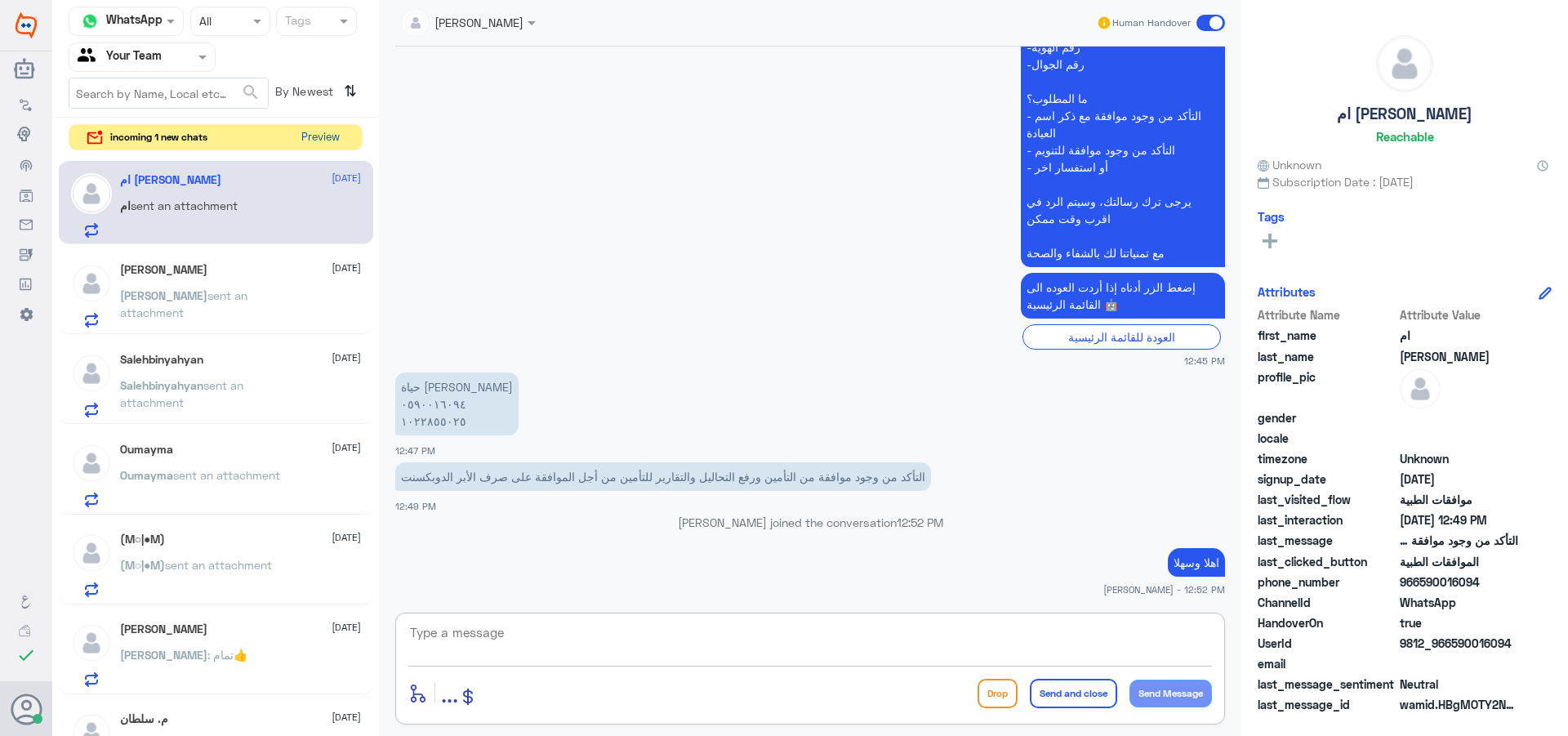
click at [336, 136] on button "Preview" at bounding box center [320, 137] width 50 height 26
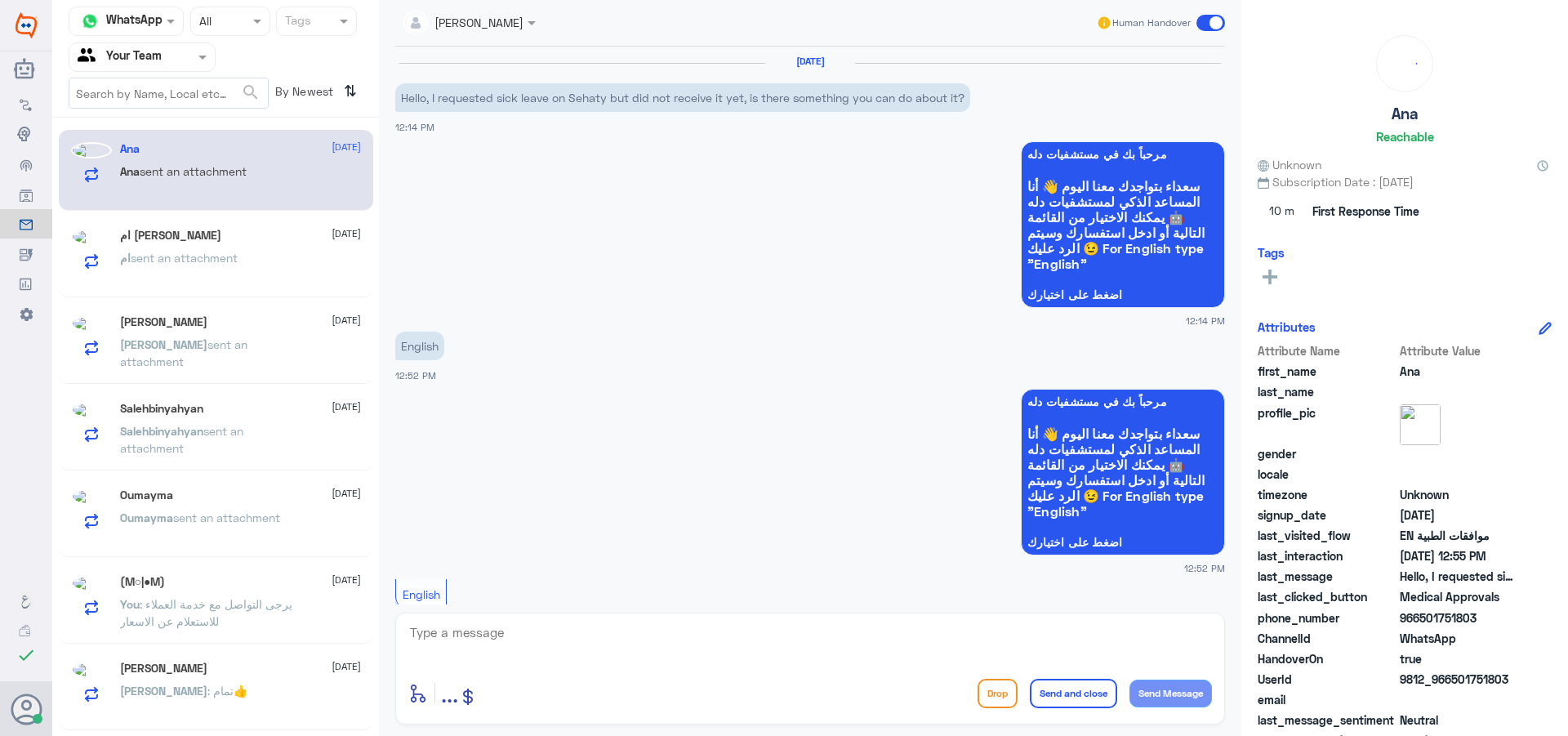
scroll to position [726, 0]
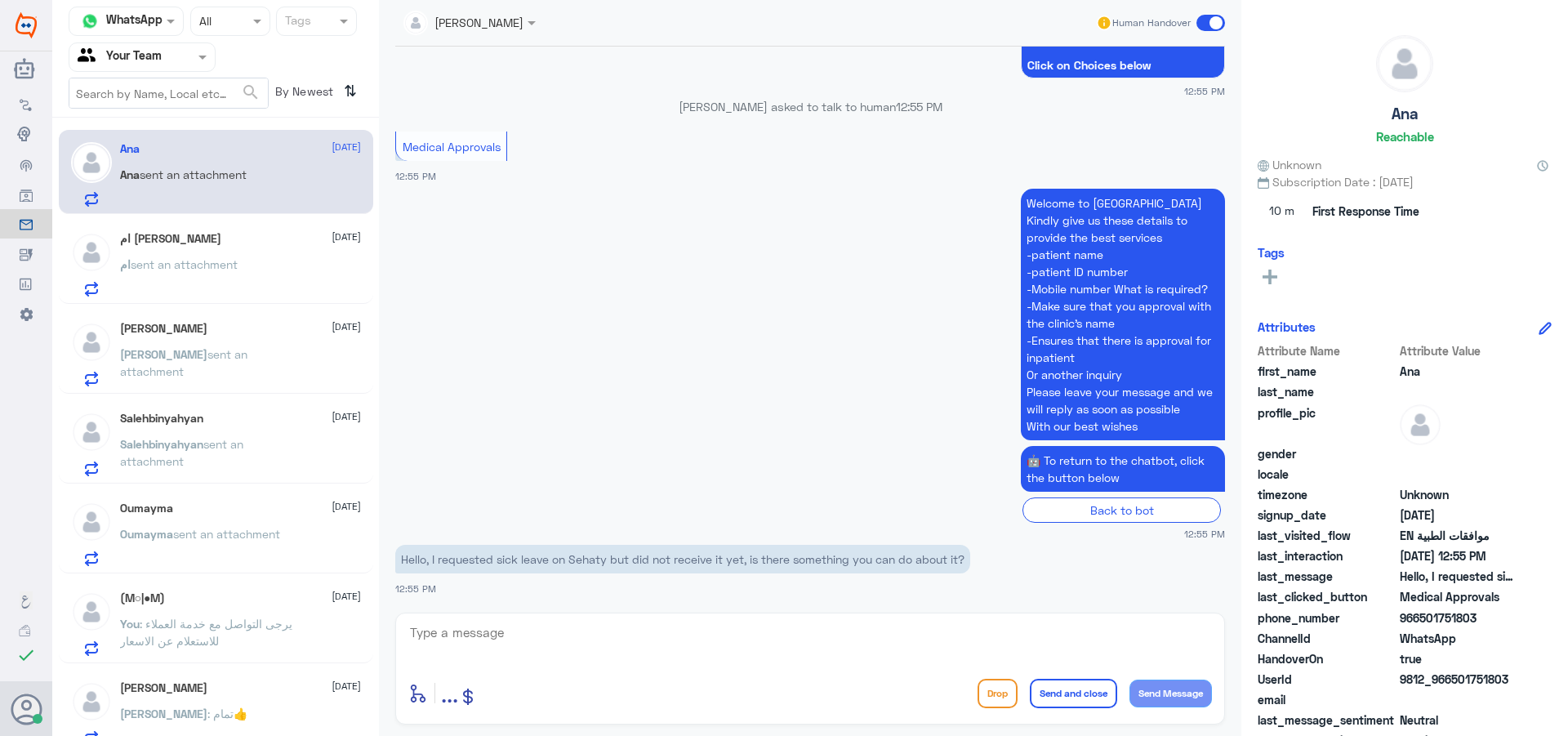
click at [204, 277] on p "ام sent an attachment" at bounding box center [179, 275] width 117 height 41
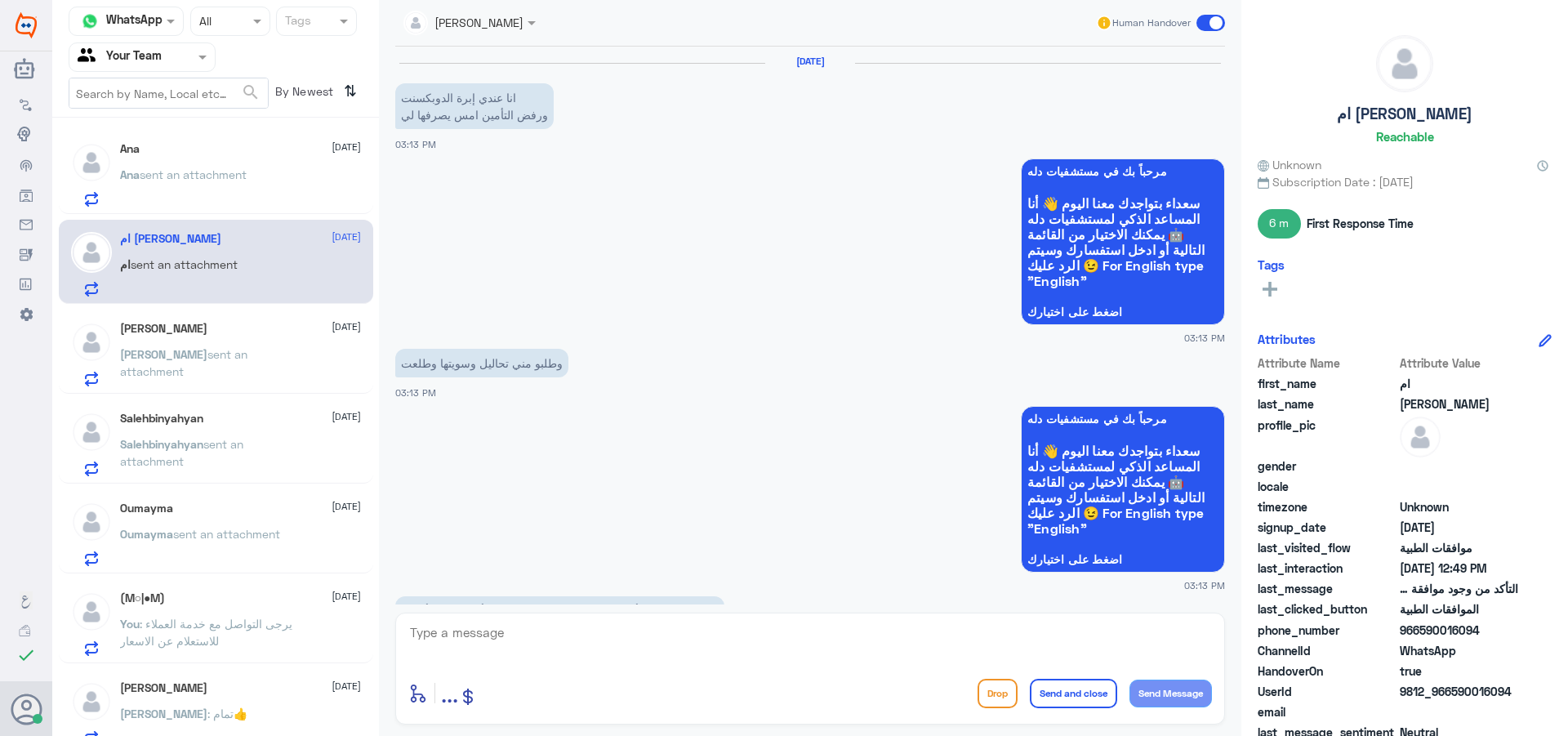
scroll to position [1274, 0]
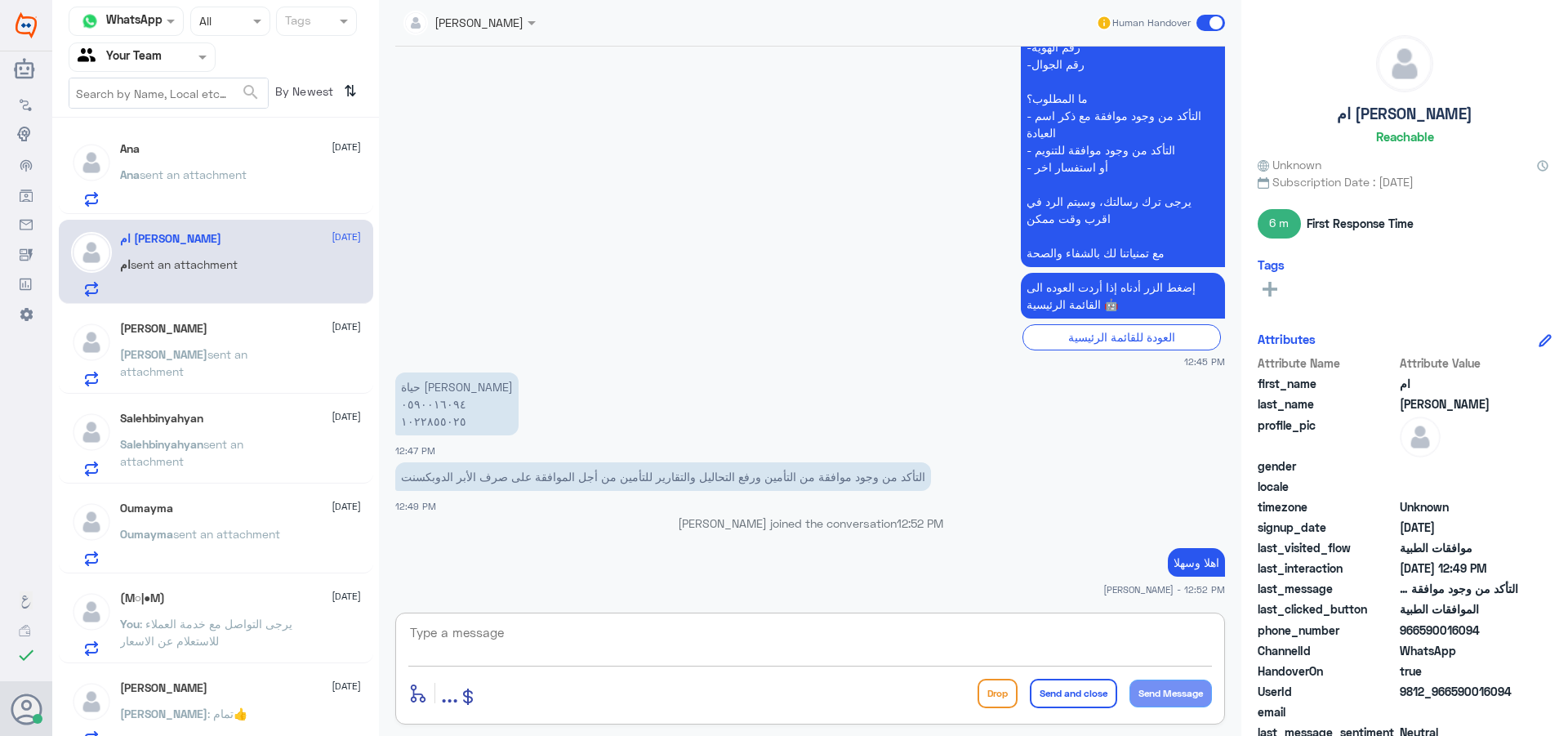
click at [585, 642] on textarea at bounding box center [810, 642] width 804 height 40
click at [464, 624] on textarea "059001694" at bounding box center [810, 642] width 804 height 40
click at [551, 618] on div "059001694 enter flow name ... Drop Send and close Send Message" at bounding box center [810, 668] width 829 height 112
click at [466, 633] on textarea "059001694" at bounding box center [810, 642] width 804 height 40
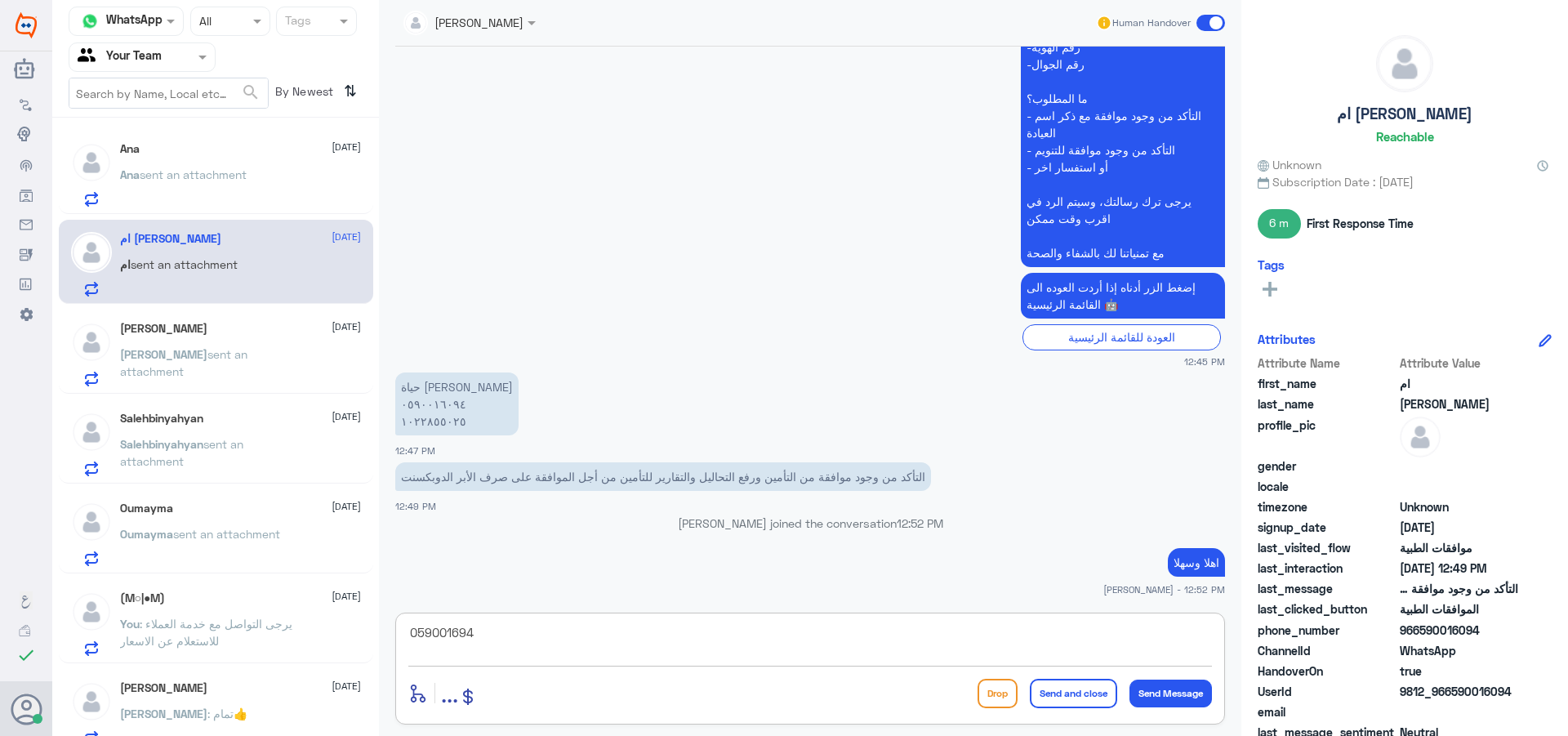
click at [459, 633] on textarea "059001694" at bounding box center [810, 642] width 804 height 40
click at [470, 628] on textarea "0590016094" at bounding box center [810, 642] width 804 height 40
type textarea "0590016094"
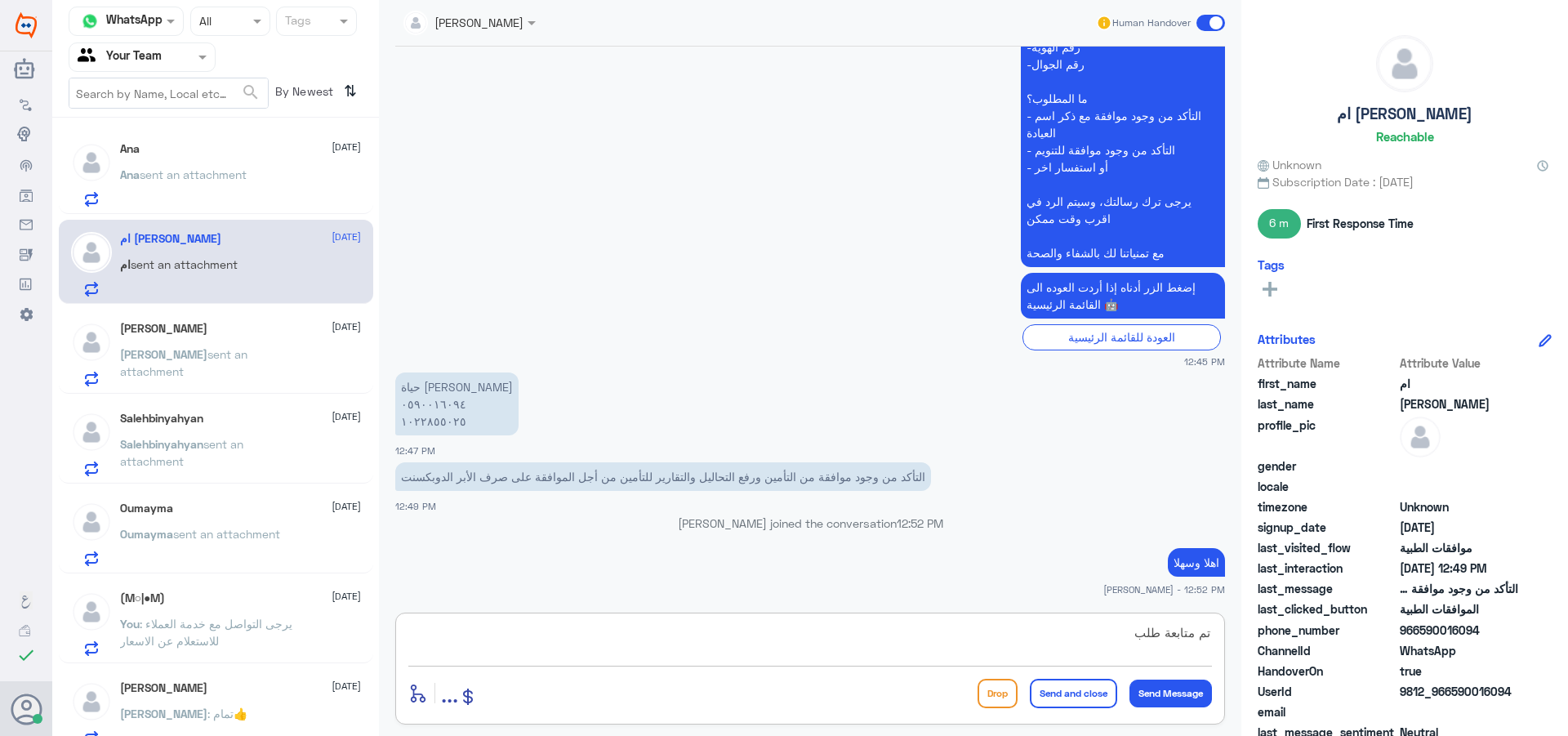
type textarea "تم متابعة طلبك"
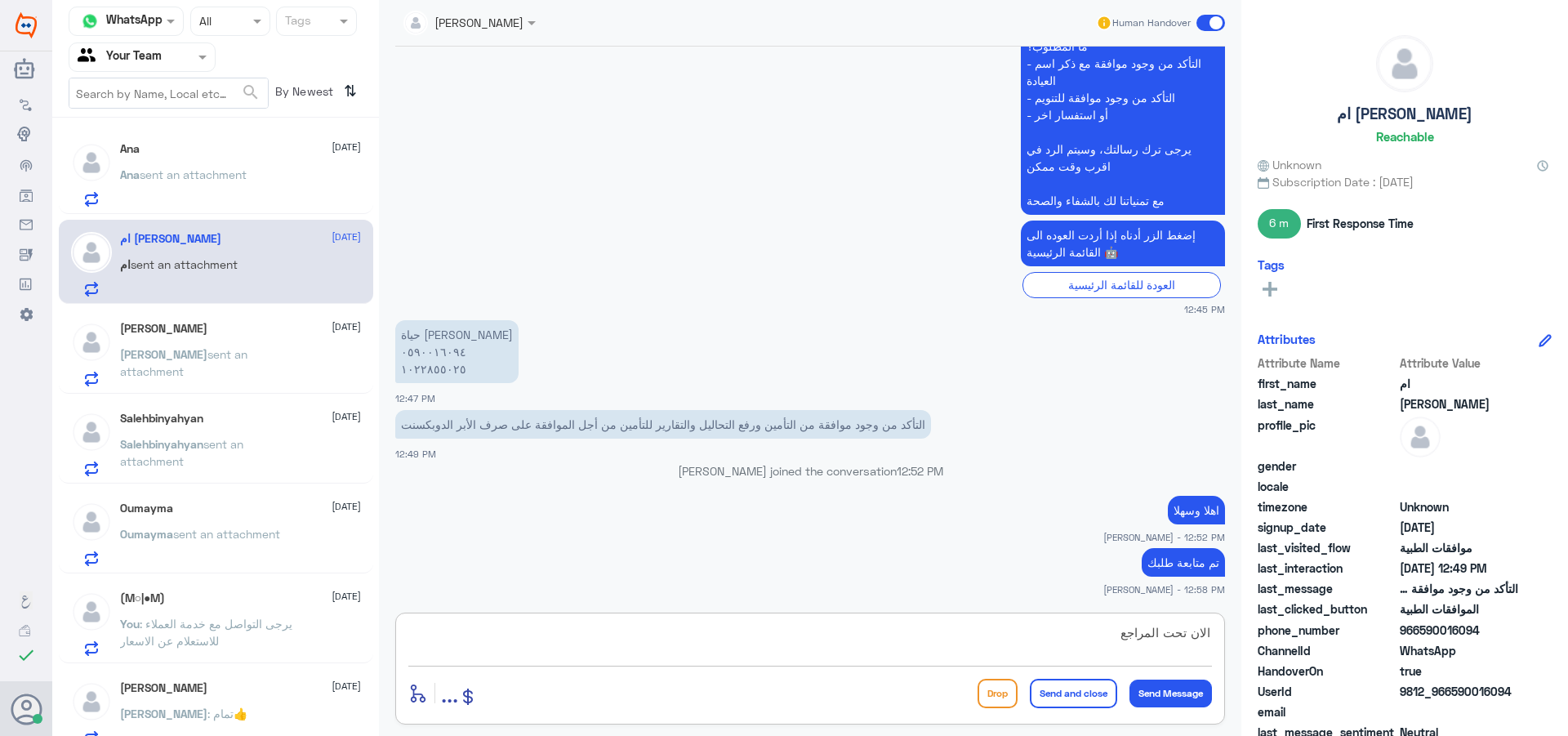
type textarea "الان تحت المراجعة"
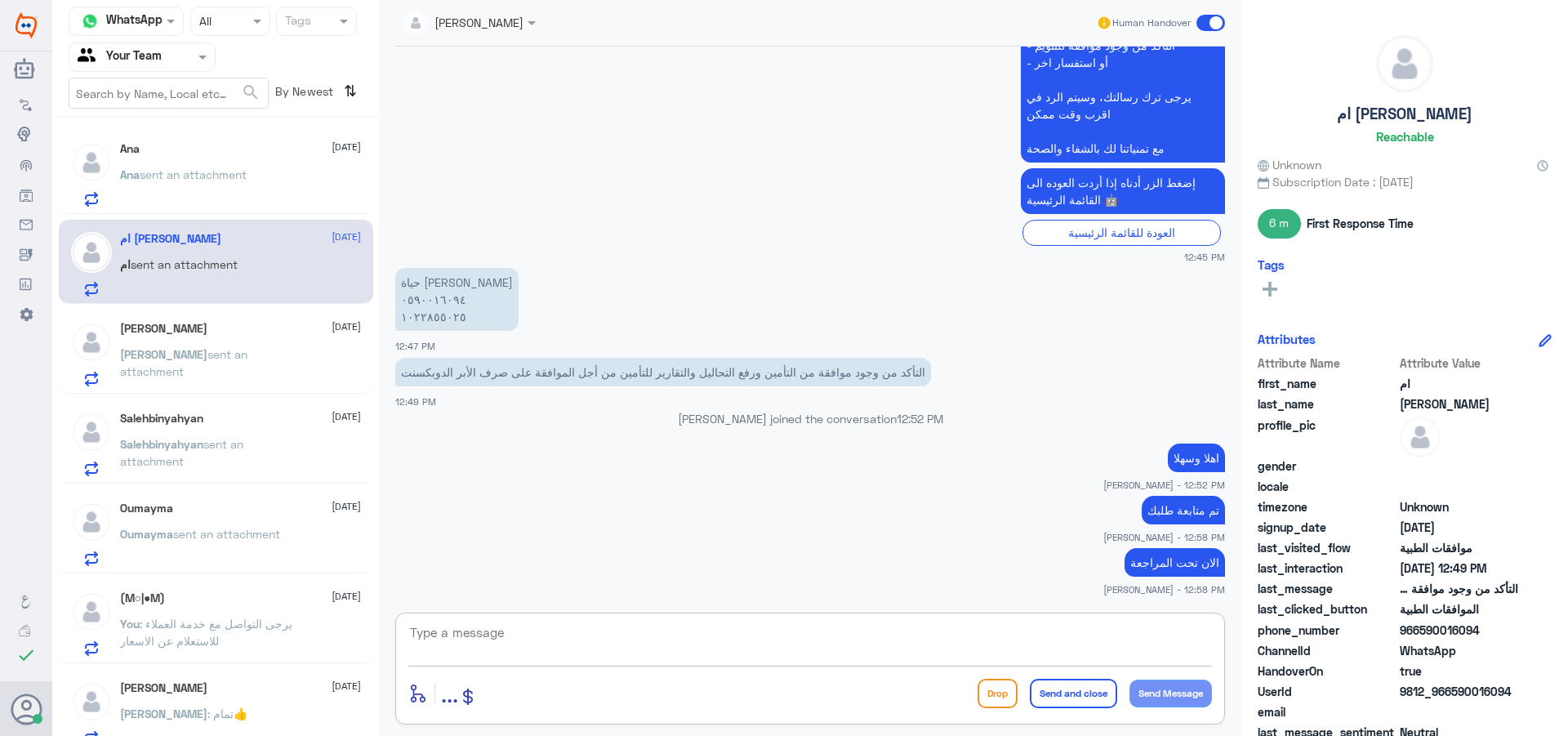
click at [212, 173] on span "sent an attachment" at bounding box center [193, 174] width 107 height 14
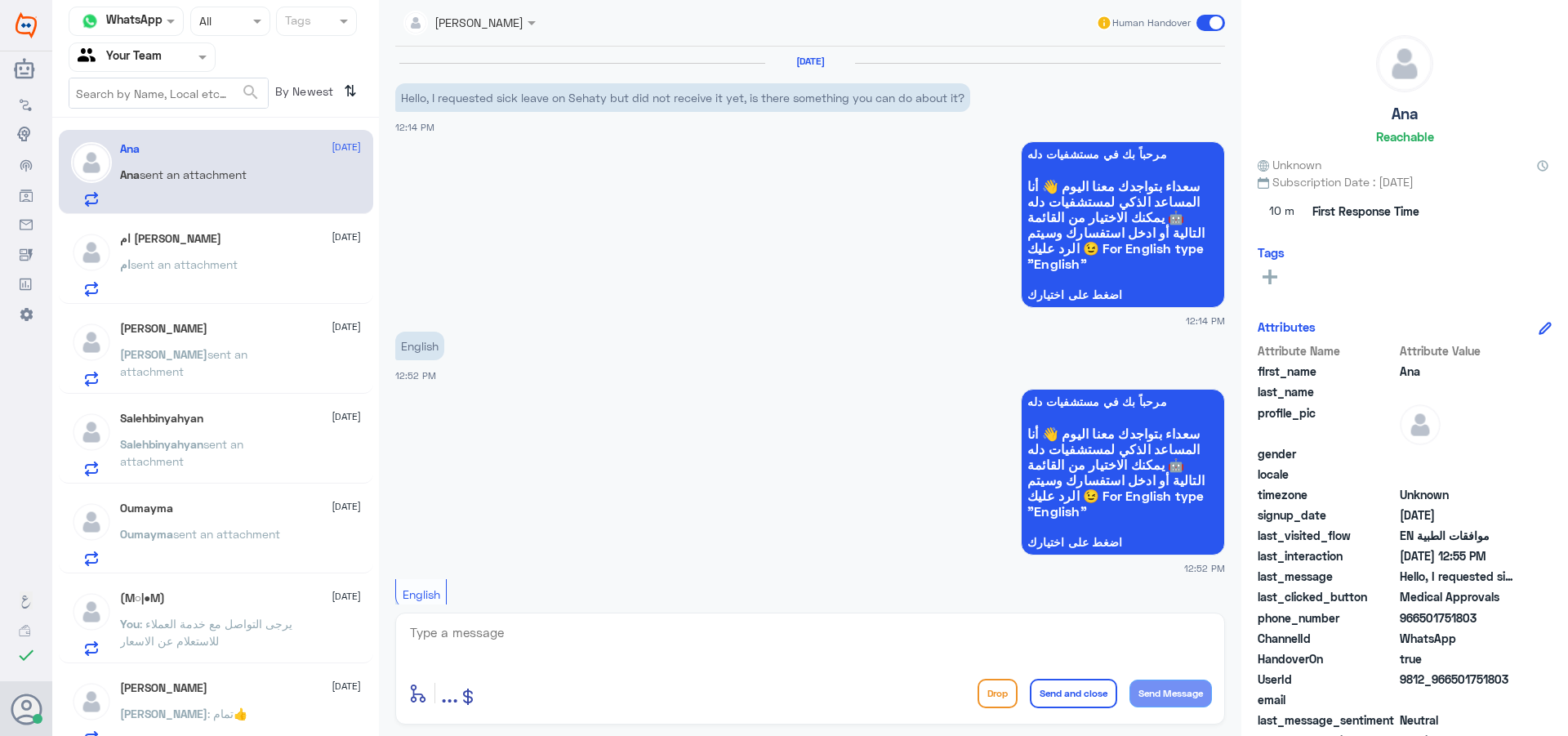
scroll to position [726, 0]
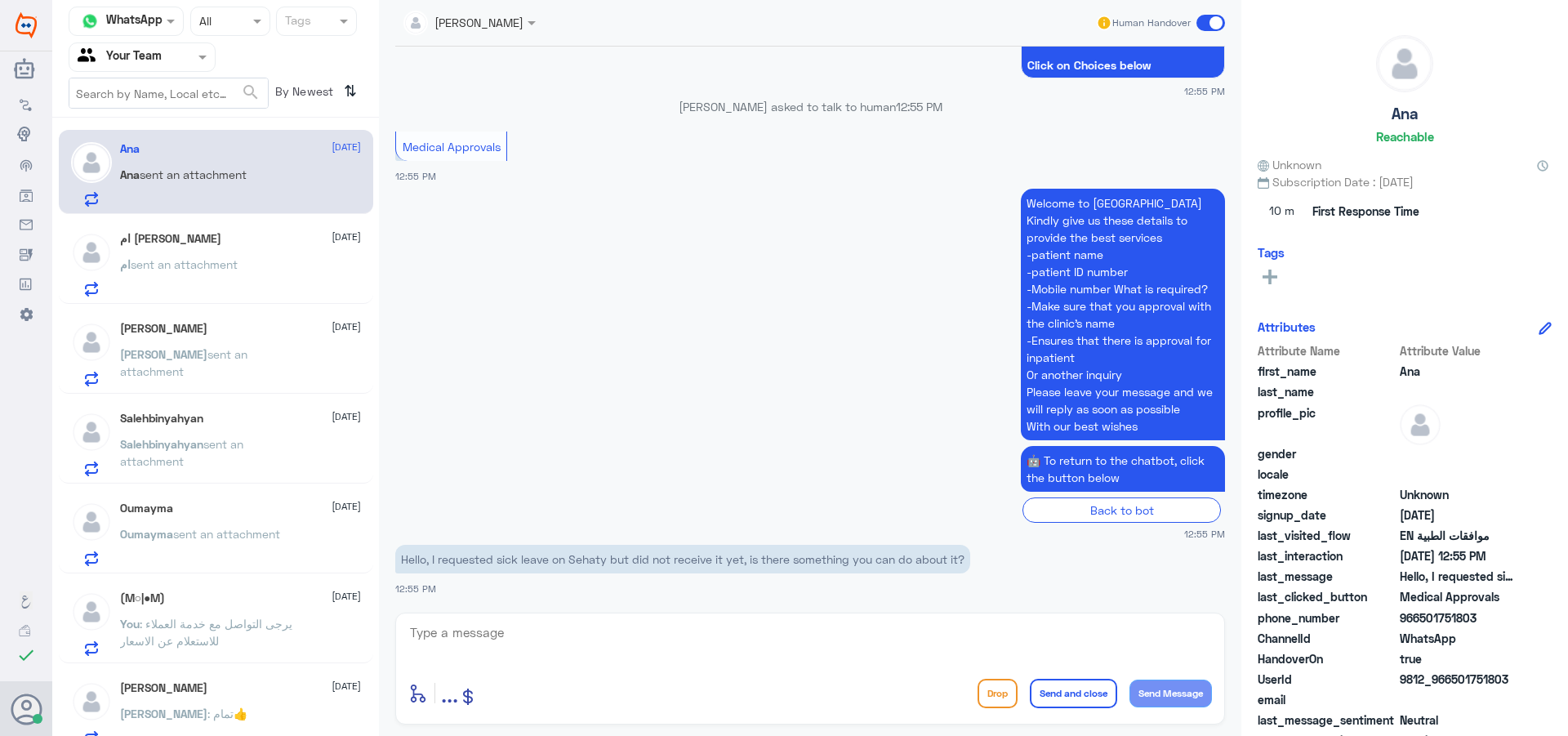
click at [1215, 22] on span at bounding box center [1211, 23] width 29 height 17
click at [0, 0] on input "checkbox" at bounding box center [0, 0] width 0 height 0
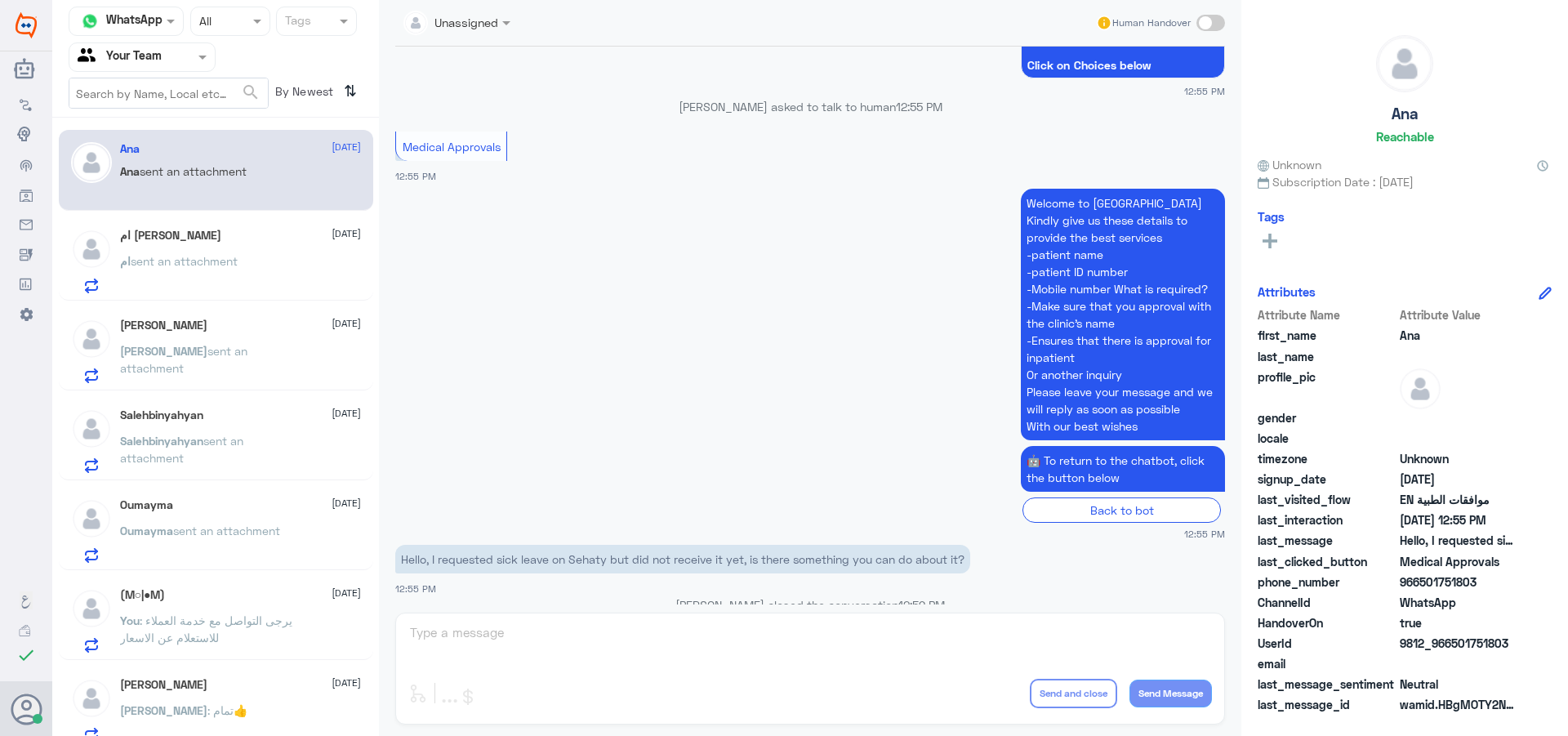
scroll to position [757, 0]
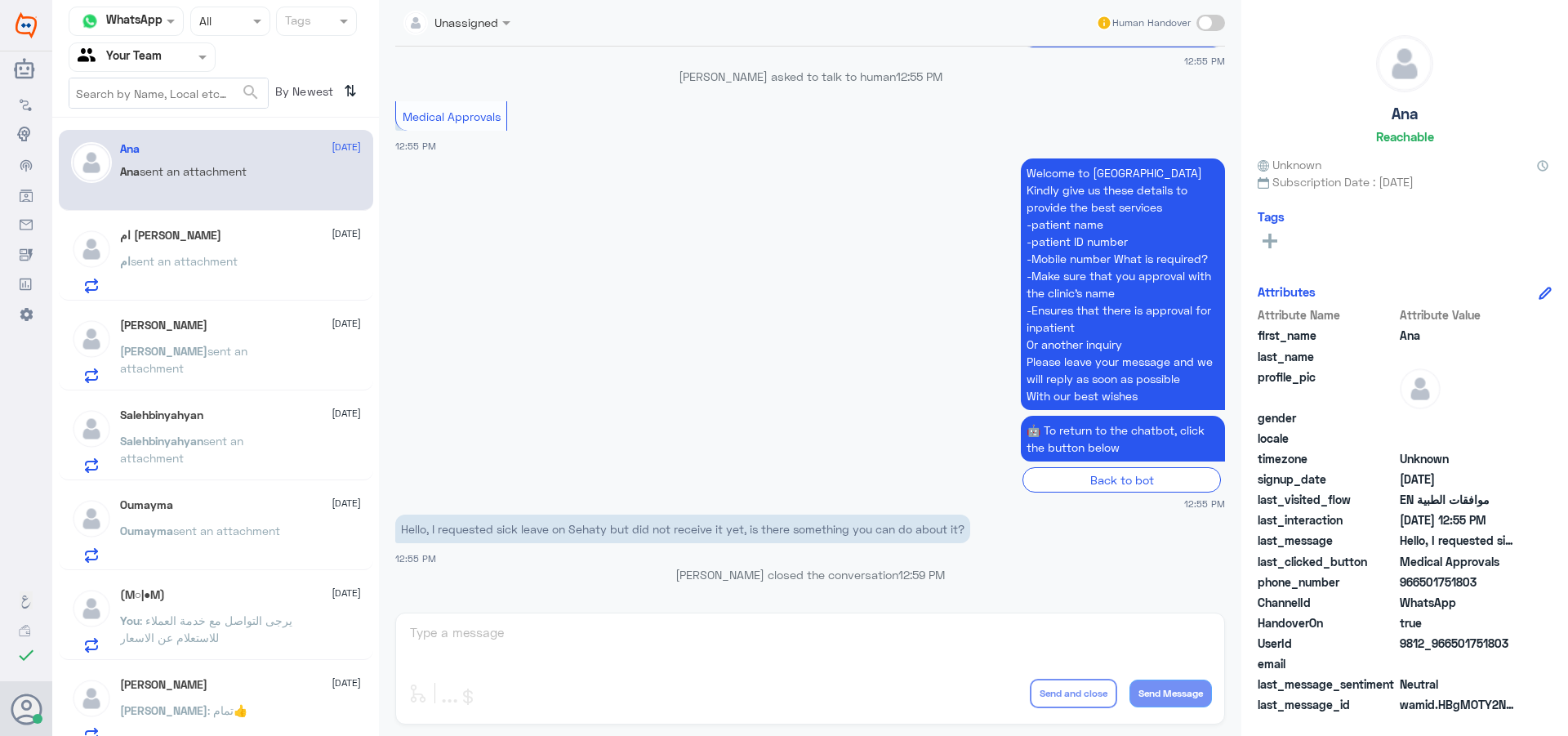
click at [191, 650] on p "You : يرجى التواصل مع خدمة العملاء للاستعلام عن الاسعار" at bounding box center [212, 632] width 184 height 41
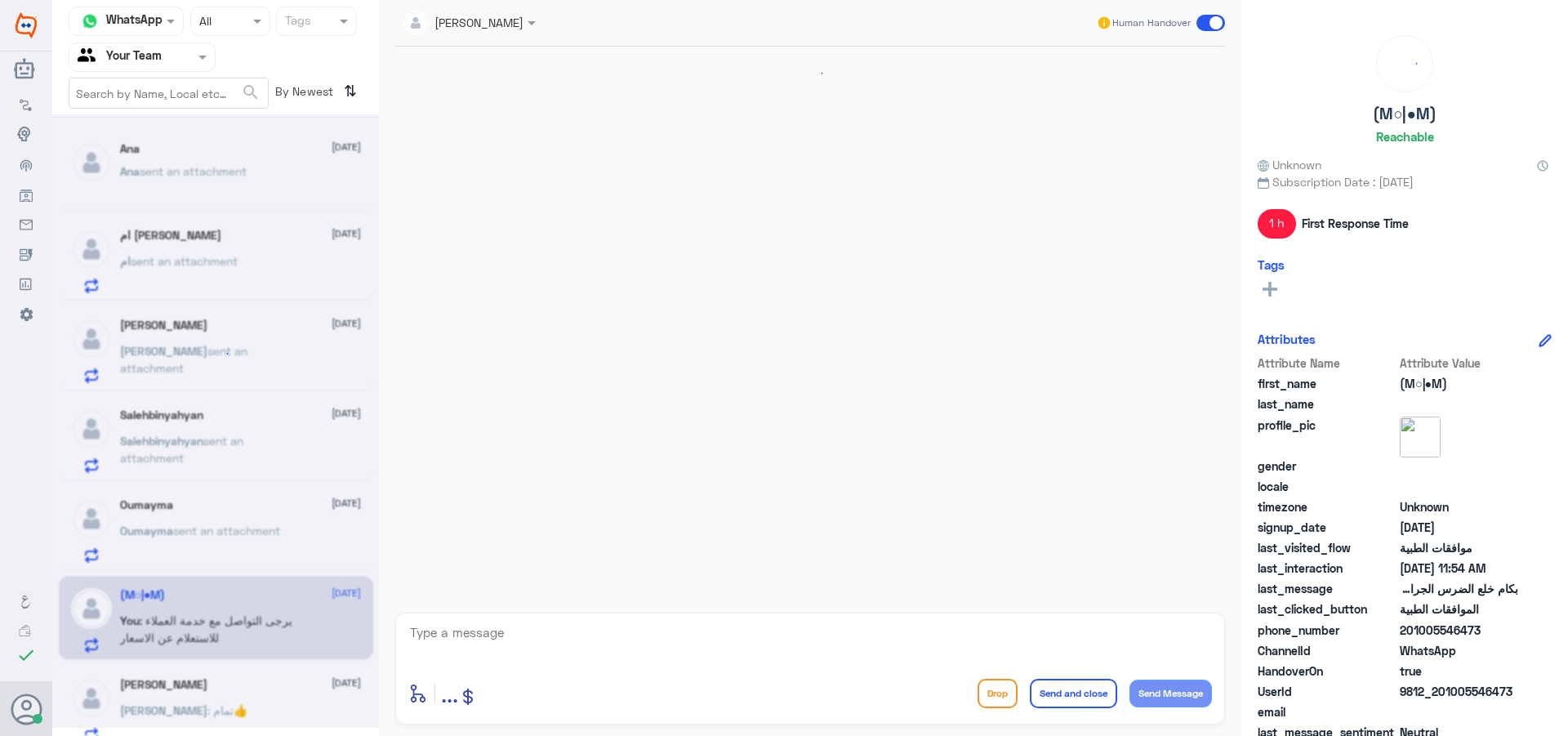
scroll to position [579, 0]
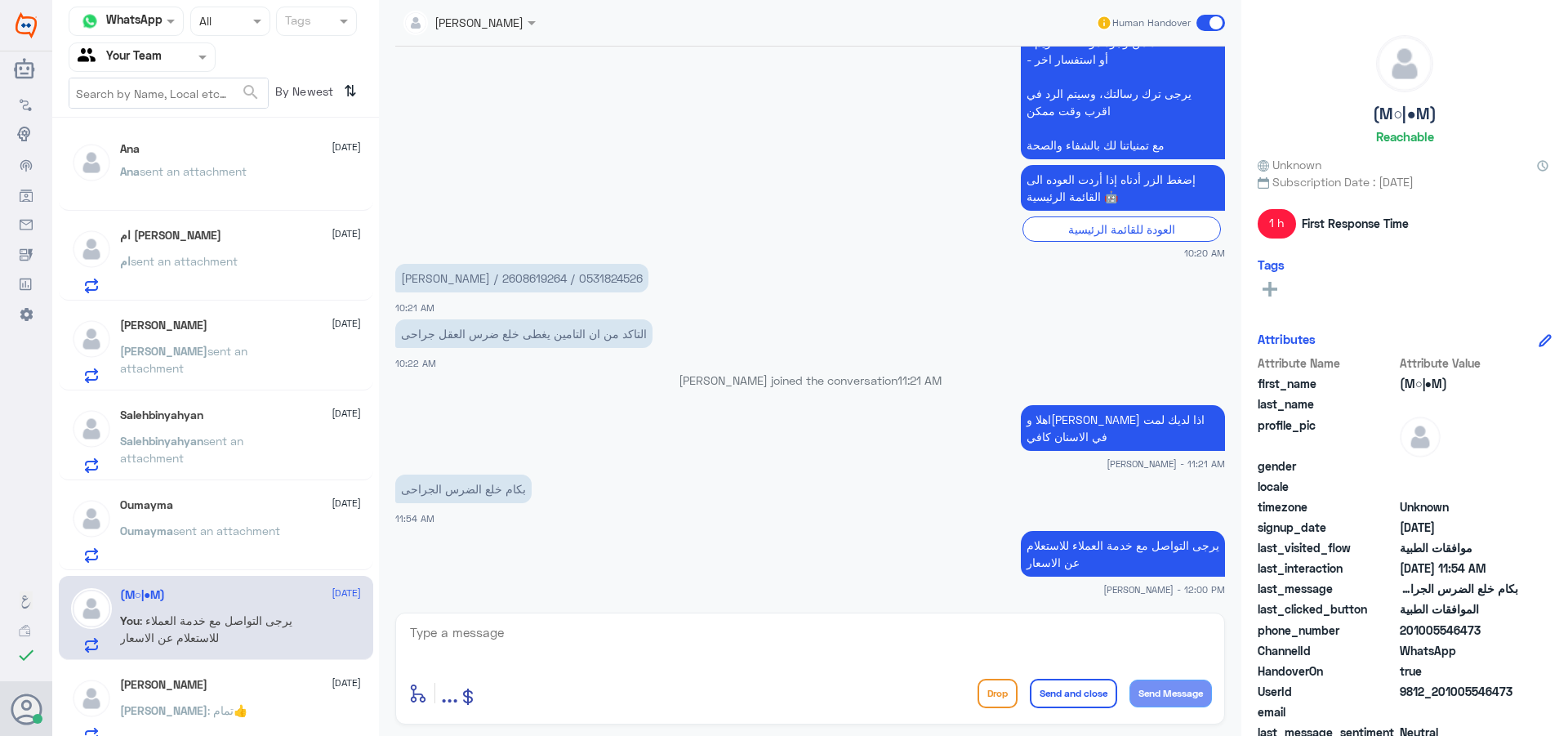
click at [171, 377] on p "[PERSON_NAME] sent an attachment" at bounding box center [212, 362] width 184 height 41
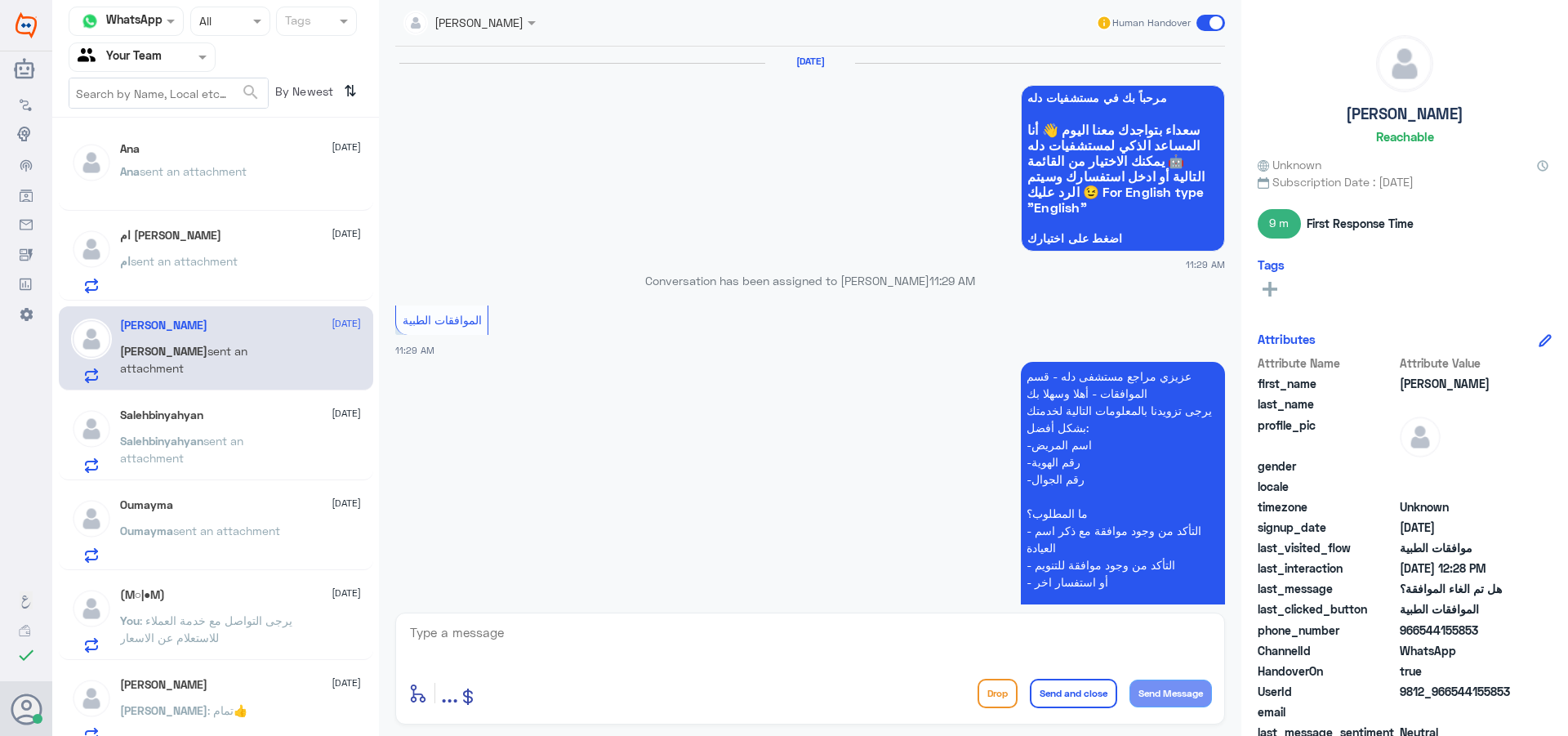
scroll to position [1479, 0]
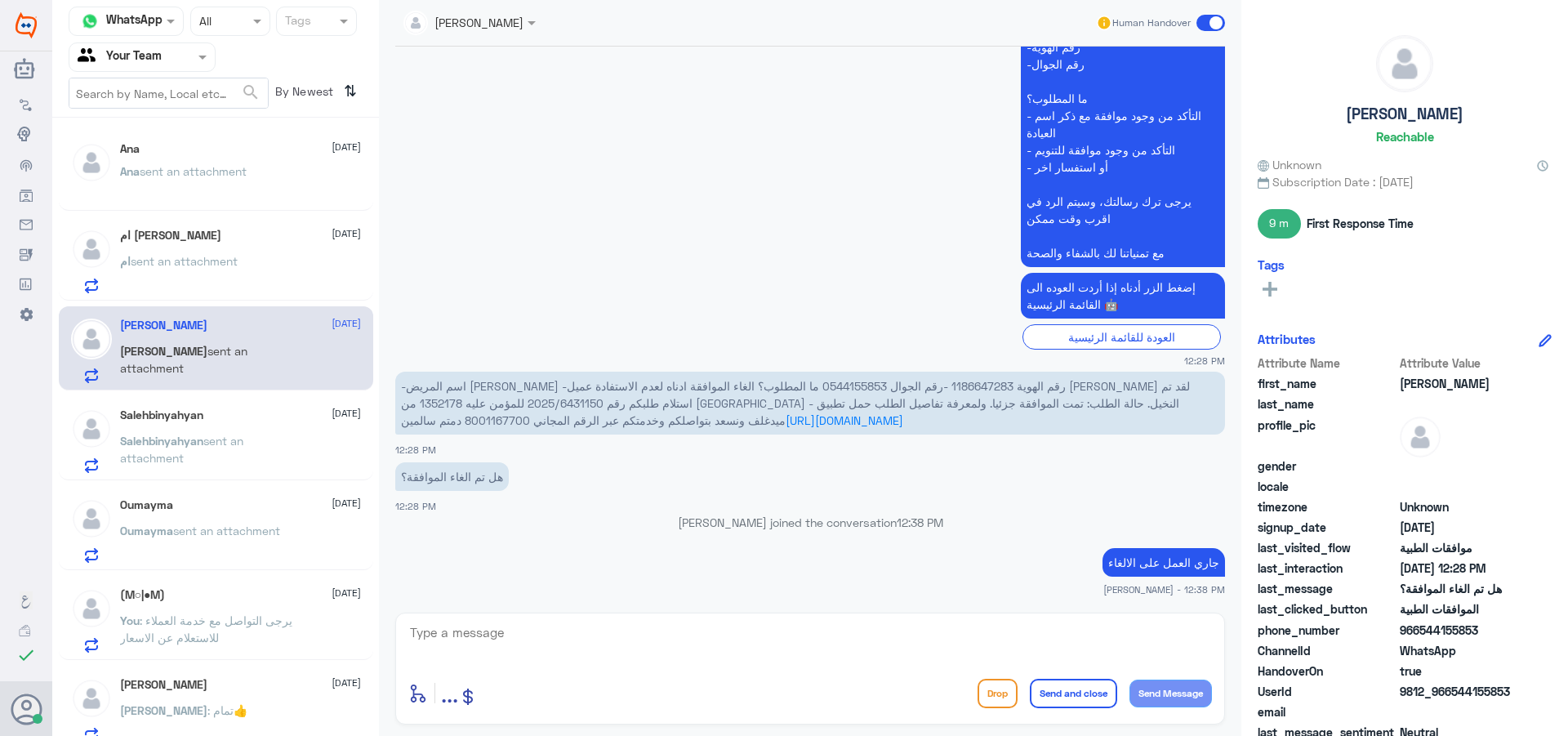
click at [239, 258] on div "ام [PERSON_NAME] [DATE] ام sent an attachment" at bounding box center [240, 261] width 241 height 65
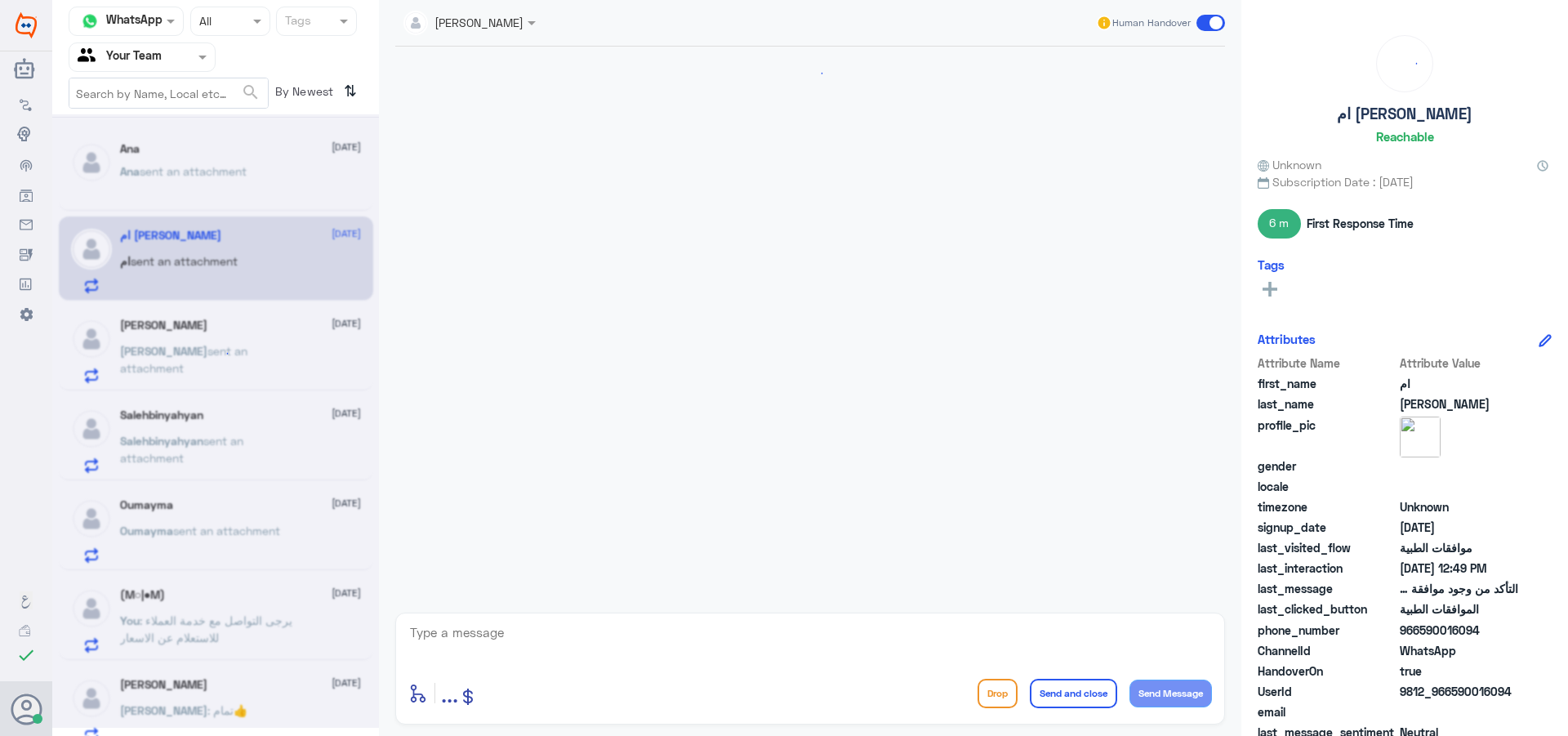
scroll to position [1378, 0]
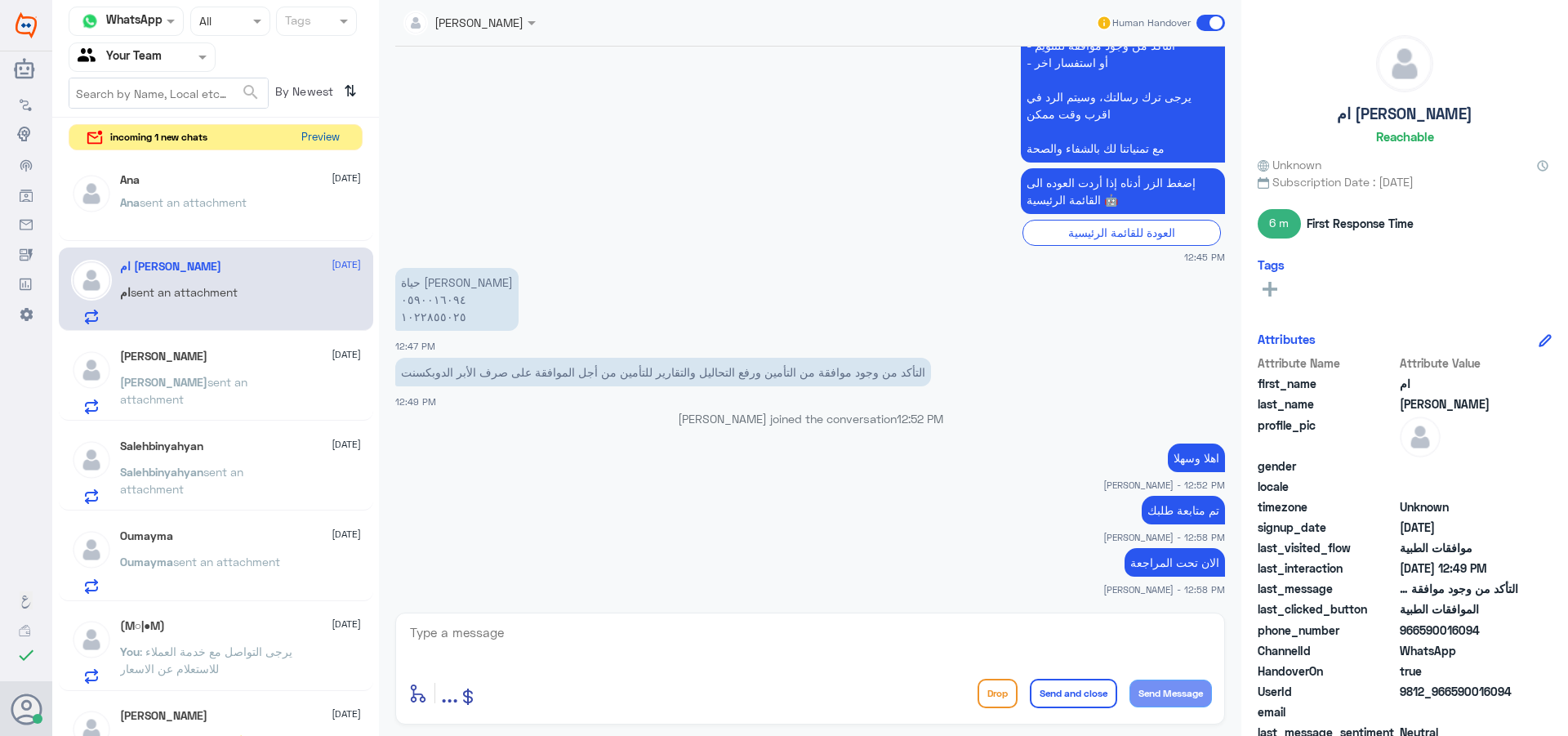
click at [315, 135] on button "Preview" at bounding box center [320, 137] width 50 height 26
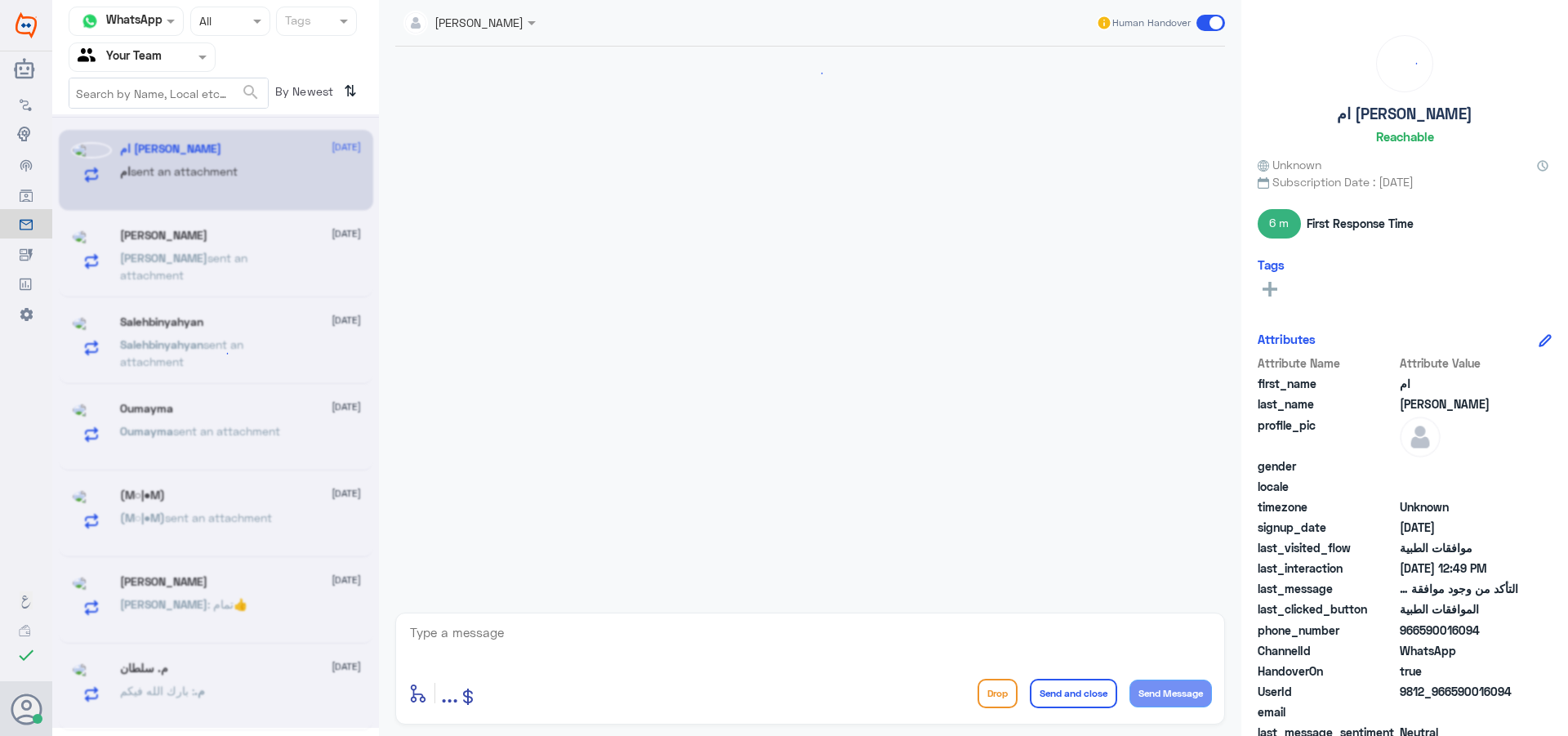
scroll to position [1378, 0]
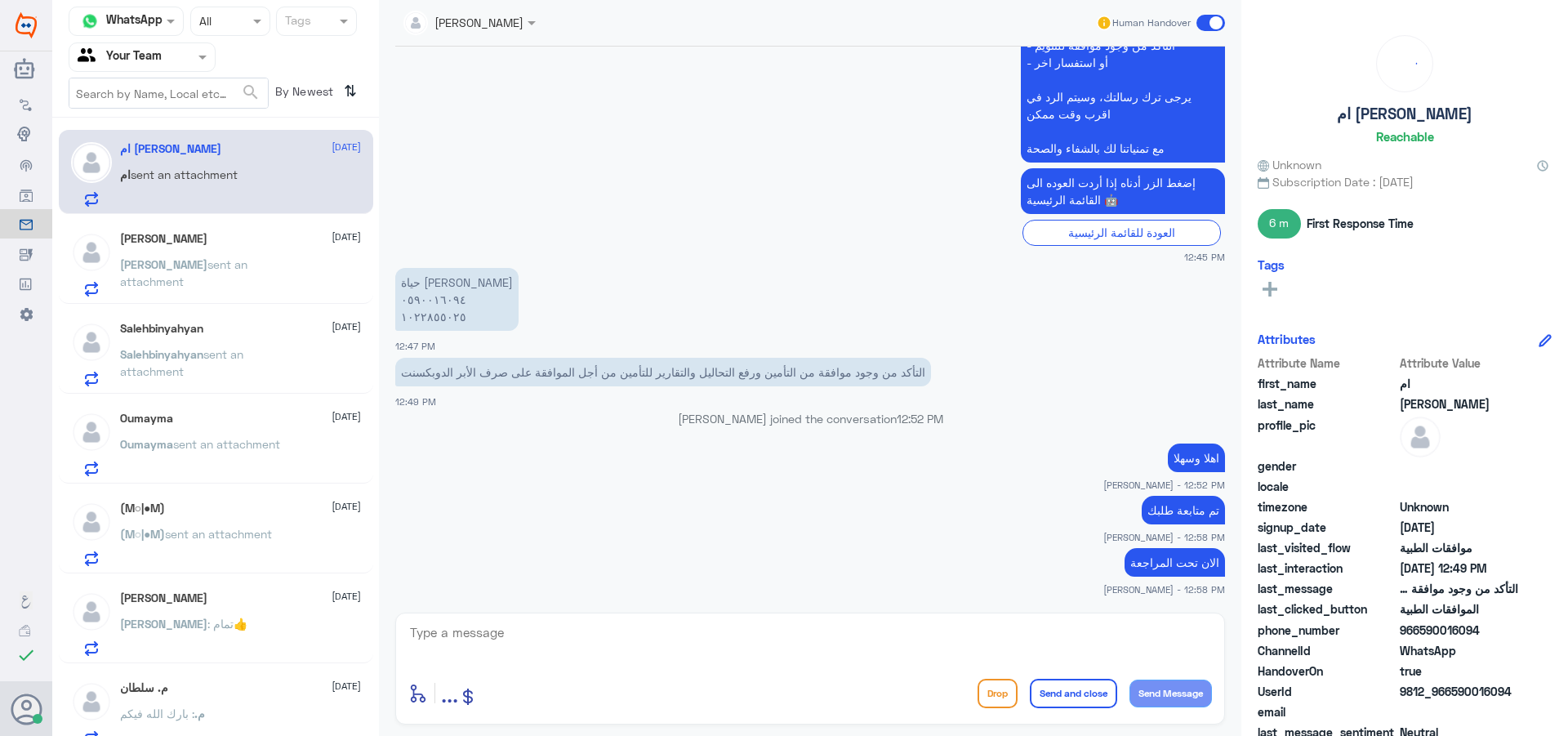
click at [227, 265] on span "sent an attachment" at bounding box center [184, 273] width 127 height 31
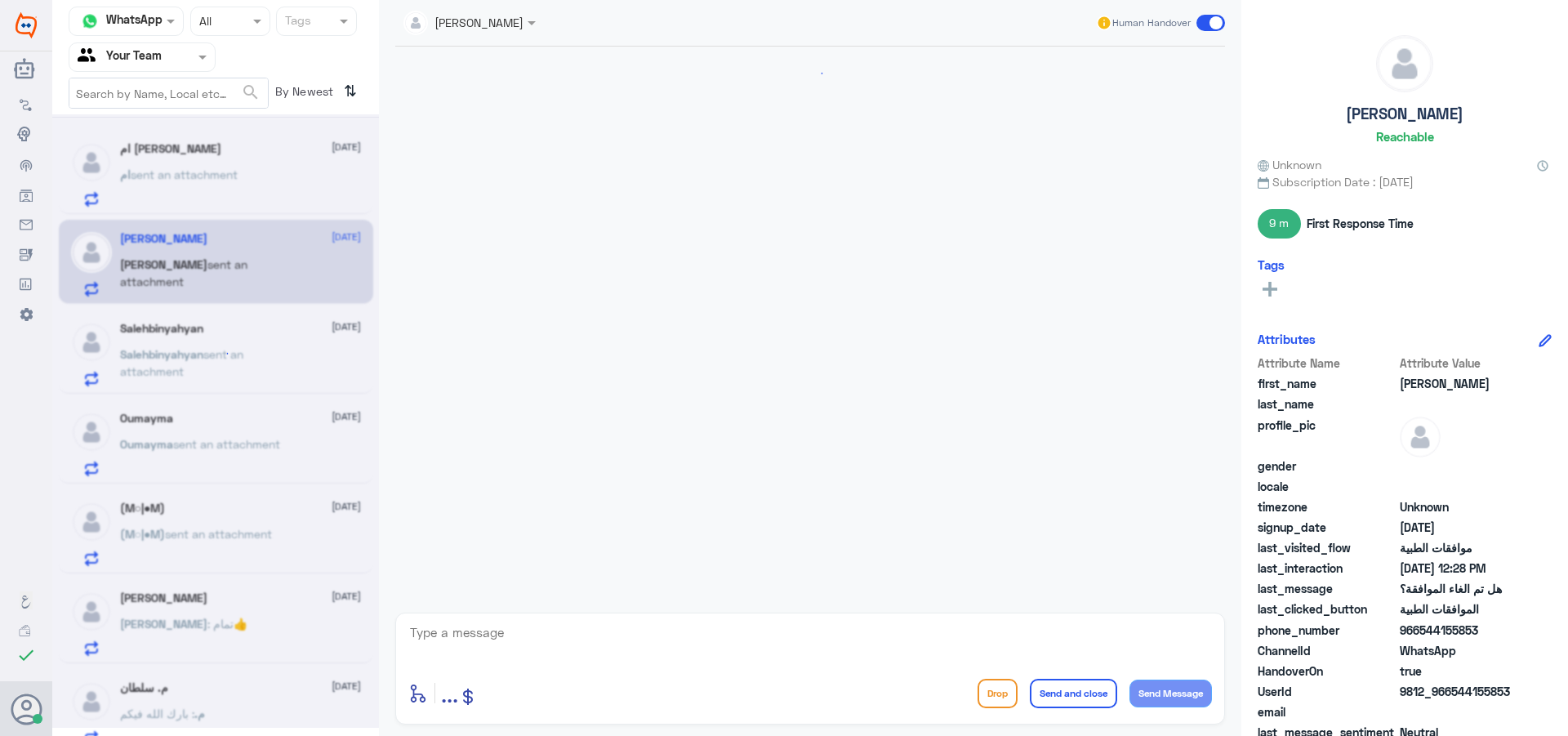
scroll to position [1479, 0]
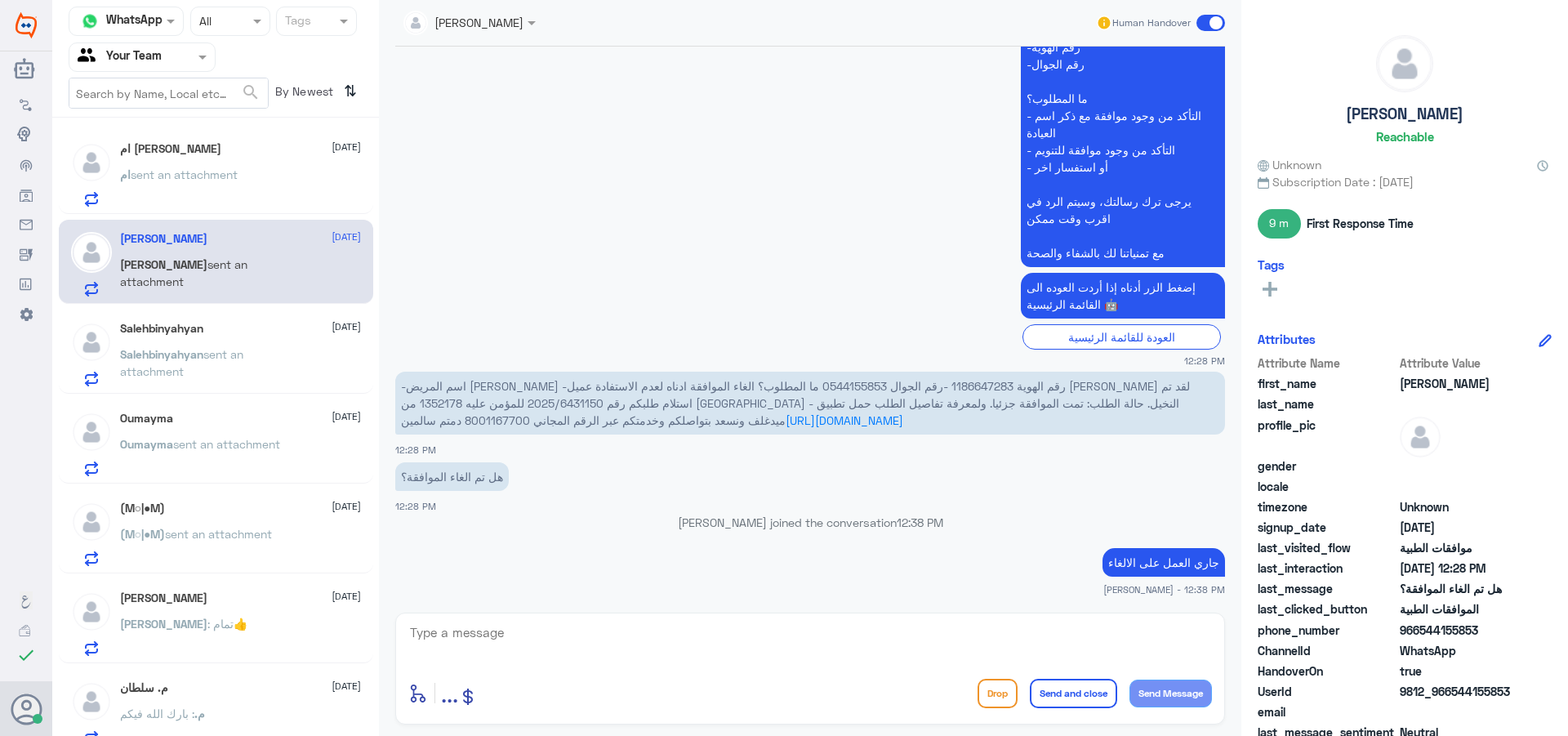
click at [303, 366] on p "Salehbinyahyan sent an attachment" at bounding box center [212, 366] width 184 height 41
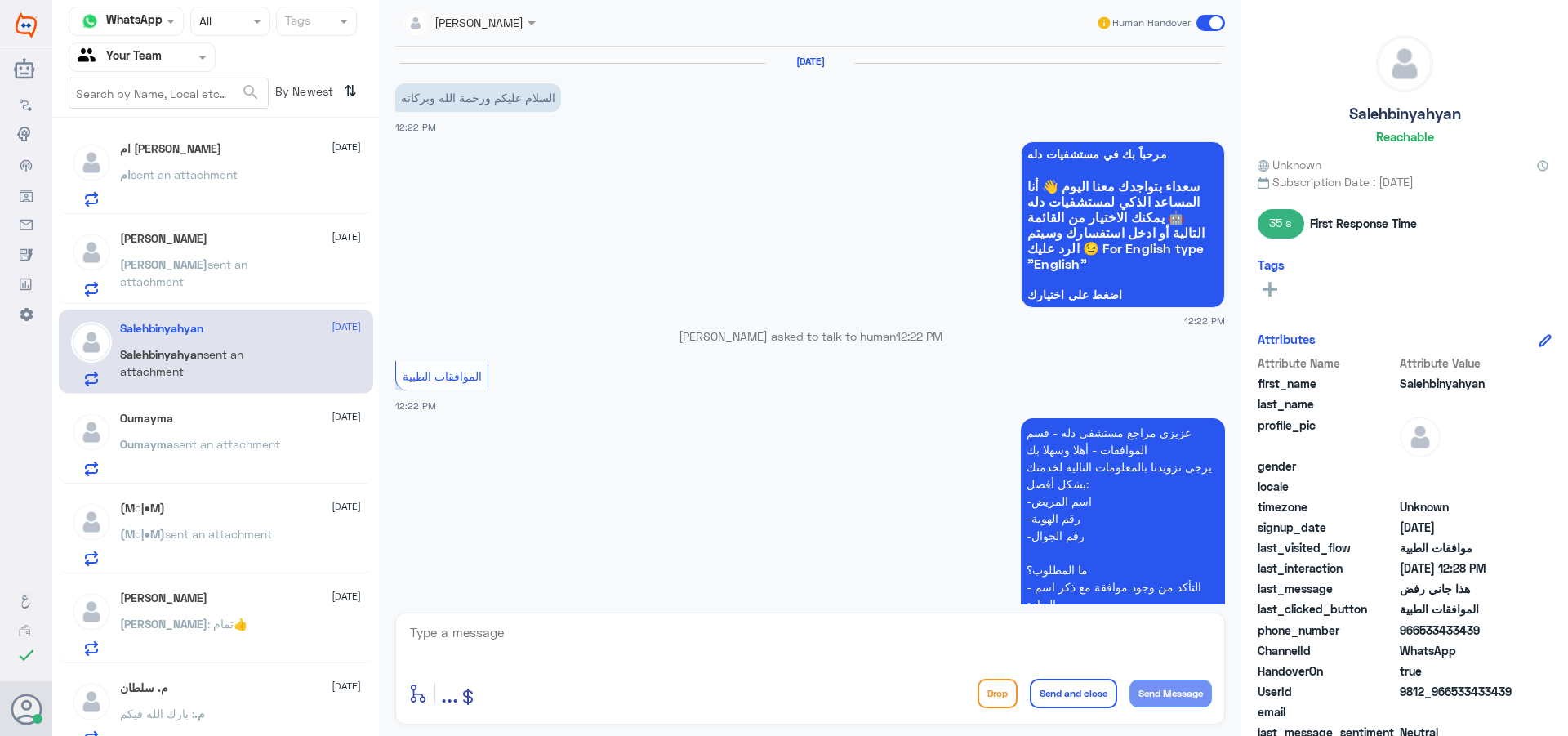
scroll to position [1014, 0]
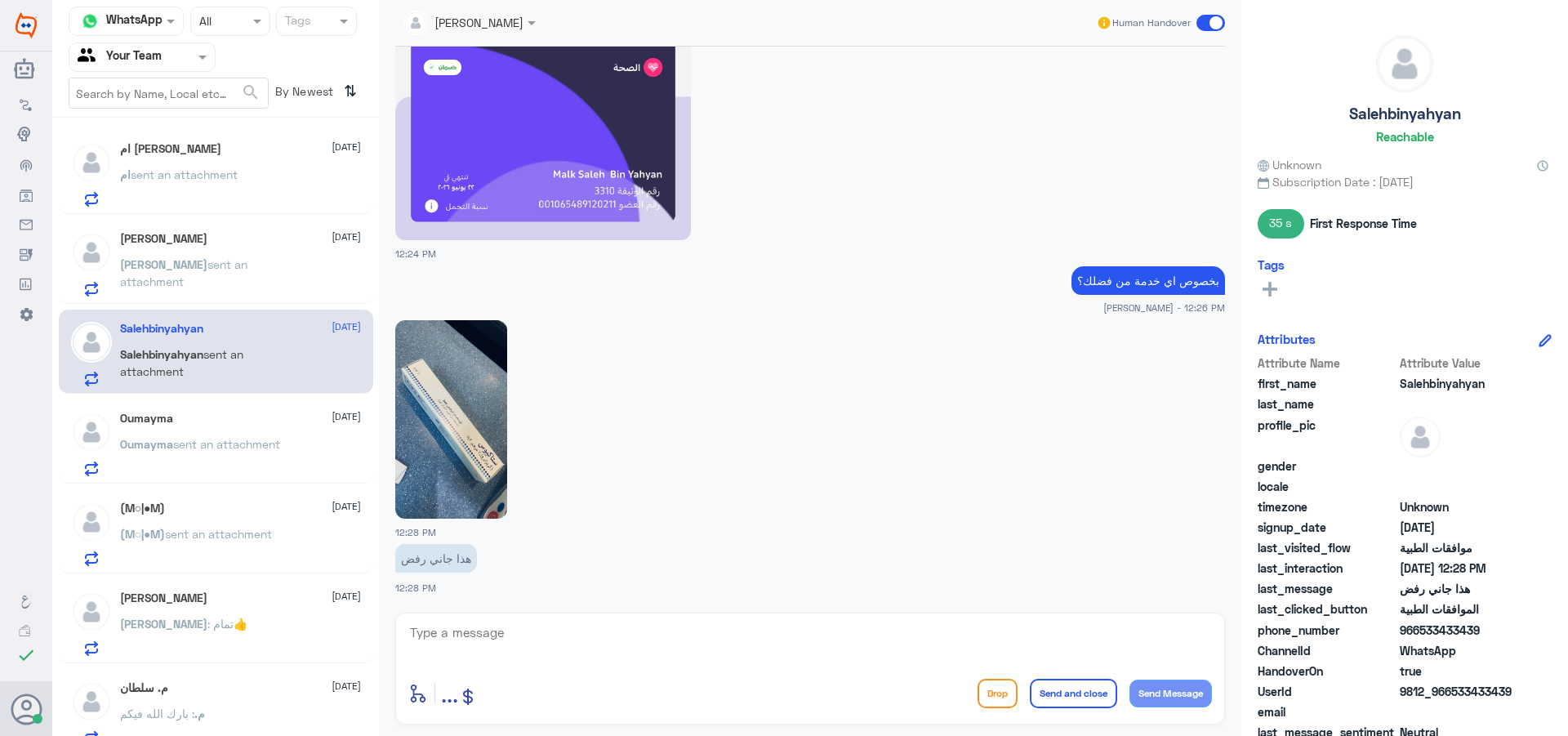
click at [253, 443] on span "sent an attachment" at bounding box center [226, 443] width 107 height 14
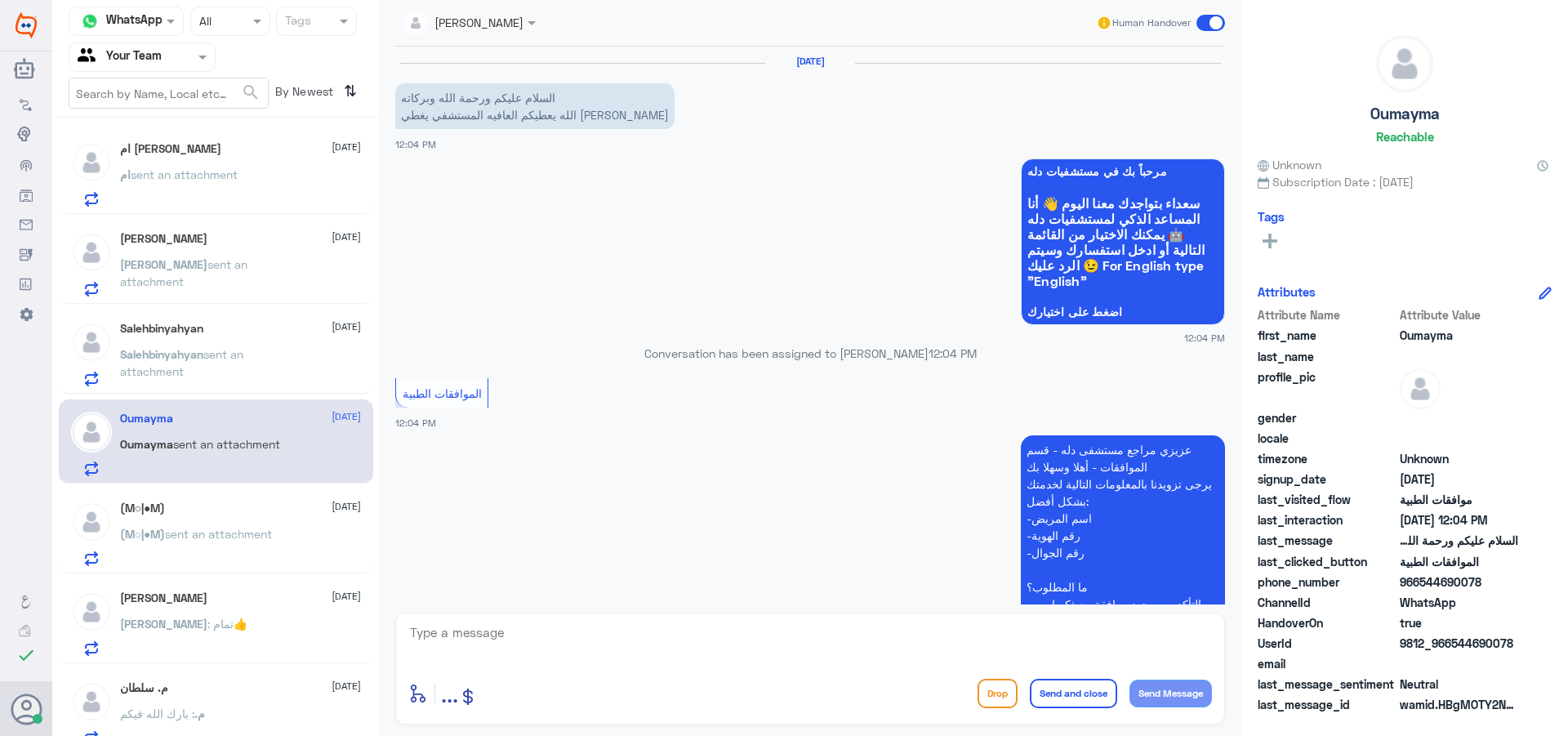
click at [230, 357] on span "sent an attachment" at bounding box center [181, 363] width 123 height 31
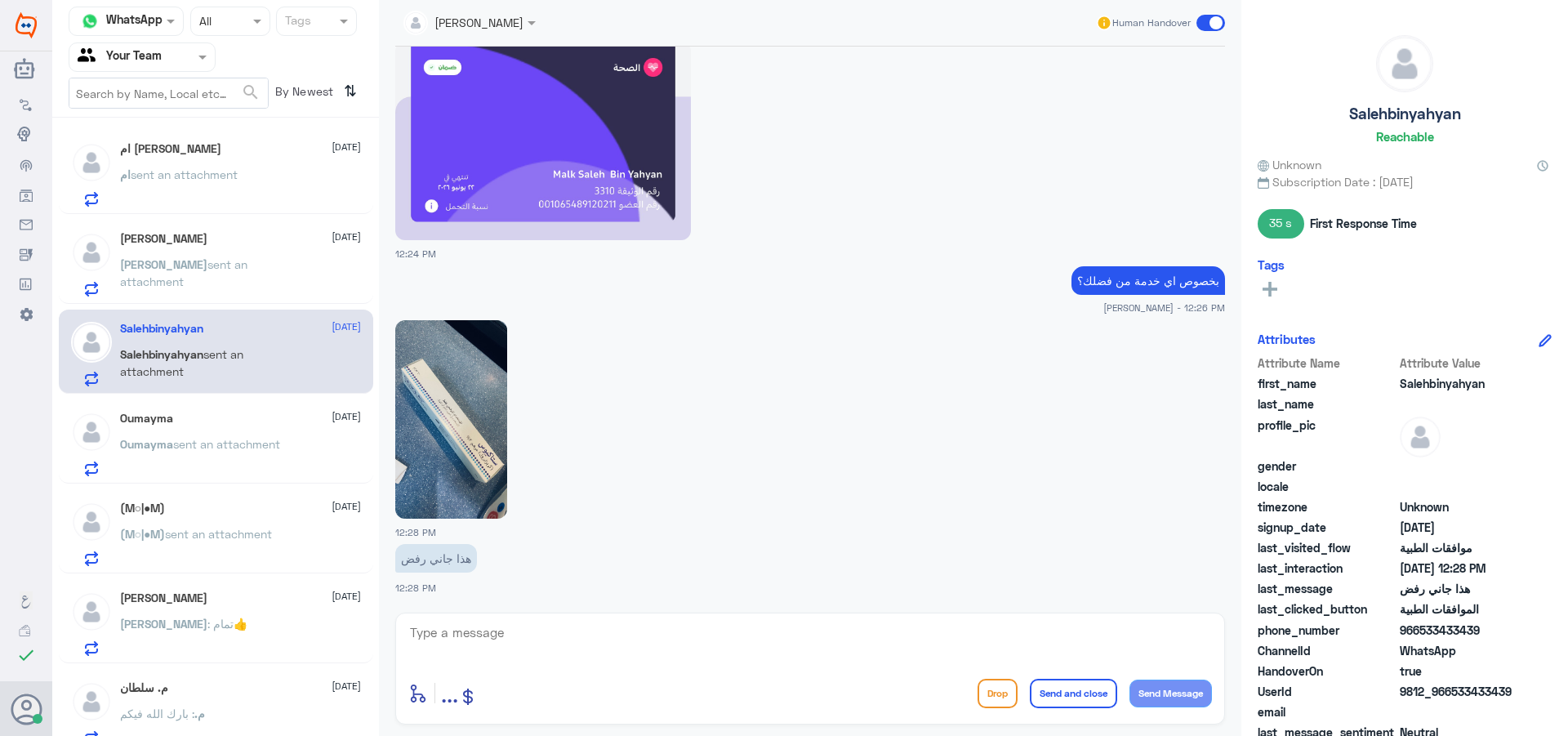
click at [213, 179] on span "sent an attachment" at bounding box center [184, 174] width 107 height 14
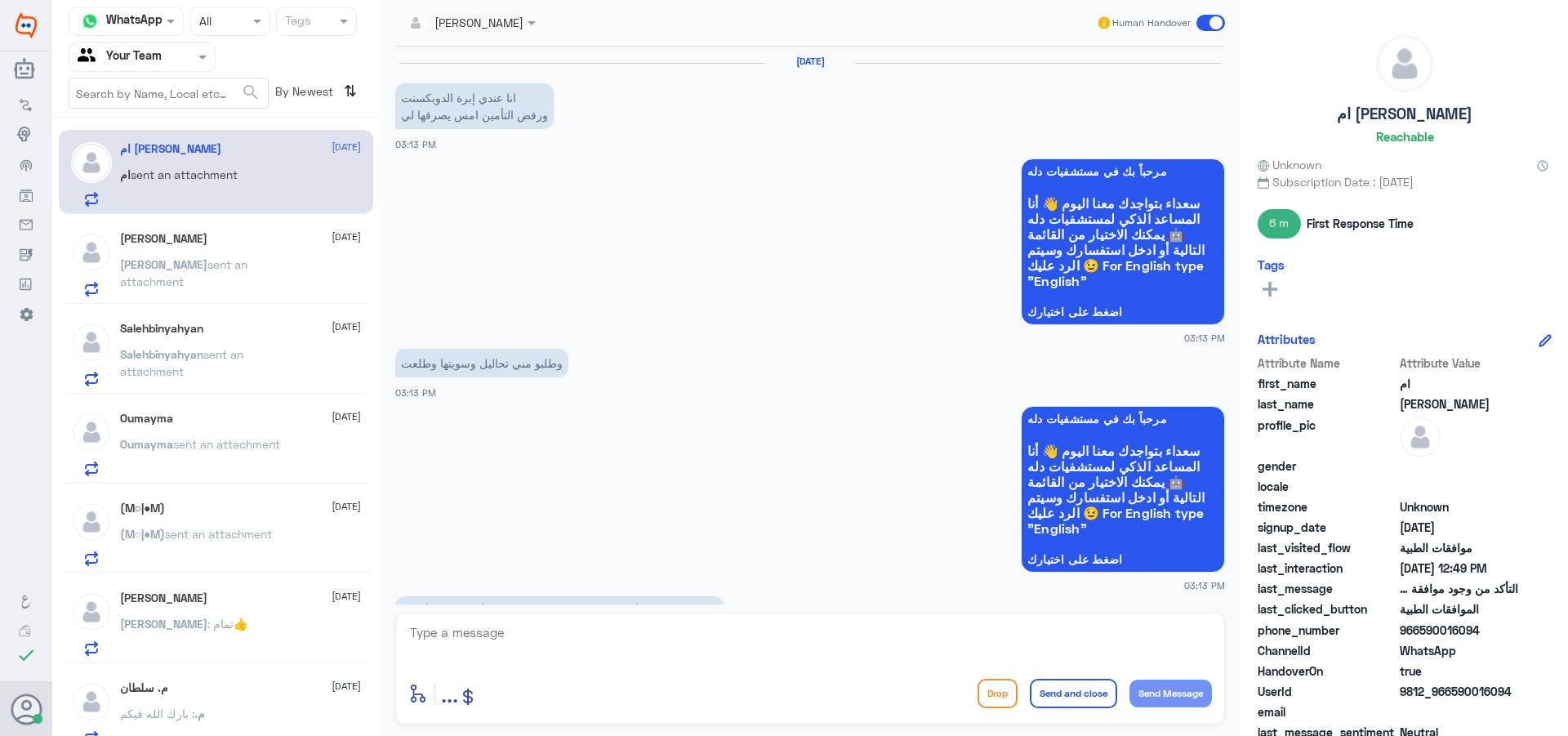
scroll to position [1378, 0]
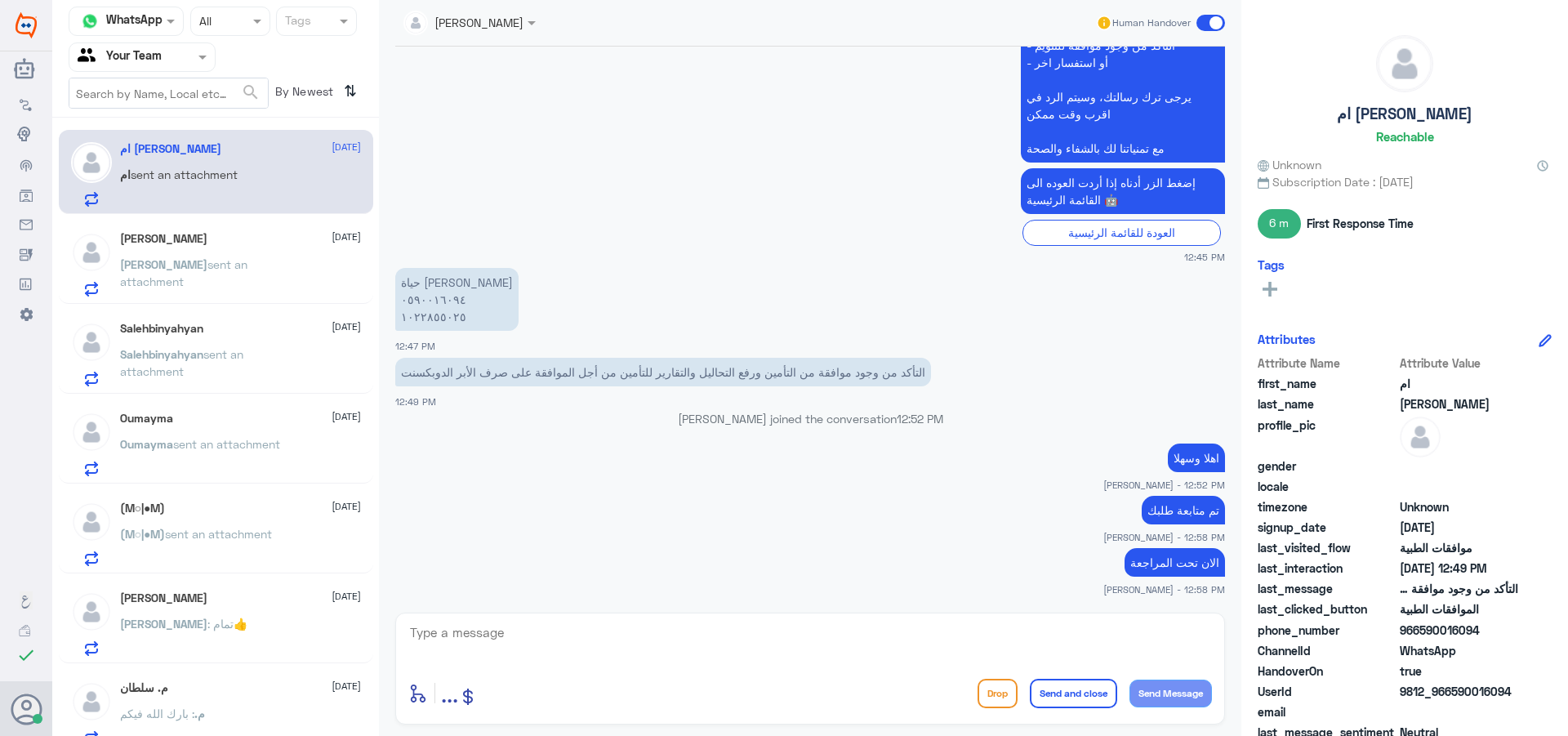
click at [218, 275] on p "[PERSON_NAME] sent an attachment" at bounding box center [212, 275] width 184 height 41
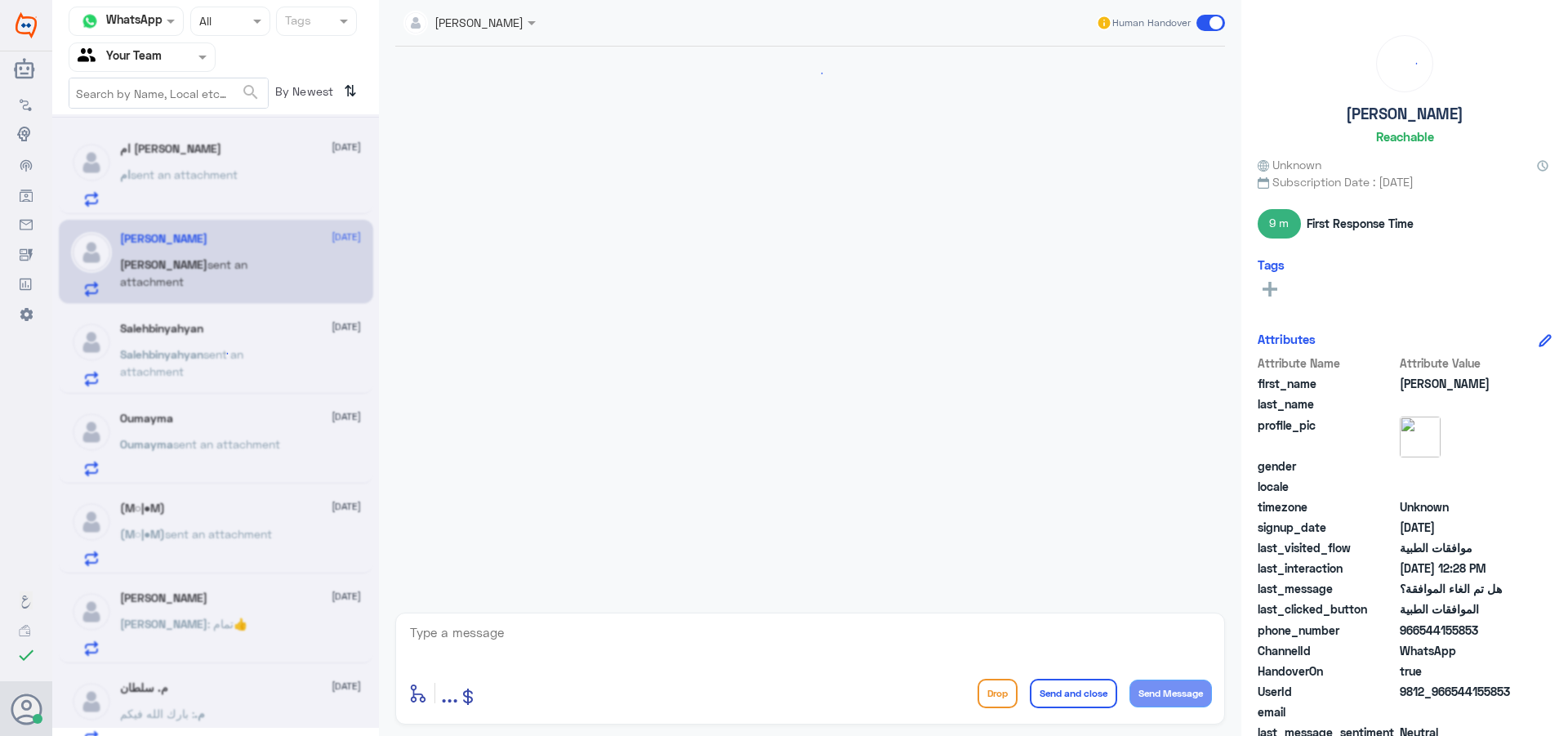
scroll to position [1479, 0]
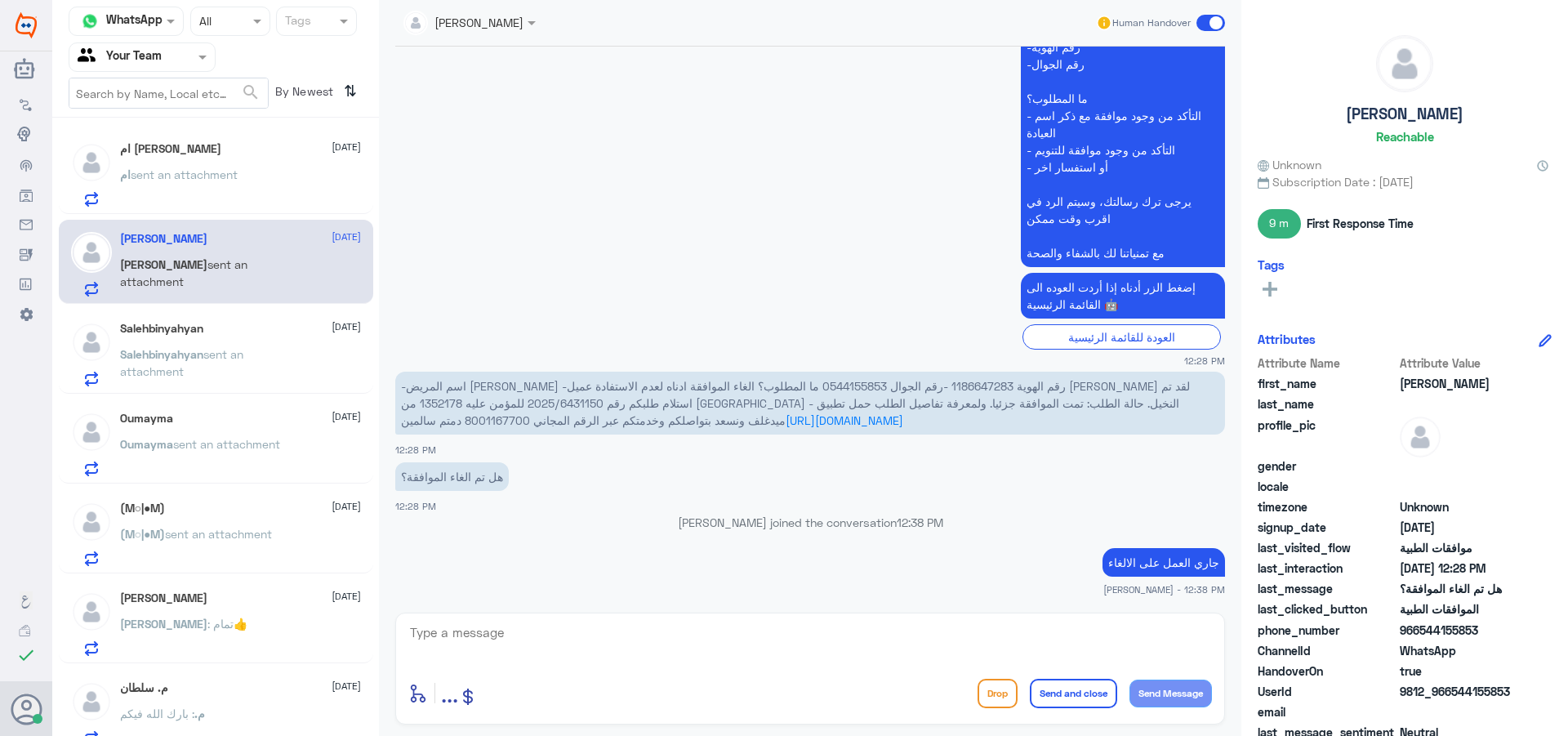
click at [273, 180] on div "ام sent an attachment" at bounding box center [240, 188] width 241 height 36
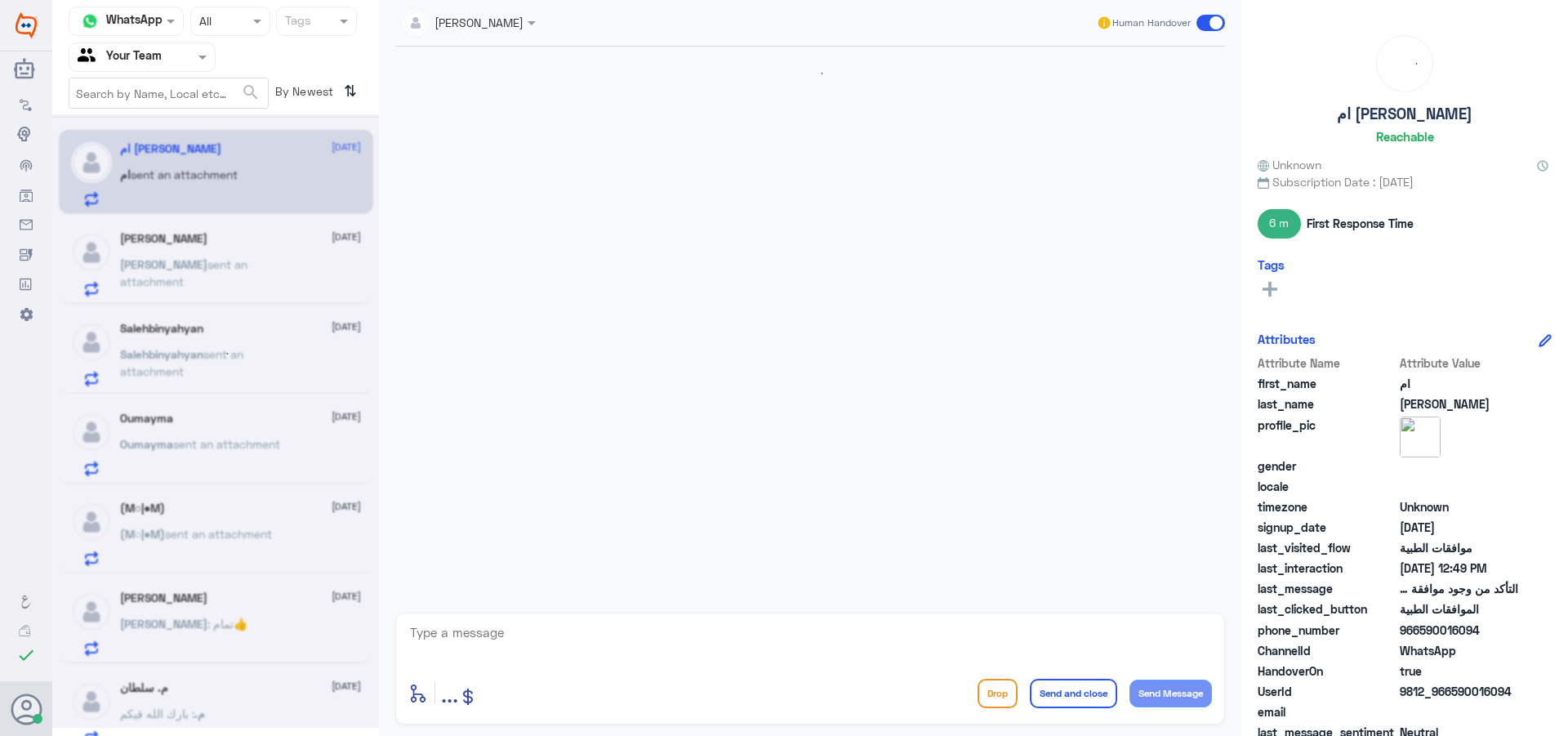
scroll to position [1378, 0]
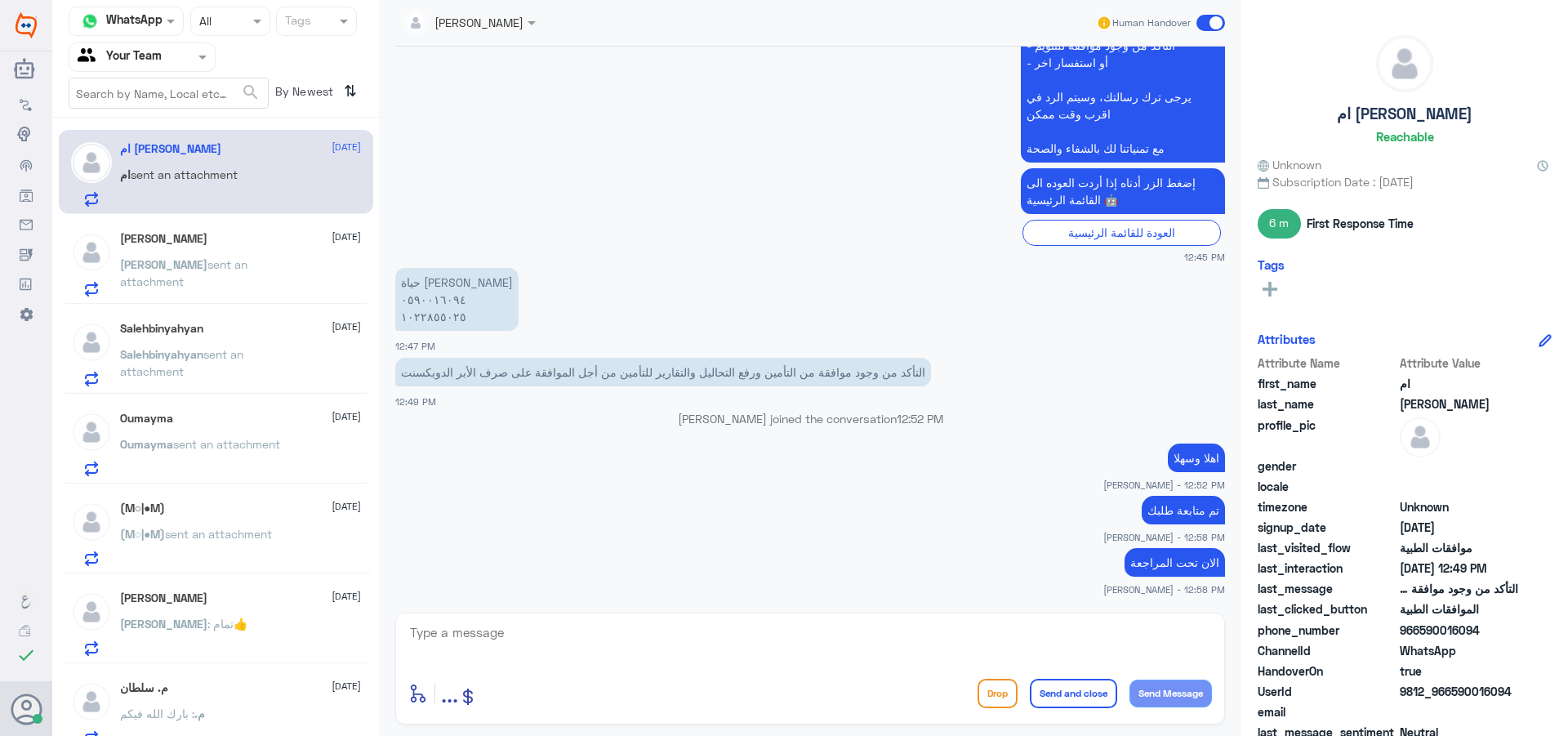
click at [192, 238] on div "[PERSON_NAME] [DATE]" at bounding box center [240, 238] width 241 height 14
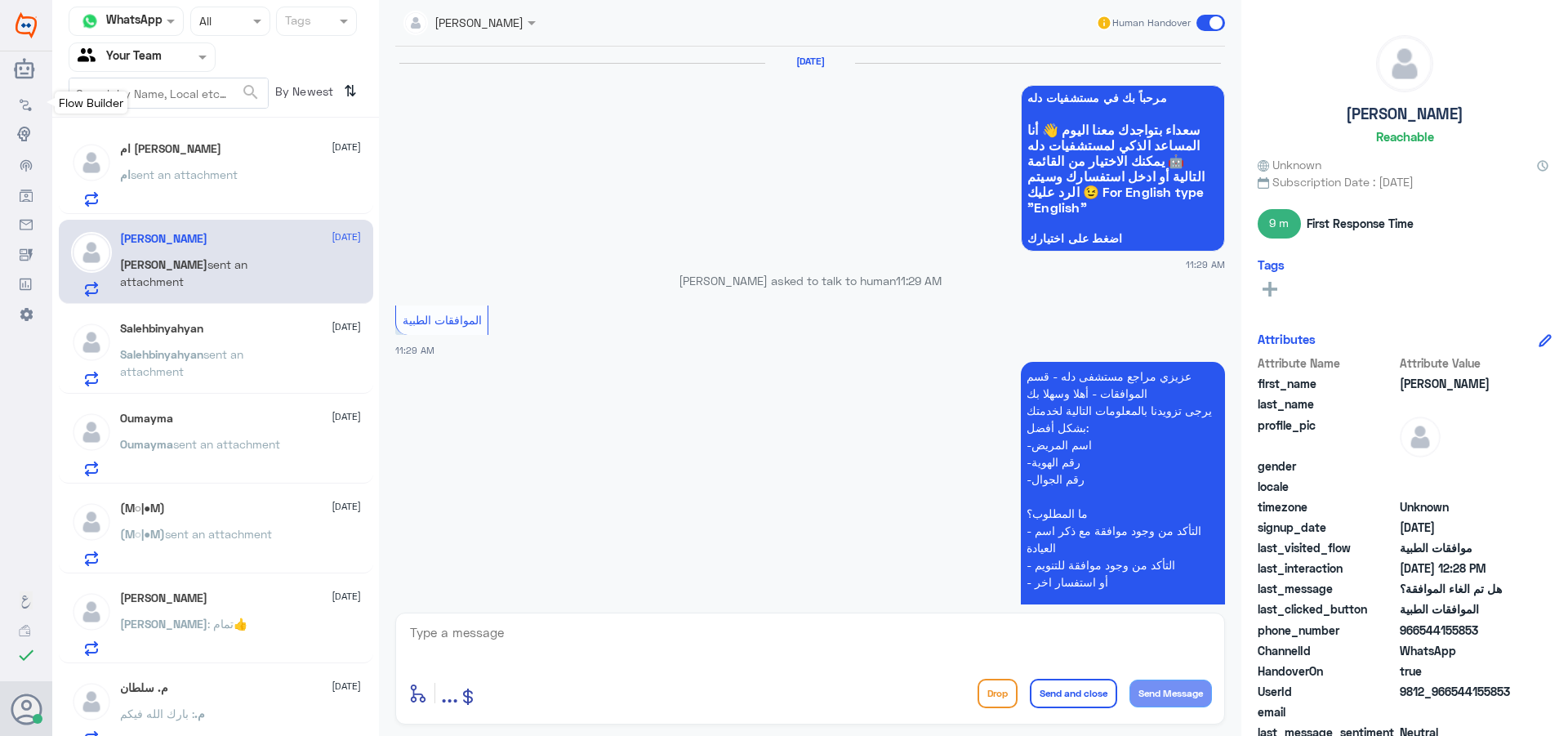
scroll to position [1479, 0]
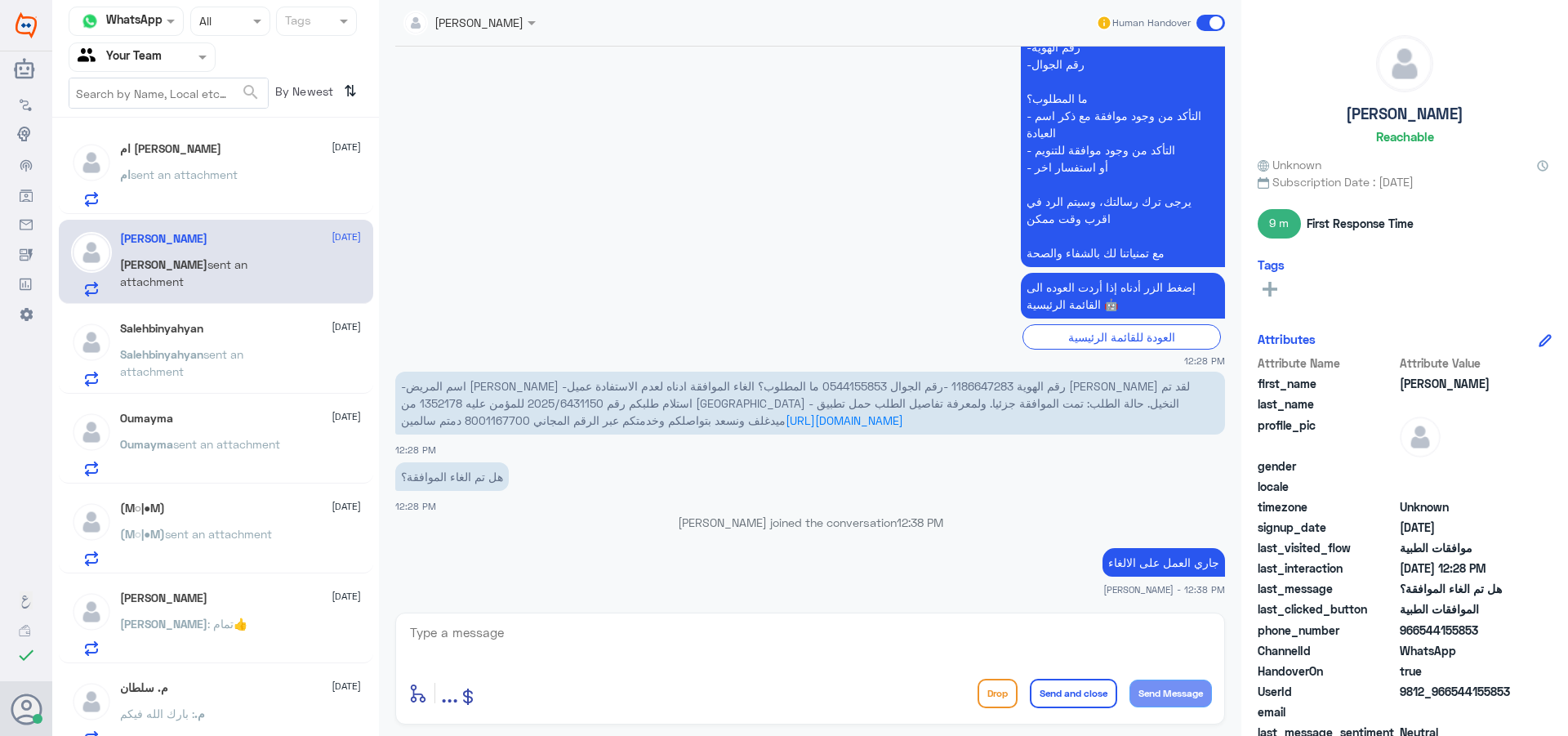
click at [198, 174] on span "sent an attachment" at bounding box center [184, 174] width 107 height 14
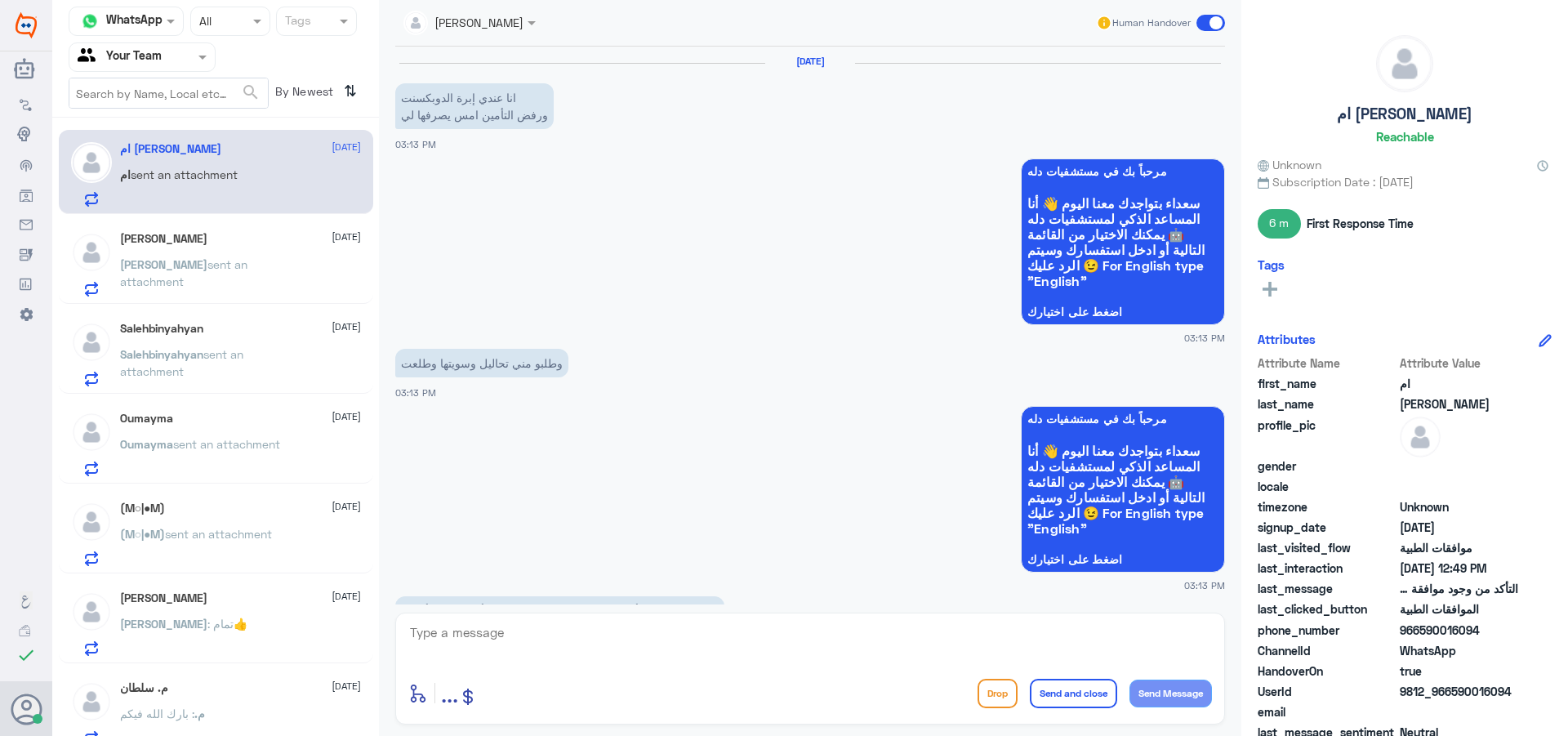
scroll to position [1378, 0]
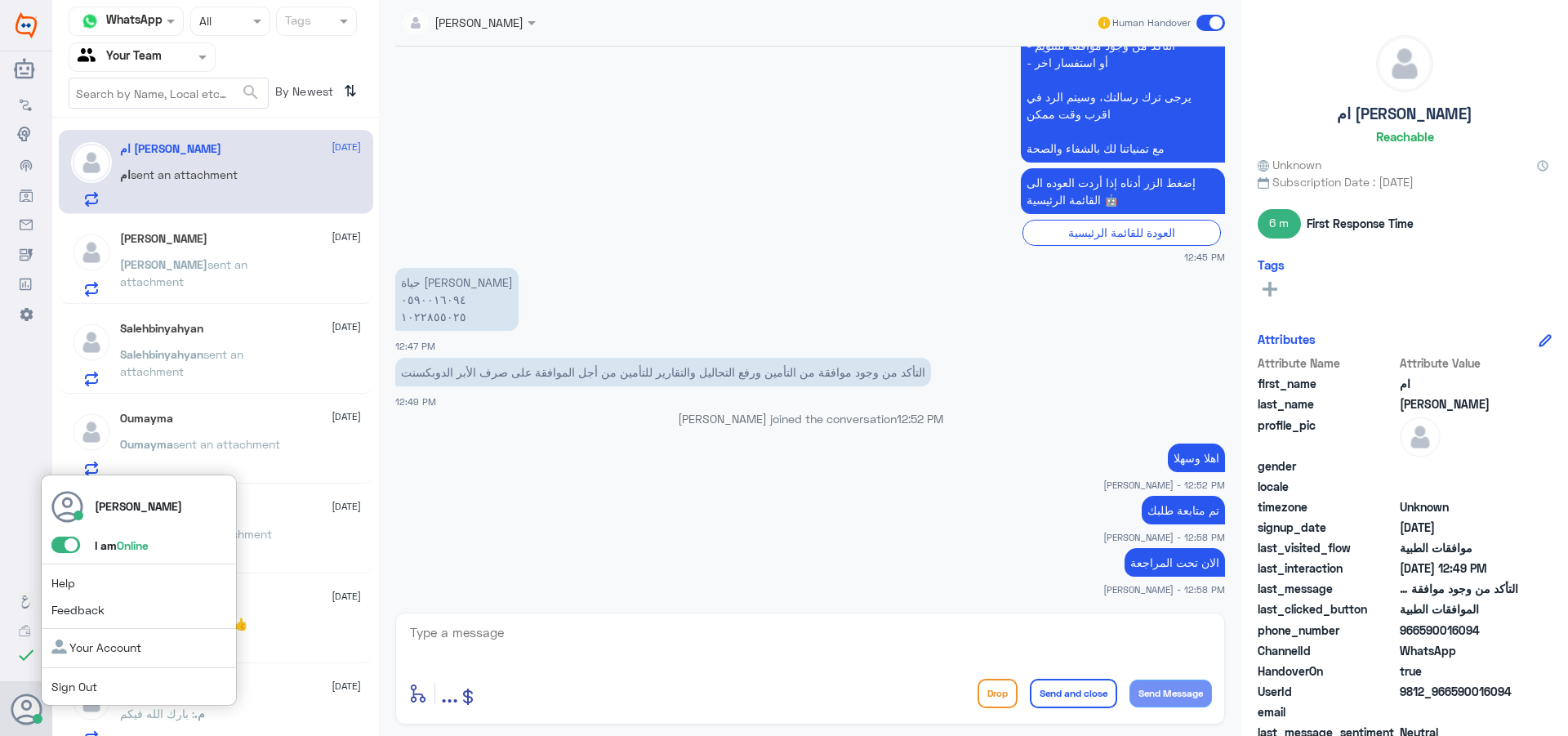
click at [104, 678] on span "Sign Out" at bounding box center [101, 686] width 100 height 17
click at [75, 687] on link "Sign Out" at bounding box center [74, 686] width 45 height 14
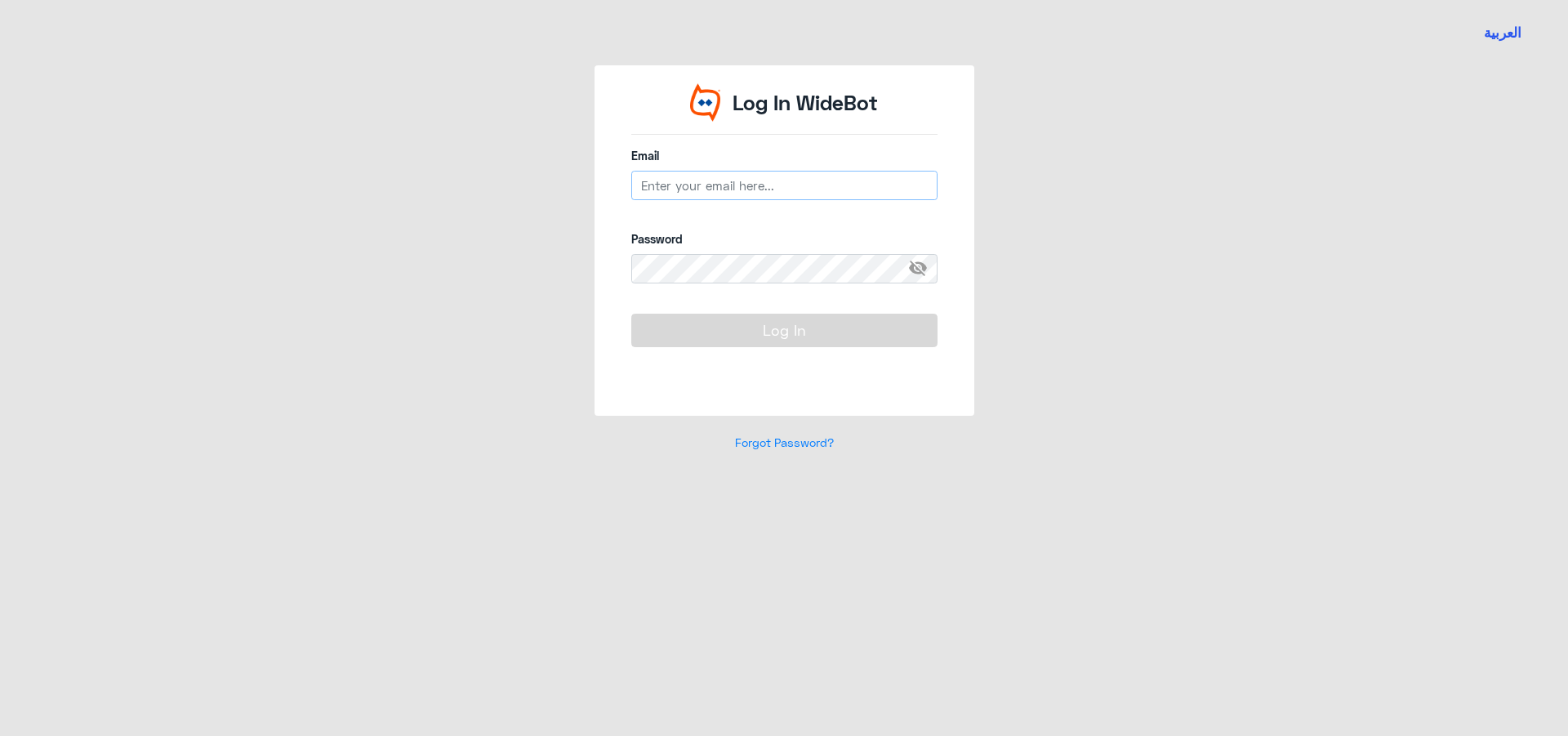
type input "[EMAIL_ADDRESS][DOMAIN_NAME]"
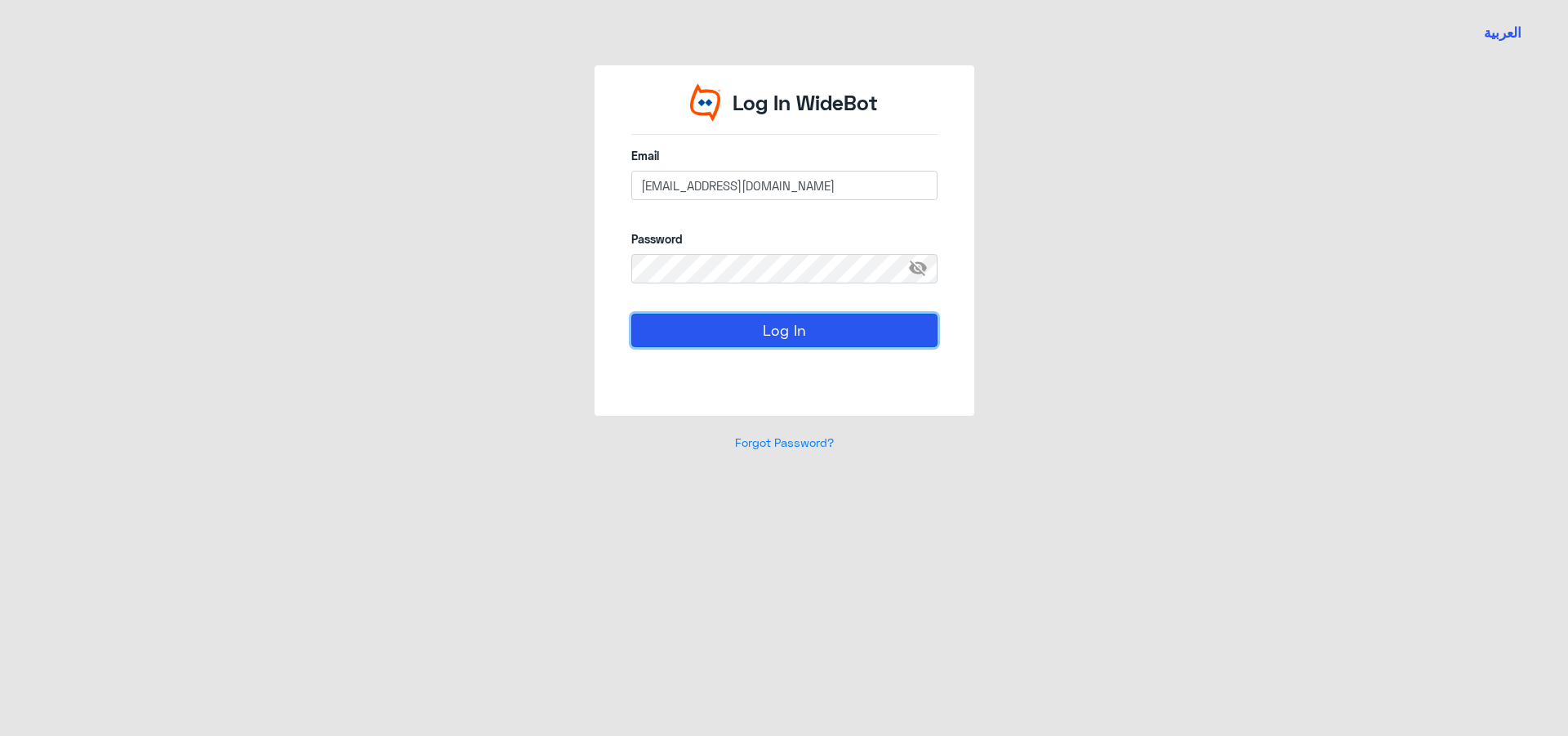
click at [884, 318] on button "Log In" at bounding box center [784, 330] width 306 height 33
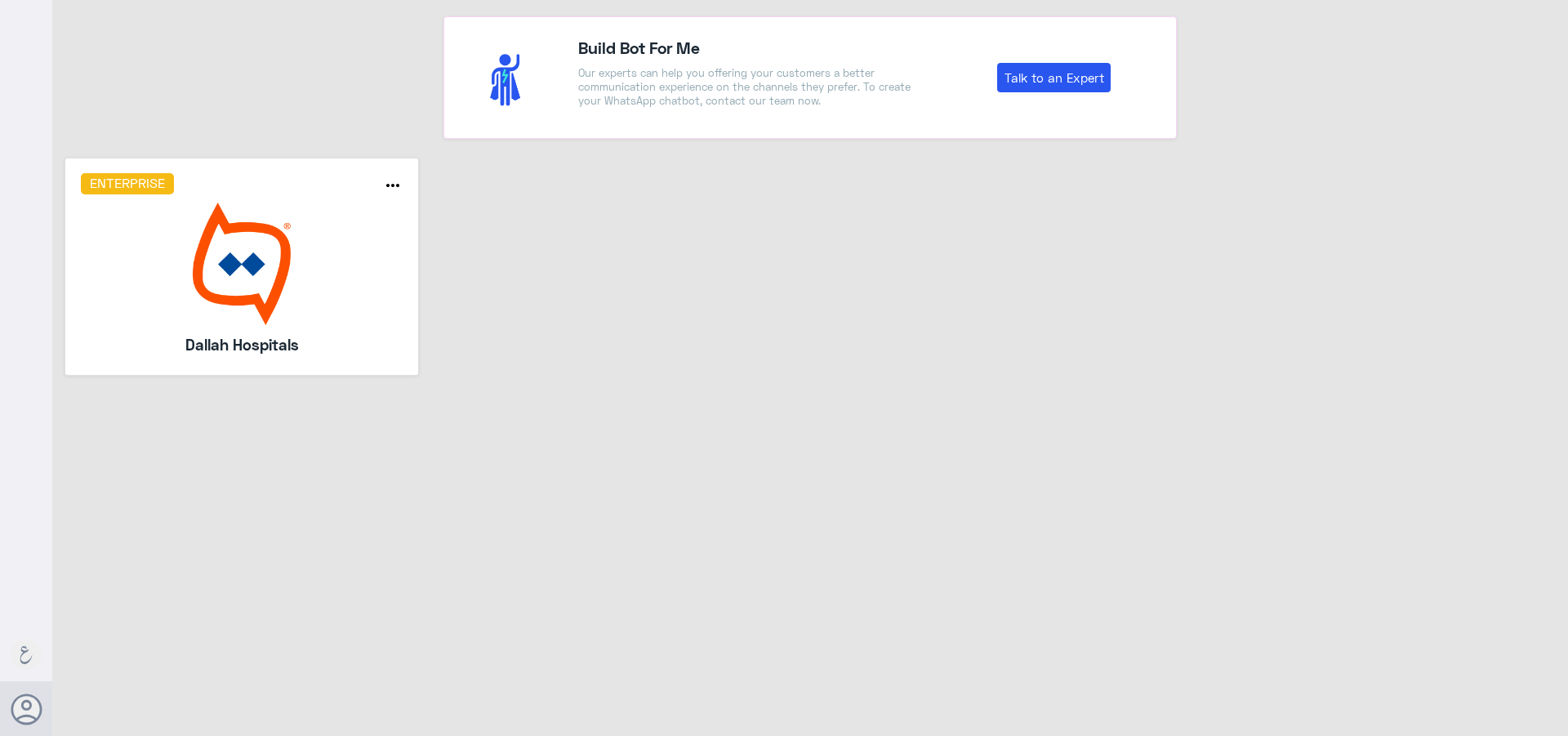
click at [305, 272] on img at bounding box center [242, 264] width 323 height 122
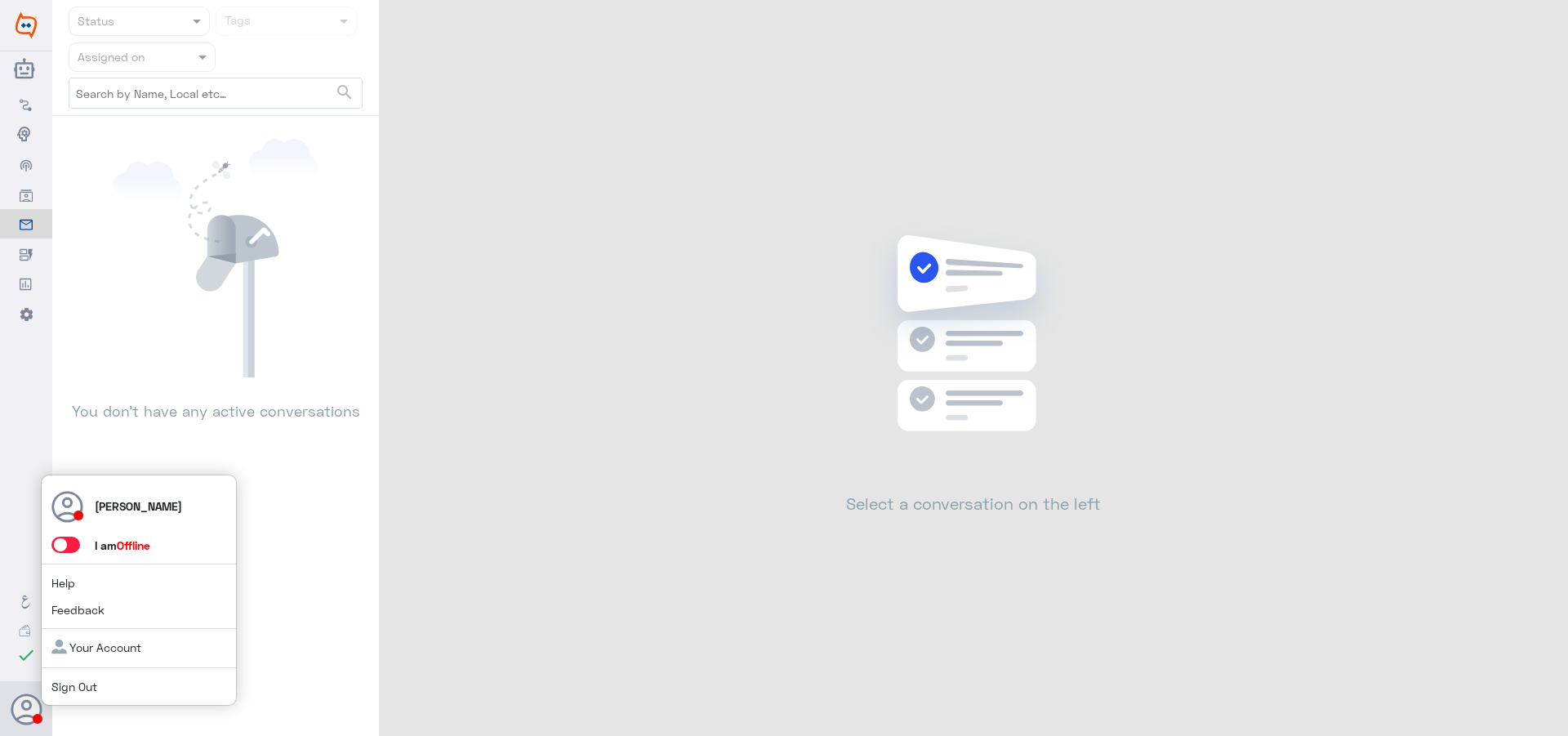
click at [65, 546] on span at bounding box center [65, 545] width 29 height 17
click at [0, 0] on input "checkbox" at bounding box center [0, 0] width 0 height 0
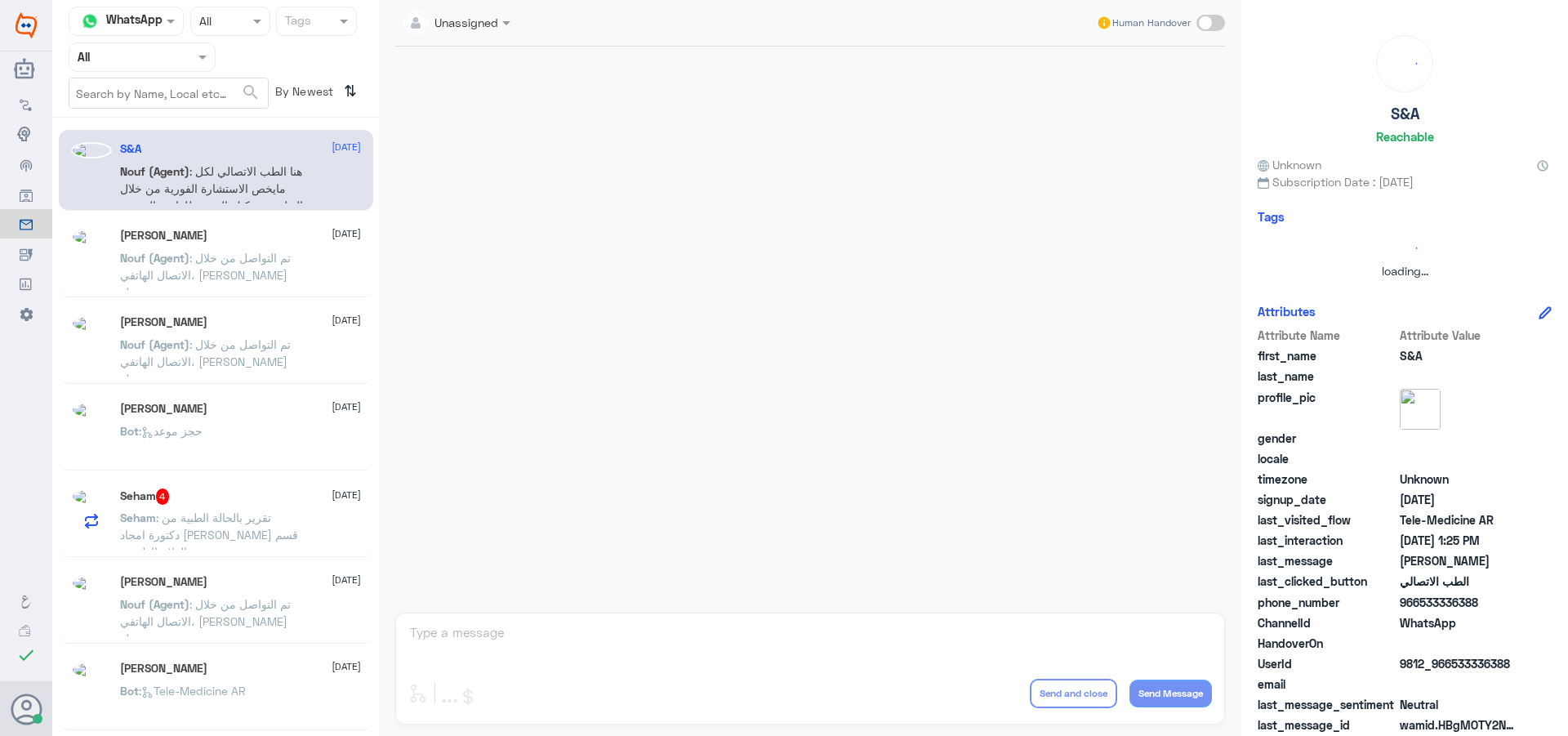
click at [194, 58] on div at bounding box center [142, 56] width 146 height 19
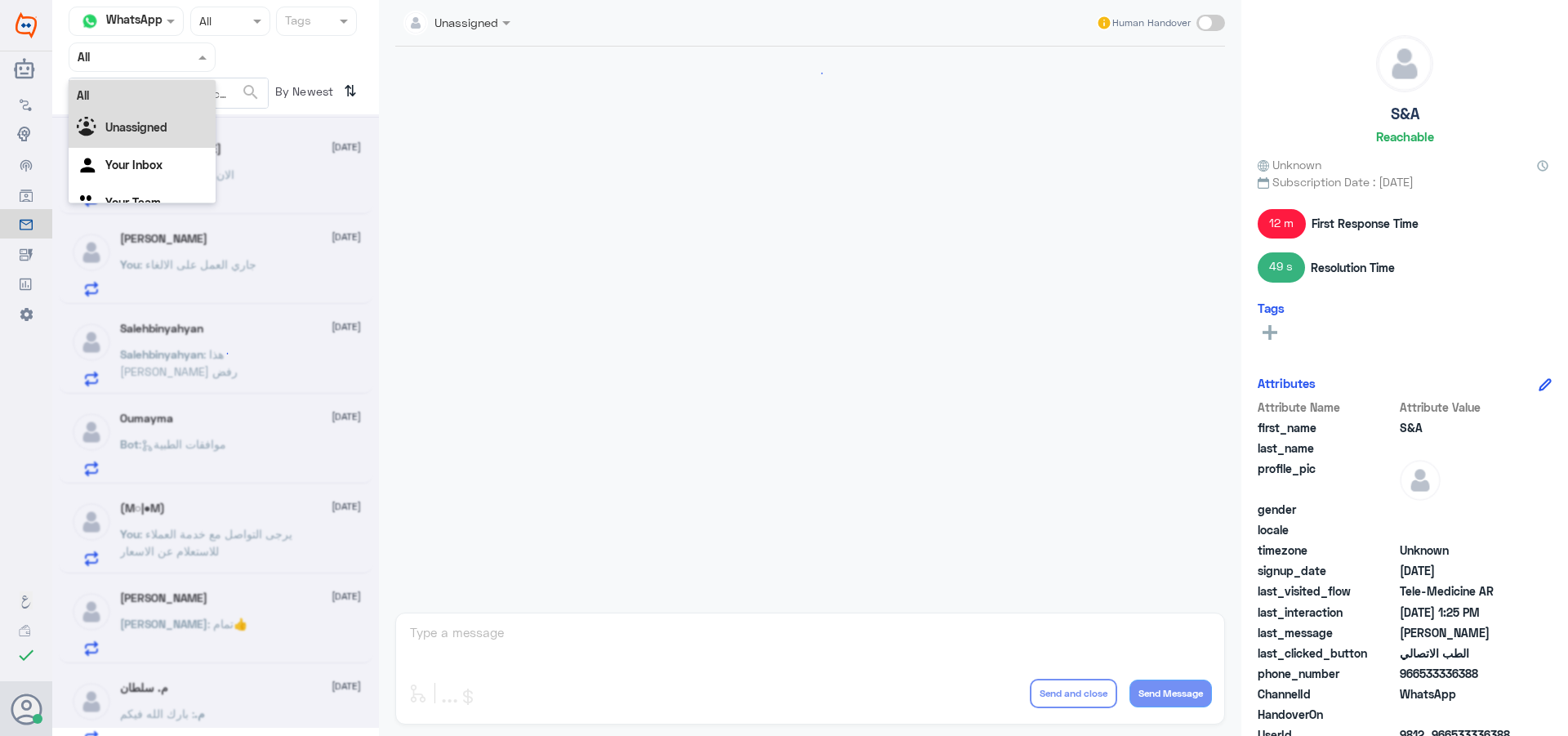
scroll to position [1378, 0]
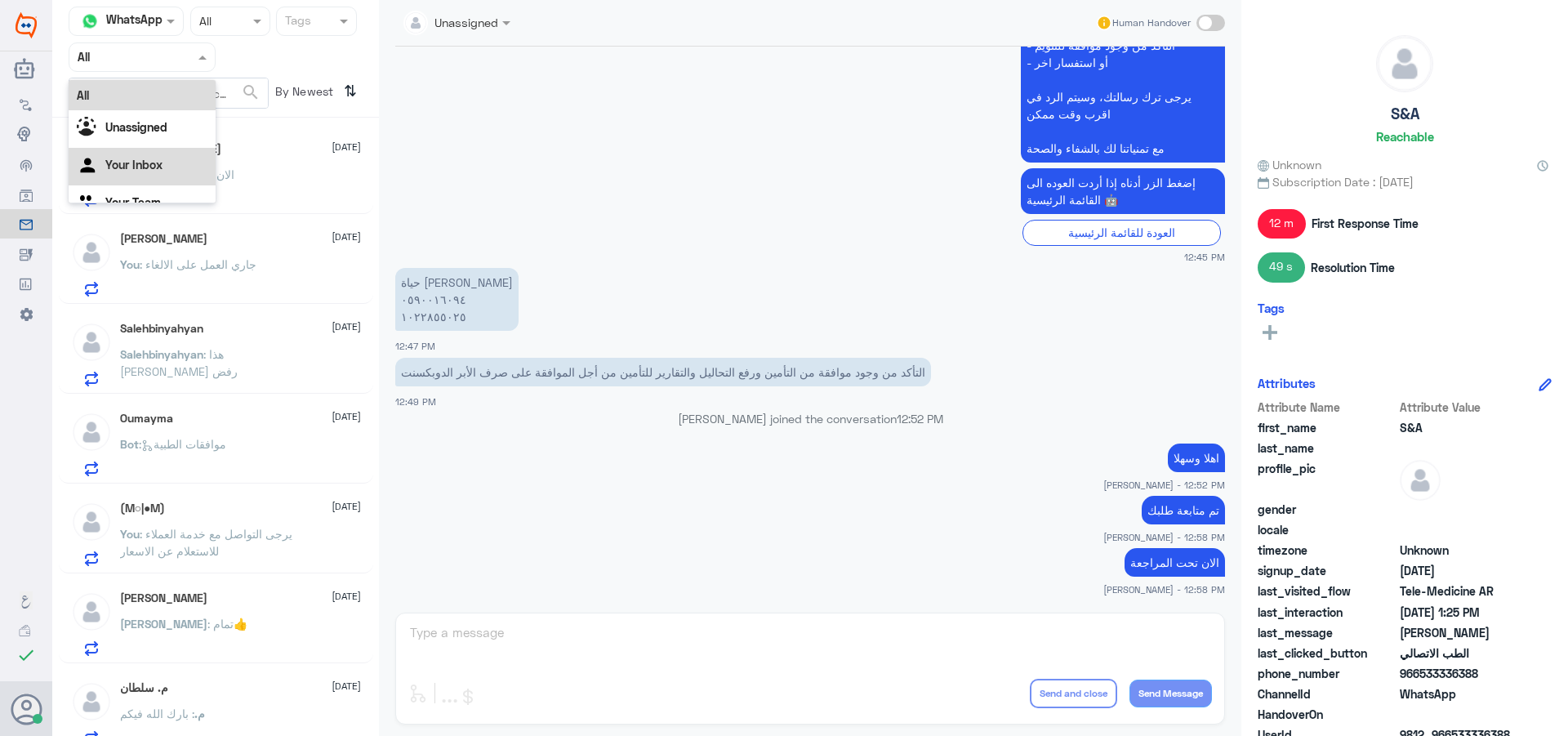
click at [174, 176] on div "Your Inbox" at bounding box center [142, 166] width 147 height 37
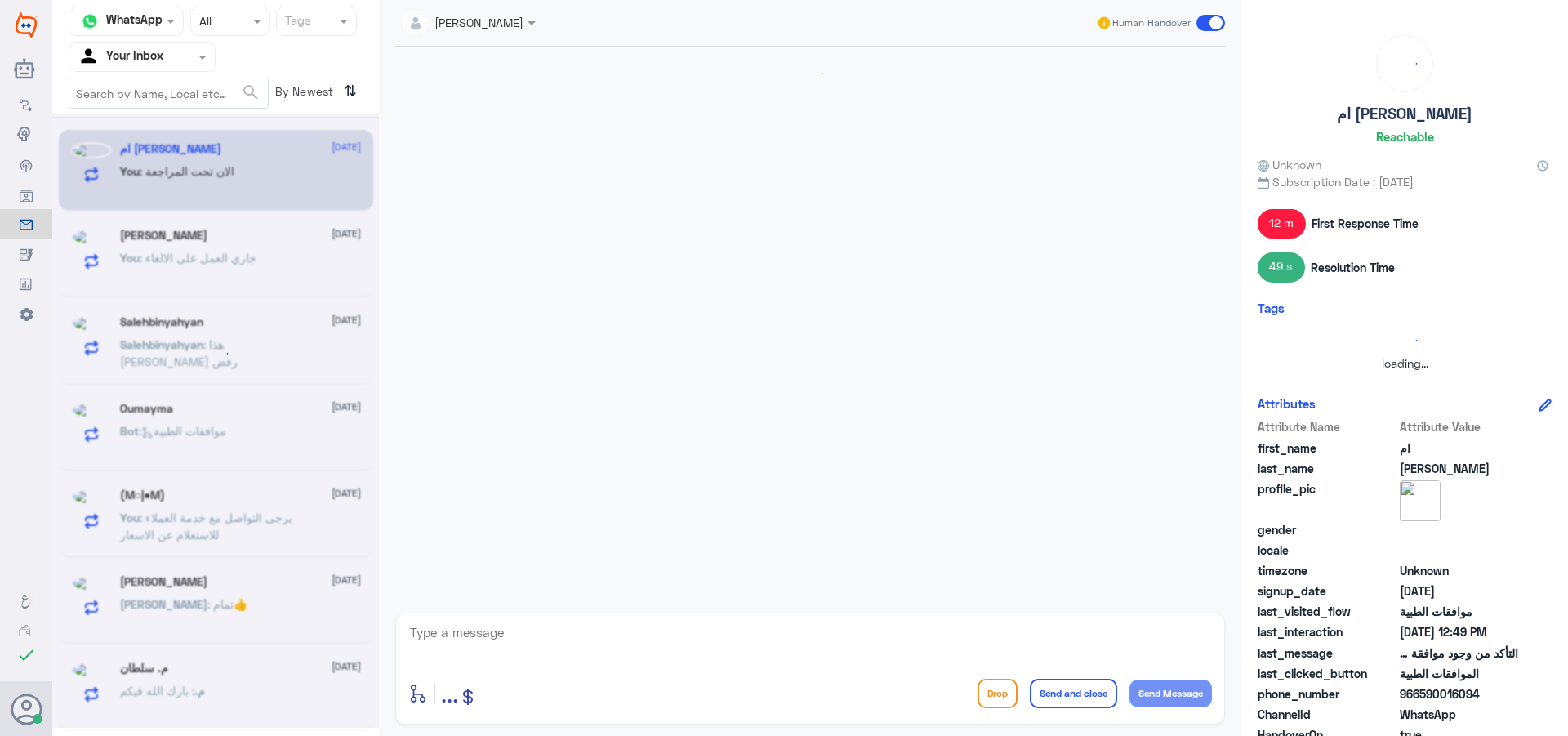
scroll to position [0, 0]
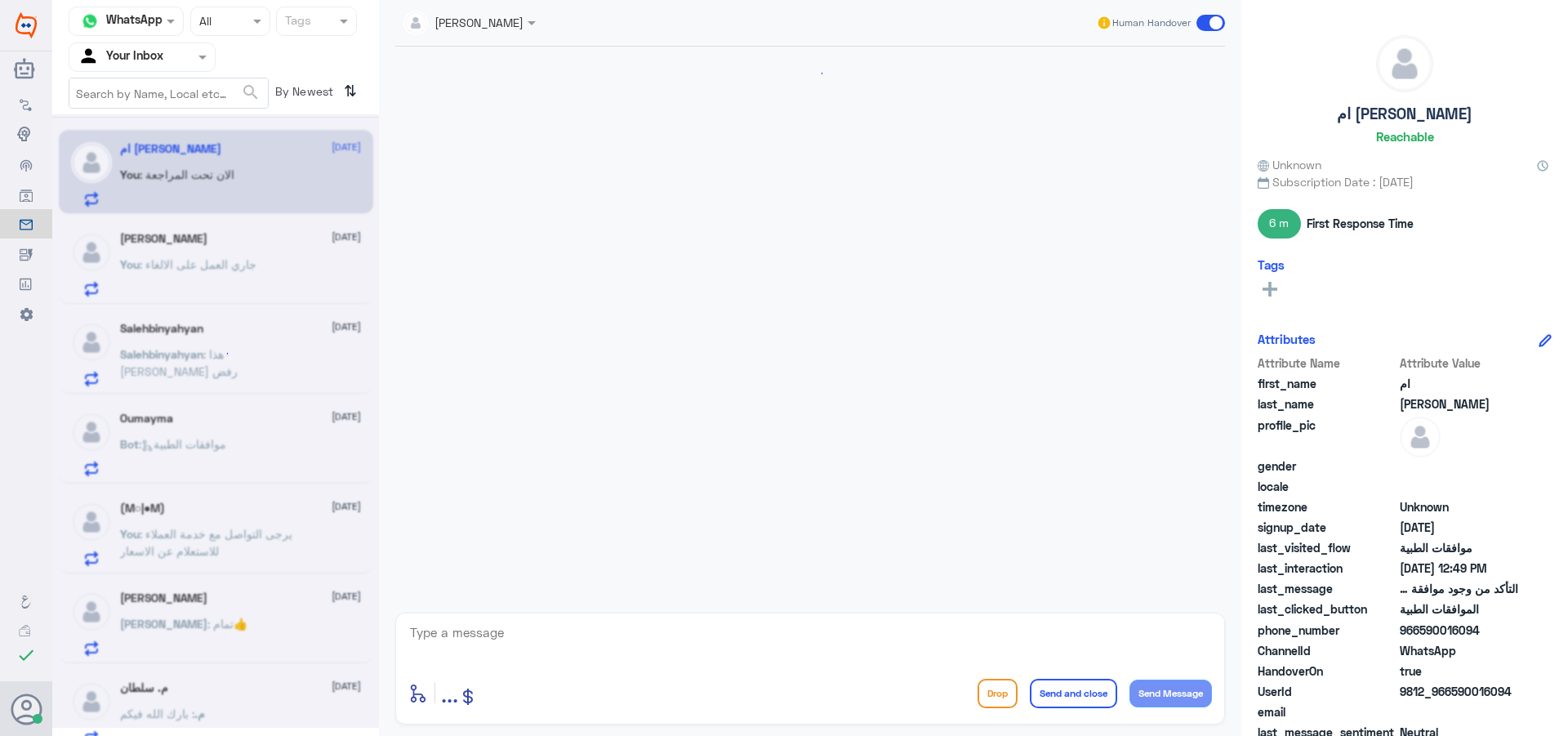
click at [179, 65] on div at bounding box center [142, 56] width 146 height 19
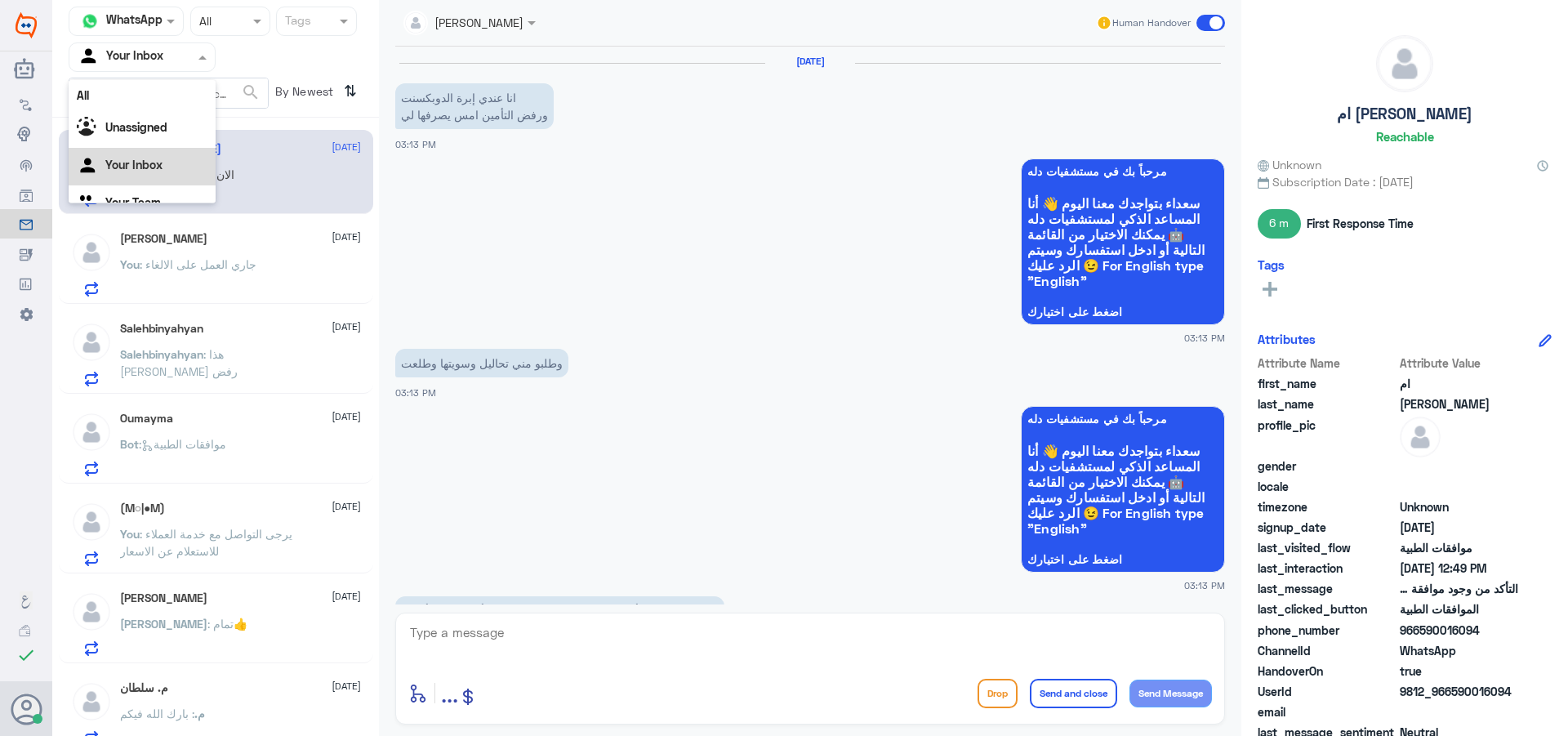
scroll to position [21, 0]
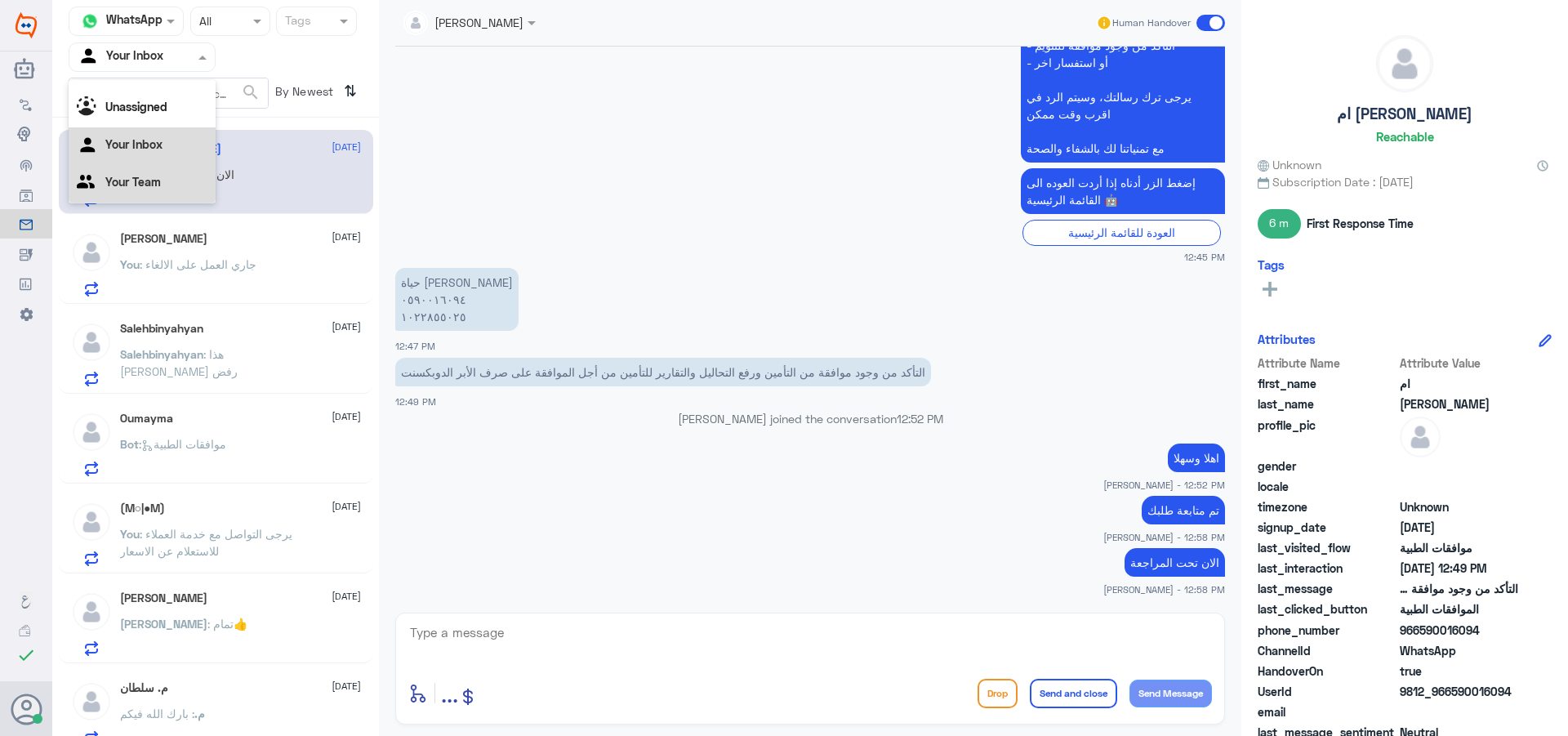
click at [175, 191] on div "Your Team" at bounding box center [142, 184] width 147 height 37
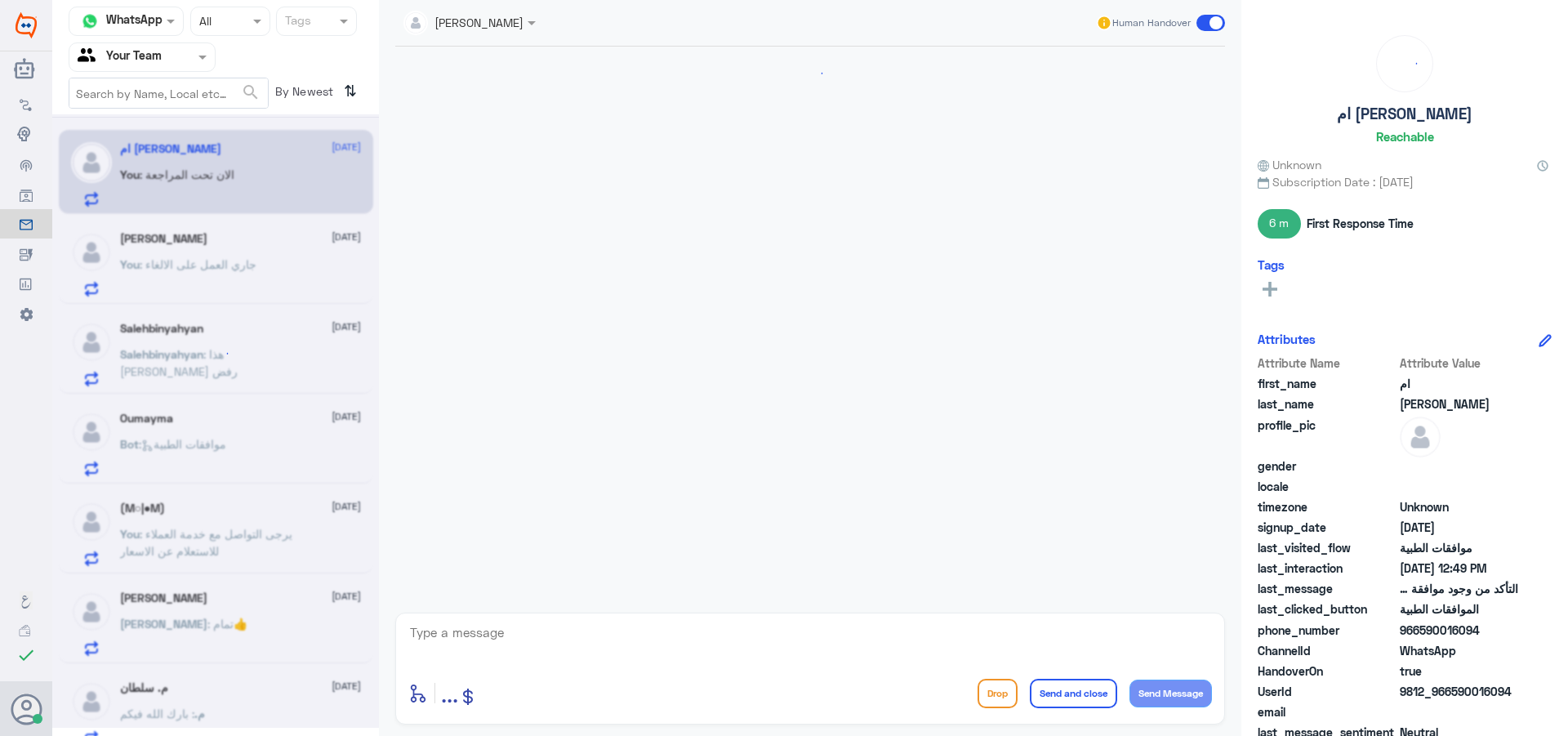
scroll to position [1378, 0]
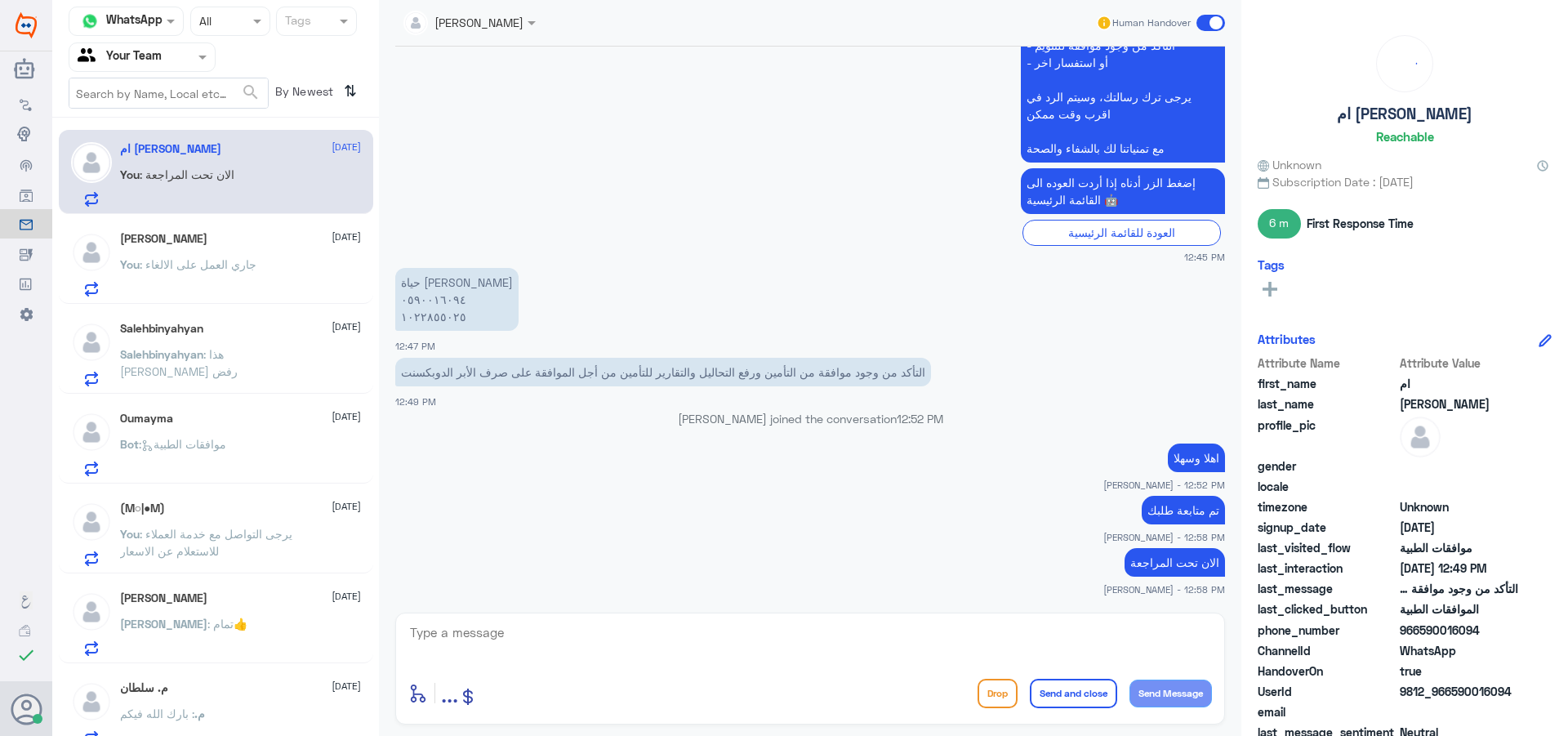
click at [178, 458] on p "Bot : موافقات الطبية" at bounding box center [173, 455] width 106 height 41
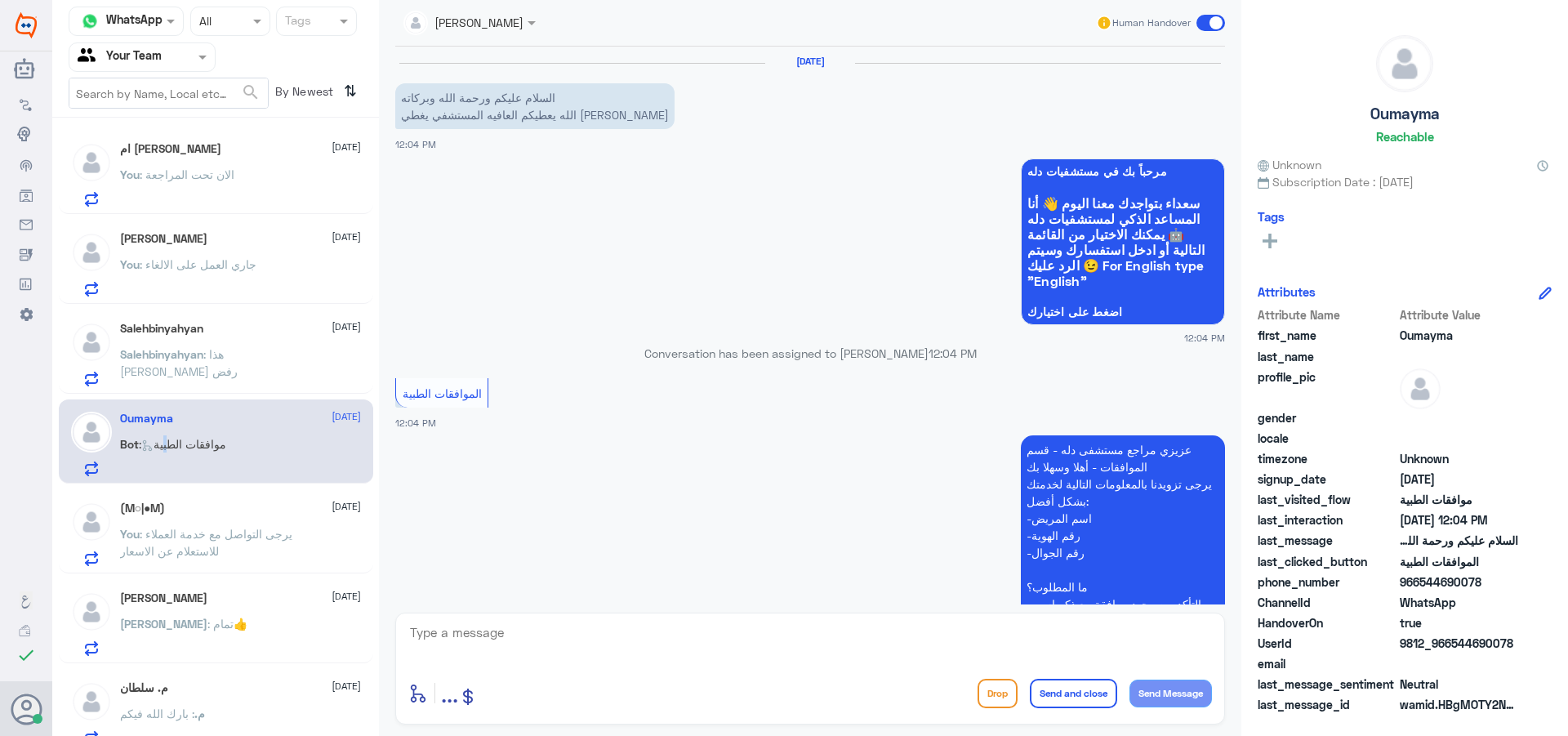
scroll to position [260, 0]
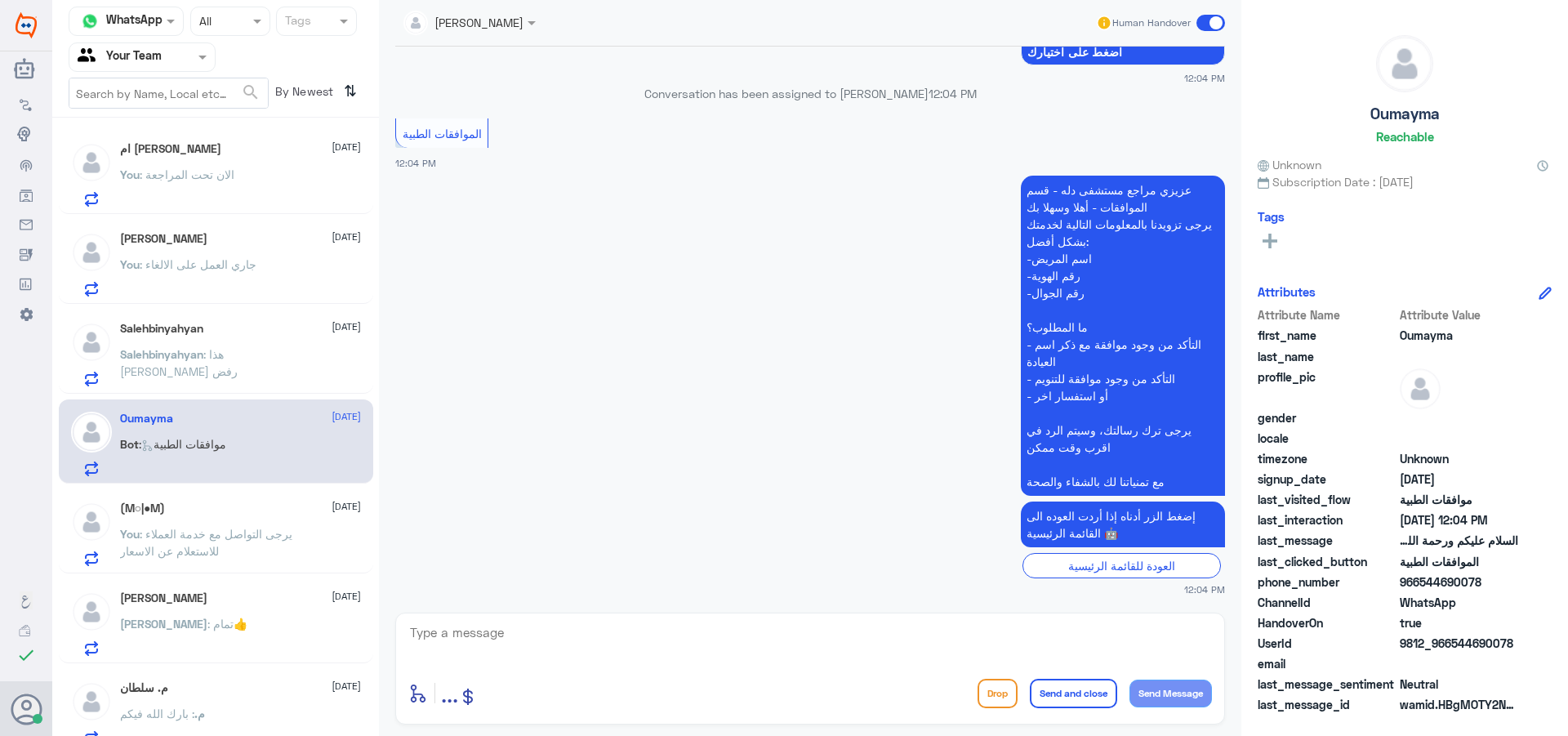
click at [262, 278] on div "You : جاري العمل على الالغاء" at bounding box center [240, 278] width 241 height 36
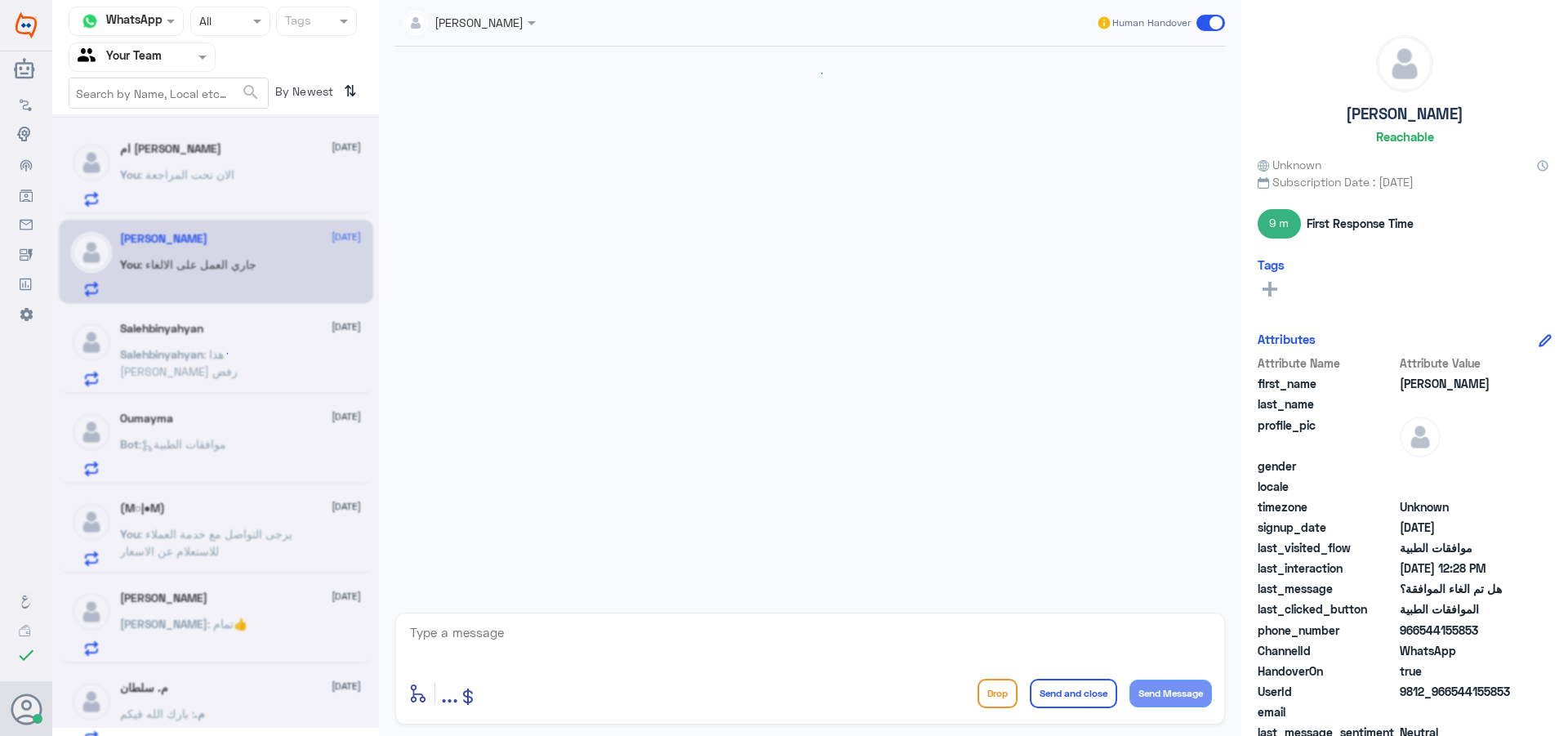
scroll to position [1479, 0]
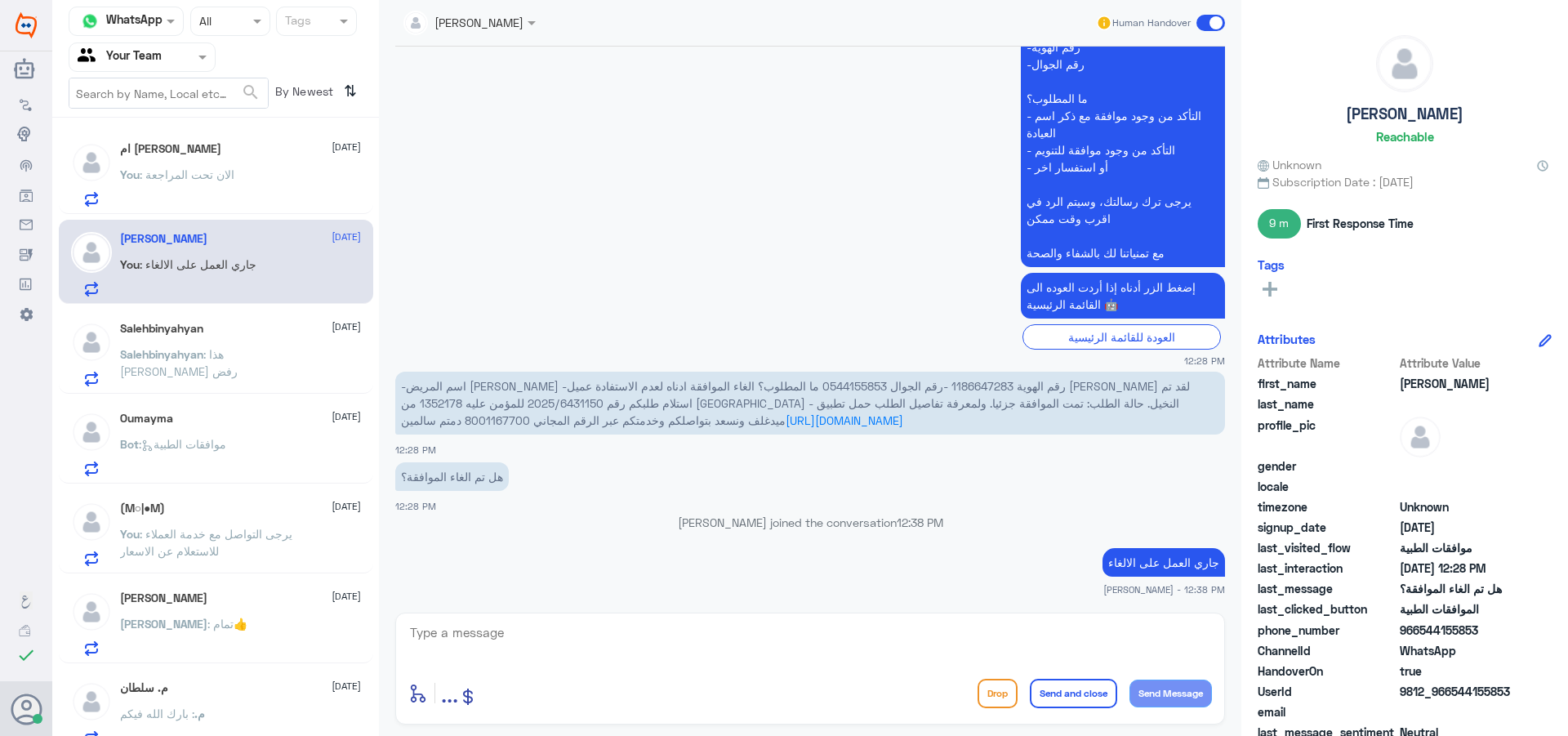
click at [319, 395] on div "ام [PERSON_NAME] [DATE] You : الان تحت المراجعة [PERSON_NAME] [DATE] You : جاري…" at bounding box center [215, 433] width 327 height 618
click at [308, 378] on div "Salehbinyahyan : هذا جاني رفض" at bounding box center [240, 368] width 241 height 36
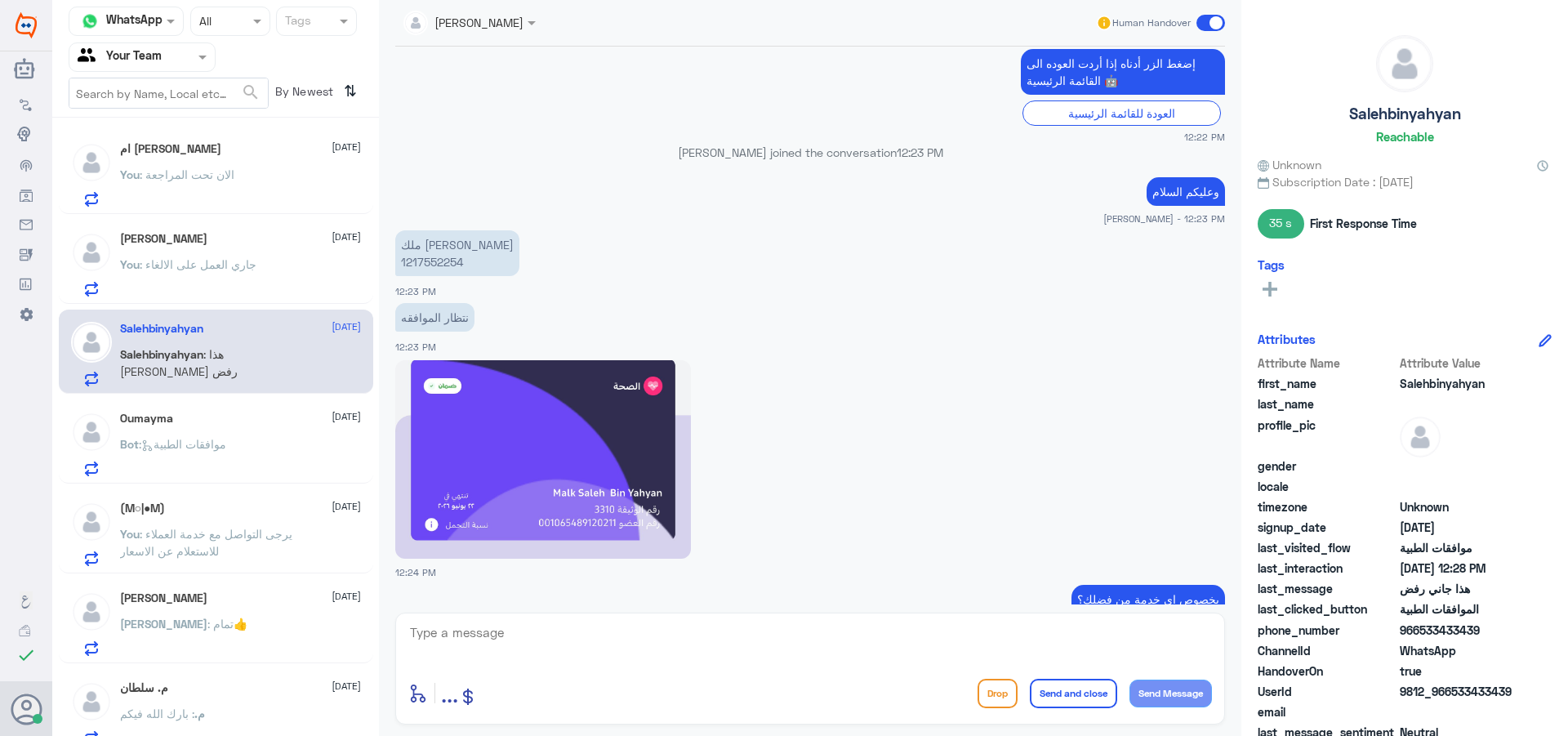
scroll to position [687, 0]
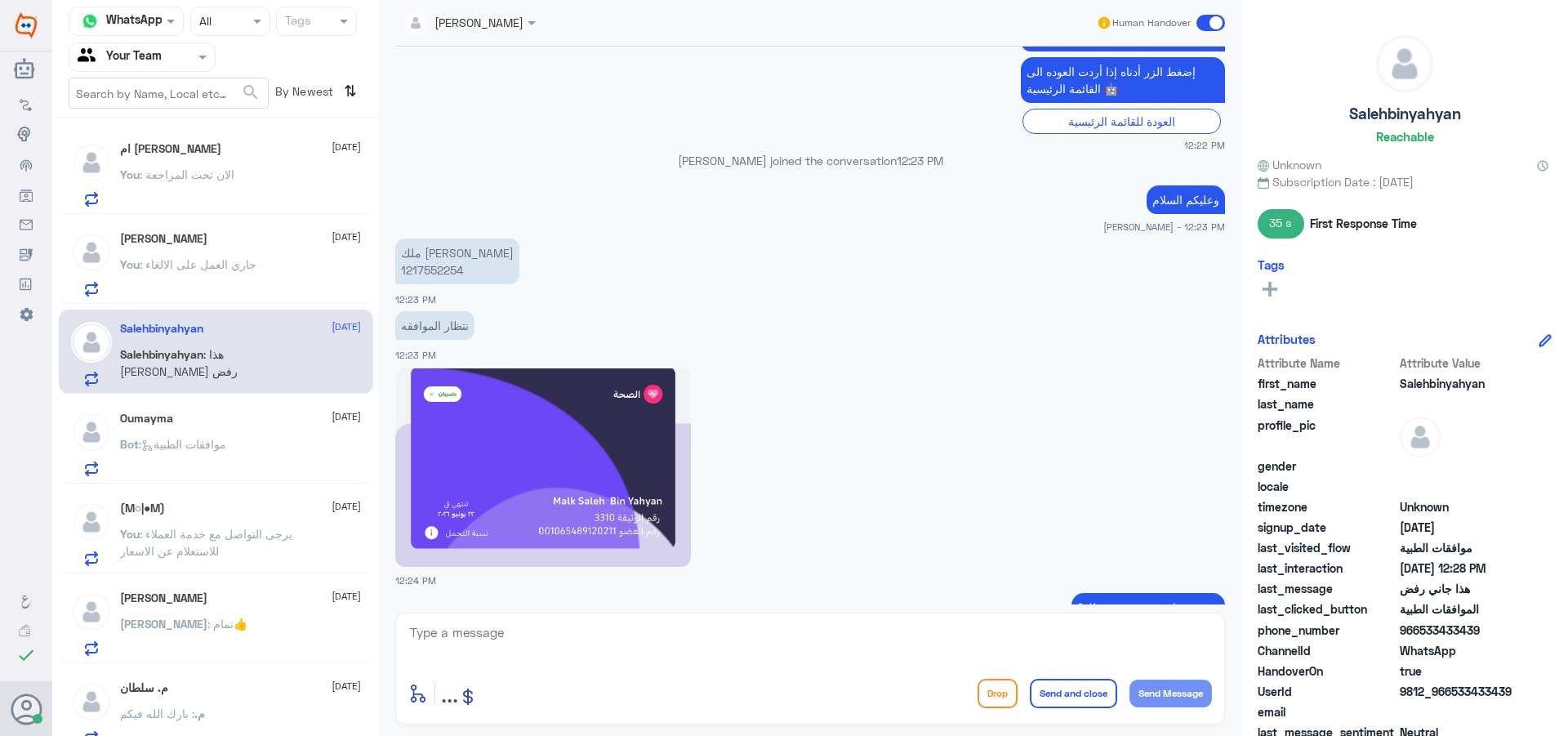
click at [436, 275] on p "ملك [PERSON_NAME] 1217552254" at bounding box center [457, 260] width 124 height 45
click at [999, 637] on textarea at bounding box center [810, 642] width 804 height 40
type textarea ">"
click at [1077, 696] on button "Send and close" at bounding box center [1073, 694] width 88 height 30
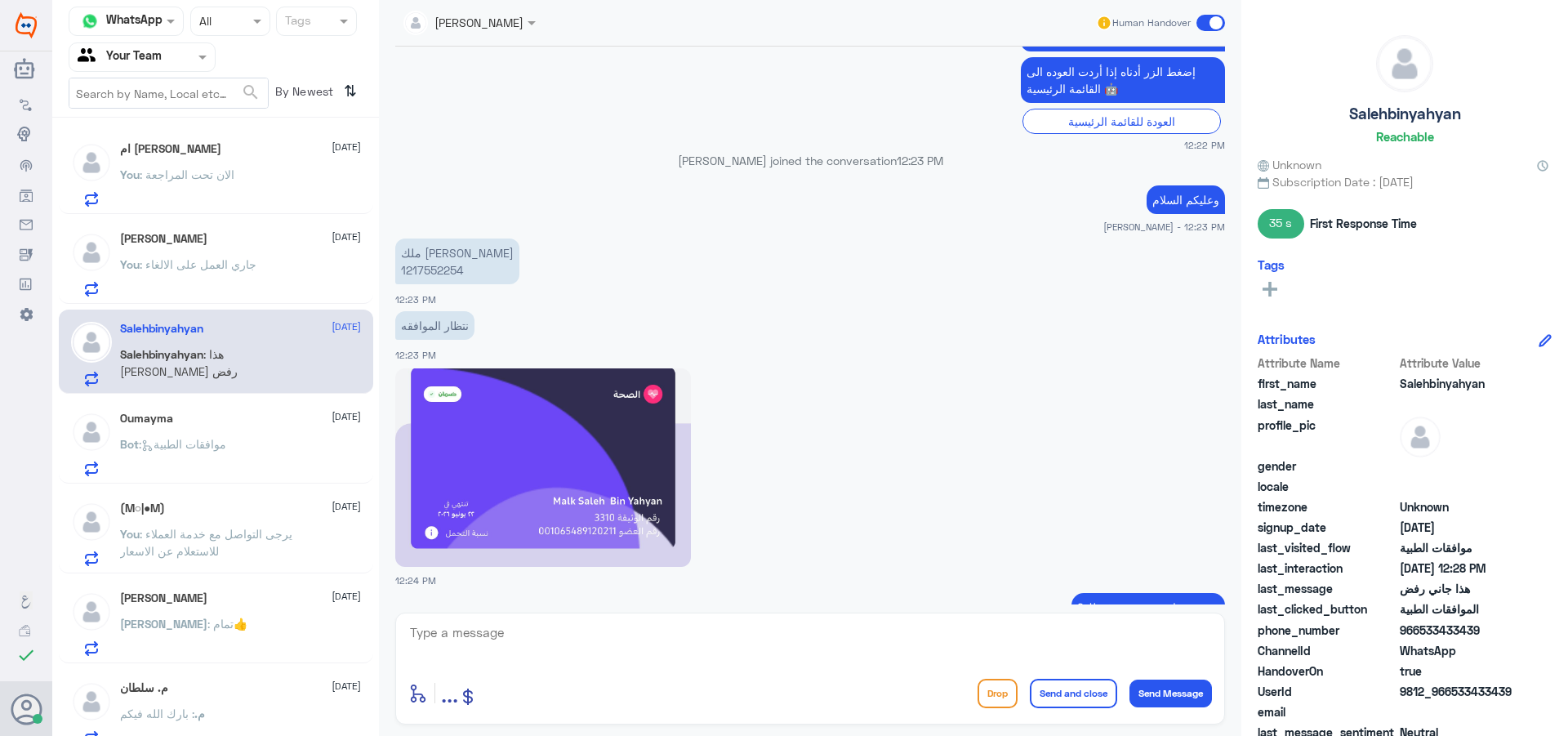
scroll to position [1066, 0]
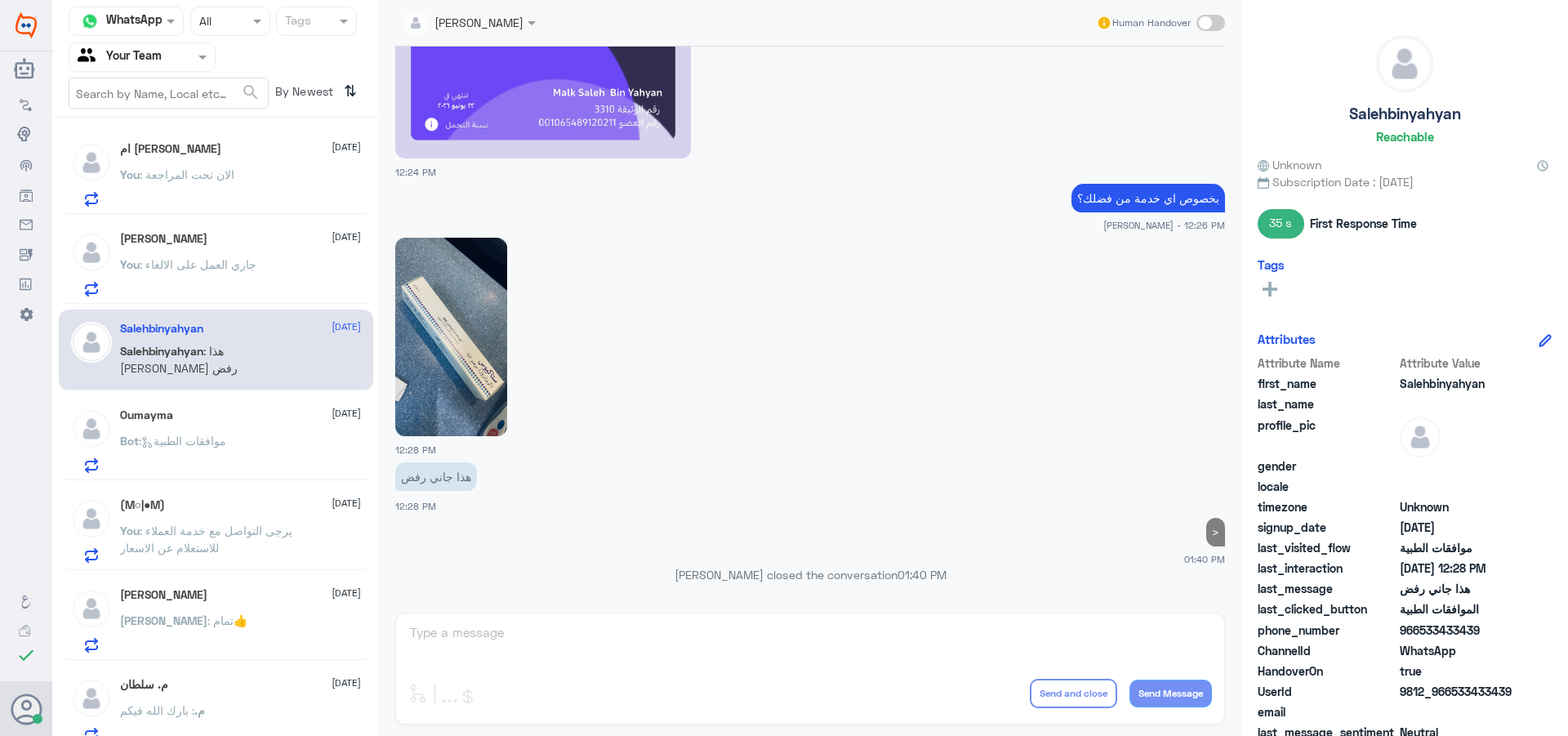
click at [155, 55] on input "text" at bounding box center [122, 56] width 90 height 19
click at [168, 159] on div "Your Inbox" at bounding box center [142, 146] width 147 height 37
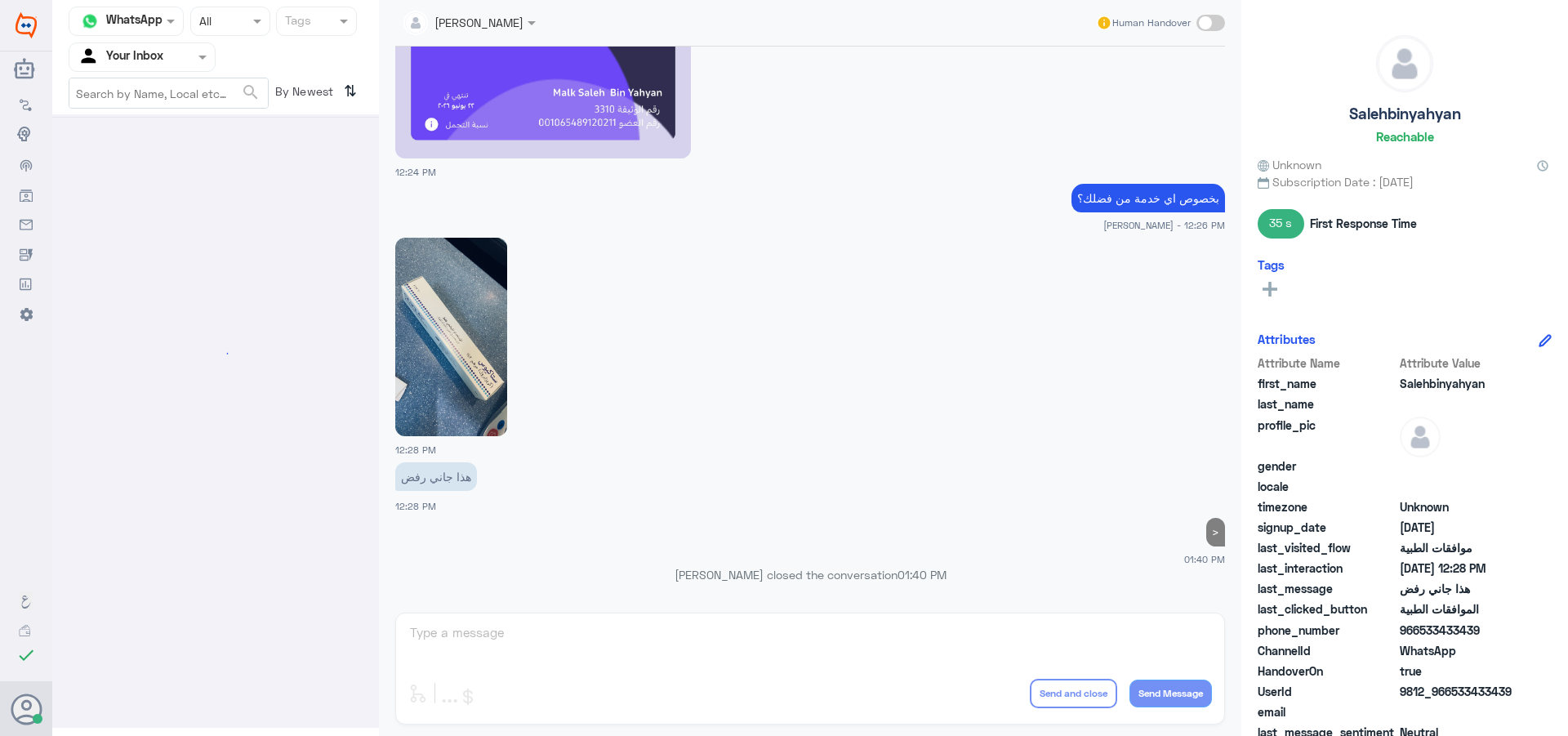
scroll to position [0, 0]
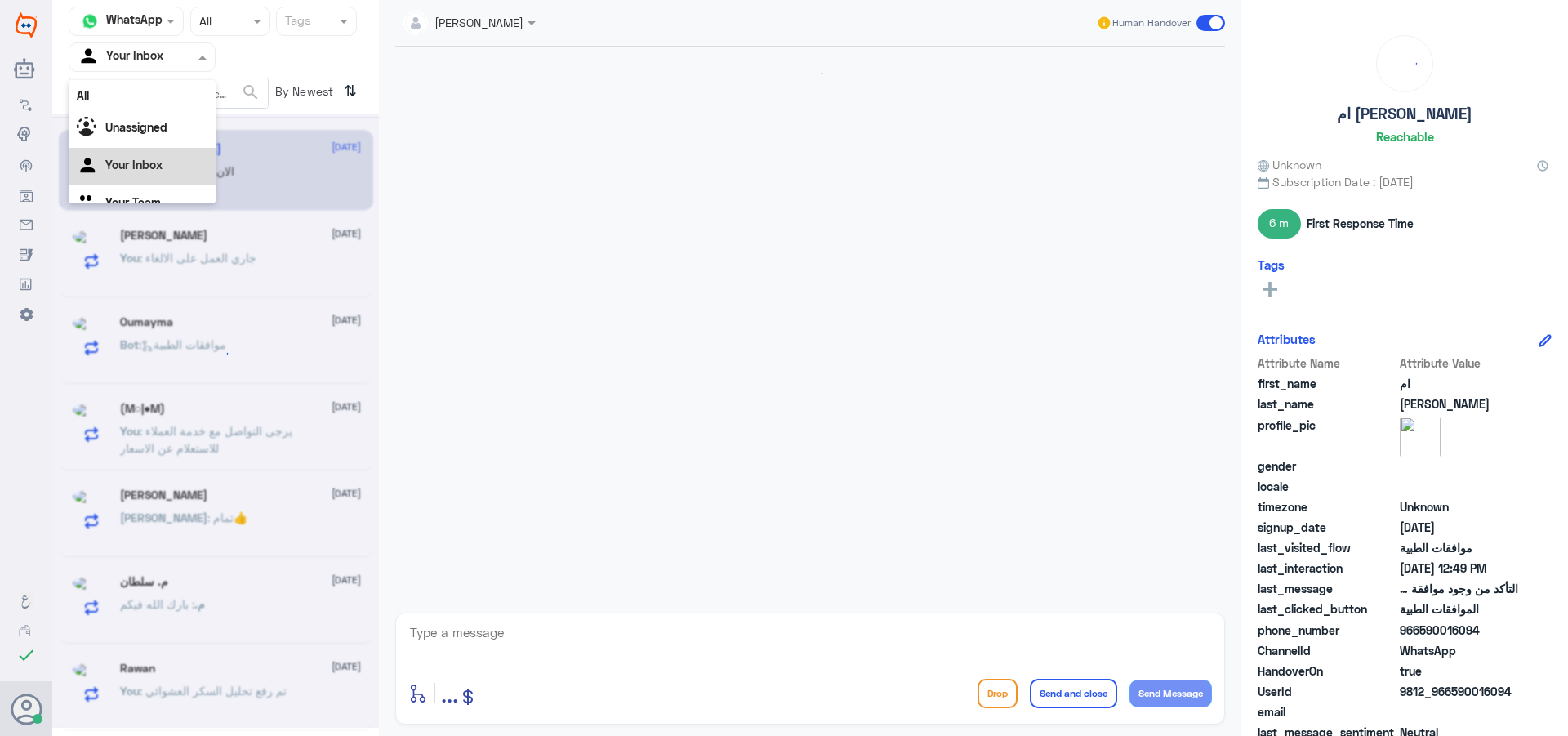
click at [148, 62] on input "text" at bounding box center [122, 56] width 90 height 19
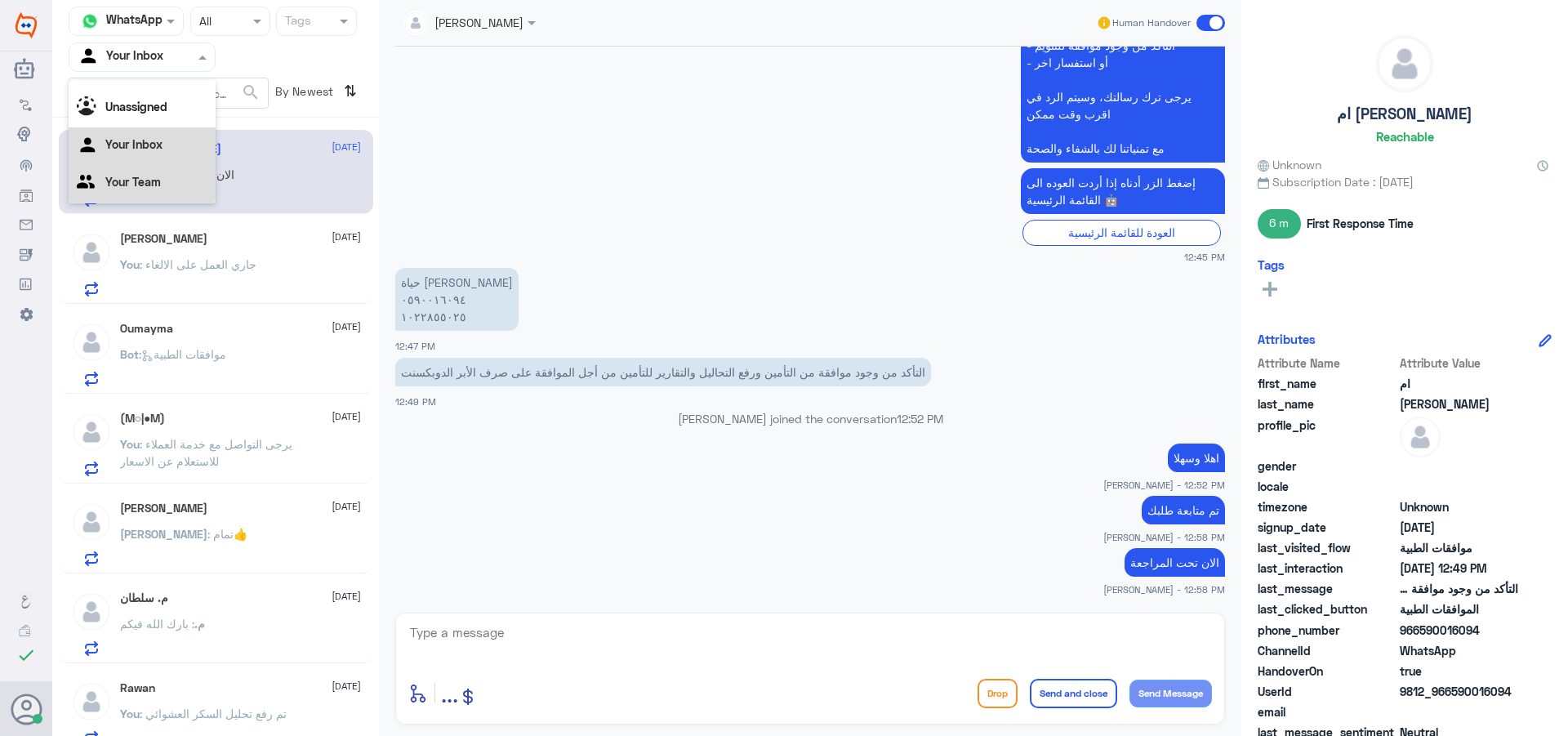
click at [164, 187] on div "Your Team" at bounding box center [142, 184] width 147 height 37
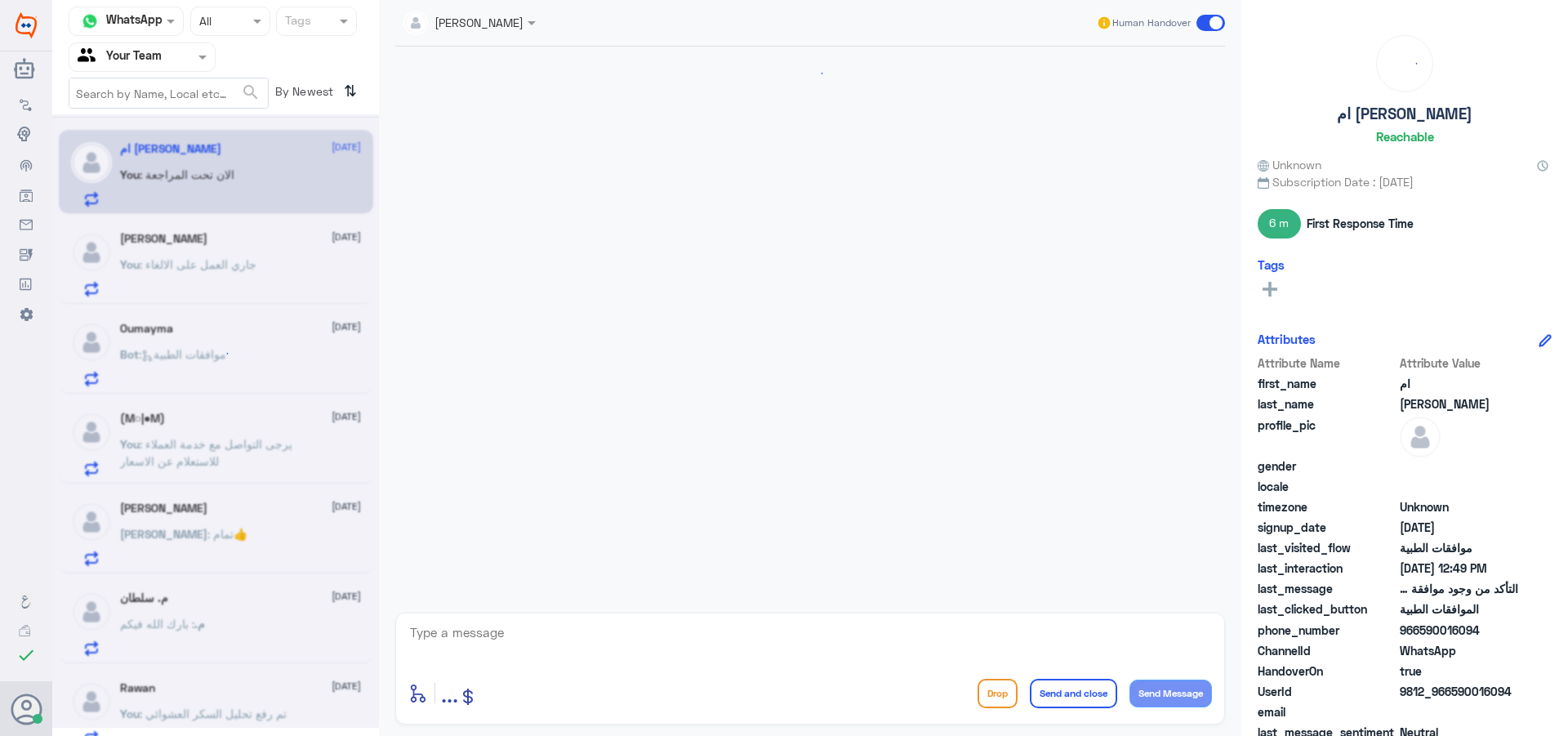
scroll to position [1378, 0]
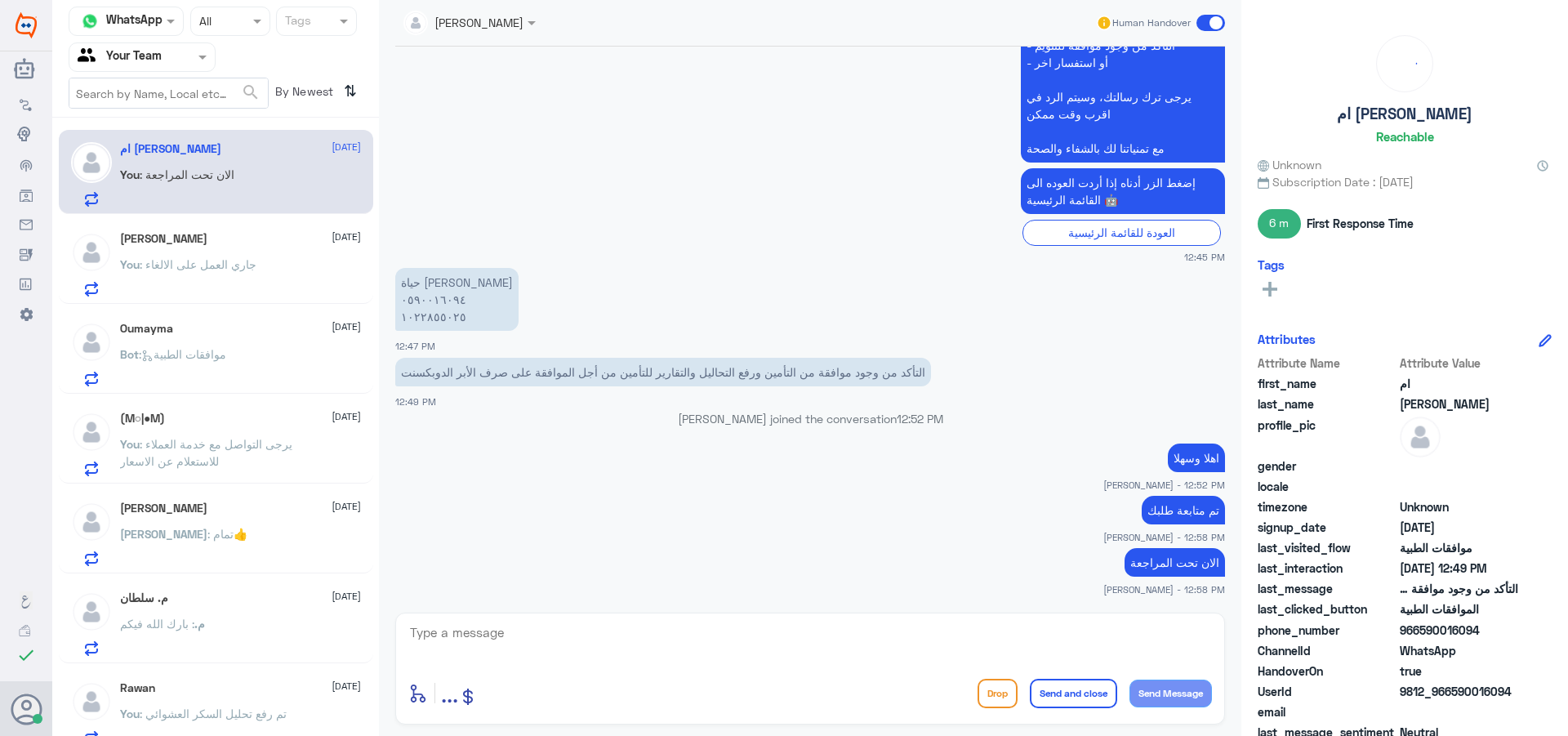
click at [206, 327] on div "Oumayma [DATE]" at bounding box center [240, 328] width 241 height 14
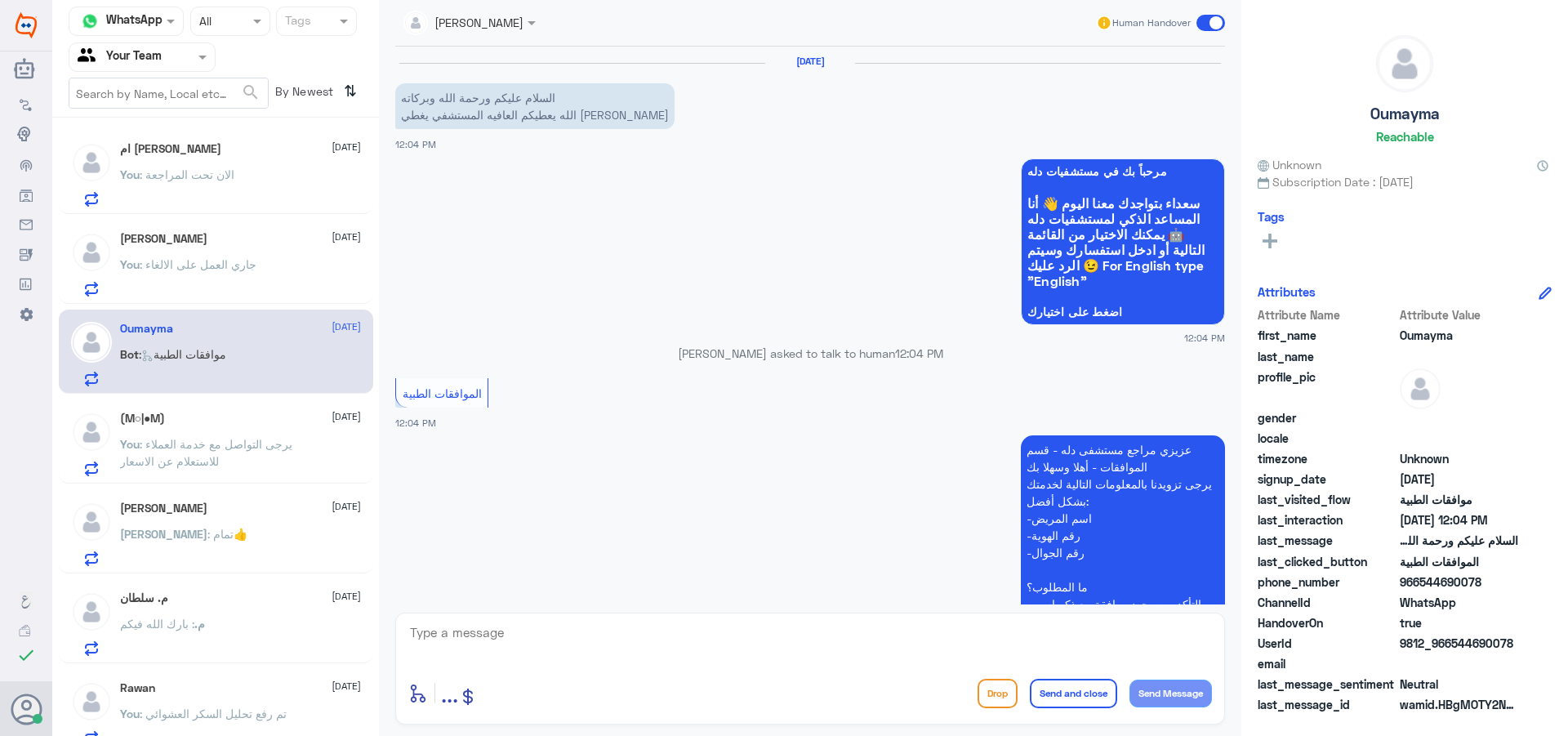
scroll to position [260, 0]
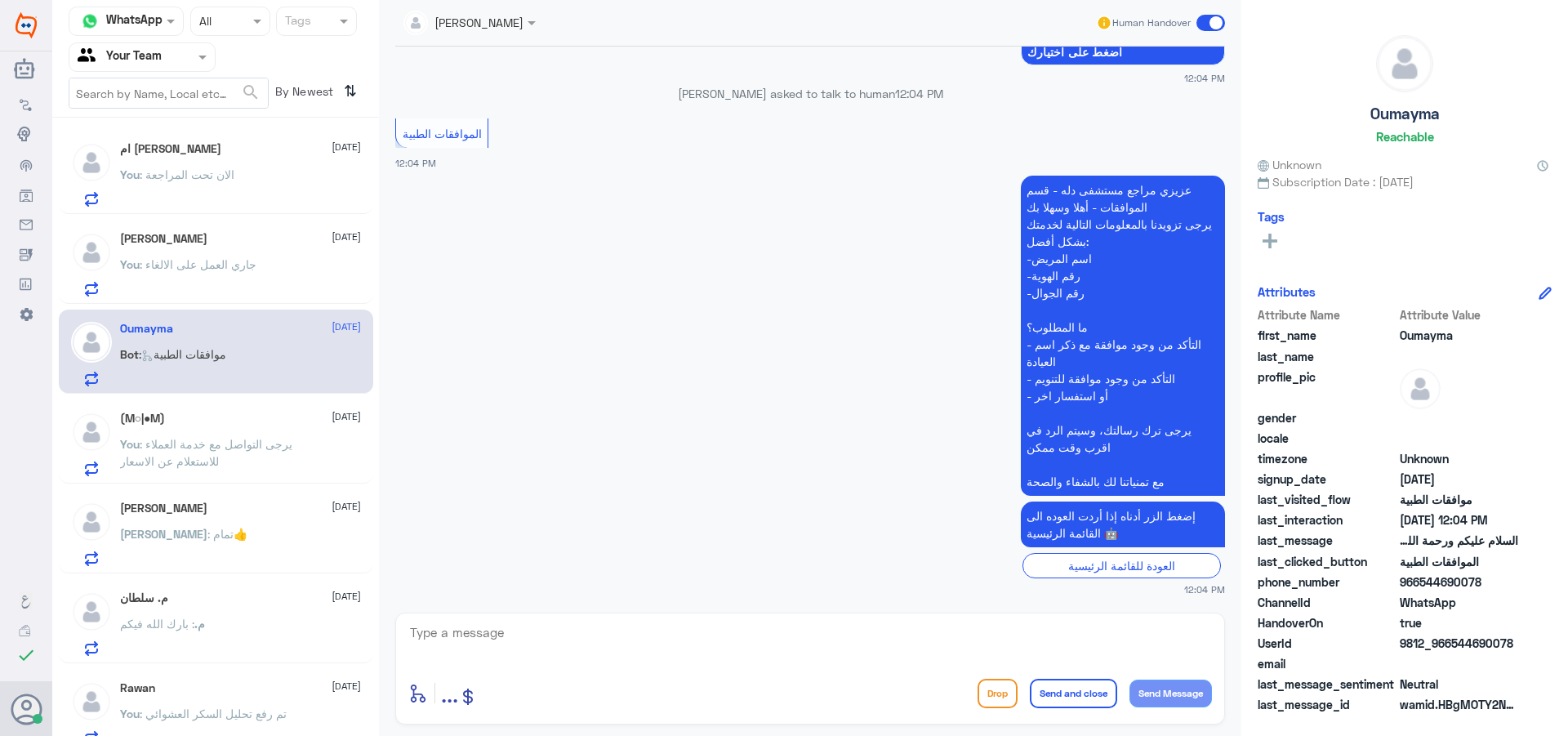
click at [190, 432] on div "(M○|●M) [DATE] You : يرجى التواصل مع خدمة العملاء للاستعلام عن الاسعار" at bounding box center [240, 444] width 241 height 65
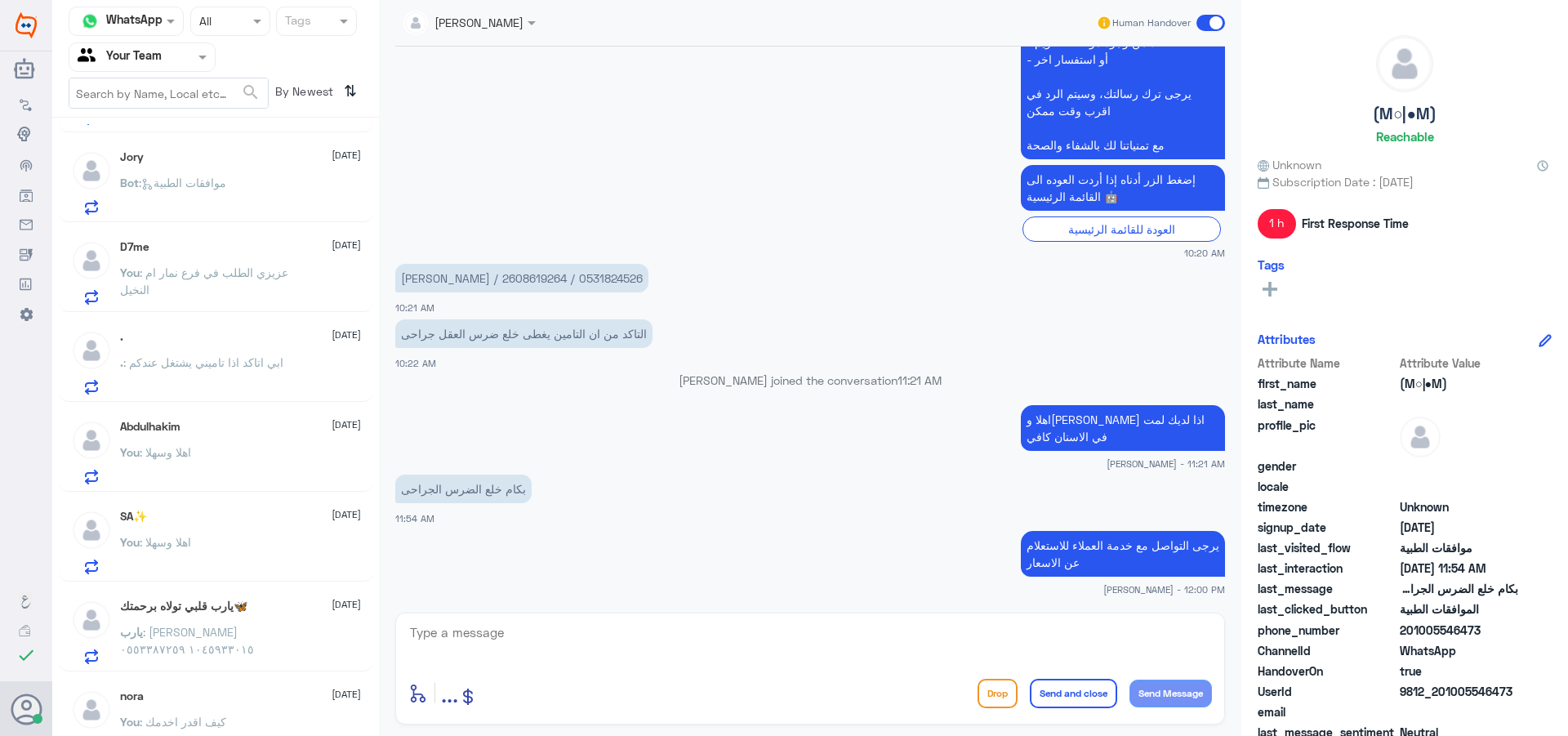
scroll to position [1096, 0]
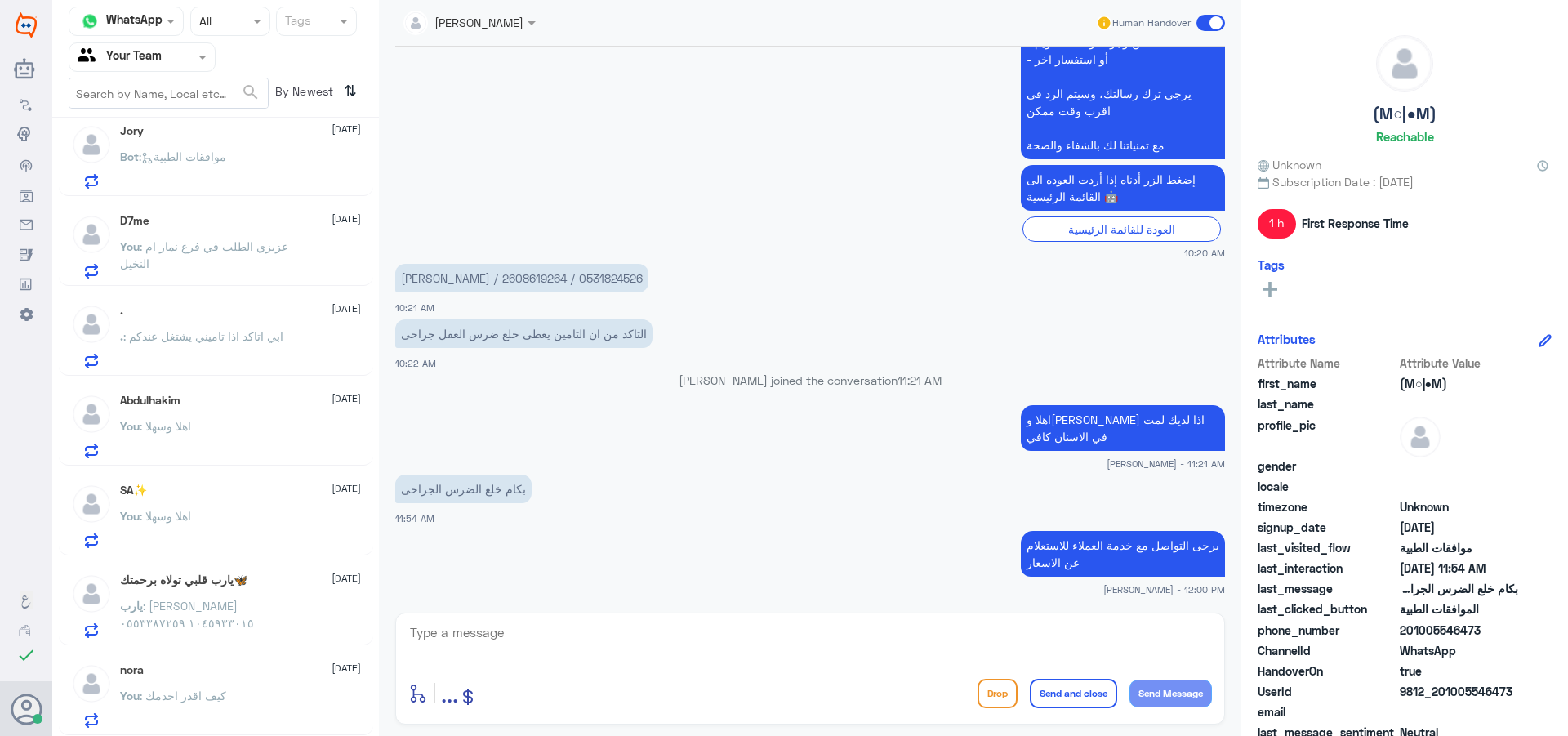
click at [304, 344] on div ". : ابي اتاكد اذا تاميني يشتغل عندكم" at bounding box center [240, 350] width 241 height 36
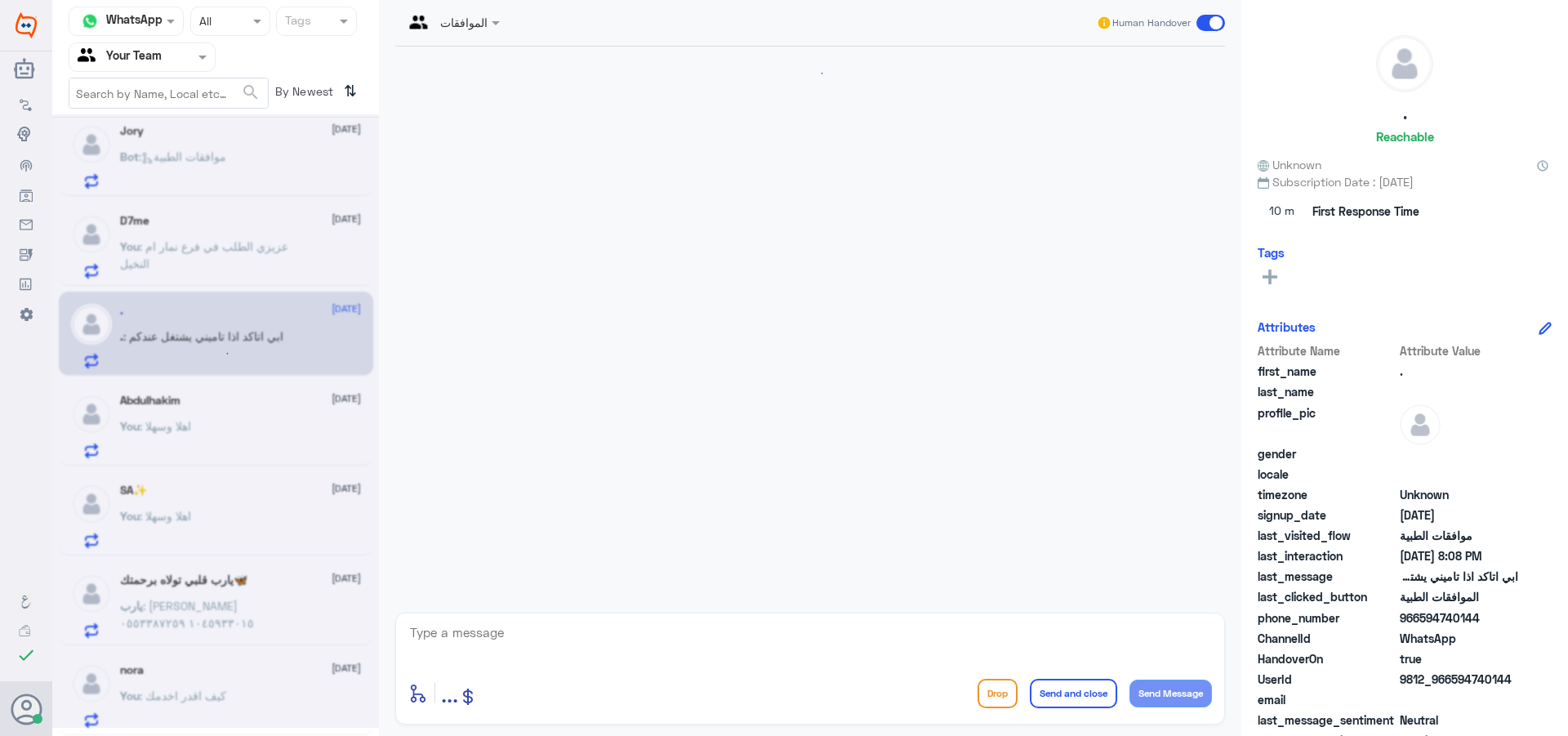
scroll to position [389, 0]
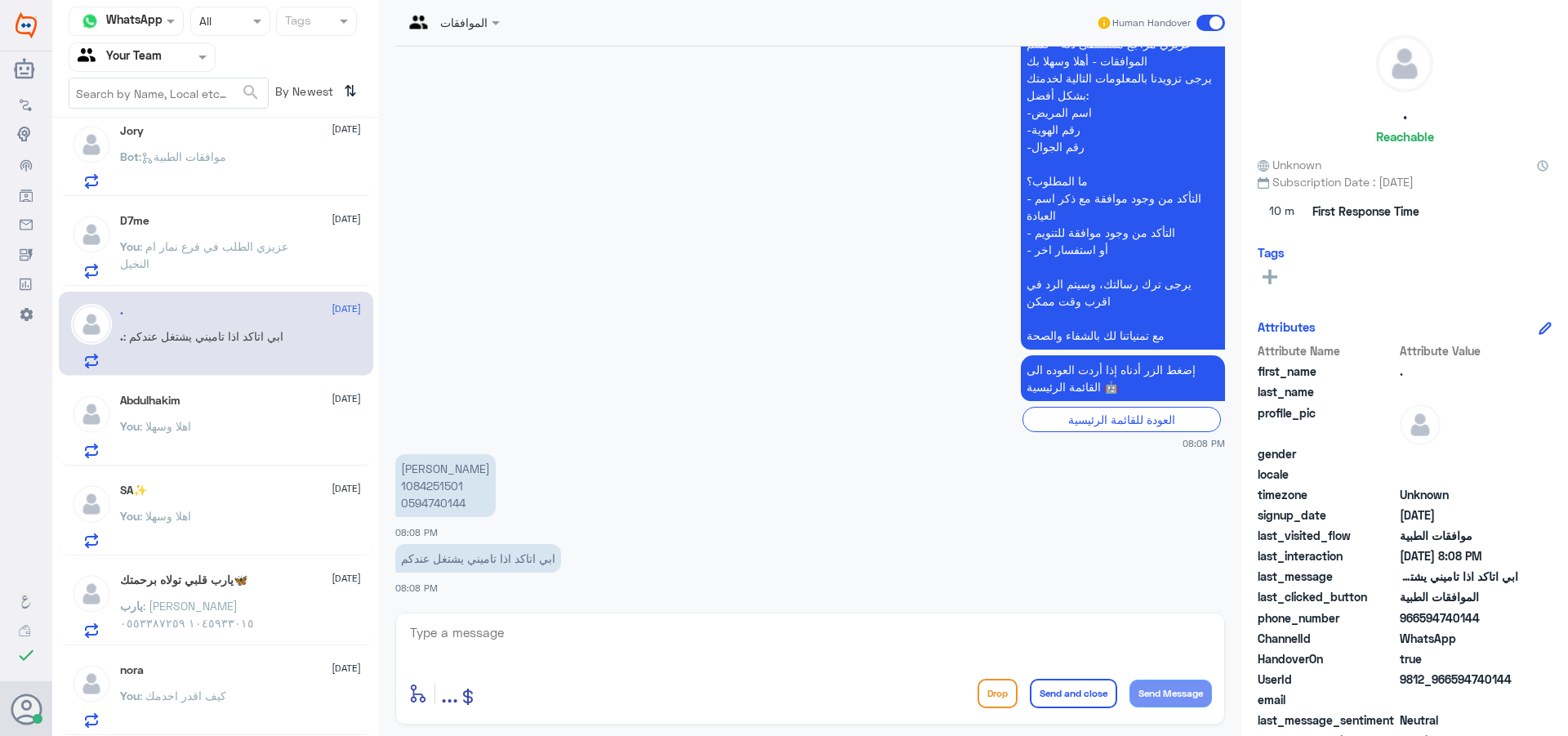
click at [447, 23] on input "text" at bounding box center [433, 22] width 60 height 19
click at [466, 62] on div "Unassigned" at bounding box center [466, 60] width 64 height 17
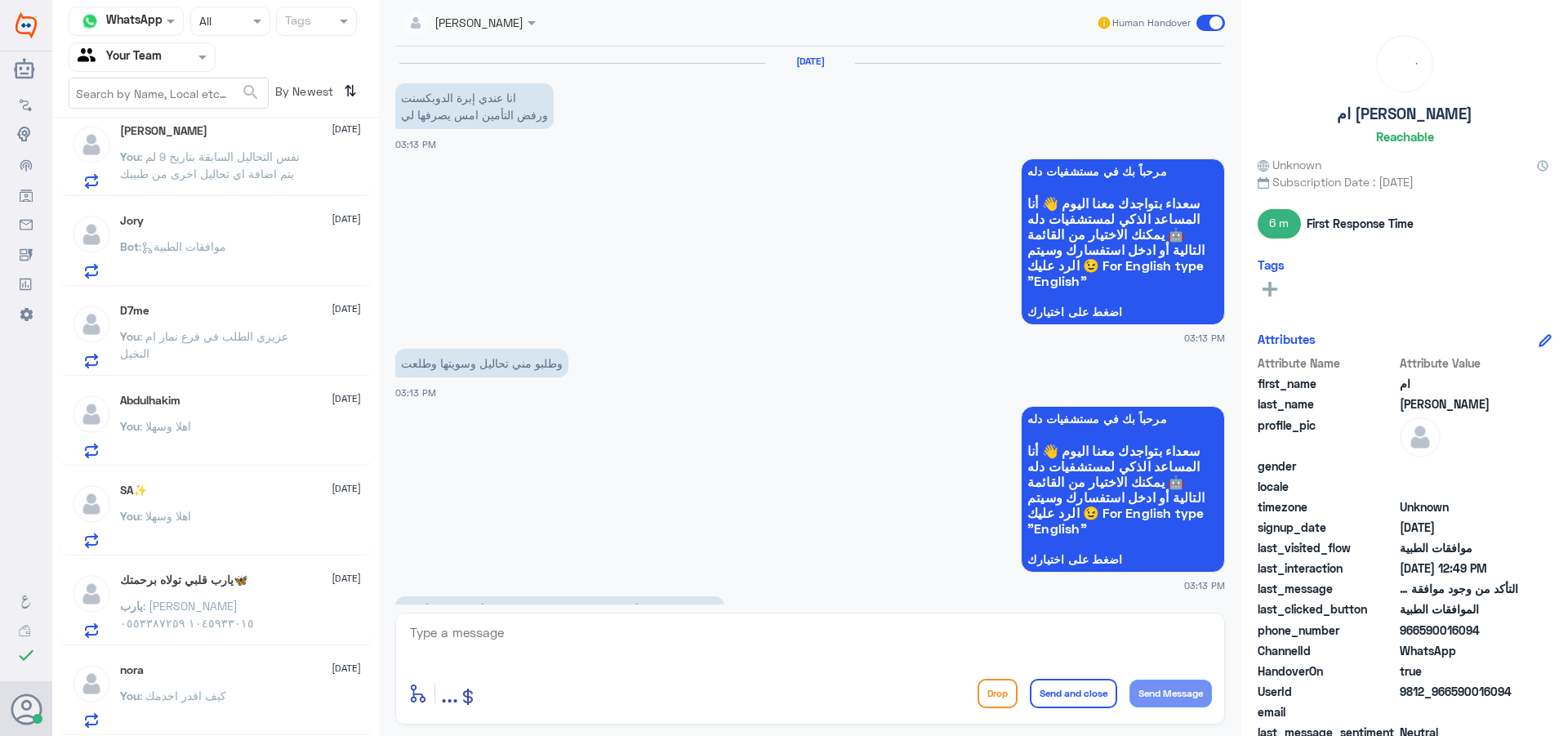
scroll to position [1378, 0]
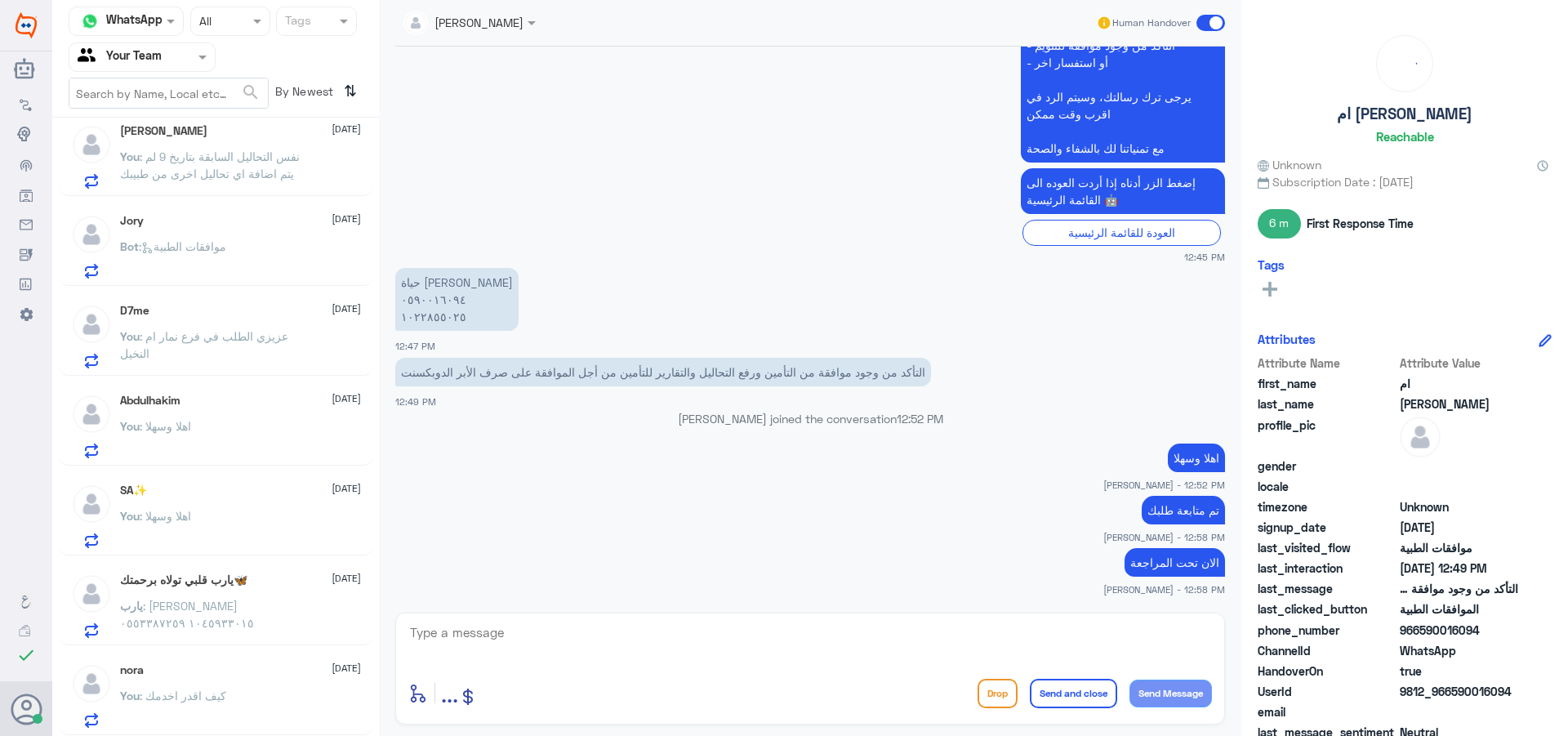
click at [241, 623] on p "‏يارب : [PERSON_NAME] ١٠٤٥٩٣٣٠١٥ ٠٥٥٣٣٨٧٢٥٩" at bounding box center [212, 617] width 184 height 41
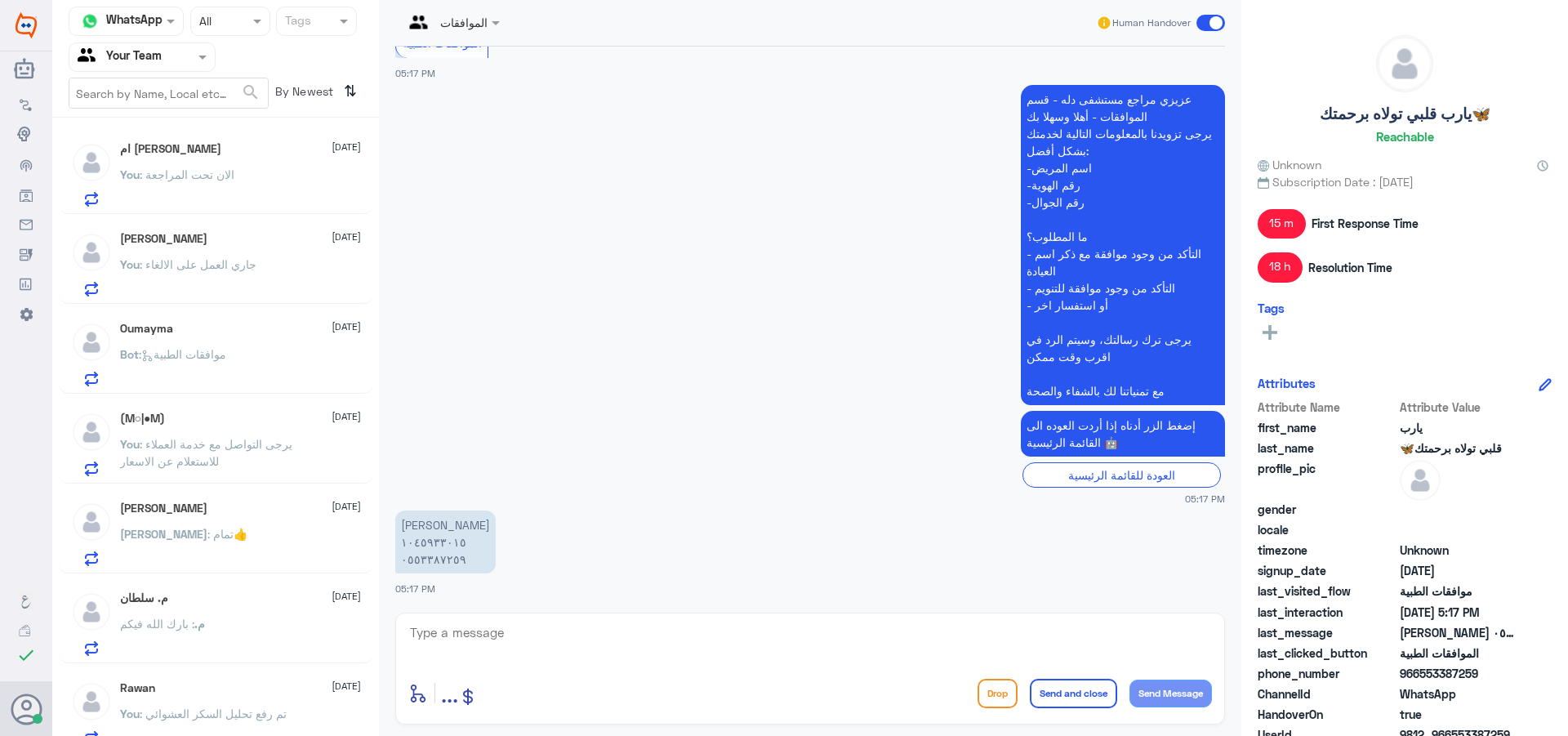
click at [227, 189] on p "You : الان تحت المراجعة" at bounding box center [177, 185] width 114 height 41
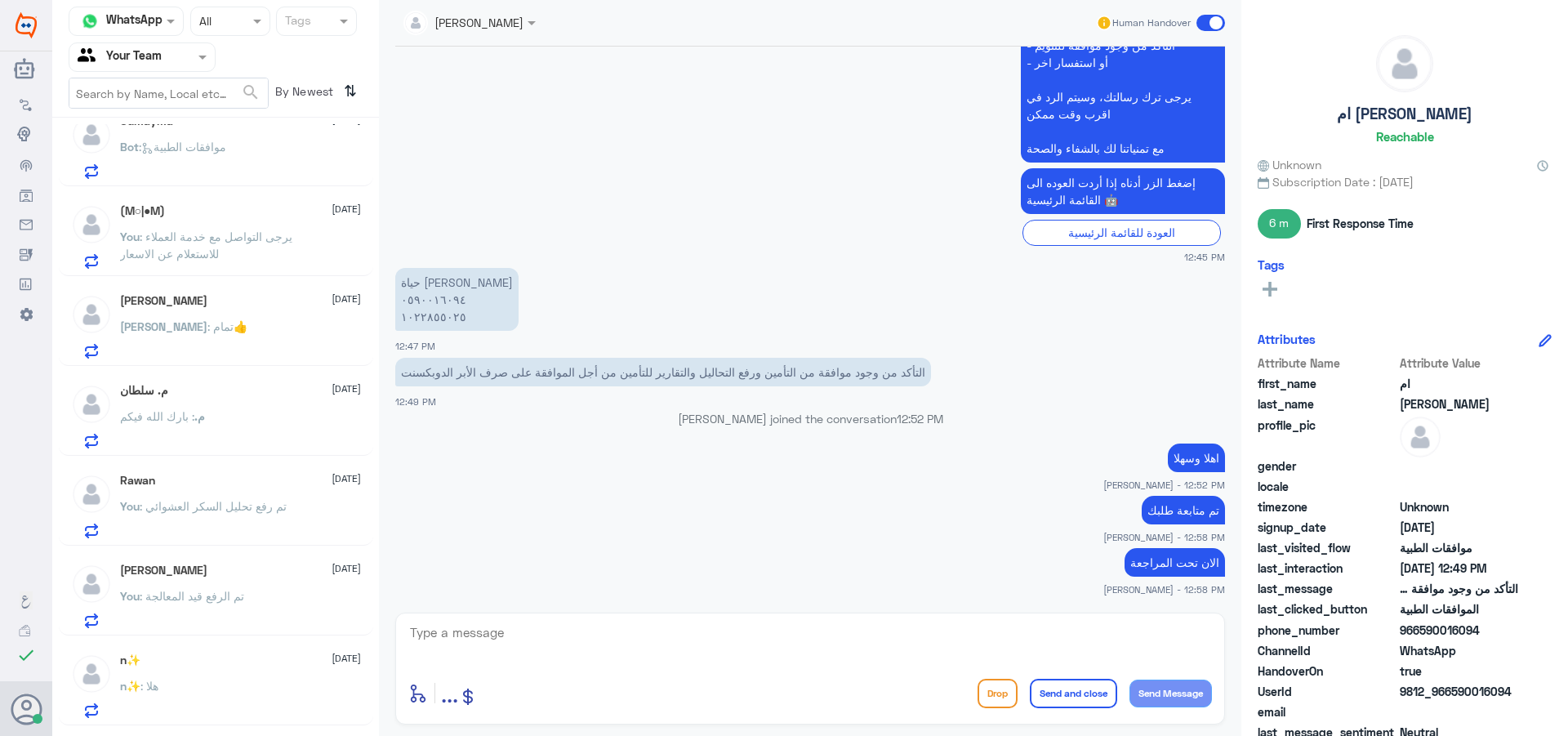
scroll to position [164, 0]
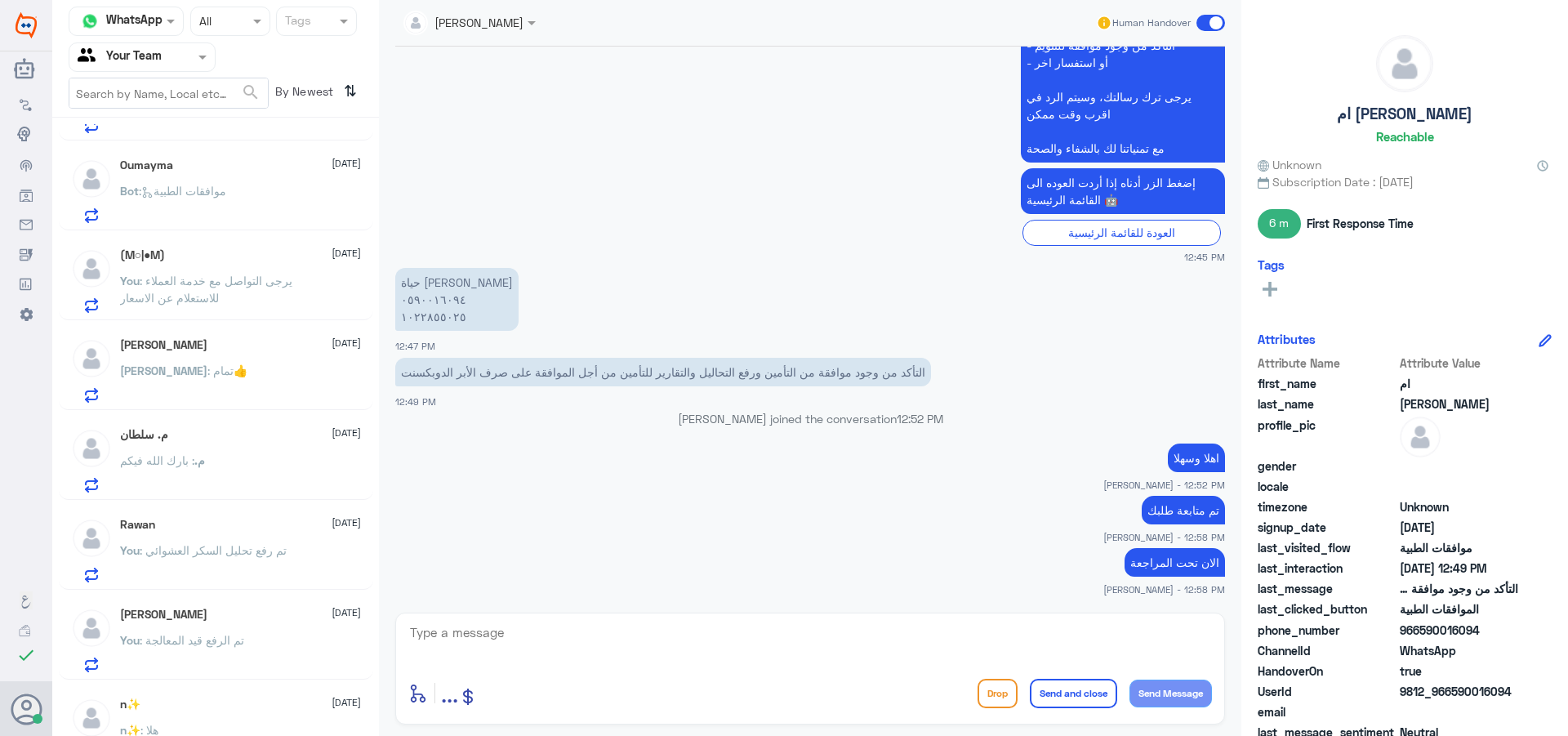
click at [219, 392] on div "[PERSON_NAME] : تمام👍" at bounding box center [240, 384] width 241 height 36
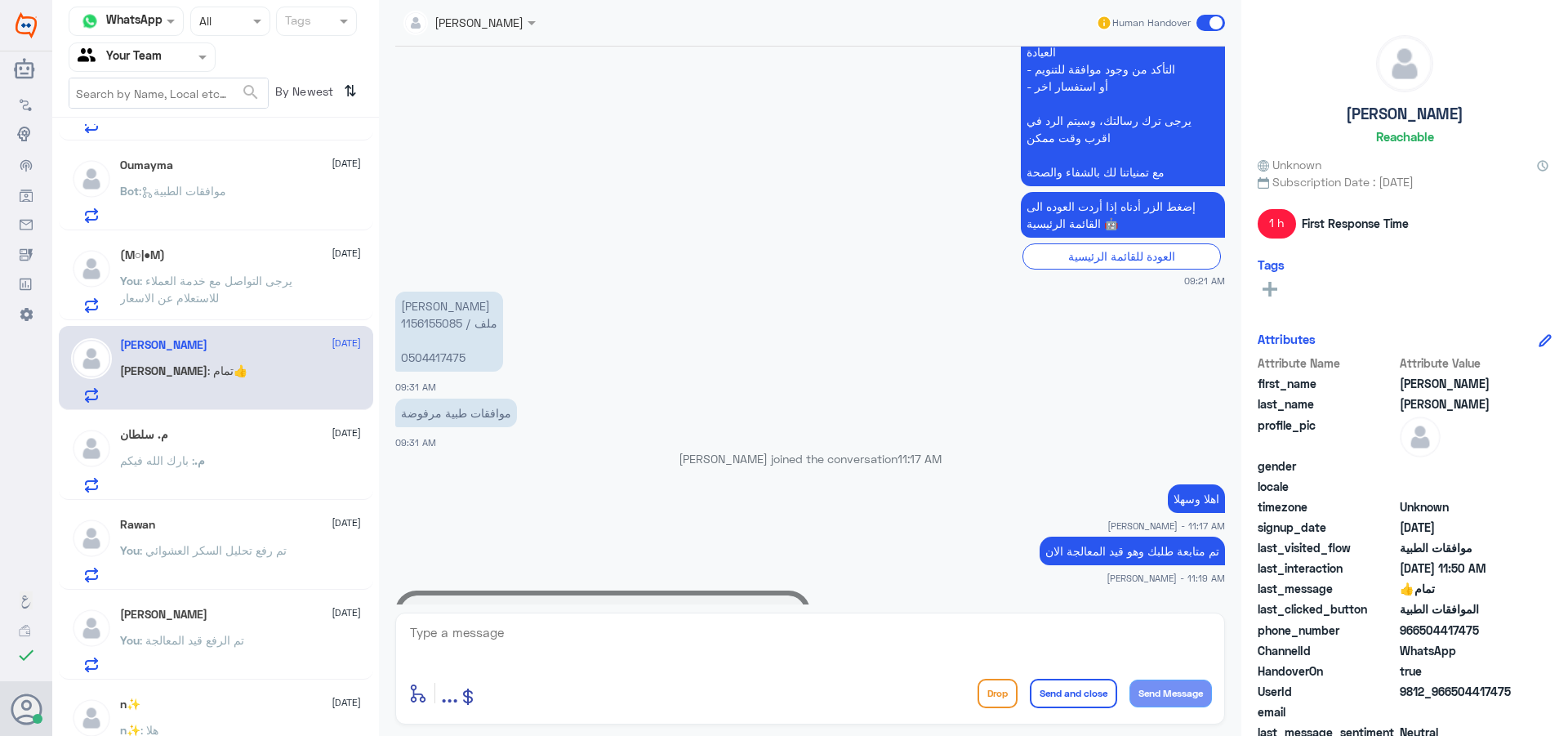
scroll to position [826, 0]
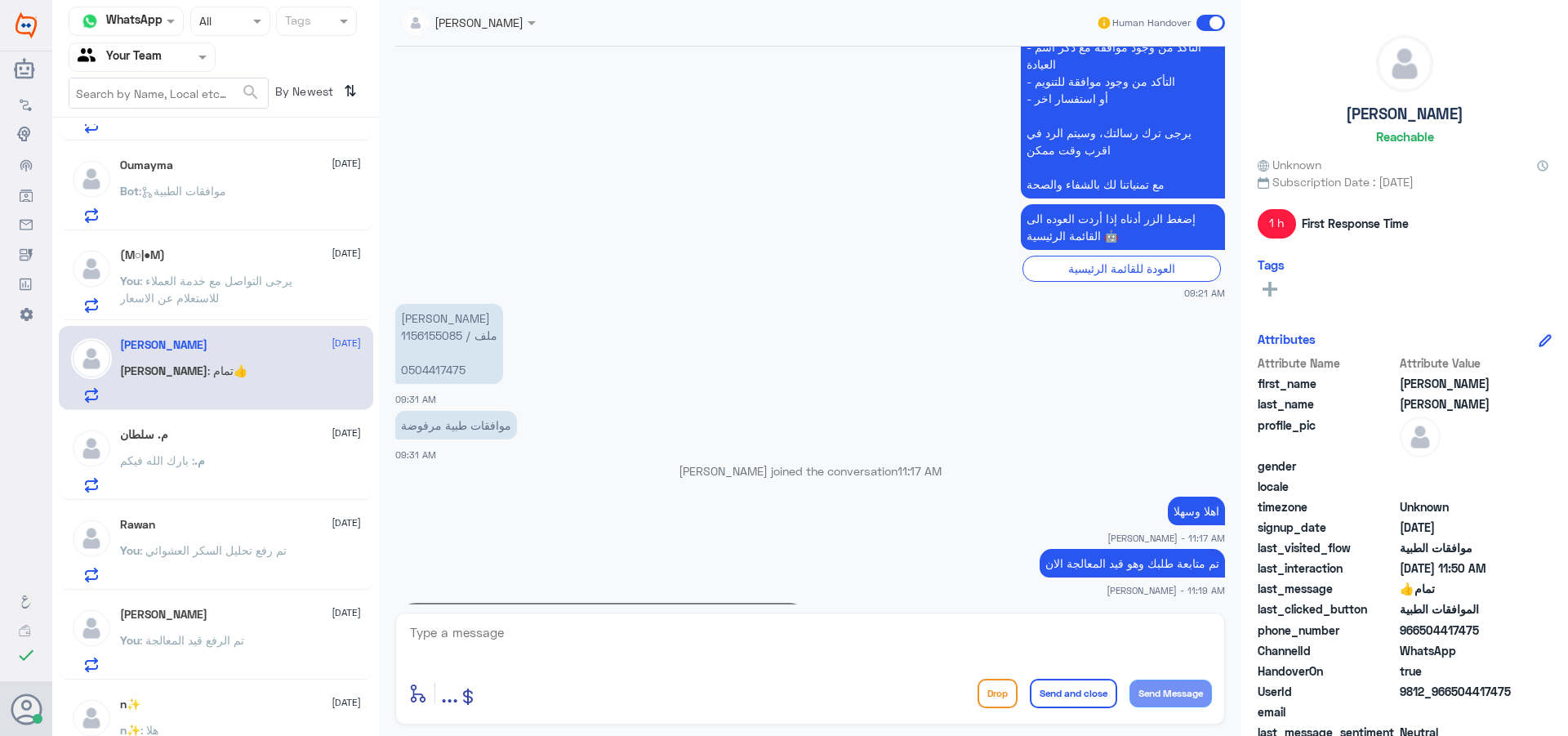
click at [431, 350] on p "[PERSON_NAME] ملف / 1156155085 0504417475" at bounding box center [449, 343] width 108 height 80
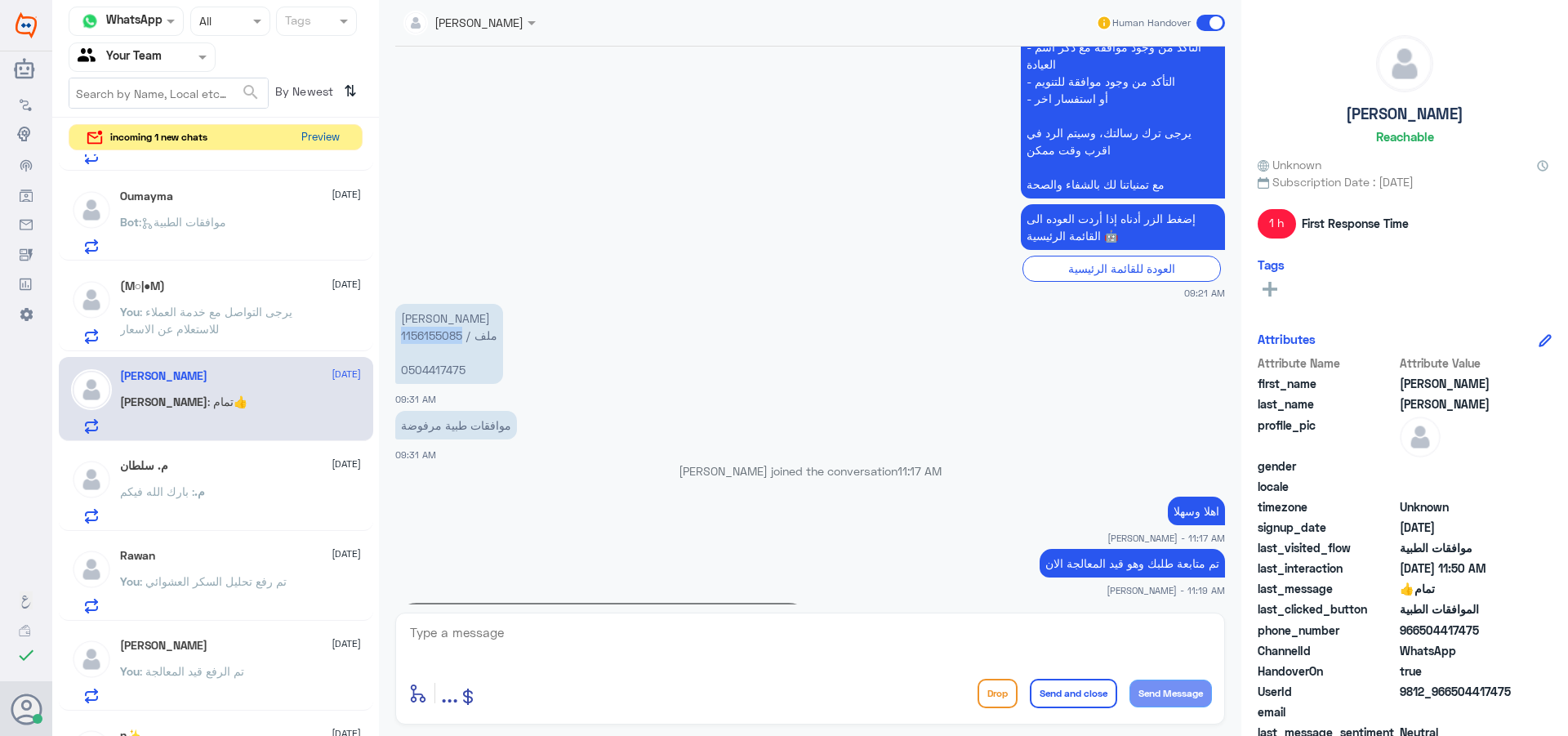
click at [319, 140] on button "Preview" at bounding box center [320, 137] width 50 height 26
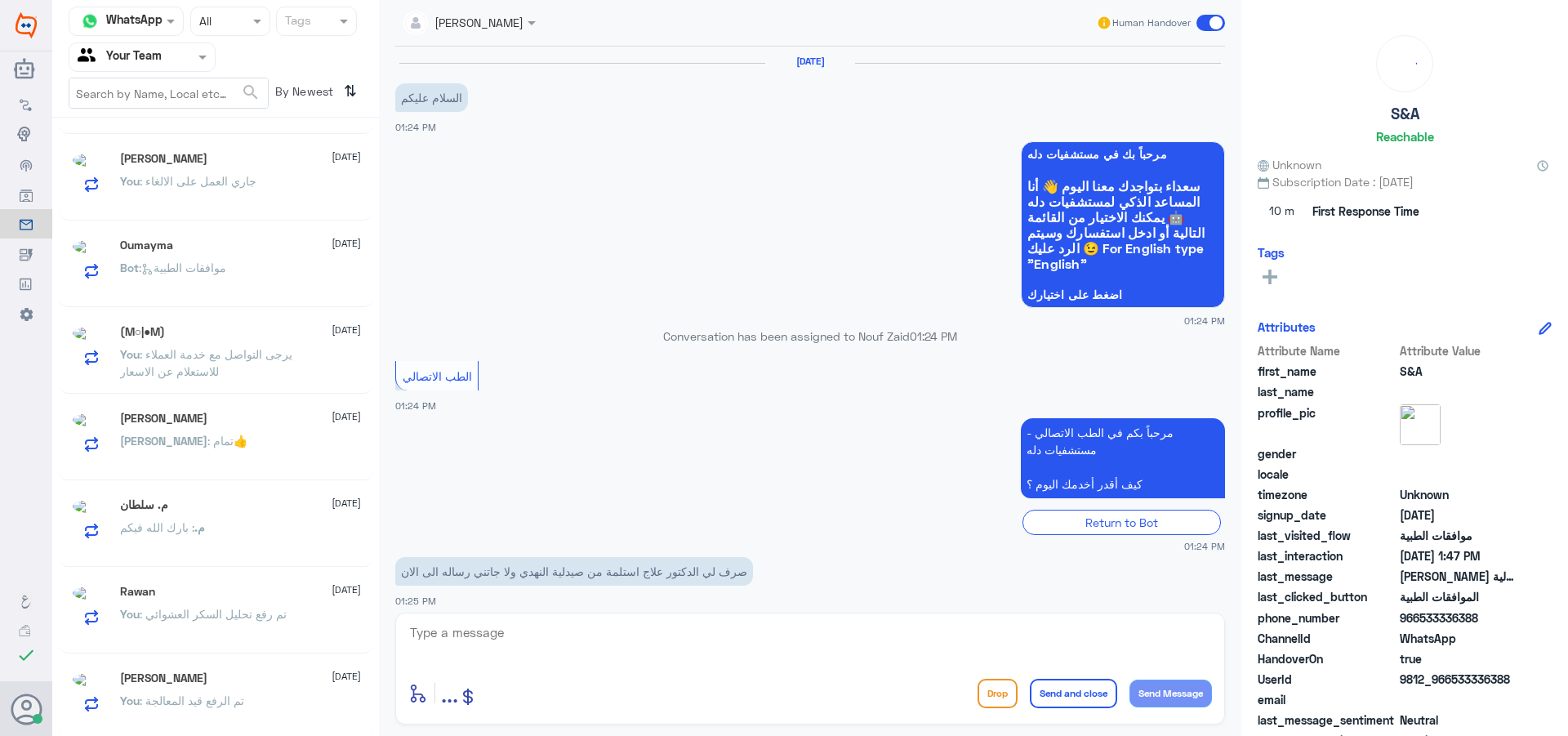
scroll to position [958, 0]
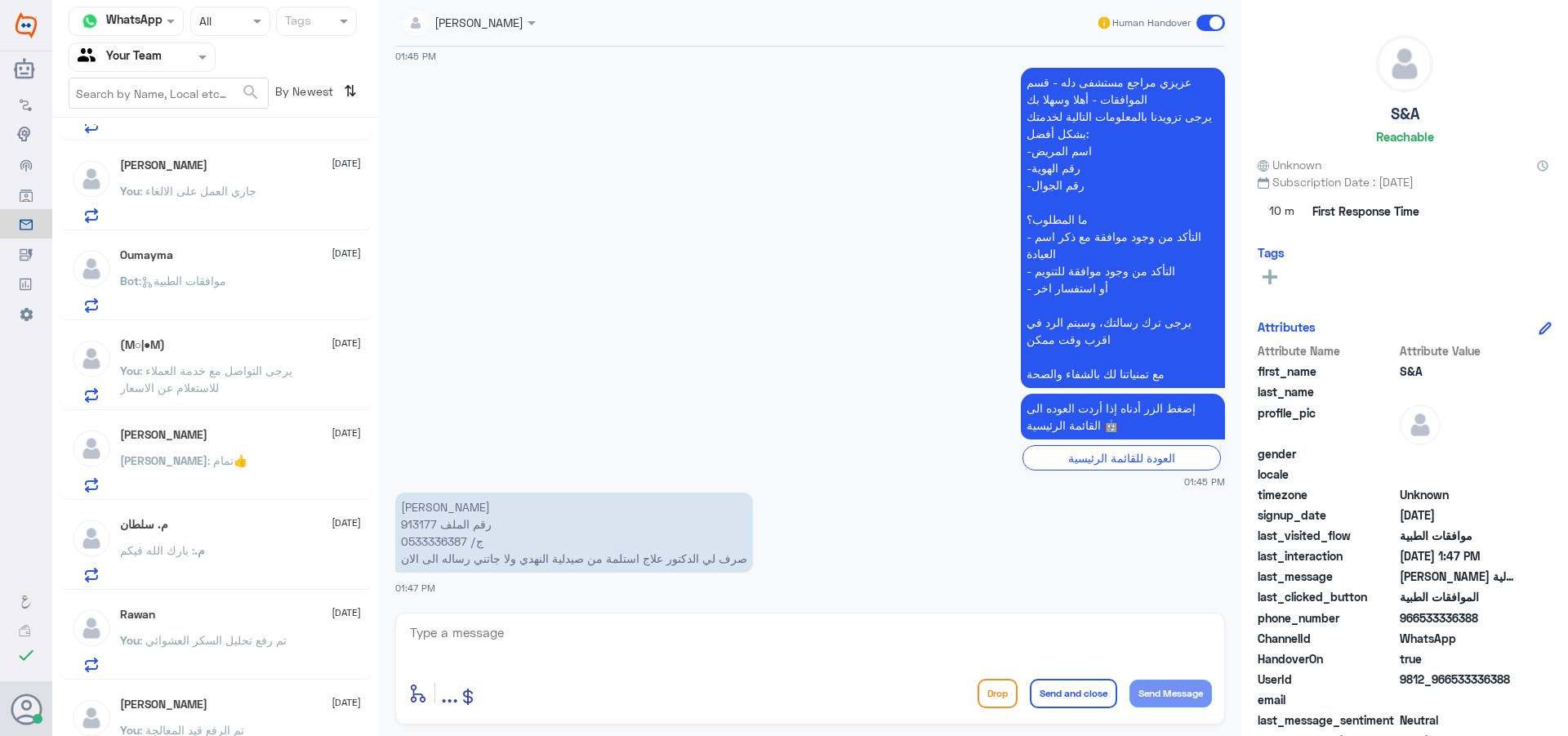
click at [293, 170] on div "[PERSON_NAME] [DATE]" at bounding box center [240, 165] width 241 height 14
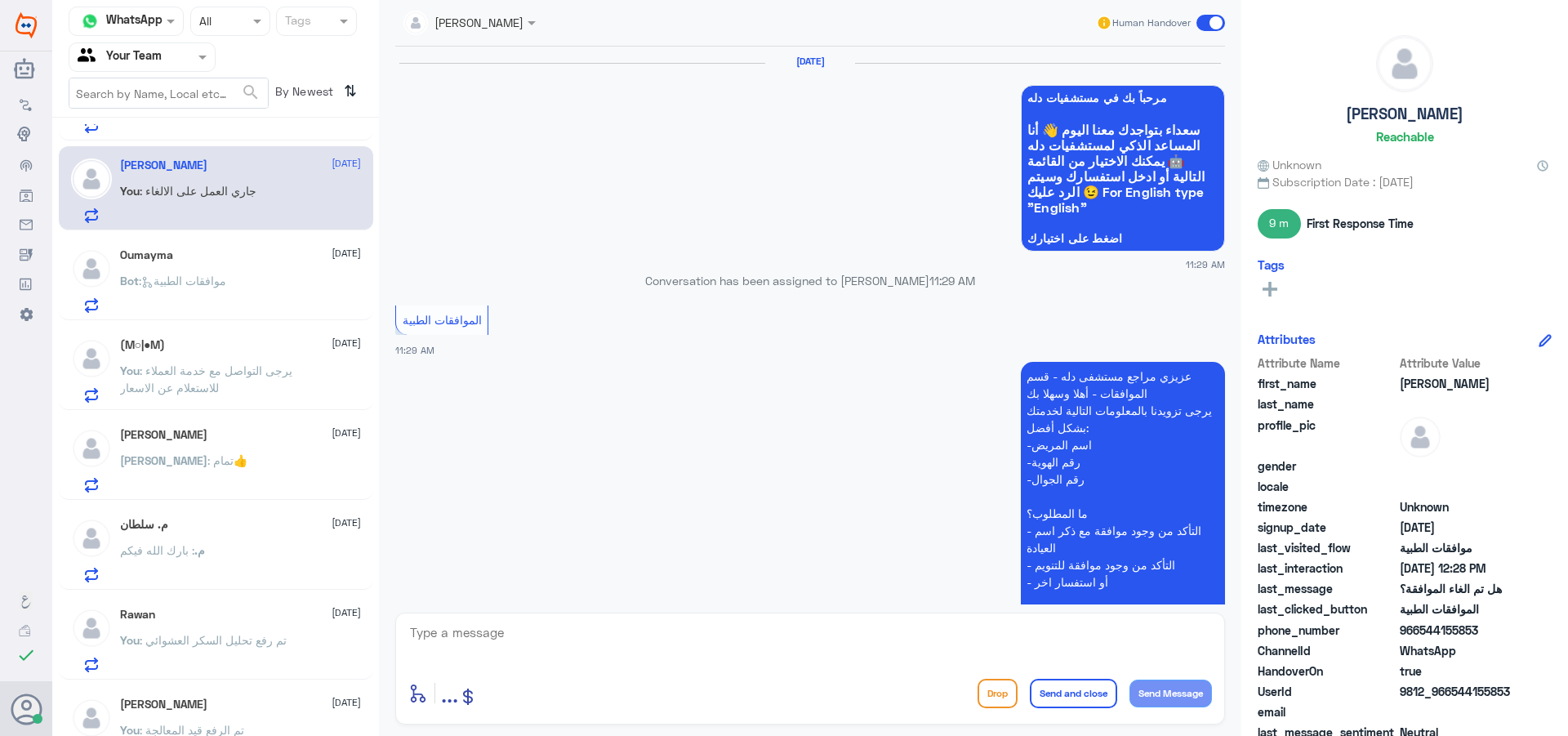
scroll to position [1479, 0]
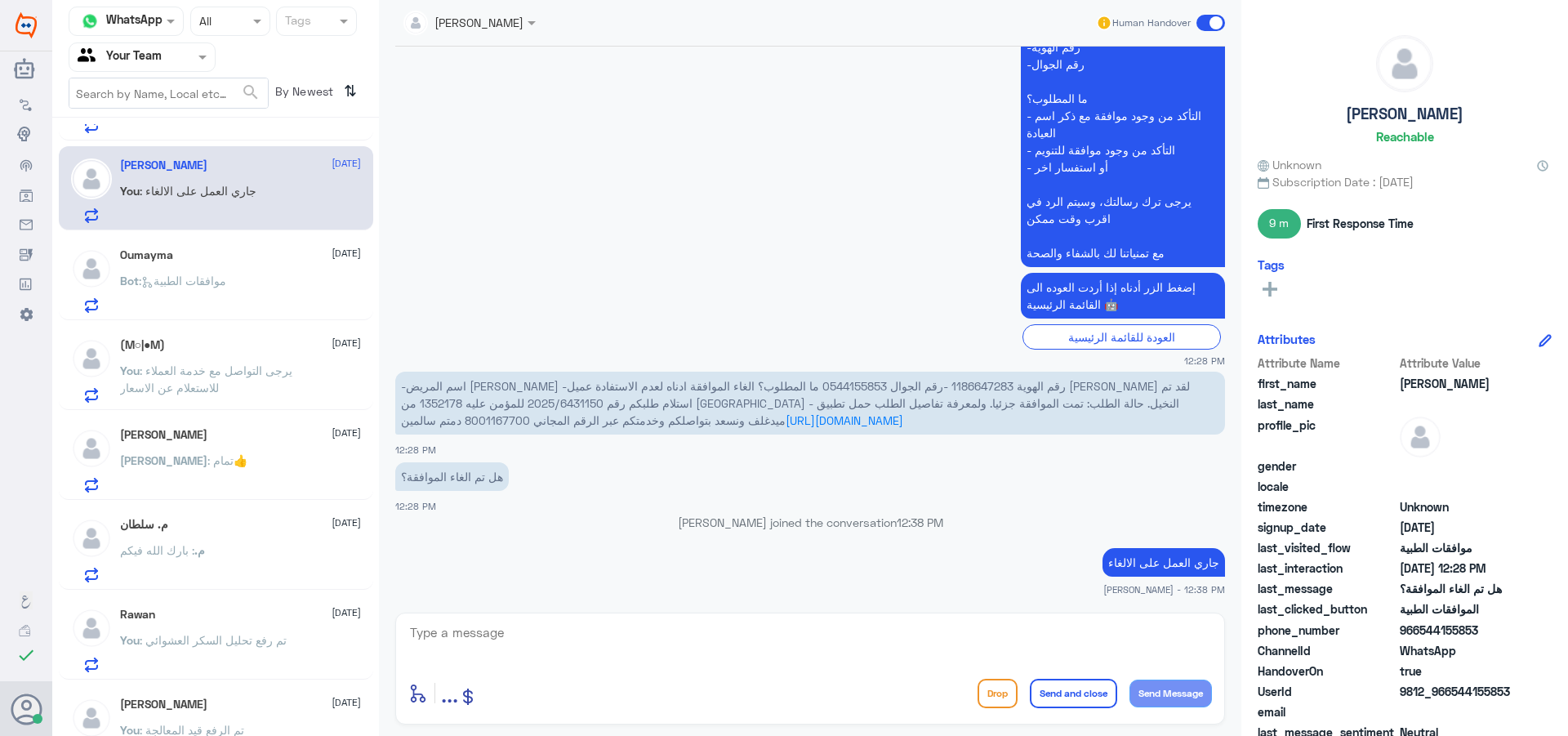
click at [289, 295] on div "Bot : موافقات الطبية" at bounding box center [240, 294] width 241 height 36
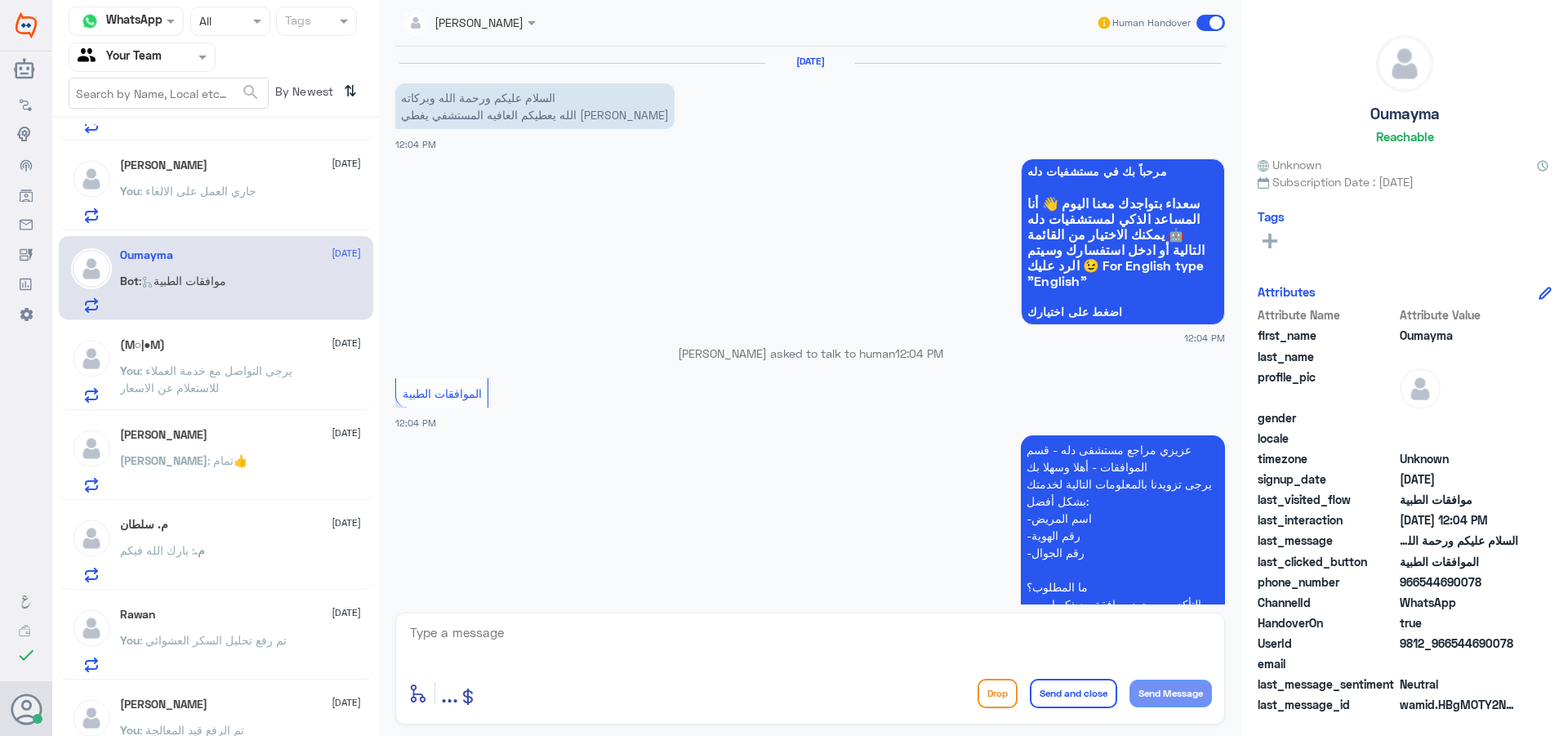
click at [283, 375] on span ": يرجى التواصل مع خدمة العملاء للاستعلام عن الاسعار" at bounding box center [206, 379] width 172 height 31
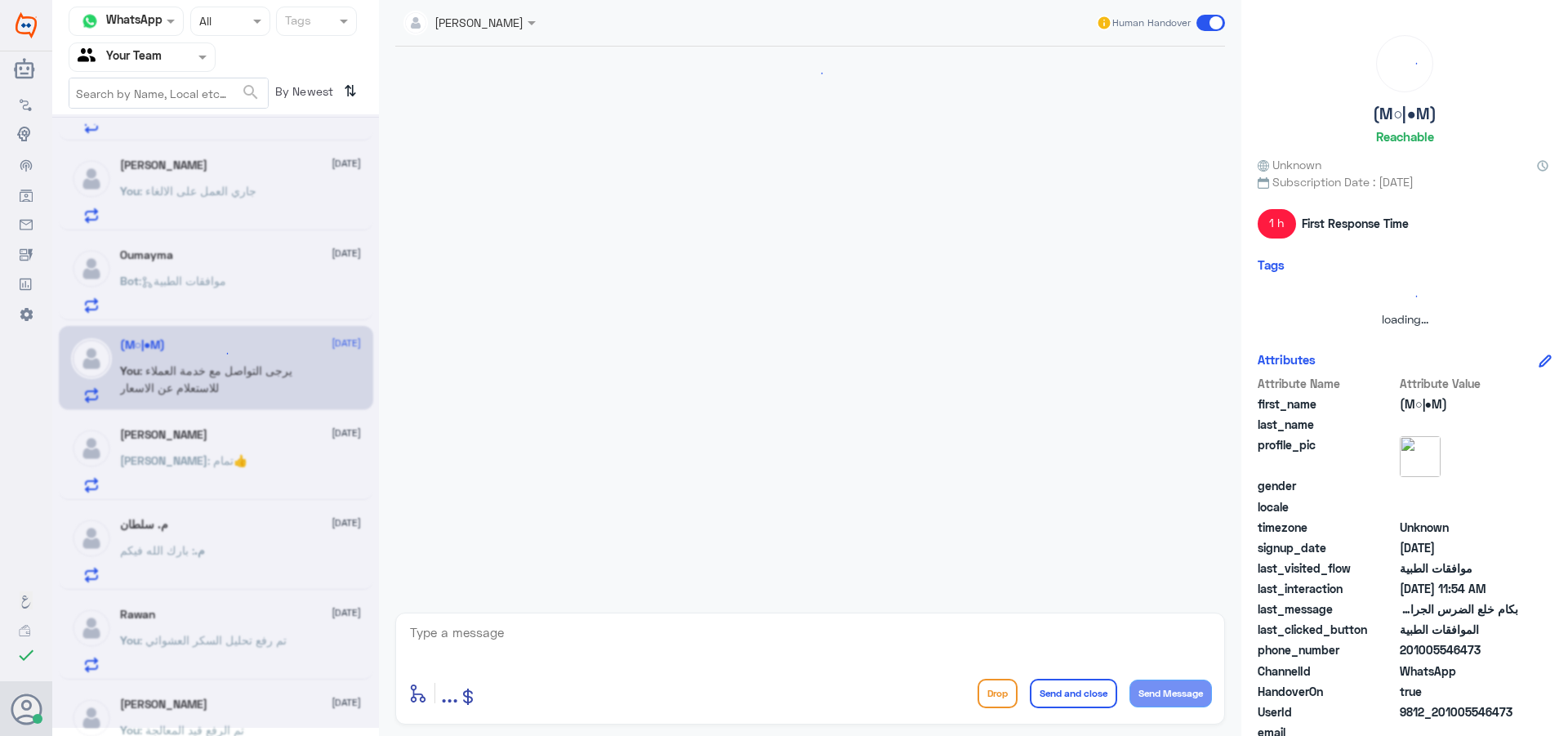
scroll to position [579, 0]
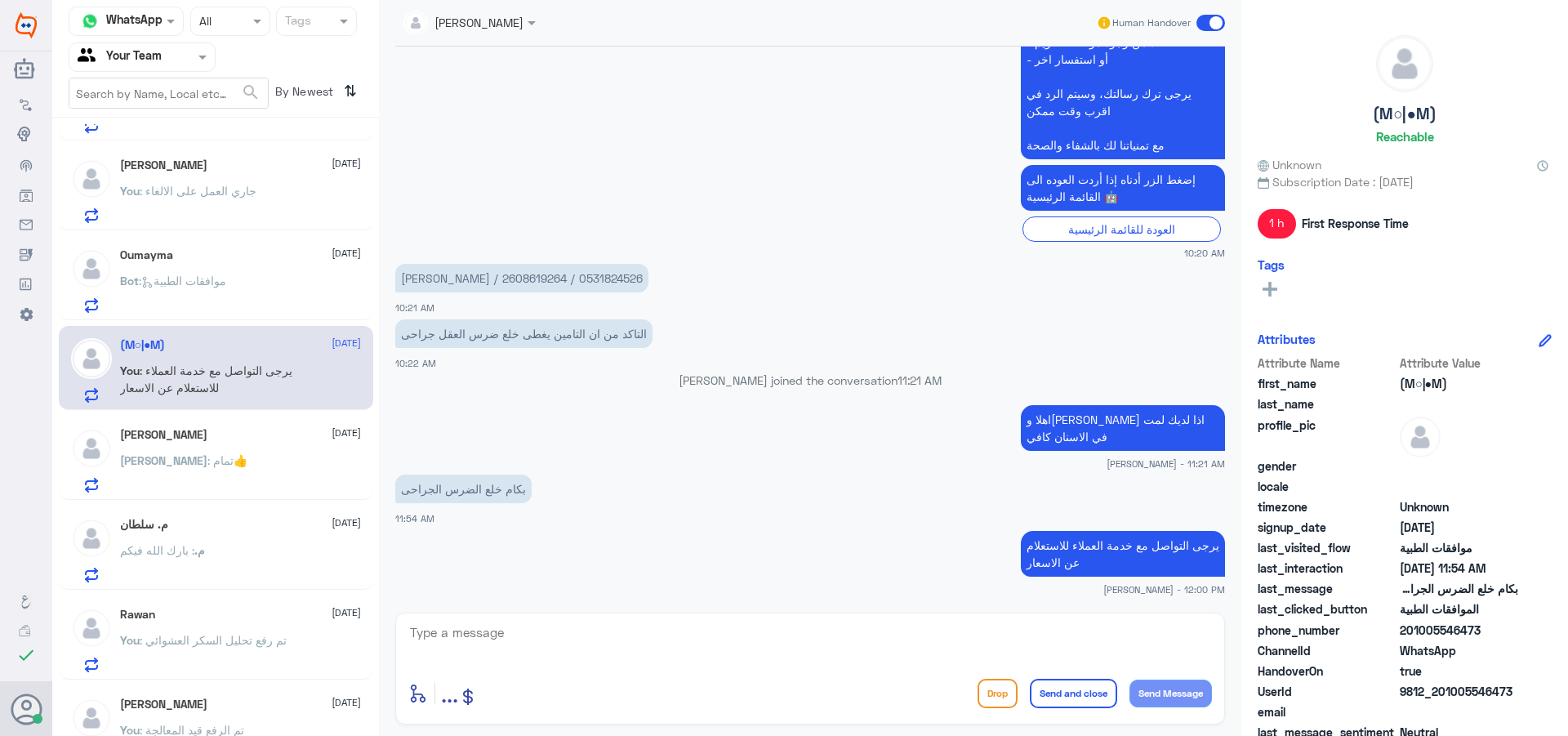
click at [287, 471] on div "[PERSON_NAME] : تمام👍" at bounding box center [240, 474] width 241 height 36
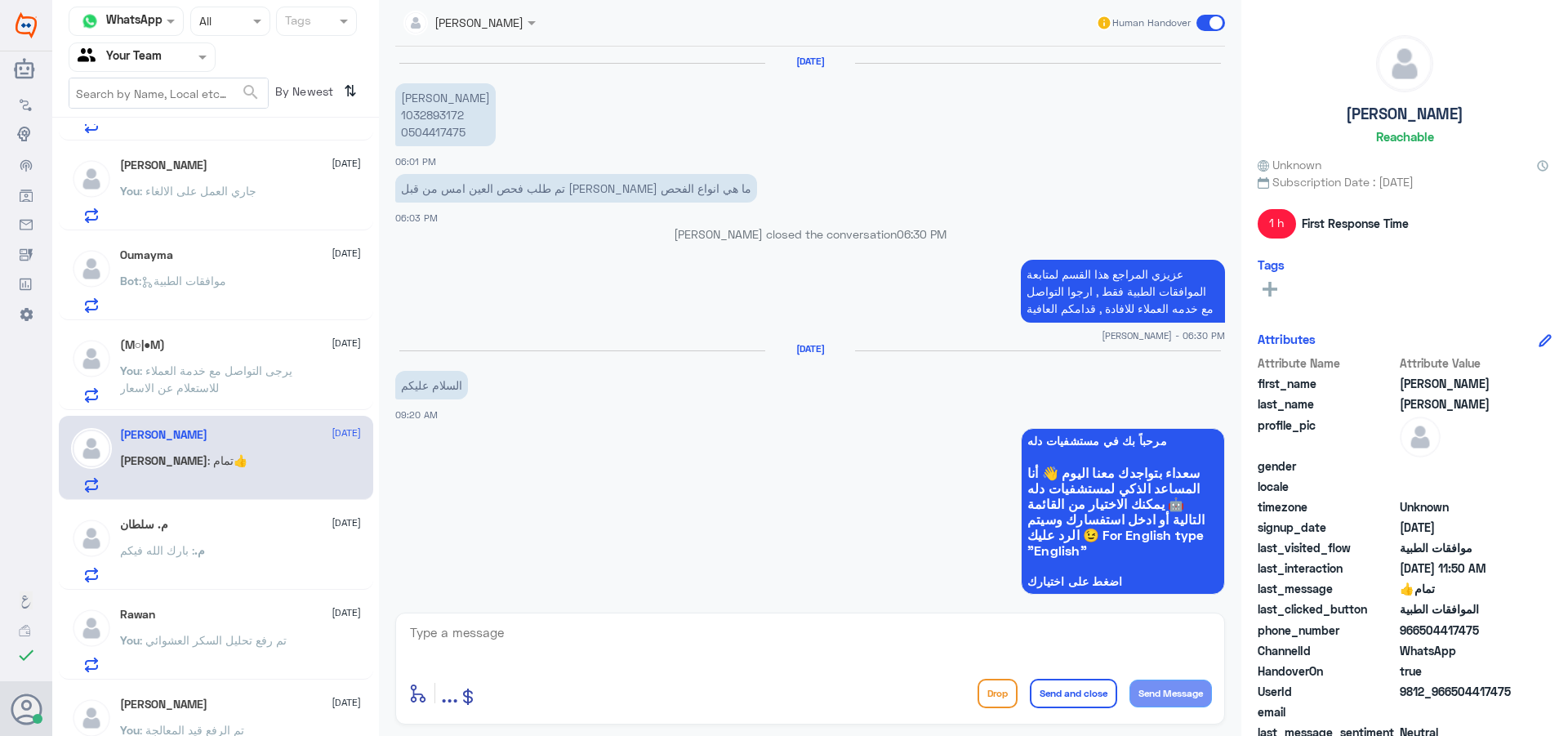
scroll to position [1235, 0]
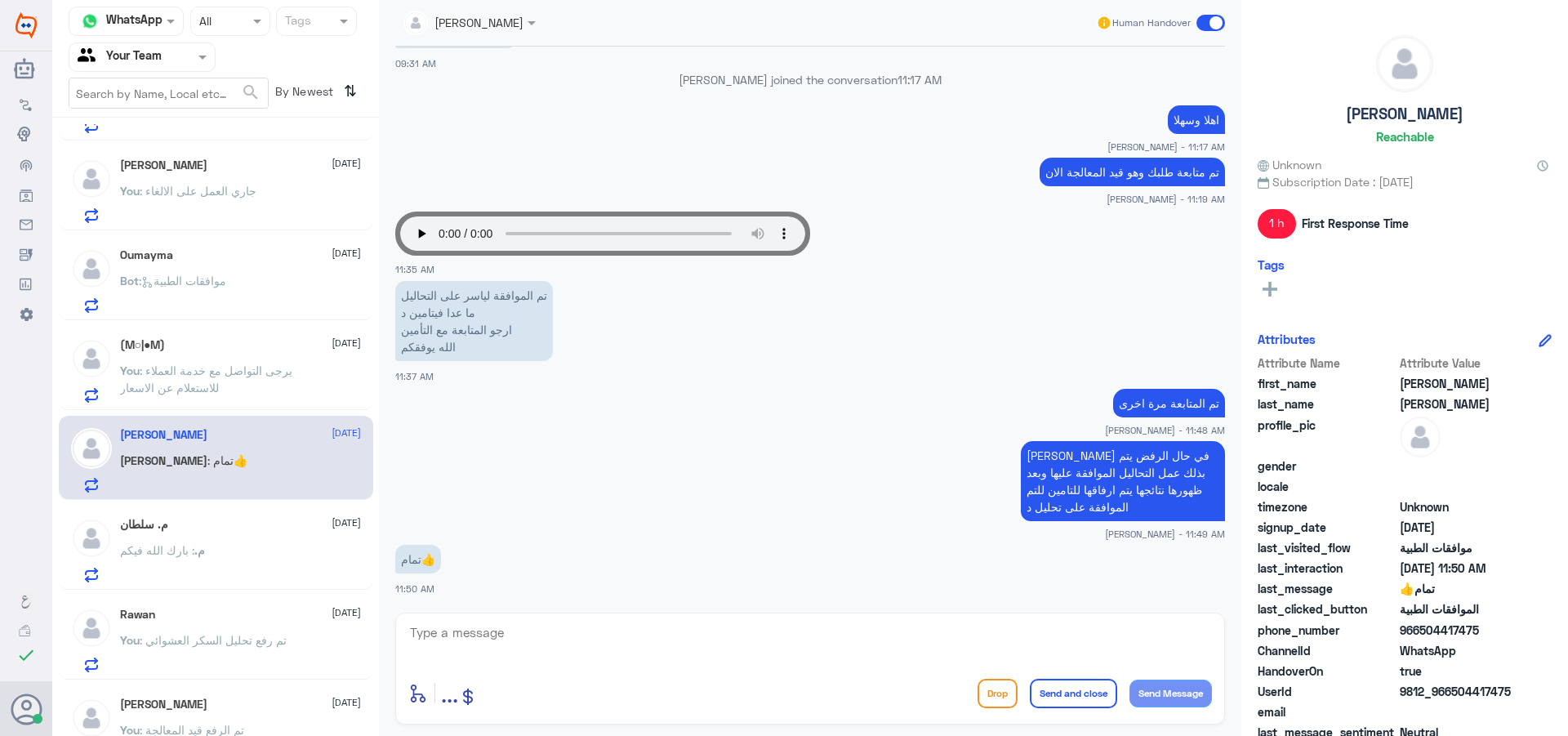
click at [273, 558] on div "م. : بارك الله فيكم" at bounding box center [240, 564] width 241 height 36
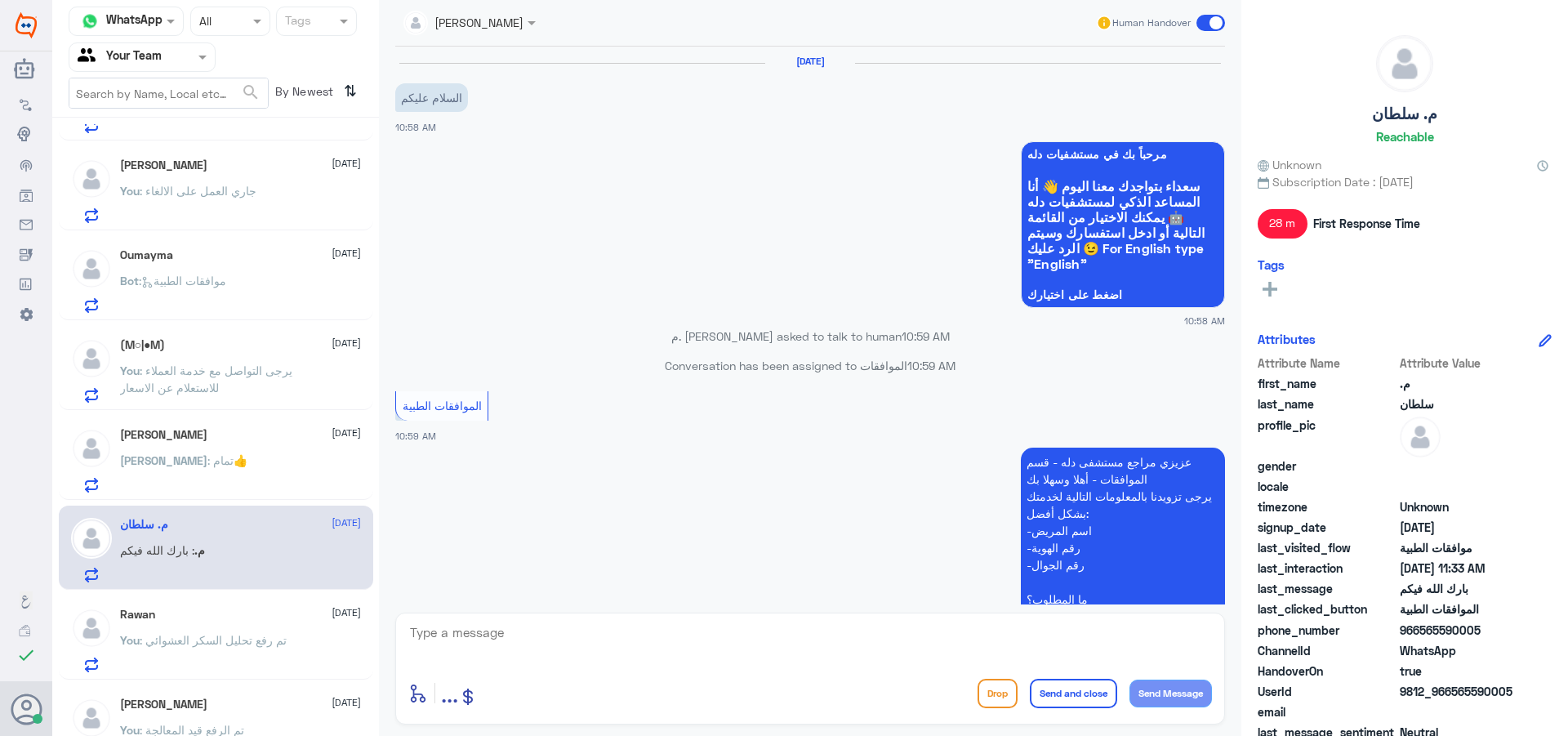
scroll to position [936, 0]
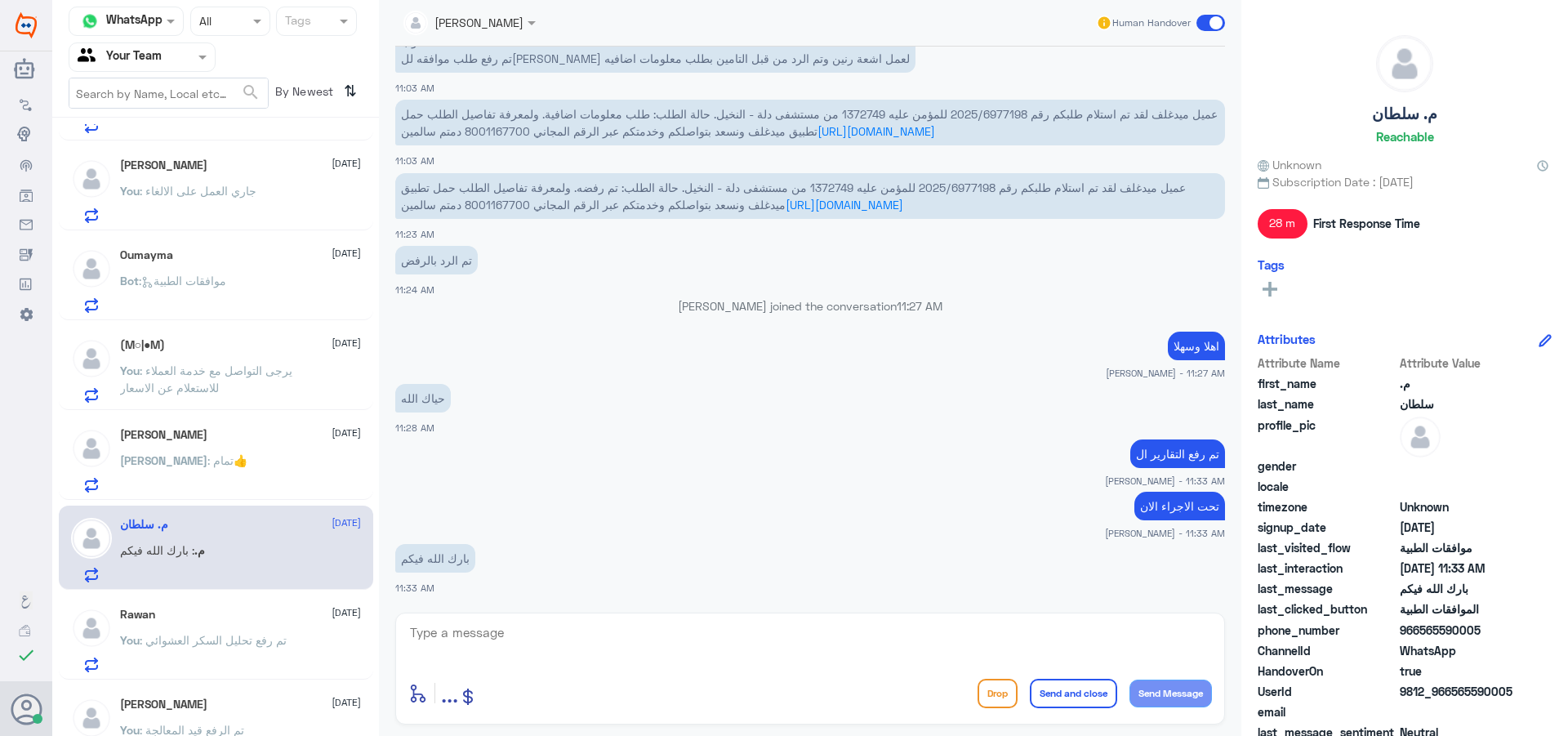
click at [275, 649] on p "You : تم رفع تحليل السكر العشوائي" at bounding box center [203, 651] width 166 height 41
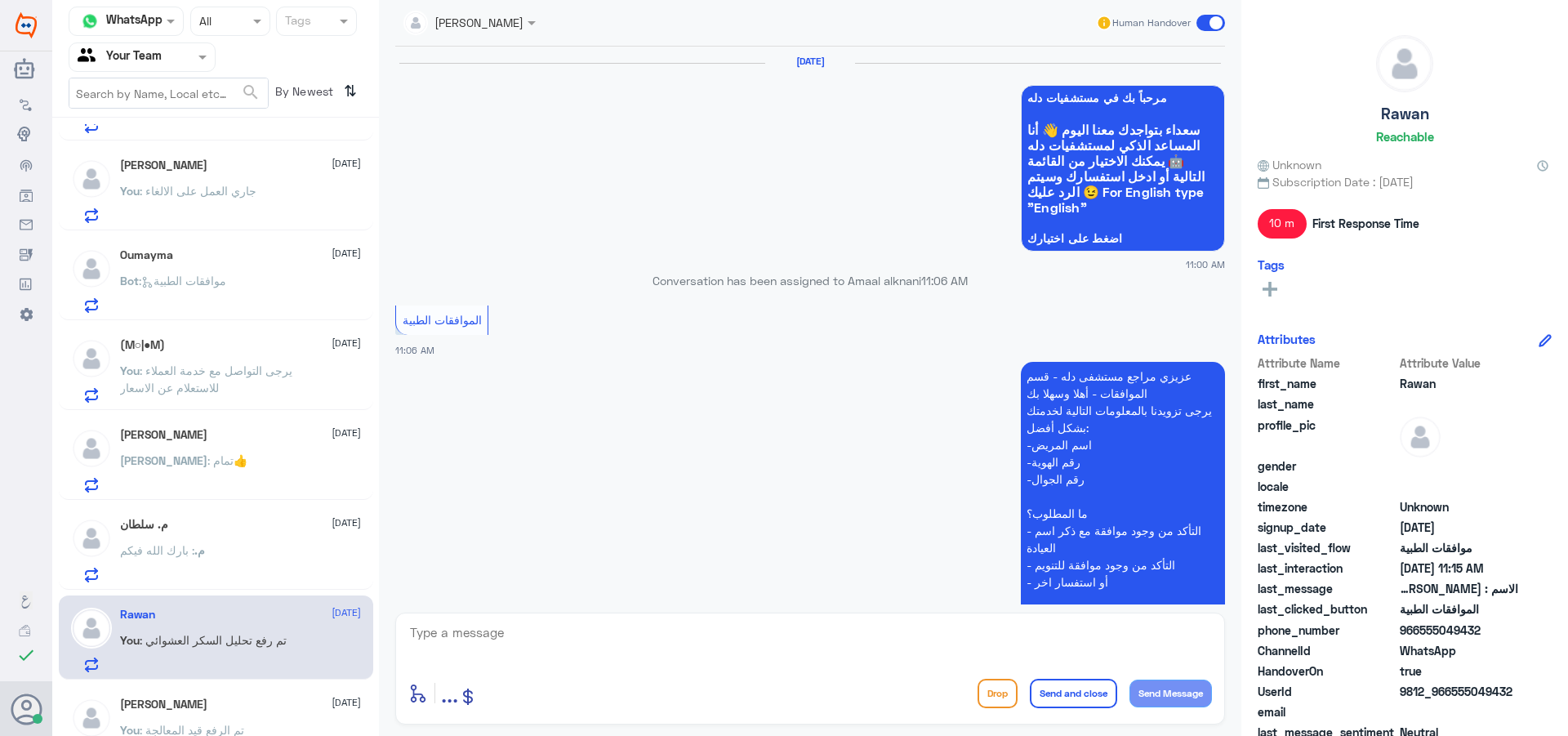
scroll to position [1673, 0]
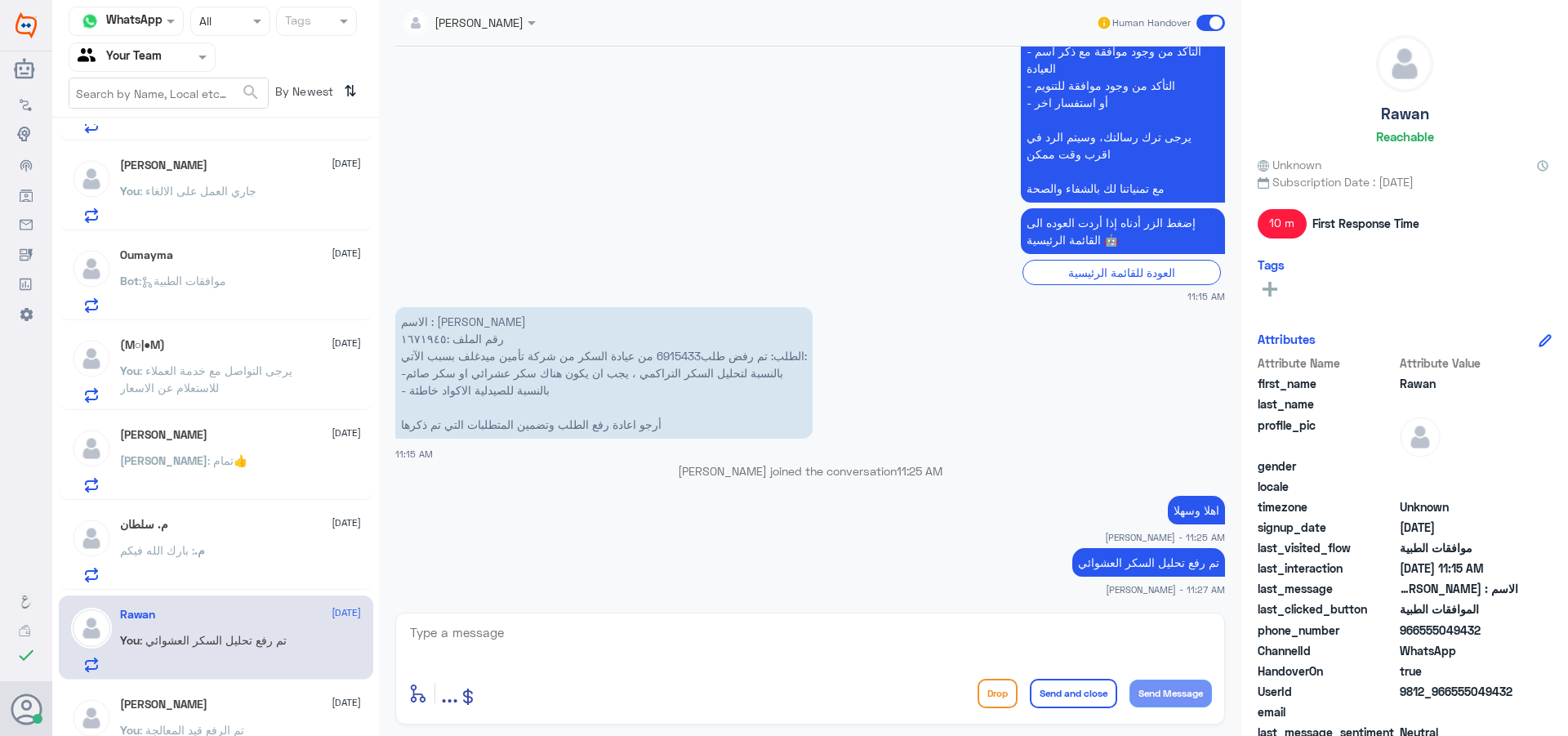
click at [266, 695] on div "[PERSON_NAME] [DATE] You : تم الرفع قيد المعالجة" at bounding box center [216, 728] width 314 height 84
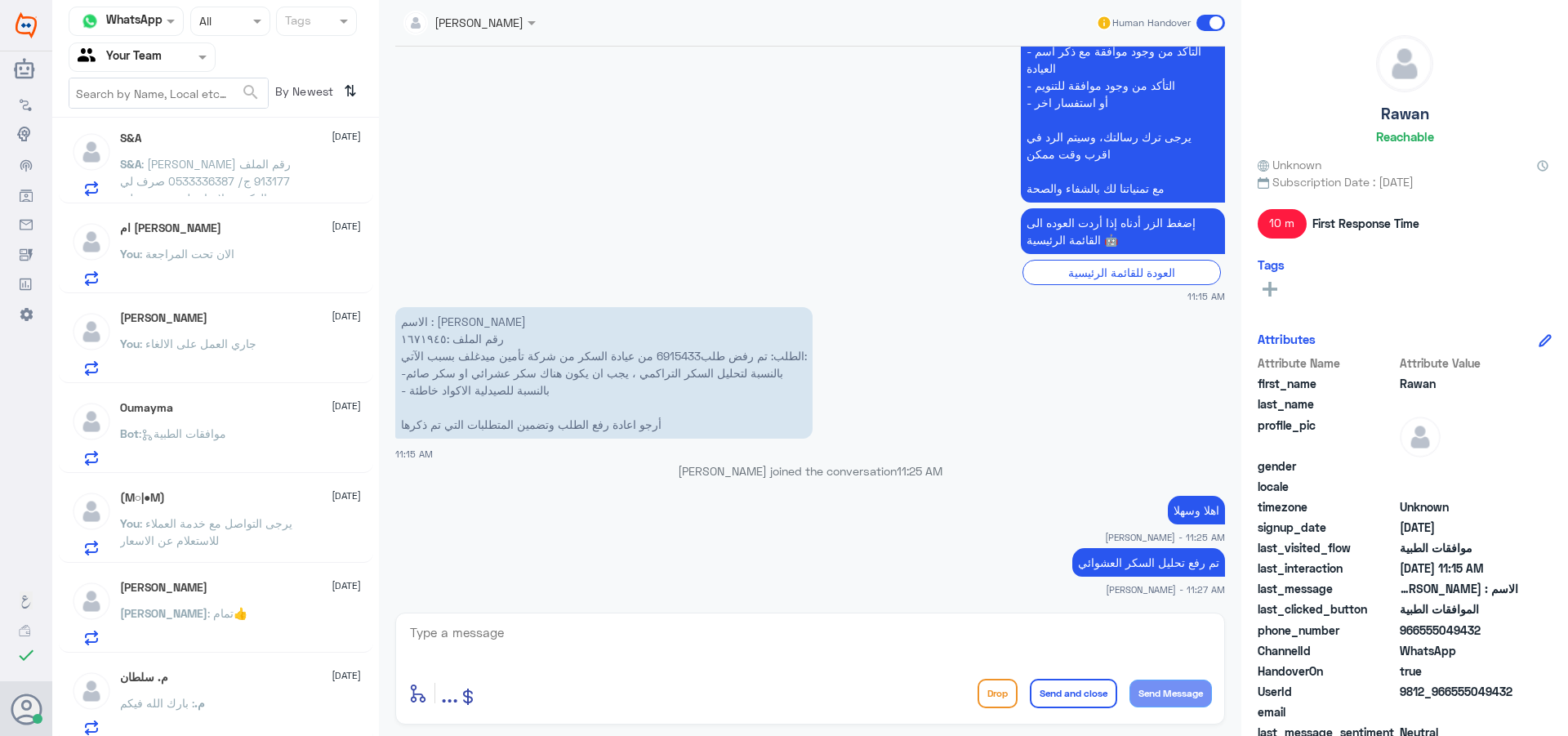
scroll to position [0, 0]
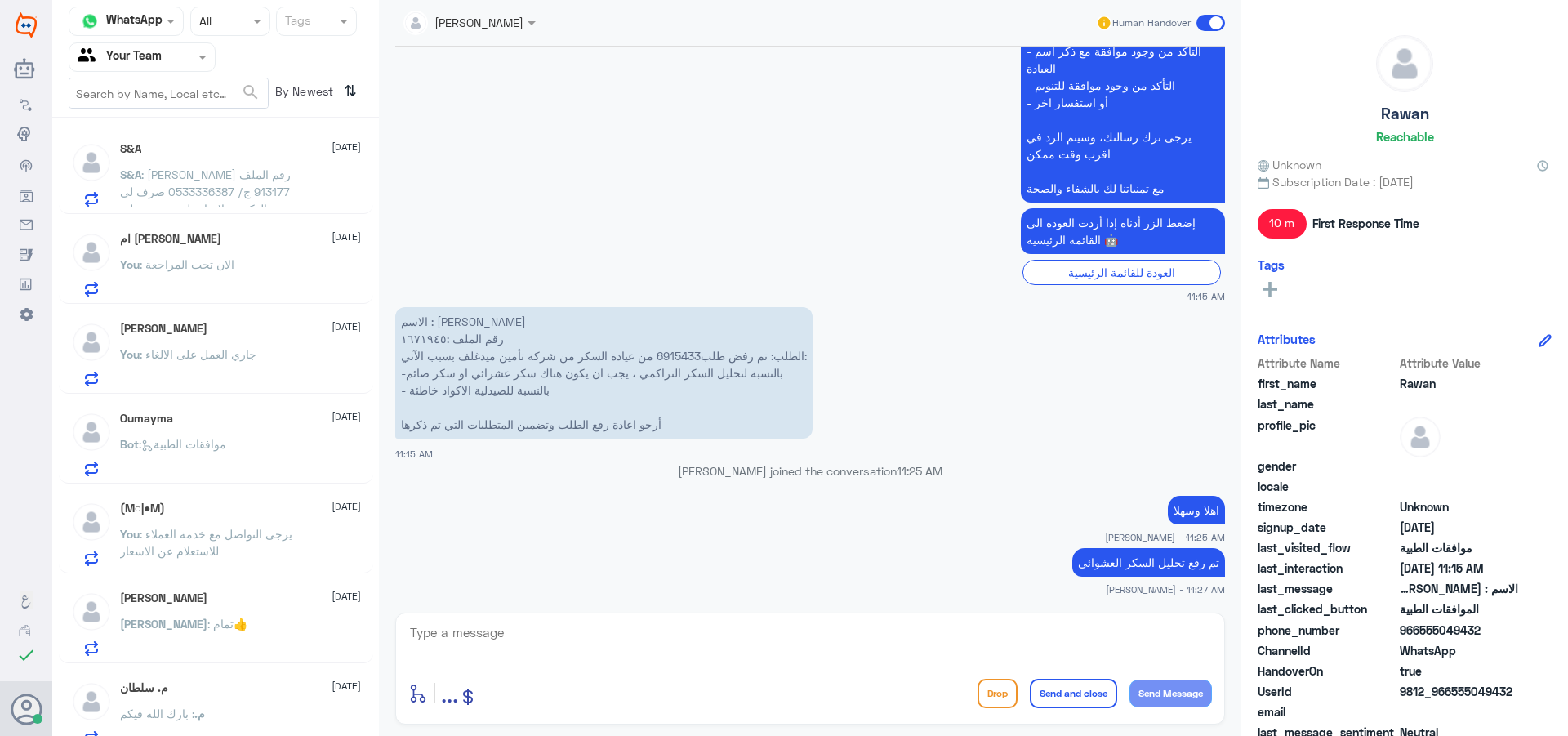
click at [264, 200] on p "S&A : [PERSON_NAME] رقم الملف 913177 ج/ 0533336387 صرف لي الدكتور علاج استلمة م…" at bounding box center [212, 185] width 184 height 41
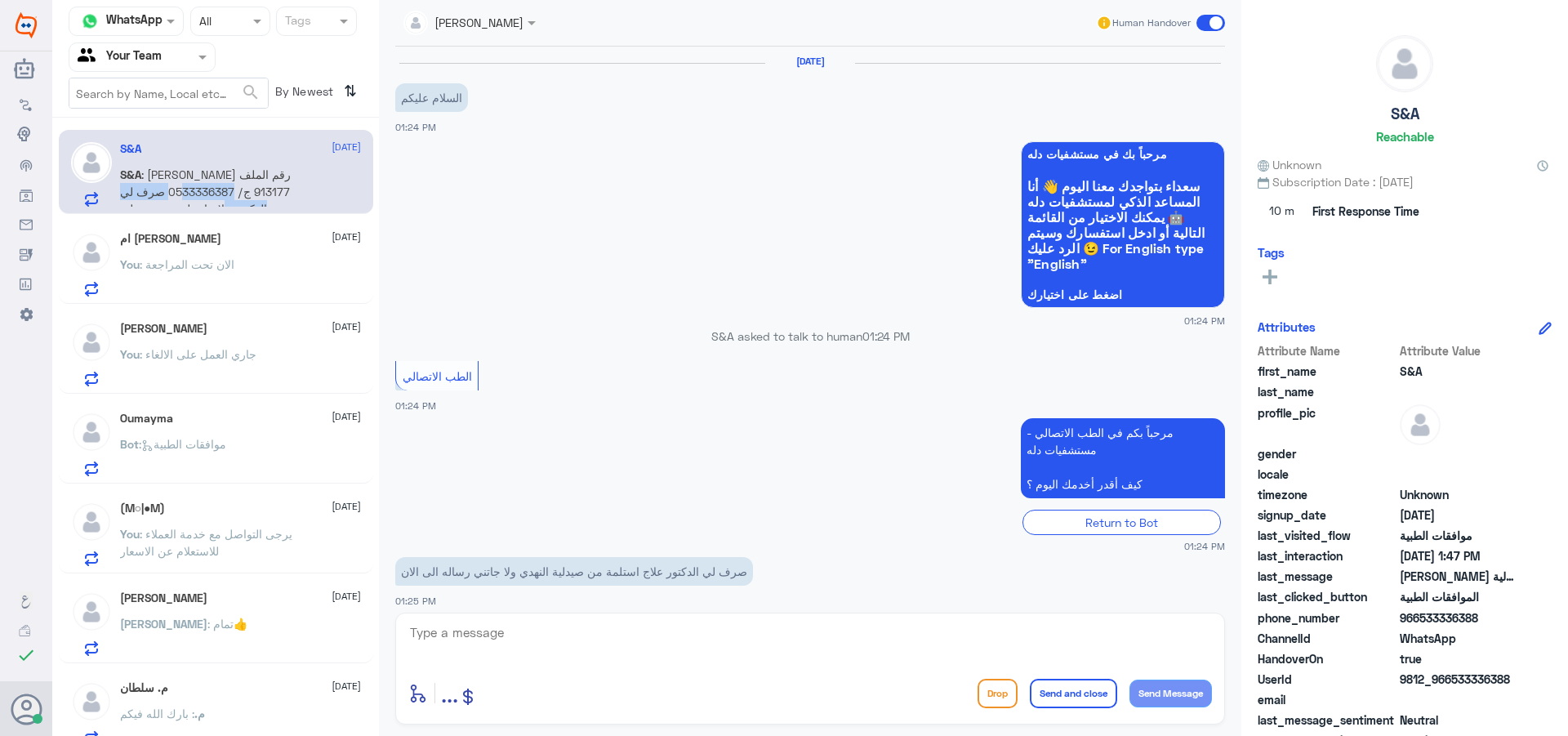
scroll to position [958, 0]
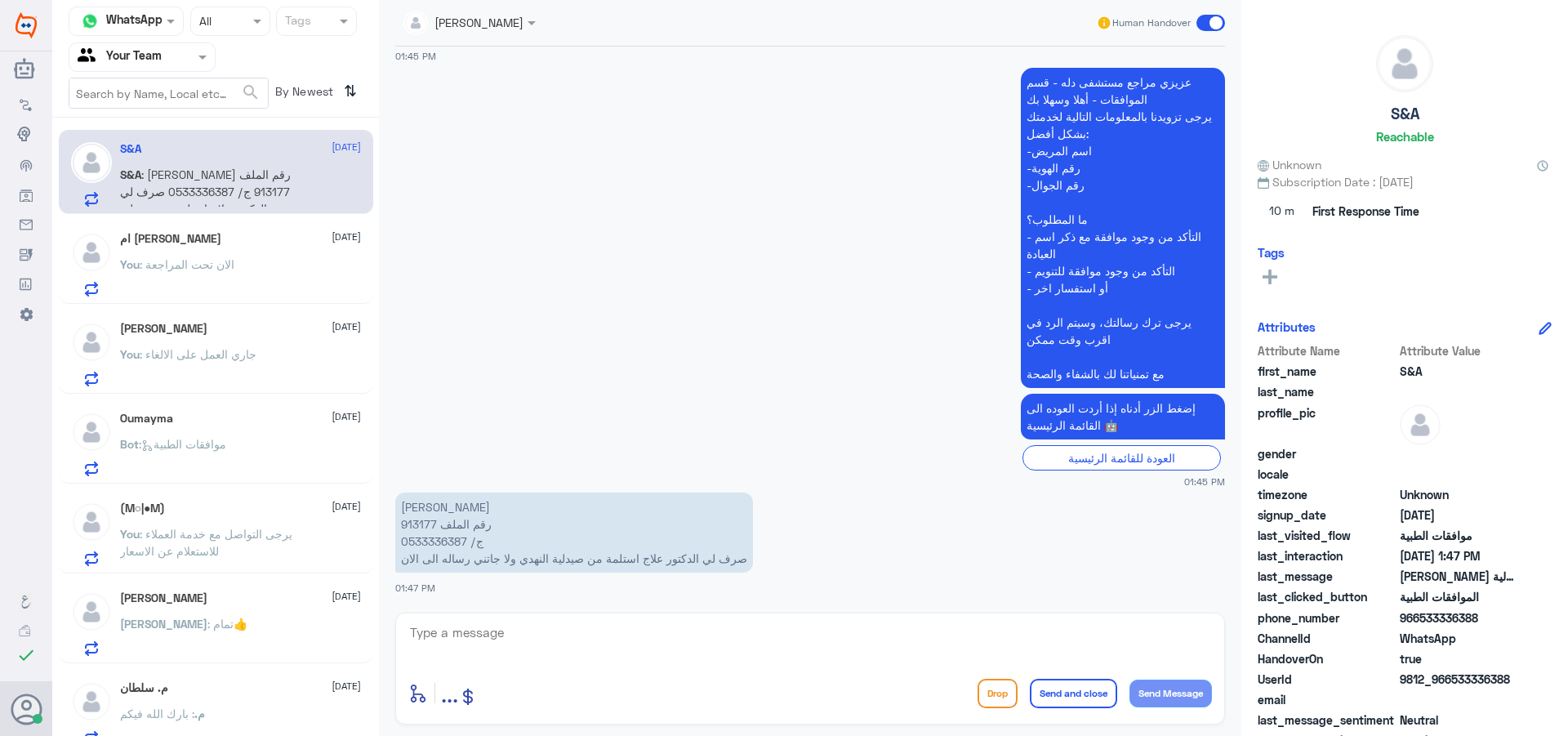
click at [253, 285] on div "You : الان تحت المراجعة" at bounding box center [240, 278] width 241 height 36
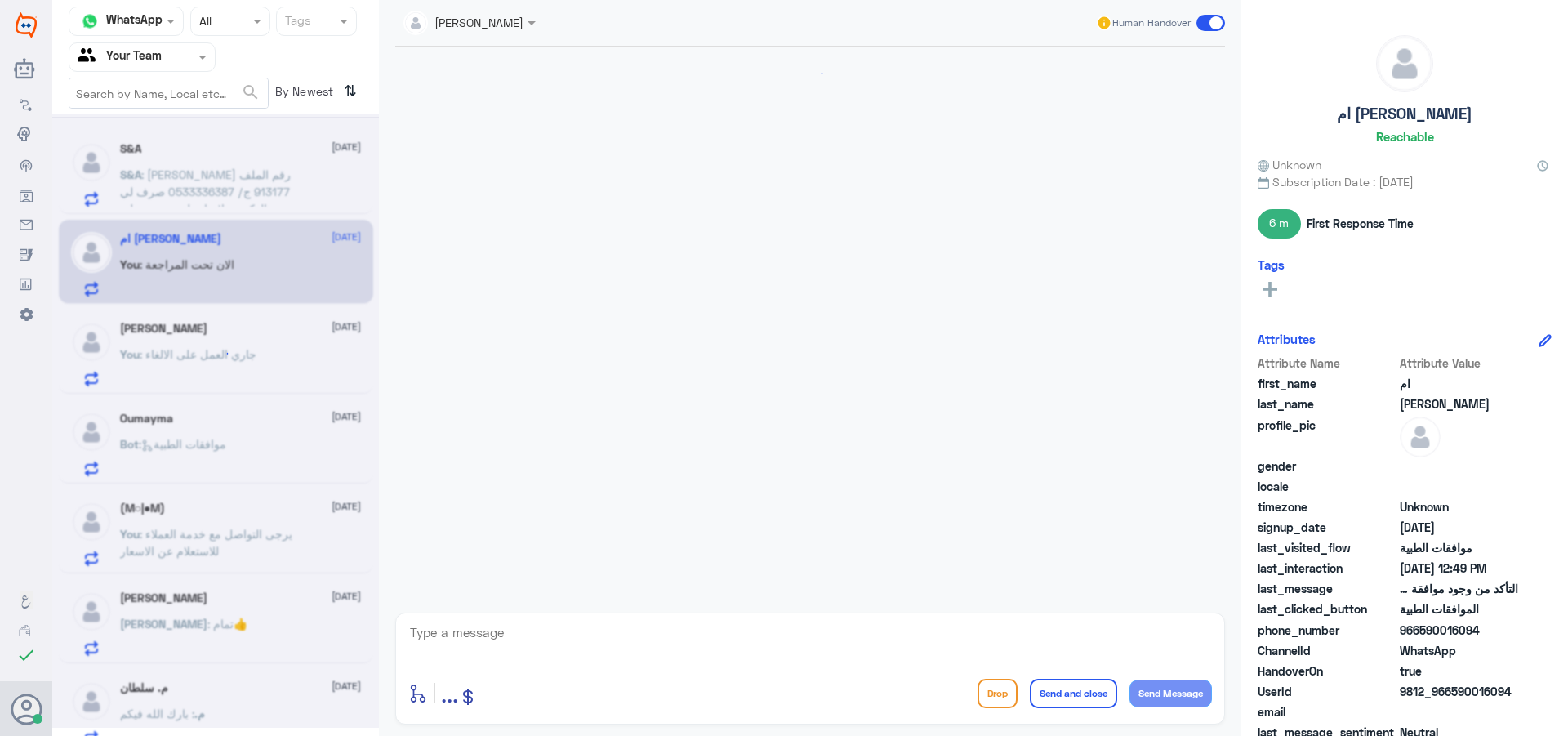
click at [237, 184] on span ": [PERSON_NAME] رقم الملف 913177 ج/ 0533336387 صرف لي الدكتور علاج استلمة من صي…" at bounding box center [205, 208] width 170 height 83
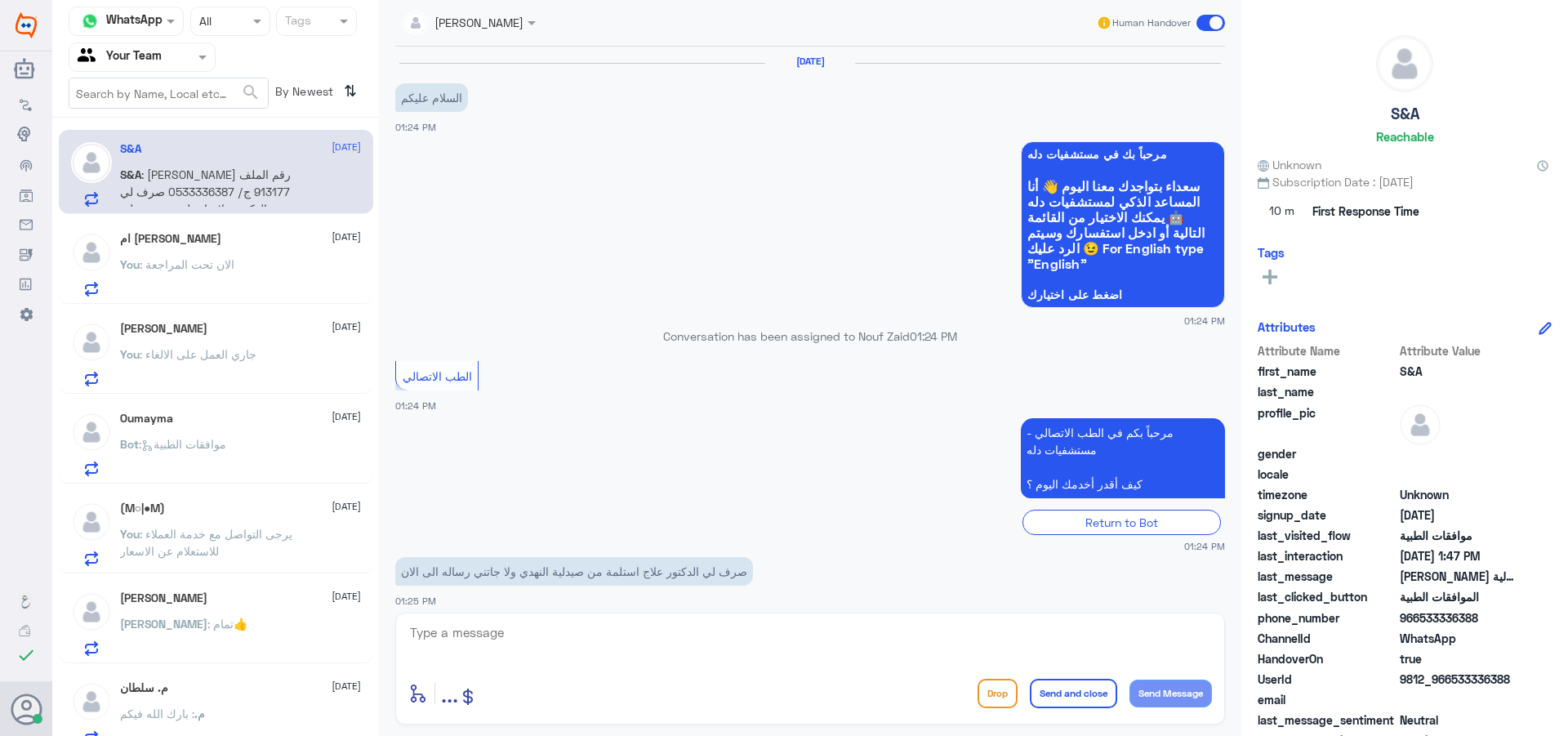
scroll to position [958, 0]
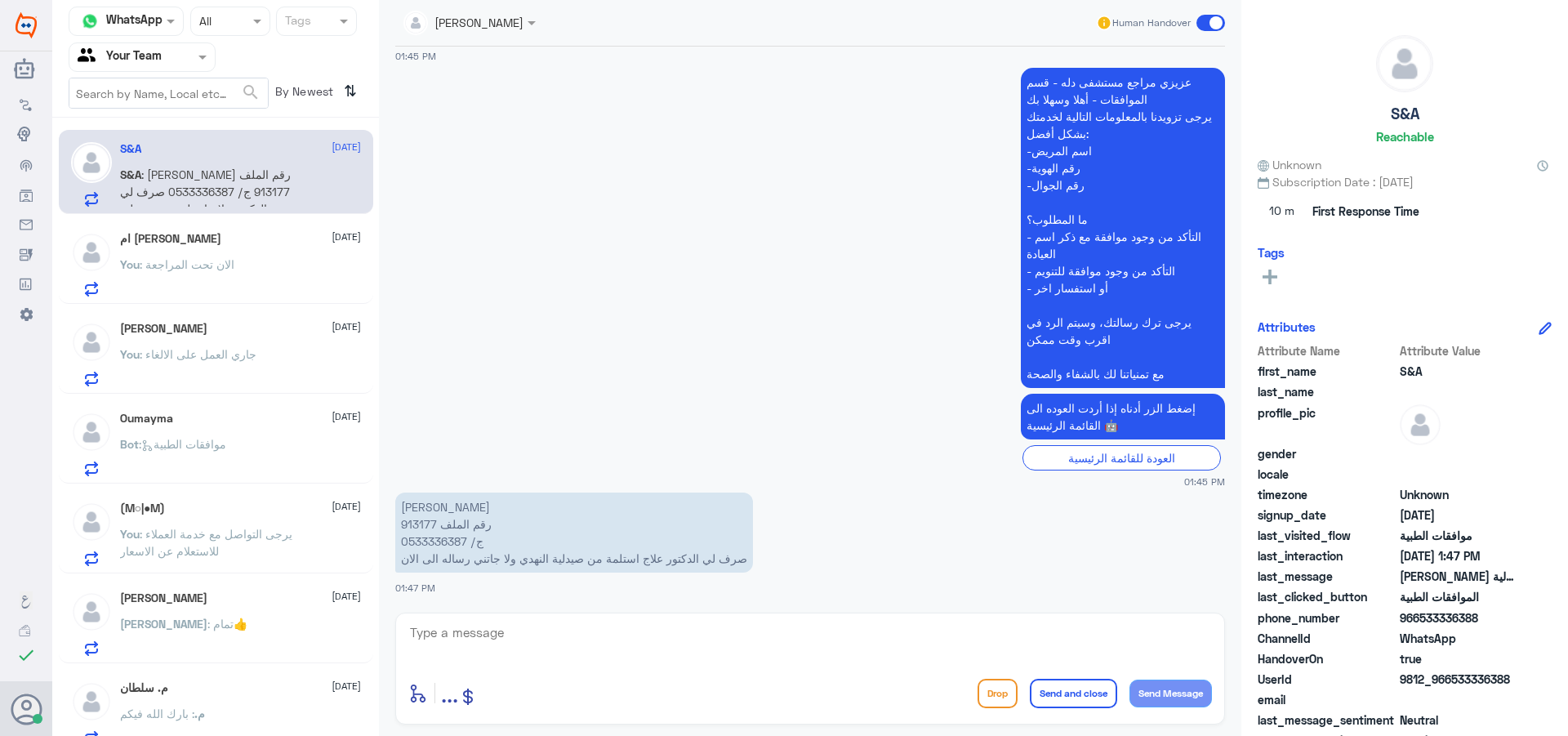
click at [437, 542] on p "[PERSON_NAME] رقم الملف 913177 ج/ 0533336387 صرف لي الدكتور علاج استلمة من صيدل…" at bounding box center [574, 533] width 358 height 80
click at [420, 520] on p "[PERSON_NAME] رقم الملف 913177 ج/ 0533336387 صرف لي الدكتور علاج استلمة من صيدل…" at bounding box center [574, 533] width 358 height 80
click at [568, 631] on textarea at bounding box center [810, 642] width 804 height 40
type textarea "h"
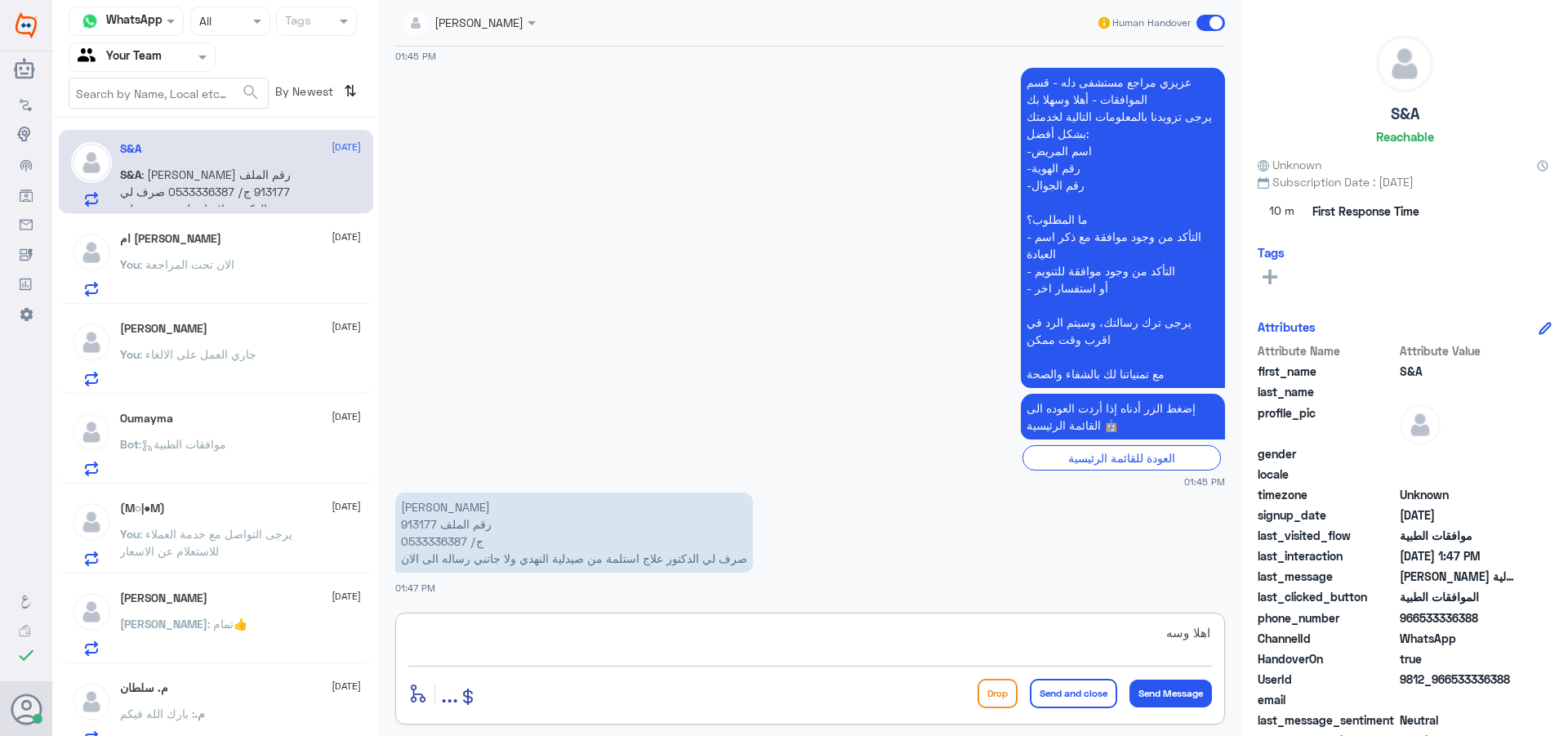
type textarea "اهلا وسهلا"
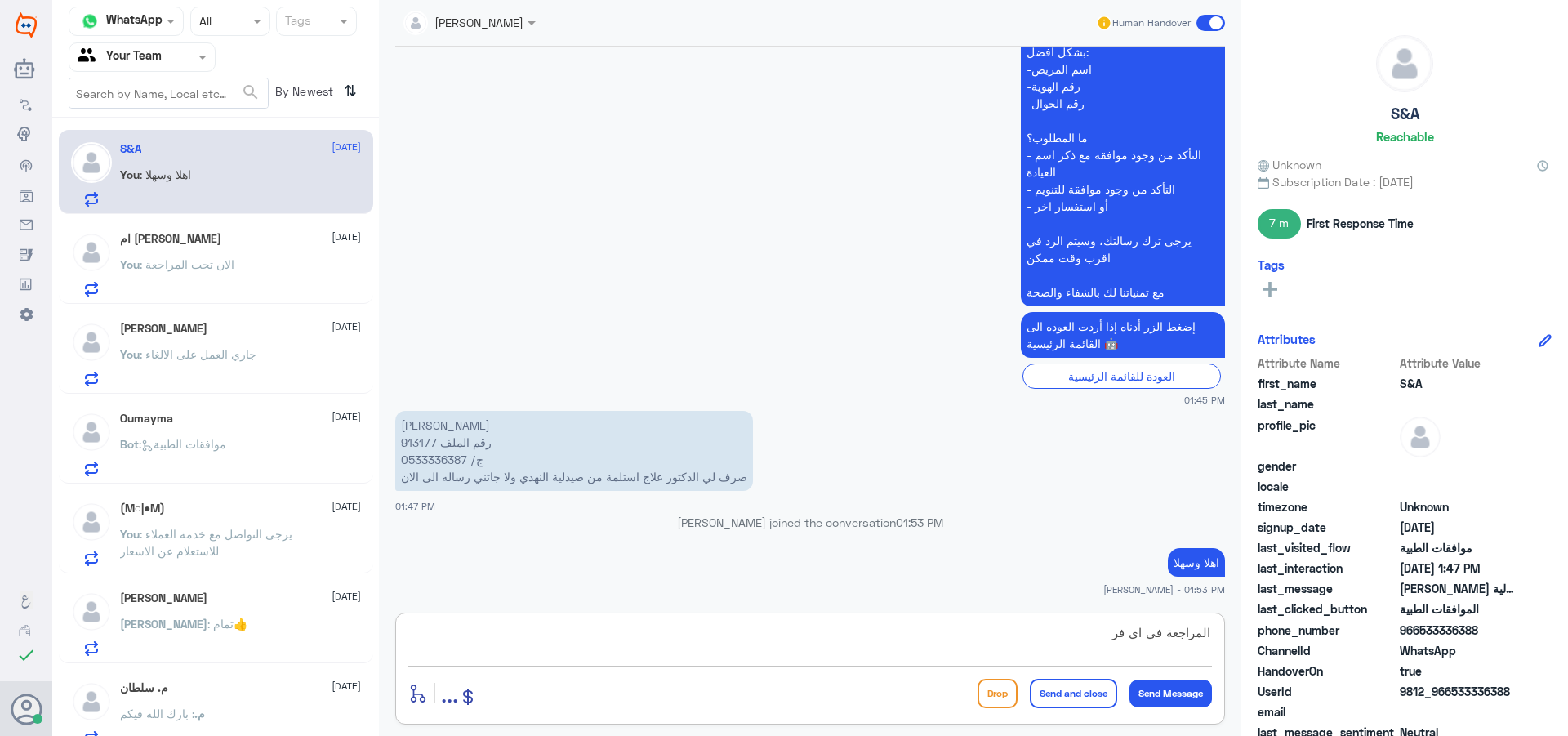
type textarea "المراجعة في اي فرع"
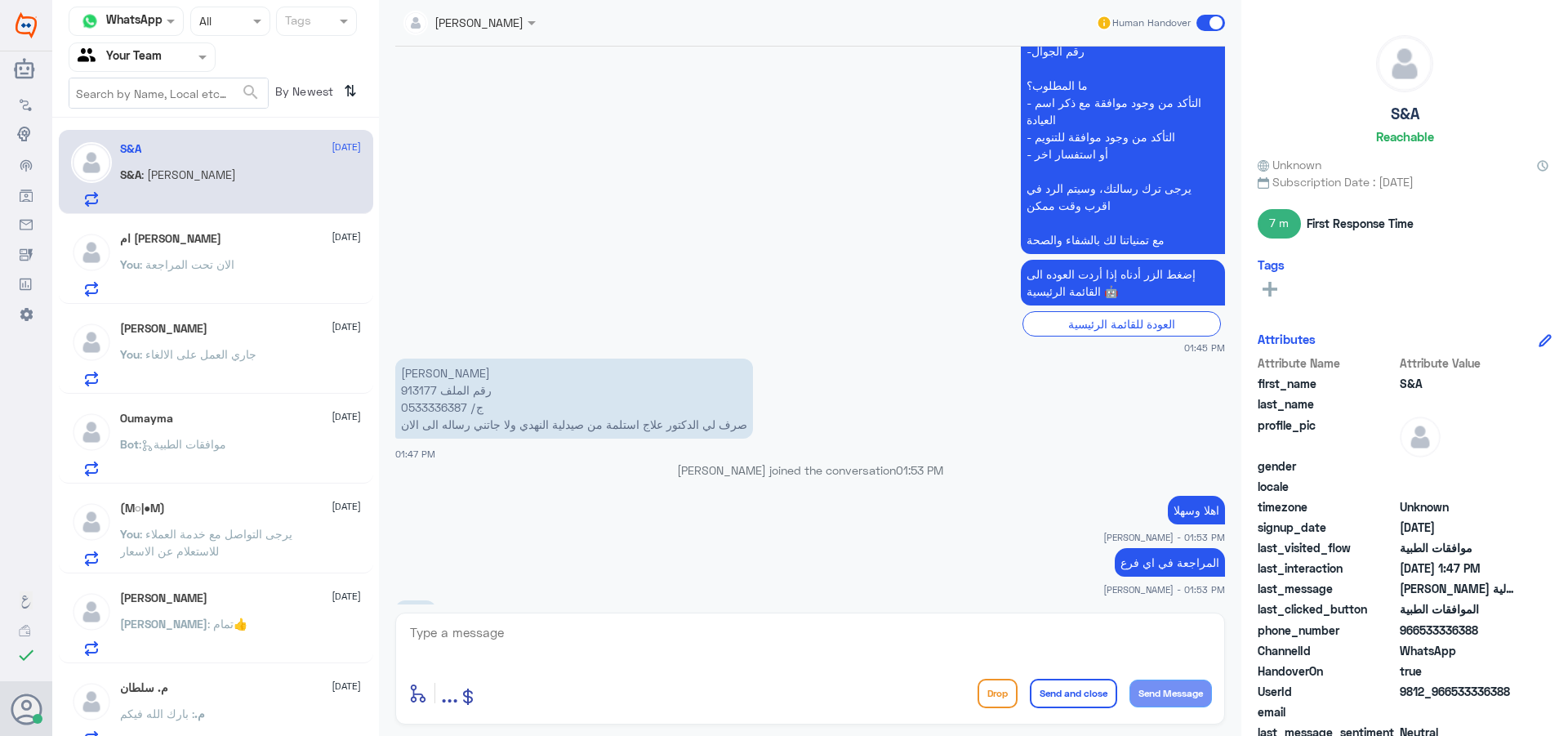
scroll to position [1175, 0]
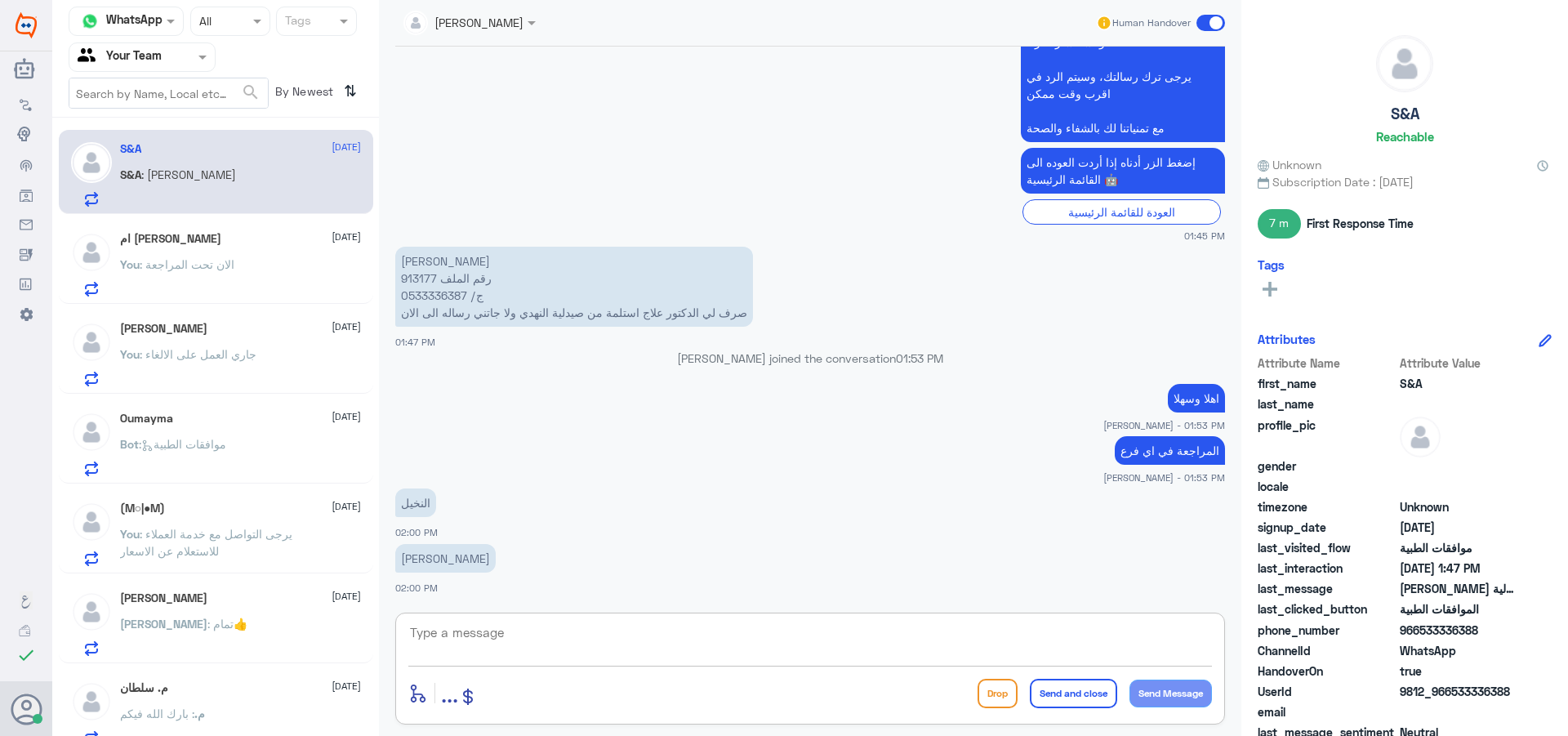
click at [415, 279] on p "[PERSON_NAME] رقم الملف 913177 ج/ 0533336387 صرف لي الدكتور علاج استلمة من صيدل…" at bounding box center [574, 286] width 358 height 80
click at [622, 661] on div at bounding box center [810, 643] width 804 height 44
click at [598, 650] on textarea at bounding box center [810, 642] width 804 height 40
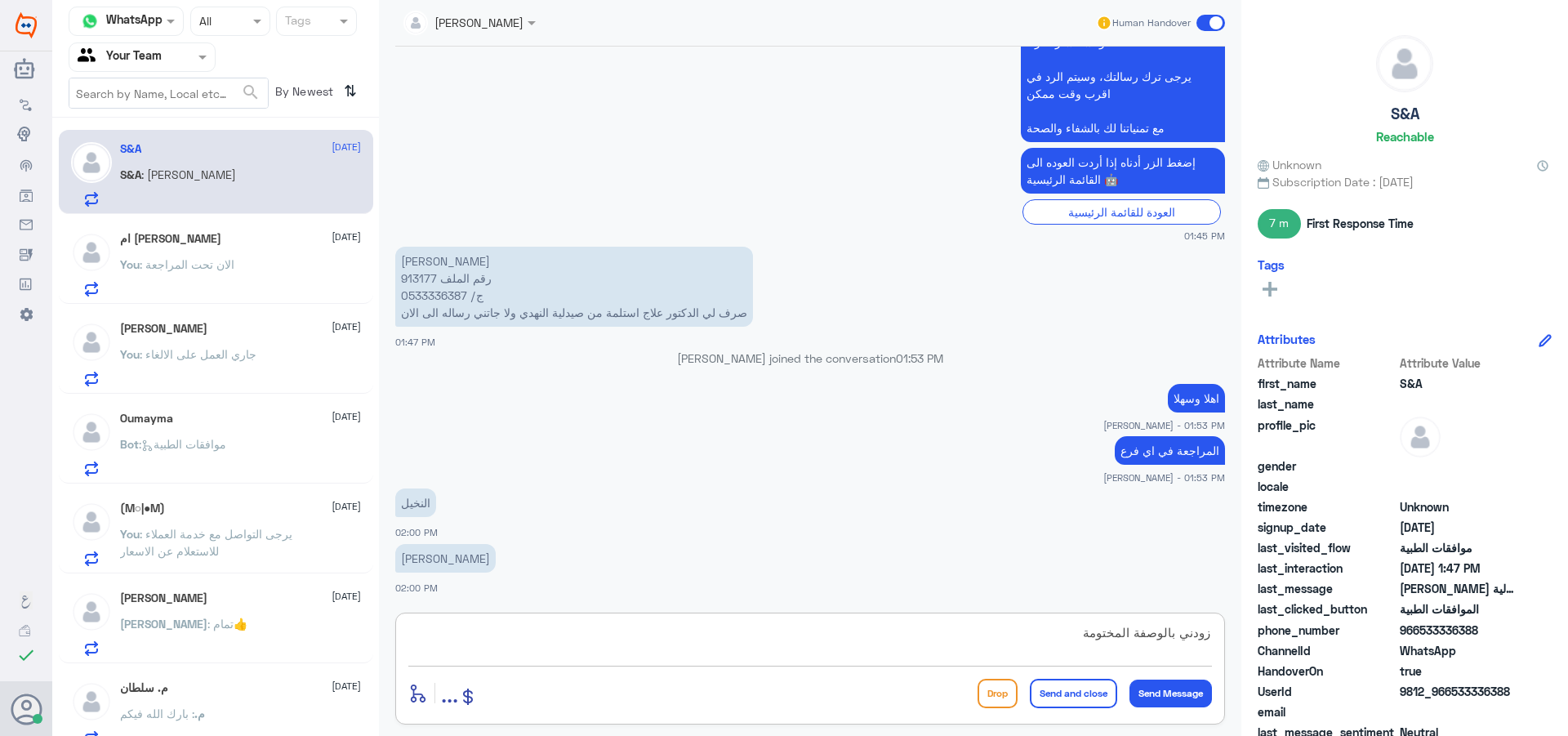
type textarea "زودني بالوصفة المختومة"
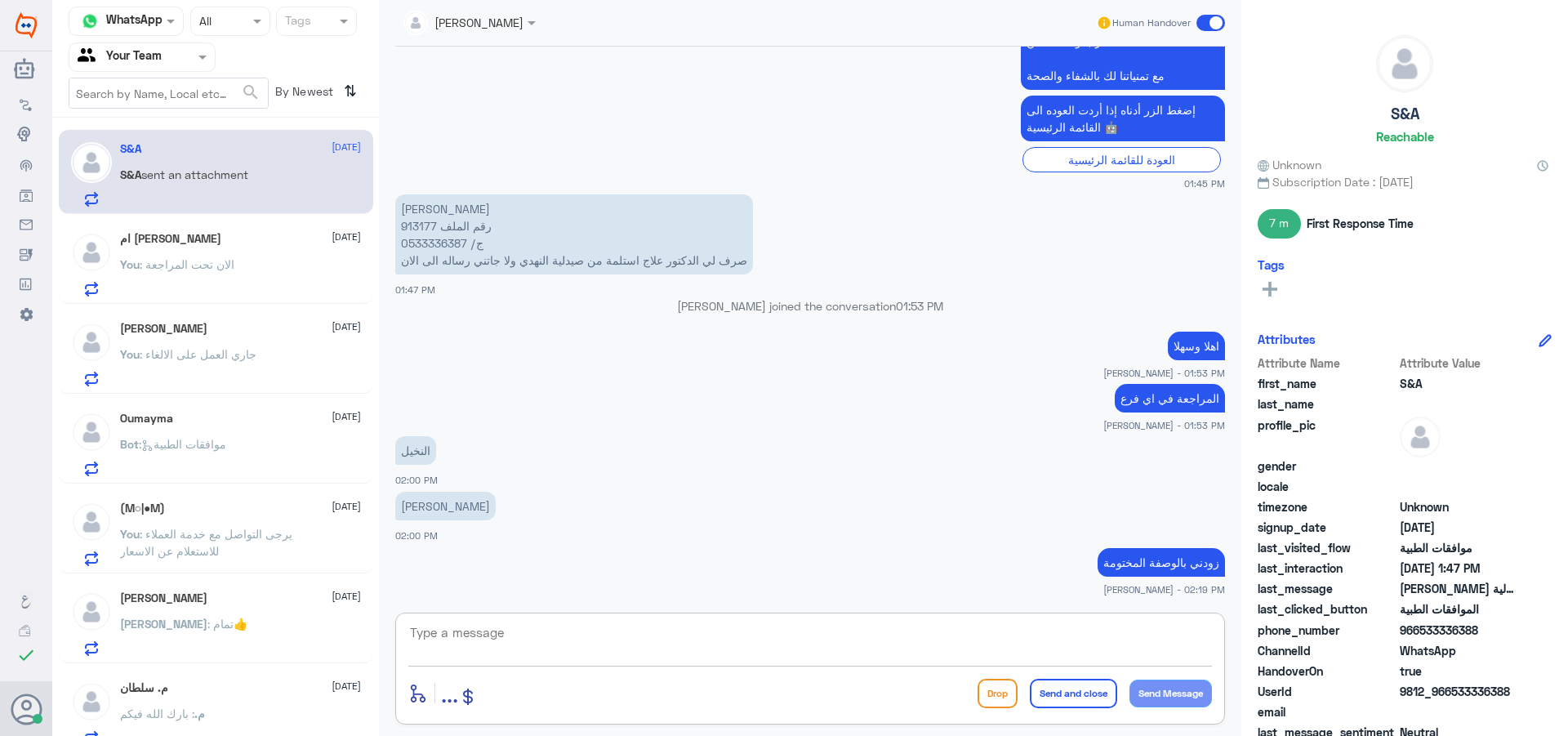
scroll to position [1311, 0]
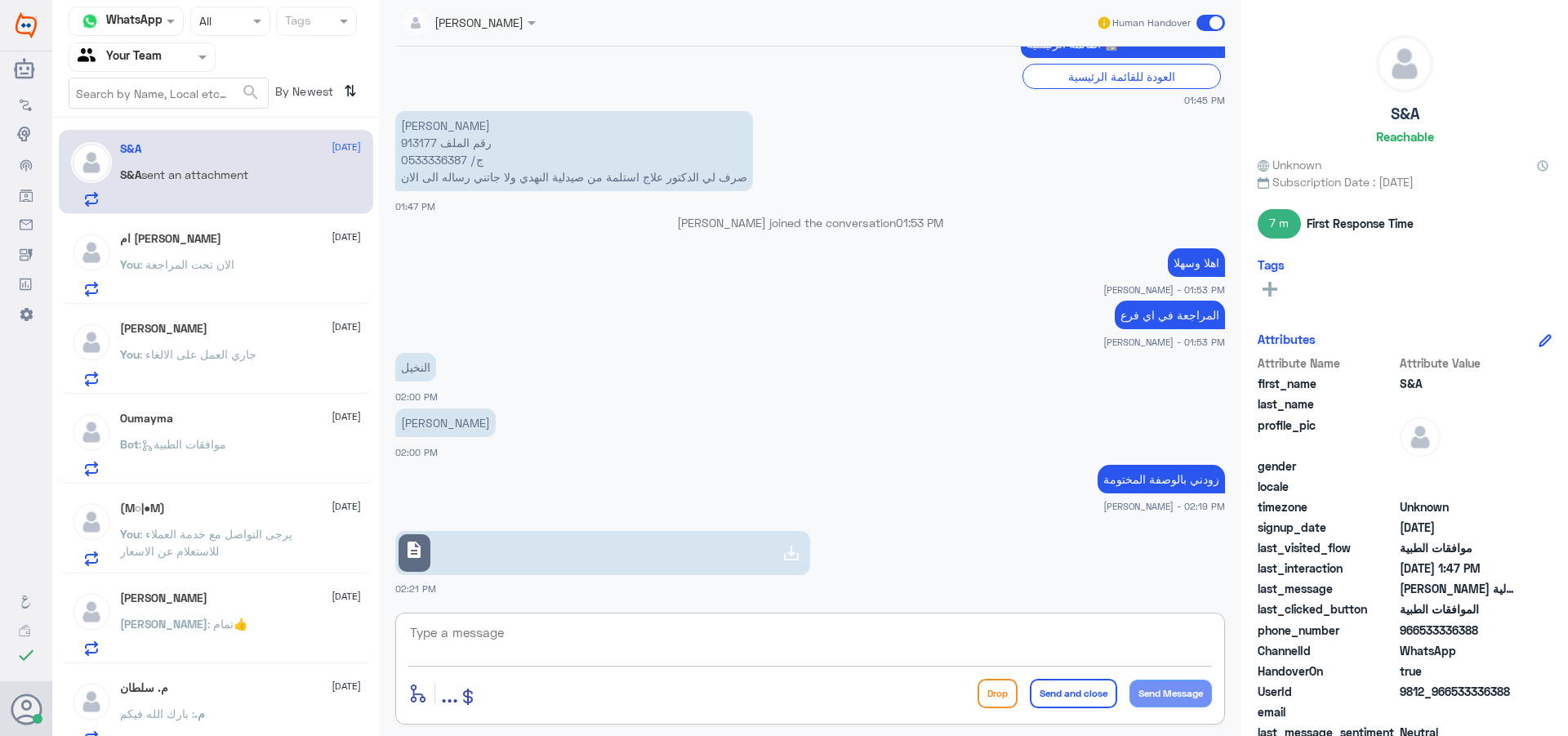
click at [556, 535] on link "description" at bounding box center [603, 552] width 415 height 44
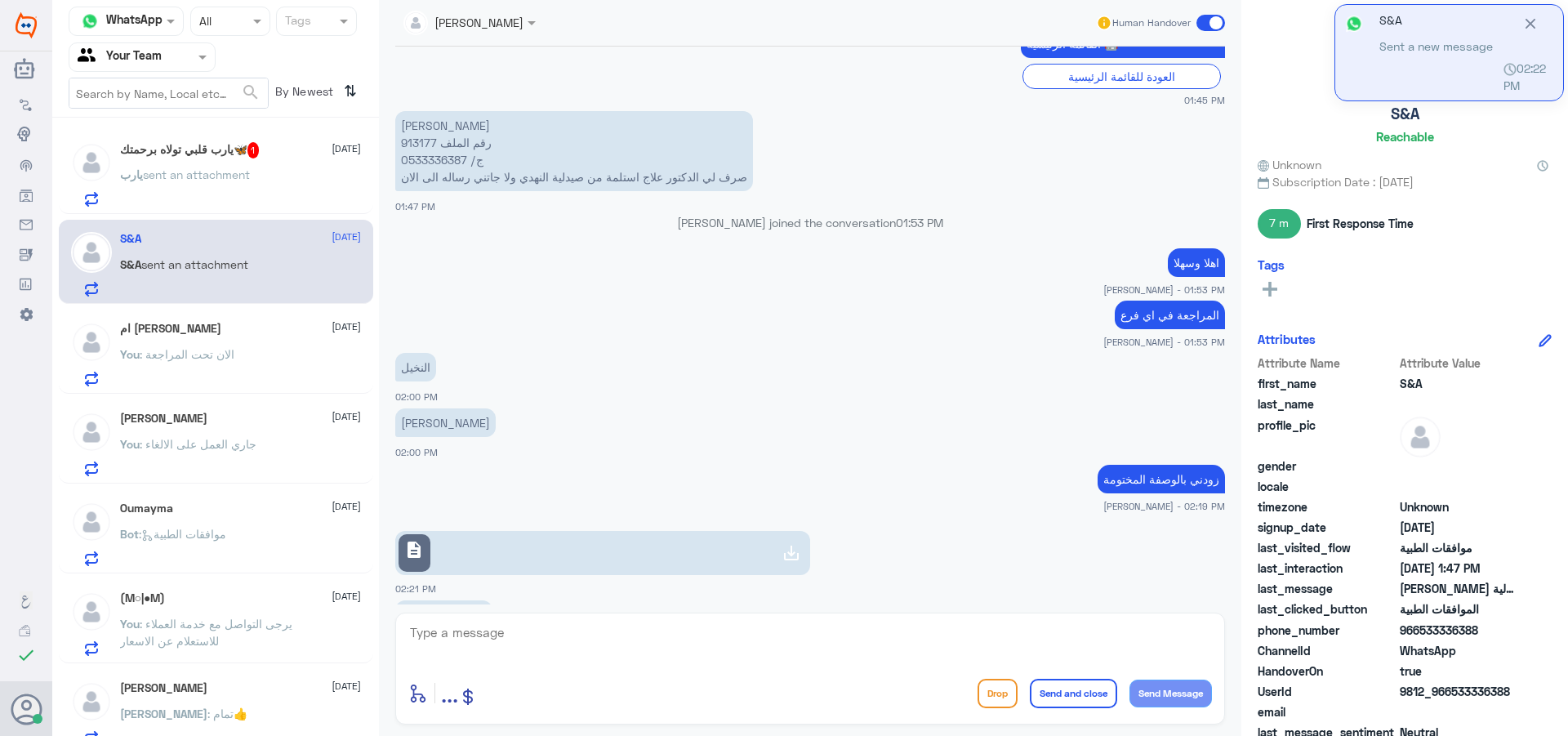
scroll to position [1367, 0]
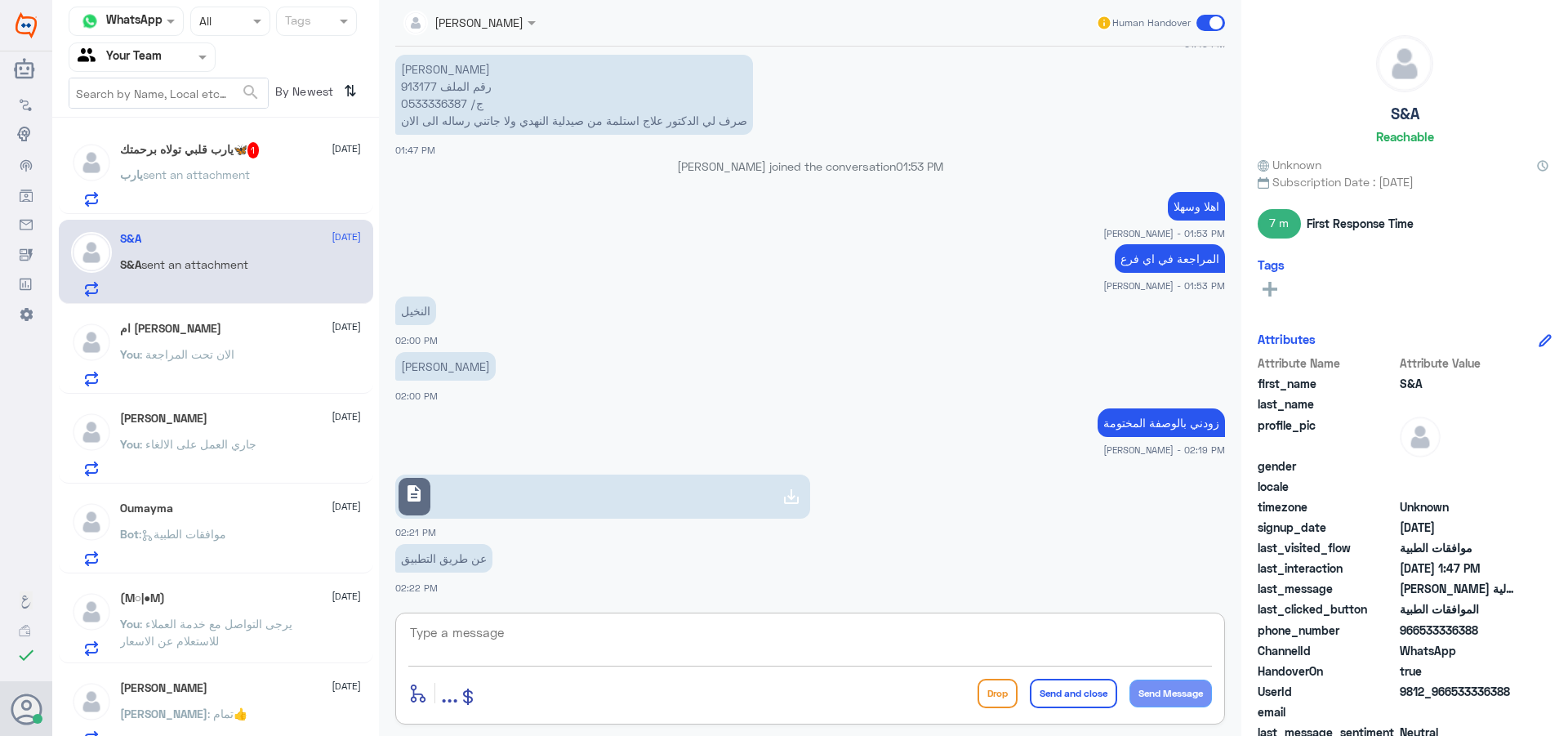
click at [677, 647] on textarea at bounding box center [810, 642] width 804 height 40
type textarea "h"
type textarea "اي دواء ؟"
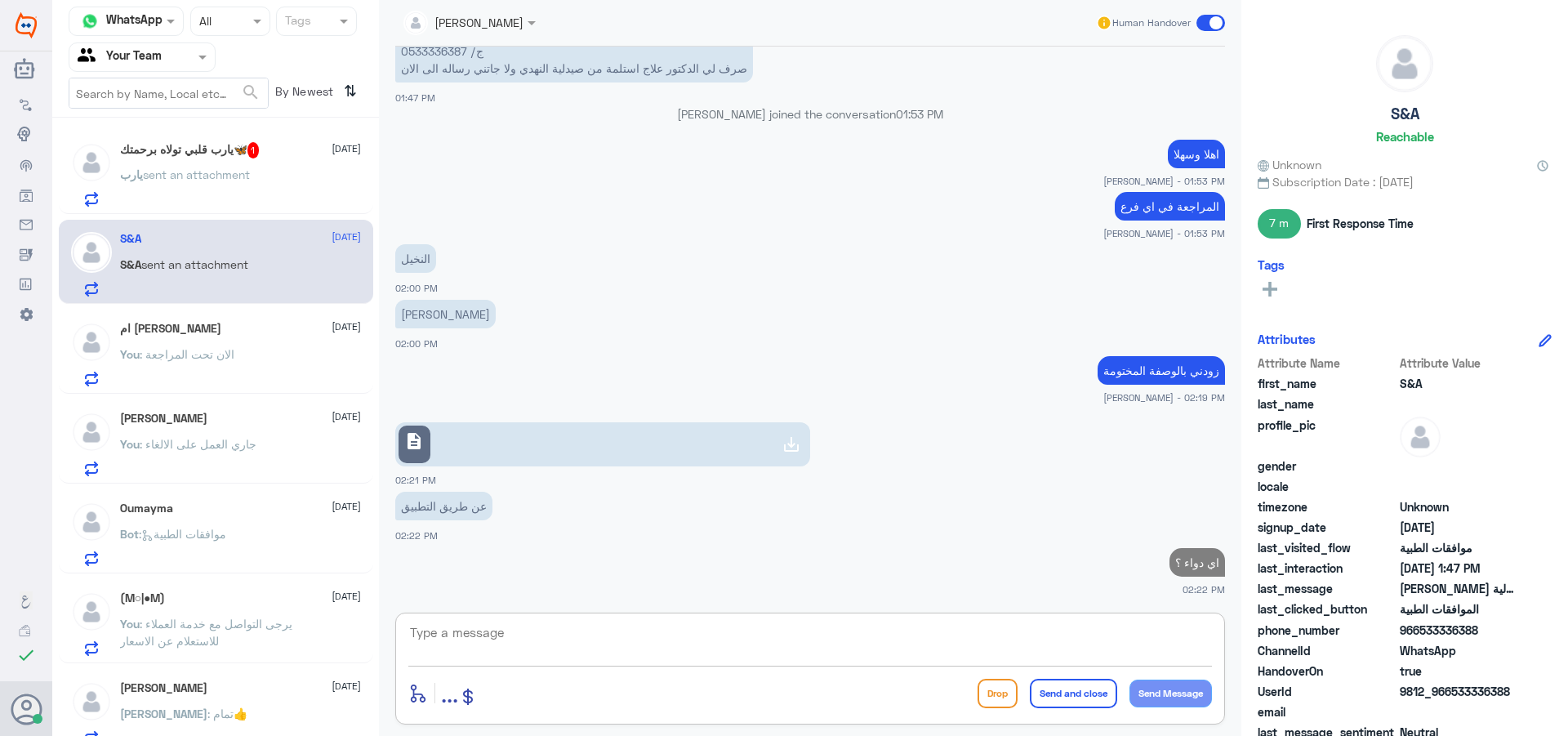
click at [294, 158] on div "‏يارب قلبي تولاه برحمتك🦋 1 [DATE]" at bounding box center [240, 151] width 241 height 17
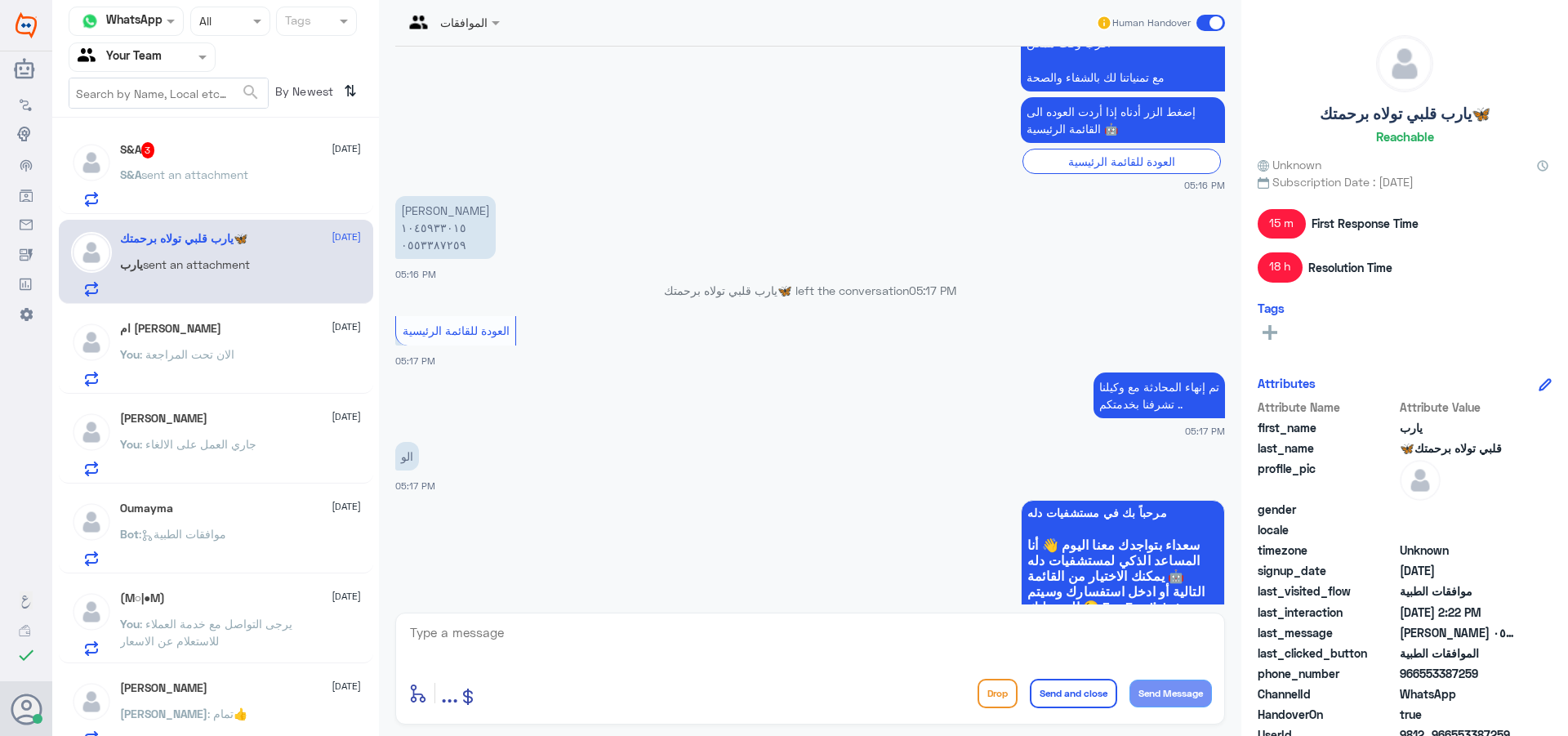
scroll to position [633, 0]
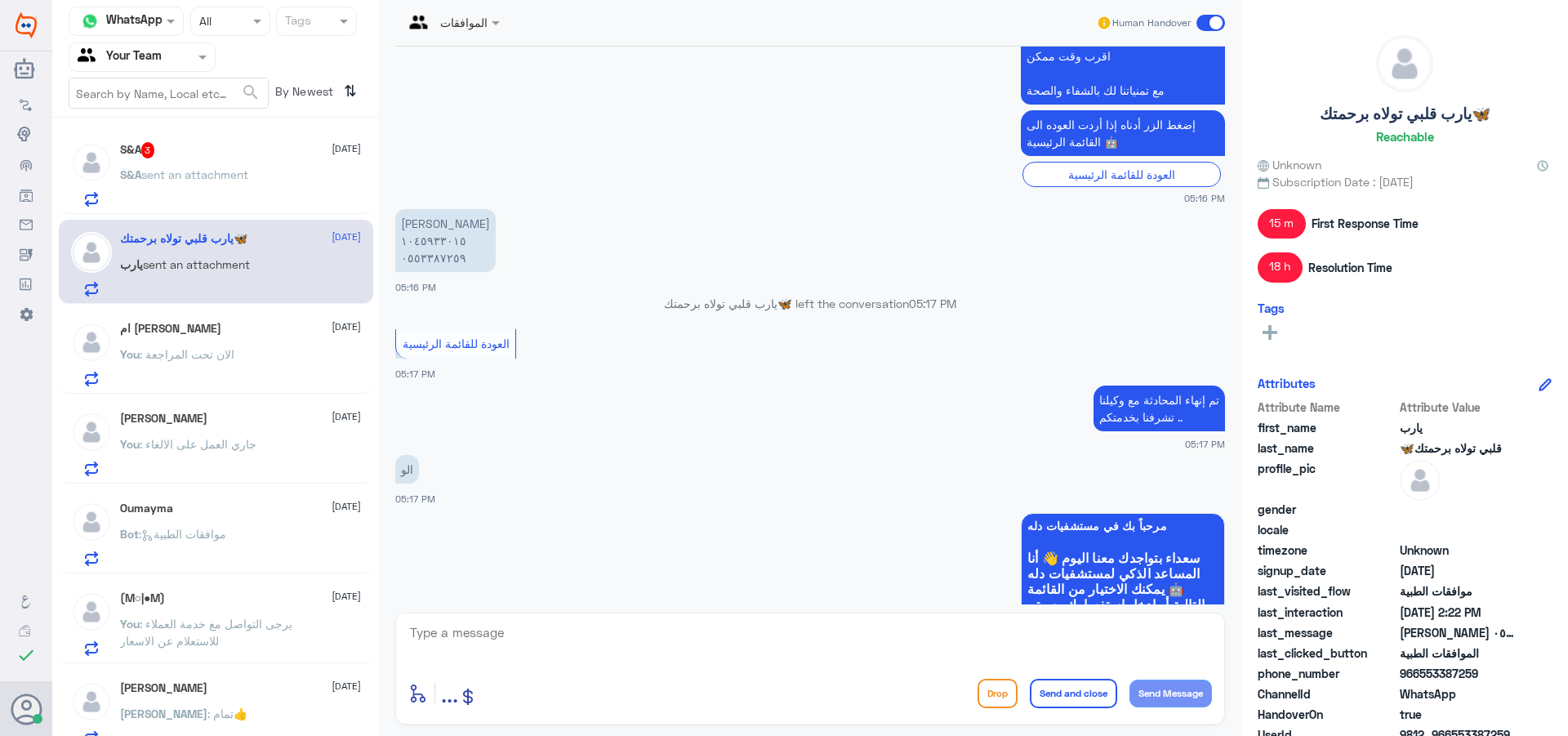
click at [244, 363] on div "You : الان تحت المراجعة" at bounding box center [240, 368] width 241 height 36
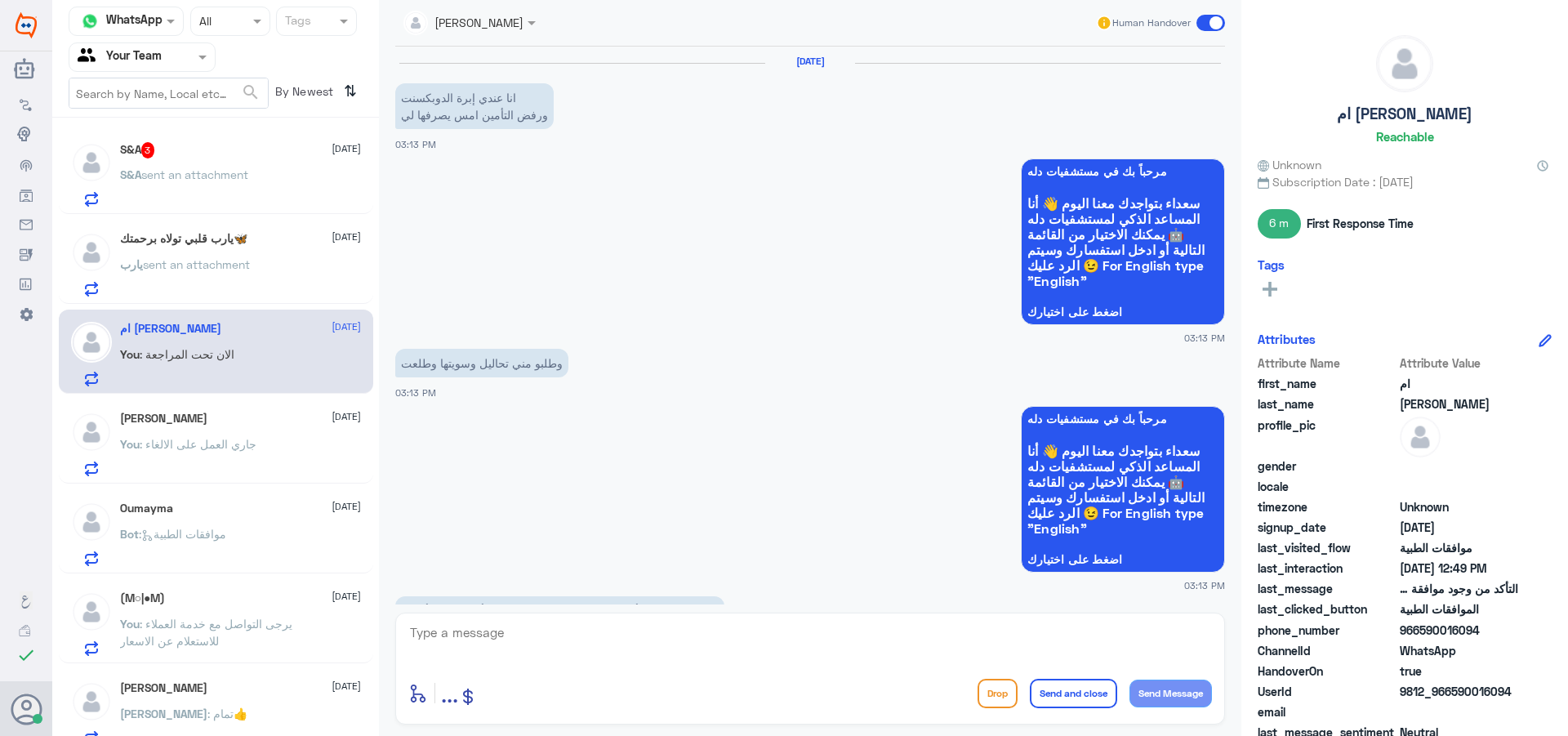
scroll to position [1378, 0]
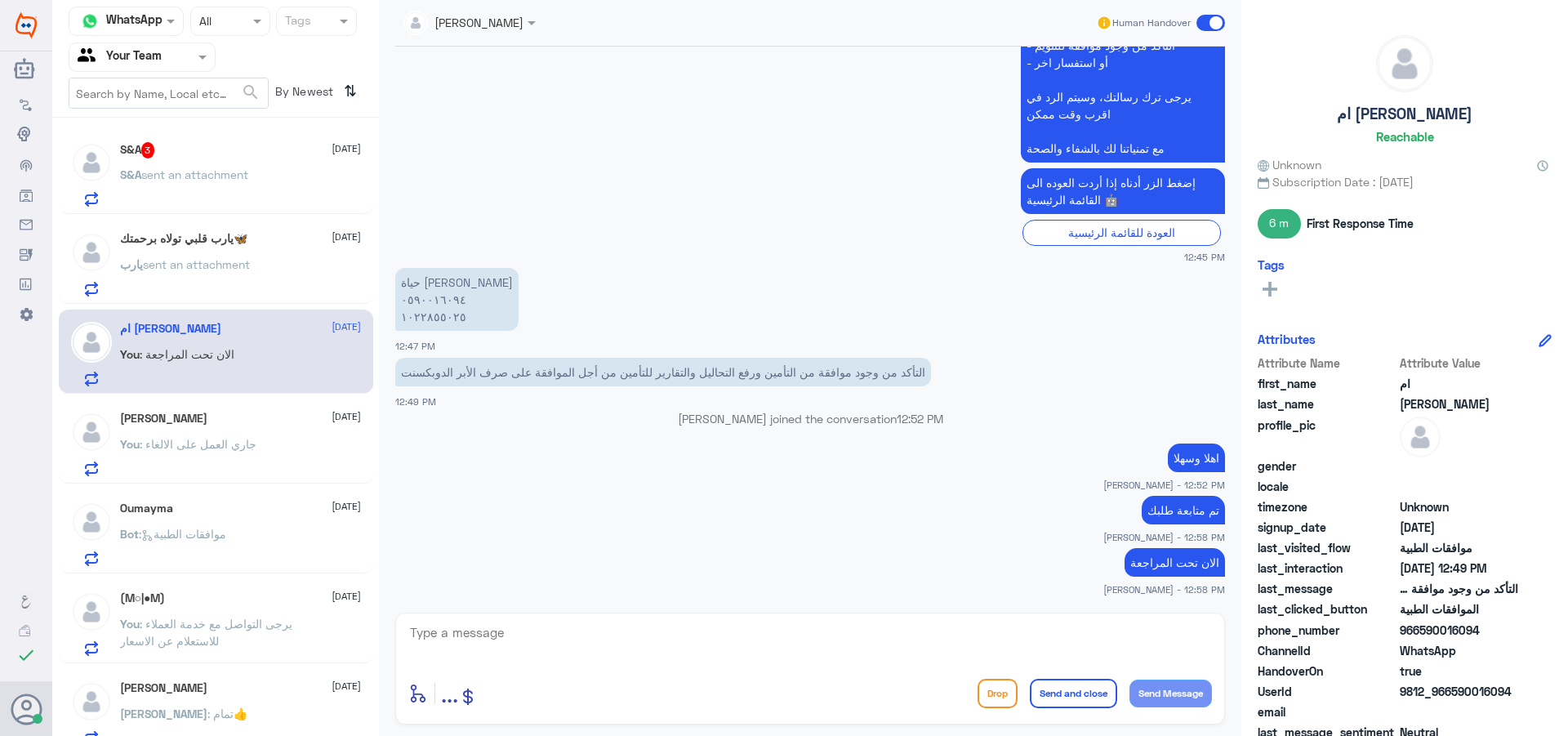
click at [271, 167] on div "S&A 3 [DATE] S&A sent an attachment" at bounding box center [240, 174] width 241 height 65
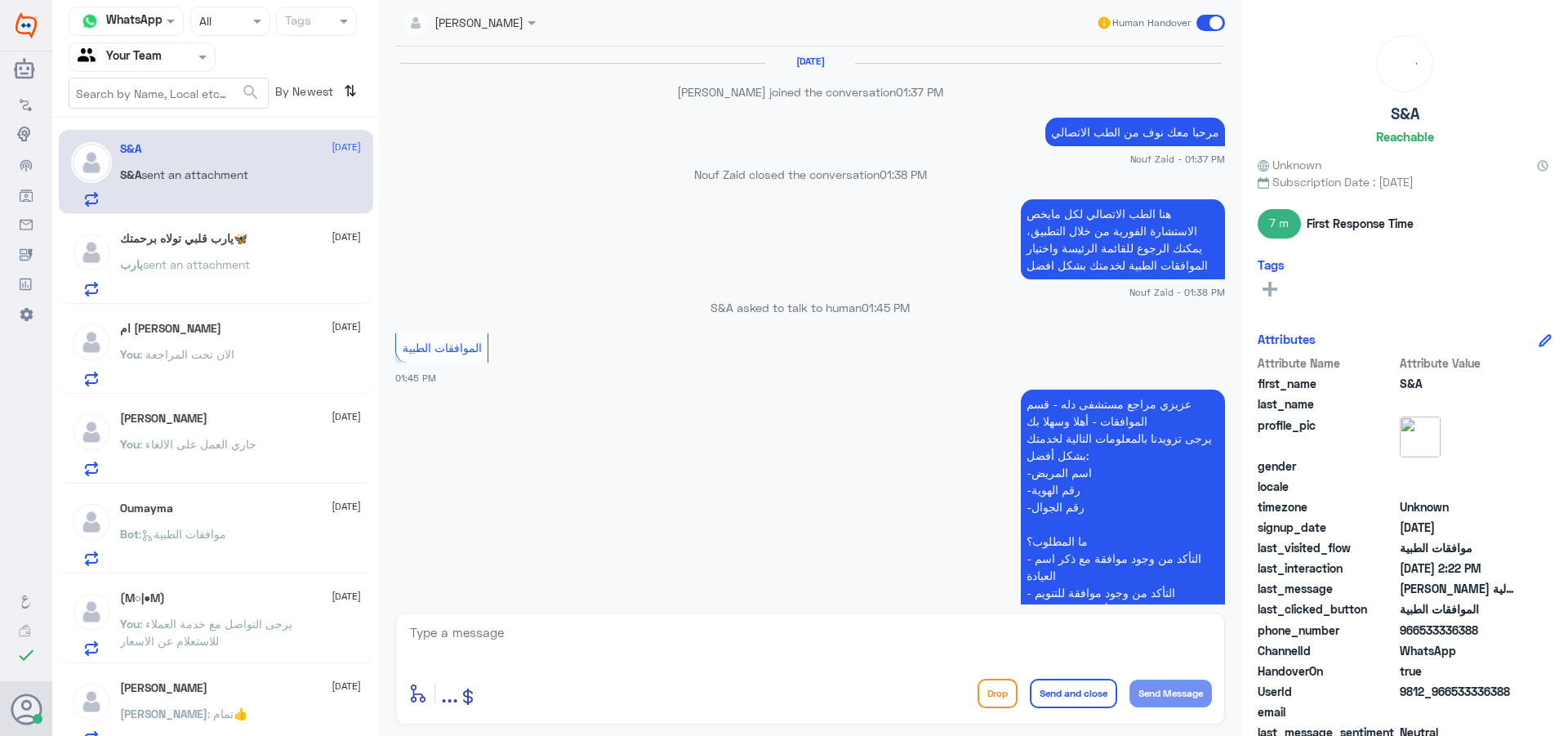
scroll to position [924, 0]
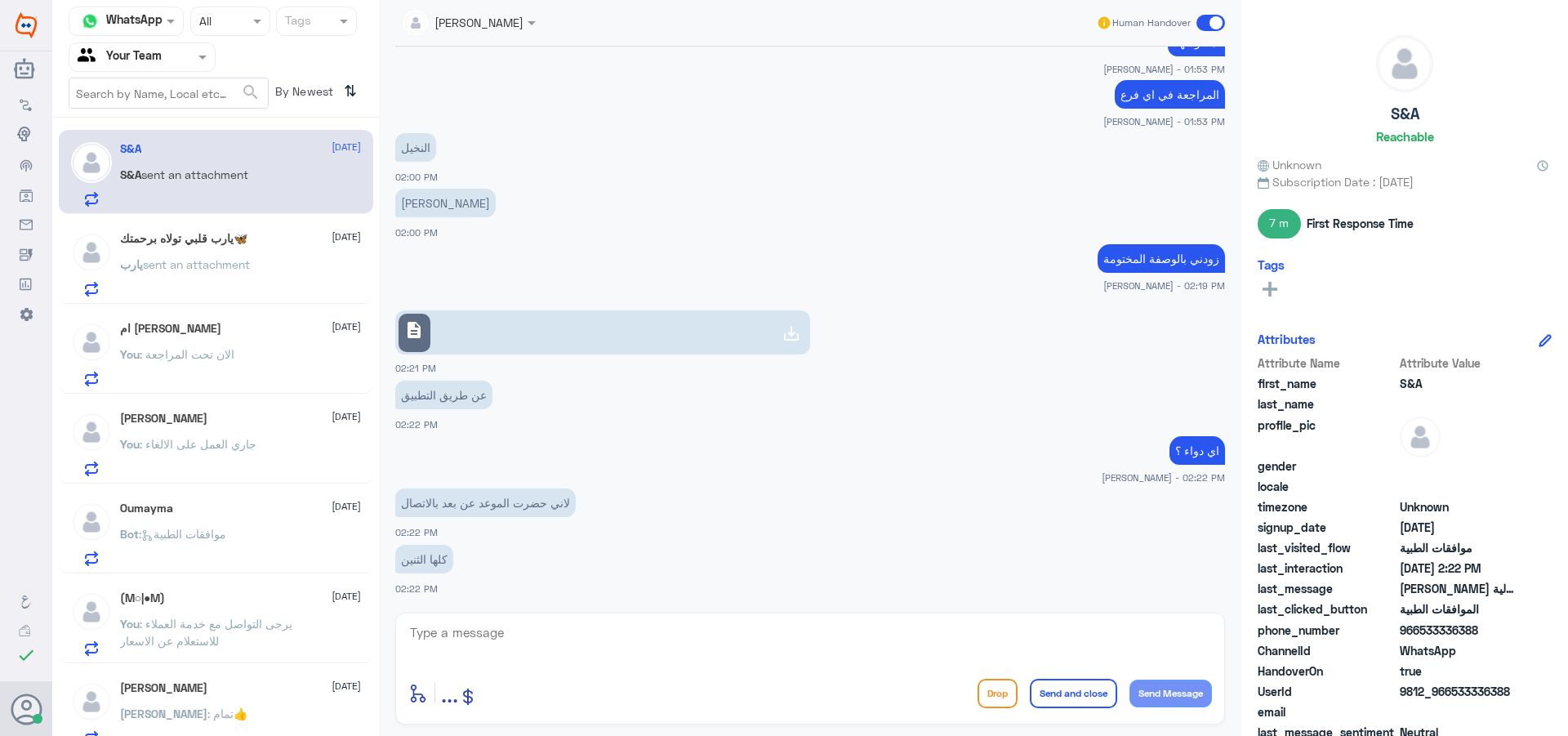
click at [529, 326] on link "description" at bounding box center [603, 332] width 415 height 44
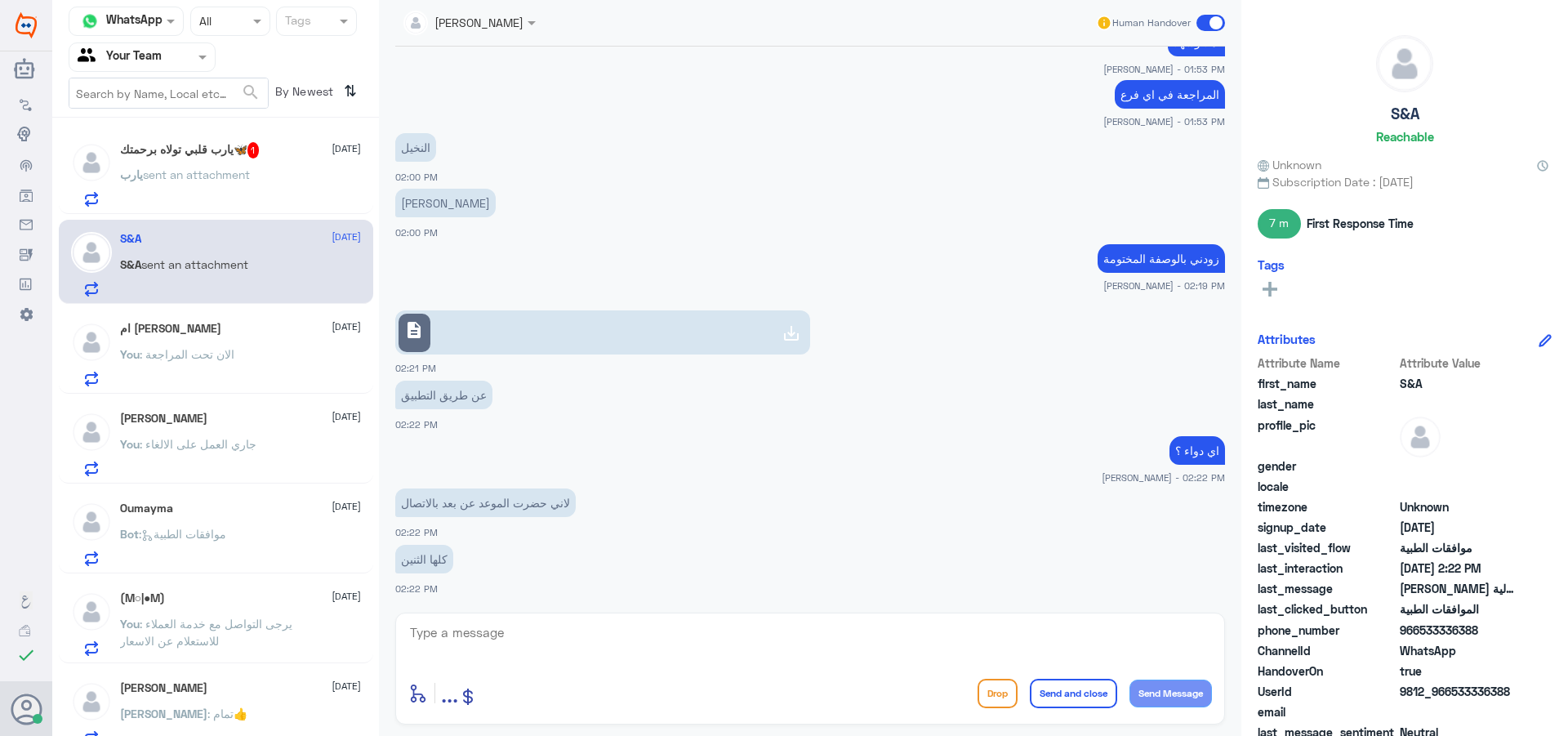
click at [268, 182] on div "‏يارب sent an attachment" at bounding box center [240, 188] width 241 height 36
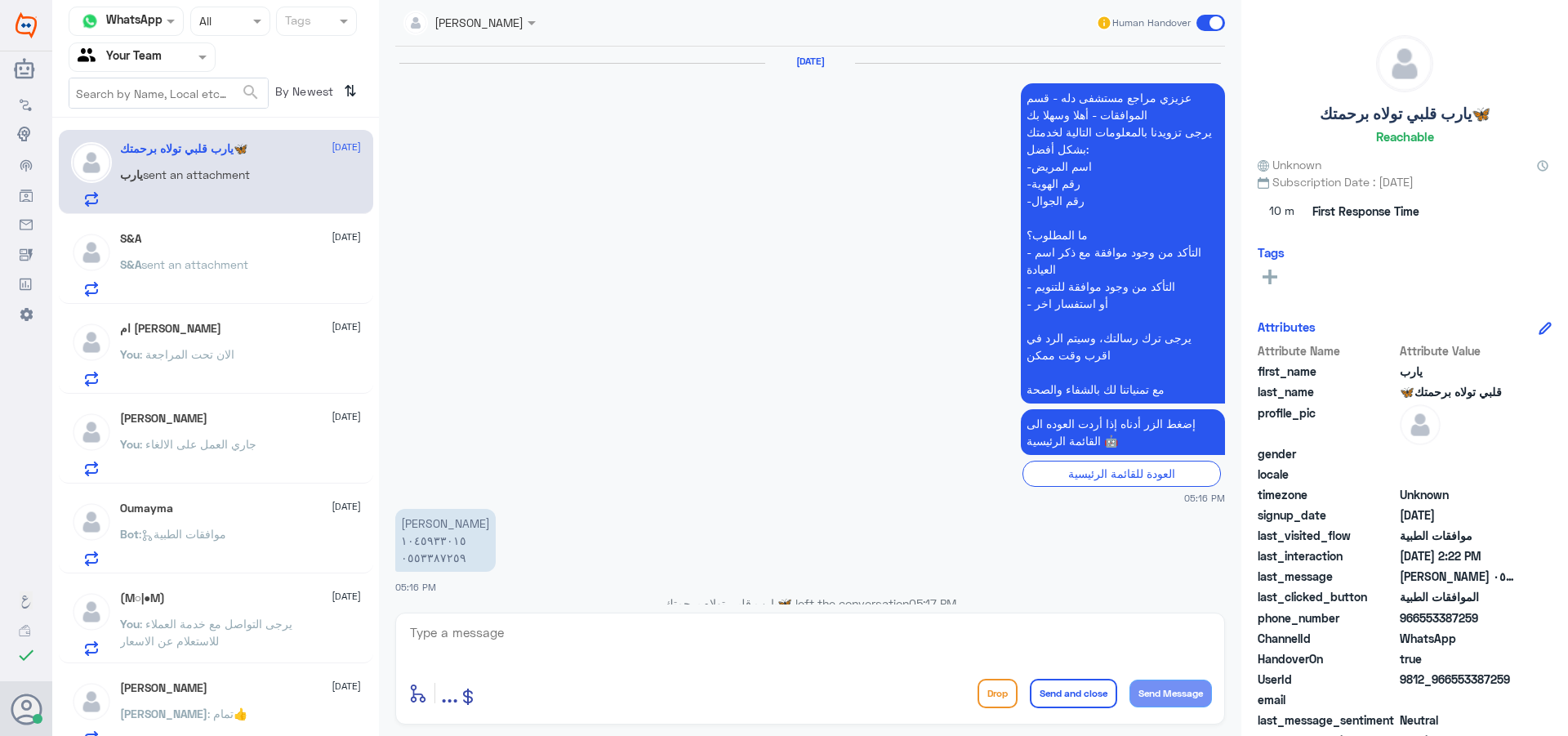
scroll to position [1912, 0]
click at [268, 254] on div "S&A [DATE] S&A sent an attachment" at bounding box center [240, 264] width 241 height 65
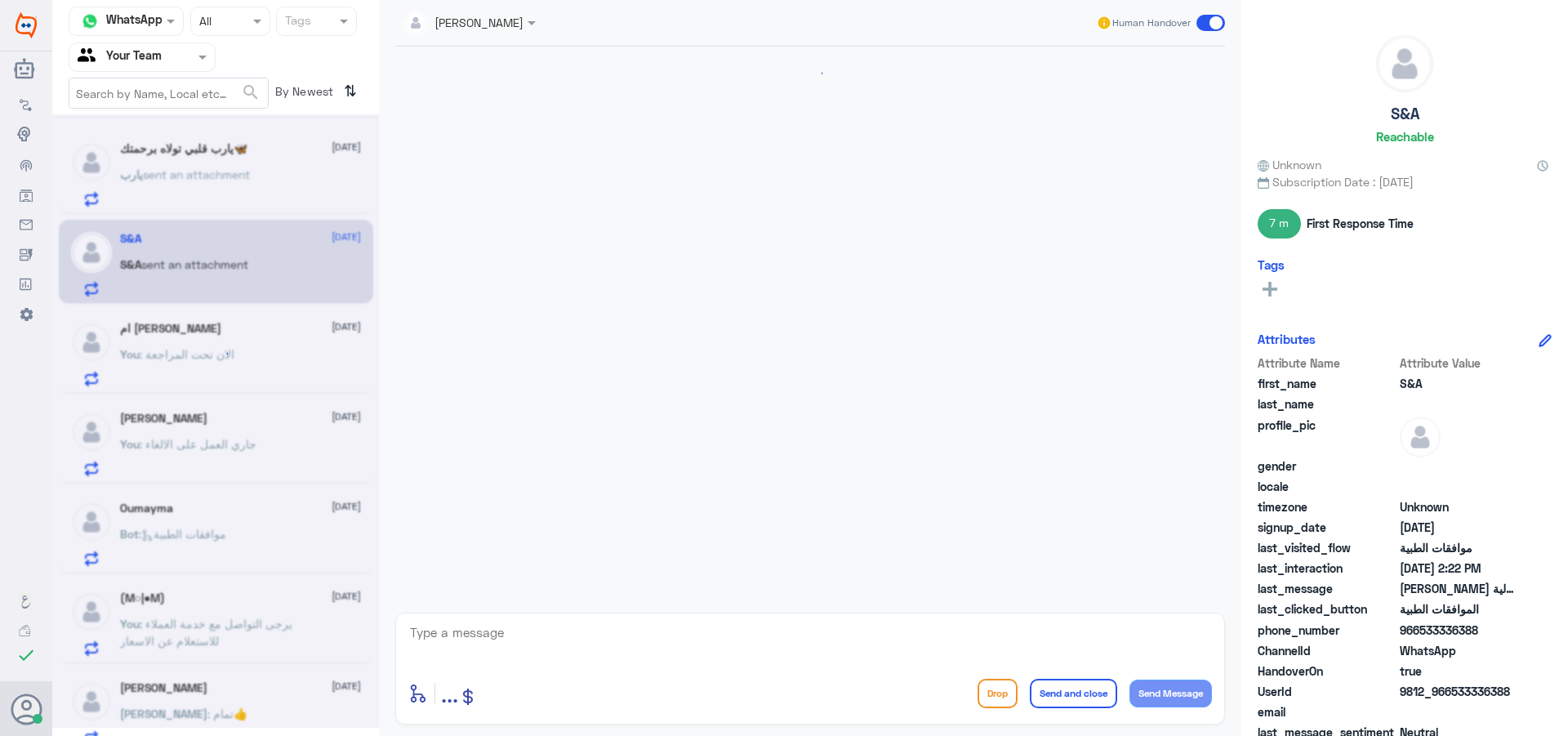
scroll to position [924, 0]
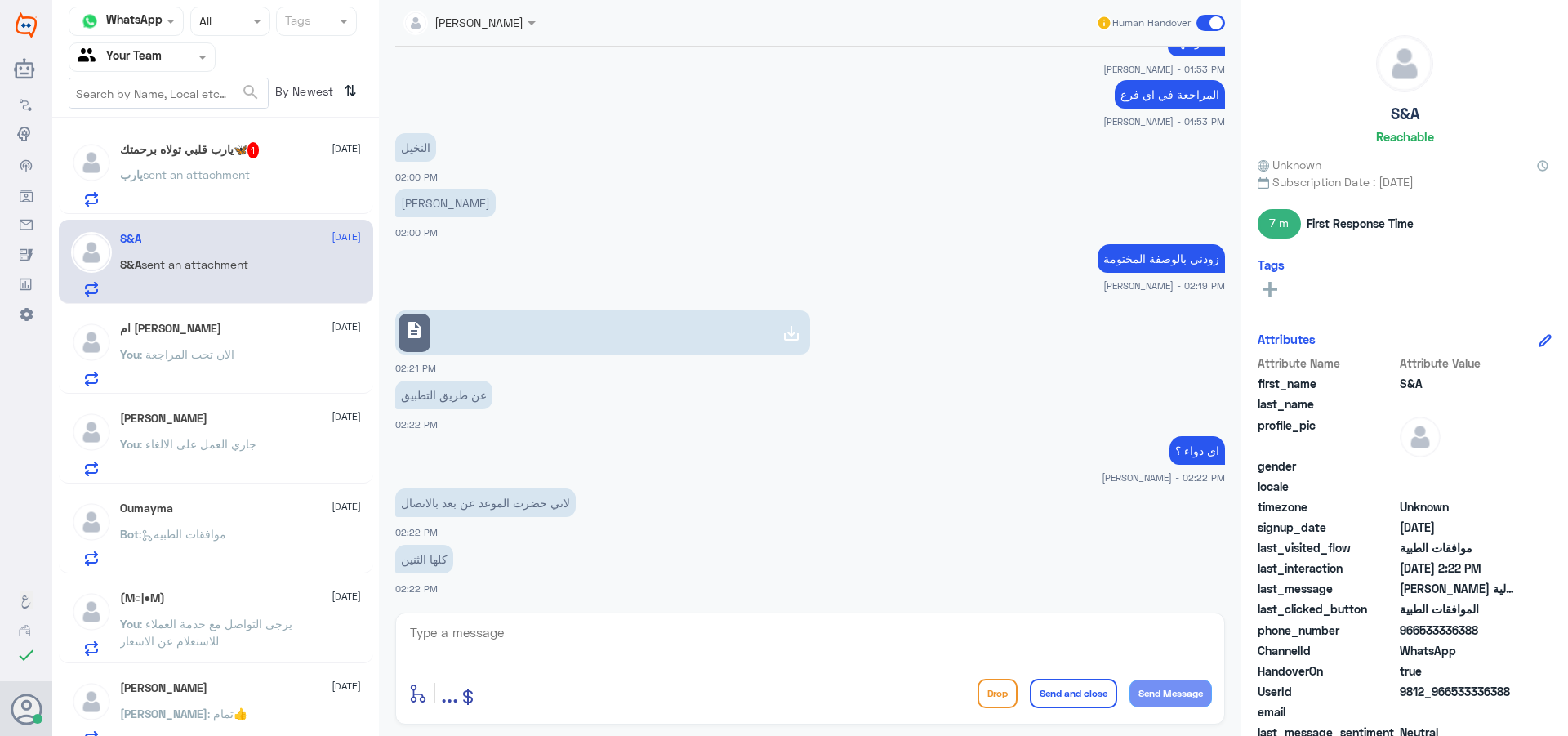
click at [263, 201] on div "‏يارب sent an attachment" at bounding box center [240, 188] width 241 height 36
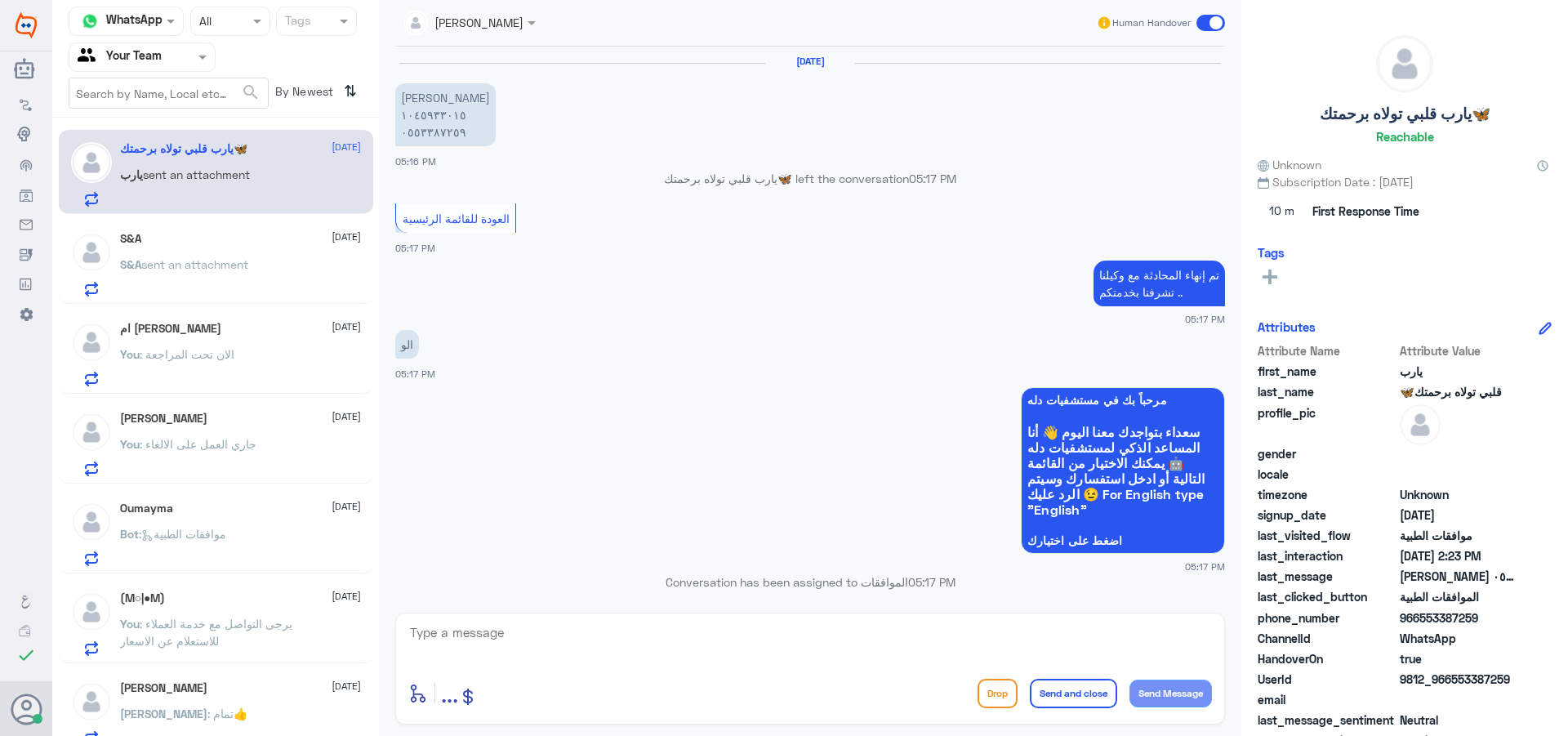
scroll to position [1543, 0]
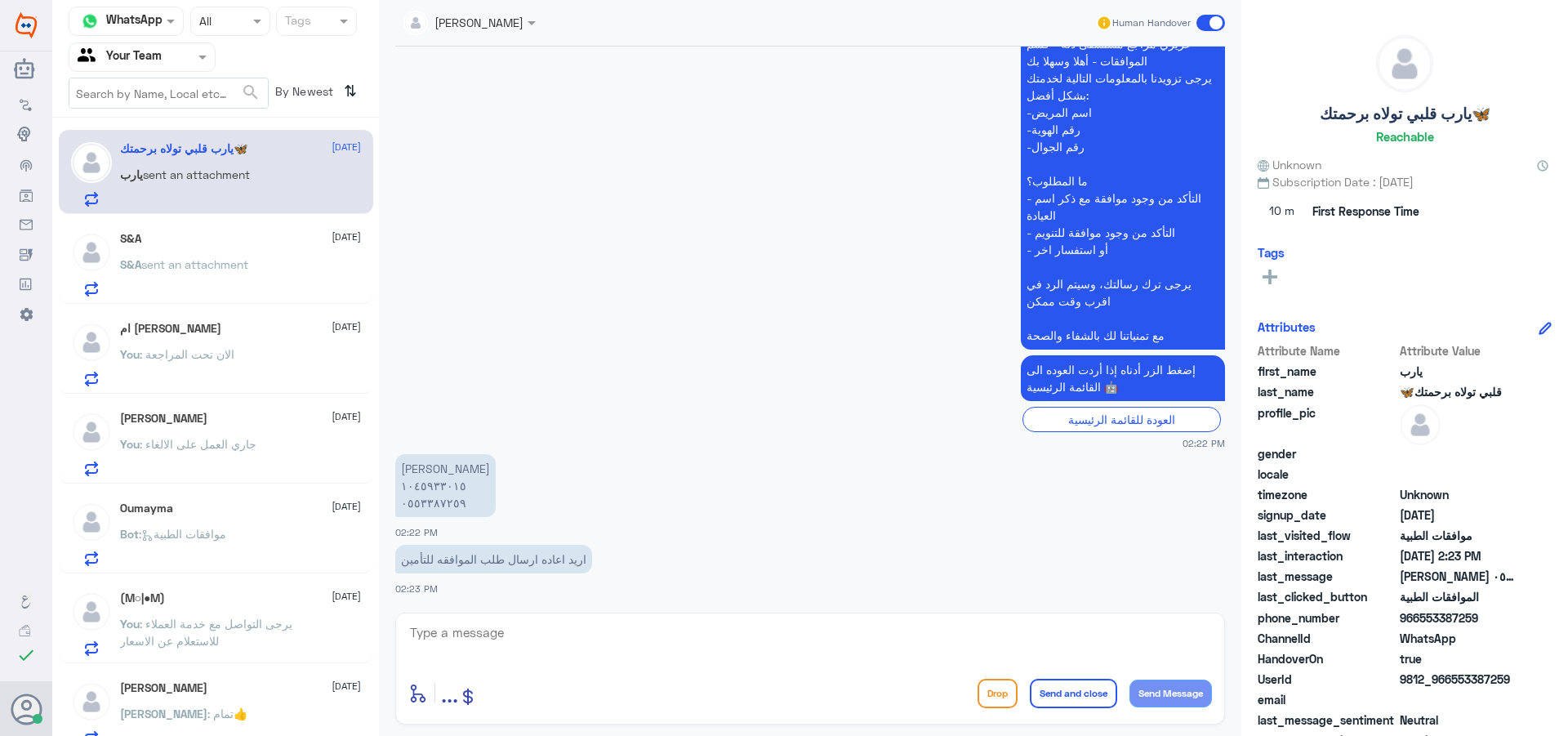
click at [270, 280] on div "S&A sent an attachment" at bounding box center [240, 278] width 241 height 36
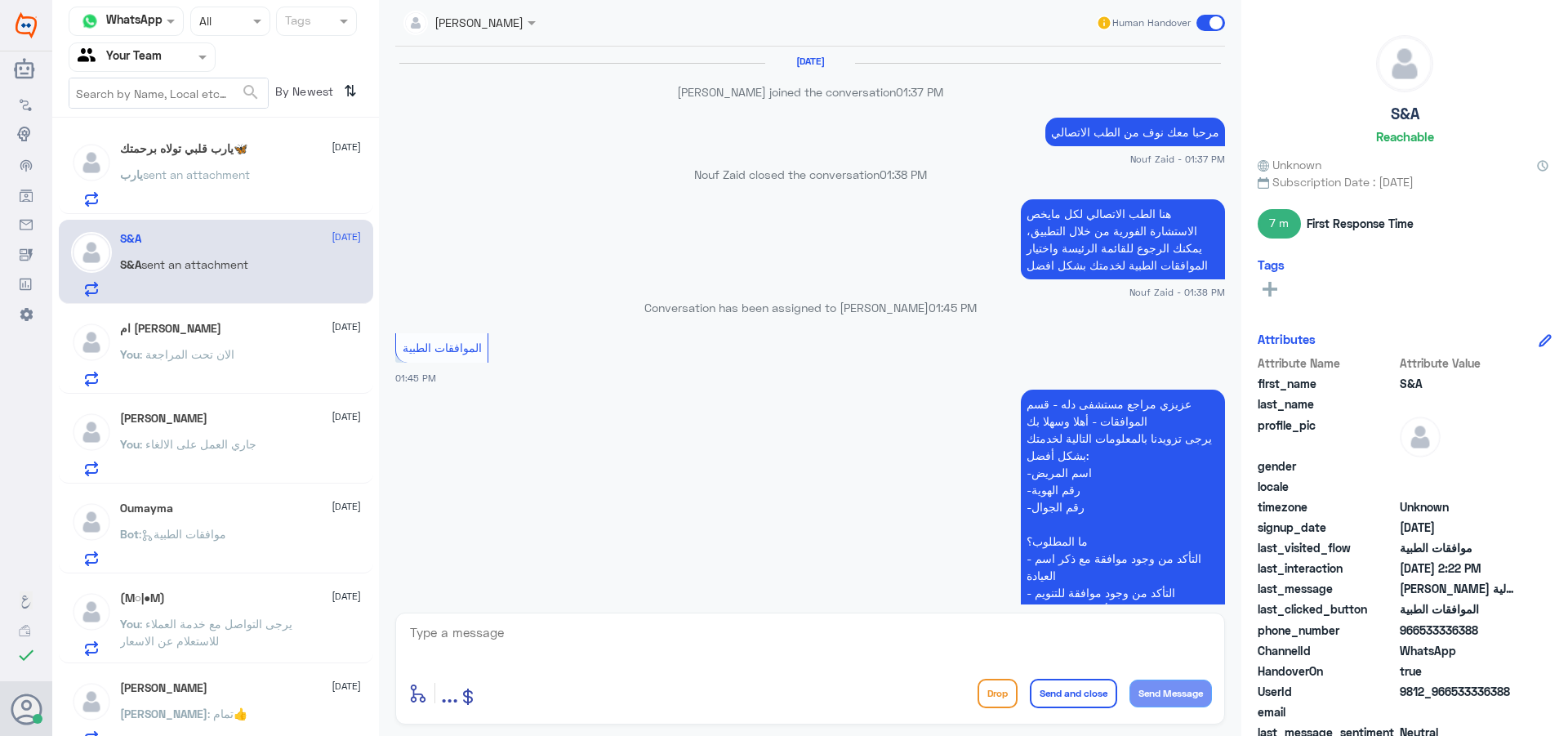
scroll to position [924, 0]
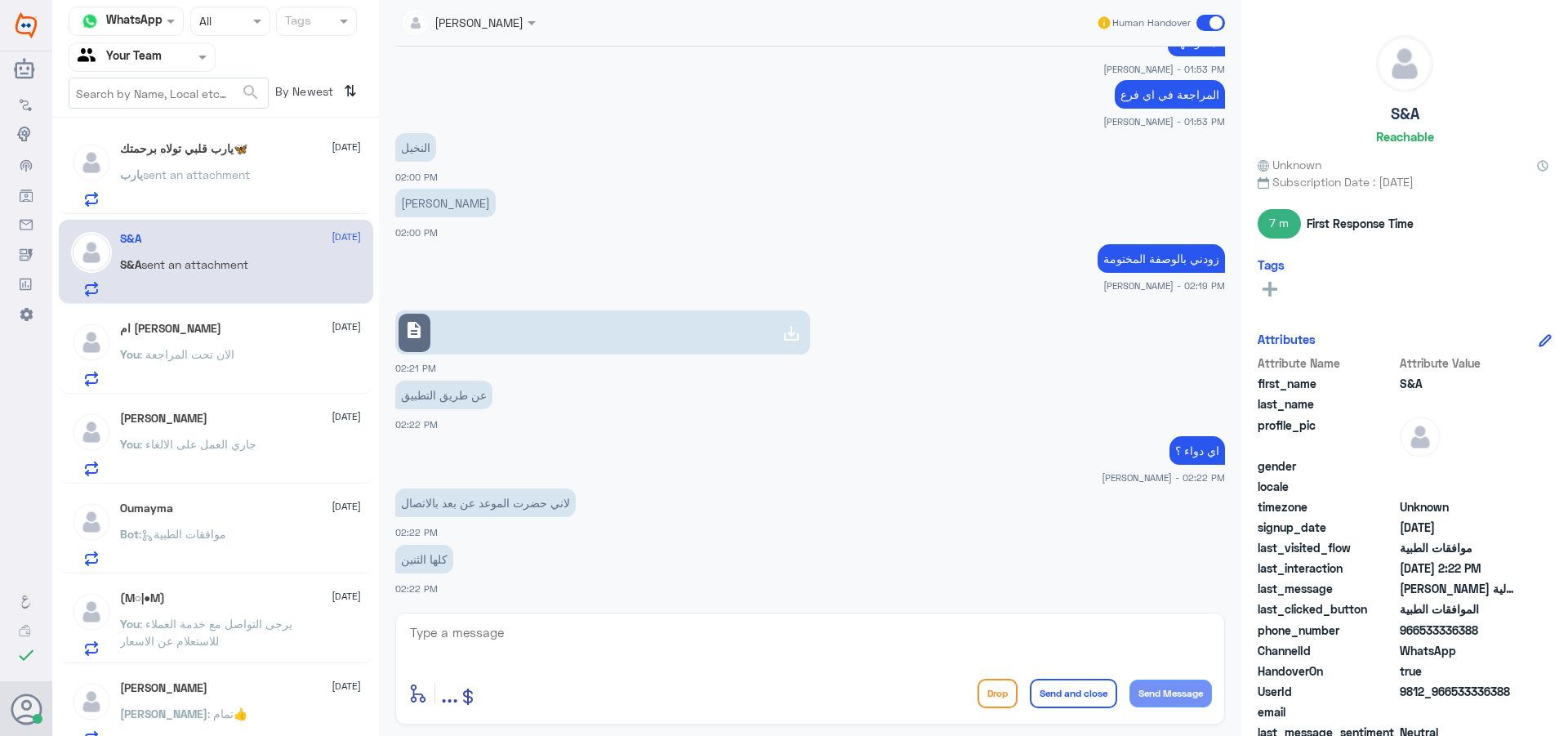
click at [523, 348] on link "description" at bounding box center [603, 332] width 415 height 44
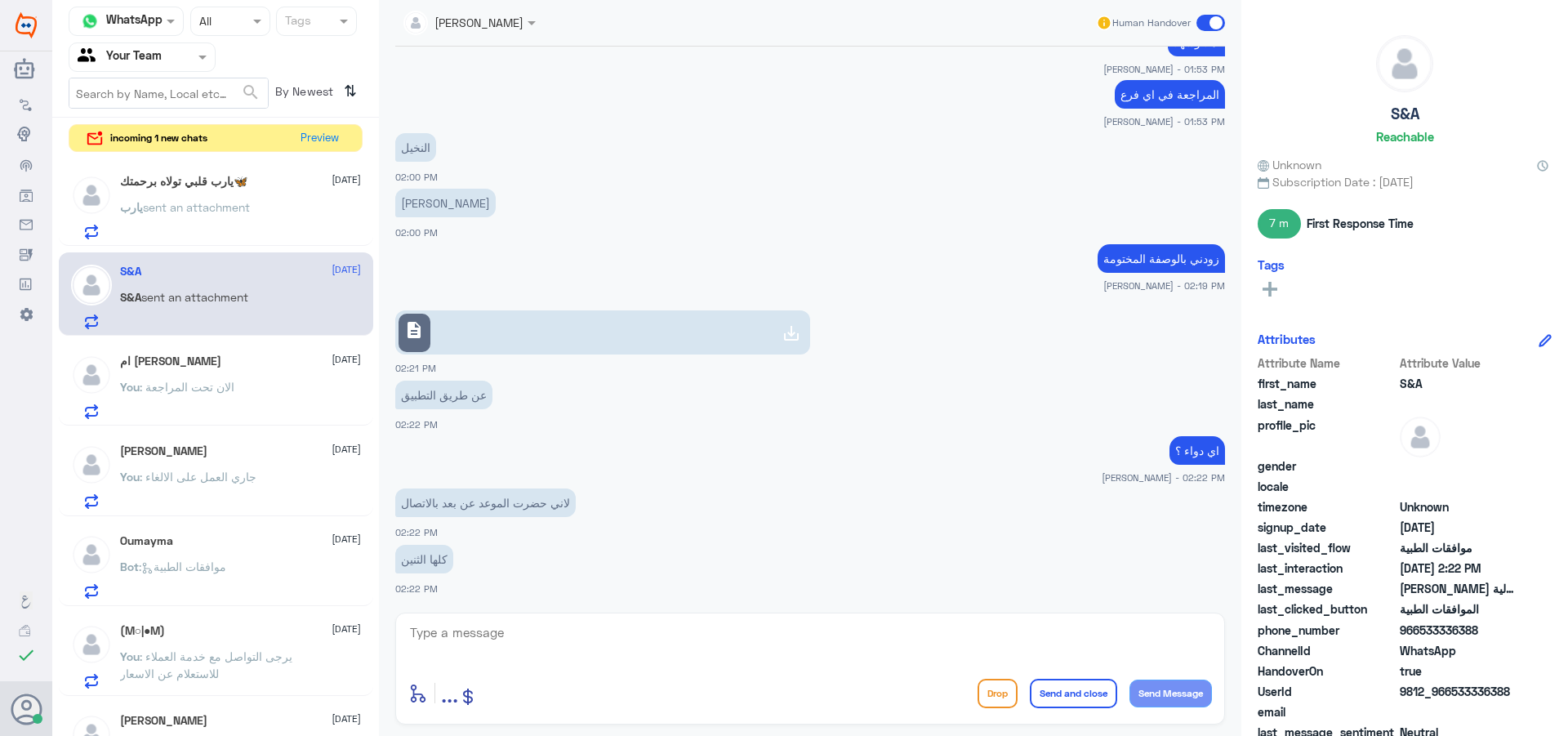
drag, startPoint x: 521, startPoint y: 622, endPoint x: 521, endPoint y: 630, distance: 8.0
click at [521, 627] on textarea at bounding box center [810, 642] width 804 height 40
click at [521, 635] on textarea at bounding box center [810, 642] width 804 height 40
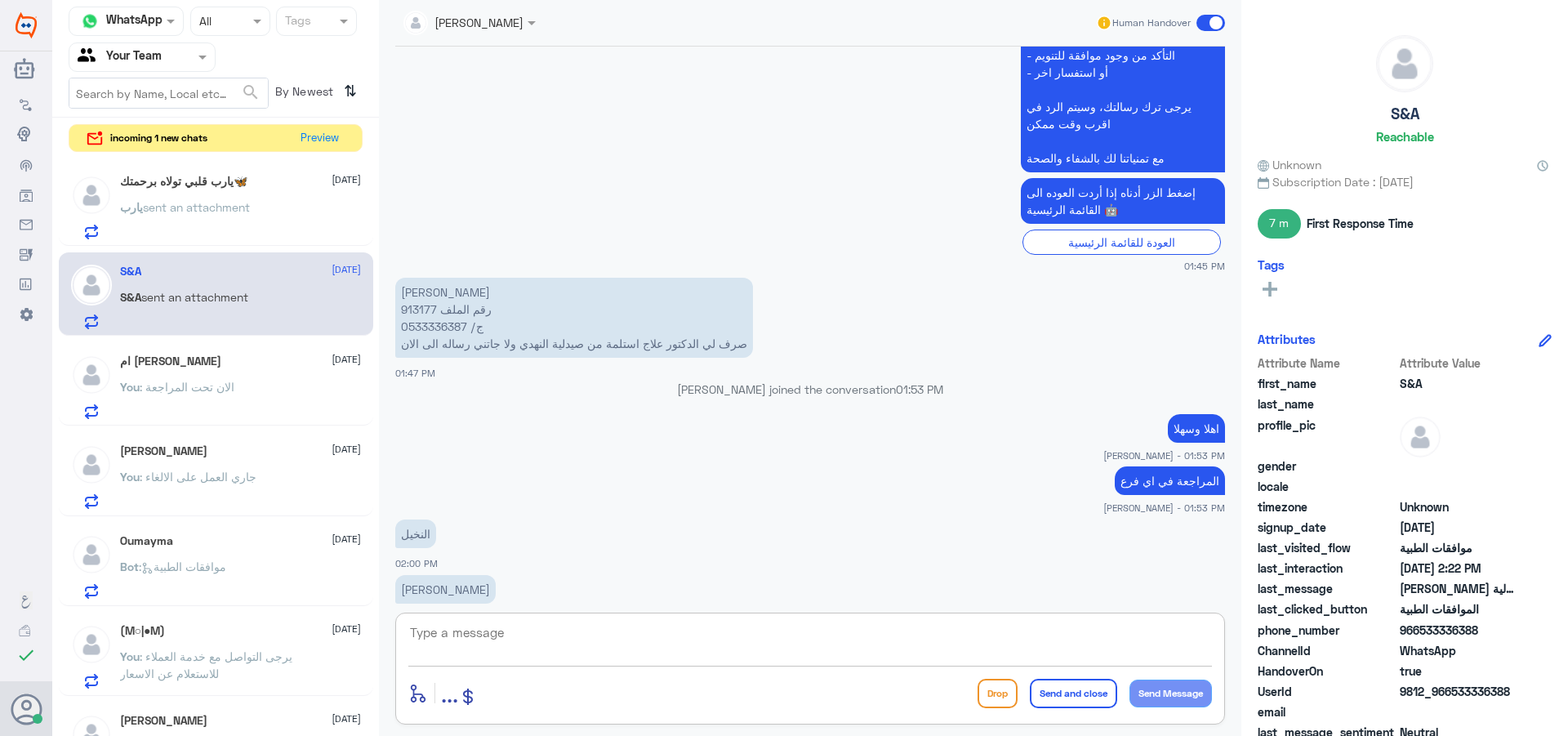
scroll to position [433, 0]
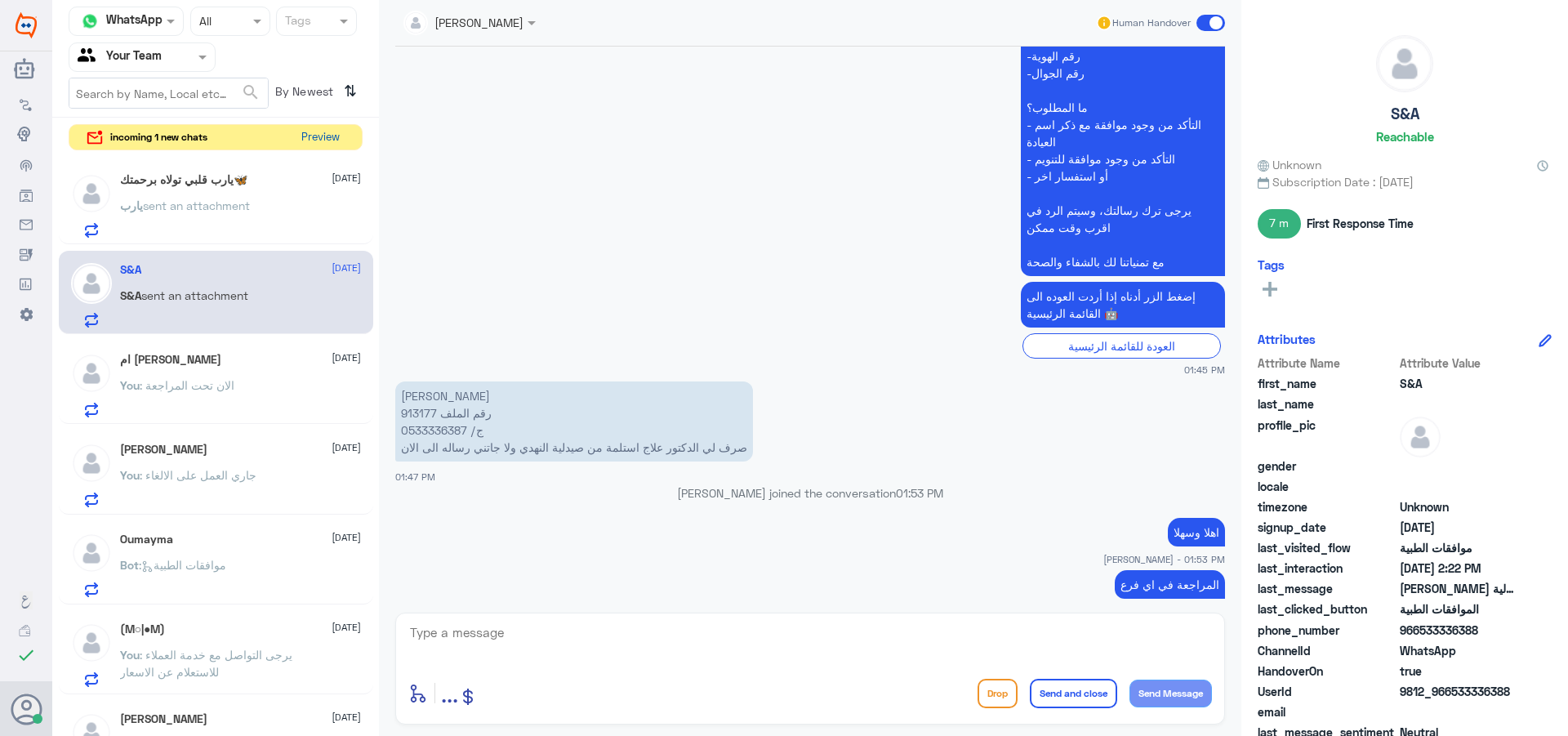
click at [318, 148] on button "Preview" at bounding box center [320, 137] width 50 height 26
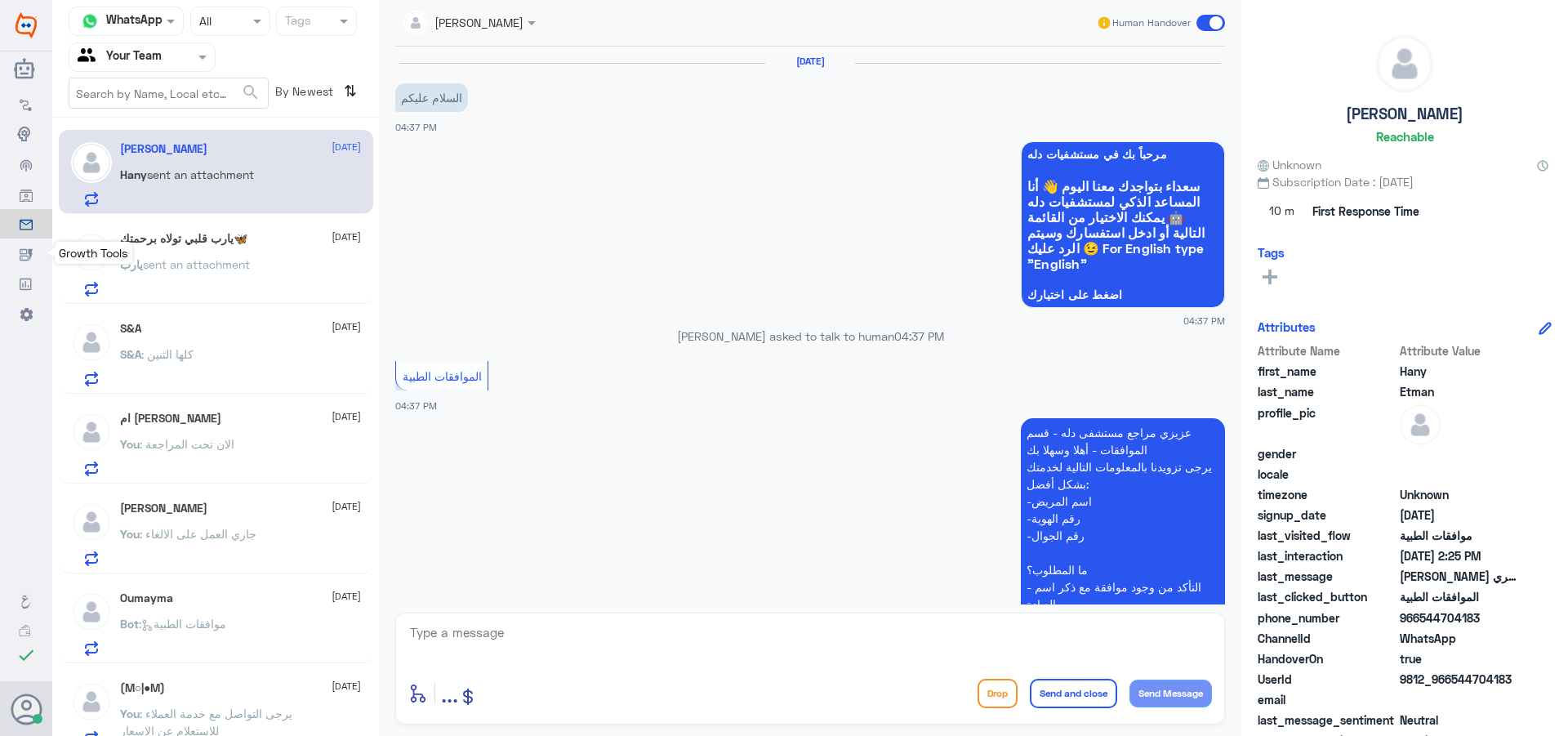
scroll to position [1409, 0]
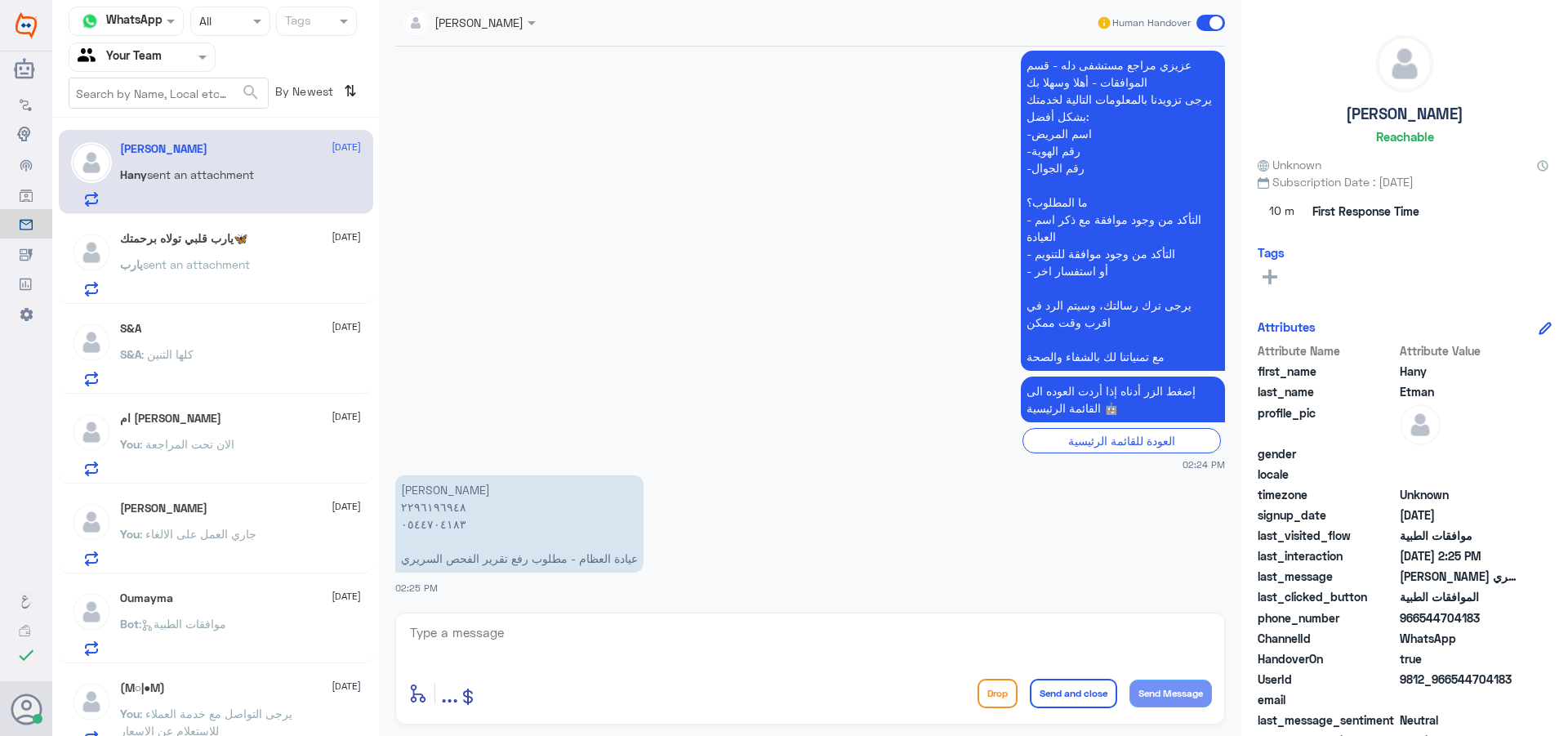
click at [488, 633] on textarea at bounding box center [810, 642] width 804 height 40
type textarea "h"
type textarea "اهلا وسهلا"
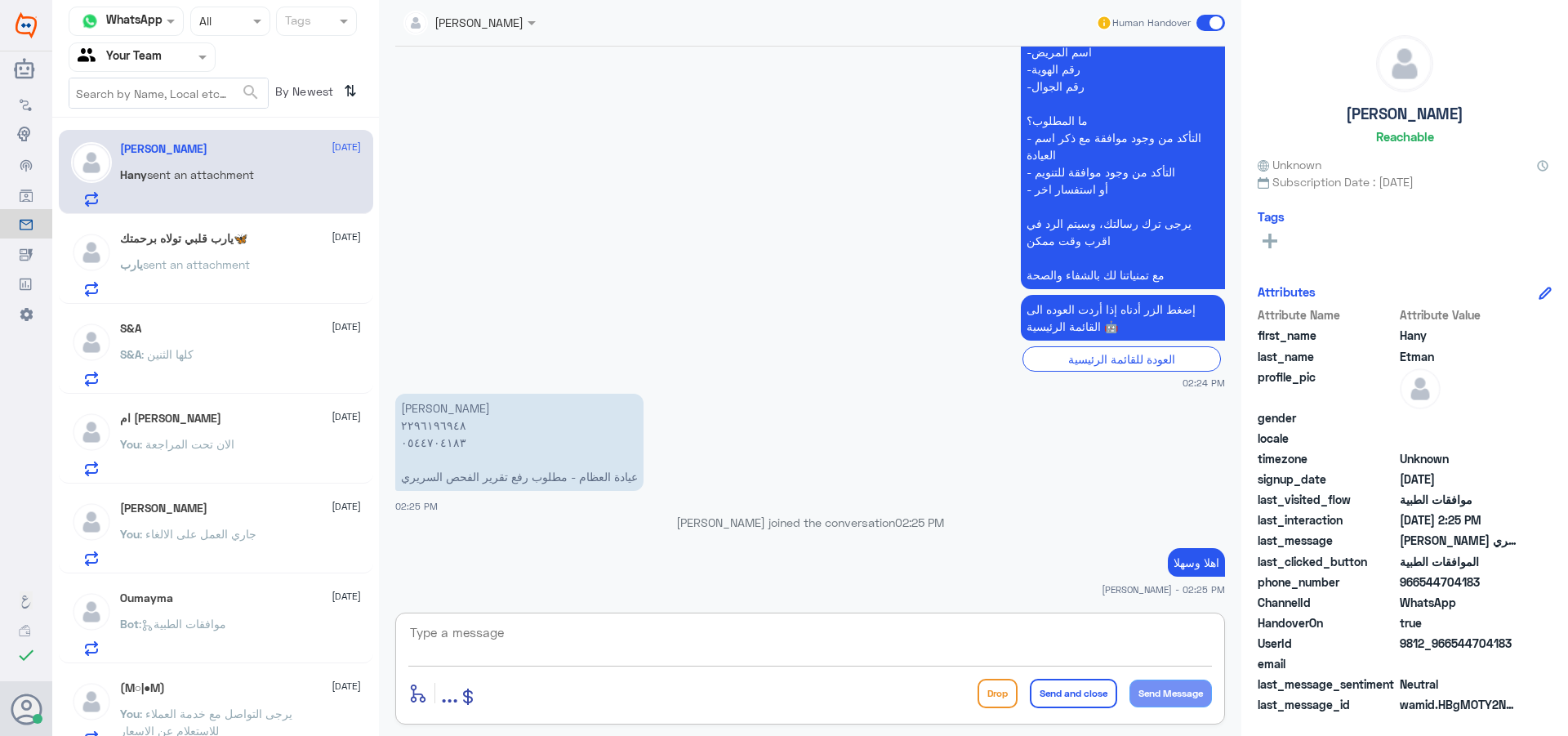
click at [509, 653] on textarea at bounding box center [810, 642] width 804 height 40
type textarea "05"
click at [240, 337] on div "S&A [DATE] S&A : كلها الثنين" at bounding box center [240, 354] width 241 height 65
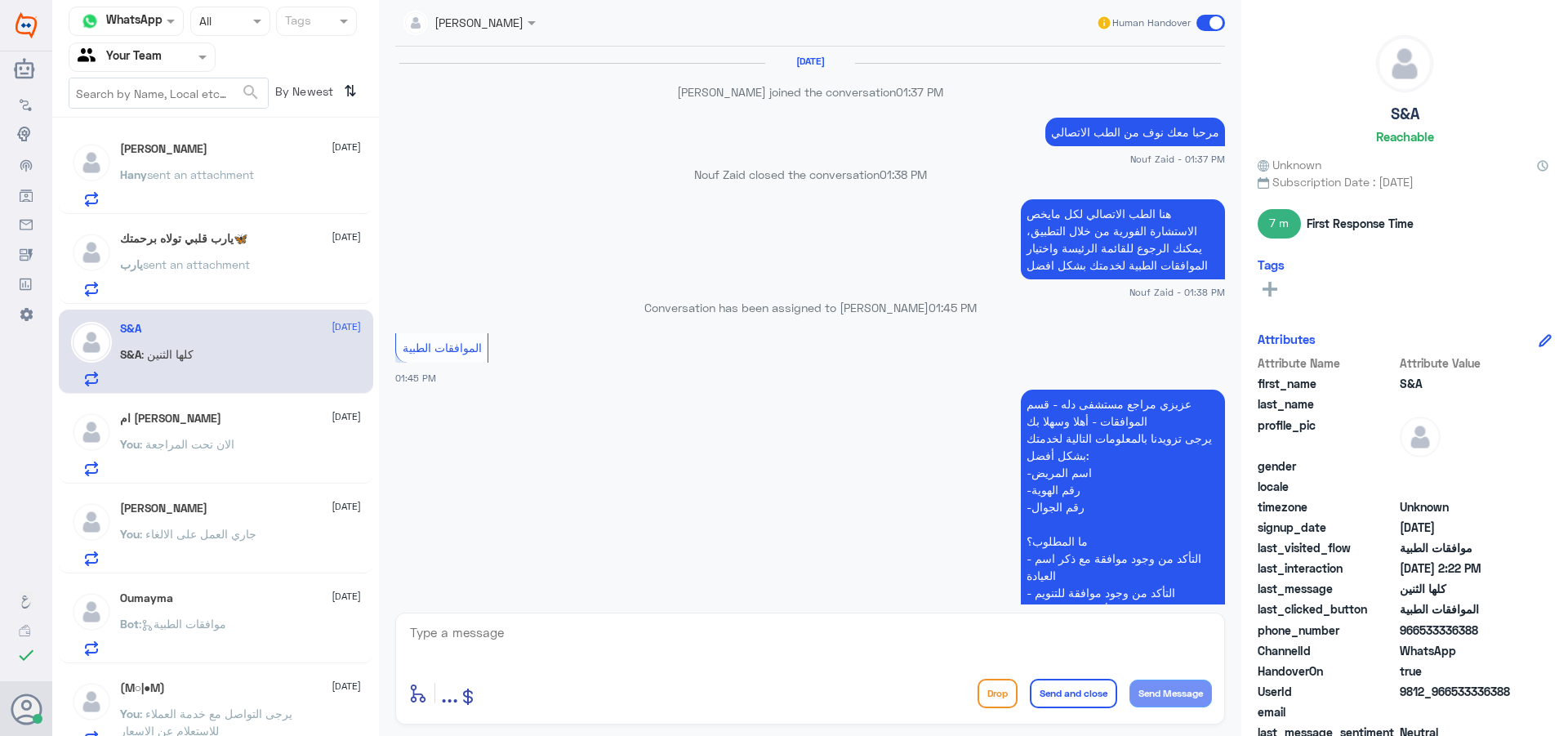
scroll to position [924, 0]
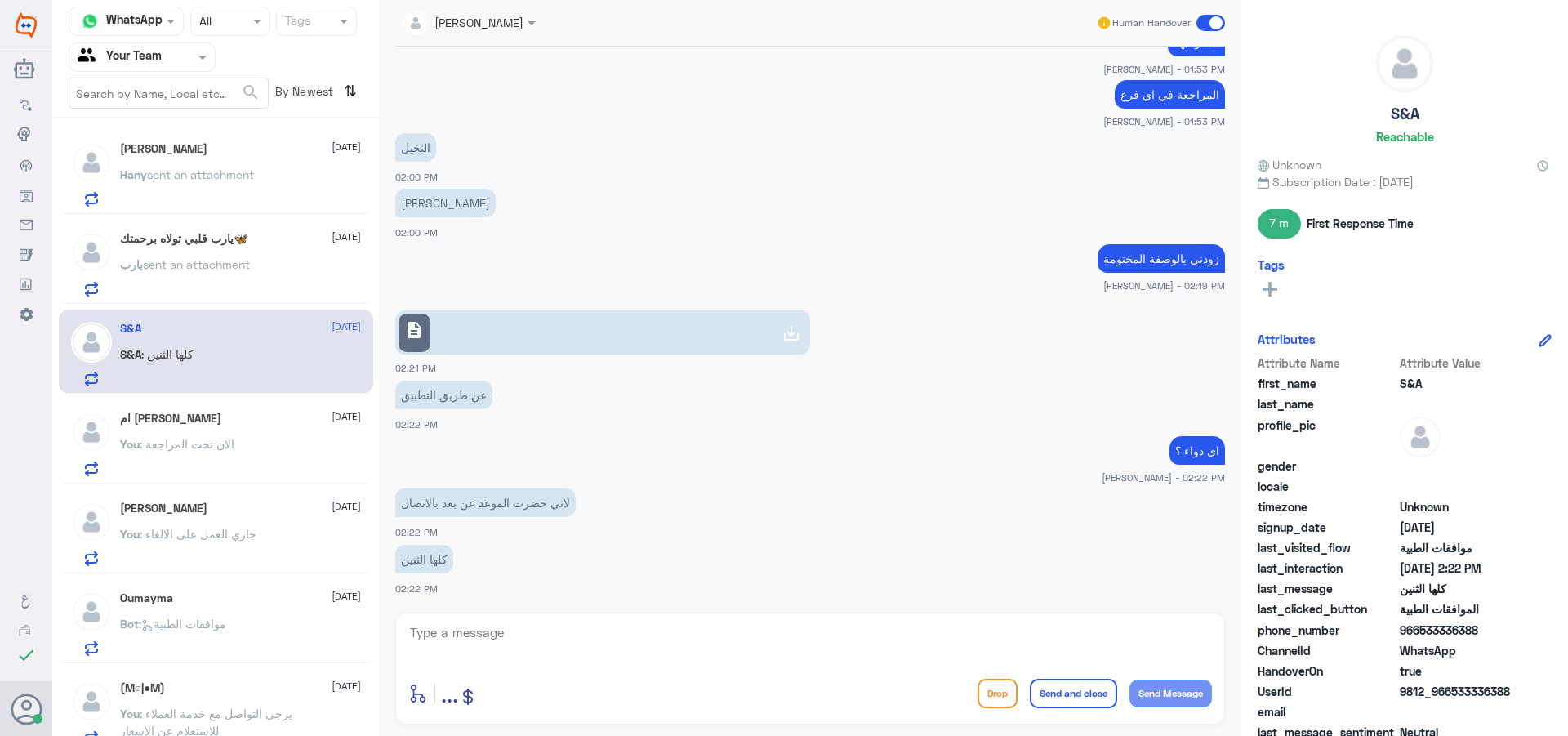
click at [214, 194] on p "Hany sent an attachment" at bounding box center [187, 185] width 134 height 41
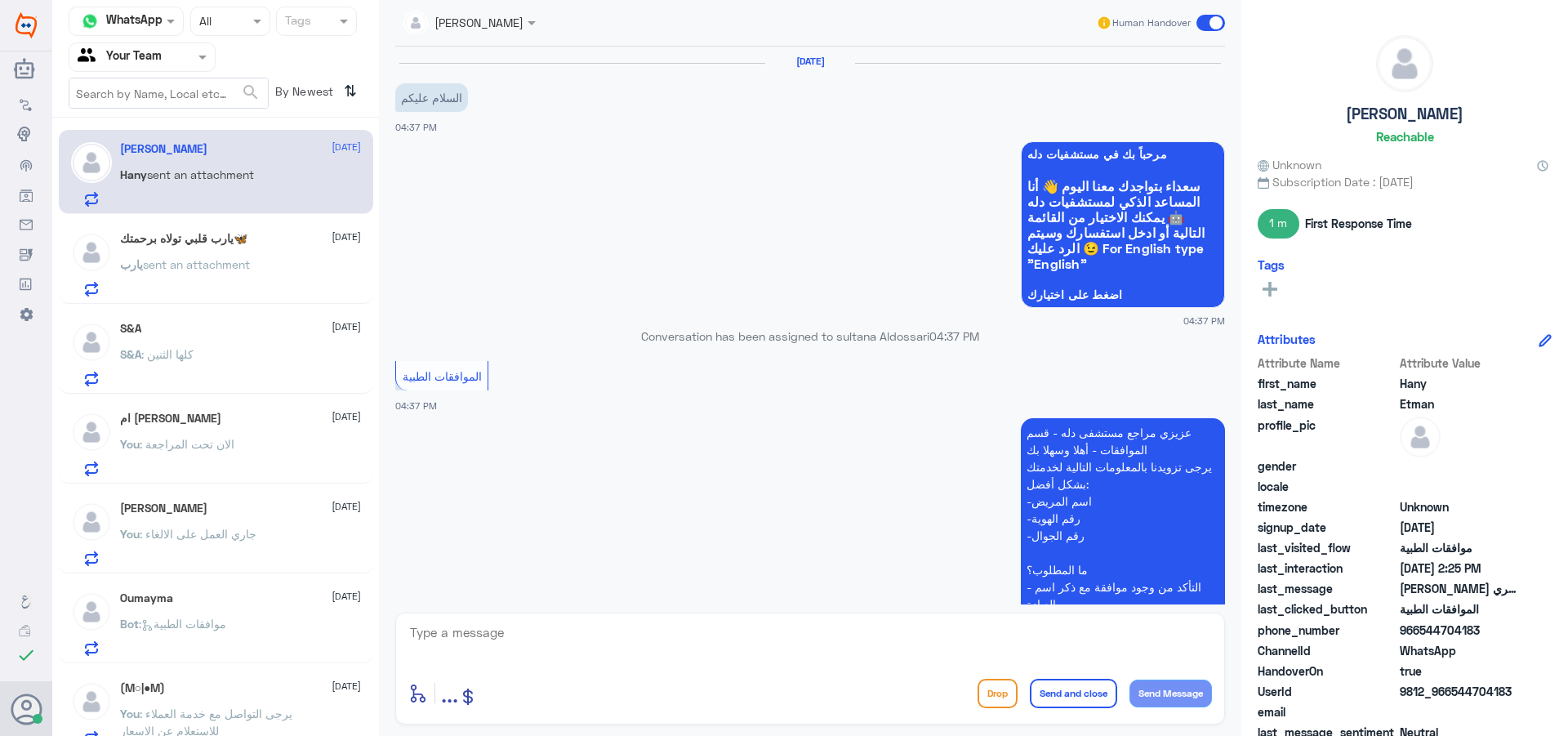
scroll to position [1490, 0]
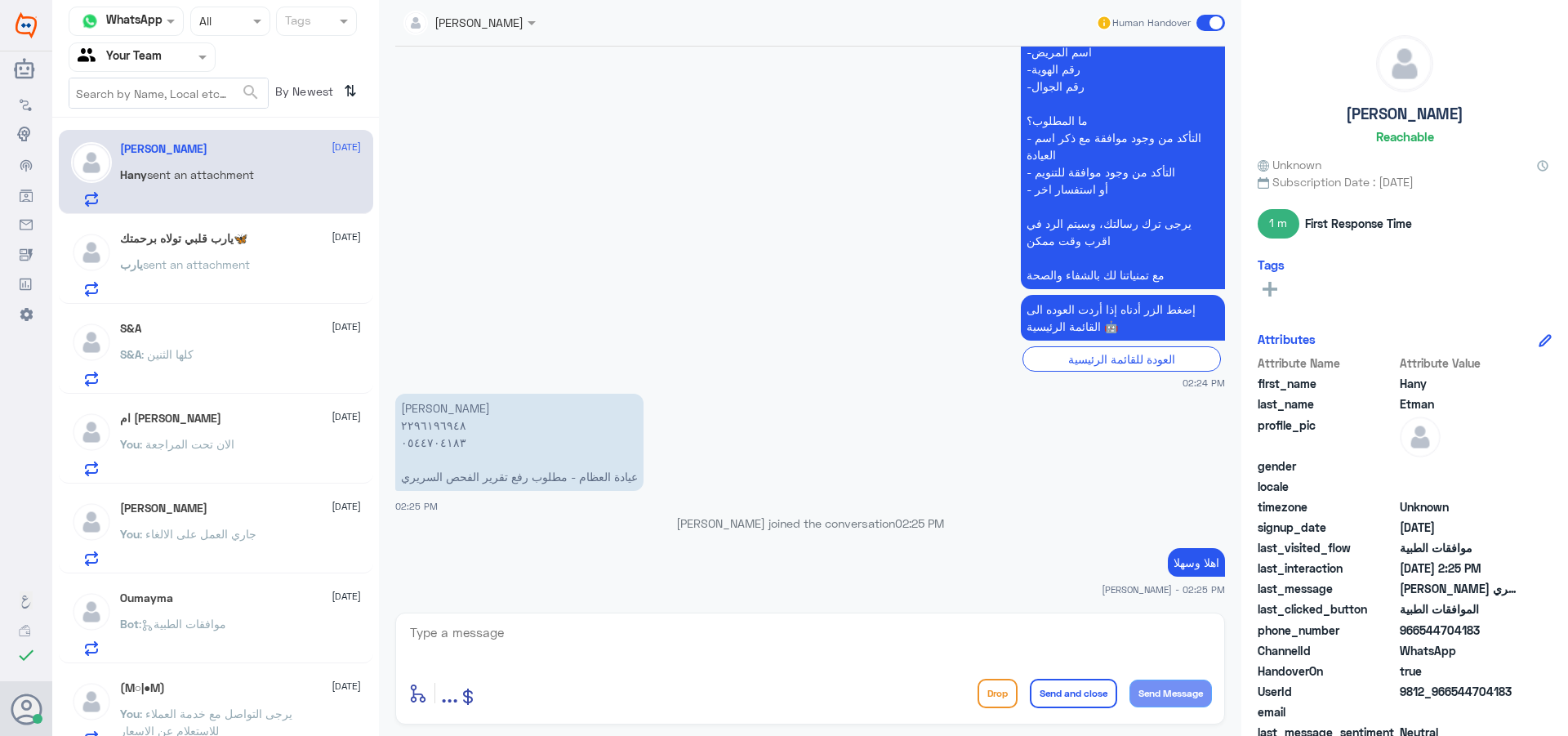
click at [492, 638] on textarea at bounding box center [810, 642] width 804 height 40
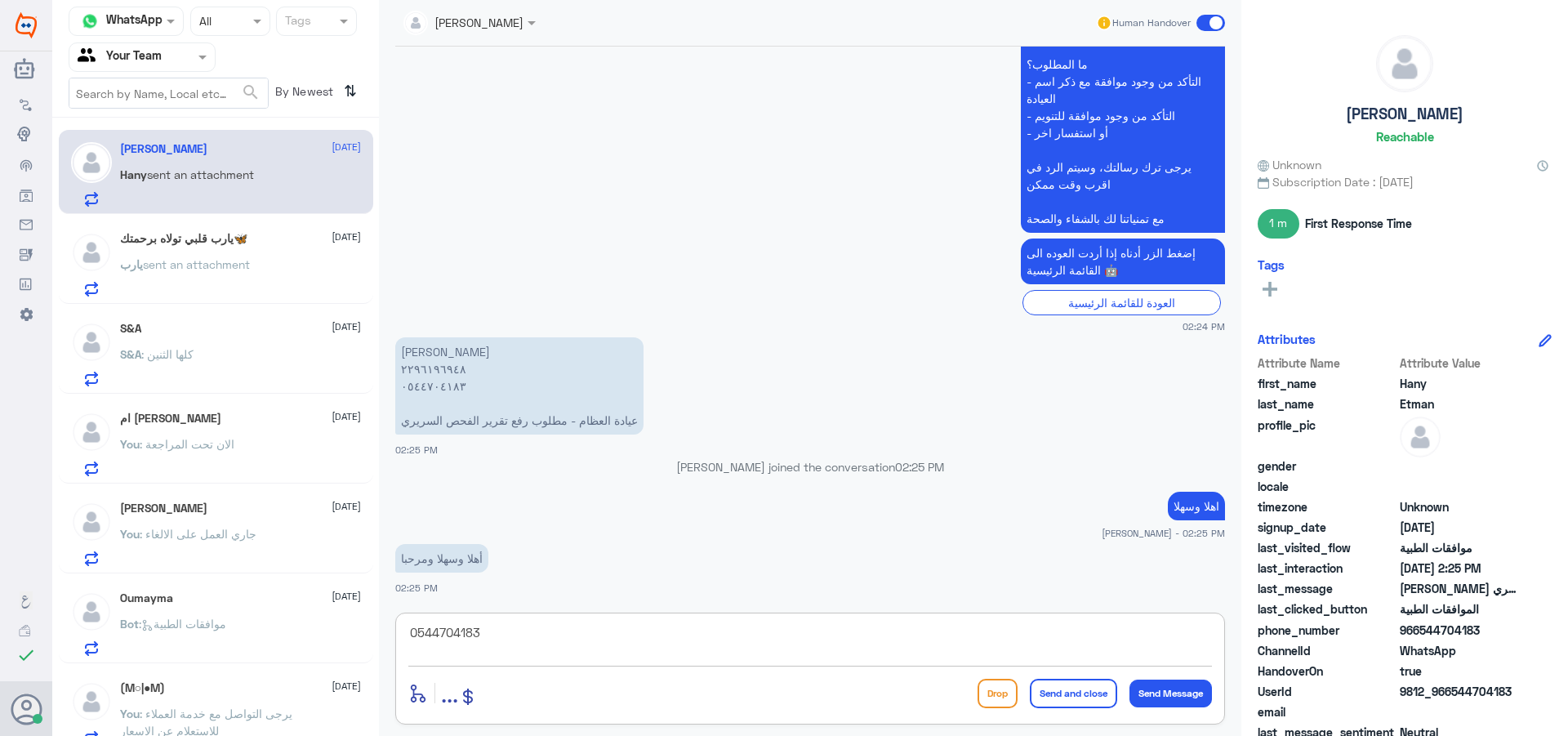
click at [454, 628] on textarea "0544704183" at bounding box center [810, 642] width 804 height 40
type textarea "0544704183"
type textarea ";"
type textarea "كيف اقدر اخدمك"
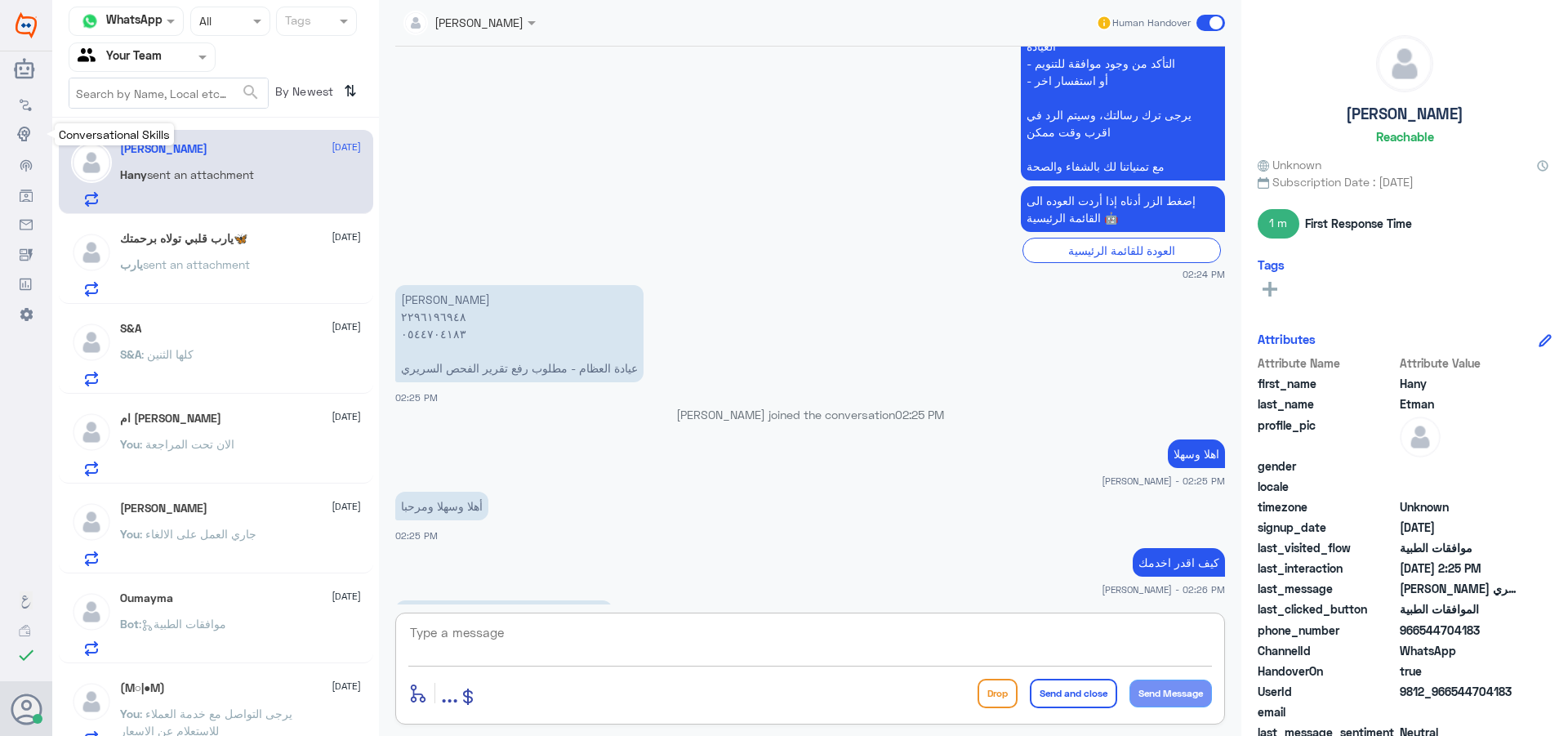
scroll to position [1672, 0]
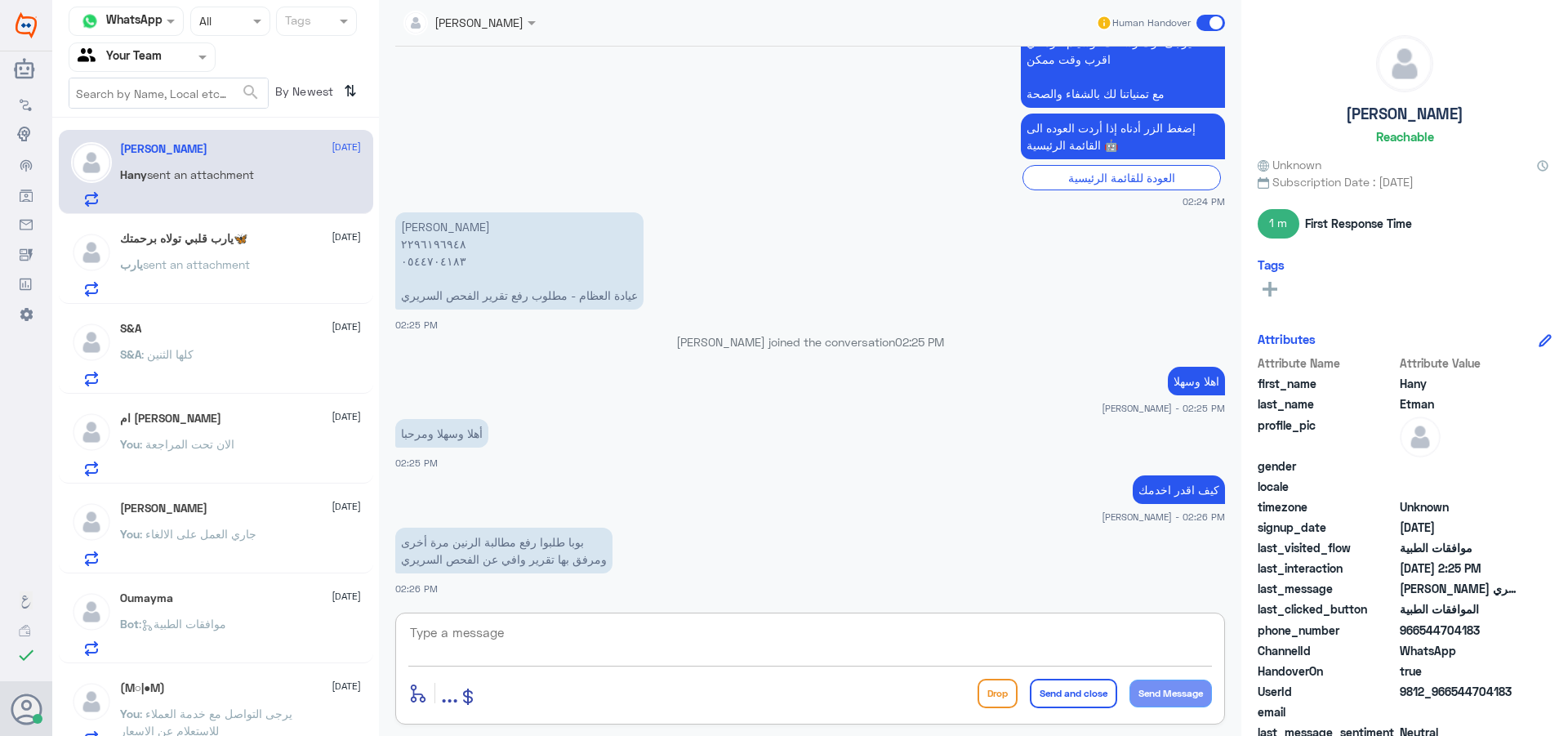
click at [744, 648] on textarea at bounding box center [810, 642] width 804 height 40
type textarea "تاريخ متى الزيارة من فضلك"
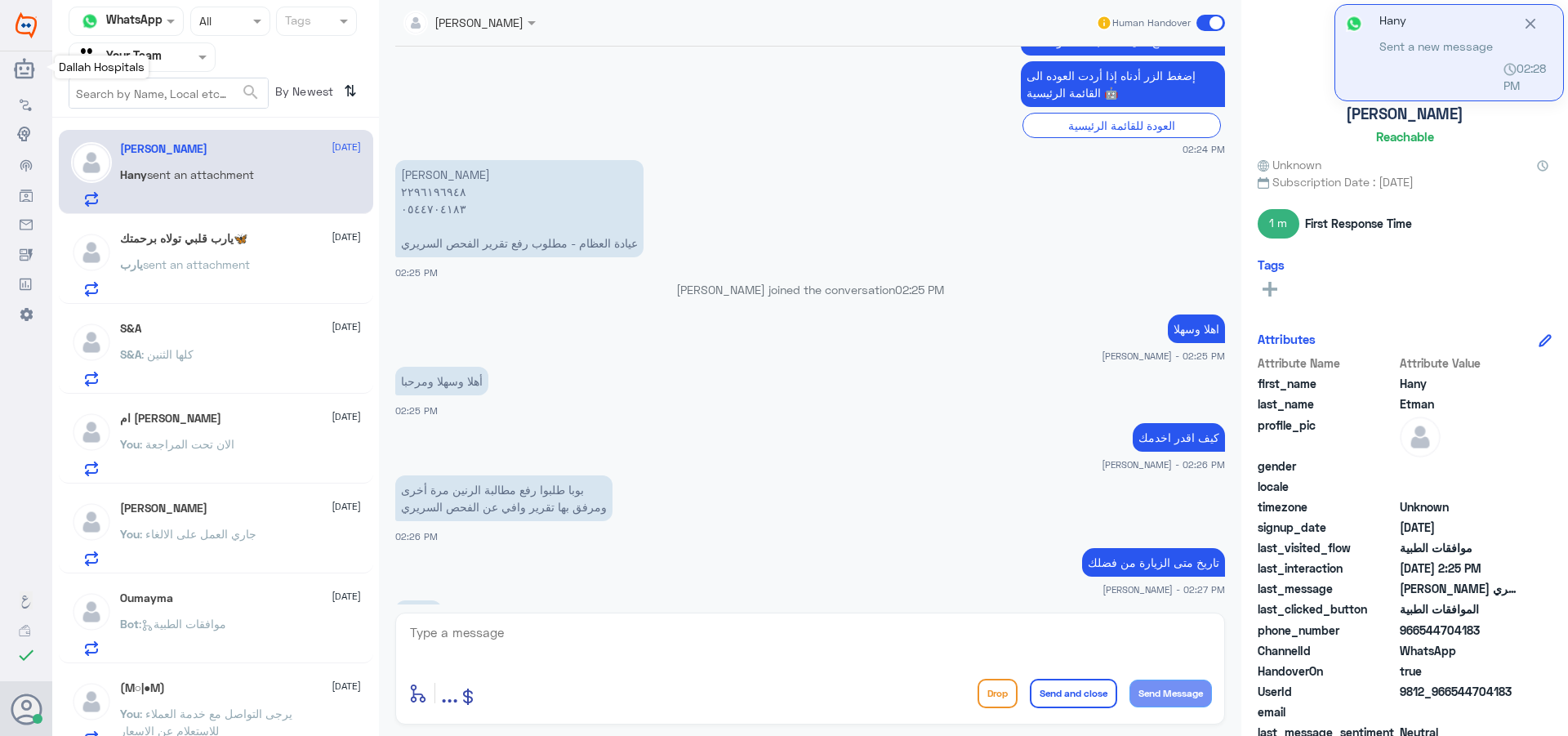
scroll to position [1780, 0]
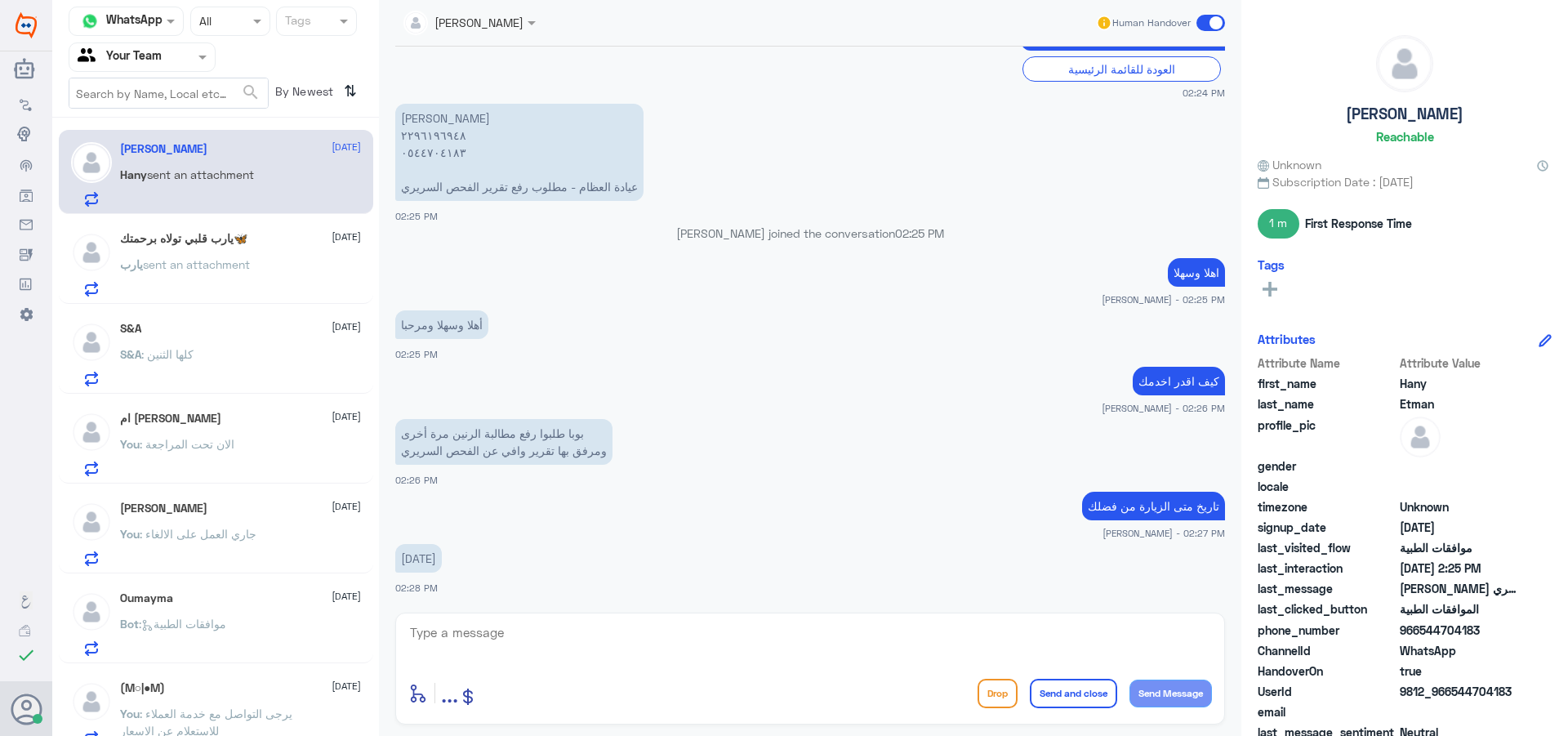
click at [540, 735] on div "[PERSON_NAME] Human Handover [DATE] السلام عليكم 04:37 PM مرحباً بك في مستشفيات…" at bounding box center [810, 370] width 863 height 741
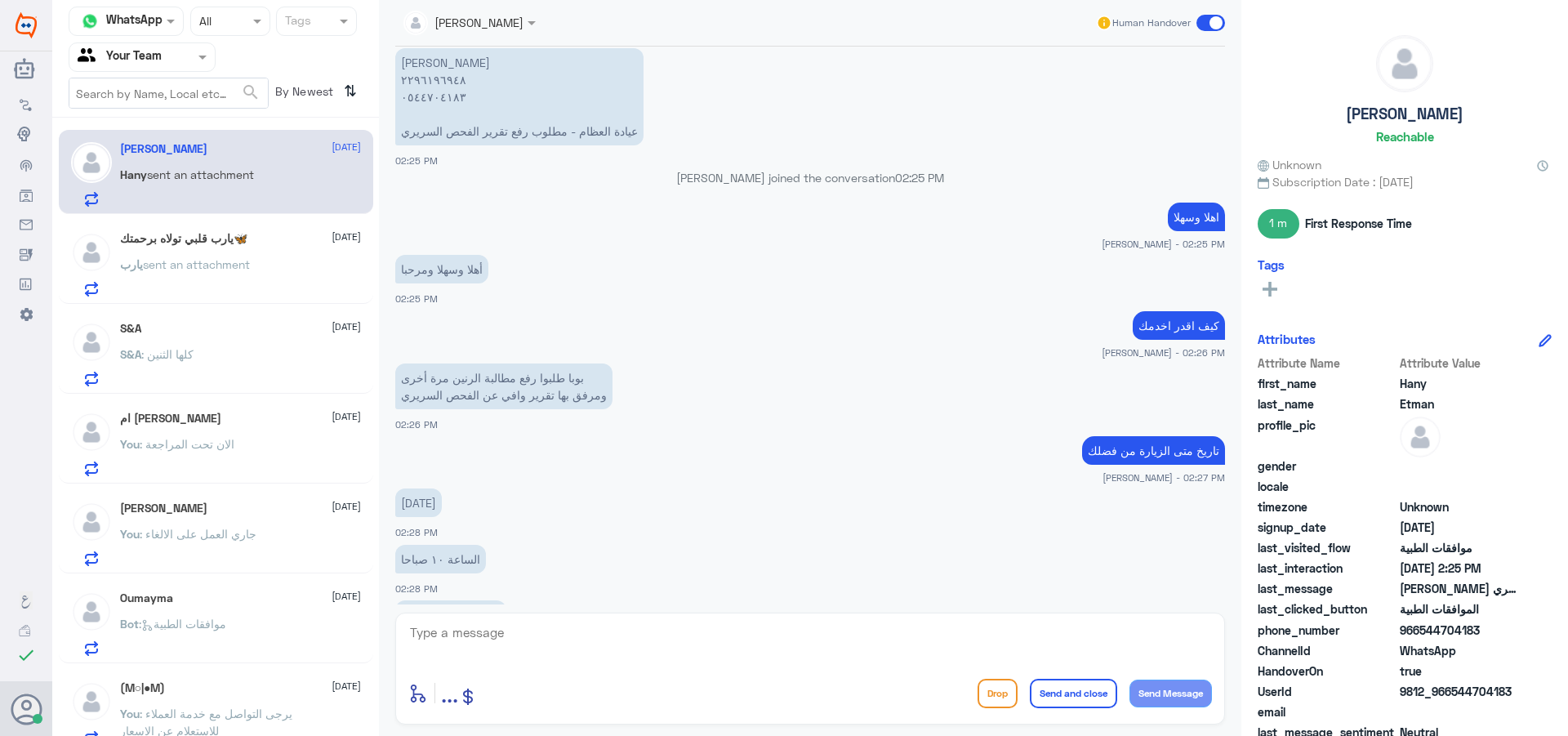
scroll to position [1891, 0]
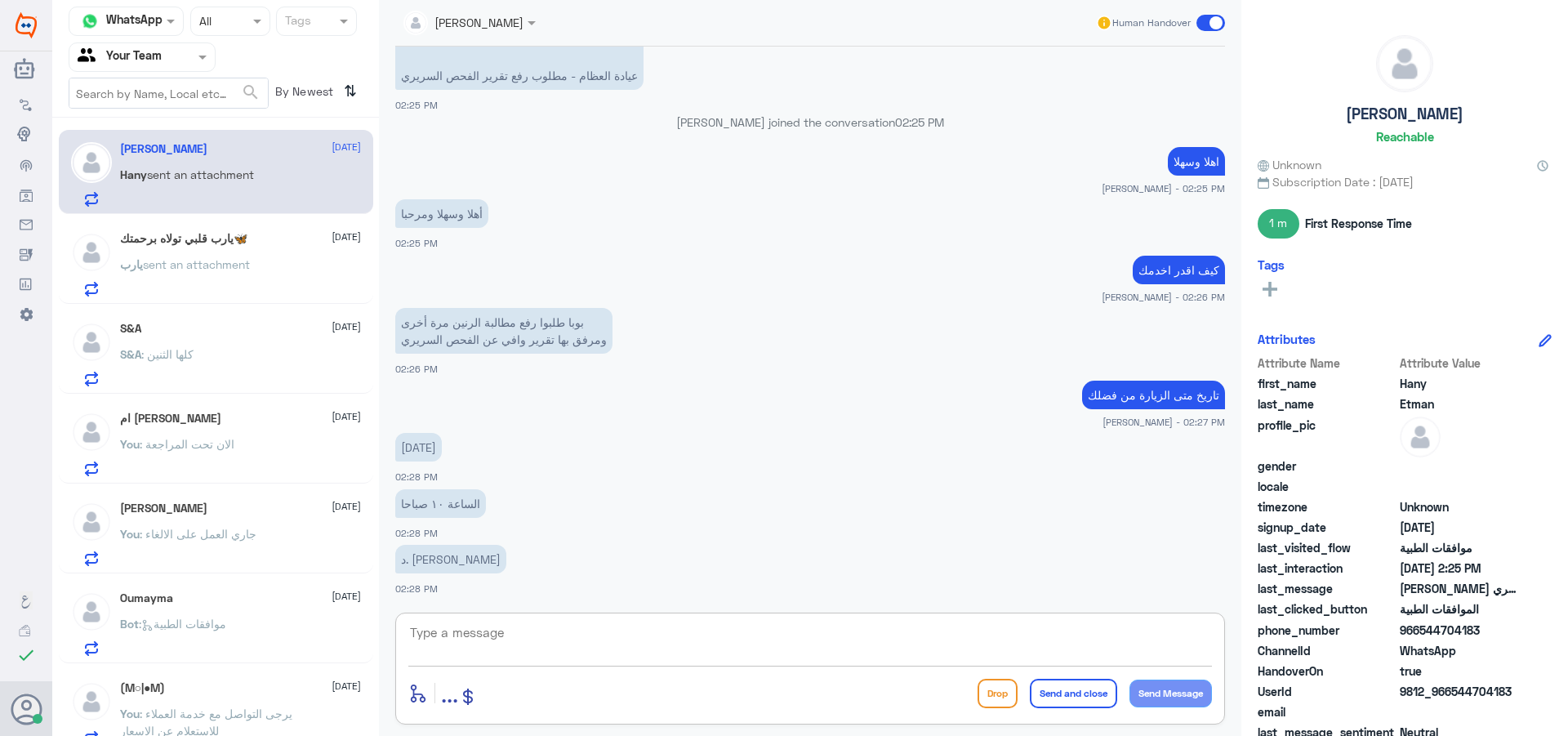
click at [499, 634] on textarea at bounding box center [810, 642] width 804 height 40
click at [515, 653] on textarea at bounding box center [810, 642] width 804 height 40
type textarea "t"
type textarea "في اي فرع"
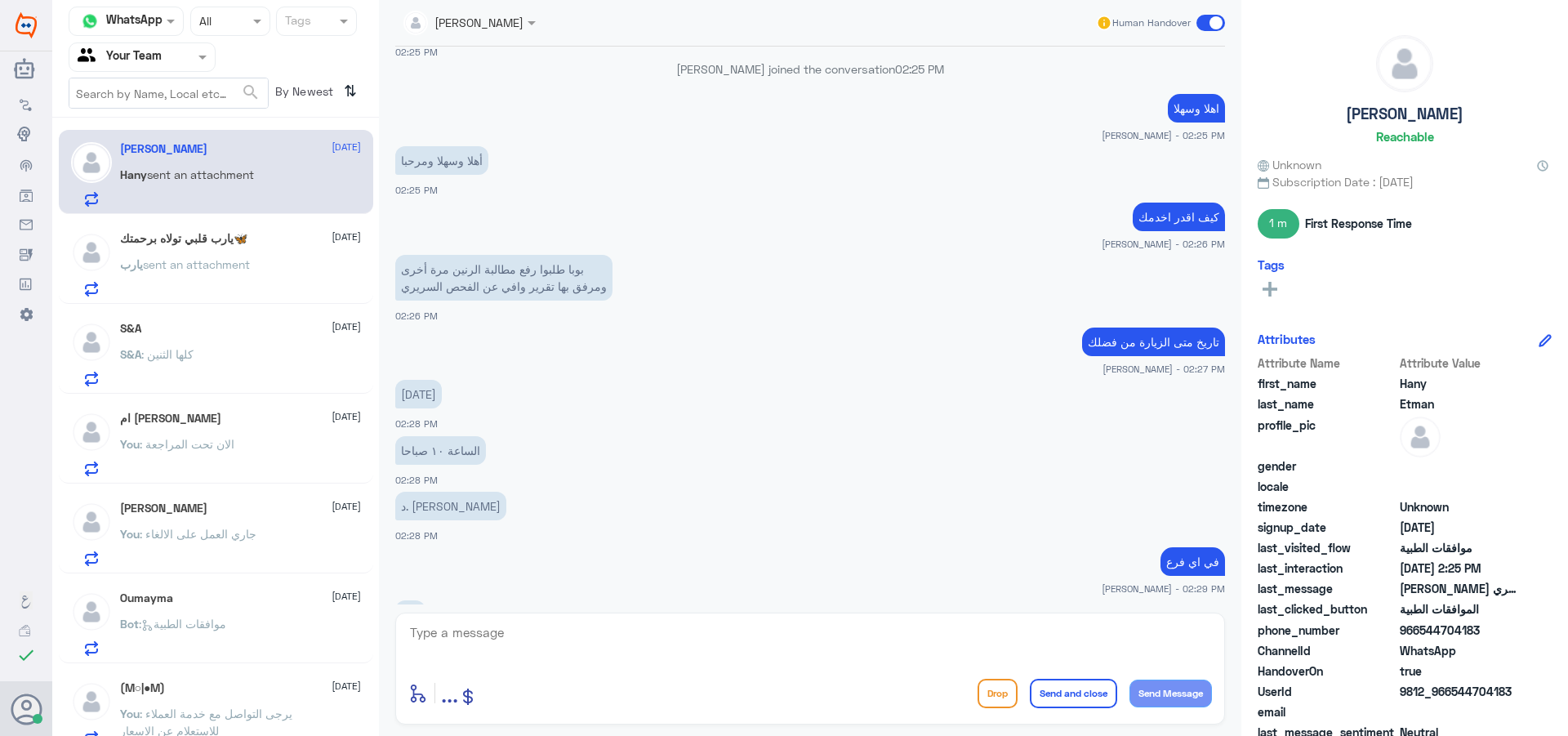
scroll to position [2000, 0]
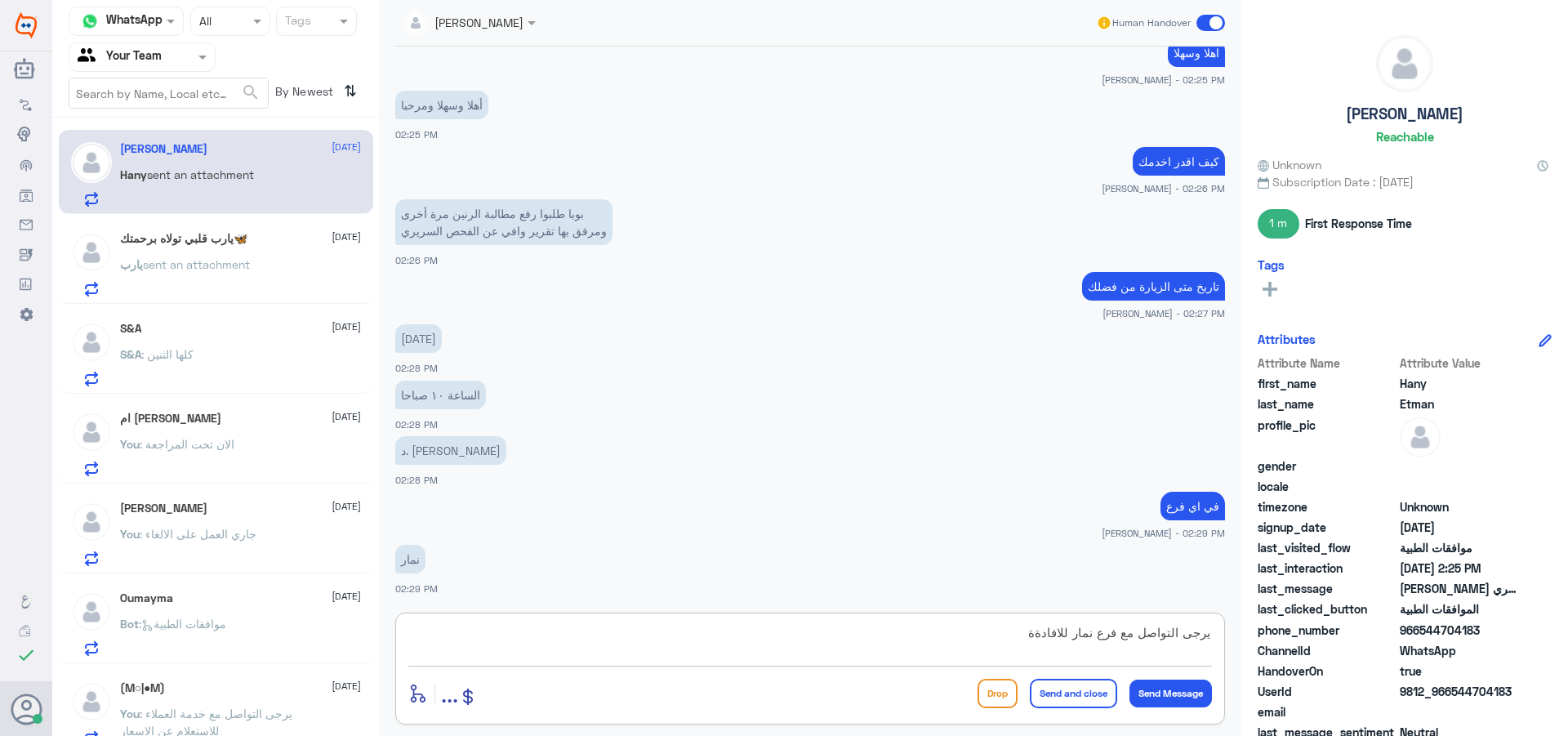
type textarea "يرجى التواصل مع فرع نمار للافادة"
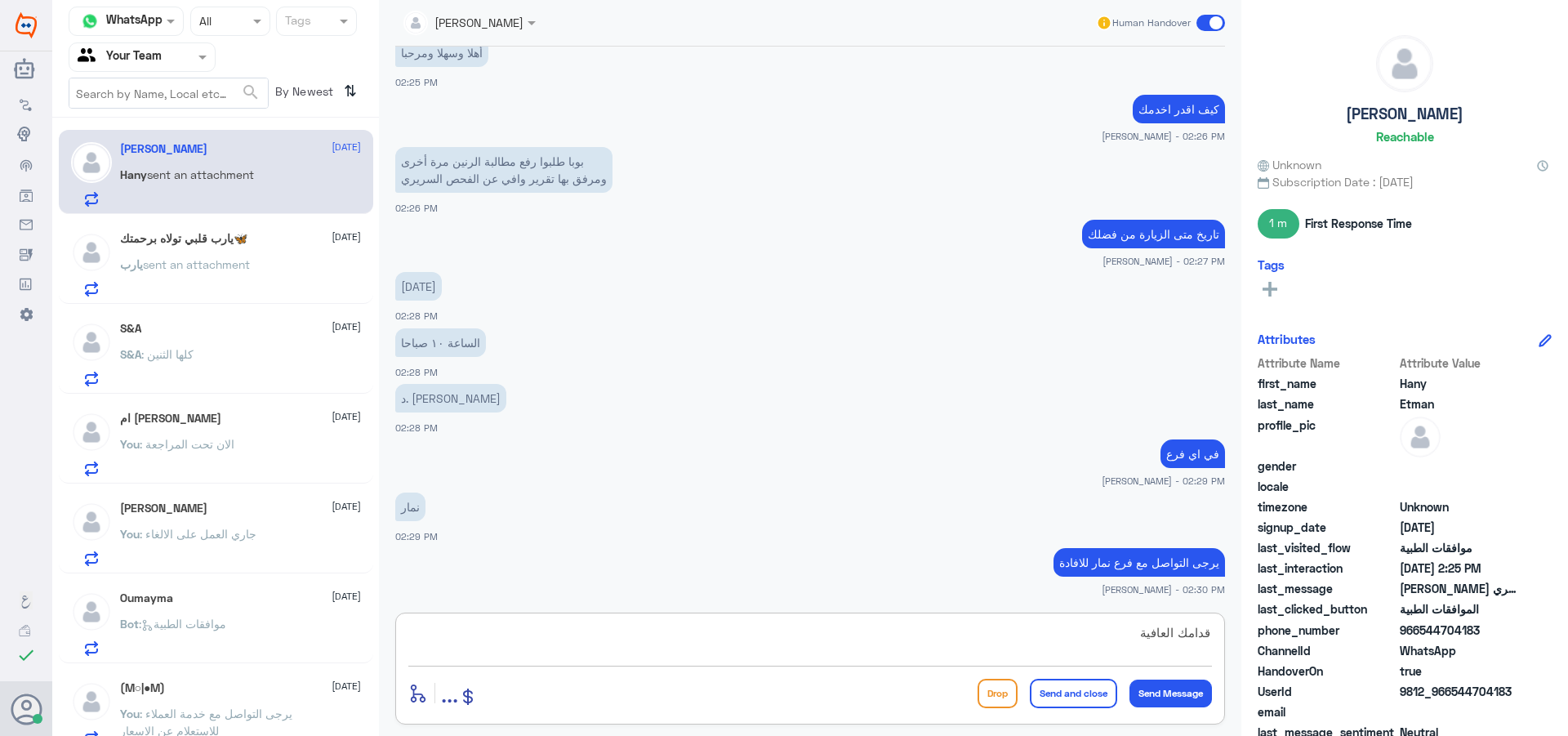
type textarea "قدامك العافية"
click at [1058, 700] on button "Send and close" at bounding box center [1073, 694] width 88 height 30
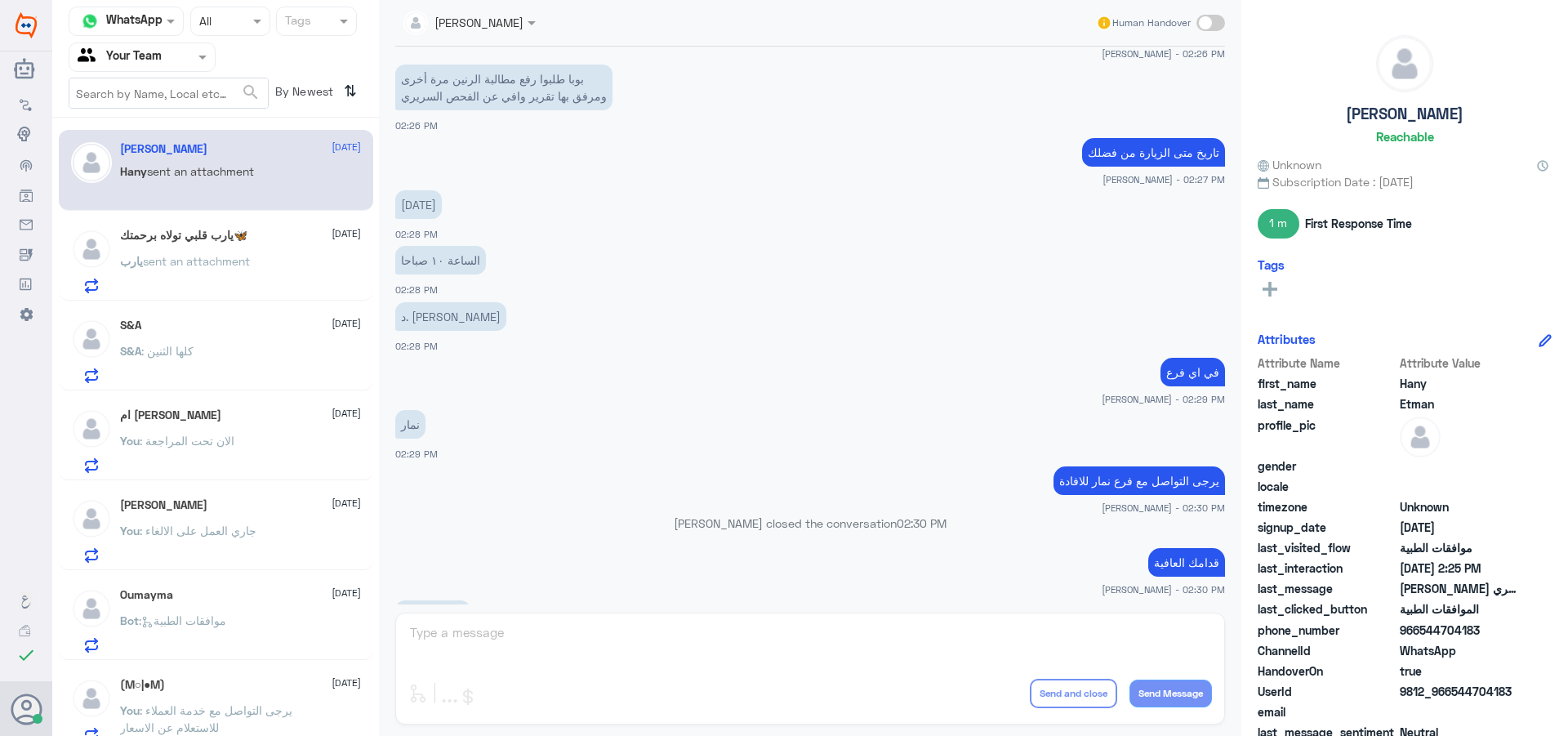
scroll to position [2353, 0]
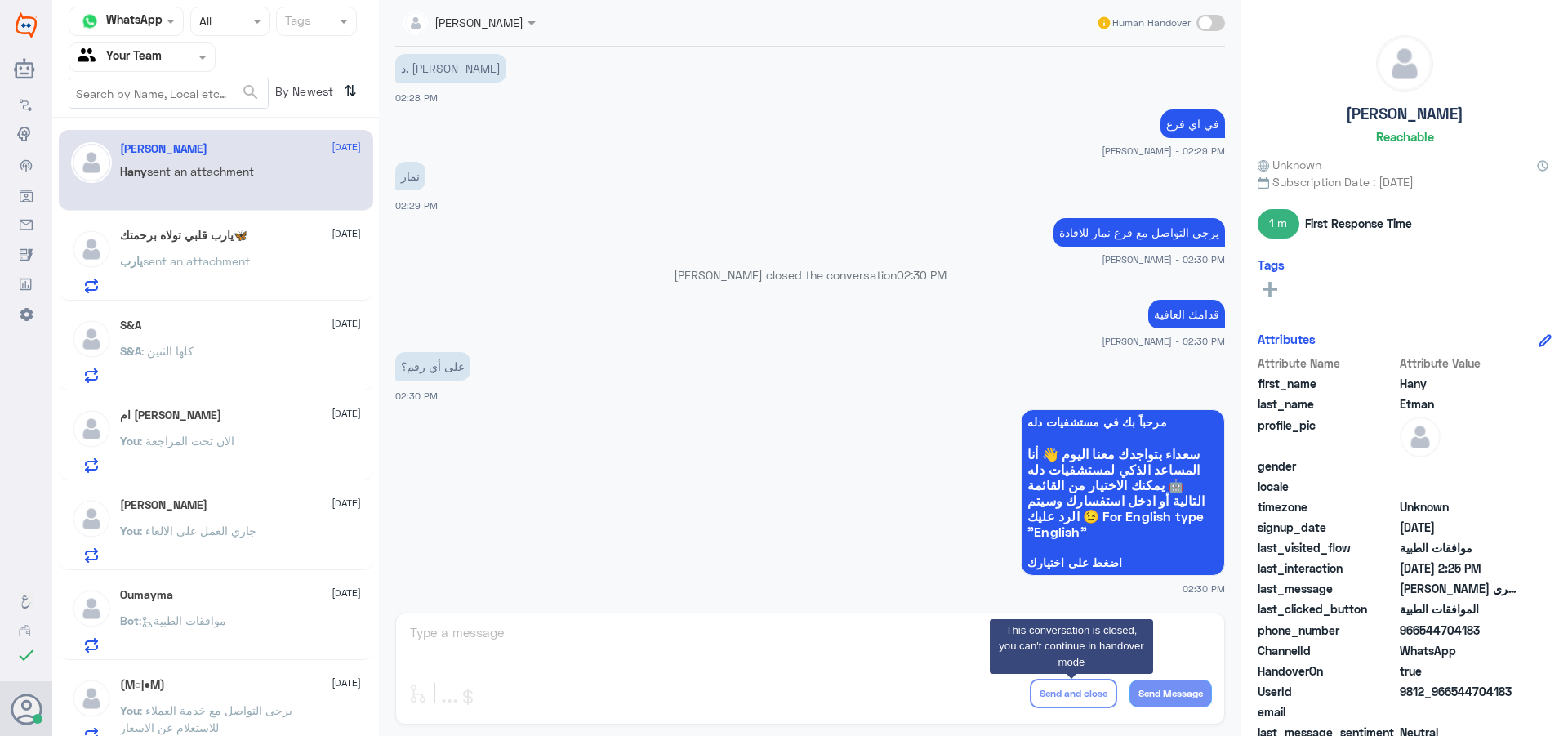
click at [200, 461] on p "You : الان تحت المراجعة" at bounding box center [177, 452] width 114 height 41
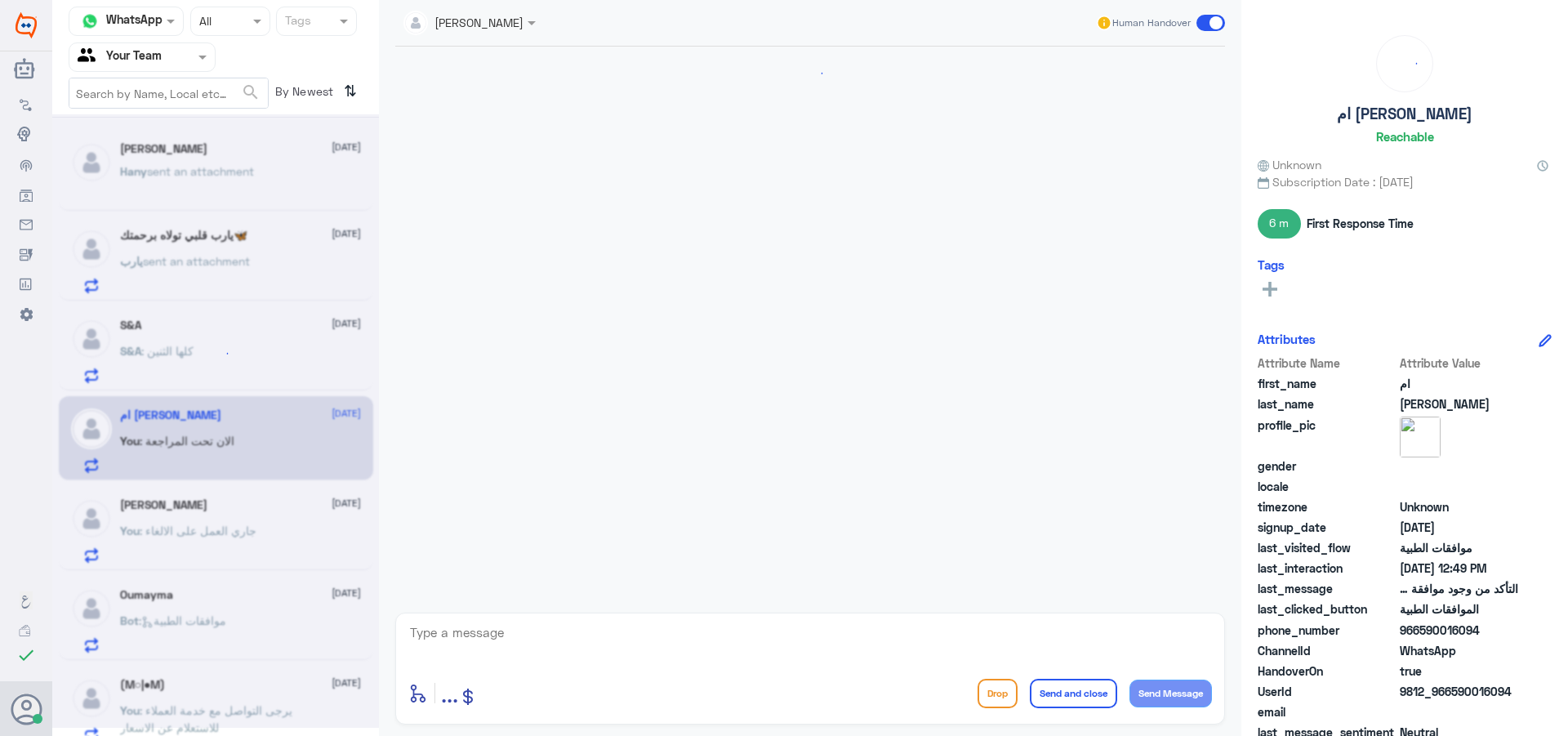
scroll to position [1378, 0]
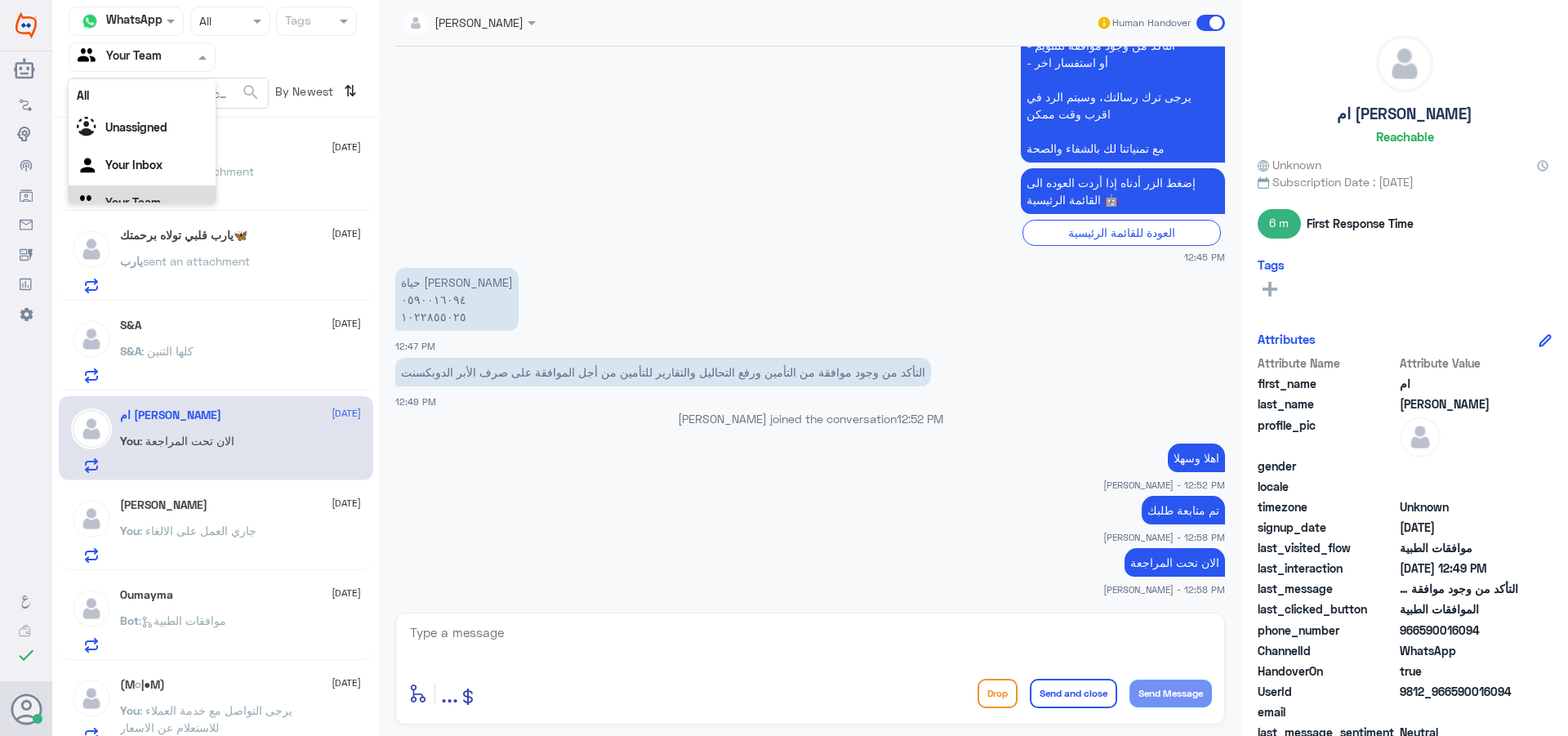
click at [156, 61] on input "text" at bounding box center [122, 56] width 90 height 19
click at [149, 146] on Inbox "Your Inbox" at bounding box center [133, 144] width 57 height 14
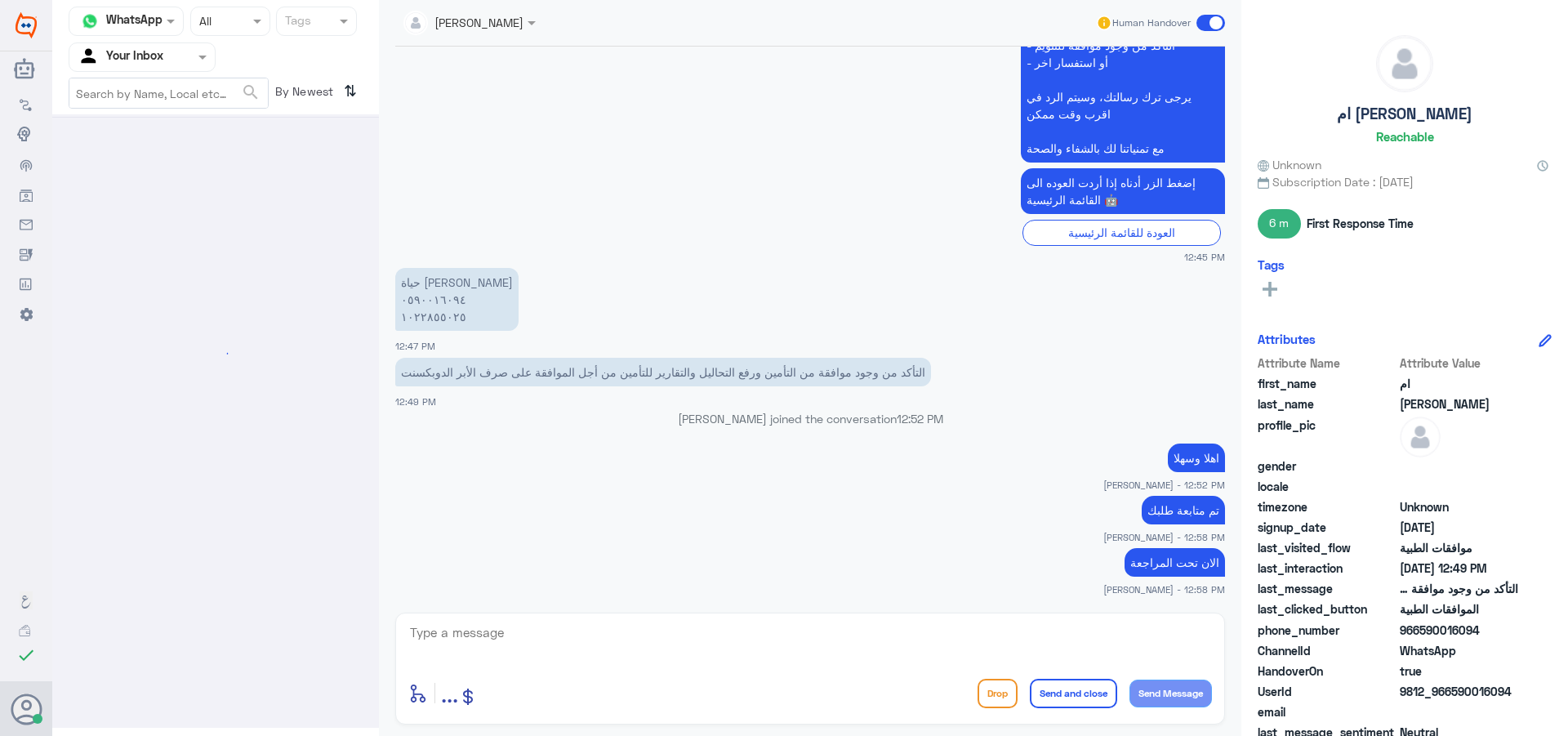
scroll to position [0, 0]
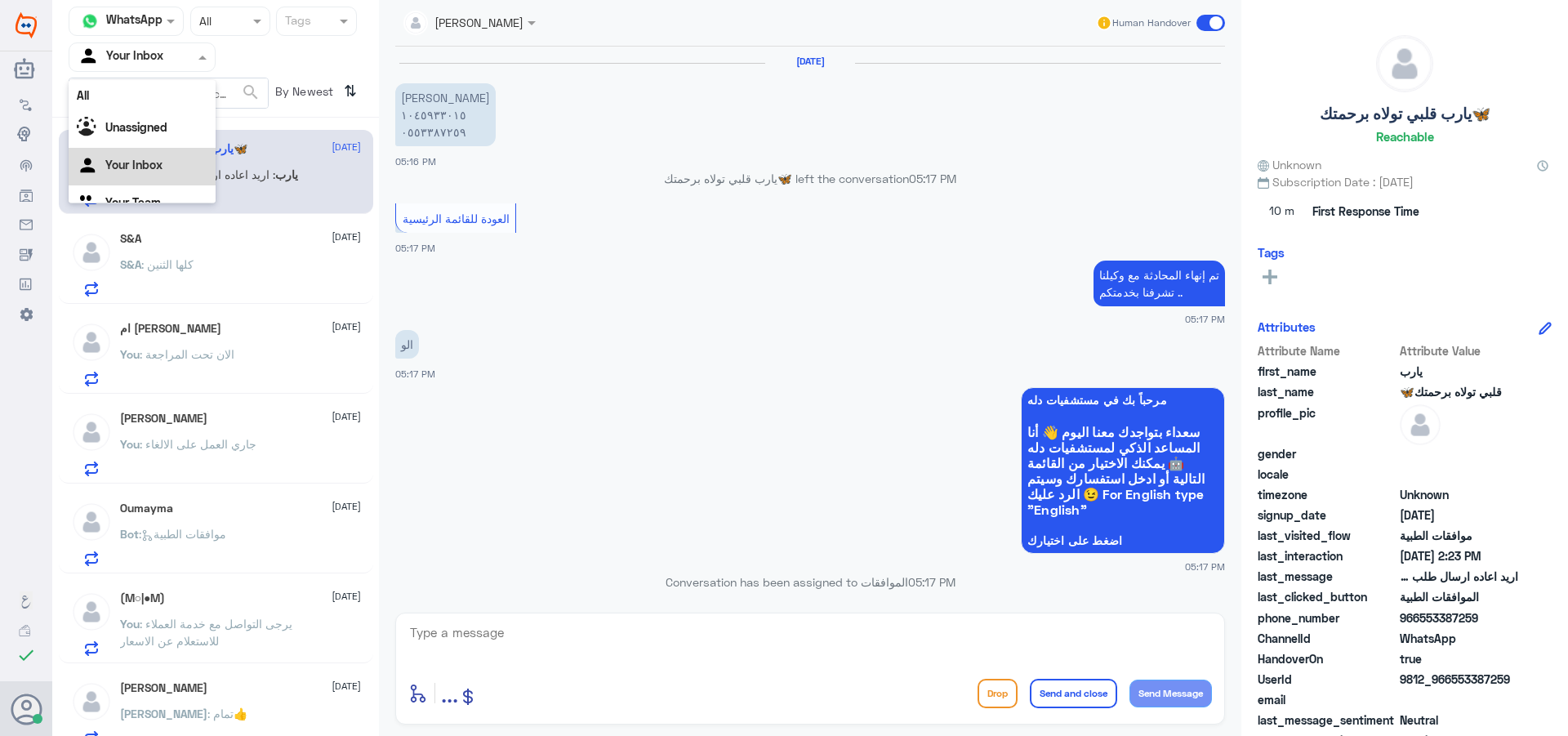
click at [159, 64] on input "text" at bounding box center [122, 56] width 90 height 19
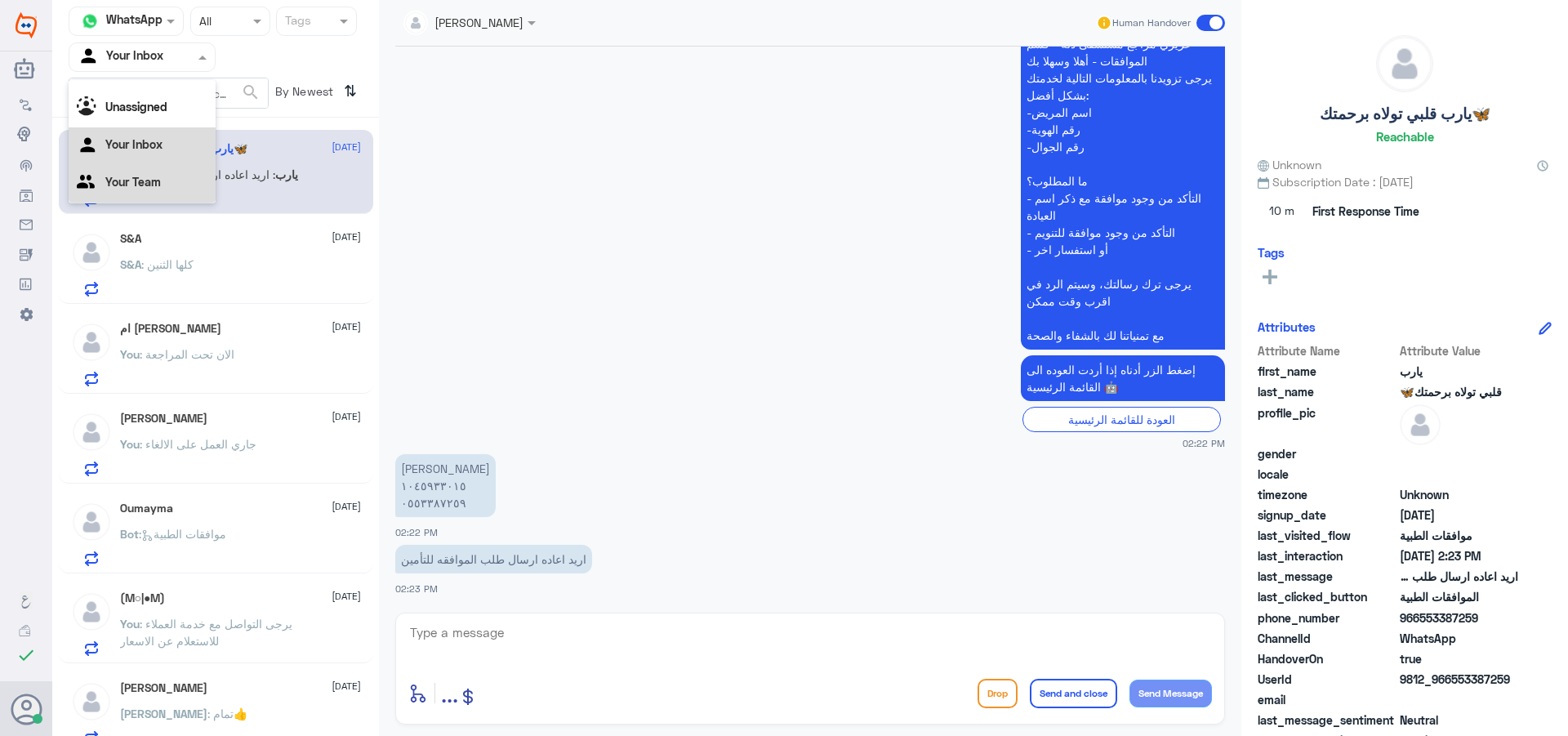
click at [165, 195] on div "Your Team" at bounding box center [142, 184] width 147 height 37
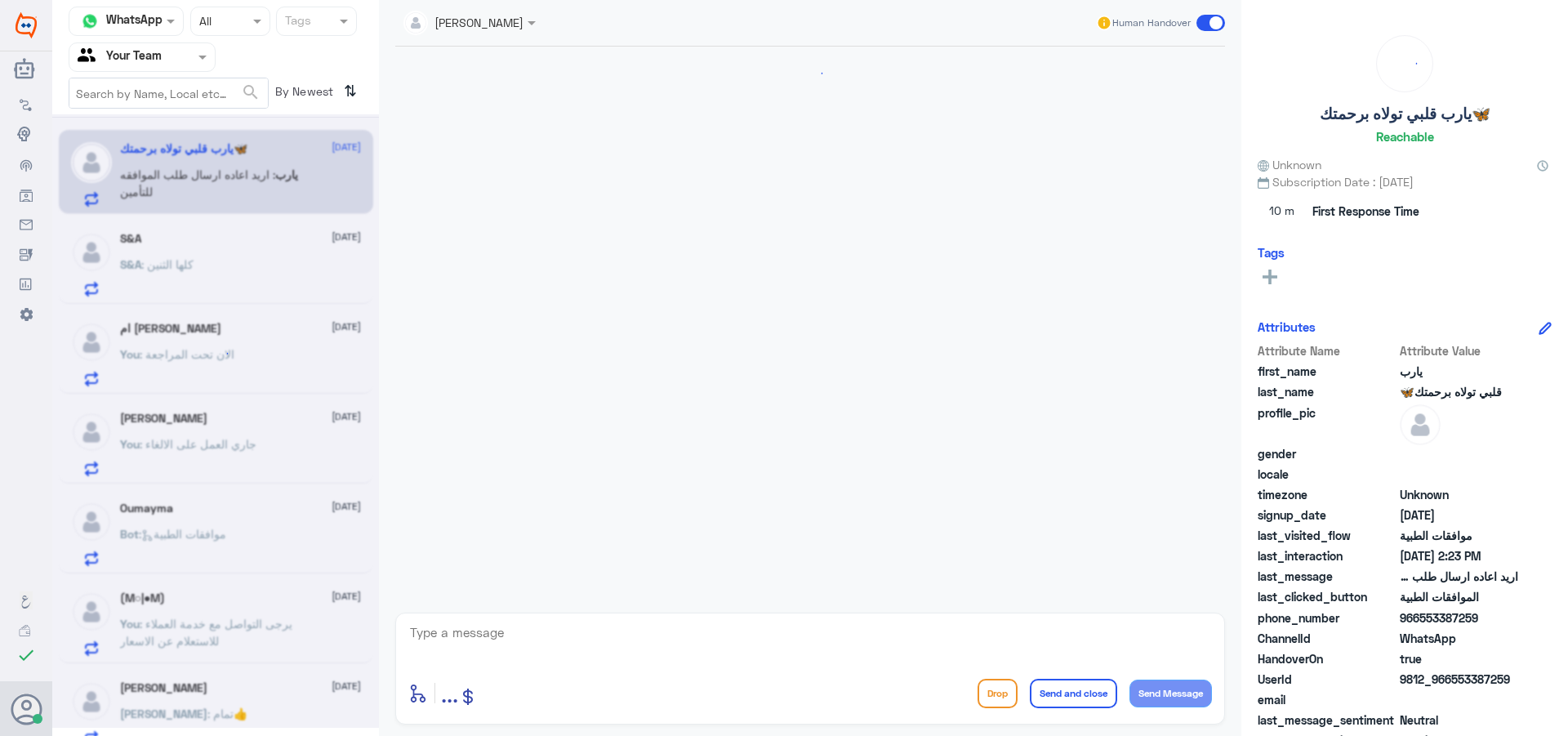
scroll to position [1543, 0]
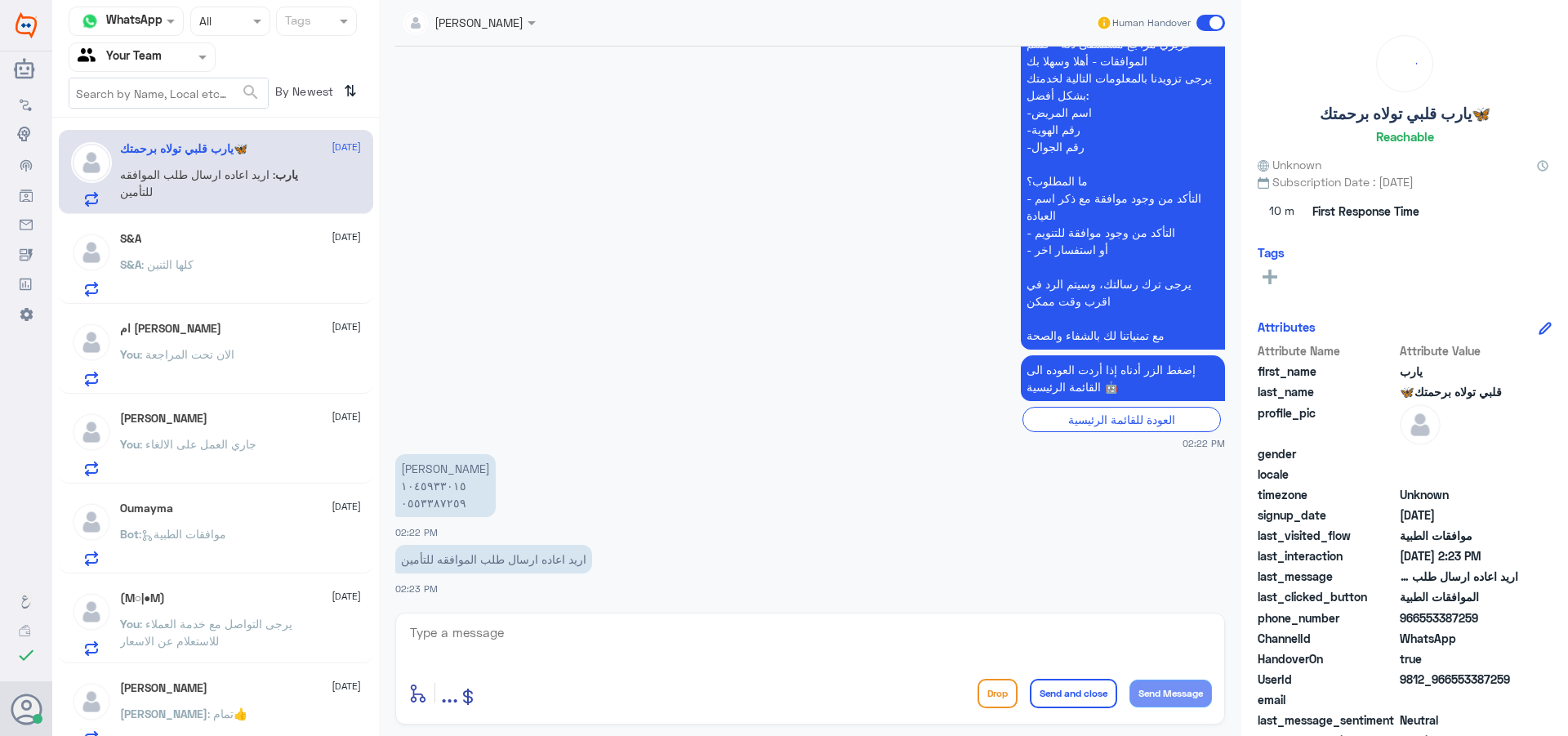
click at [280, 562] on div "Bot : موافقات الطبية" at bounding box center [240, 547] width 241 height 36
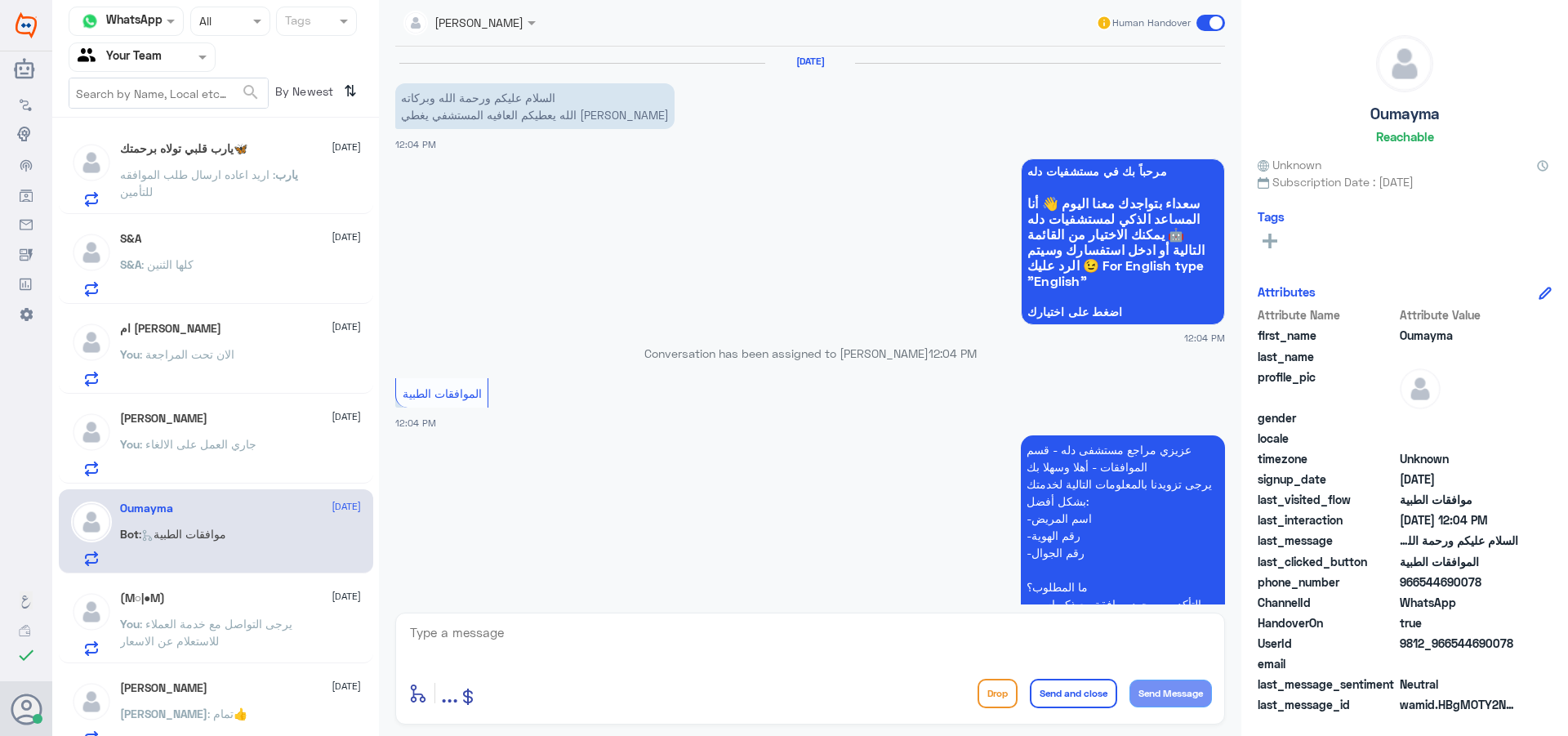
scroll to position [260, 0]
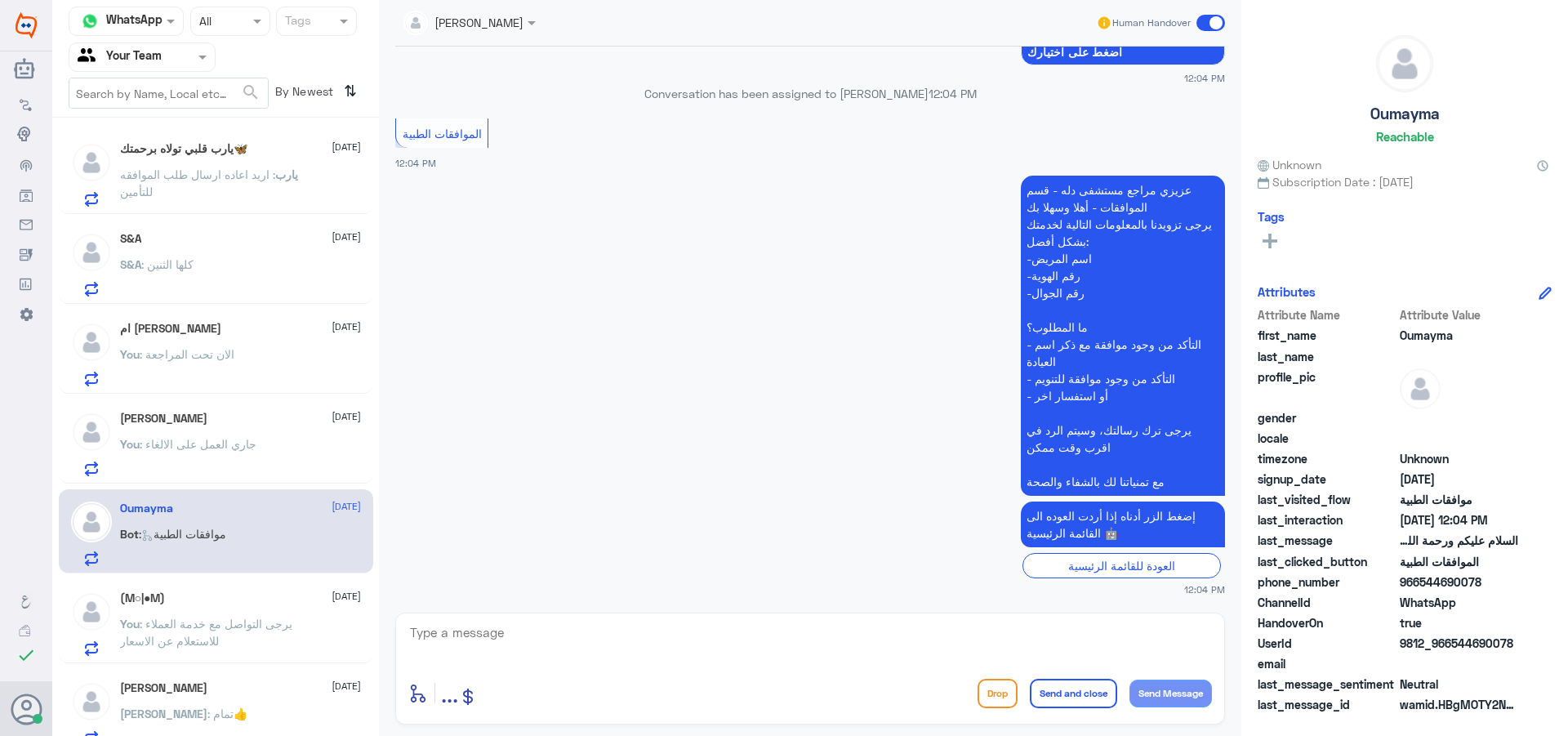
click at [189, 174] on span ": اريد اعاده ارسال طلب الموافقه للتأمين" at bounding box center [198, 183] width 155 height 31
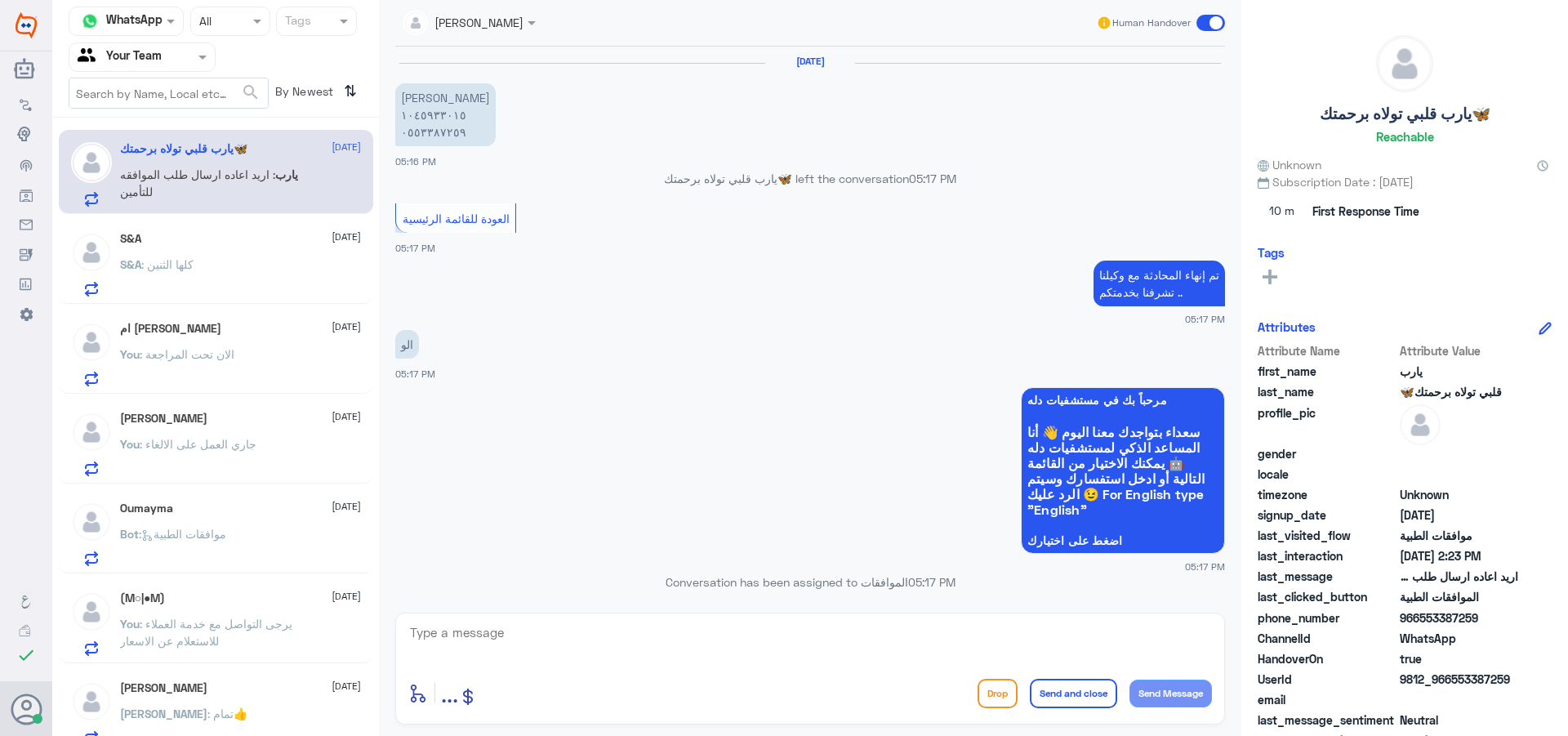
scroll to position [1543, 0]
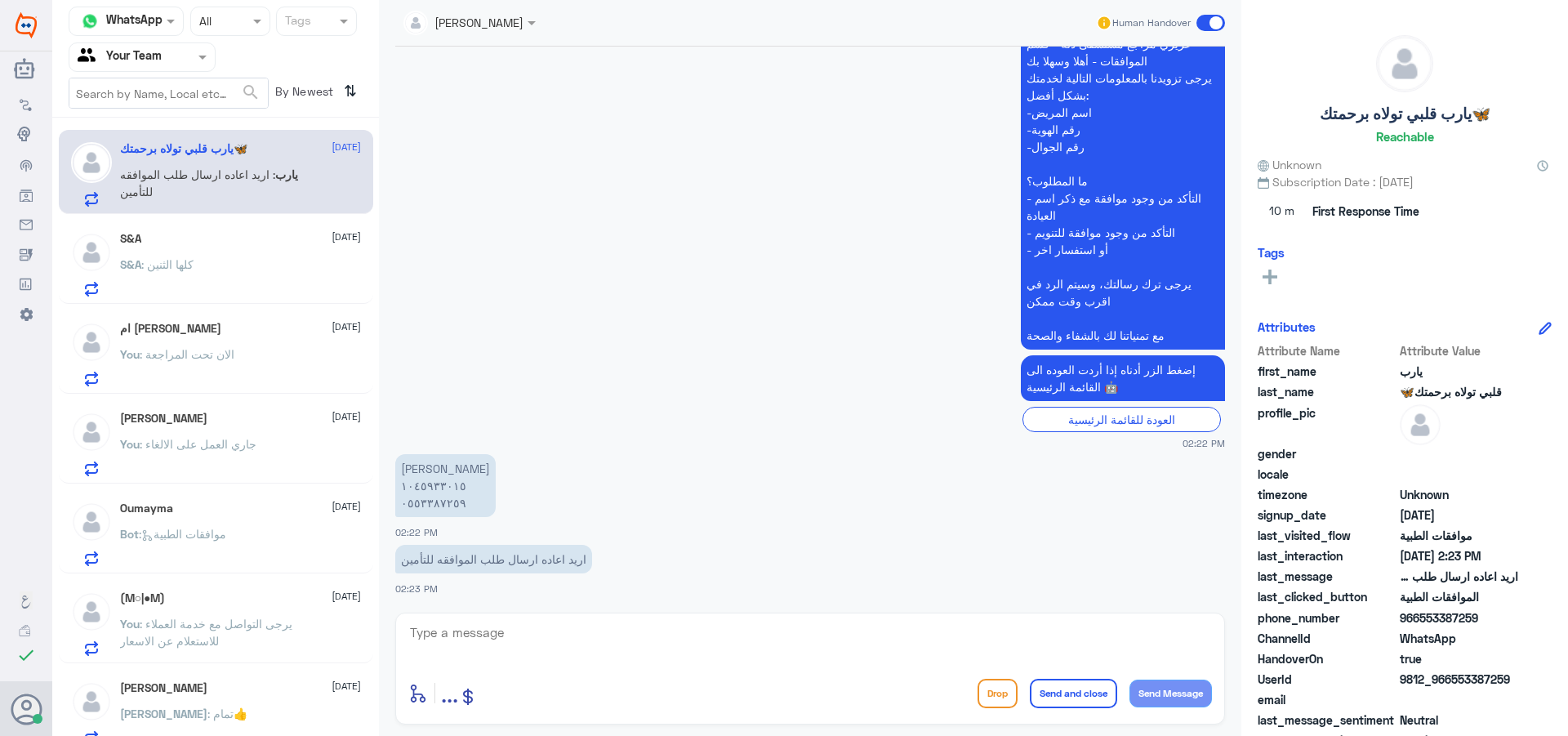
click at [210, 526] on p "Bot : موافقات الطبية" at bounding box center [173, 545] width 106 height 41
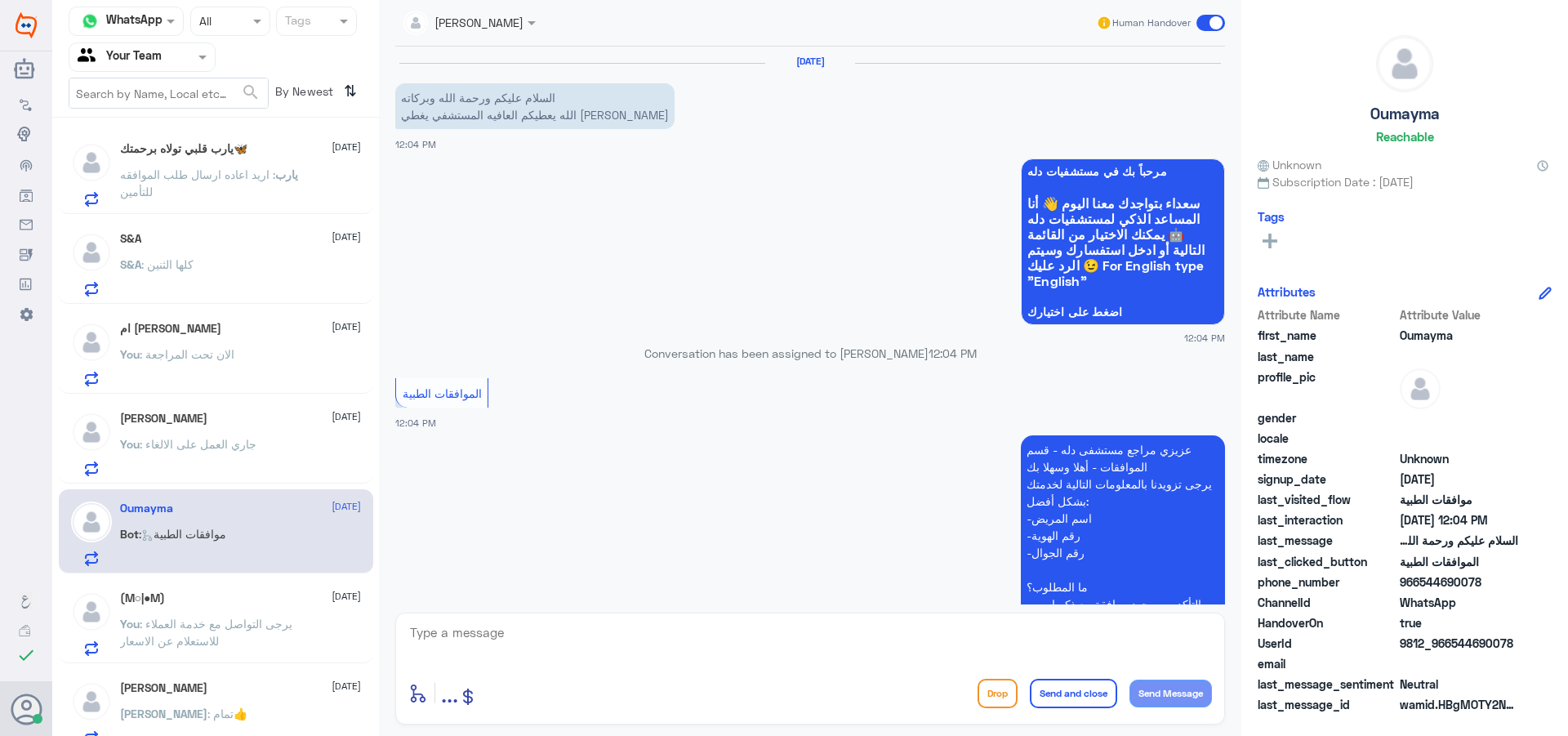
scroll to position [260, 0]
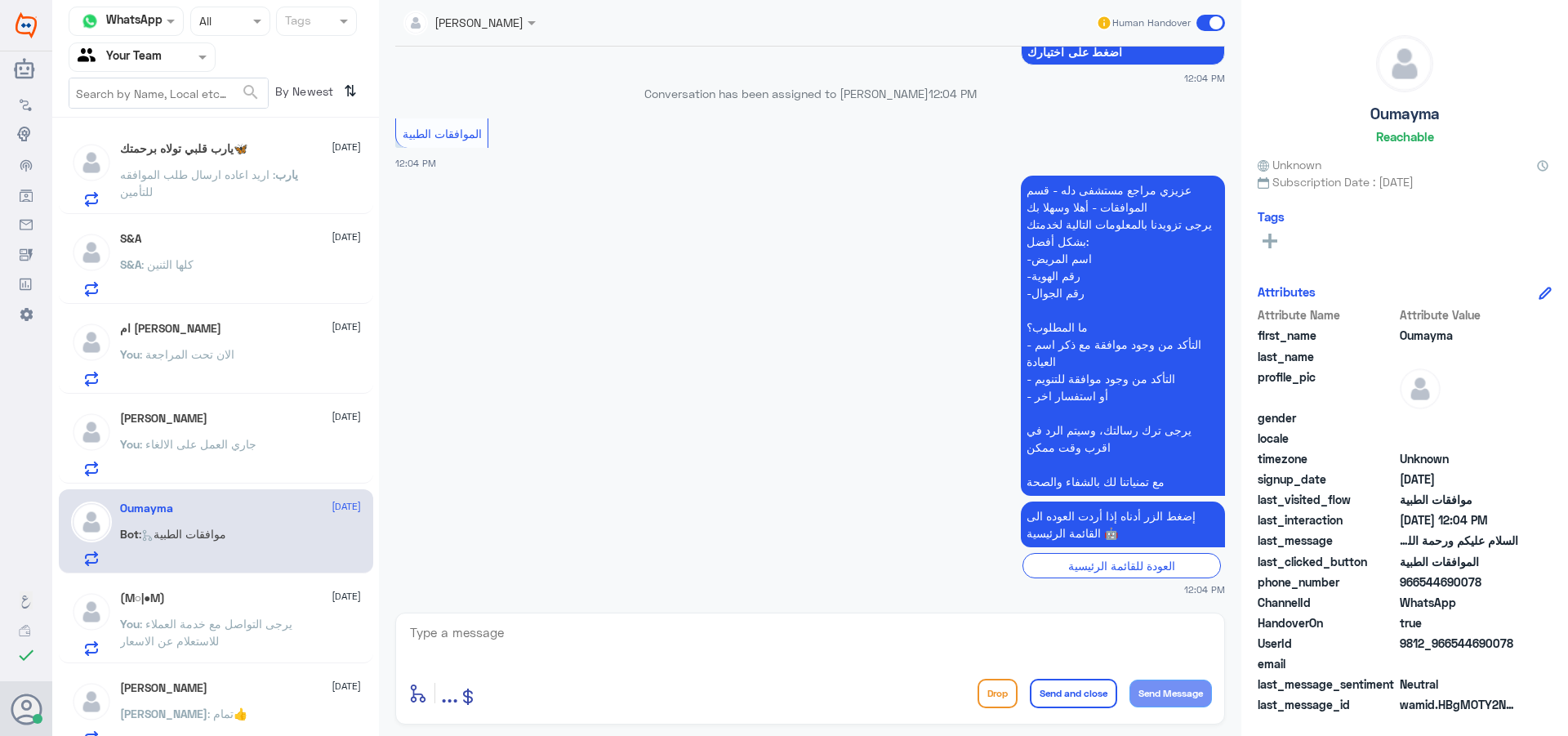
click at [213, 173] on span ": اريد اعاده ارسال طلب الموافقه للتأمين" at bounding box center [198, 183] width 155 height 31
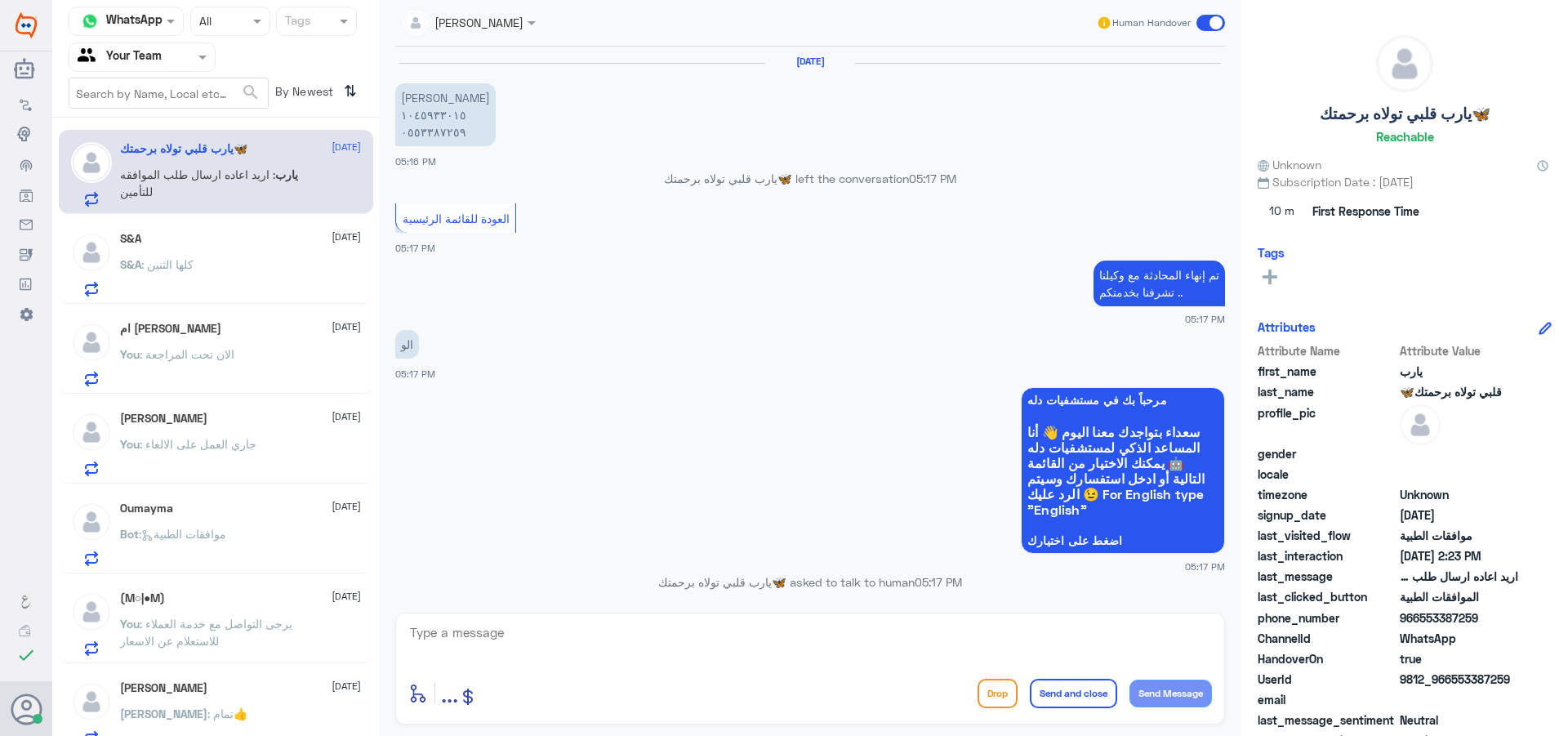
scroll to position [1543, 0]
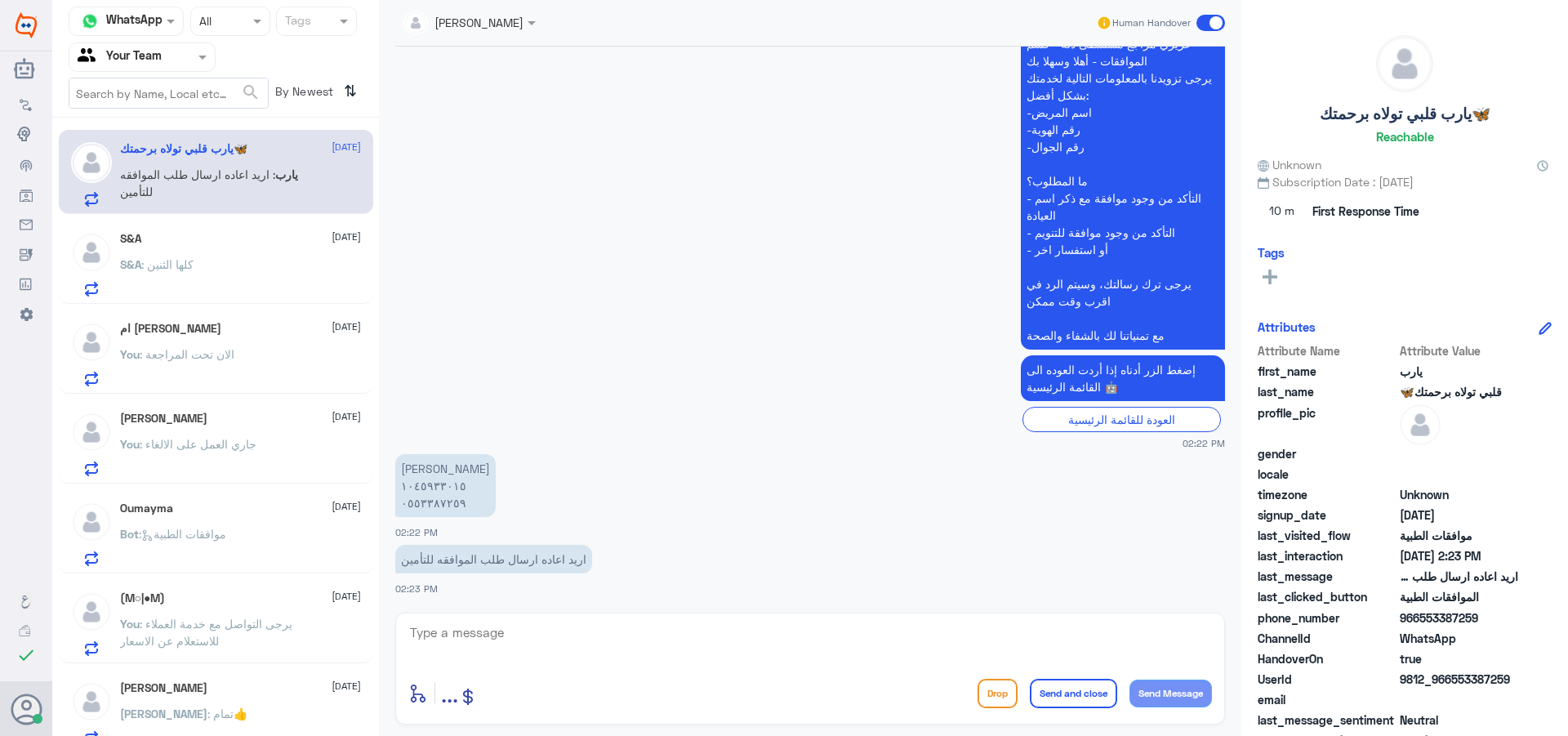
click at [534, 649] on textarea at bounding box center [810, 642] width 804 height 40
click at [476, 633] on textarea "0553387259" at bounding box center [810, 642] width 804 height 40
type textarea "0553387259"
type textarea "تم اعادة الارسال"
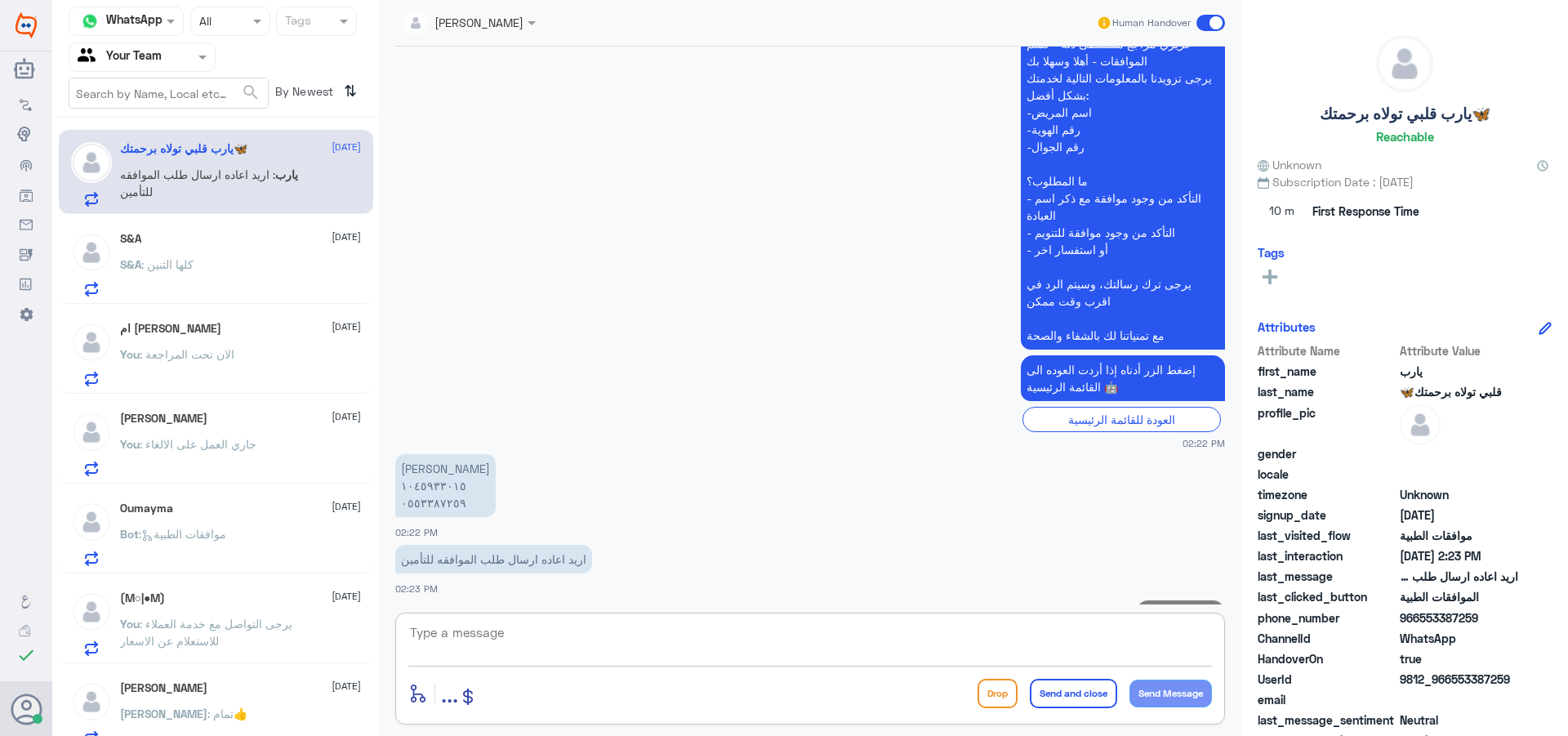
scroll to position [1595, 0]
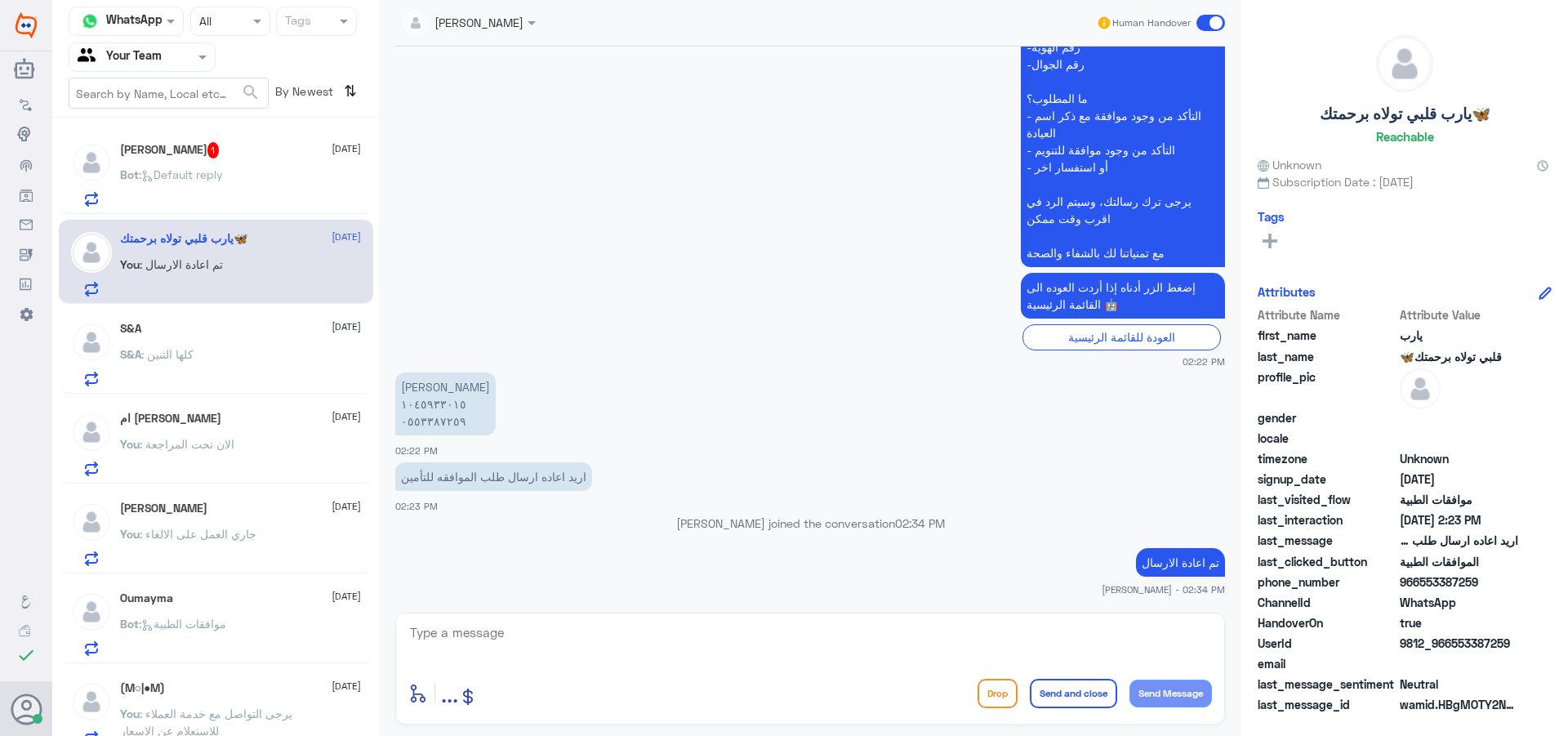
click at [210, 184] on p "Bot : Default reply" at bounding box center [171, 185] width 103 height 41
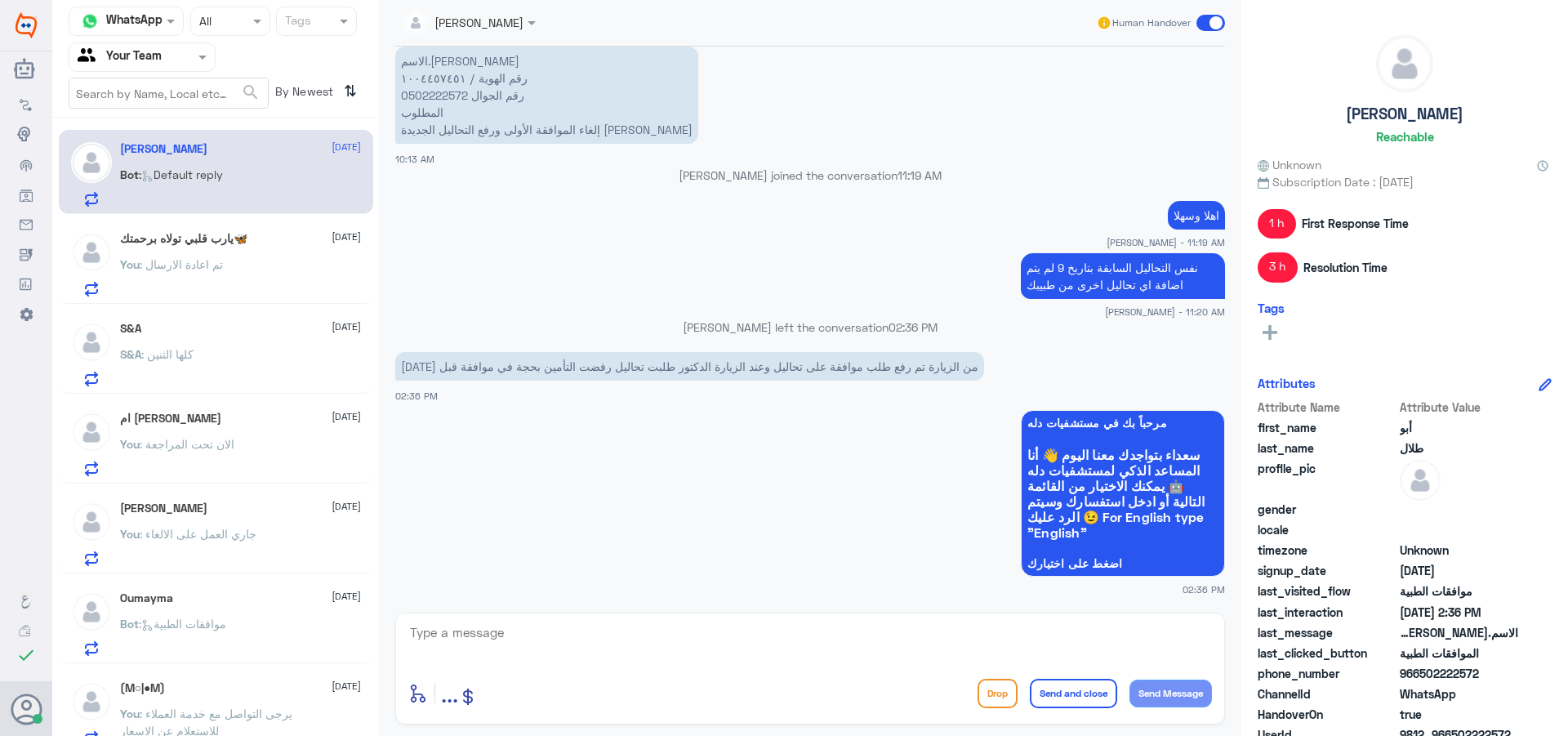
scroll to position [1879, 0]
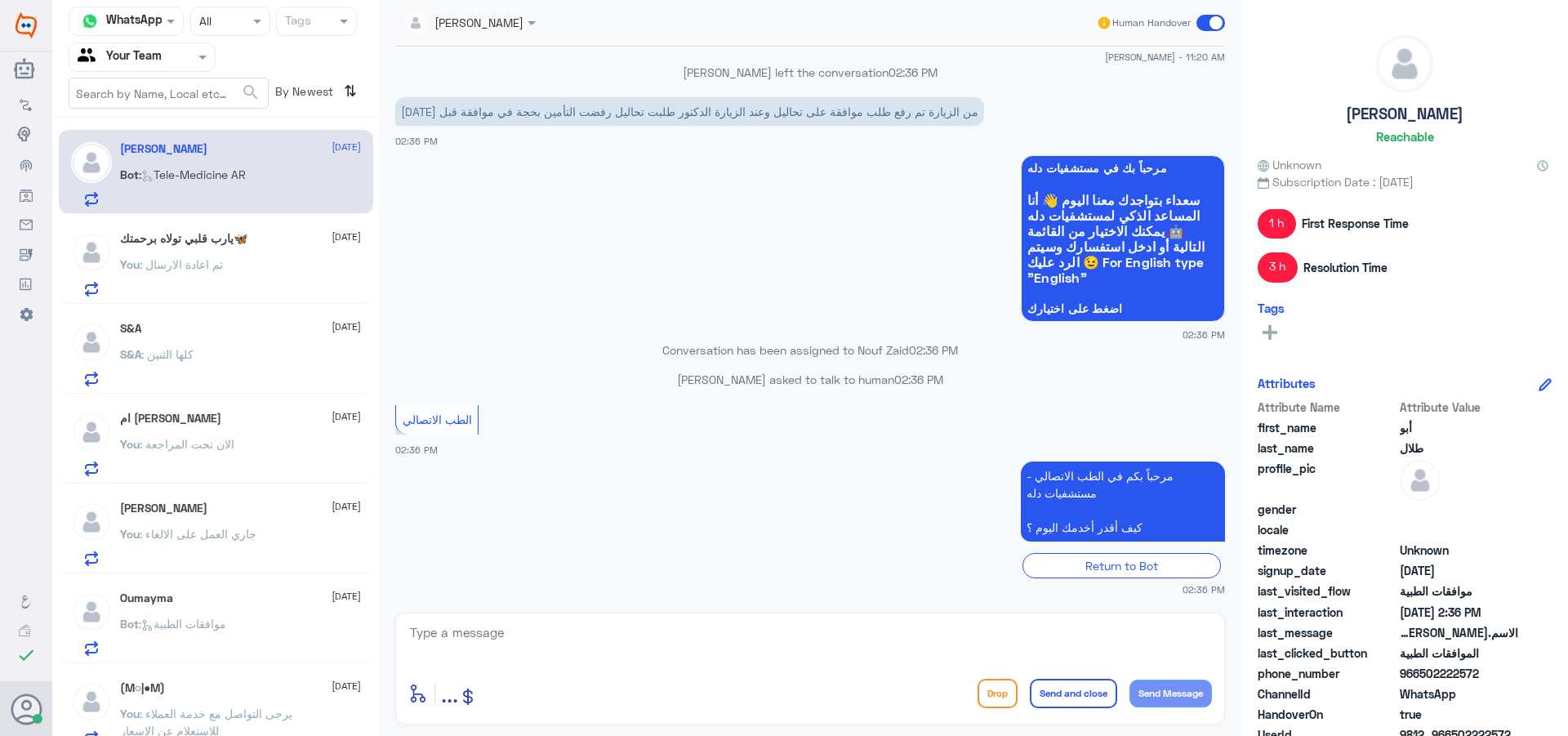
click at [213, 625] on span ": موافقات الطبية" at bounding box center [183, 624] width 88 height 14
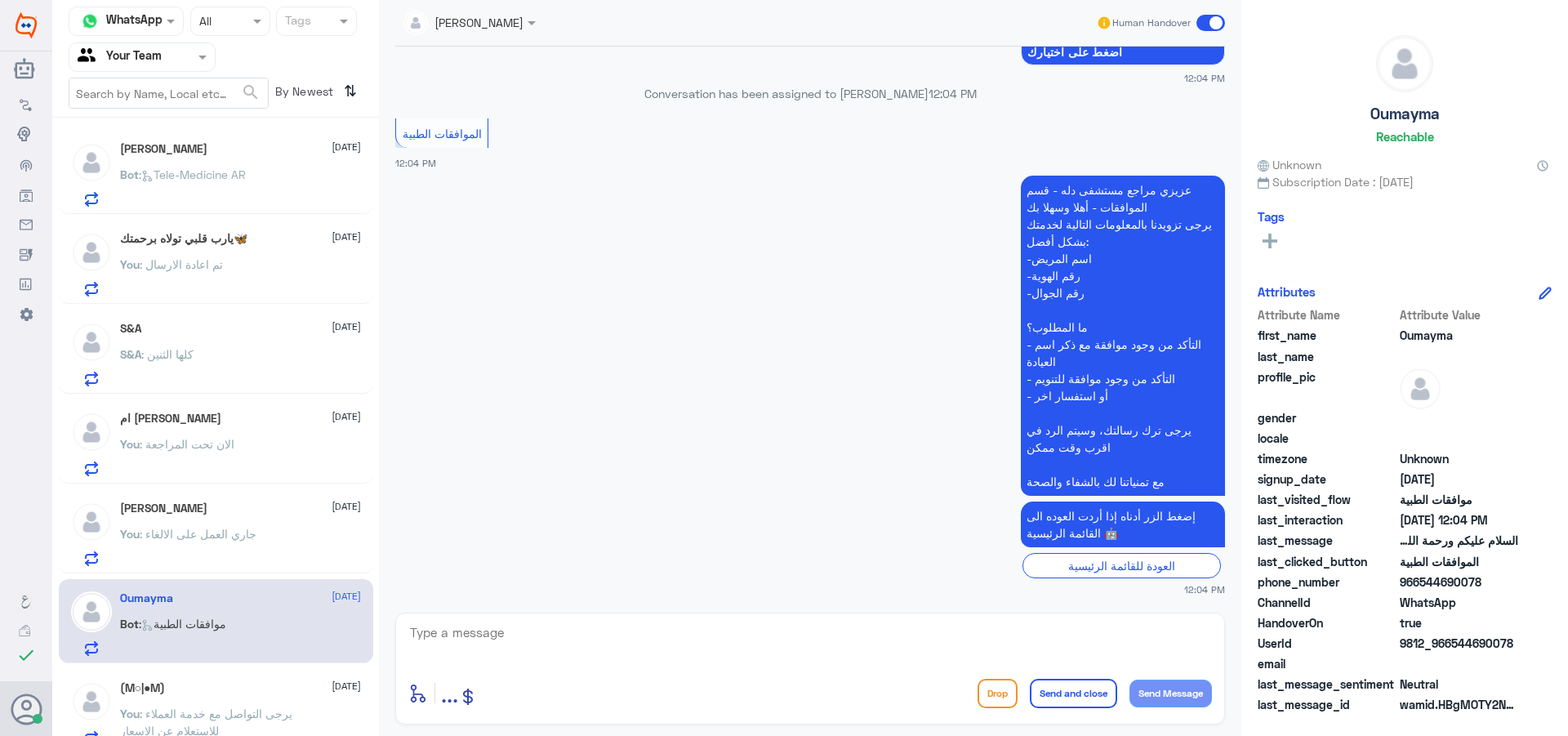
scroll to position [409, 0]
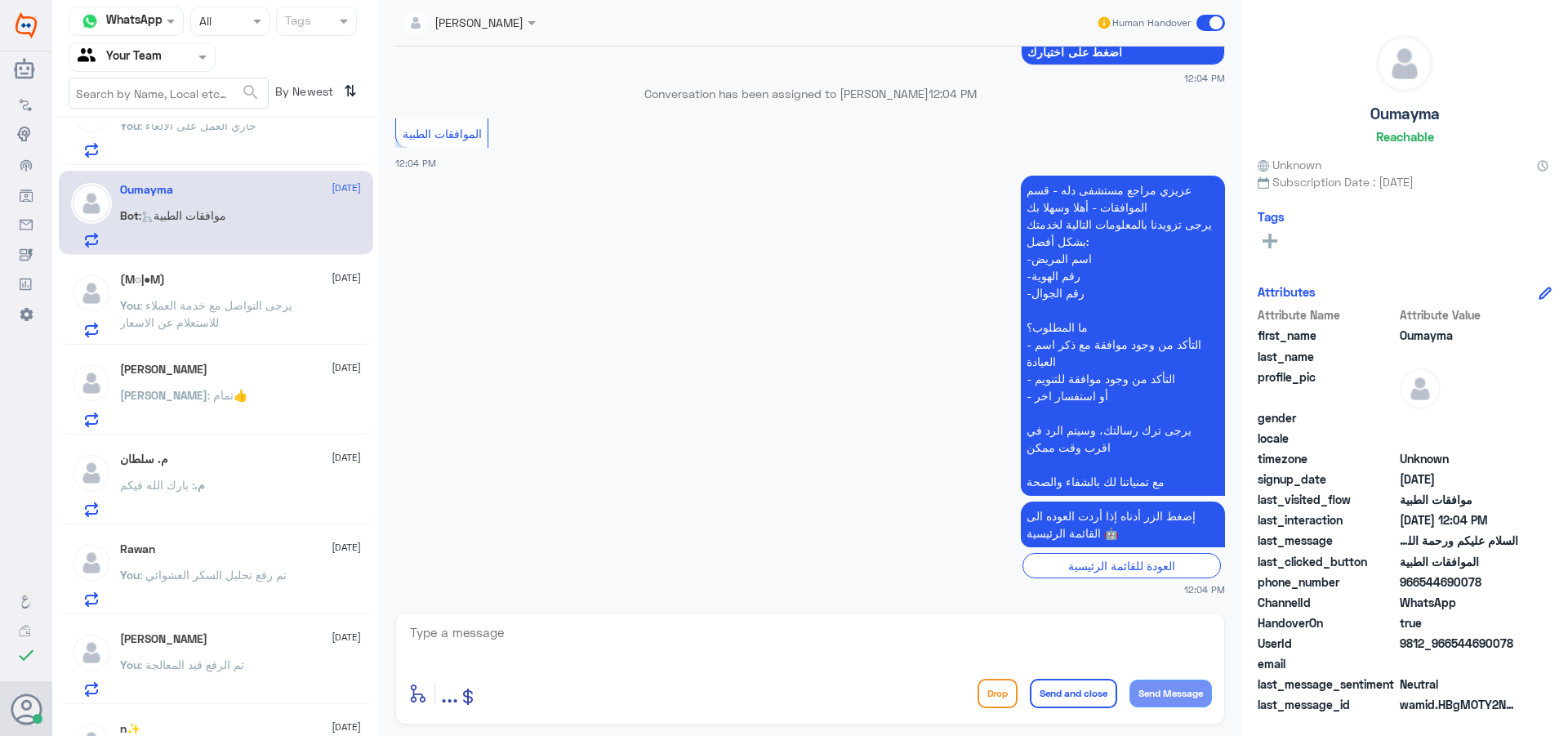
click at [276, 313] on p "You : يرجى التواصل مع خدمة العملاء للاستعلام عن الاسعار" at bounding box center [212, 317] width 184 height 41
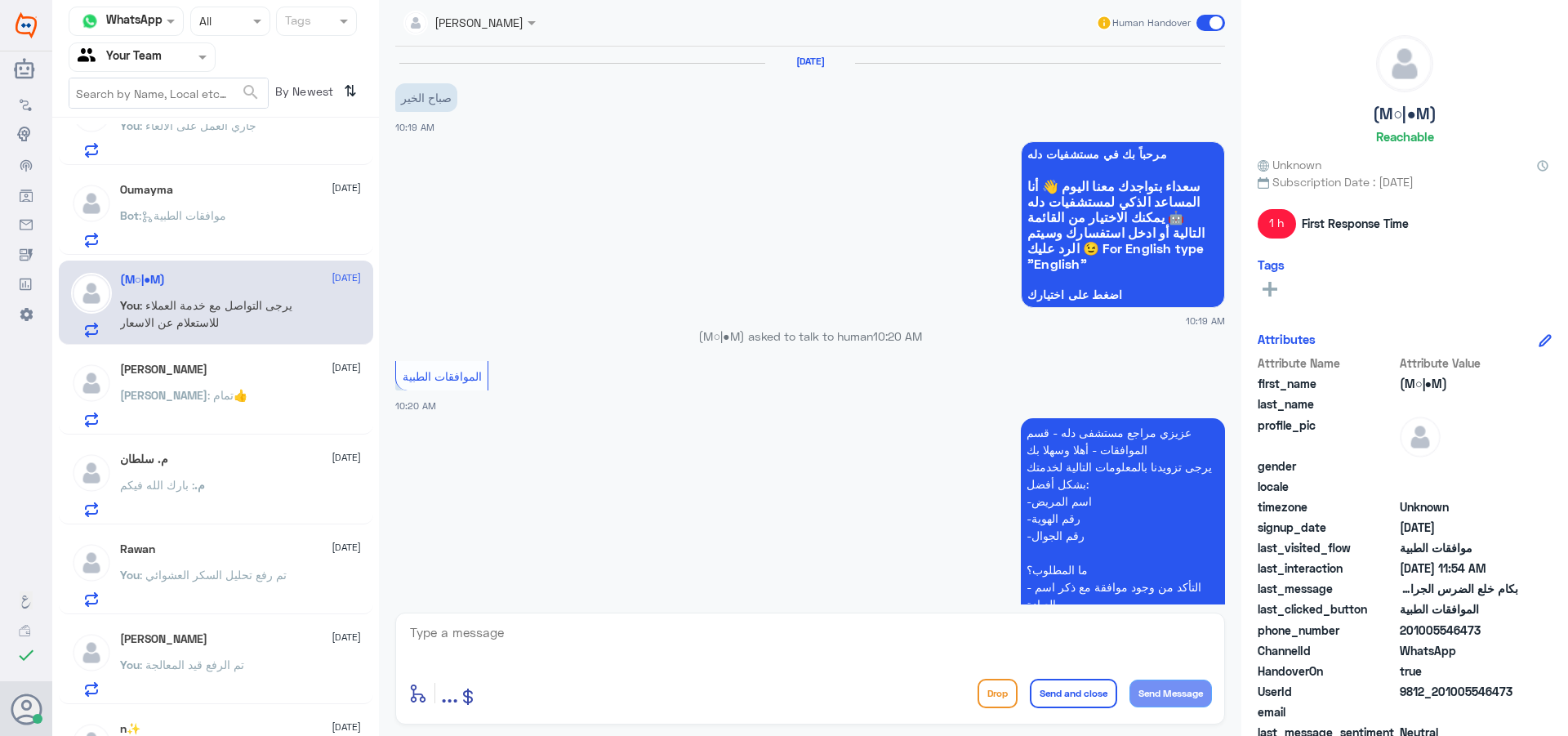
scroll to position [579, 0]
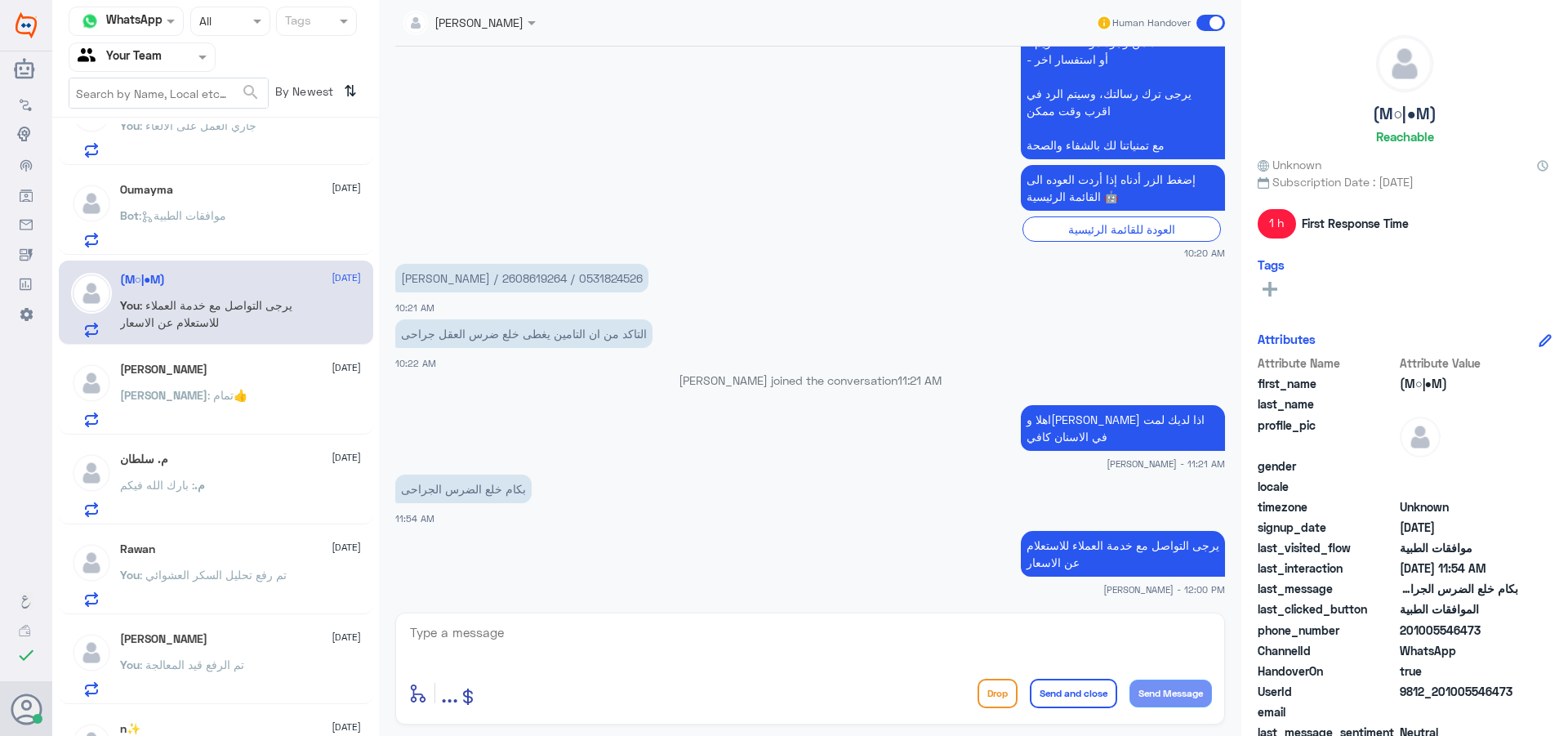
click at [338, 601] on div "You : تم رفع تحليل السكر العشوائي" at bounding box center [240, 588] width 241 height 36
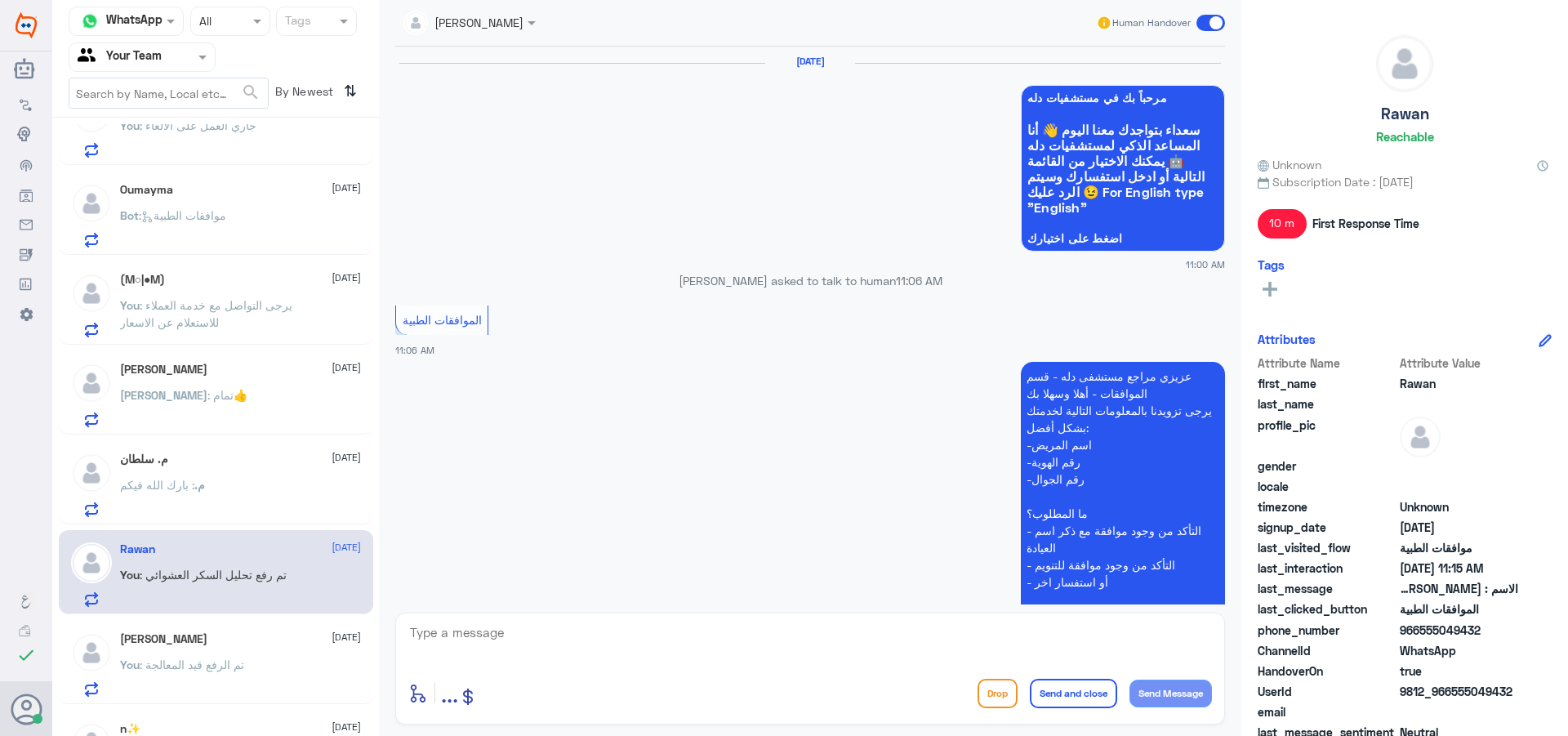
scroll to position [1673, 0]
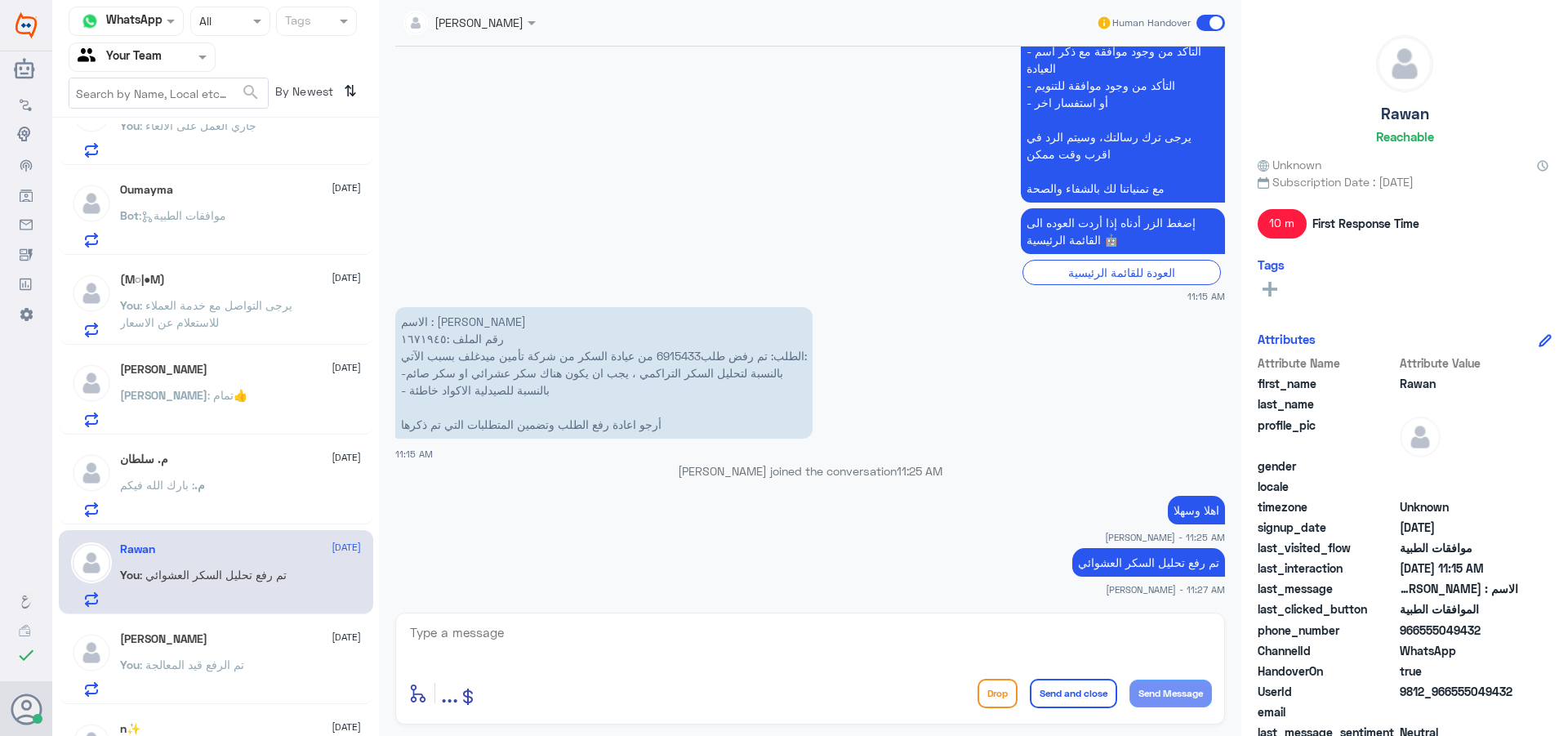
click at [351, 309] on div "You : يرجى التواصل مع خدمة العملاء للاستعلام عن الاسعار" at bounding box center [240, 318] width 241 height 36
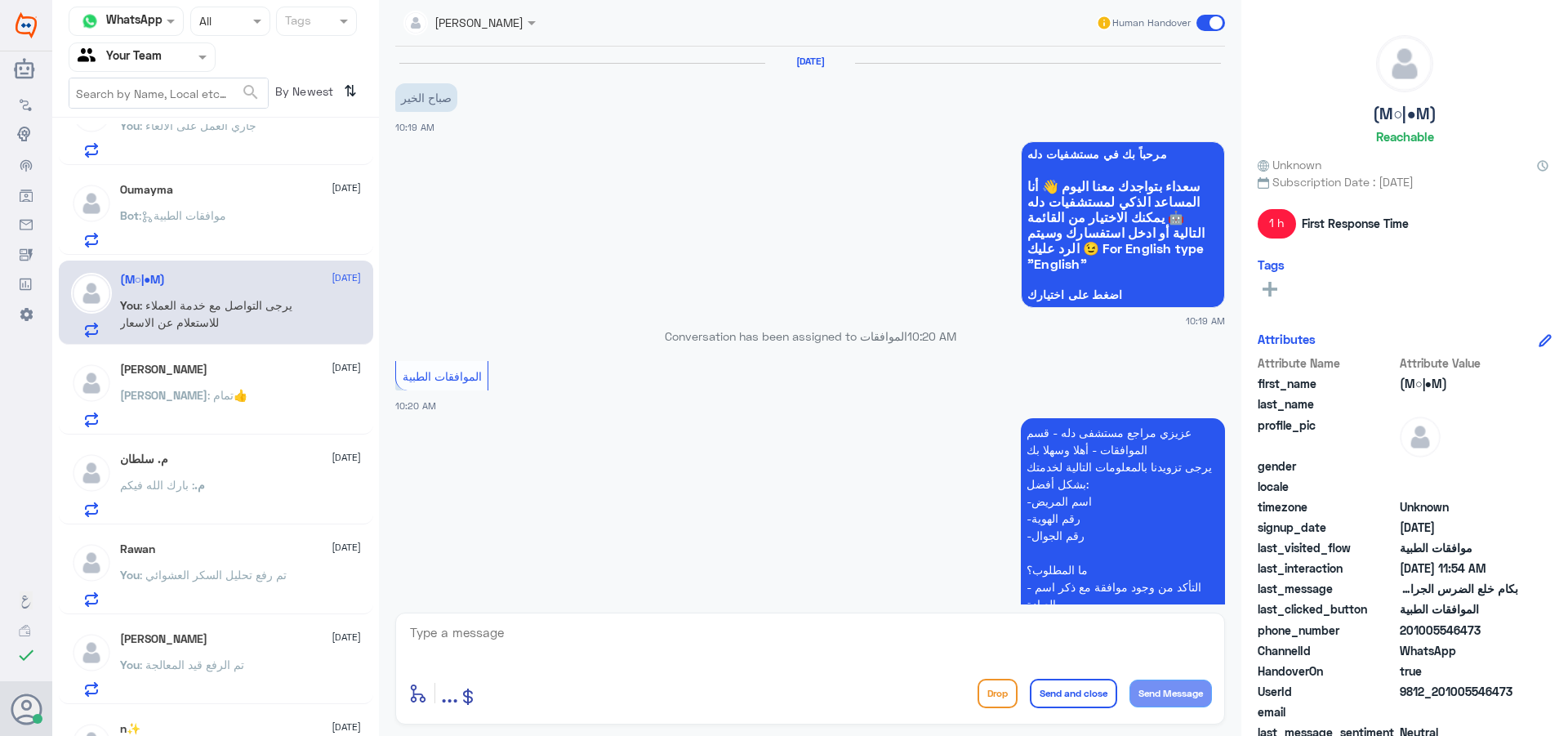
scroll to position [579, 0]
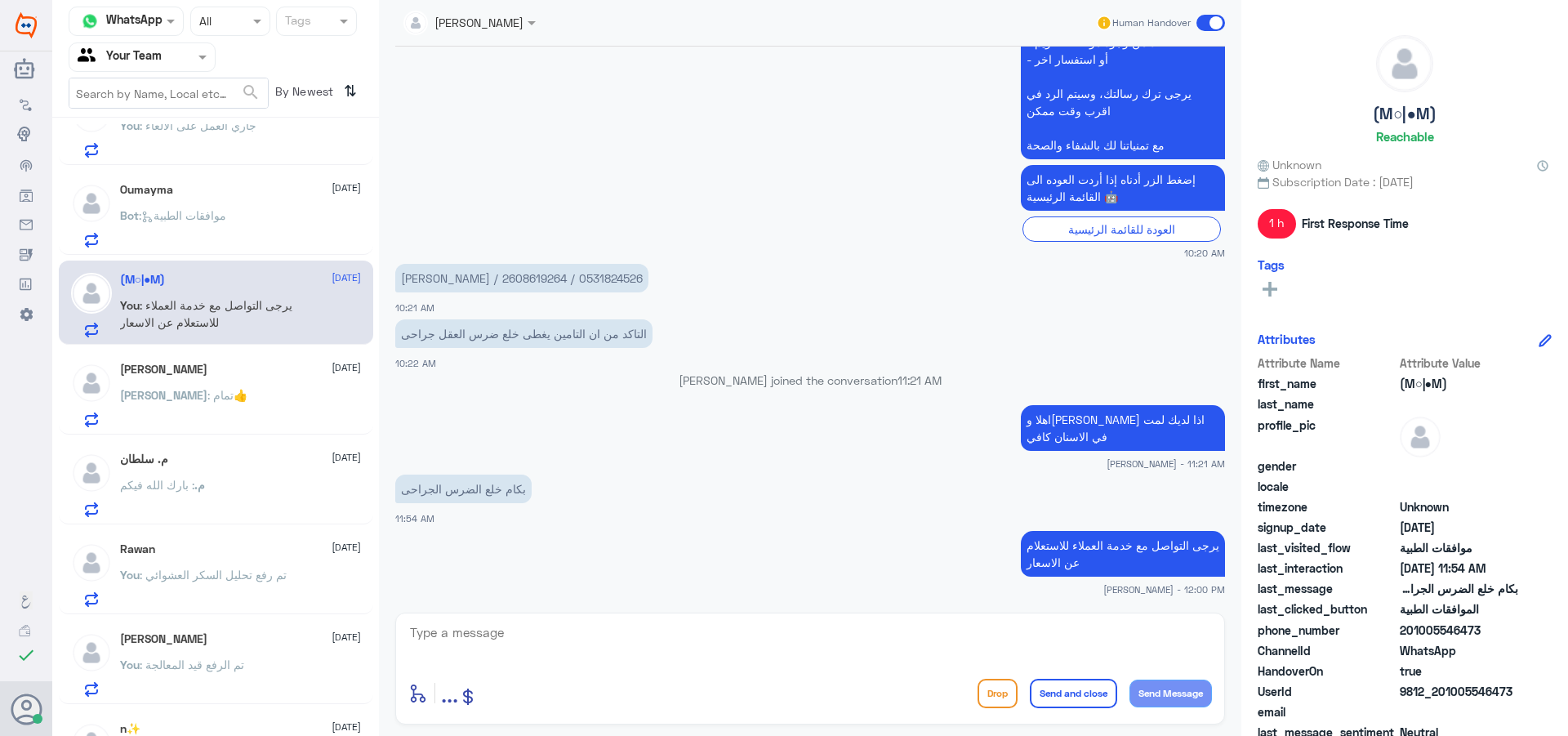
click at [1220, 22] on span at bounding box center [1211, 23] width 29 height 17
click at [0, 0] on input "checkbox" at bounding box center [0, 0] width 0 height 0
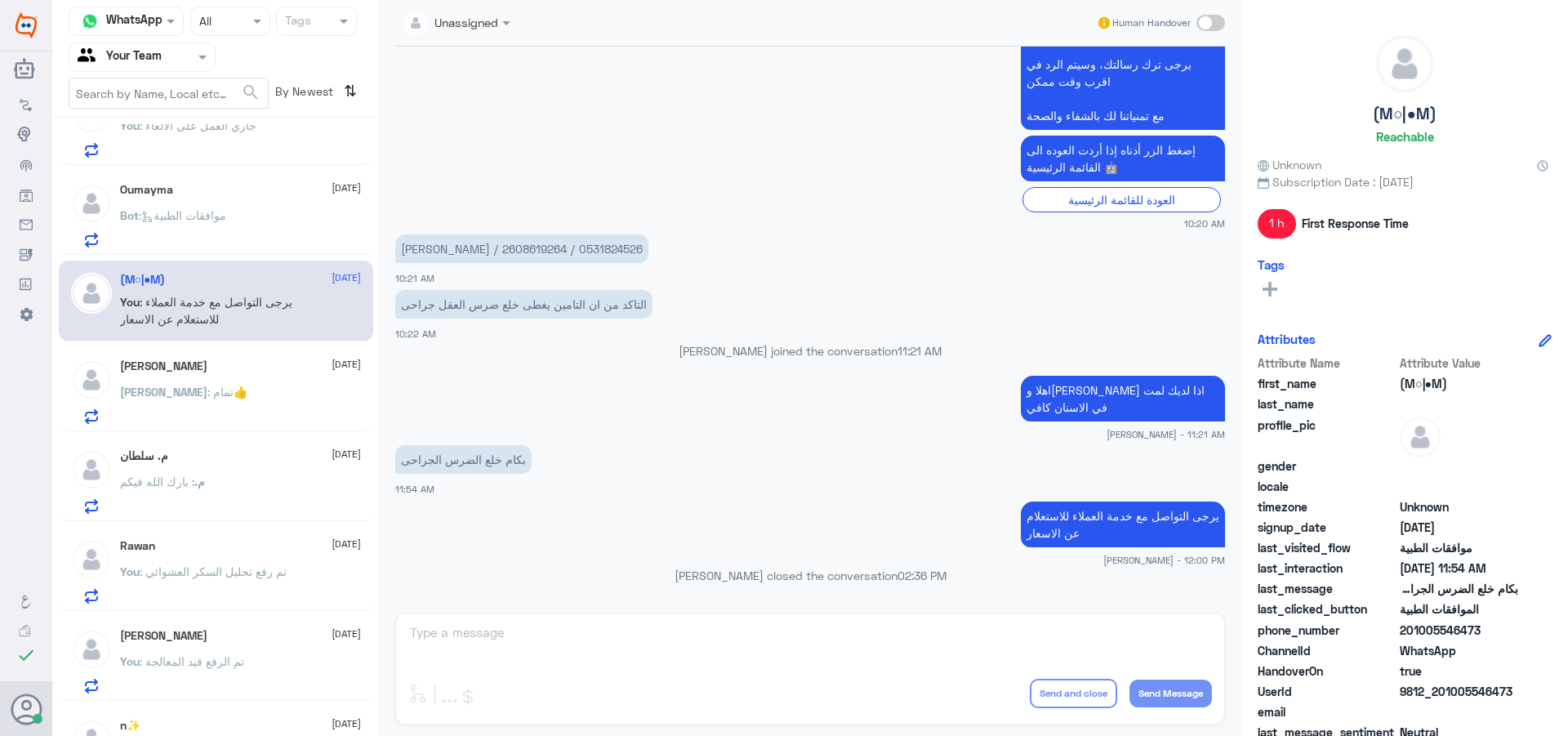
click at [196, 63] on span at bounding box center [204, 56] width 21 height 17
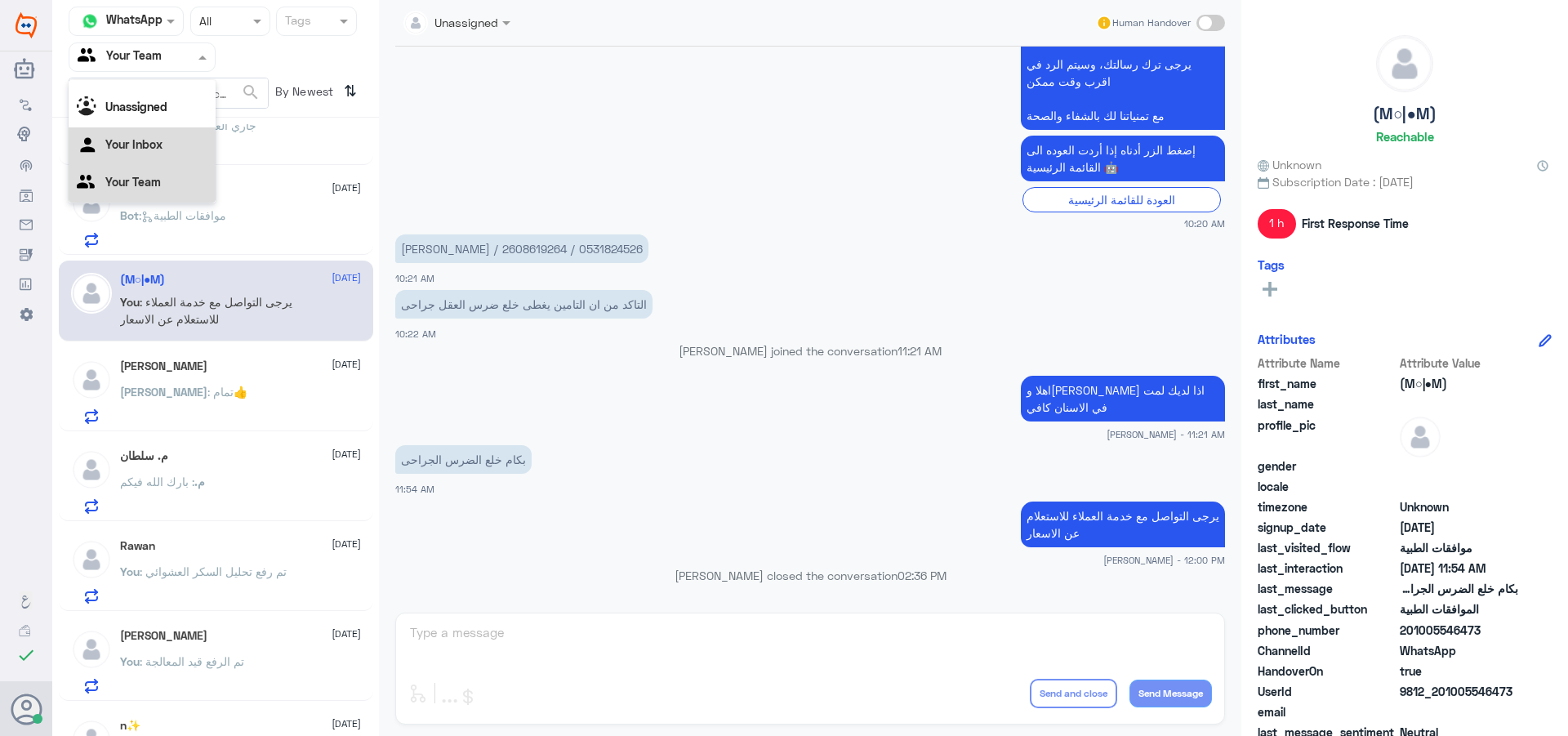
click at [174, 132] on div "Your Inbox" at bounding box center [142, 146] width 147 height 37
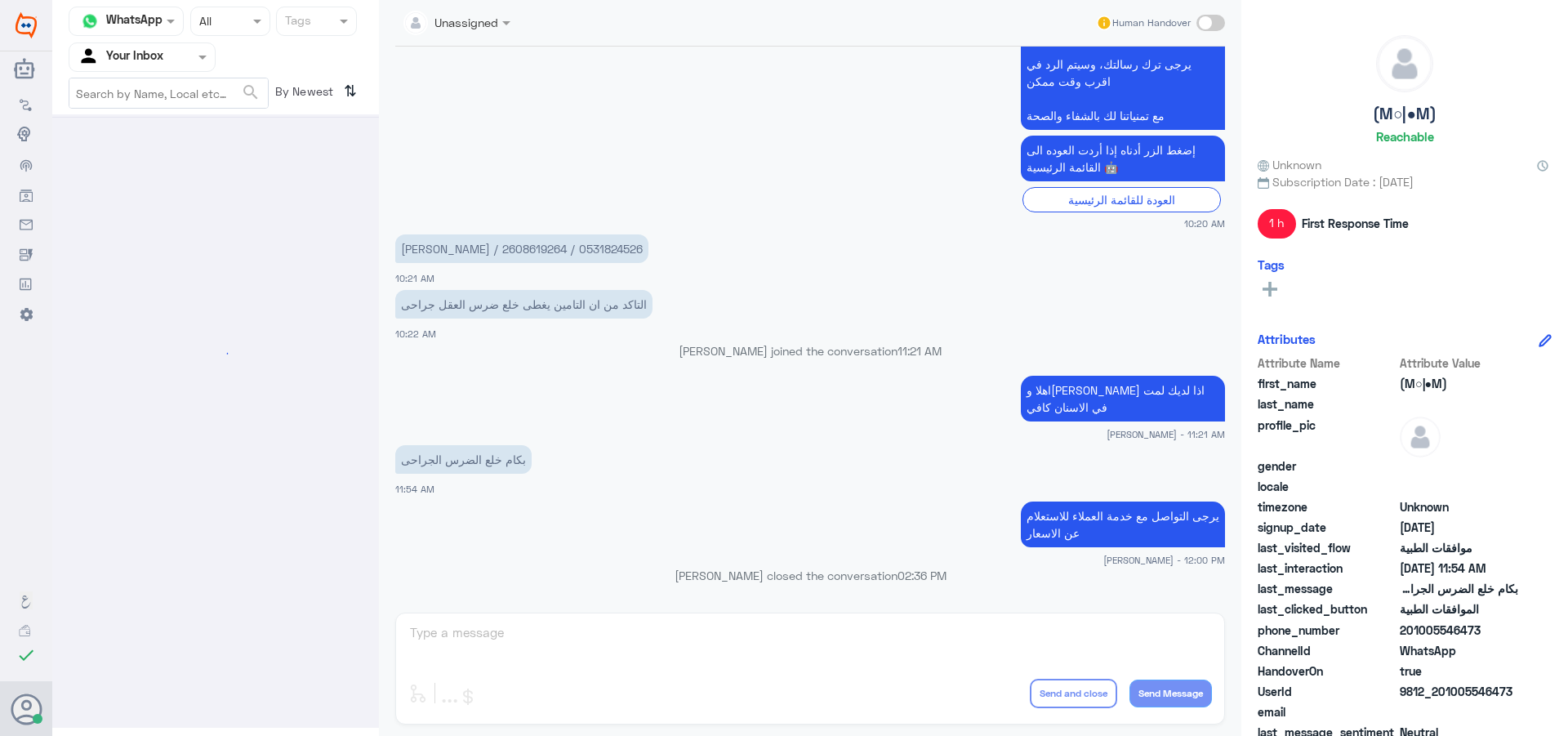
click at [181, 62] on div at bounding box center [142, 56] width 146 height 19
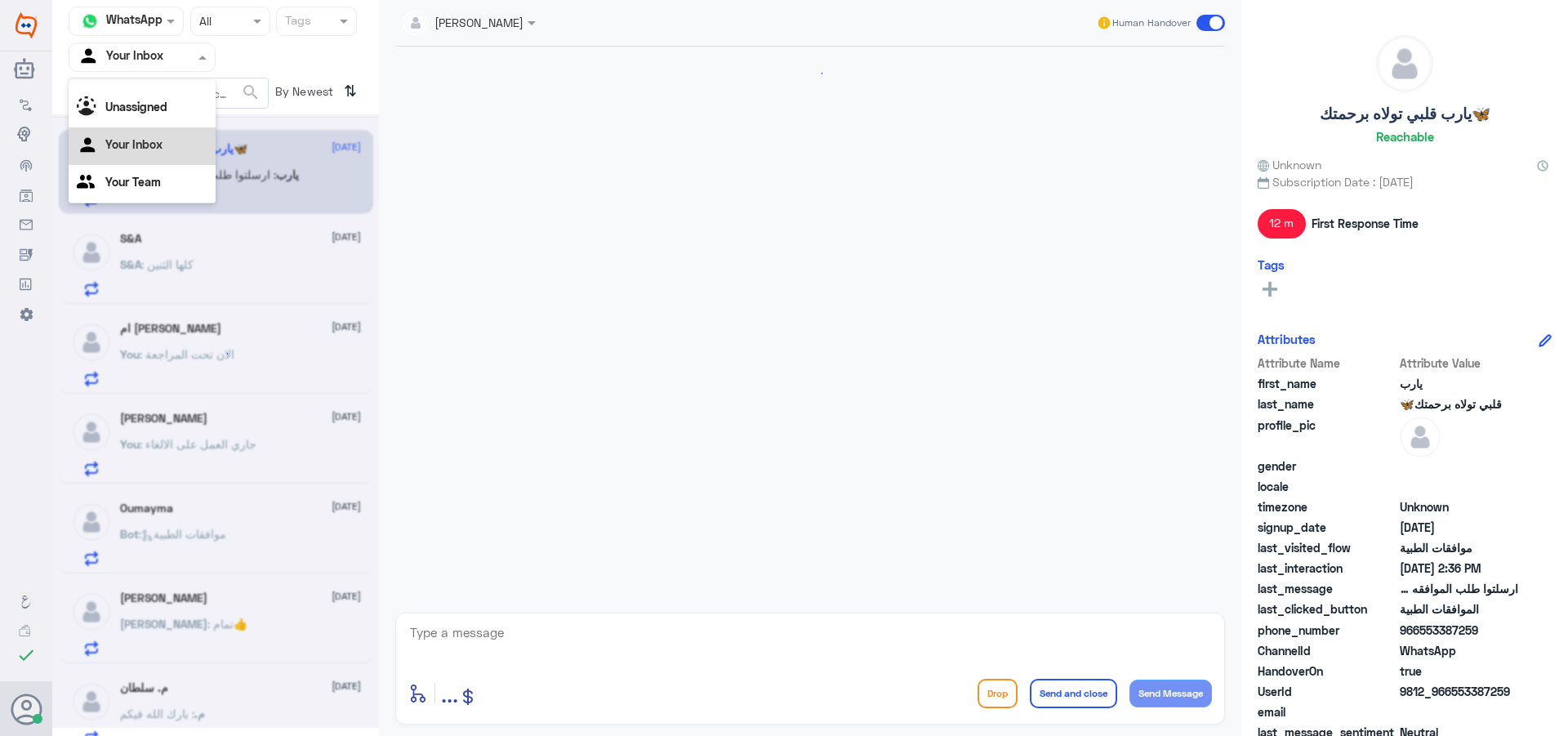
scroll to position [1504, 0]
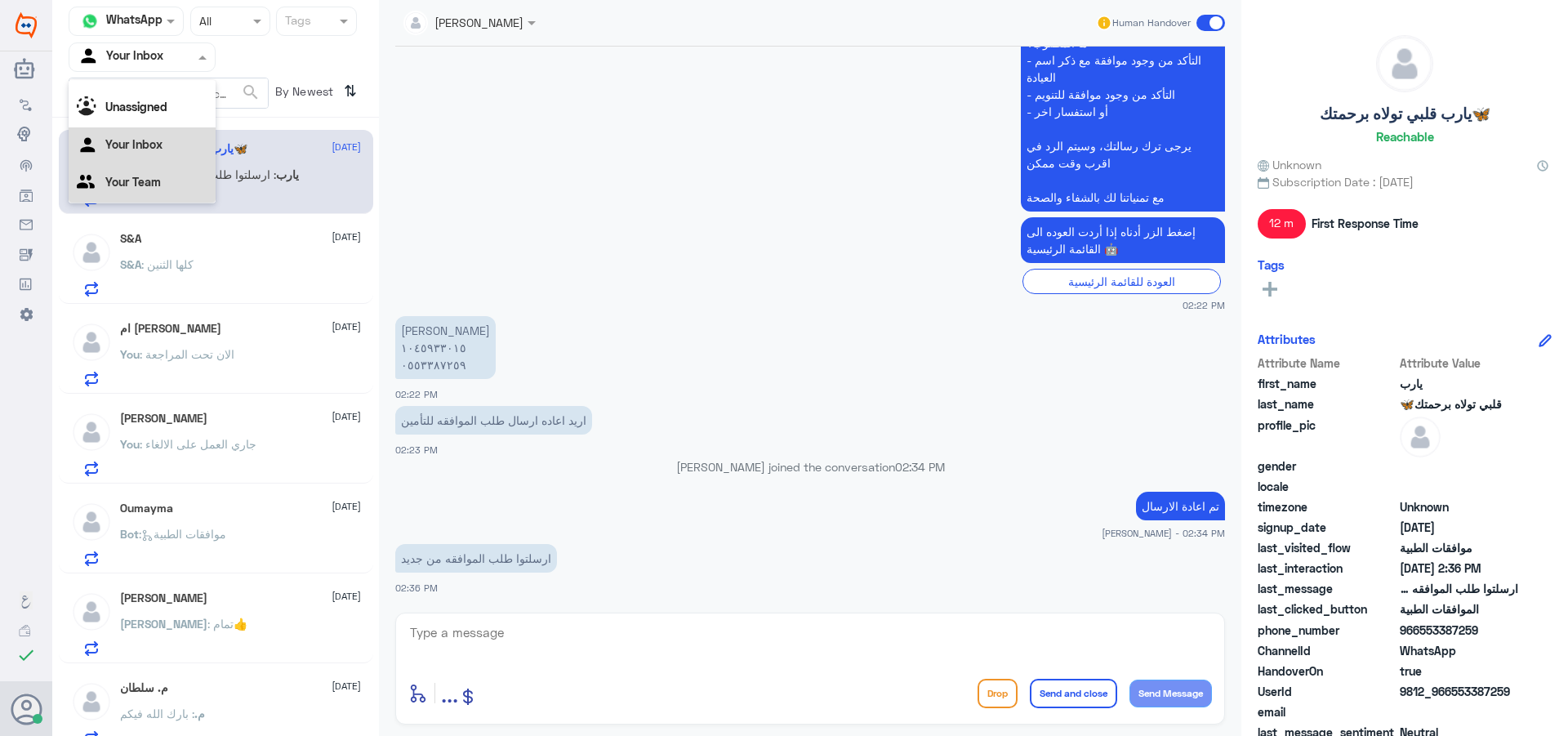
click at [173, 169] on div "Your Team" at bounding box center [142, 184] width 147 height 37
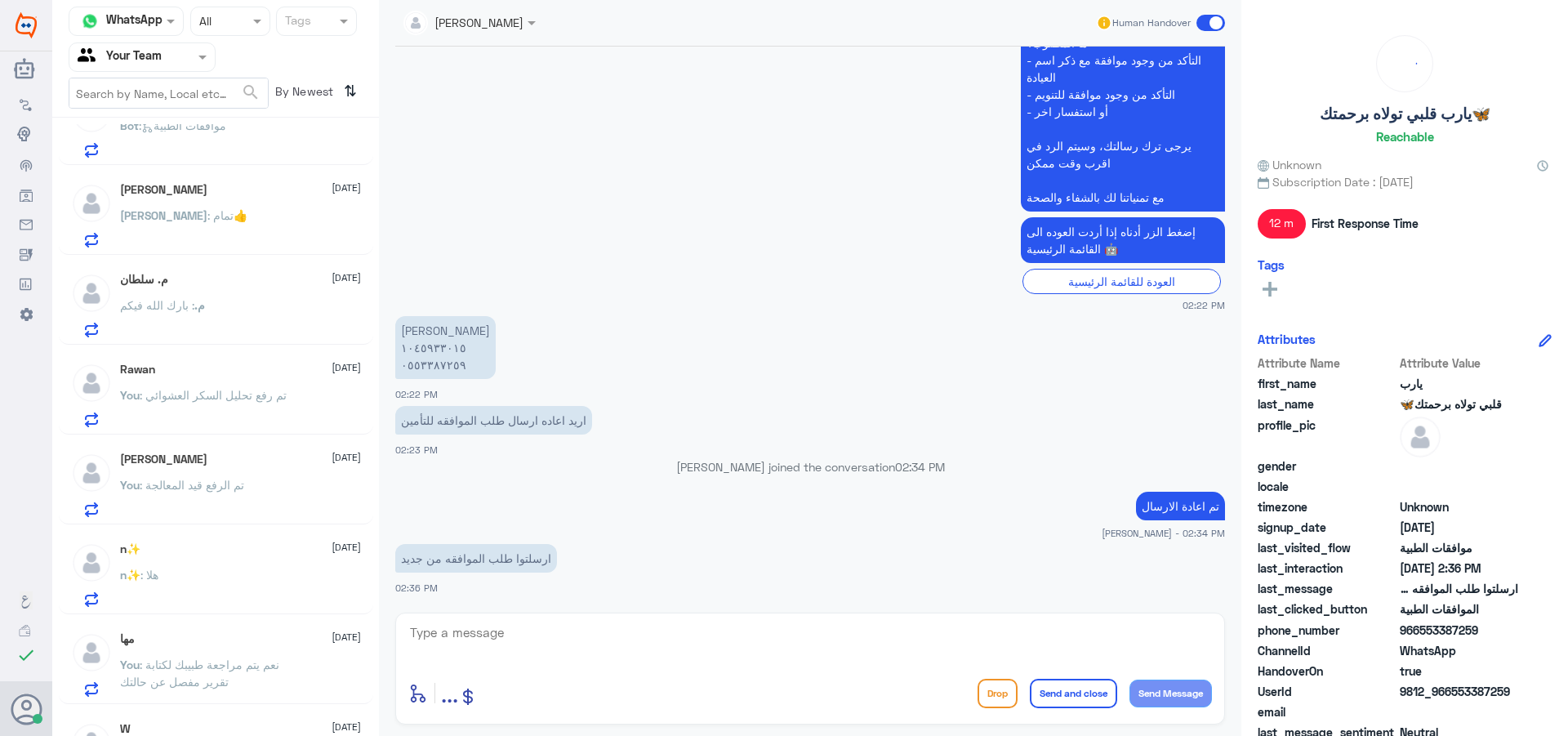
scroll to position [327, 0]
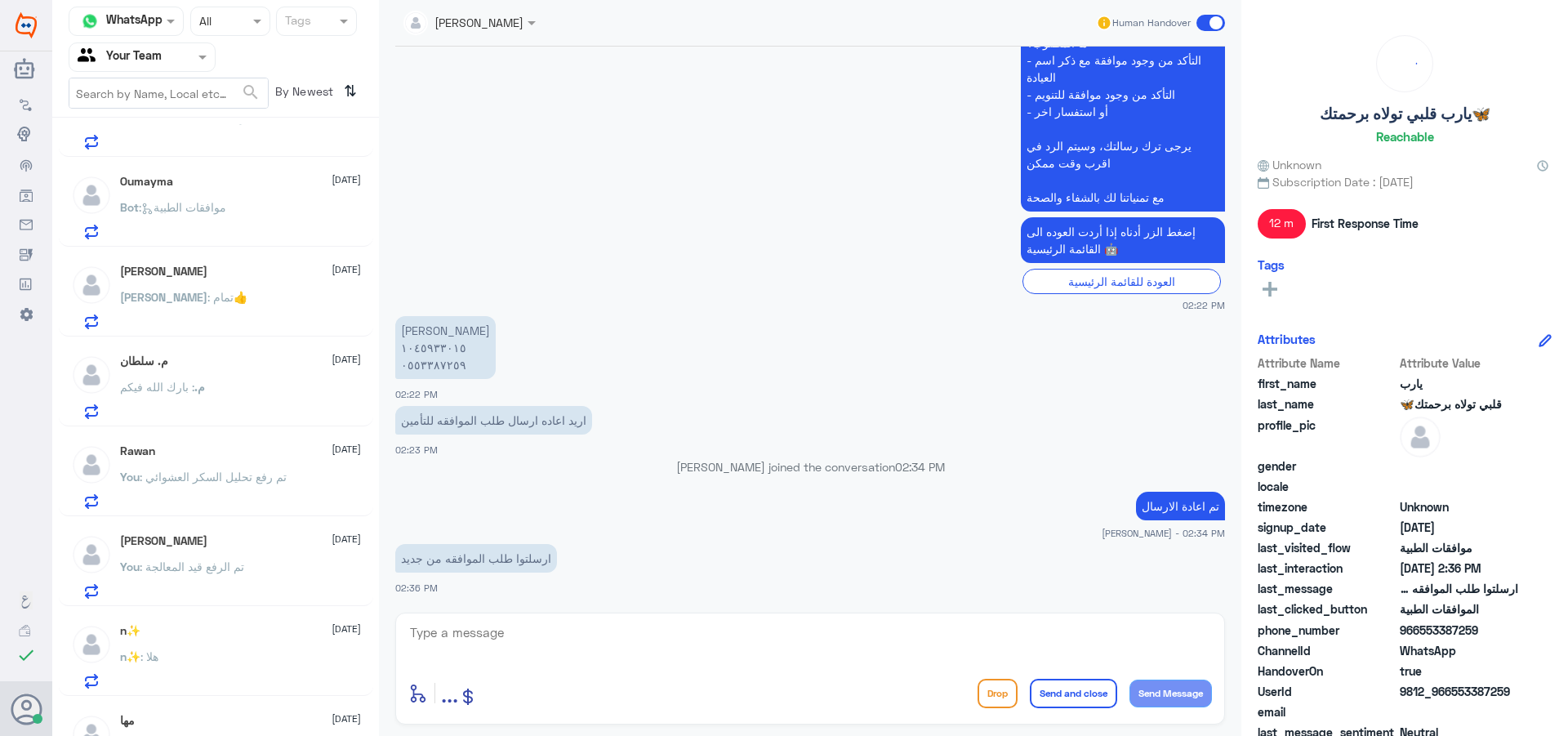
drag, startPoint x: 286, startPoint y: 705, endPoint x: 286, endPoint y: 695, distance: 10.0
click at [286, 700] on div "‏يارب قلبي تولاه برحمتك🦋 [DATE] ‏يارب : ارسلتوا طلب الموافقه من جديد S&A [DATE]…" at bounding box center [215, 433] width 327 height 618
click at [285, 657] on div "n✨ : هلا" at bounding box center [240, 670] width 241 height 36
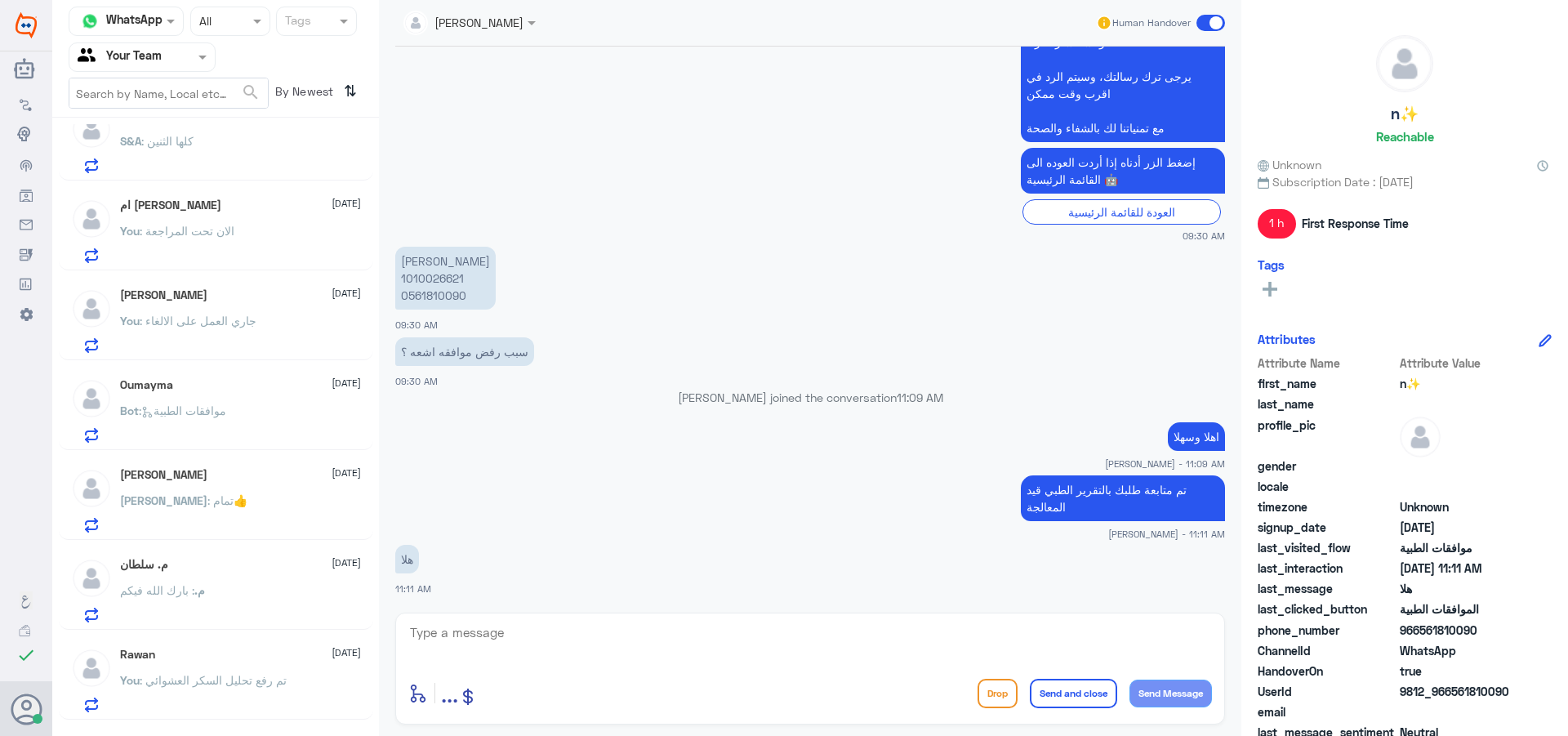
scroll to position [164, 0]
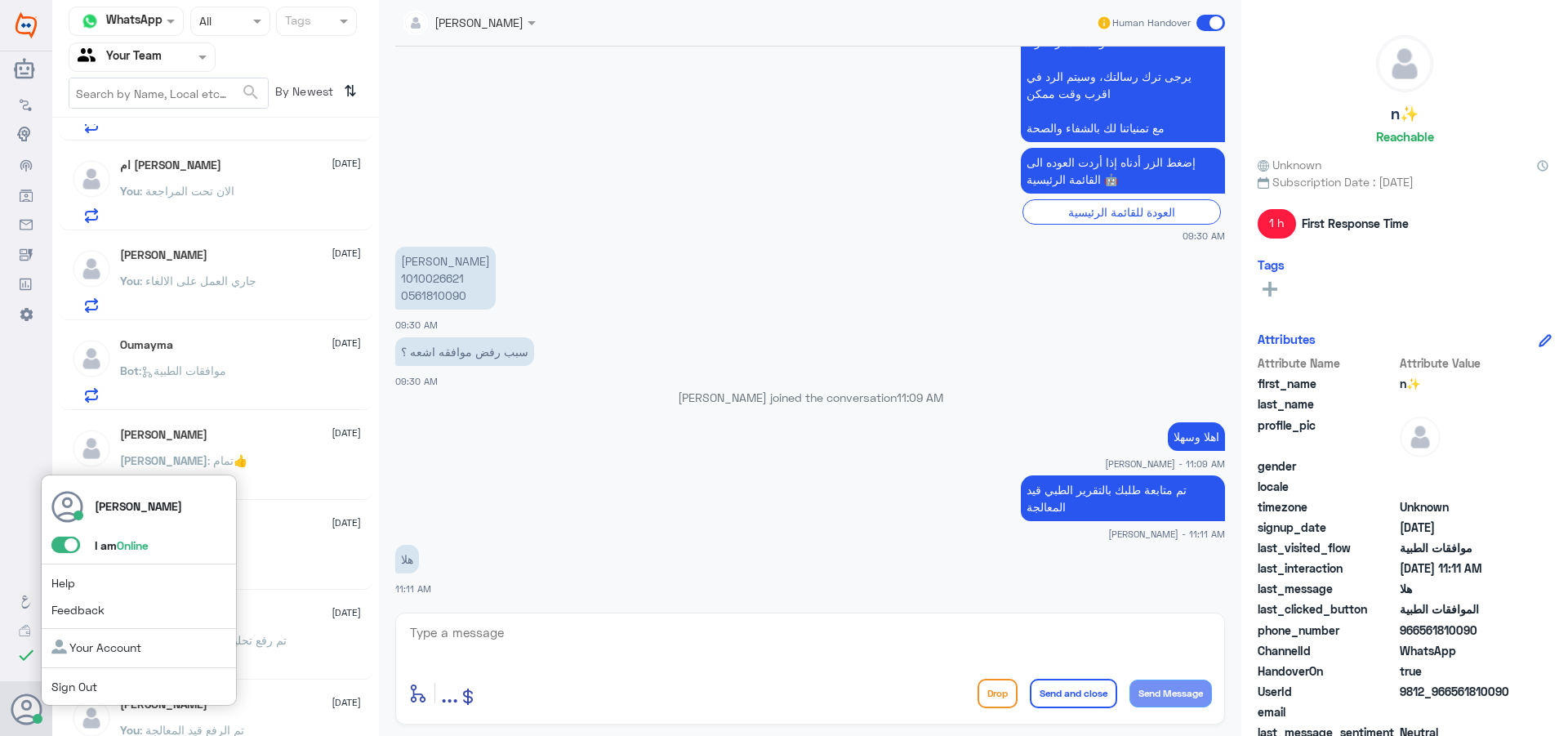
click at [68, 543] on span at bounding box center [65, 545] width 29 height 17
click at [0, 0] on input "checkbox" at bounding box center [0, 0] width 0 height 0
click at [105, 687] on span "Sign Out" at bounding box center [101, 686] width 100 height 17
click at [74, 686] on link "Sign Out" at bounding box center [74, 686] width 45 height 14
